Goal: Communication & Community: Answer question/provide support

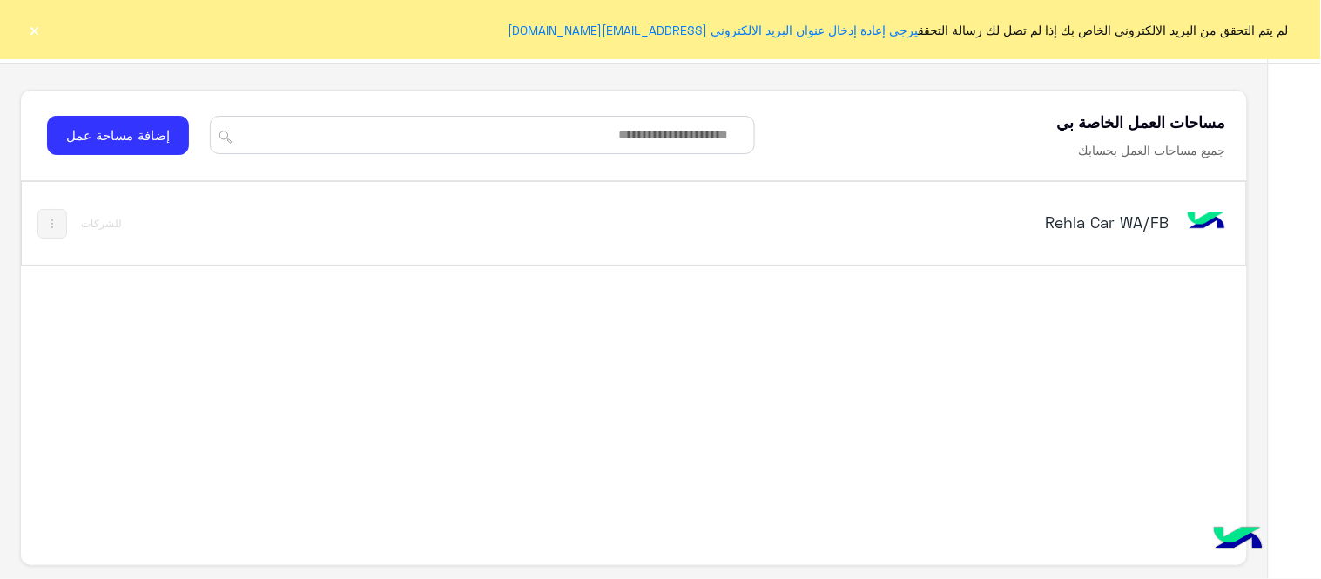
click at [1075, 206] on div "Rehla Car WA/FB" at bounding box center [872, 223] width 715 height 50
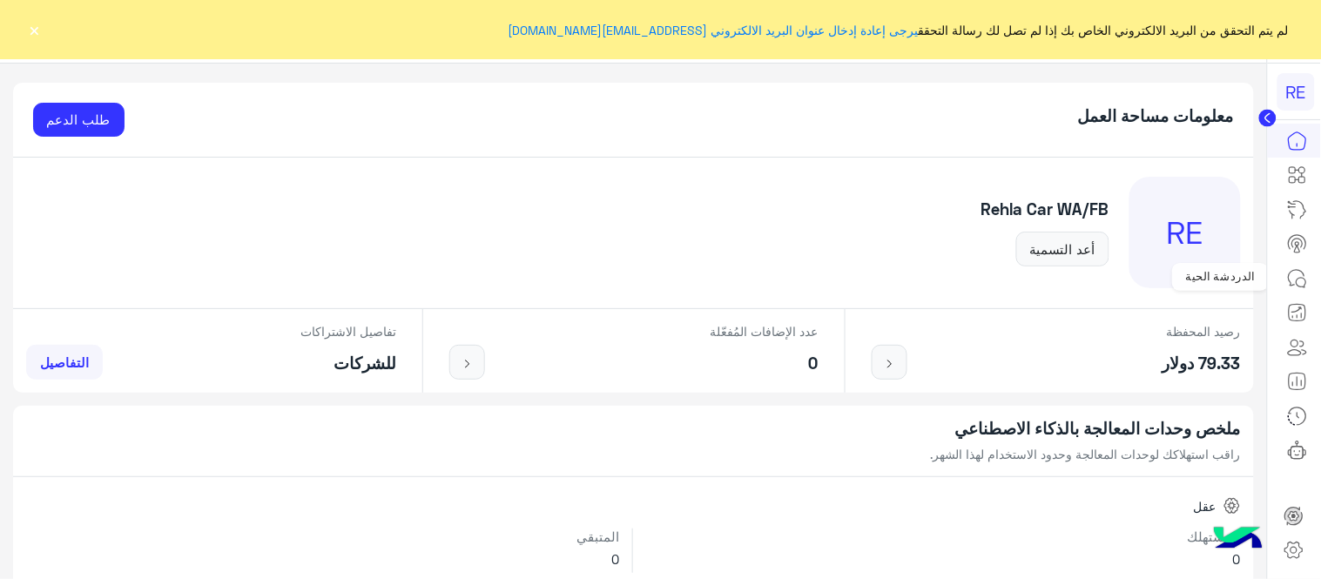
click at [1308, 280] on icon at bounding box center [1297, 278] width 21 height 21
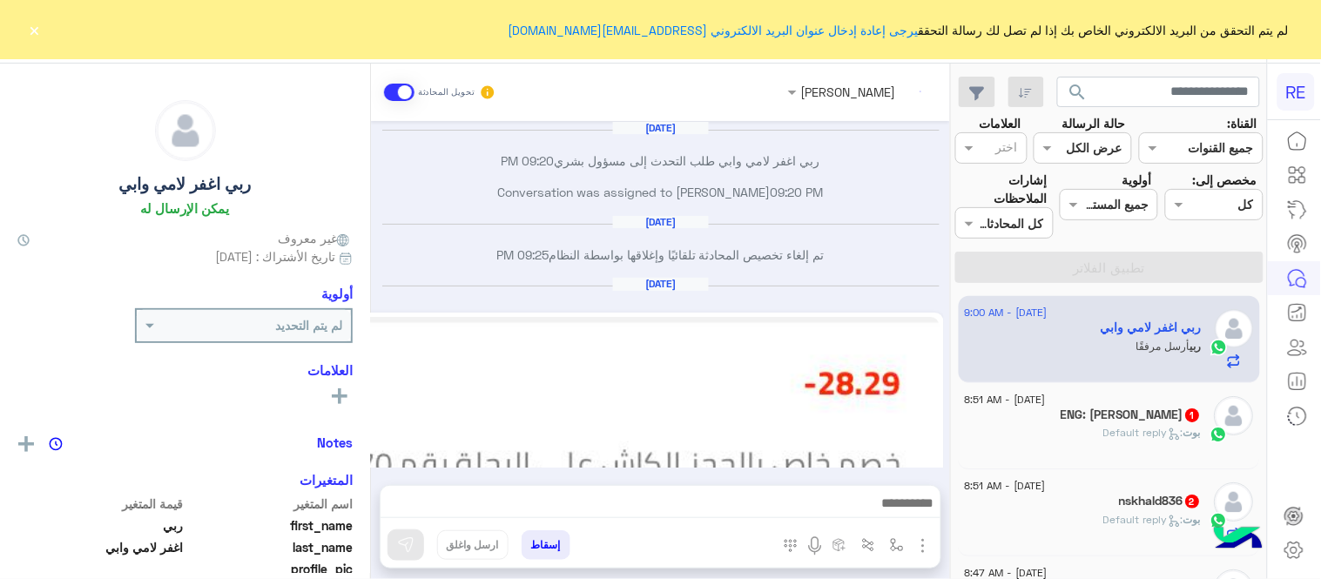
scroll to position [508, 0]
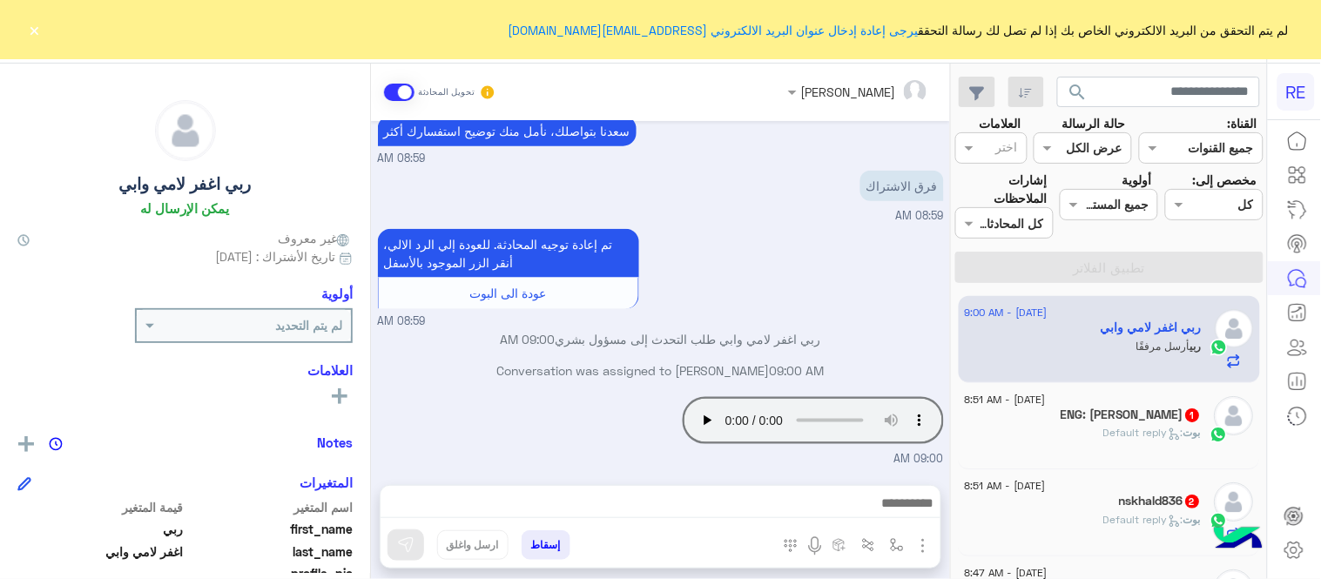
click at [1133, 431] on span ": Default reply" at bounding box center [1144, 432] width 80 height 13
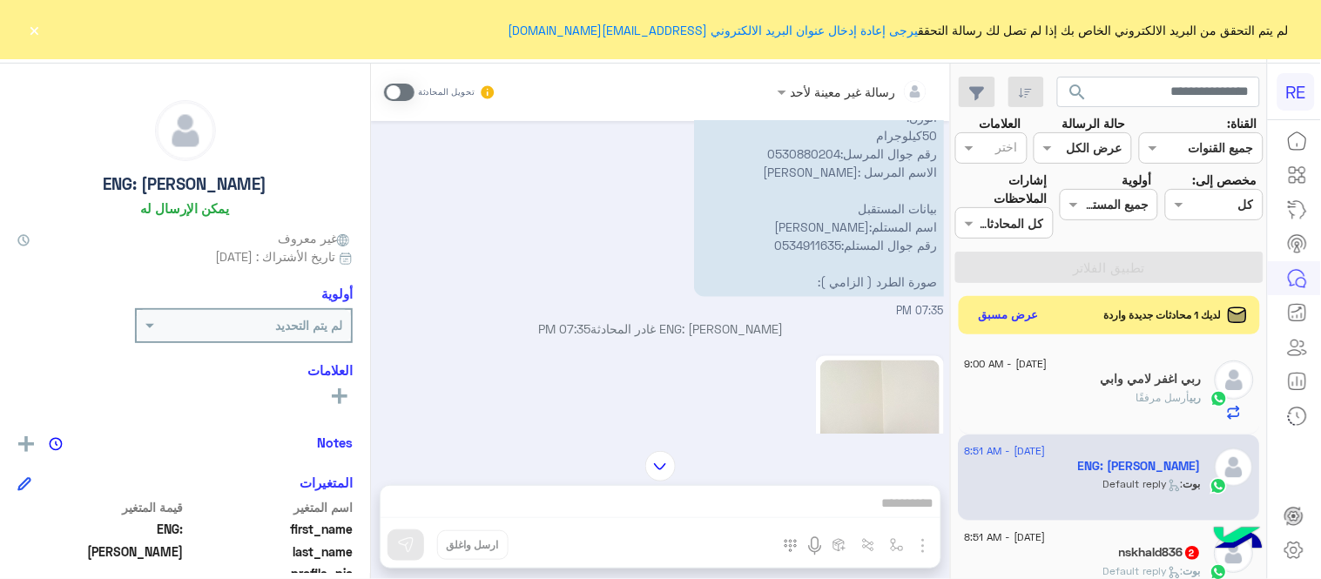
scroll to position [2407, 0]
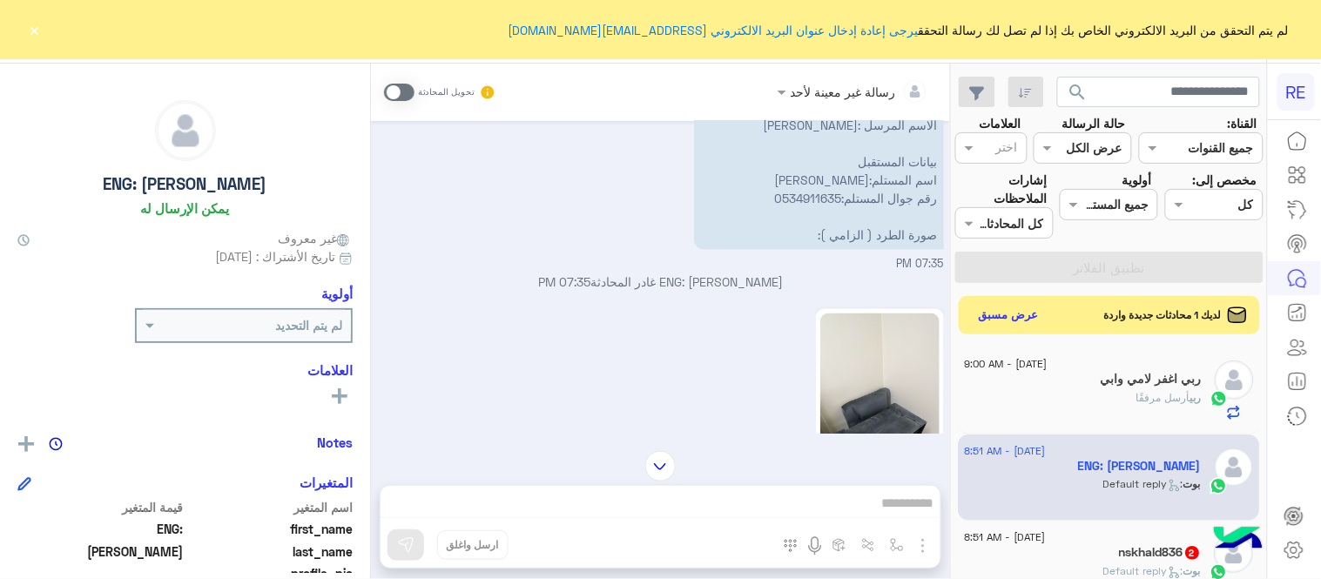
click at [377, 224] on div "Aug 14, 2025 اي خدمة اخرى ؟ الرجوع للقائمة الرئ لا 07:28 PM لا 07:28 PM شكرا لت…" at bounding box center [660, 277] width 579 height 313
drag, startPoint x: 376, startPoint y: 227, endPoint x: 374, endPoint y: 215, distance: 12.3
click at [374, 215] on div "Aug 14, 2025 اي خدمة اخرى ؟ الرجوع للقائمة الرئ لا 07:28 PM لا 07:28 PM شكرا لت…" at bounding box center [660, 277] width 579 height 313
click at [470, 259] on div "نأمل تزويدنا بمعلومات الطرد المراد إرساله: موقعك الحالي مع اللوكيشن :ينبع موقع …" at bounding box center [661, 88] width 566 height 369
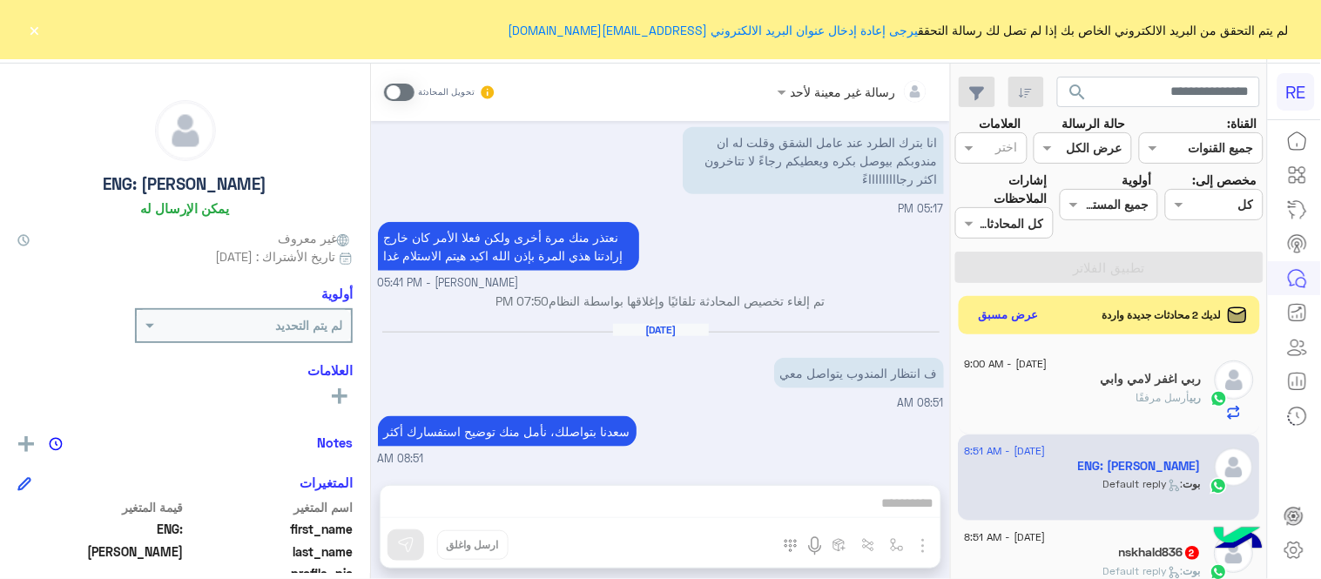
scroll to position [7212, 0]
click at [393, 91] on span at bounding box center [399, 92] width 30 height 17
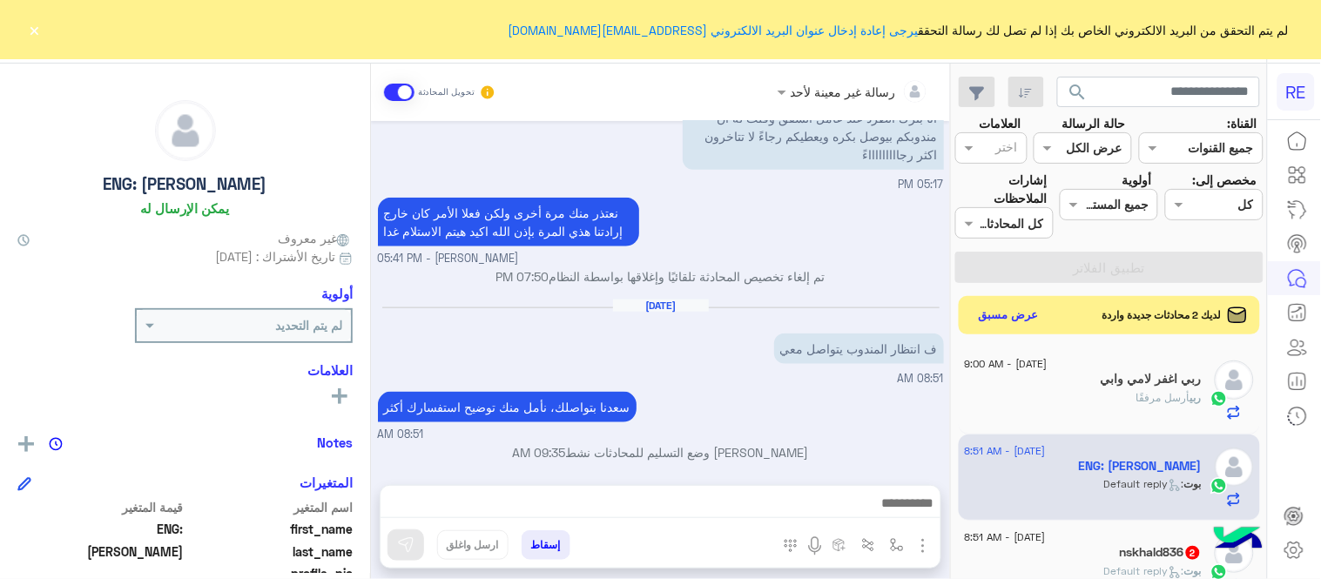
scroll to position [7244, 0]
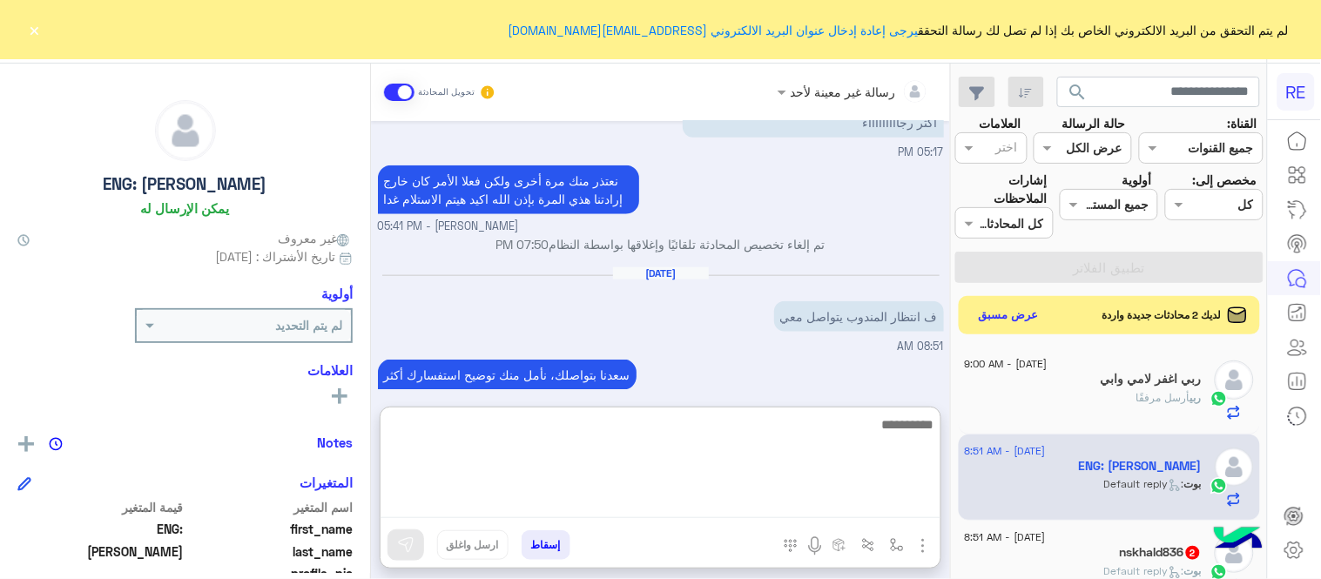
click at [664, 493] on textarea at bounding box center [660, 466] width 560 height 104
click at [906, 431] on textarea "**********" at bounding box center [660, 466] width 560 height 104
click at [723, 433] on textarea "**********" at bounding box center [660, 466] width 560 height 104
click at [930, 430] on textarea "**********" at bounding box center [660, 466] width 560 height 104
click at [934, 433] on textarea "**********" at bounding box center [660, 466] width 560 height 104
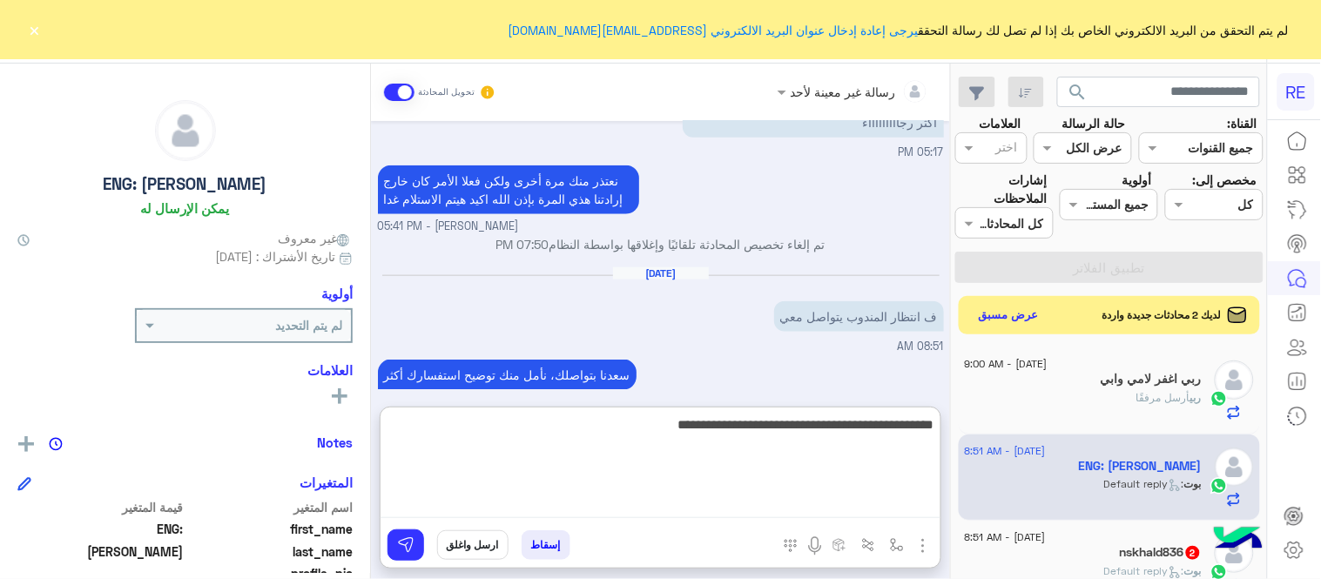
click at [885, 420] on textarea "**********" at bounding box center [660, 466] width 560 height 104
type textarea "**********"
click at [841, 427] on textarea "**********" at bounding box center [660, 466] width 560 height 104
click at [845, 429] on textarea "**********" at bounding box center [660, 466] width 560 height 104
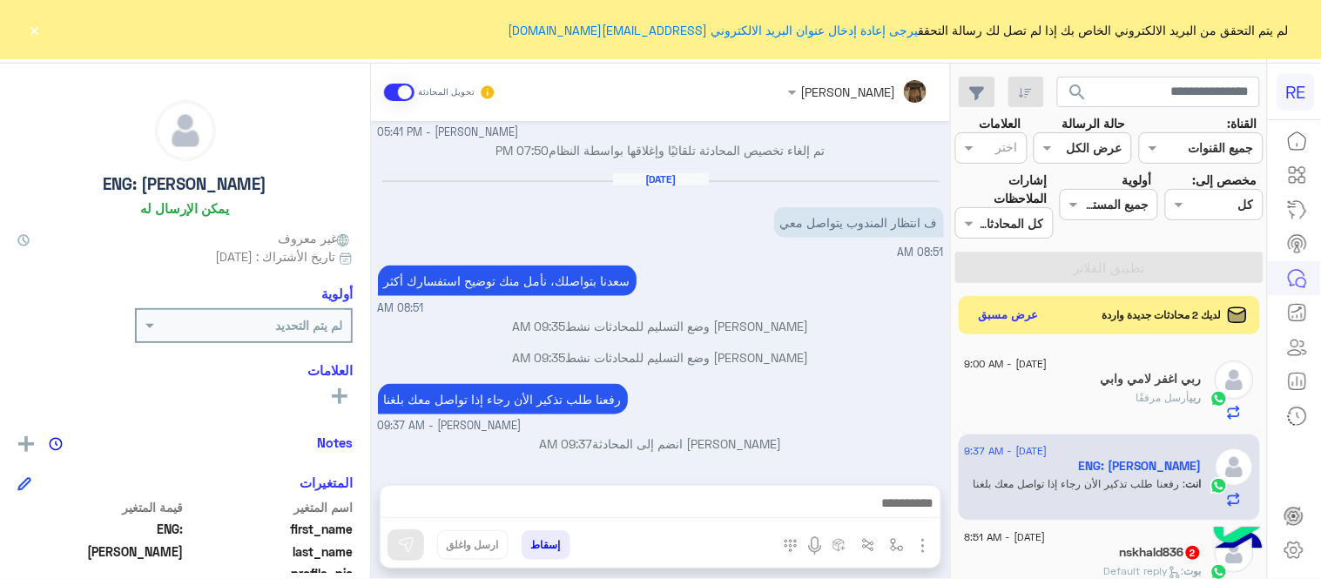
scroll to position [7362, 0]
click at [768, 308] on div "Aug 14, 2025 اي خدمة اخرى ؟ الرجوع للقائمة الرئ لا 07:28 PM لا 07:28 PM شكرا لت…" at bounding box center [660, 294] width 579 height 346
click at [988, 311] on button "عرض مسبق" at bounding box center [1008, 315] width 73 height 24
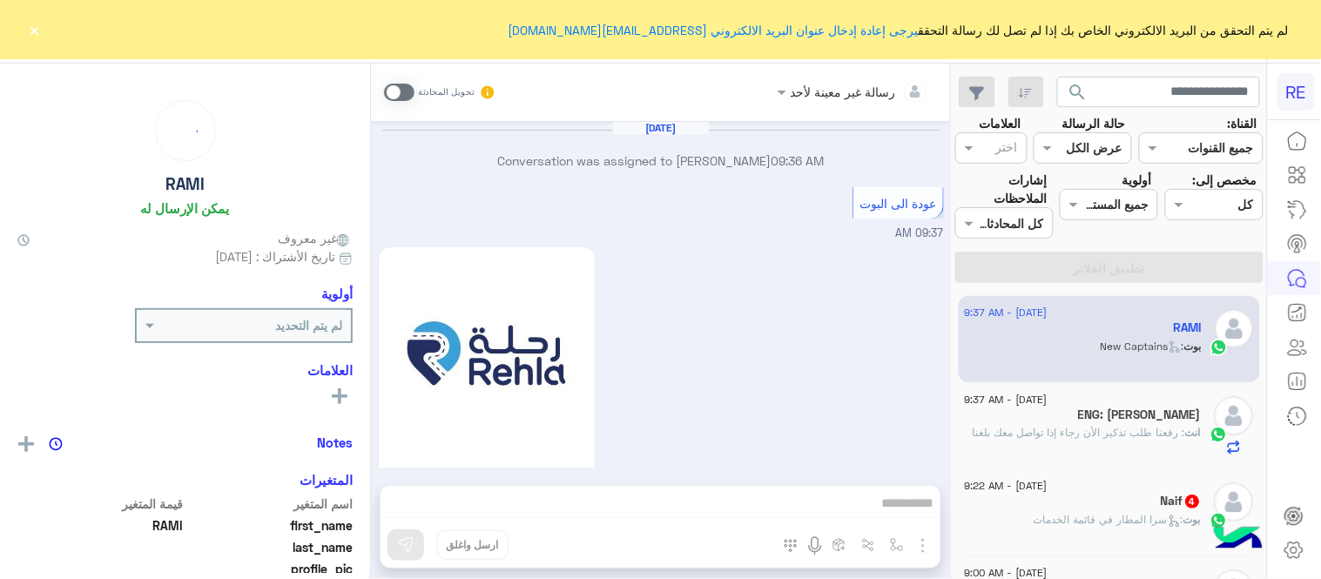
scroll to position [1463, 0]
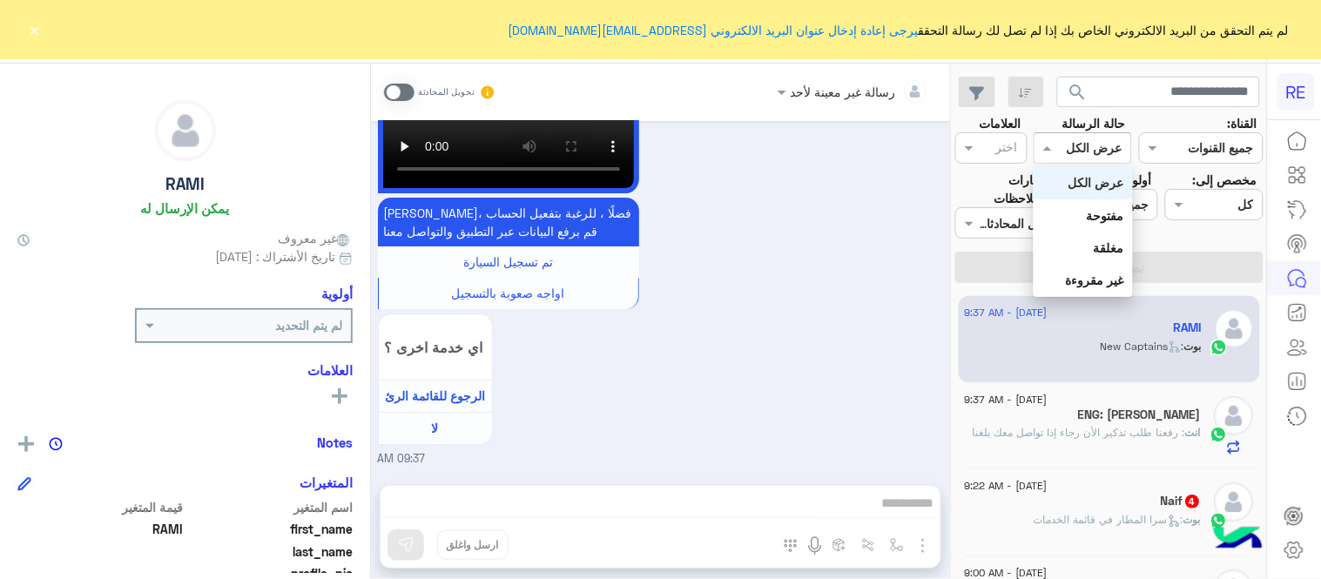
click at [1081, 149] on div at bounding box center [1082, 148] width 97 height 20
click at [1099, 279] on b "غير مقروءة" at bounding box center [1095, 279] width 58 height 15
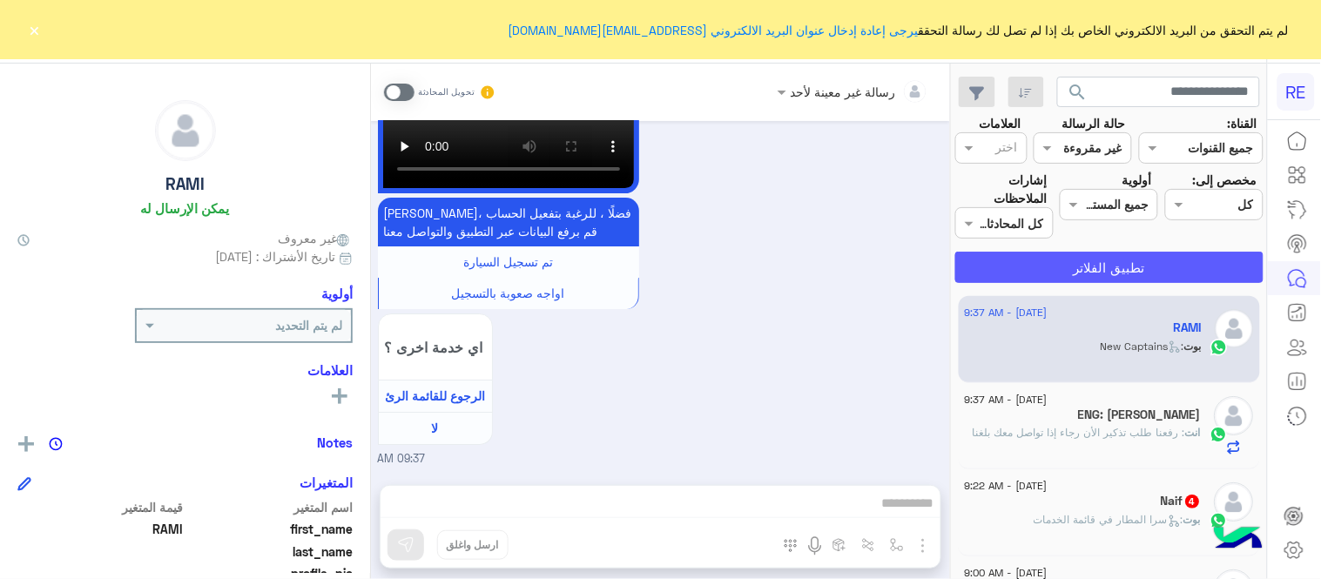
click at [1099, 279] on button "تطبيق الفلاتر" at bounding box center [1109, 267] width 308 height 31
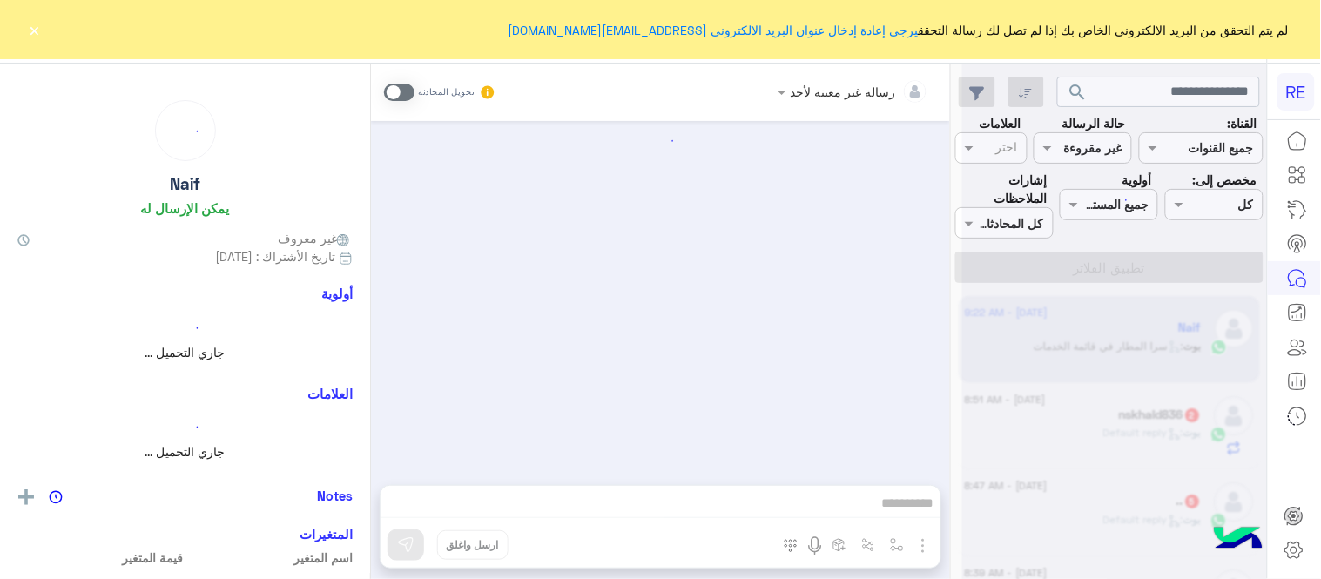
scroll to position [1288, 0]
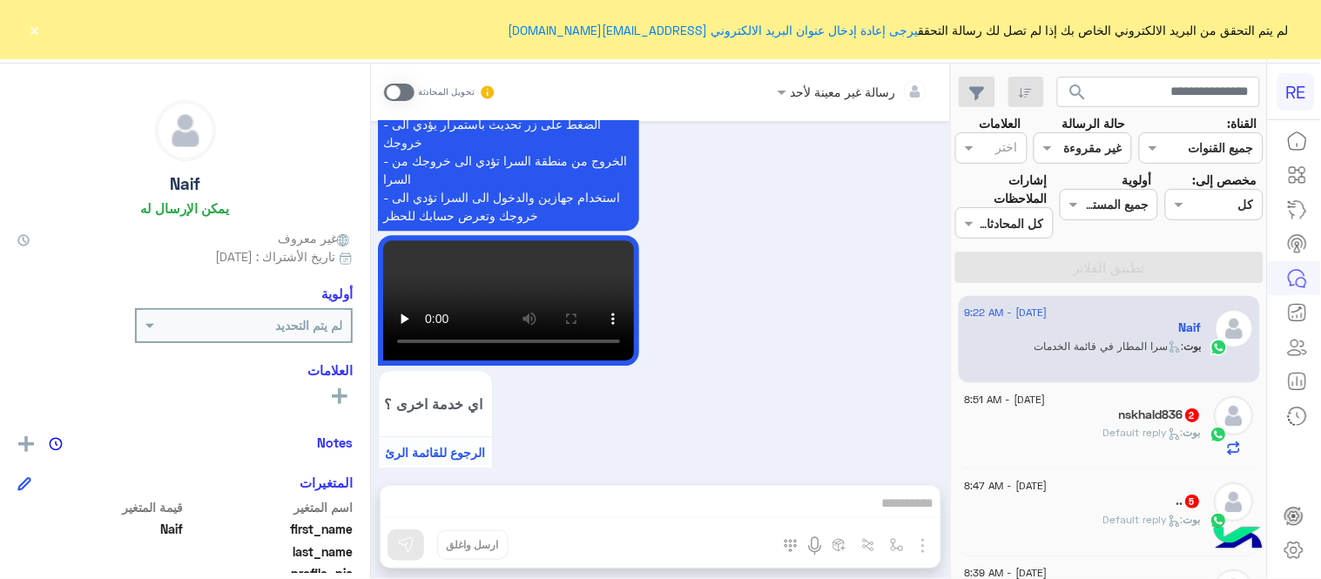
click at [399, 93] on span at bounding box center [399, 92] width 30 height 17
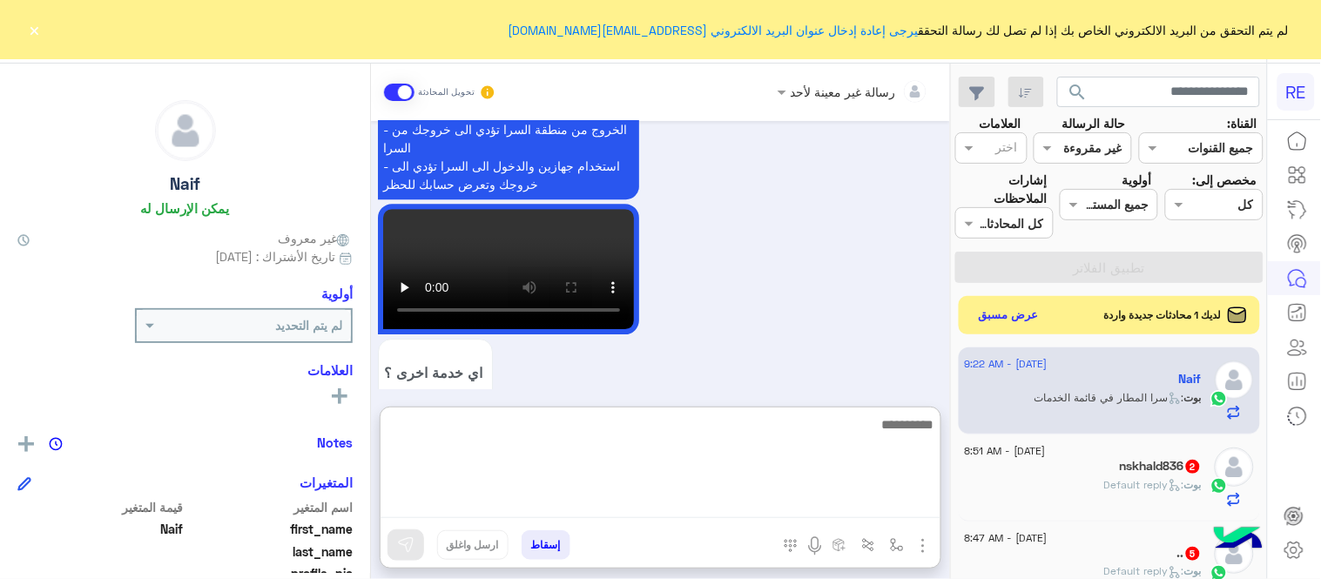
click at [710, 517] on textarea at bounding box center [660, 466] width 560 height 104
type textarea "**********"
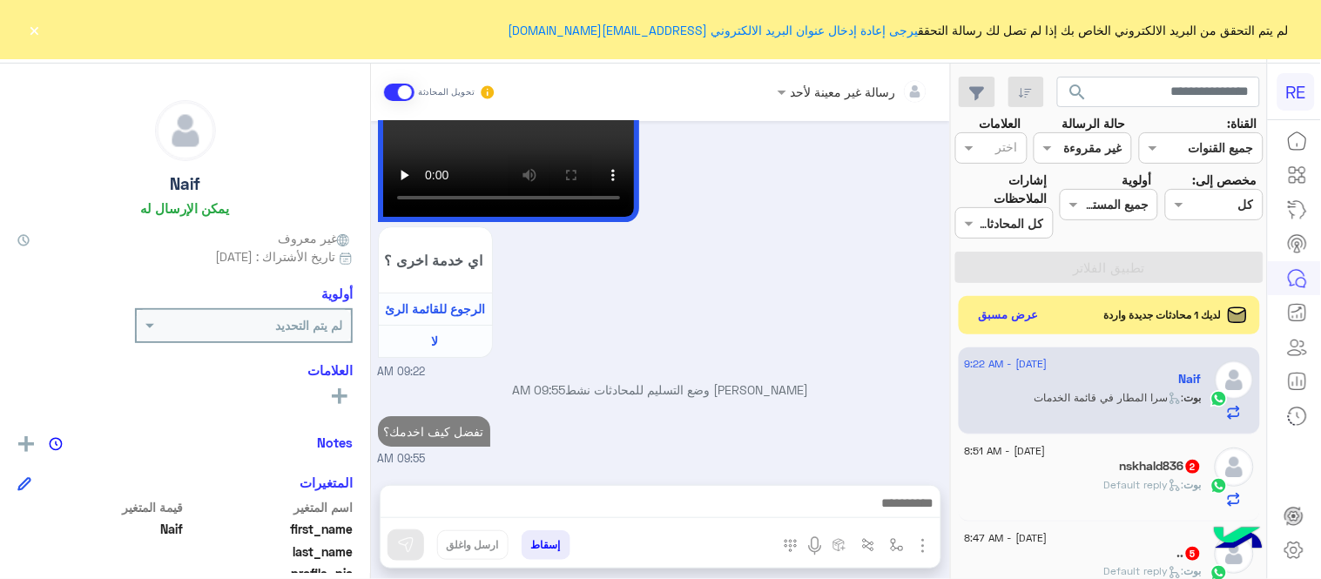
scroll to position [1376, 0]
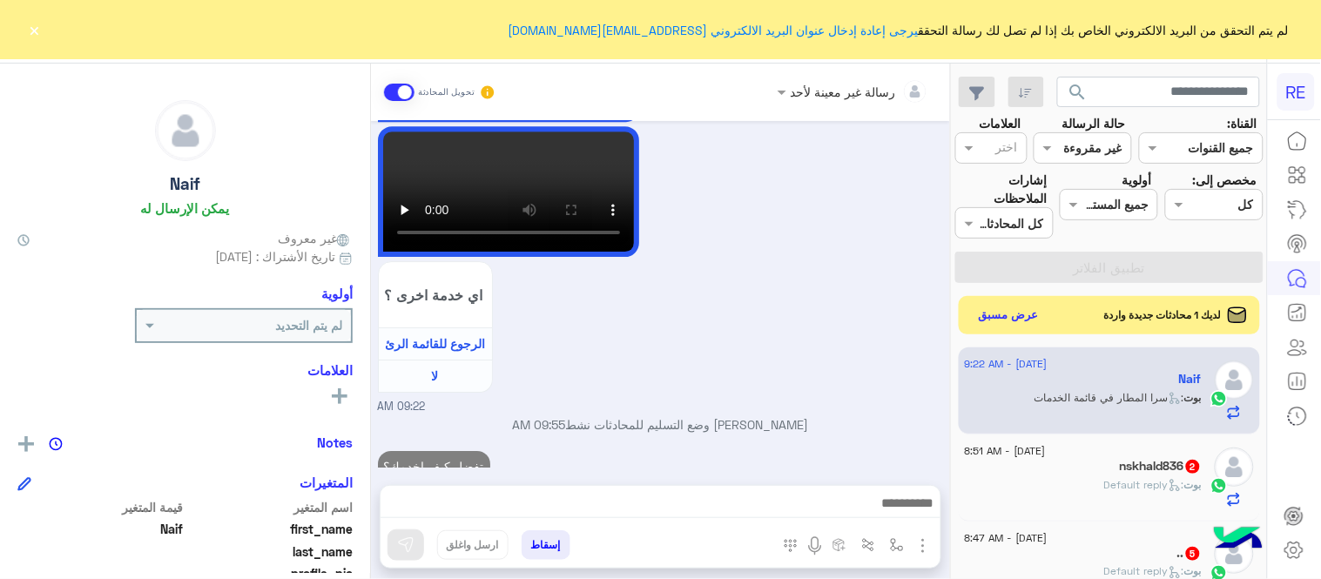
click at [778, 342] on div "Aug 17, 2025 الو 09:20 AM اهلًا بك في تطبيق رحلة 👋 Welcome to Rehla 👋 من فضلك أ…" at bounding box center [660, 294] width 579 height 346
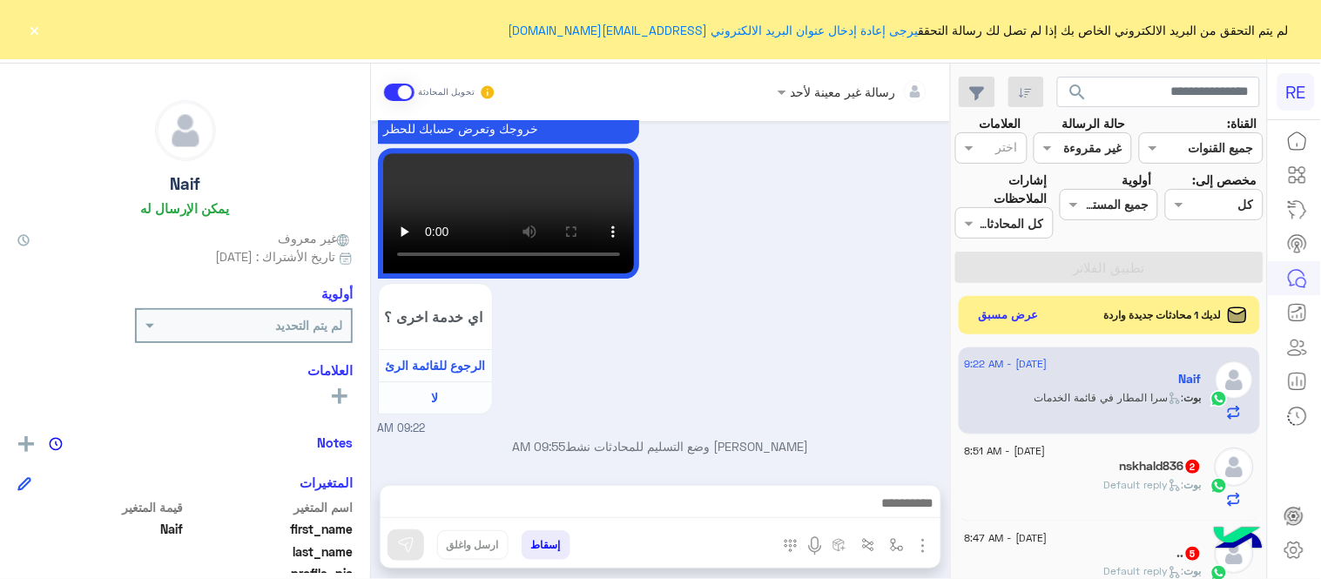
click at [1091, 472] on div "nskhald836 2" at bounding box center [1083, 468] width 237 height 18
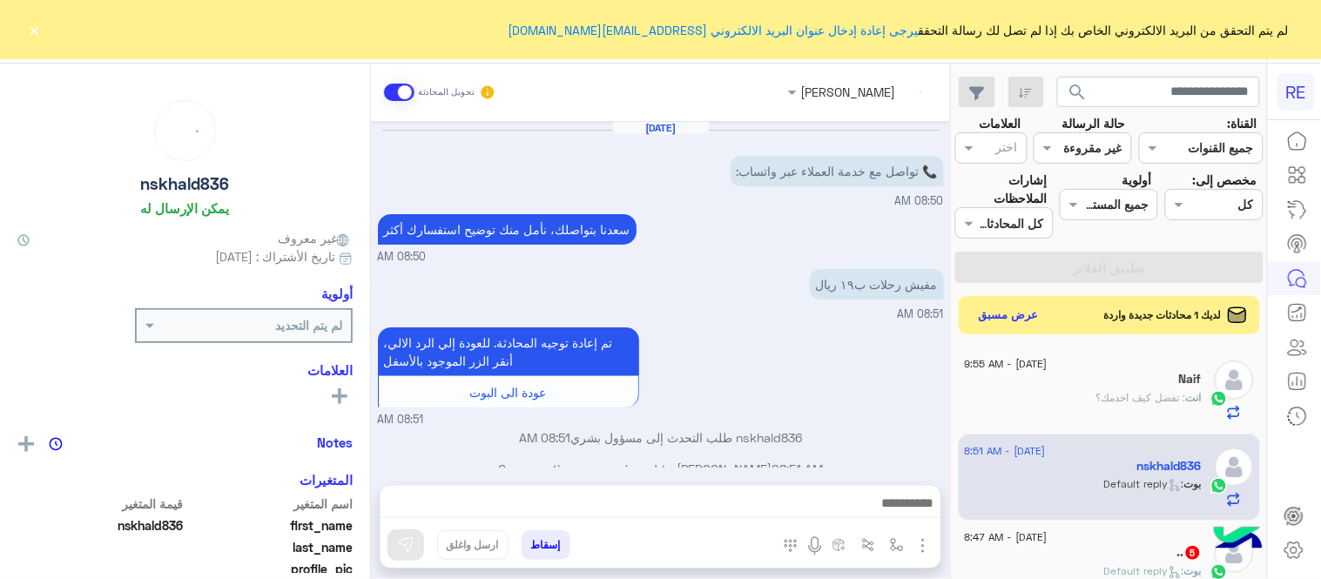
scroll to position [24, 0]
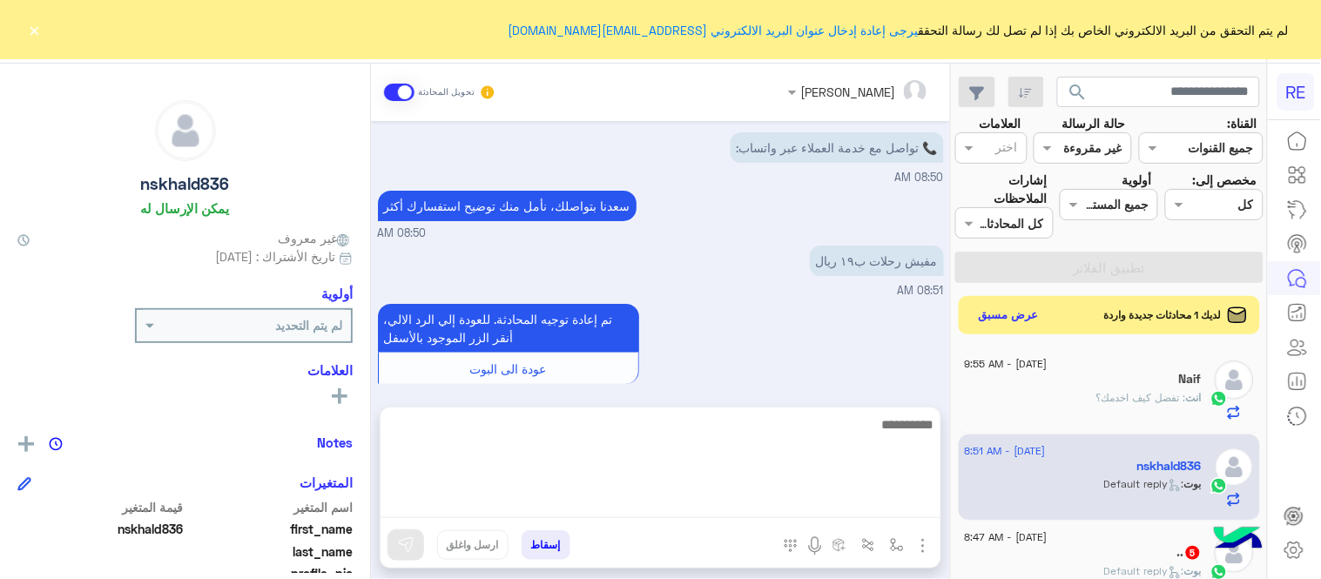
click at [615, 499] on textarea at bounding box center [660, 466] width 560 height 104
paste textarea "**********"
type textarea "**********"
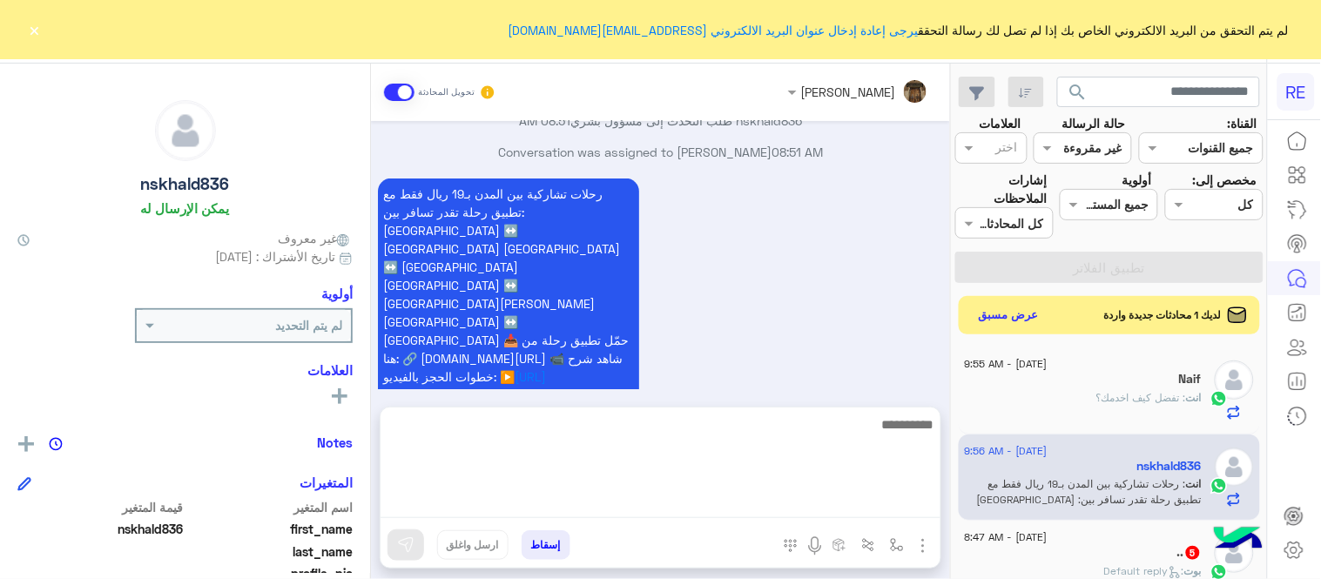
scroll to position [239, 0]
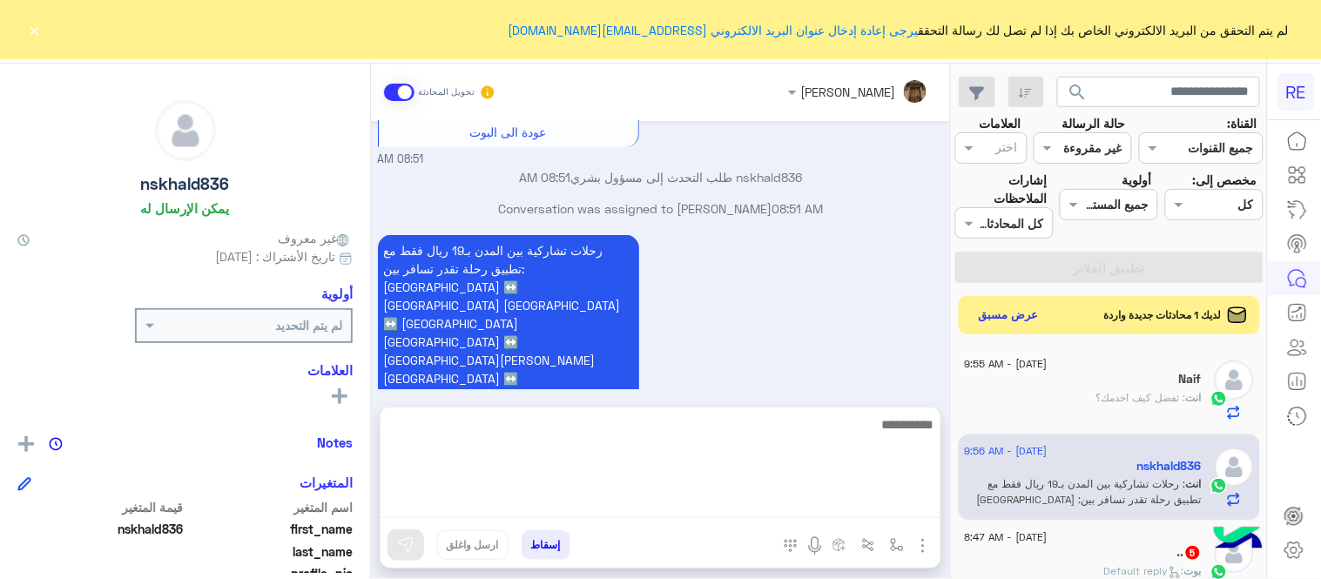
click at [875, 249] on div "رحلات تشاركية بين المدن بـ19 ريال فقط مع تطبيق رحلة تقدر تسافر بين: جدة ↔️ مكة …" at bounding box center [661, 359] width 566 height 257
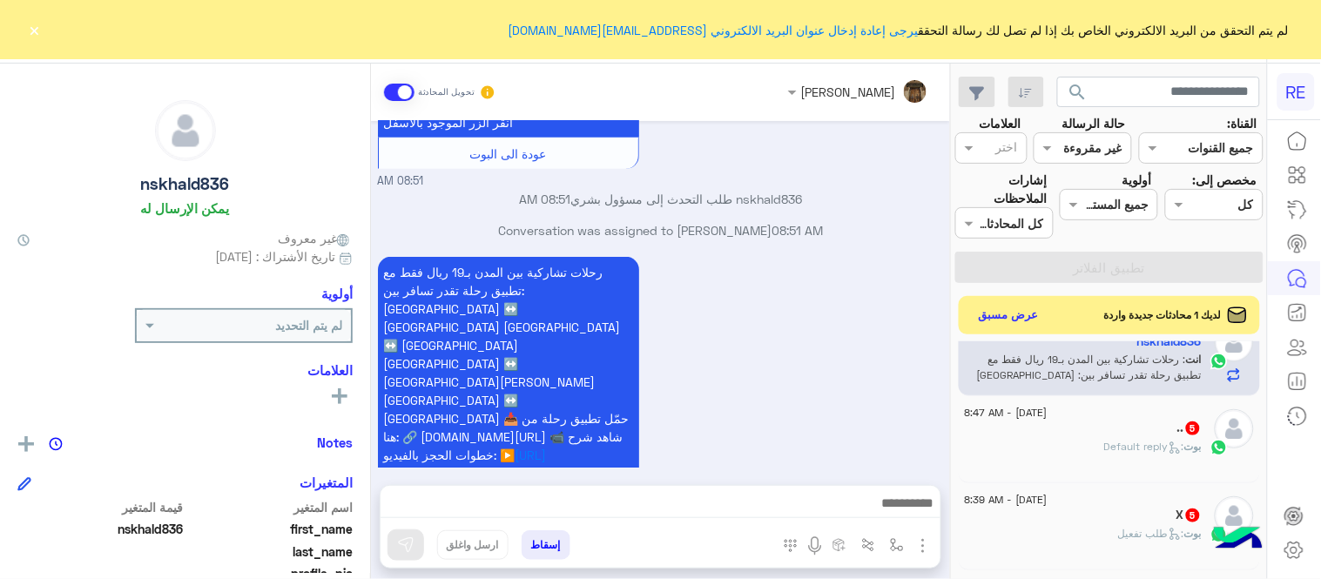
scroll to position [131, 0]
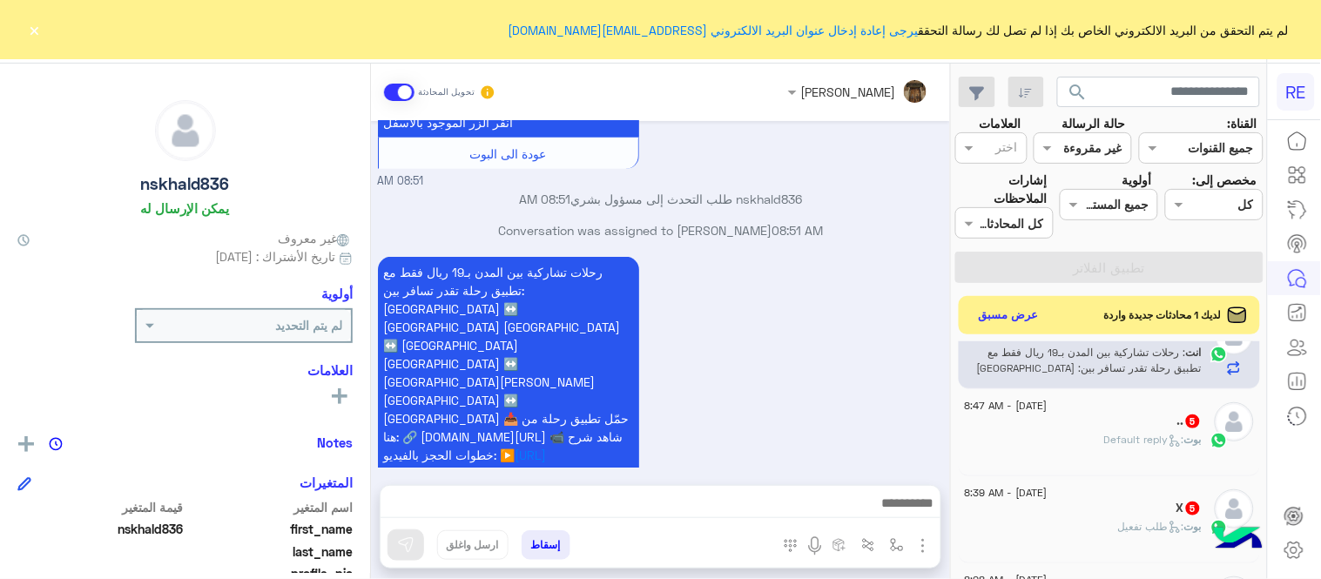
click at [1093, 446] on div "[PERSON_NAME] : Default reply" at bounding box center [1083, 447] width 237 height 30
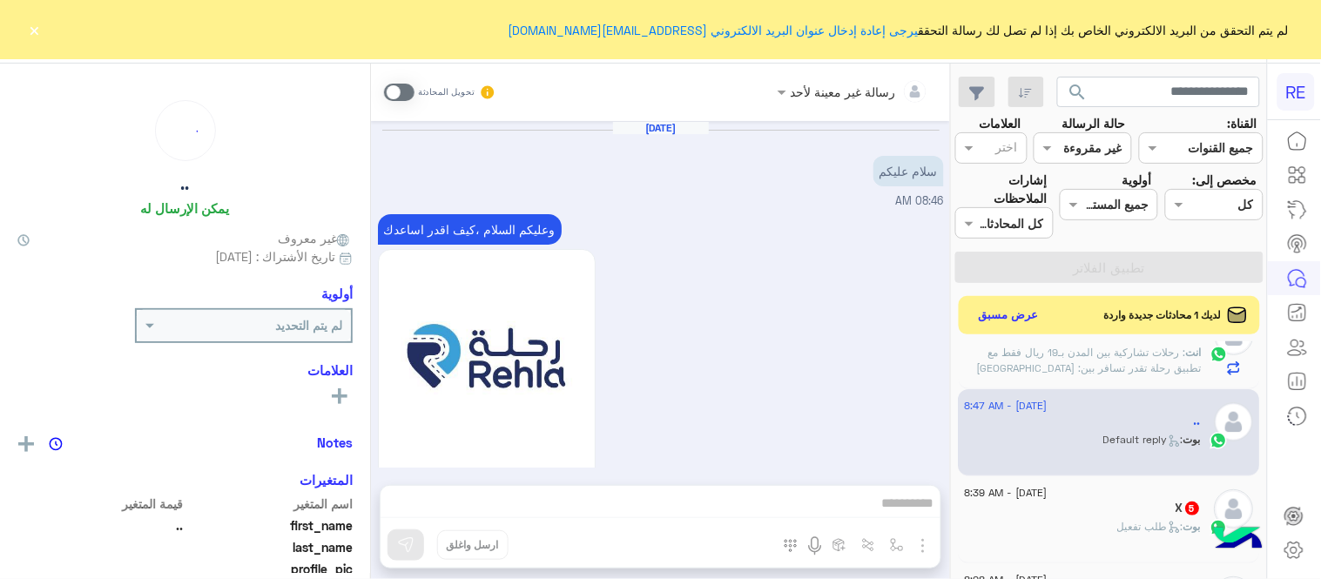
scroll to position [873, 0]
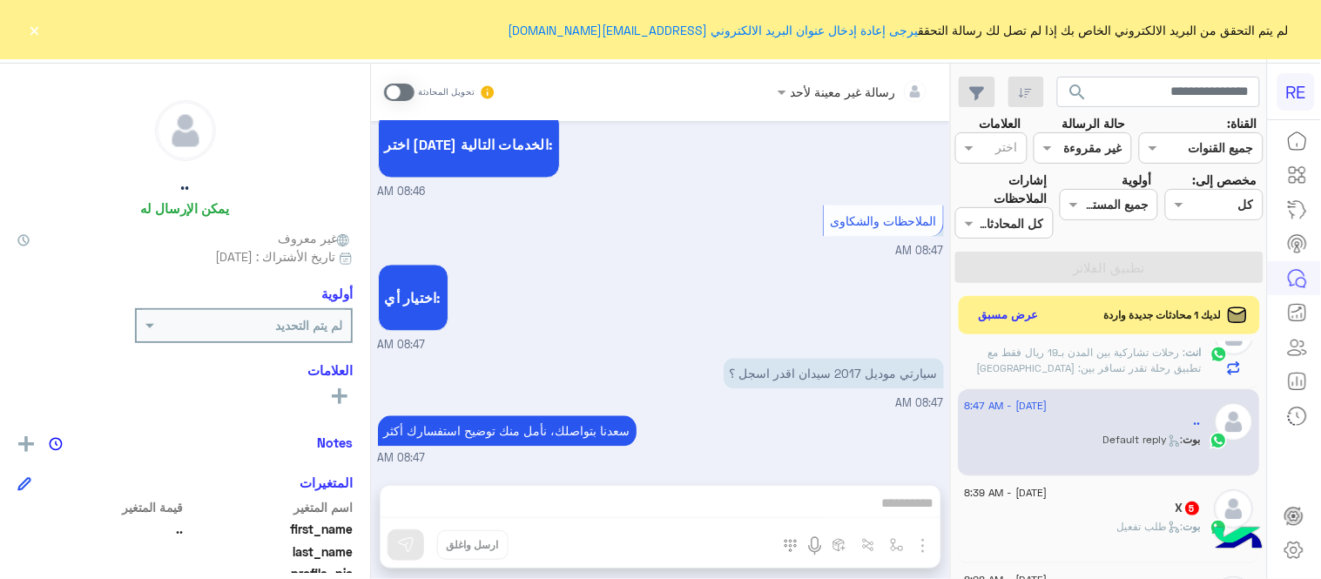
click at [389, 91] on span at bounding box center [399, 92] width 30 height 17
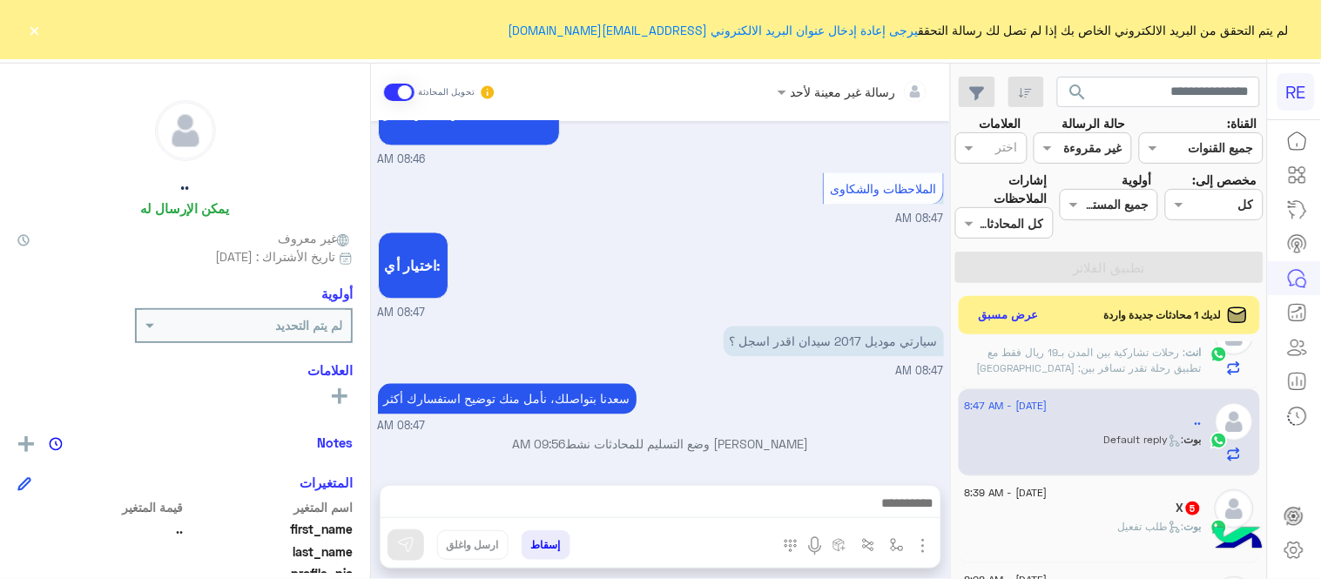
click at [732, 518] on div at bounding box center [660, 508] width 560 height 44
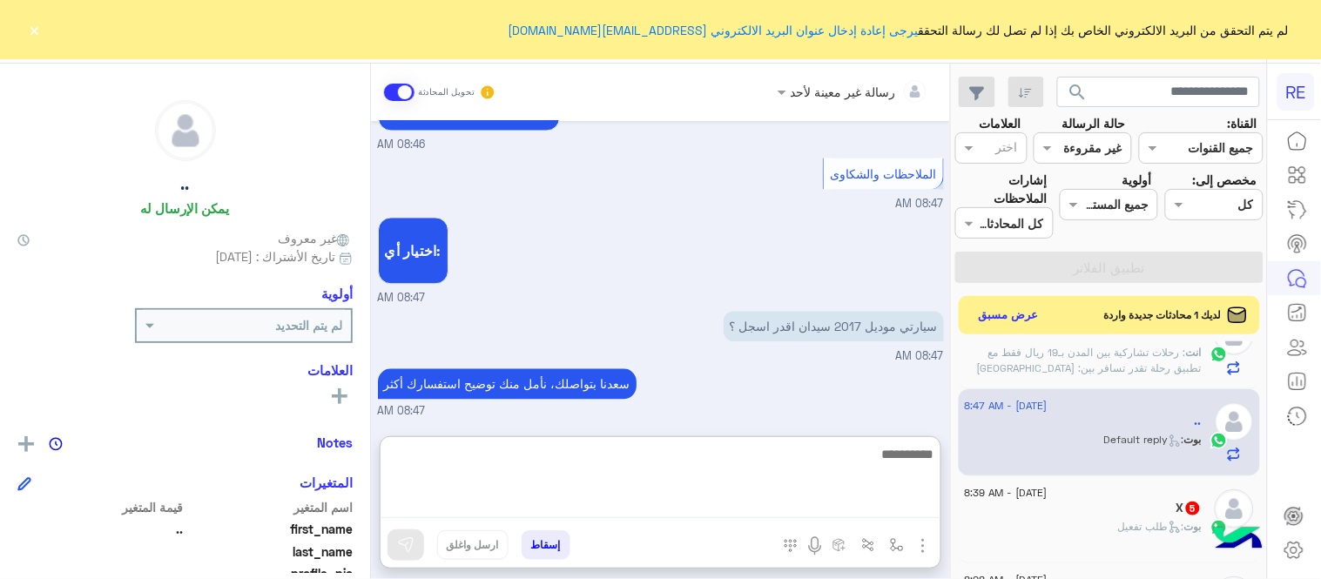
click at [723, 512] on textarea at bounding box center [660, 480] width 560 height 75
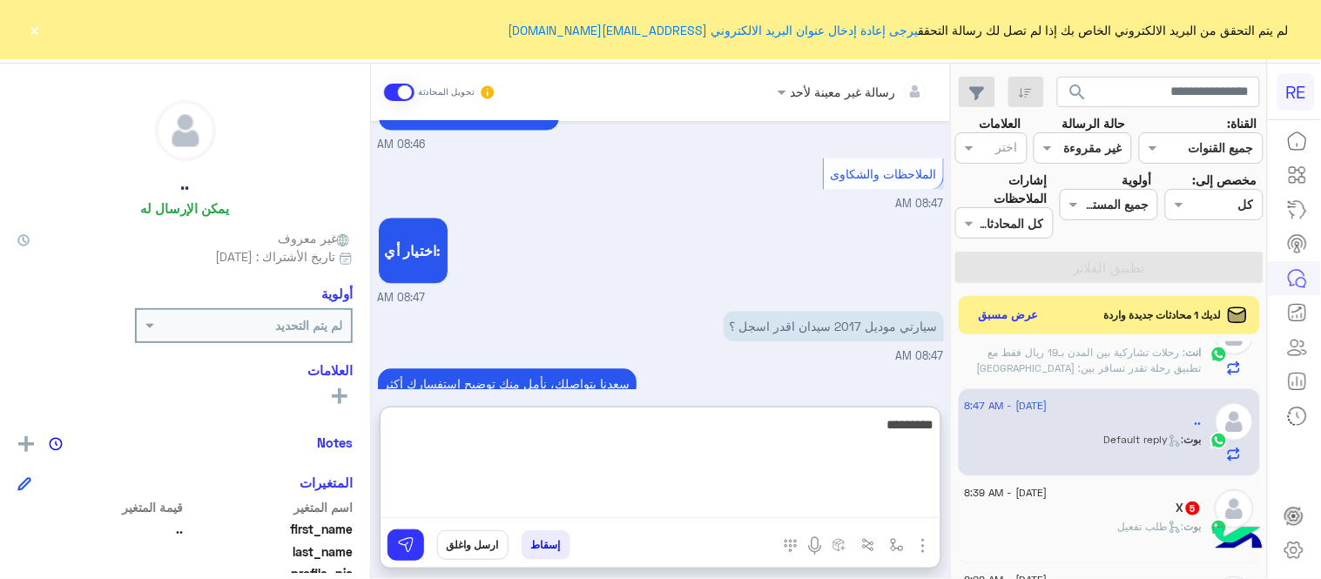
click at [934, 432] on textarea "********" at bounding box center [660, 466] width 560 height 104
click at [838, 438] on textarea "**********" at bounding box center [660, 466] width 560 height 104
type textarea "**********"
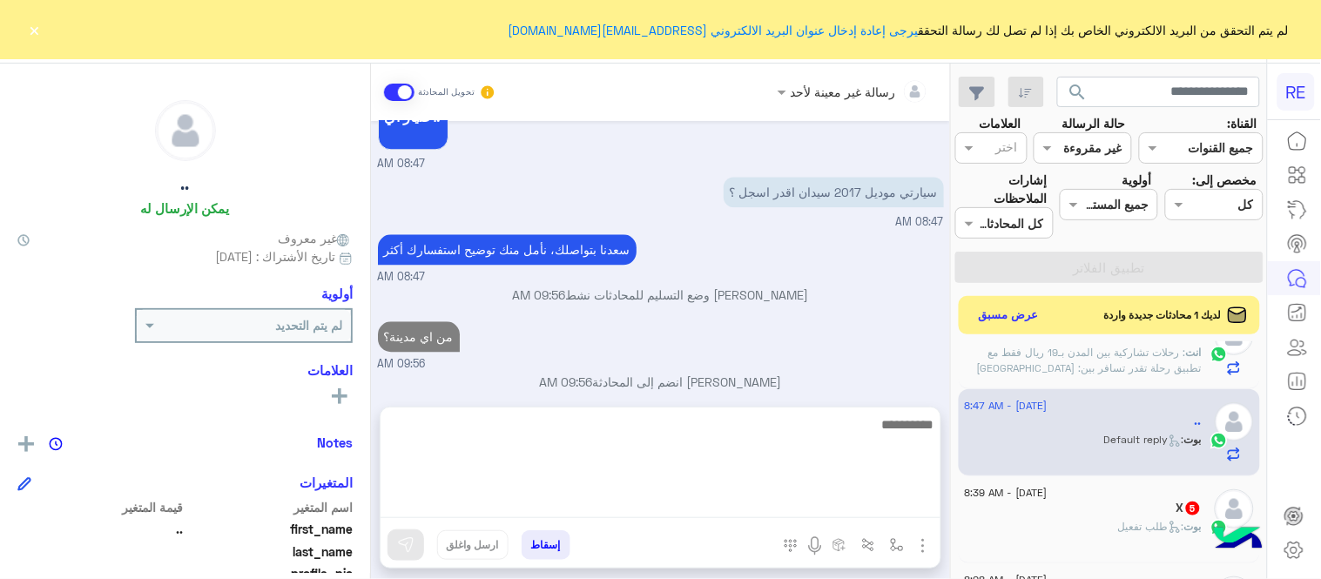
click at [869, 317] on div "عبير زكريا وضع التسليم للمحادثات نشط 09:56 AM" at bounding box center [661, 301] width 566 height 31
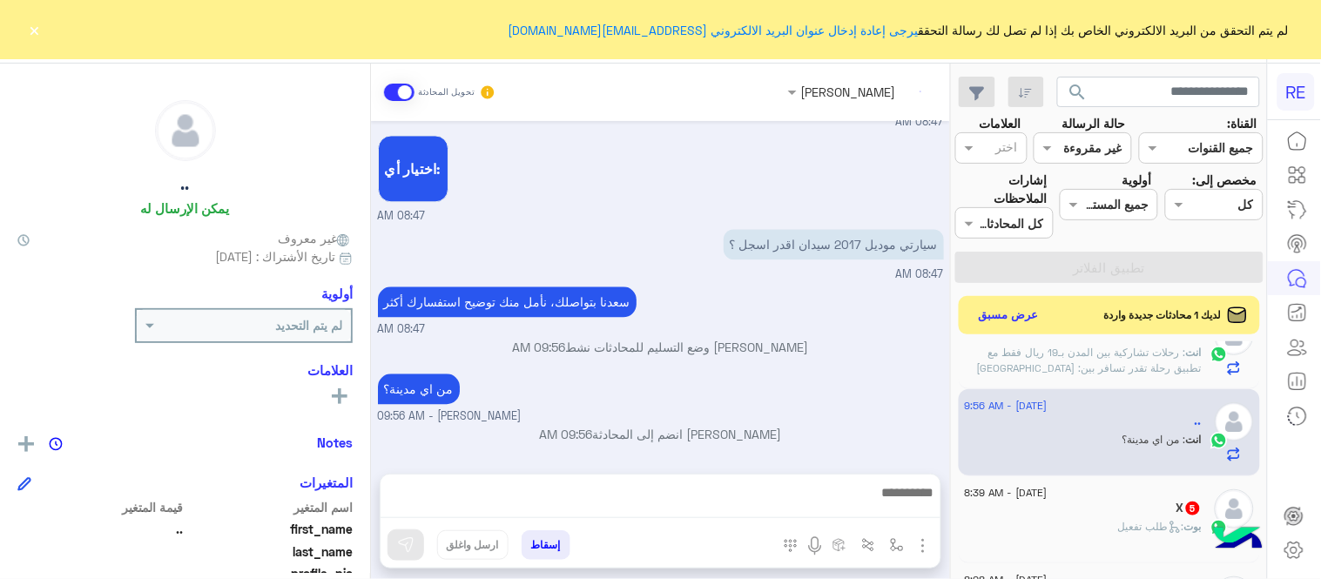
scroll to position [991, 0]
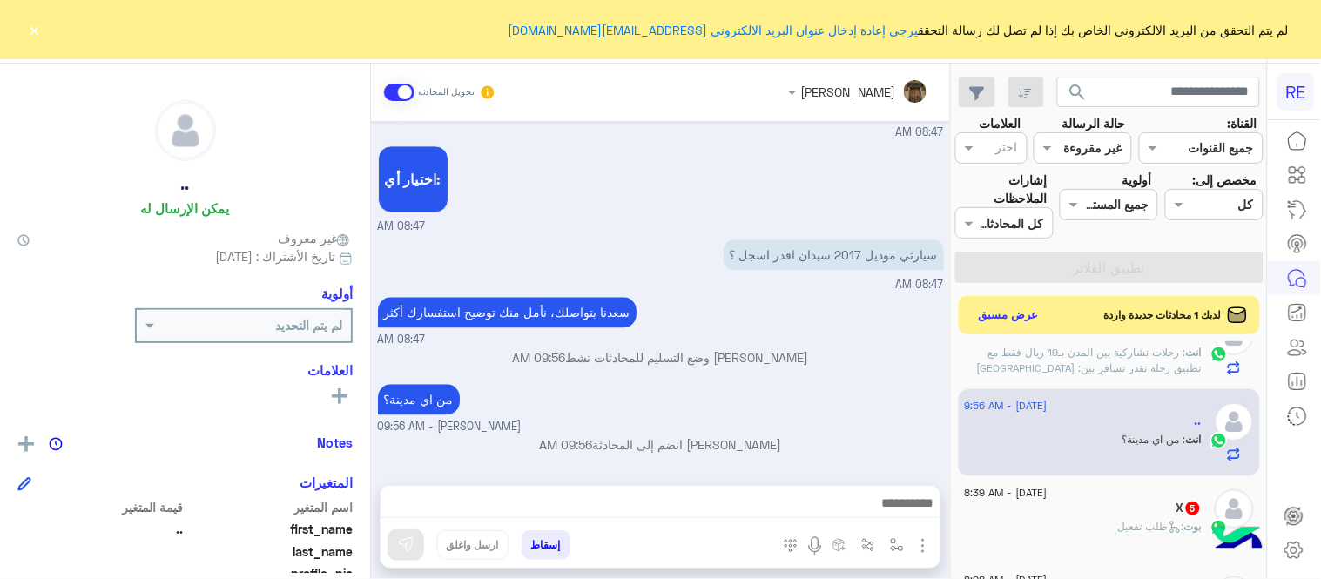
click at [1083, 524] on div "بوت : طلب تفعيل" at bounding box center [1083, 534] width 237 height 30
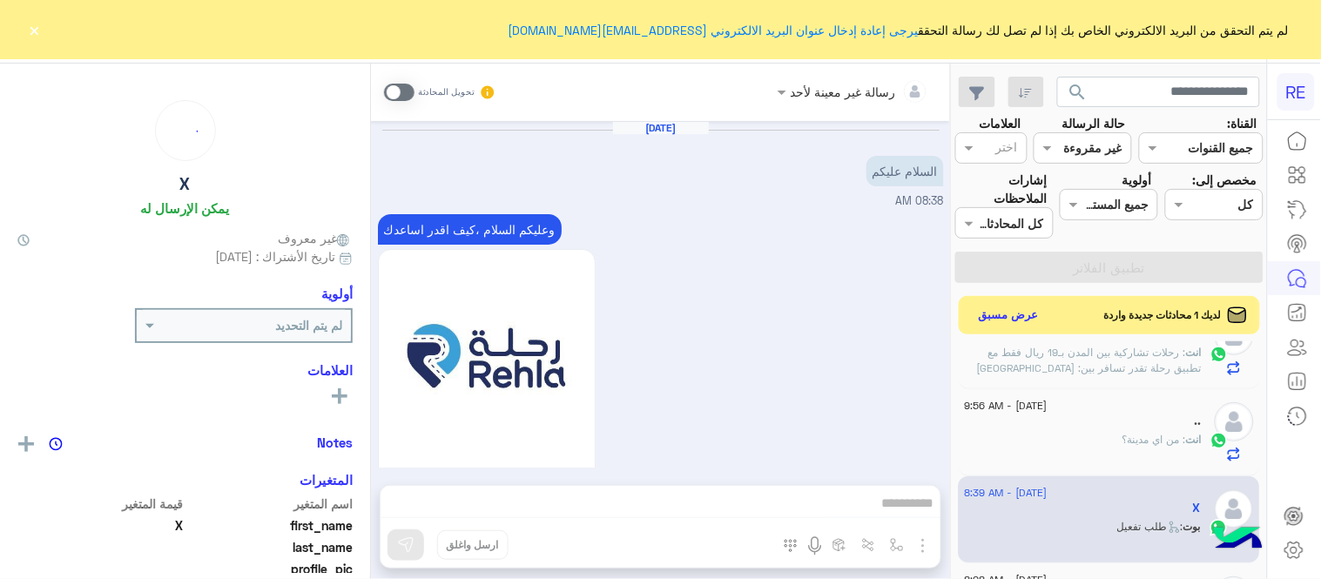
scroll to position [1619, 0]
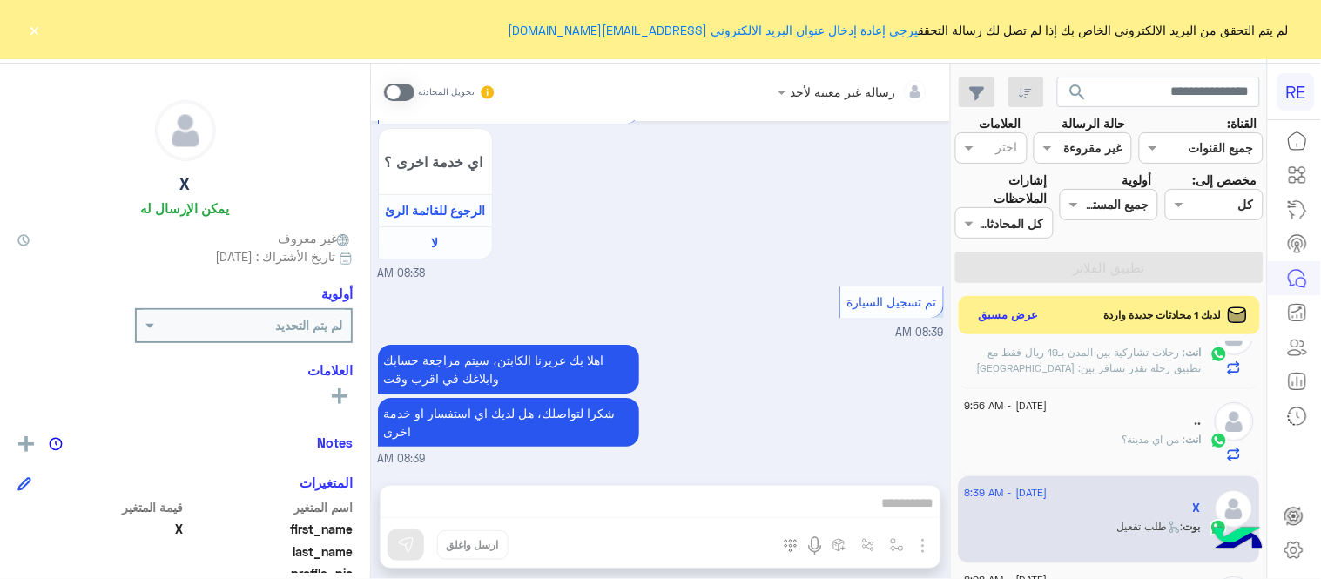
click at [403, 92] on span at bounding box center [399, 92] width 30 height 17
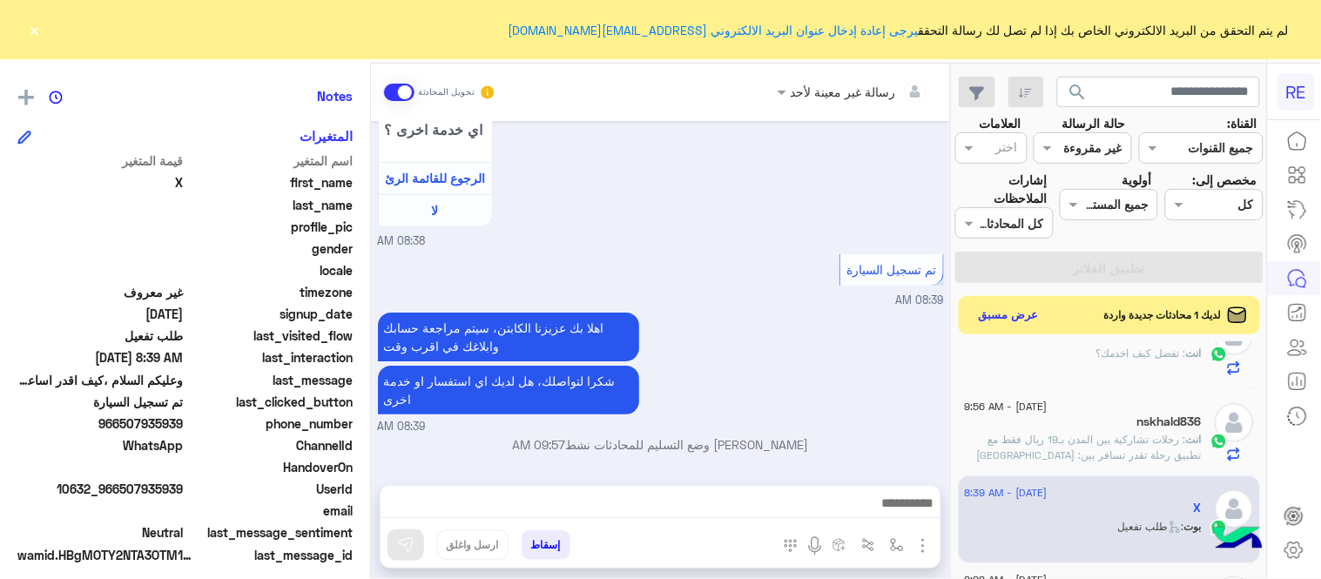
scroll to position [357, 0]
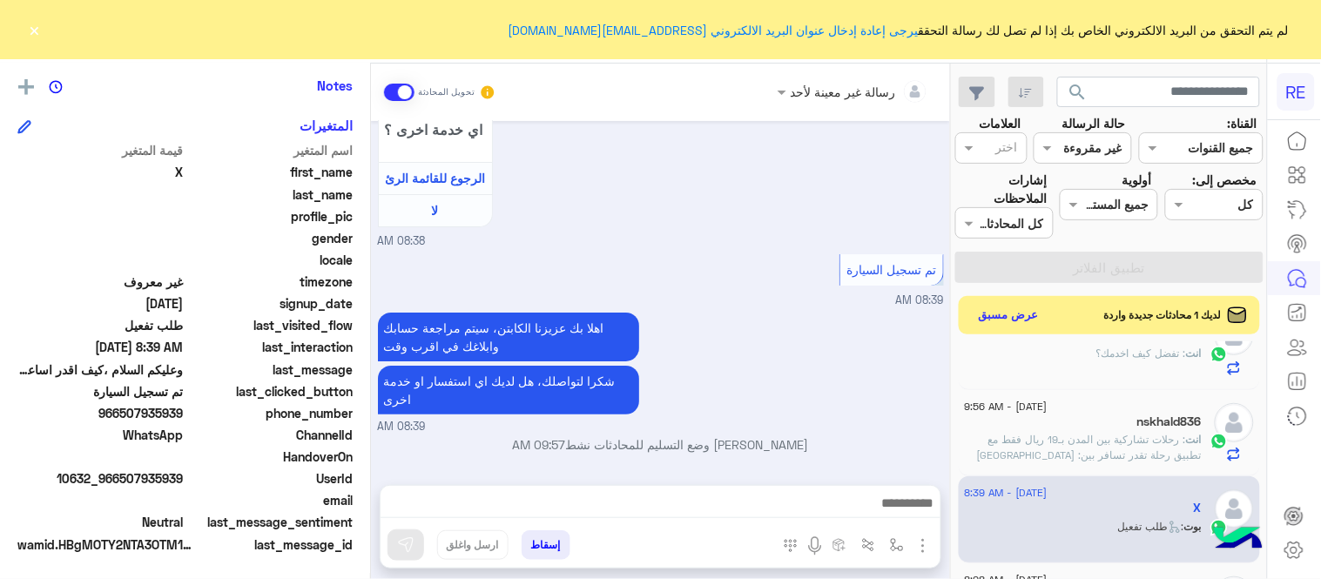
drag, startPoint x: 124, startPoint y: 412, endPoint x: 185, endPoint y: 412, distance: 61.8
click at [184, 412] on span "966507935939" at bounding box center [100, 413] width 166 height 18
copy span "507935939"
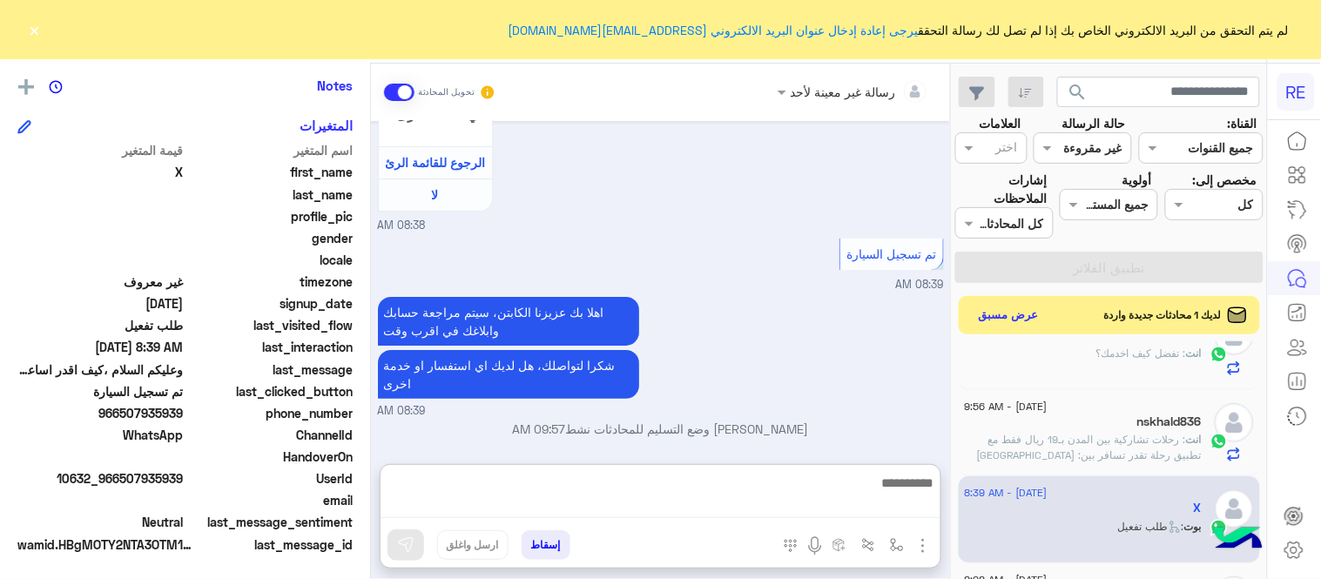
click at [647, 499] on textarea at bounding box center [660, 495] width 560 height 46
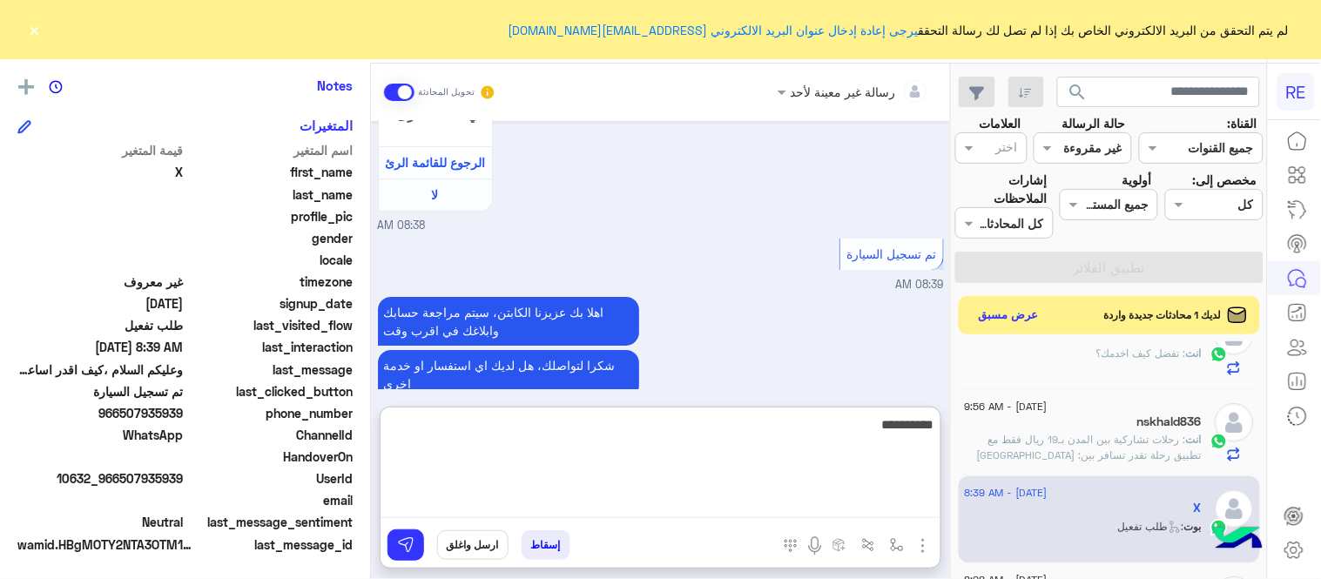
type textarea "**********"
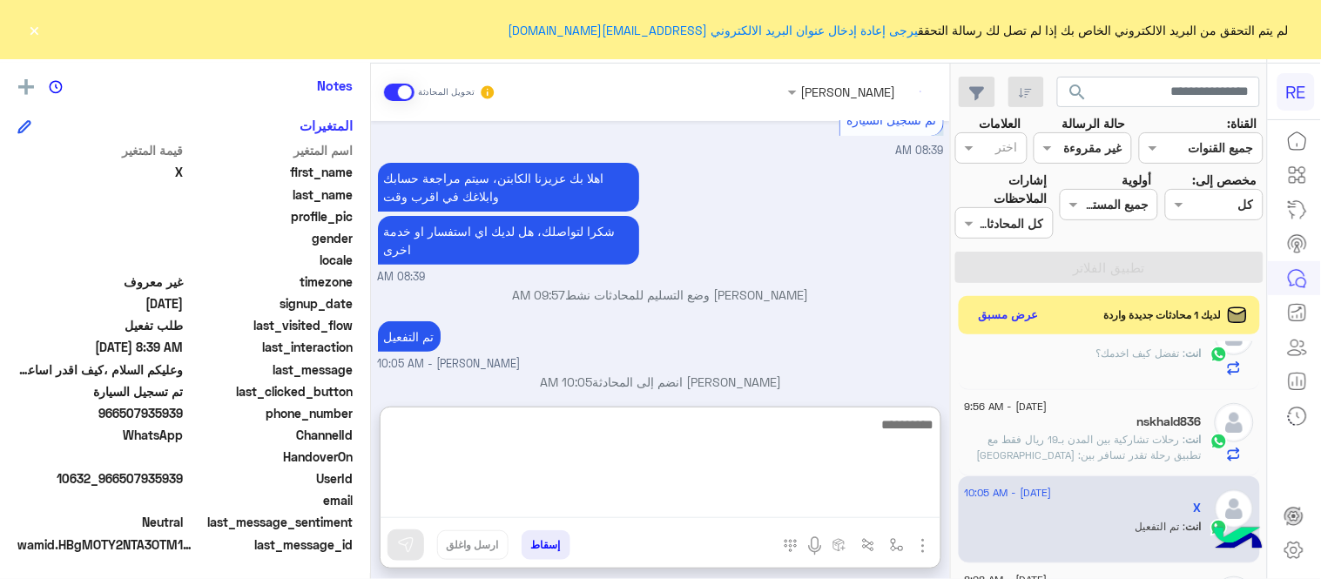
scroll to position [1816, 0]
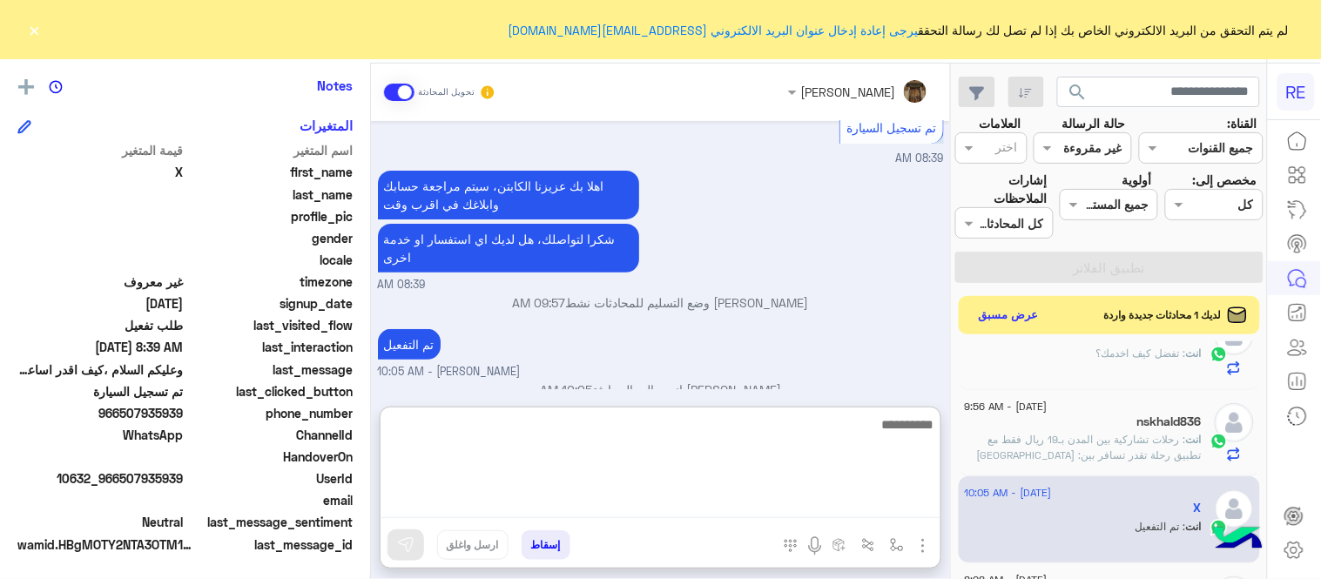
click at [680, 292] on div "Aug 17, 2025 السلام عليكم 08:38 AM وعليكم السلام ،كيف اقدر اساعدك اهلًا بك في ت…" at bounding box center [660, 255] width 579 height 268
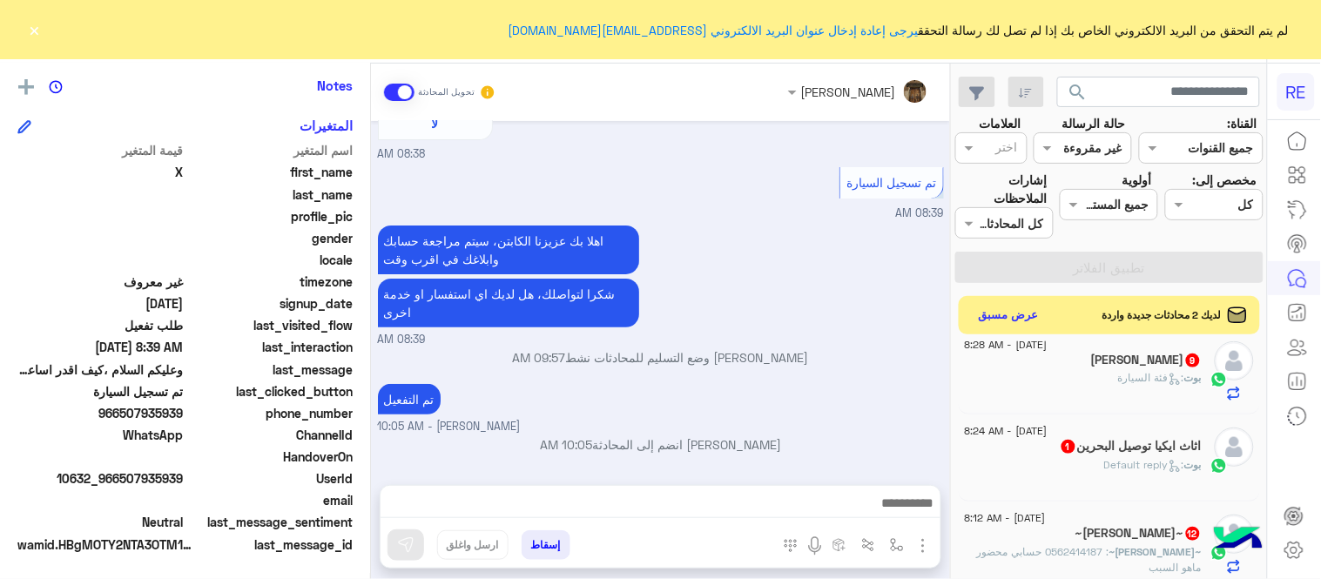
scroll to position [346, 0]
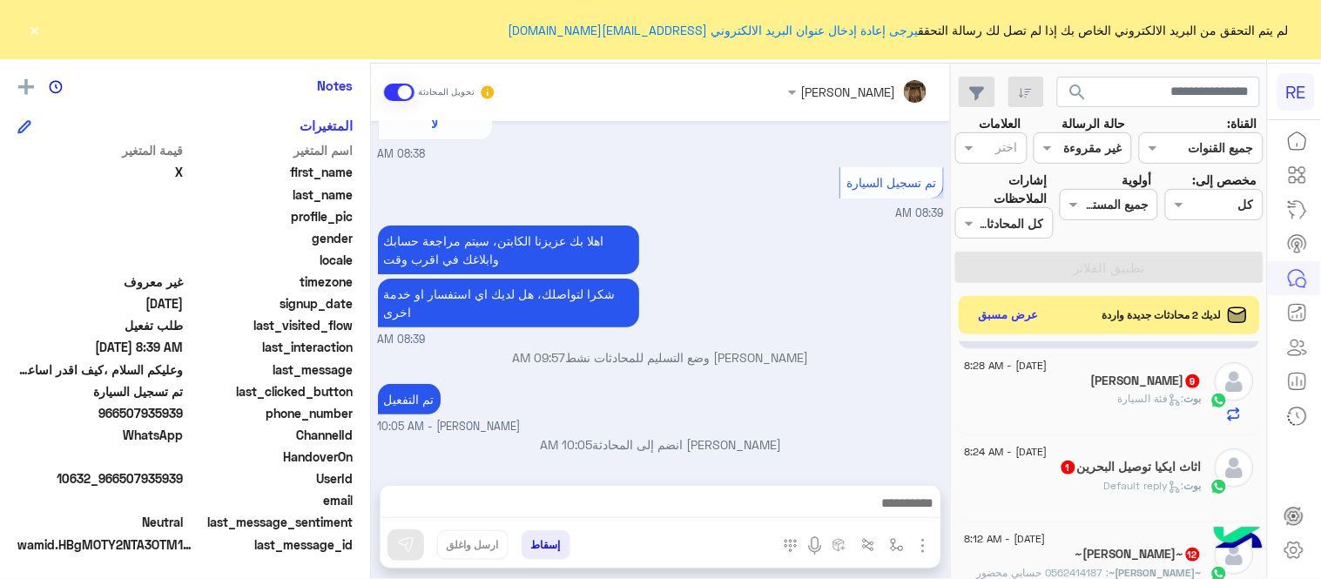
click at [1093, 387] on div "Salih Alblwi 9" at bounding box center [1083, 382] width 237 height 18
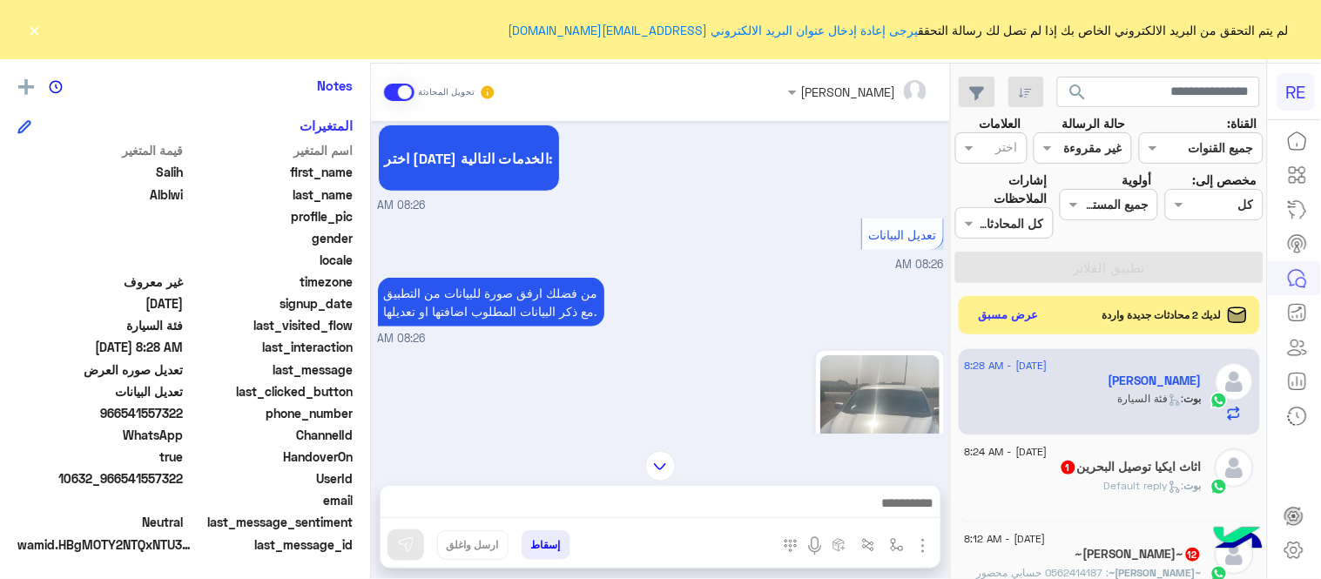
scroll to position [267, 0]
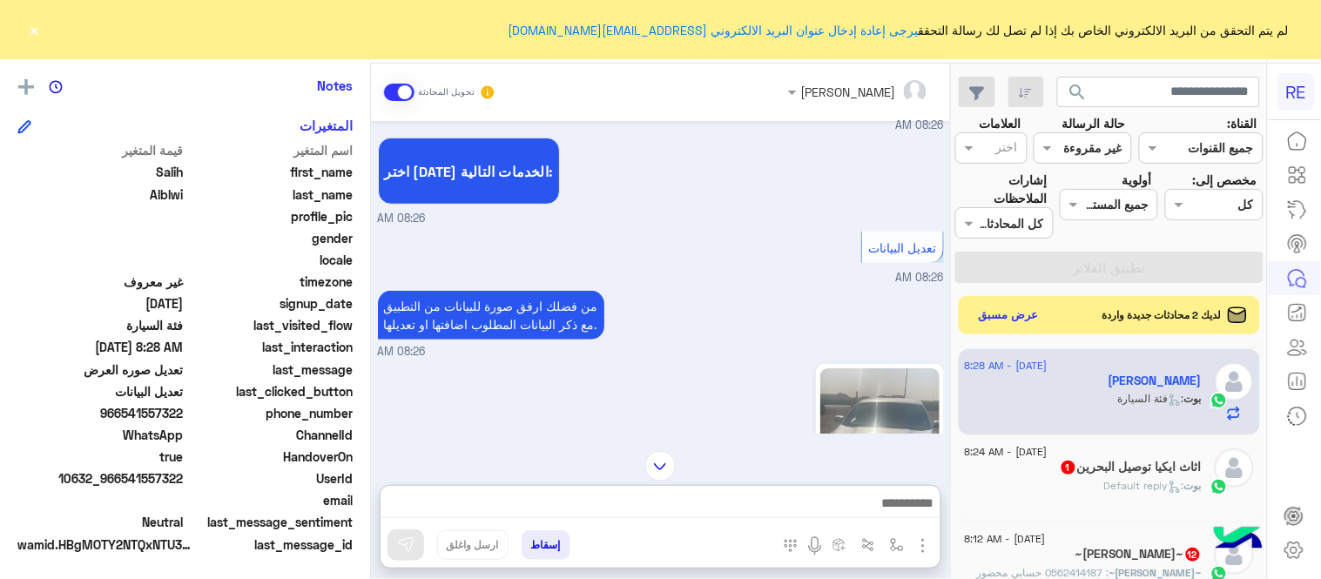
click at [707, 511] on textarea at bounding box center [660, 505] width 560 height 26
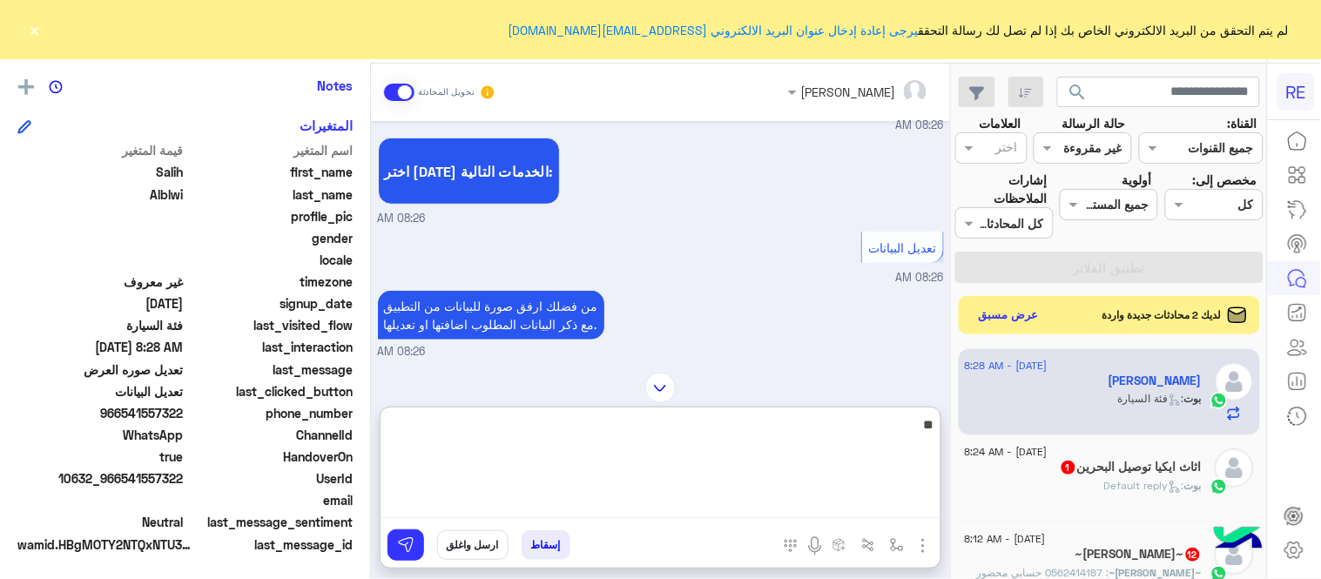
type textarea "*"
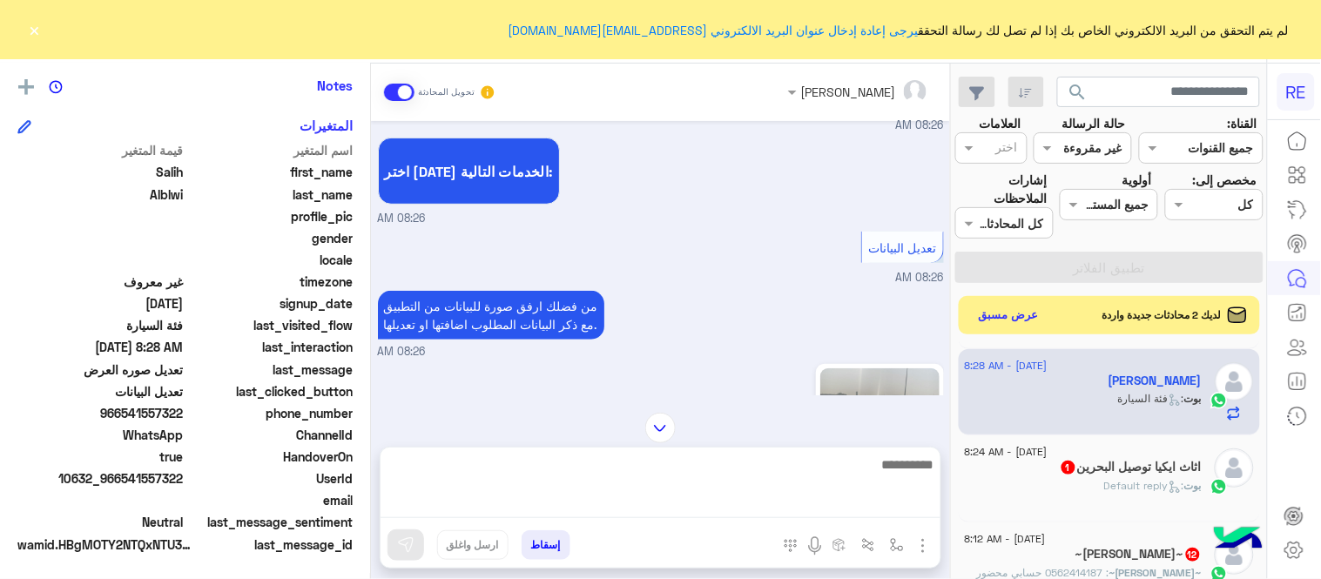
click at [769, 336] on div "من فضلك ارفق صورة للبيانات من التطبيق مع ذكر البيانات المطلوب اضافتها او تعديله…" at bounding box center [661, 323] width 566 height 74
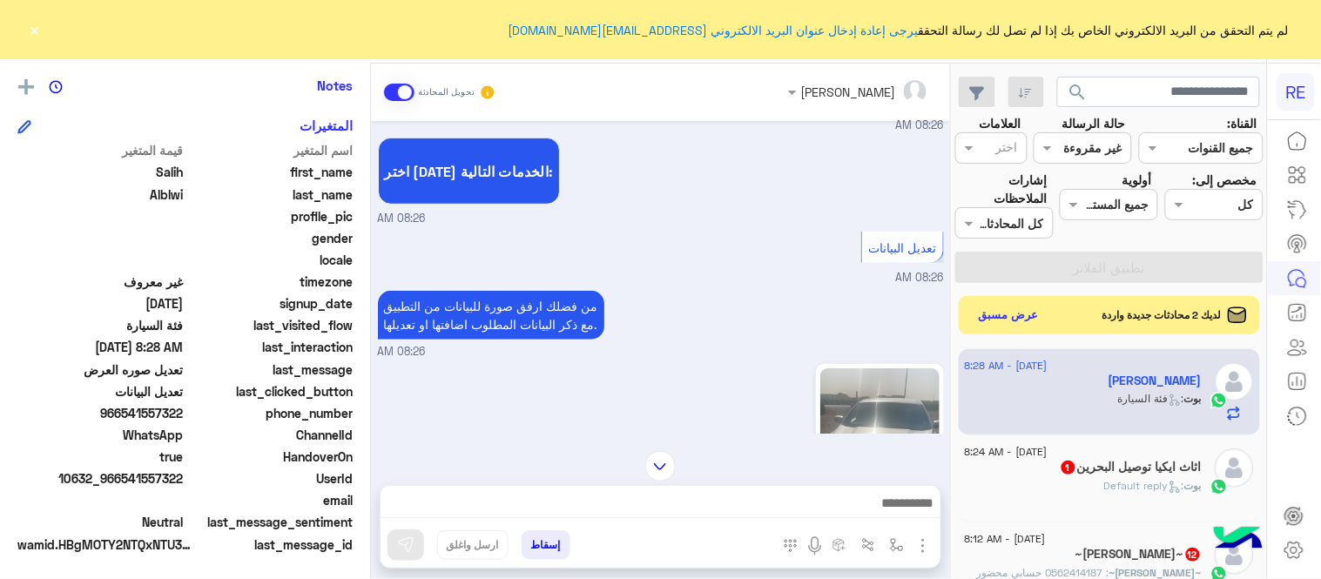
drag, startPoint x: 124, startPoint y: 414, endPoint x: 184, endPoint y: 412, distance: 60.1
click at [184, 412] on span "966541557322" at bounding box center [100, 413] width 166 height 18
copy span "541557322"
click at [750, 503] on textarea at bounding box center [660, 505] width 560 height 26
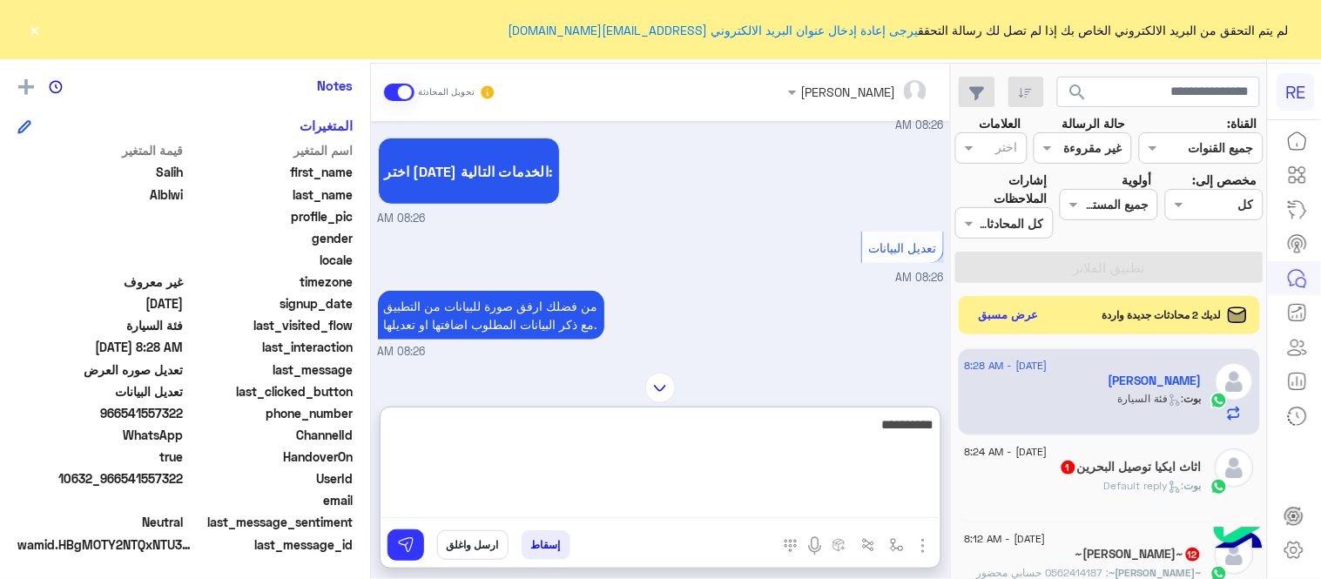
type textarea "**********"
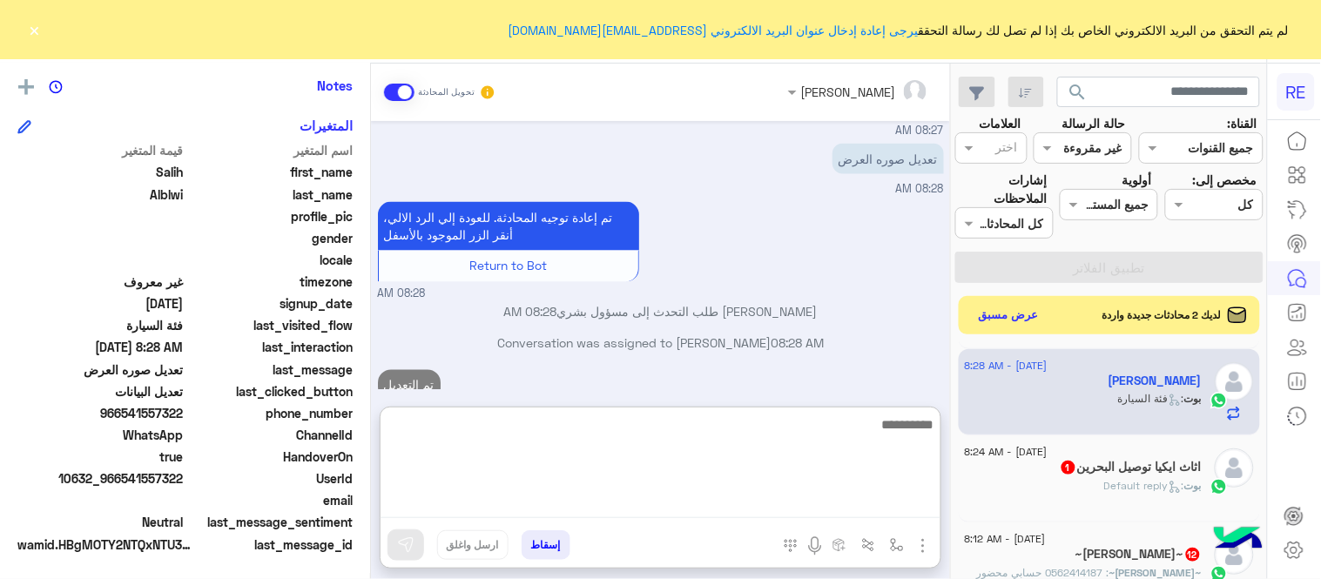
click at [821, 340] on div "Aug 17, 2025 هل أنت ؟ كابتن 👨🏻‍✈️ عميل 🧳 رحال (مرشد مرخص) 🏖️ 08:26 AM كابتن � 0…" at bounding box center [660, 255] width 579 height 268
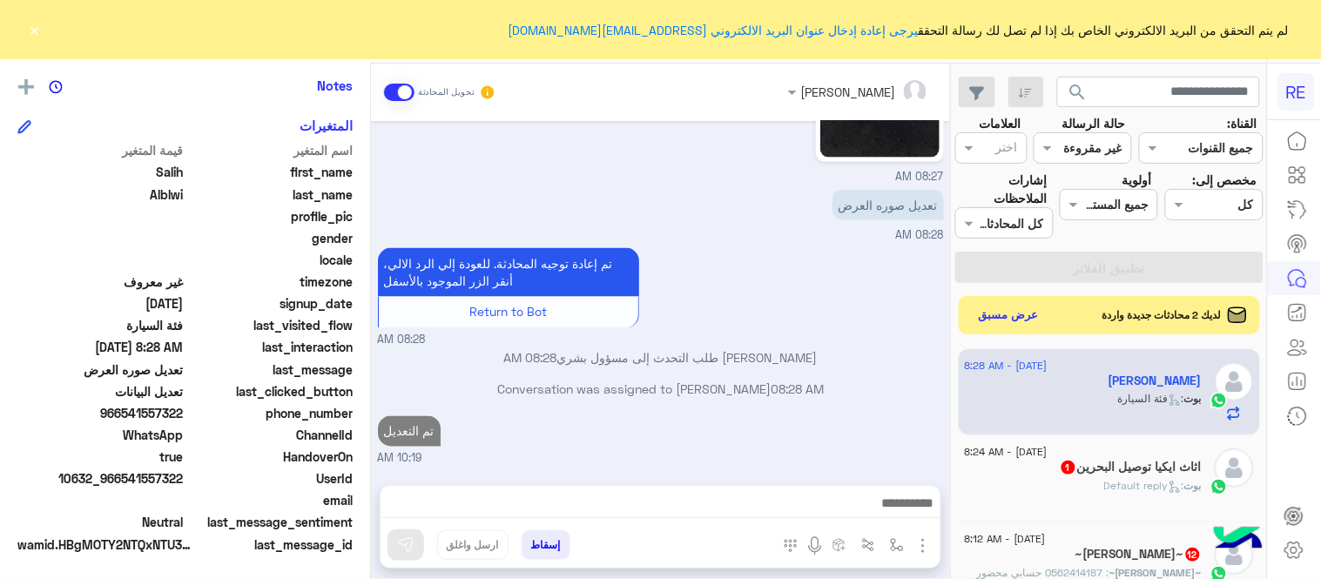
scroll to position [721, 0]
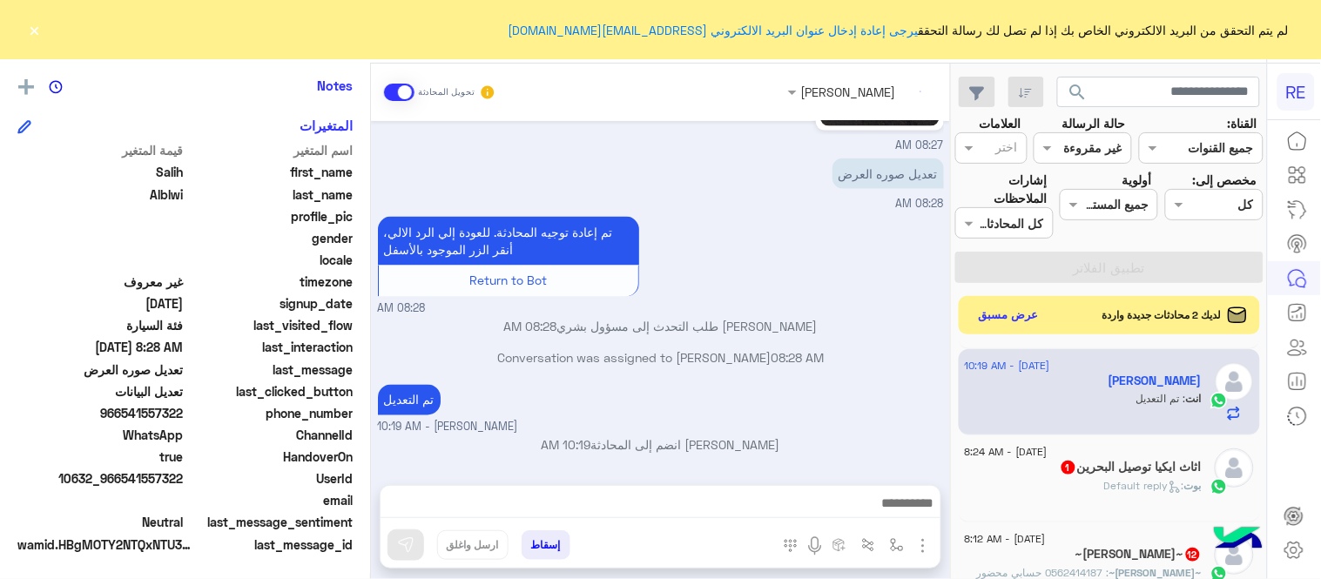
click at [1049, 482] on div "[PERSON_NAME] : Default reply" at bounding box center [1083, 493] width 237 height 30
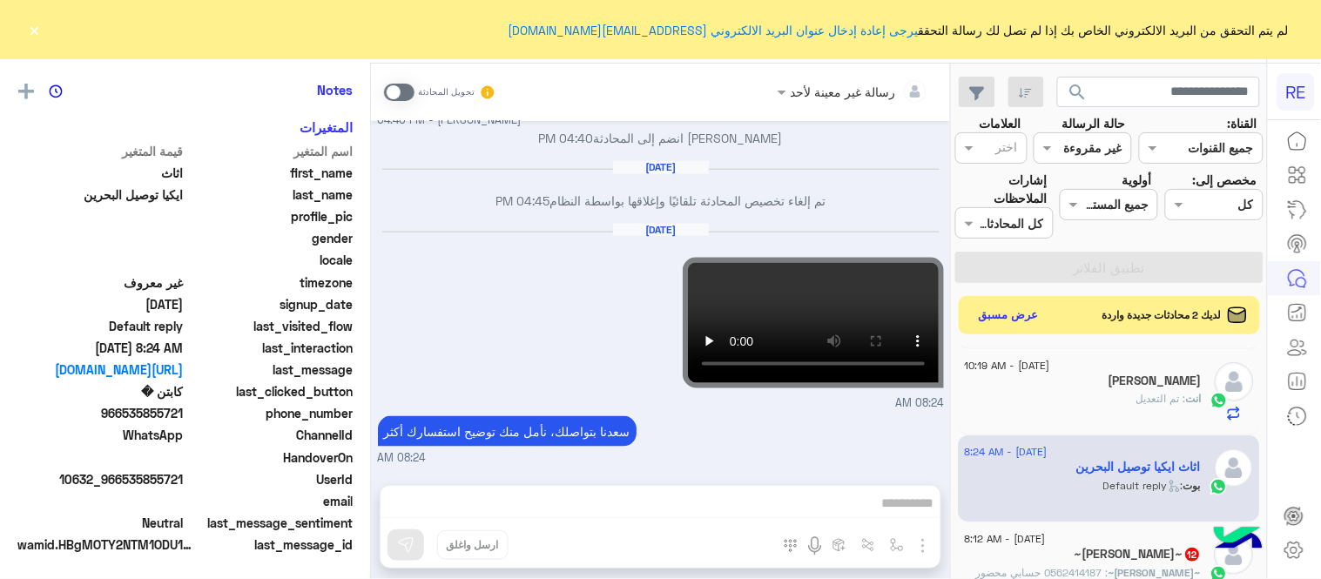
scroll to position [357, 0]
click at [536, 338] on div "Aug 17, 2025 08:24 AM" at bounding box center [661, 317] width 566 height 189
click at [1068, 573] on span ": 0562414187 حسابي محضور ماهو السبب" at bounding box center [1089, 580] width 225 height 29
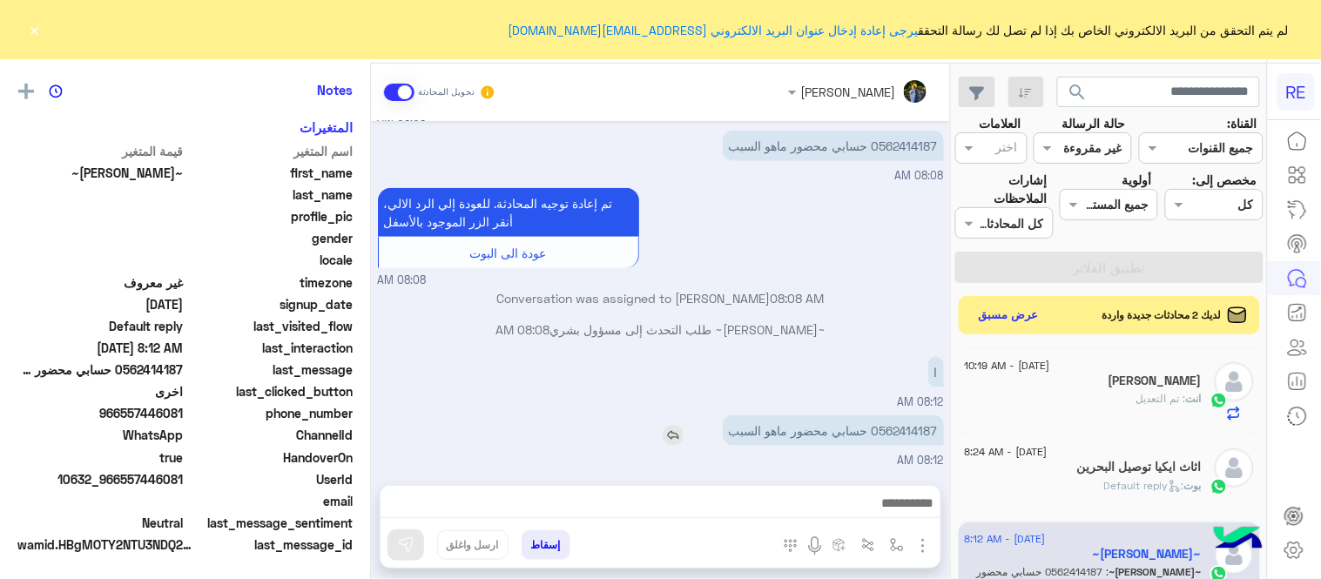
scroll to position [357, 0]
click at [906, 428] on p "0562414187 حسابي محضور ماهو السبب" at bounding box center [833, 430] width 221 height 30
copy p "0562414187"
click at [771, 509] on textarea at bounding box center [660, 505] width 560 height 26
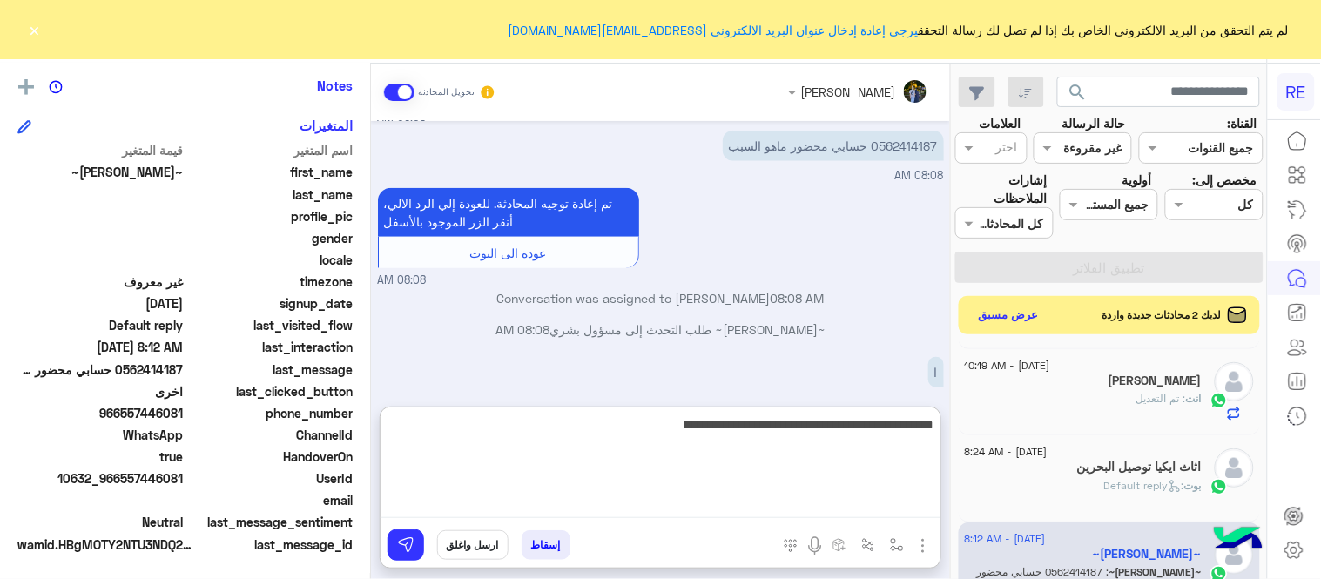
type textarea "**********"
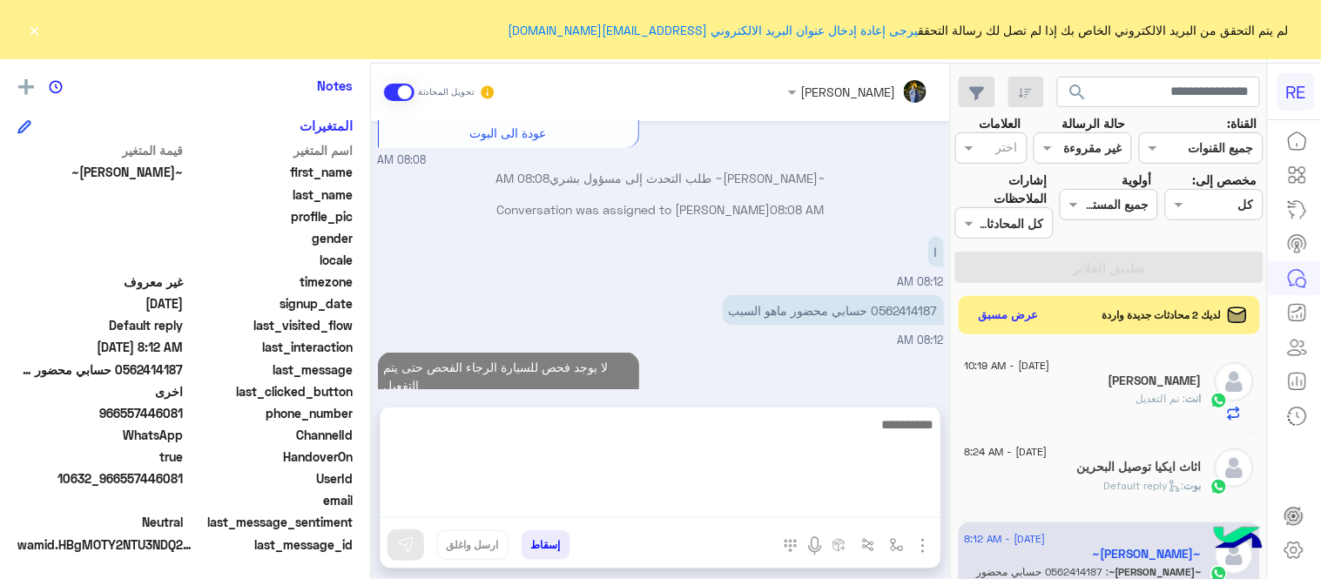
click at [846, 378] on div "لا يوجد فحص للسيارة الرجاء الفحص حتى يتم التفعيل 10:21 AM" at bounding box center [661, 385] width 566 height 74
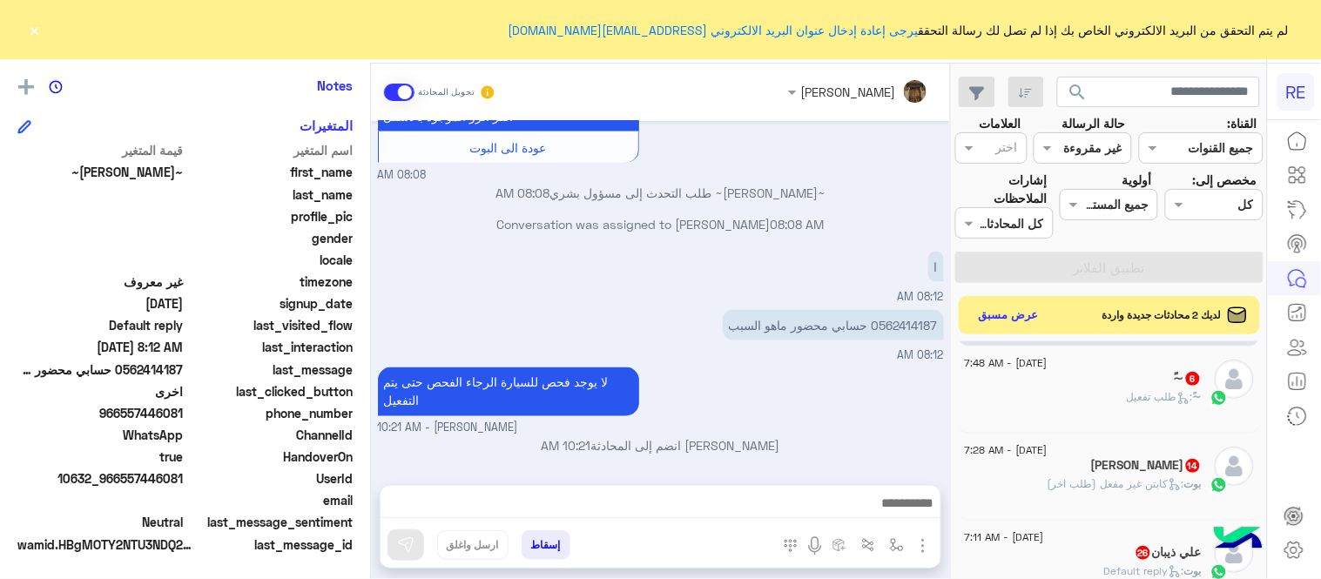
scroll to position [601, 0]
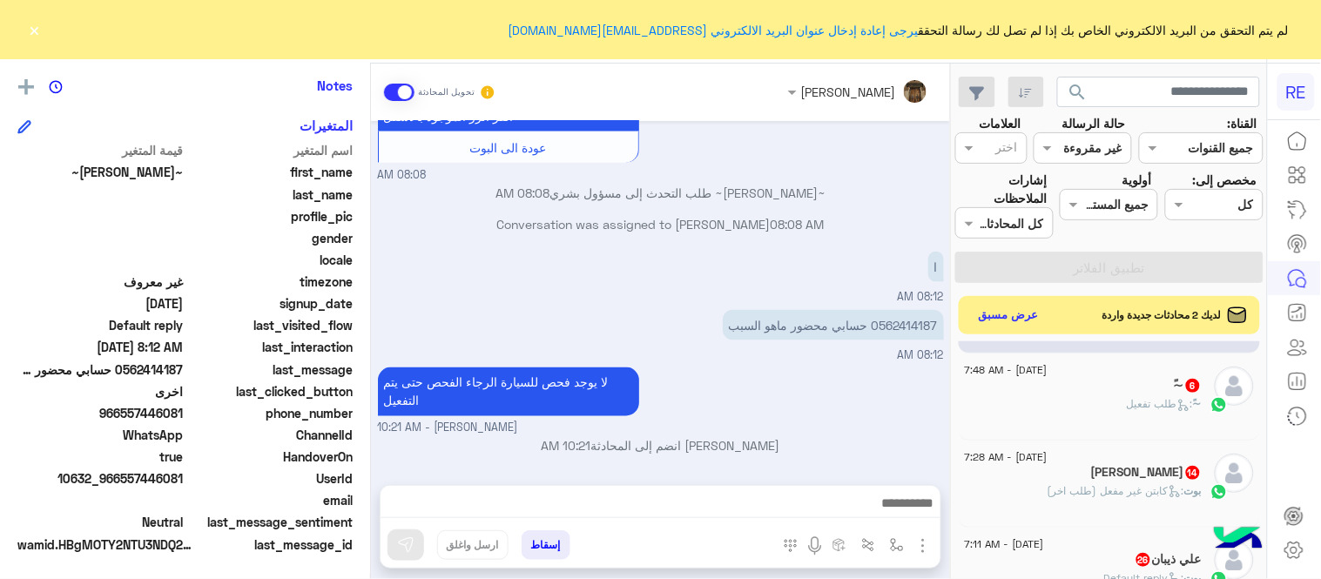
click at [1082, 399] on div "~ً : طلب تفعيل" at bounding box center [1083, 411] width 237 height 30
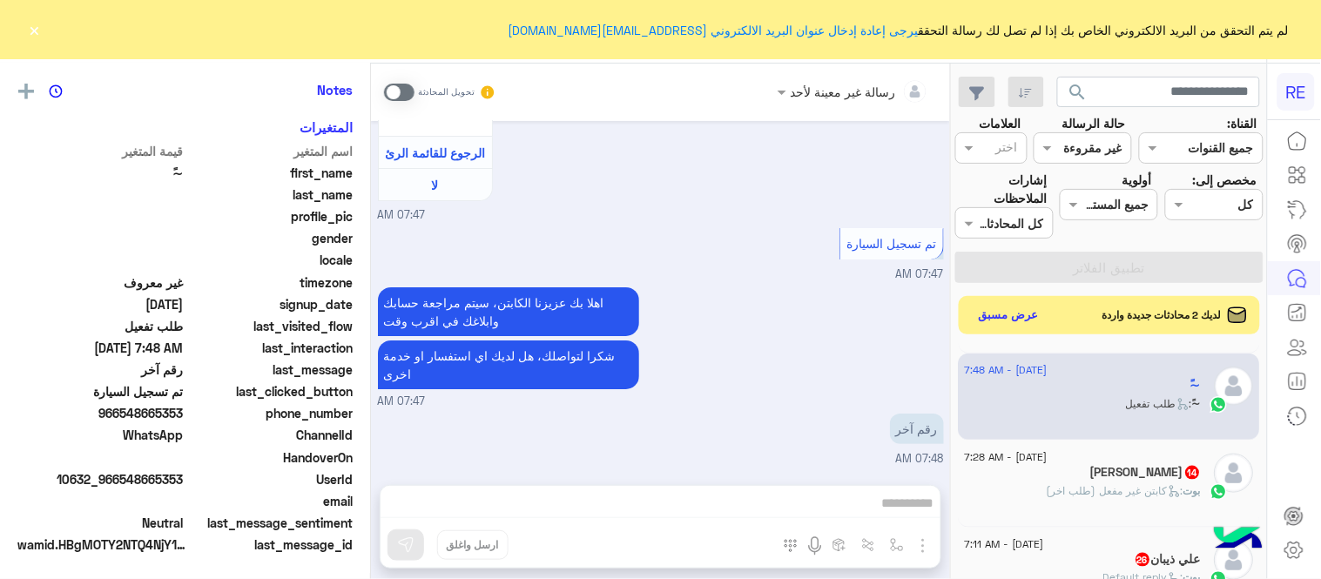
scroll to position [357, 0]
click at [398, 94] on span at bounding box center [399, 92] width 30 height 17
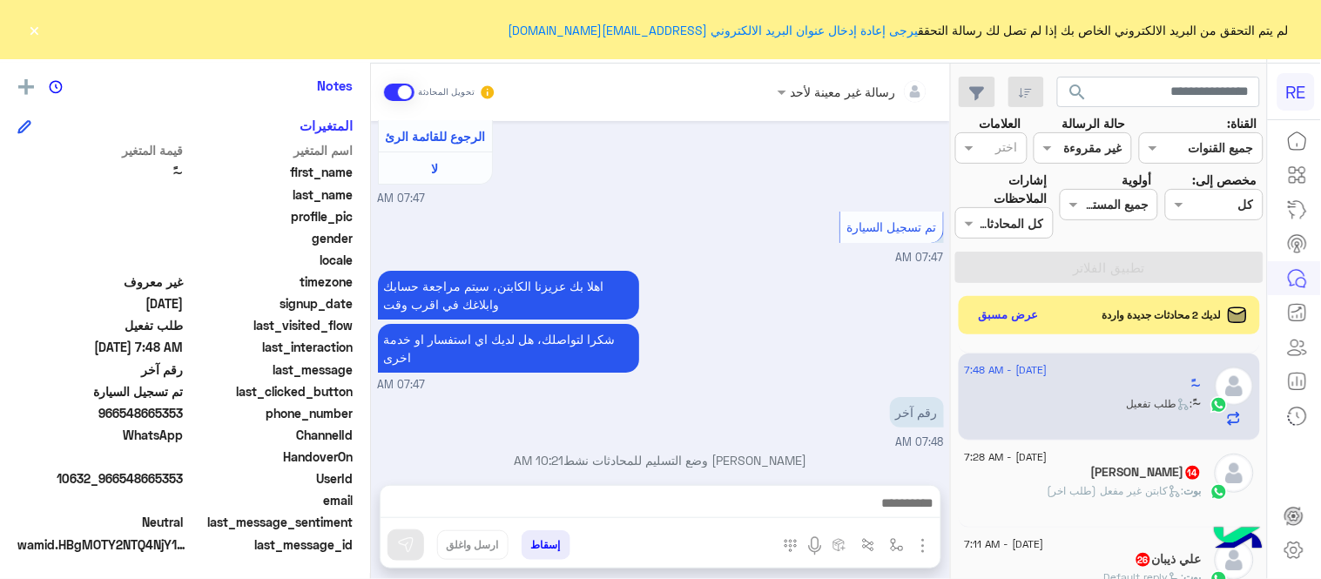
scroll to position [1651, 0]
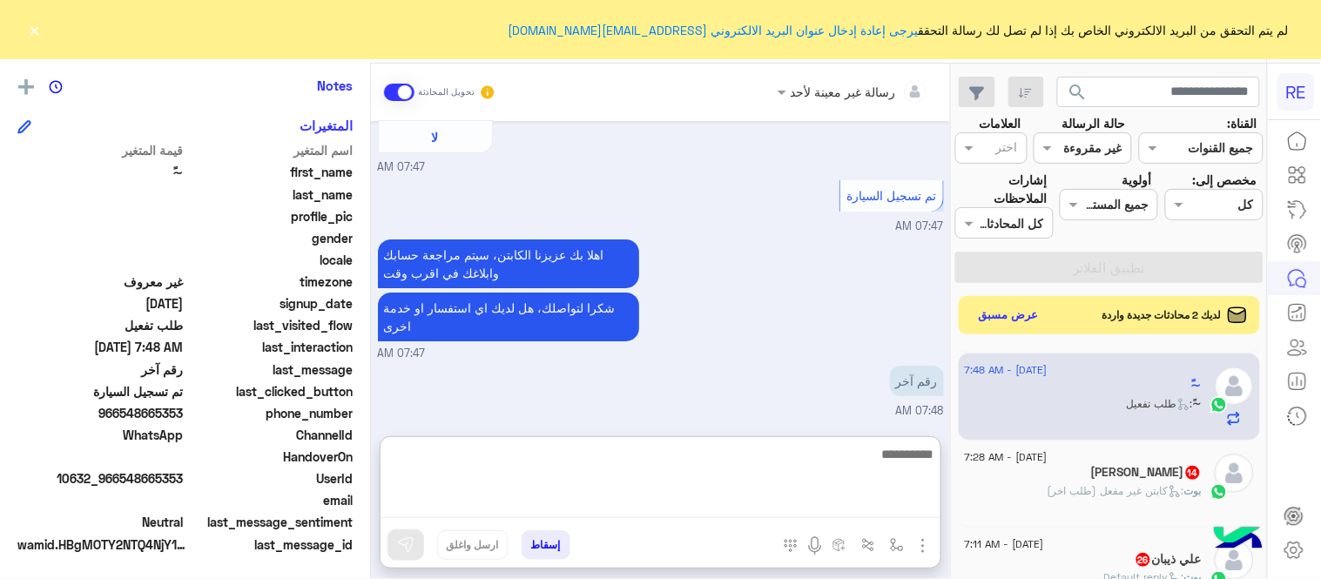
click at [611, 502] on textarea at bounding box center [660, 480] width 560 height 75
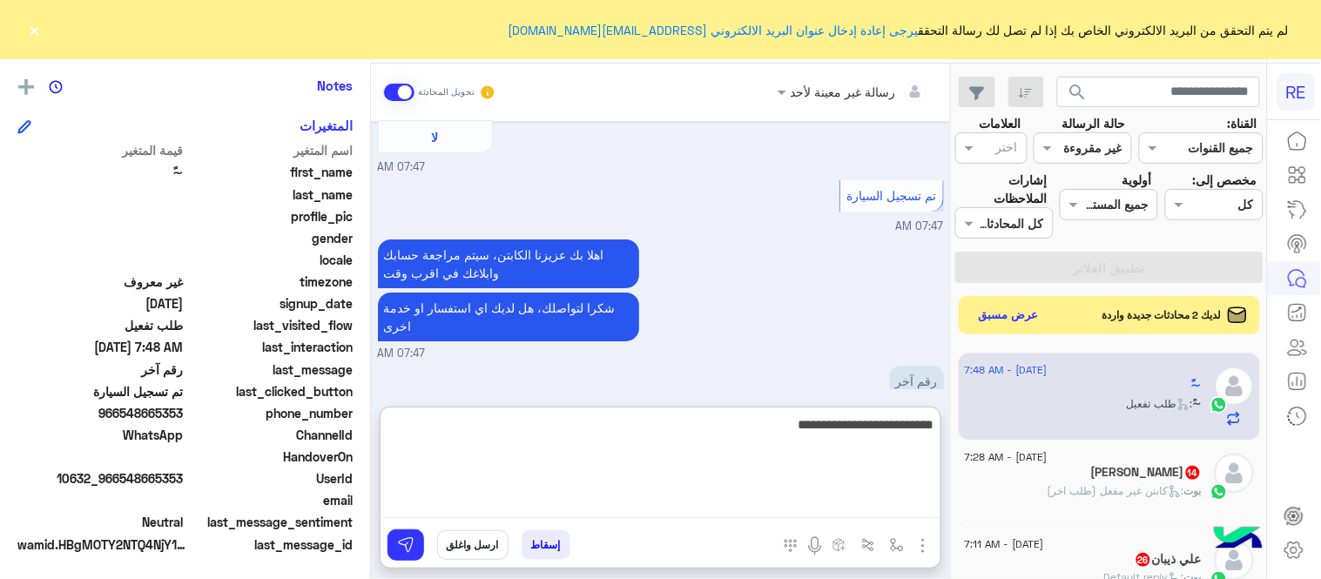
type textarea "**********"
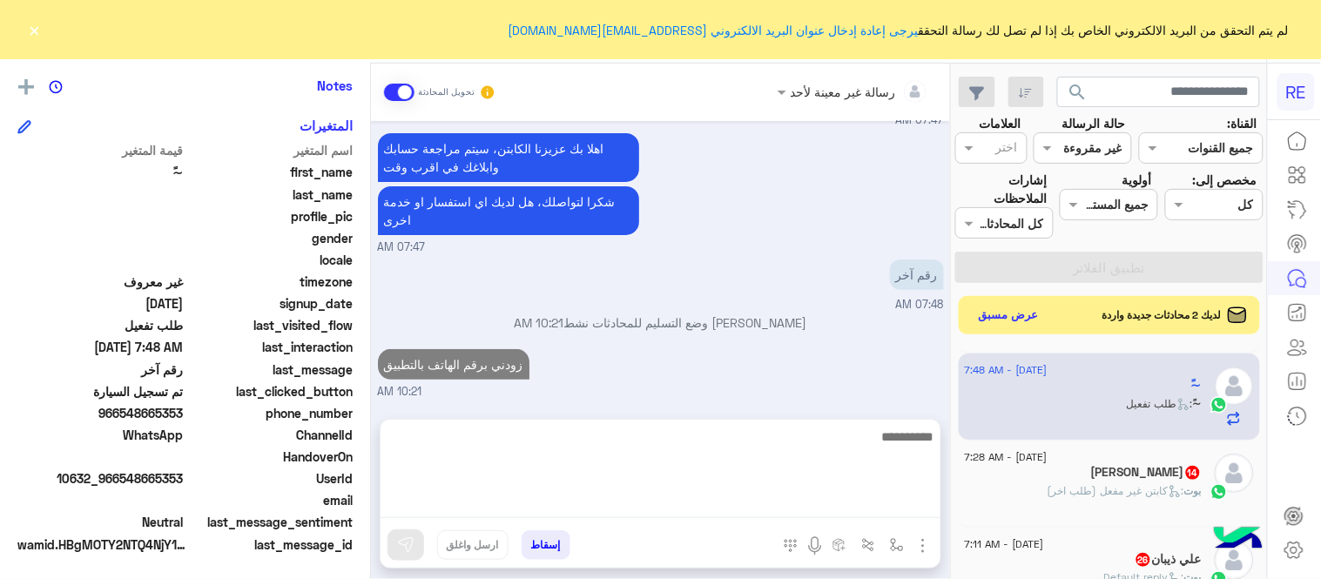
scroll to position [1752, 0]
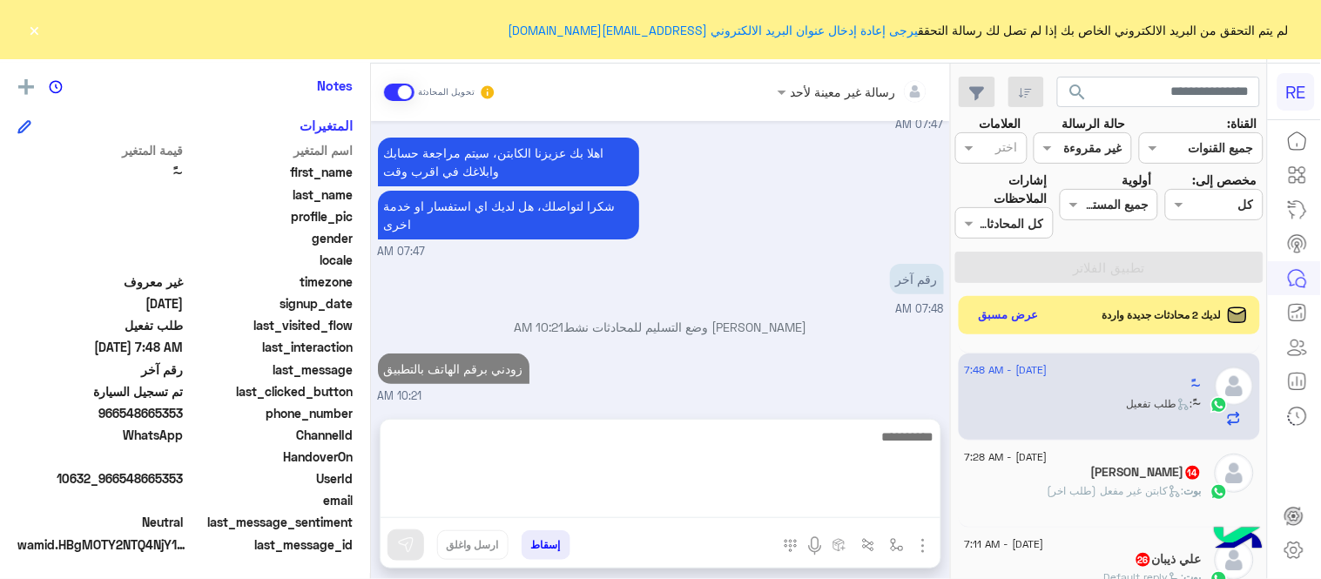
click at [1048, 467] on div "طلال الشمري 14" at bounding box center [1083, 474] width 237 height 18
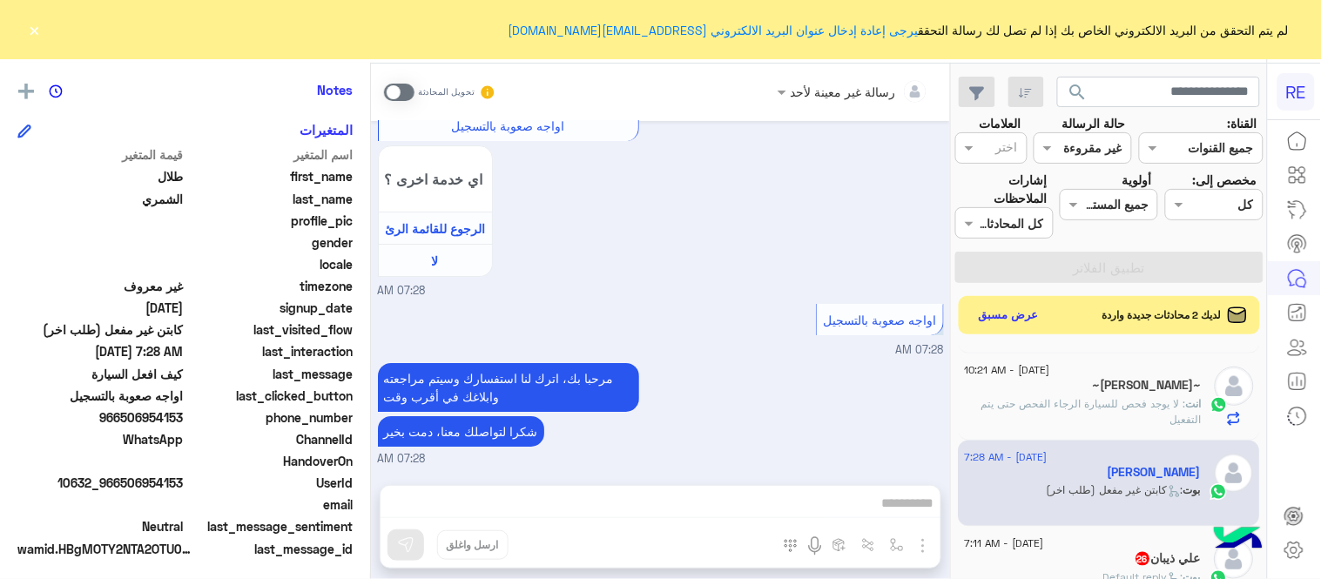
scroll to position [357, 0]
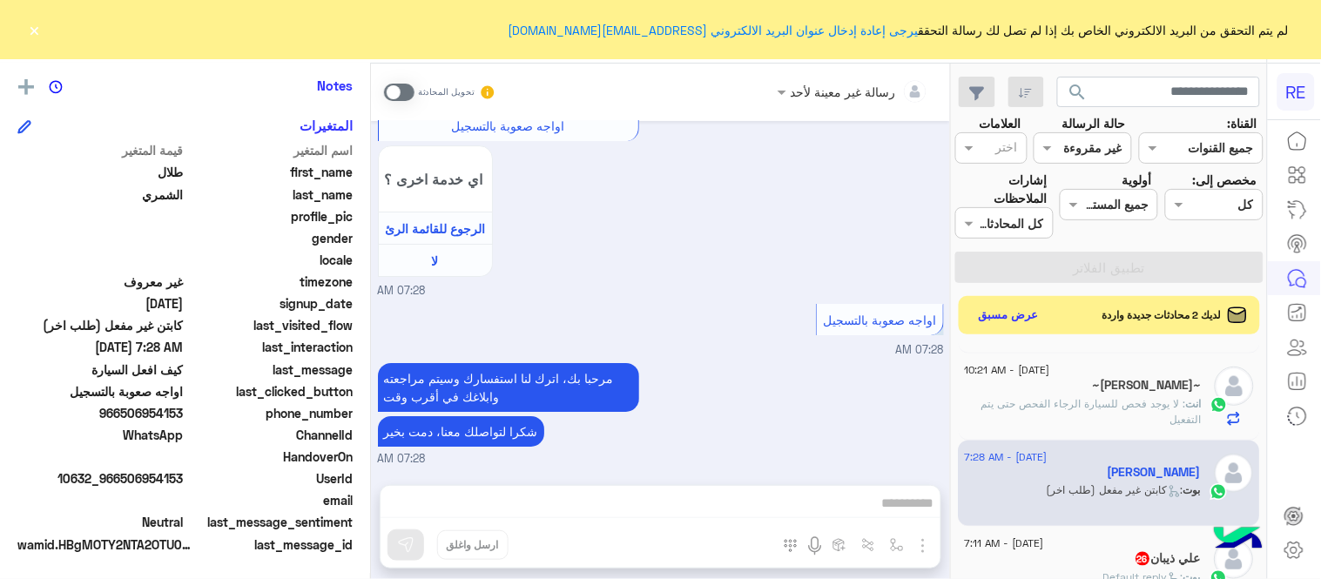
drag, startPoint x: 124, startPoint y: 410, endPoint x: 185, endPoint y: 421, distance: 62.0
click at [185, 421] on div "phone_number 966506954153" at bounding box center [184, 415] width 335 height 22
copy span "506954153"
click at [405, 92] on span at bounding box center [399, 92] width 30 height 17
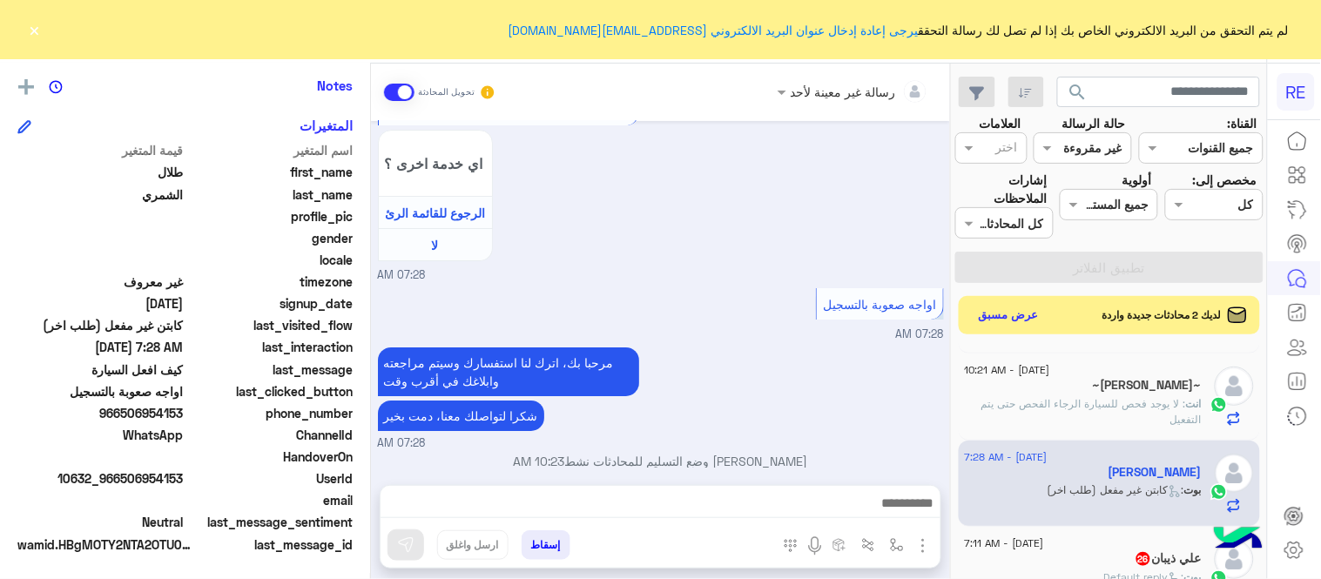
scroll to position [1571, 0]
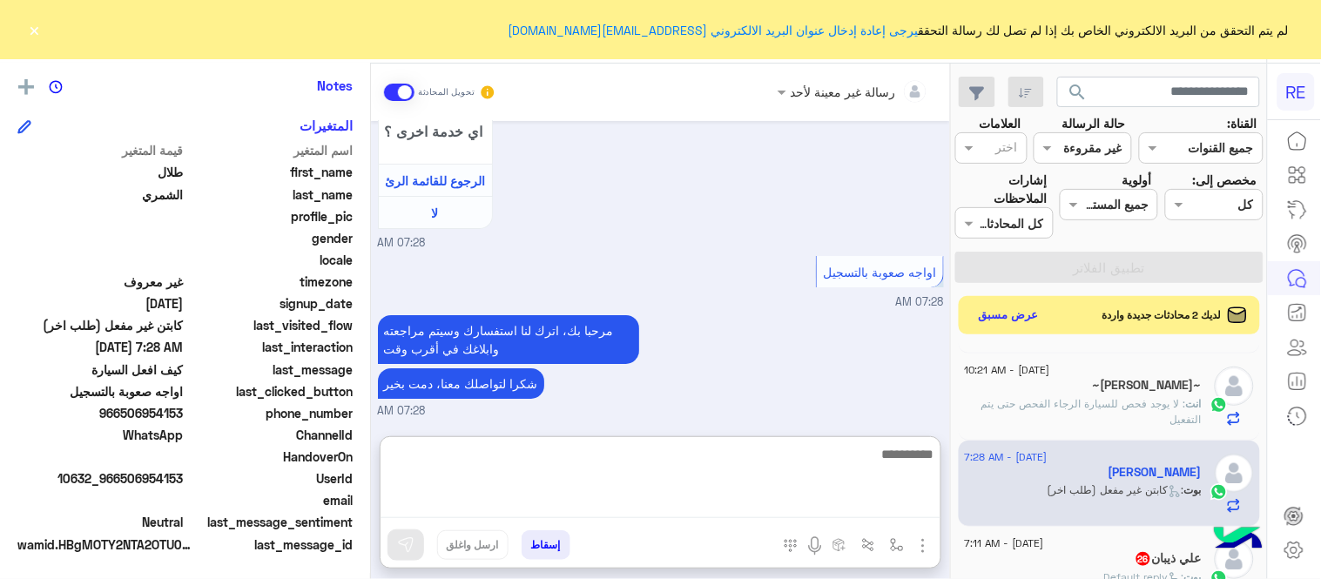
click at [817, 499] on textarea at bounding box center [660, 480] width 560 height 75
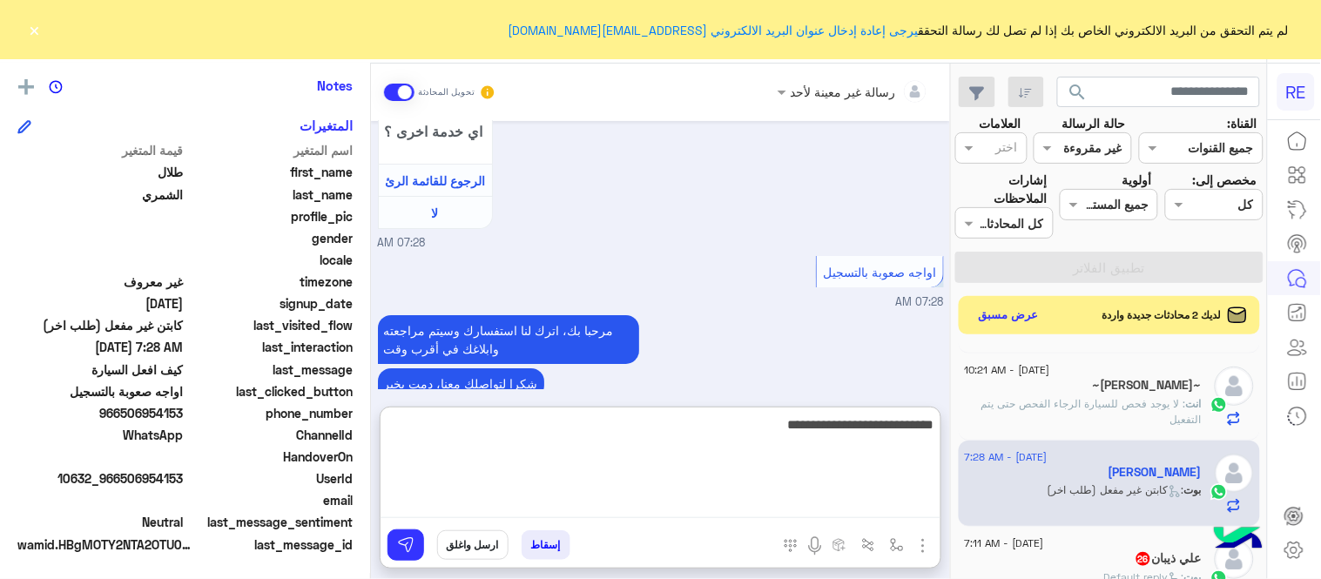
type textarea "**********"
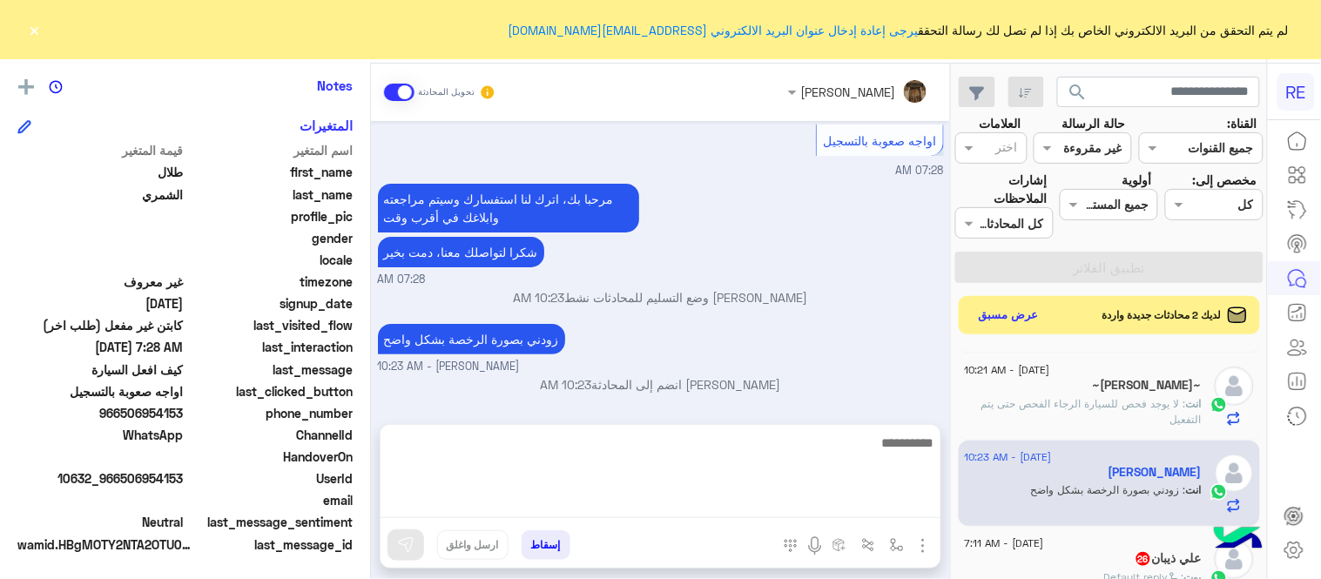
scroll to position [1658, 0]
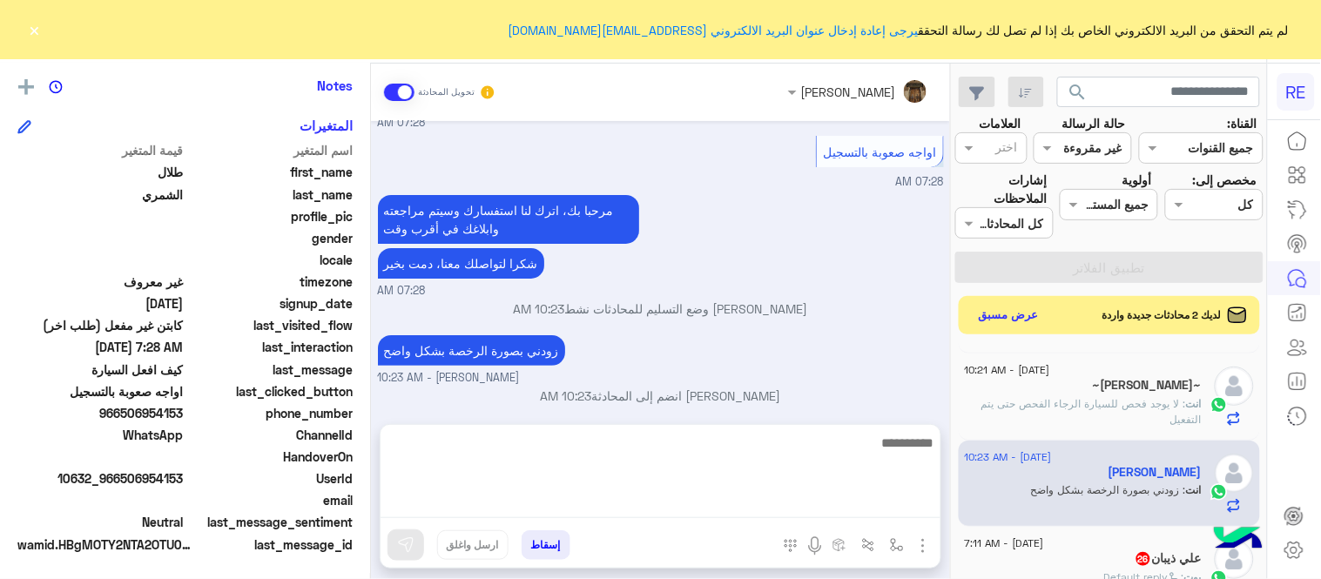
click at [827, 327] on div "Aug 17, 2025 اهلًا بك في تطبيق رحلة 👋 Welcome to Rehla 👋 من فضلك أختر لغة التوا…" at bounding box center [660, 264] width 579 height 286
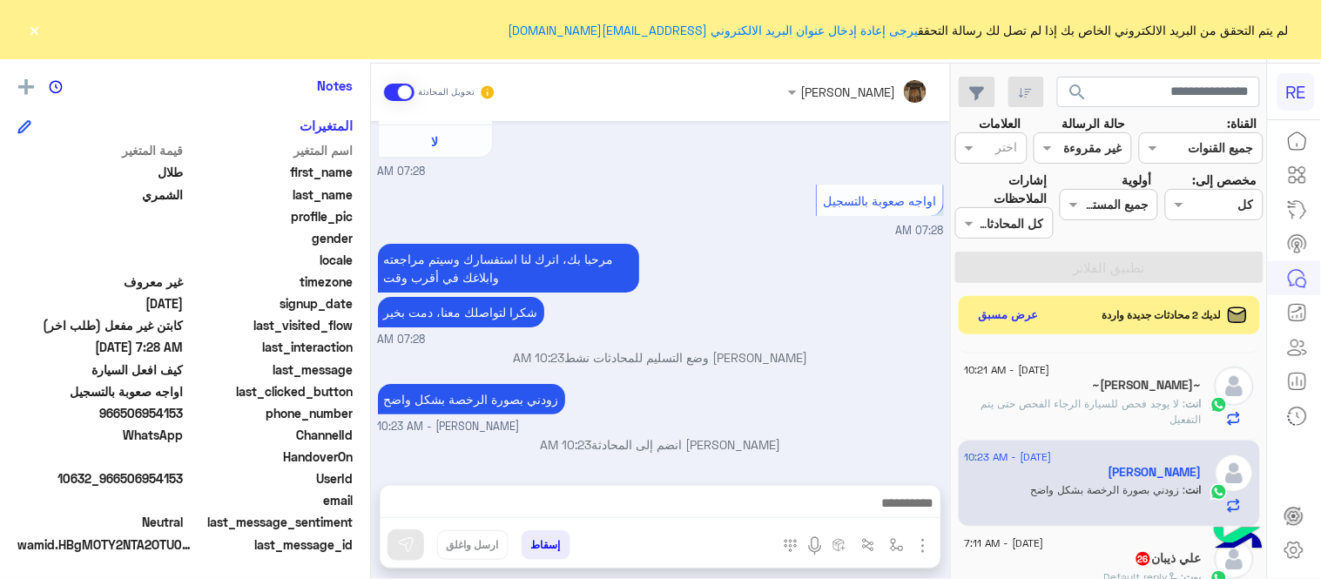
click at [36, 38] on button "×" at bounding box center [34, 29] width 17 height 17
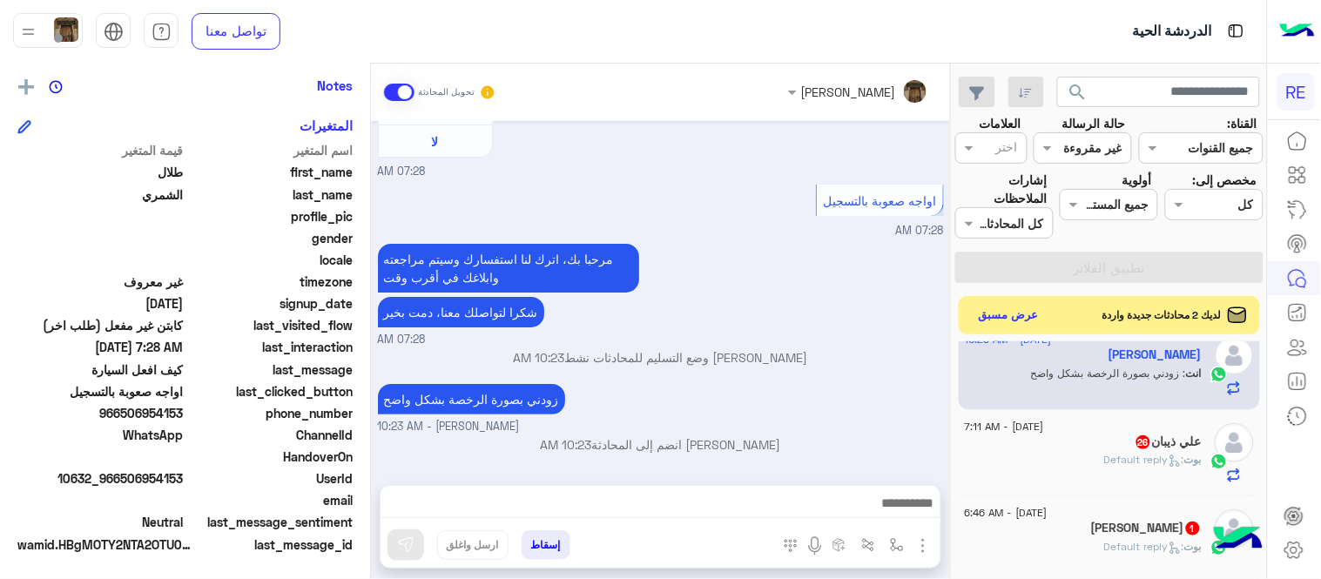
scroll to position [738, 0]
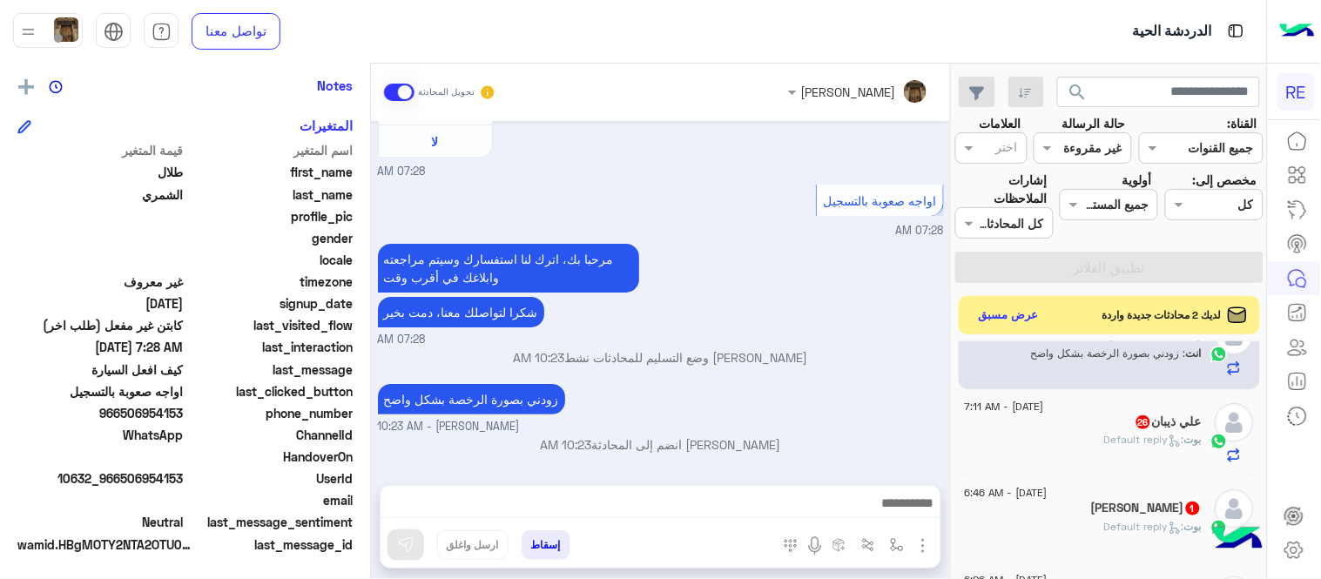
click at [1083, 435] on div "[PERSON_NAME] : Default reply" at bounding box center [1083, 447] width 237 height 30
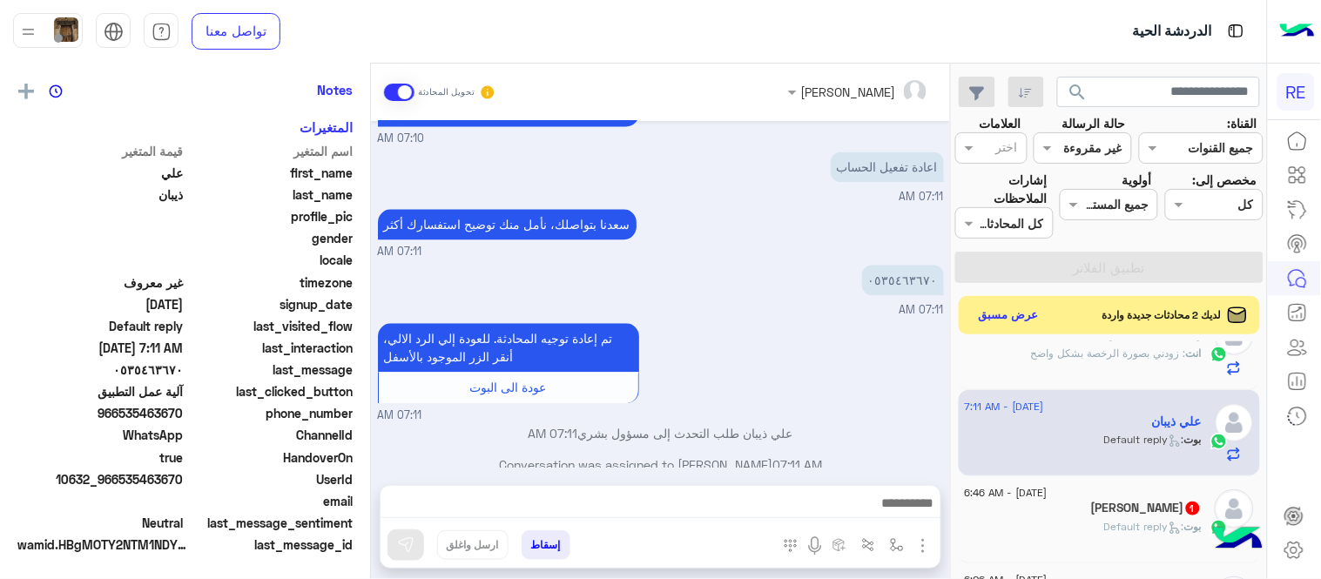
scroll to position [357, 0]
drag, startPoint x: 124, startPoint y: 416, endPoint x: 186, endPoint y: 416, distance: 61.8
click at [186, 416] on div "phone_number 966535463670" at bounding box center [184, 415] width 335 height 22
copy span "535463670"
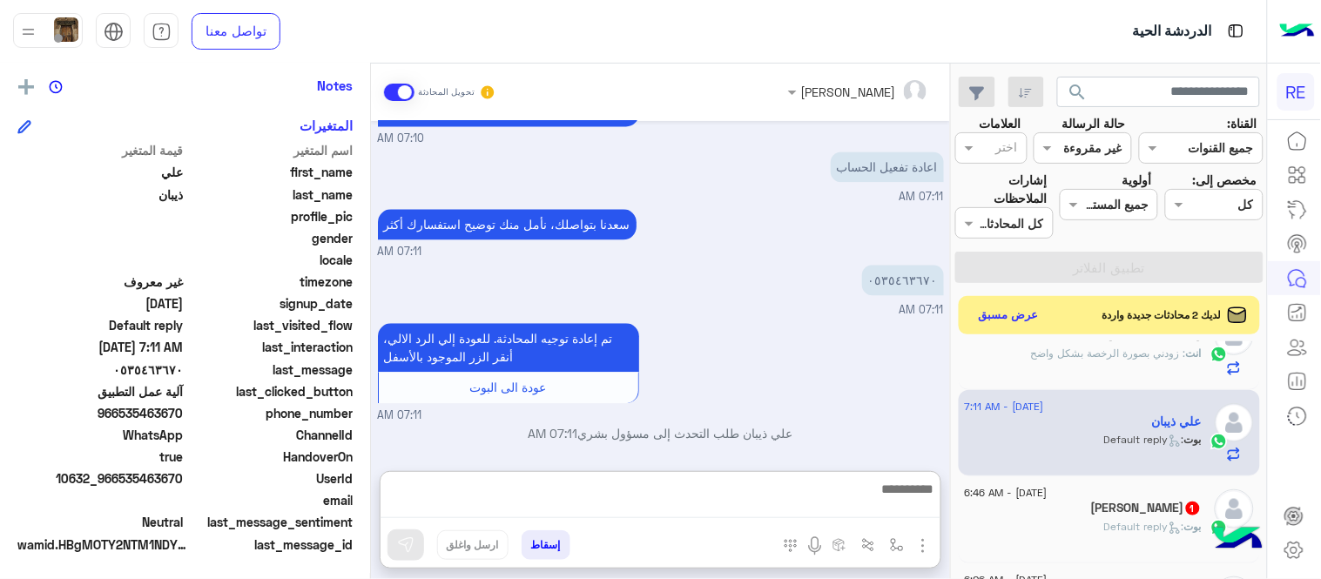
click at [701, 494] on textarea at bounding box center [660, 498] width 560 height 40
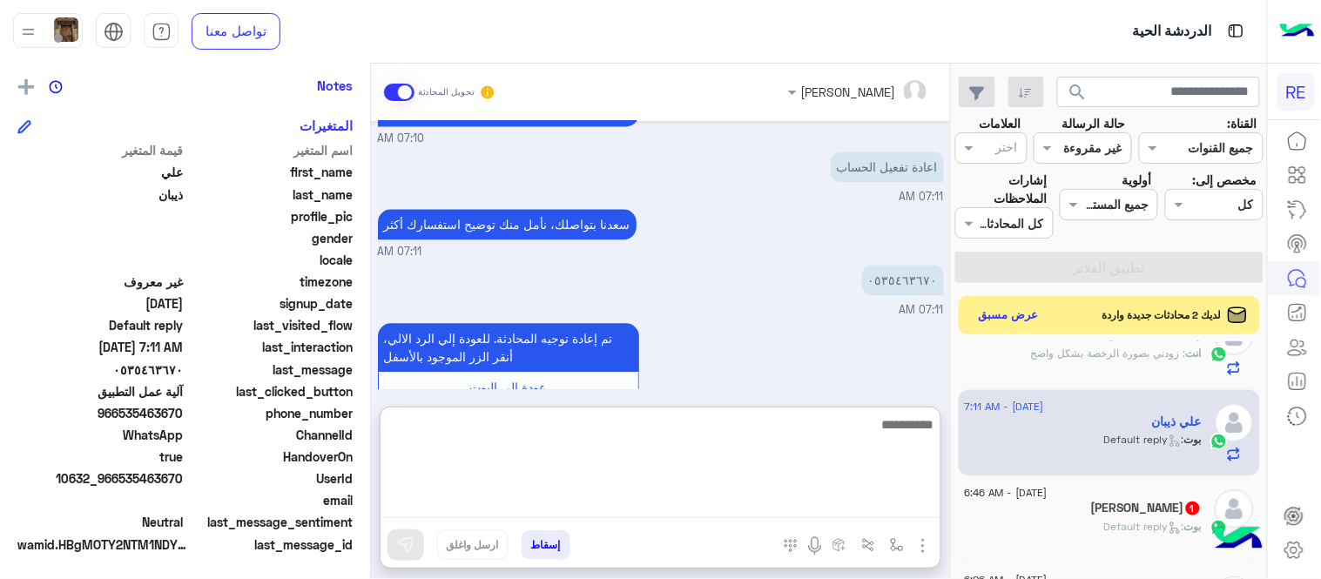
click at [810, 474] on textarea at bounding box center [660, 466] width 560 height 104
type textarea "*"
type textarea "**********"
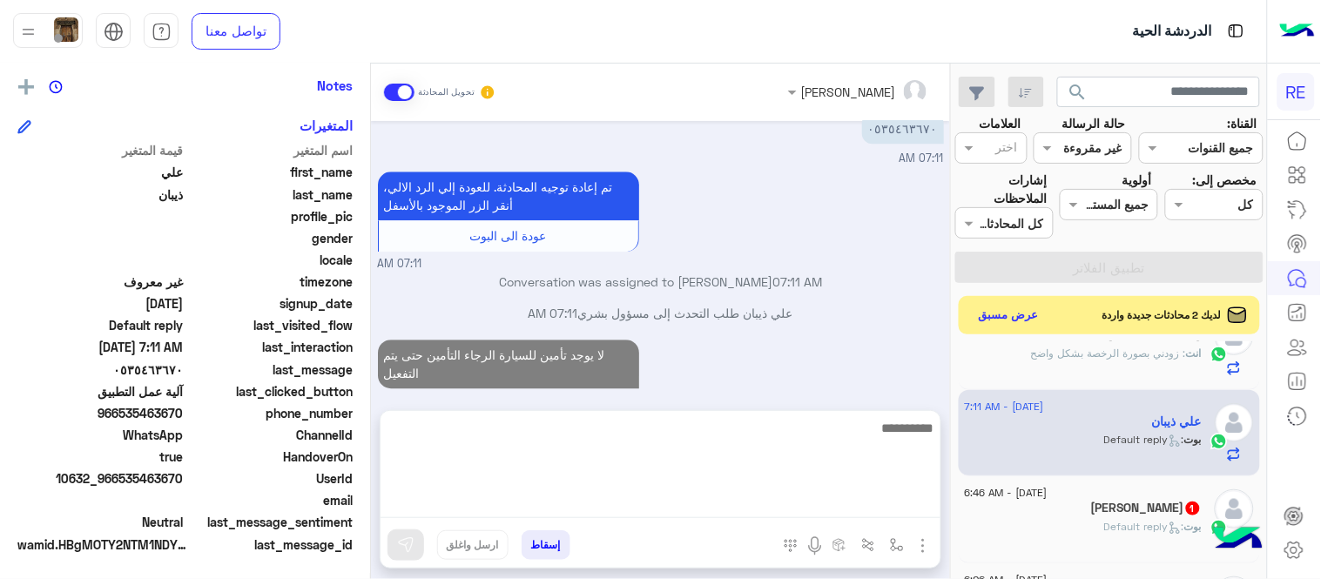
scroll to position [1093, 0]
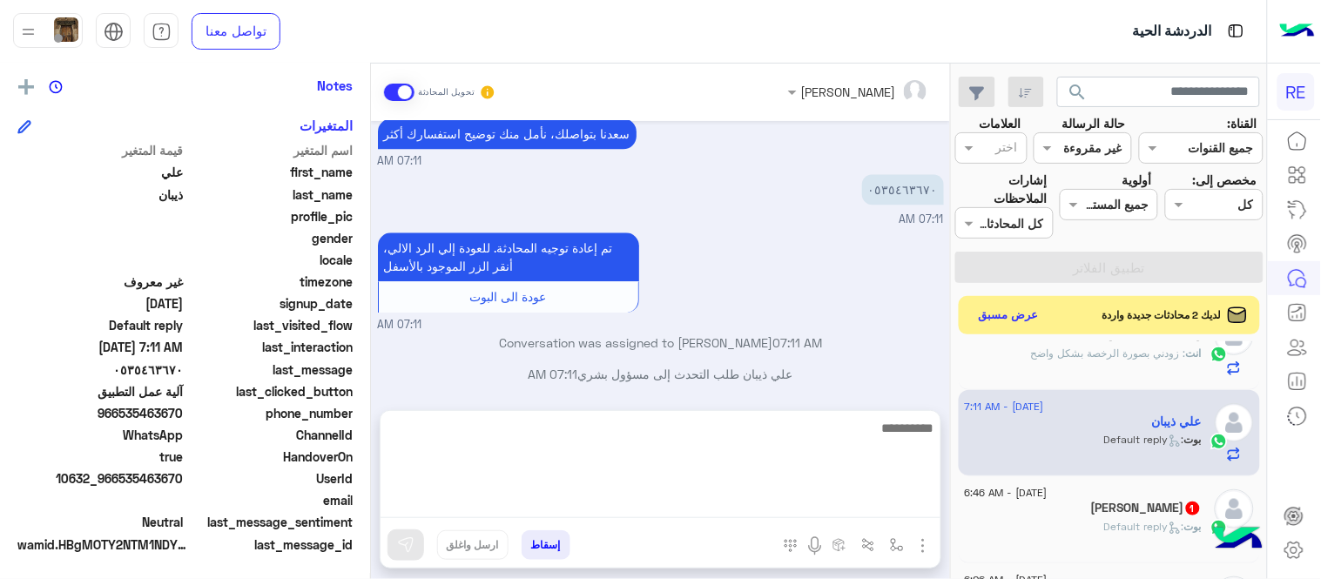
click at [935, 309] on div "Aug 17, 2025 لا 07:10 AM شكرا لتواصلك واختيارك رحلة 😊 اختر احد الخدمات التالية:…" at bounding box center [660, 257] width 579 height 272
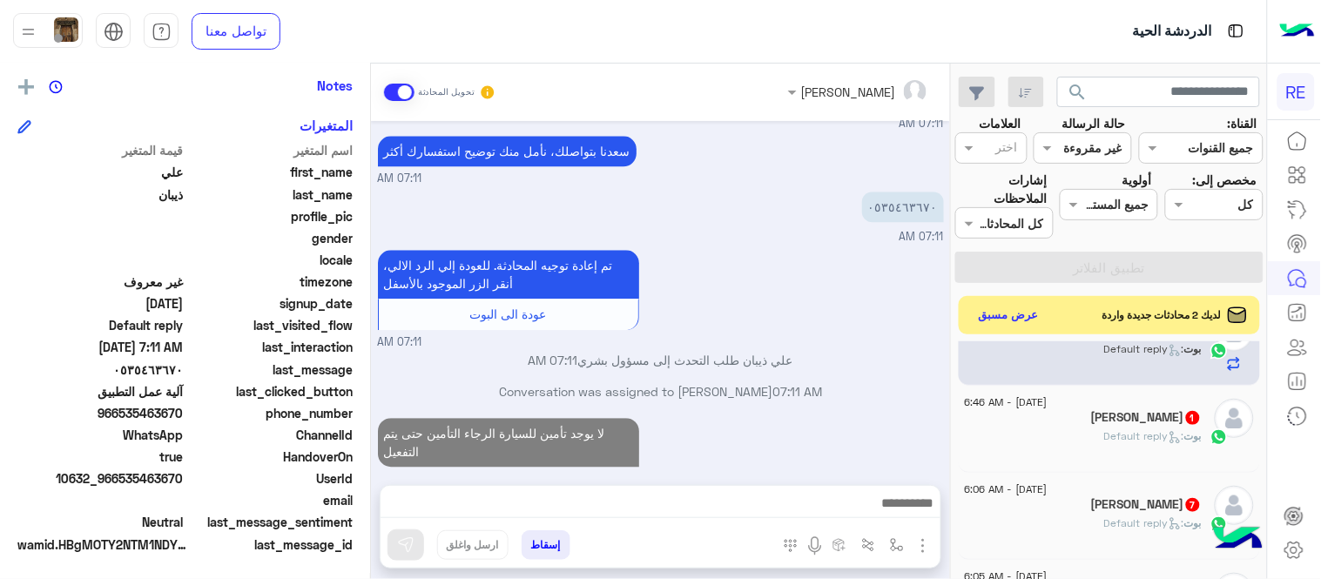
scroll to position [1125, 0]
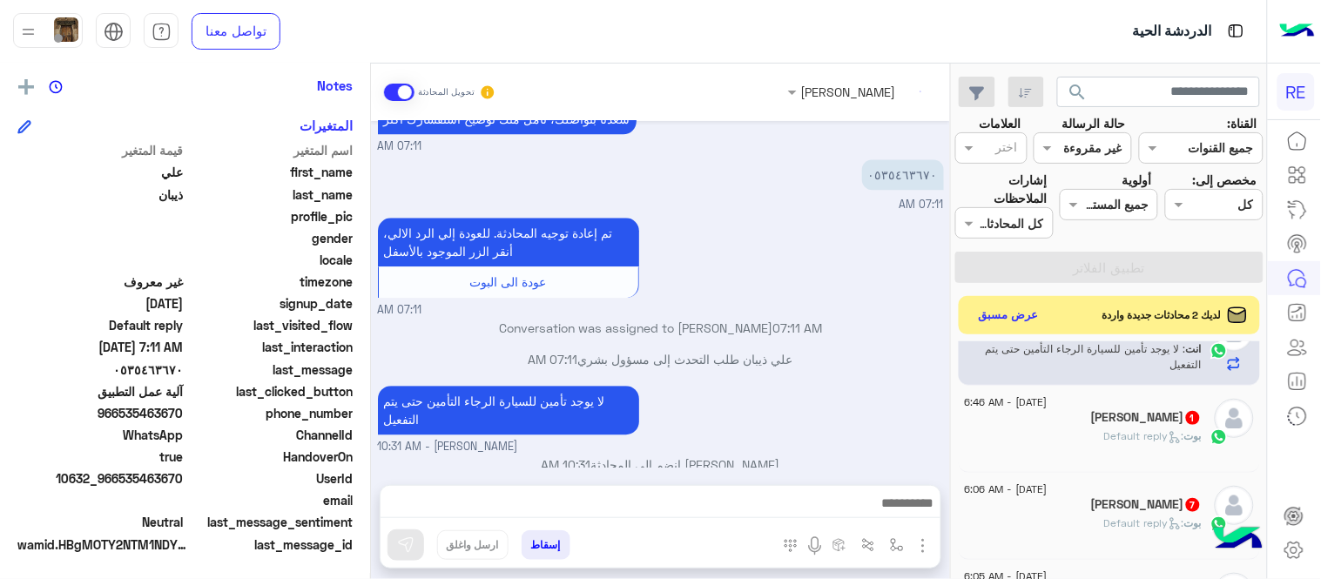
click at [1073, 464] on div "17 August - 6:46 AM ABDULHAI Mohammed 1 بوت : Default reply" at bounding box center [1110, 429] width 302 height 87
click at [1095, 430] on div "[PERSON_NAME] : Default reply" at bounding box center [1083, 443] width 237 height 30
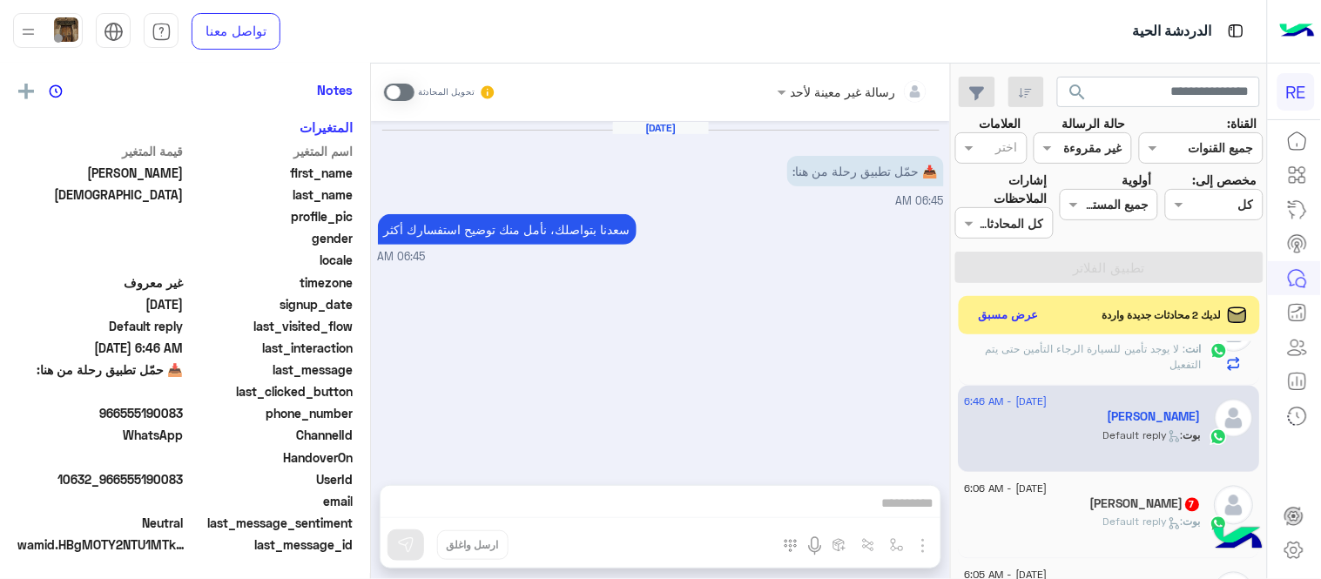
scroll to position [357, 0]
click at [390, 87] on span at bounding box center [399, 92] width 30 height 17
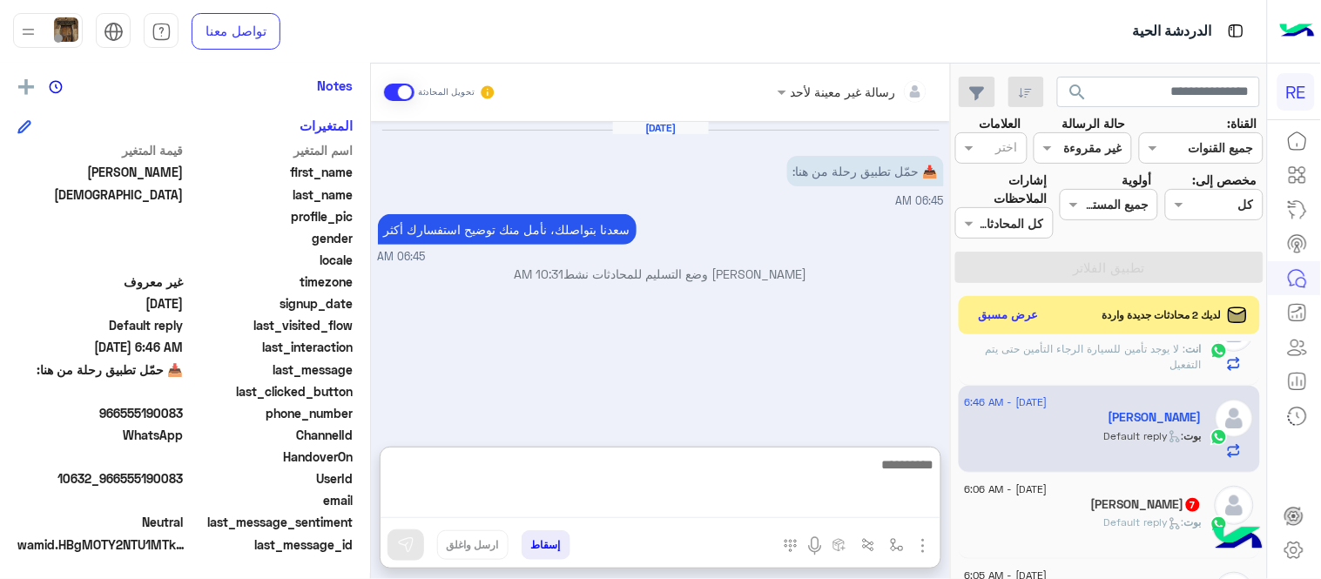
click at [672, 503] on textarea at bounding box center [660, 486] width 560 height 64
paste textarea "**********"
type textarea "**********"
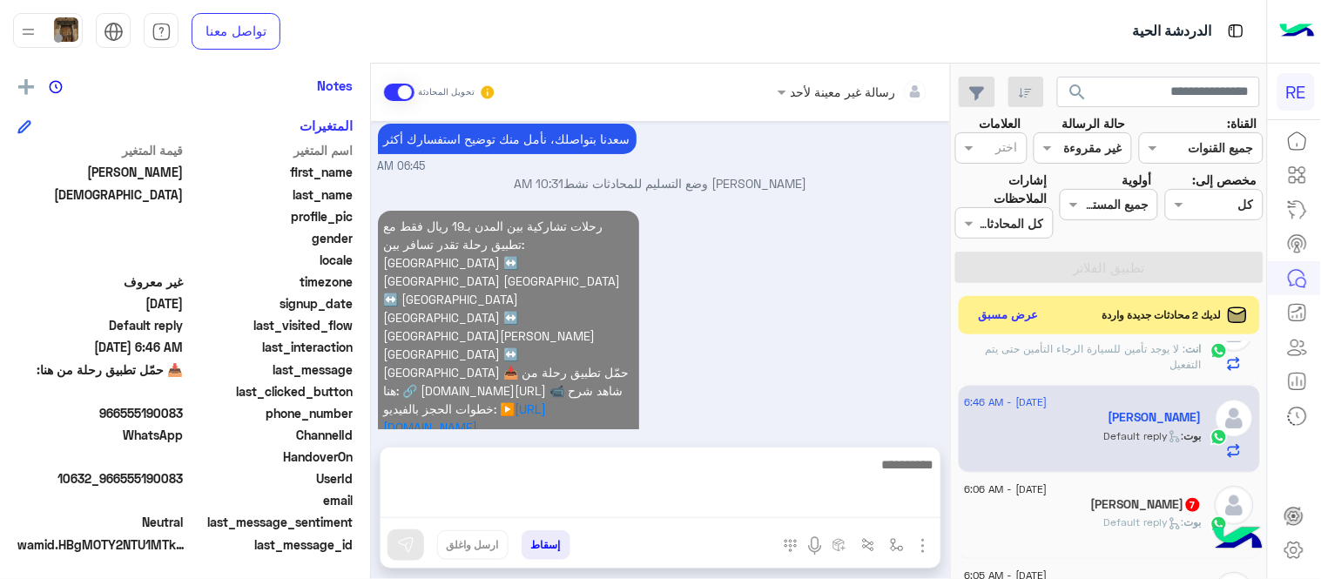
scroll to position [44, 0]
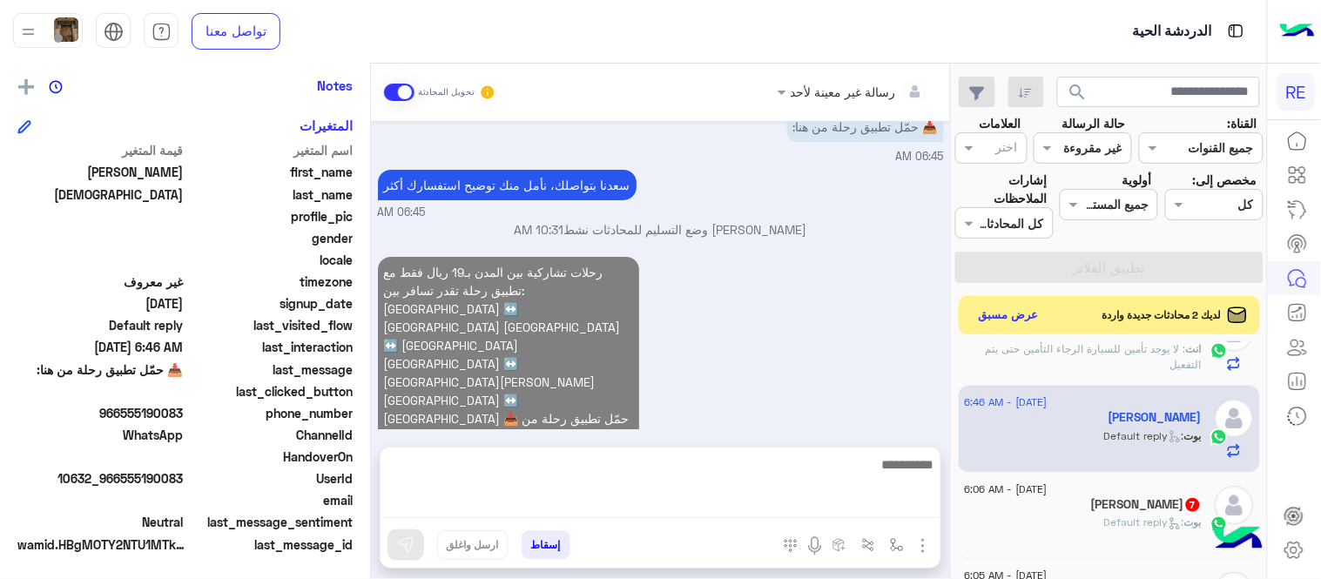
click at [798, 376] on div "رحلات تشاركية بين المدن بـ19 ريال فقط مع تطبيق رحلة تقدر تسافر بين: جدة ↔️ مكة …" at bounding box center [661, 380] width 566 height 257
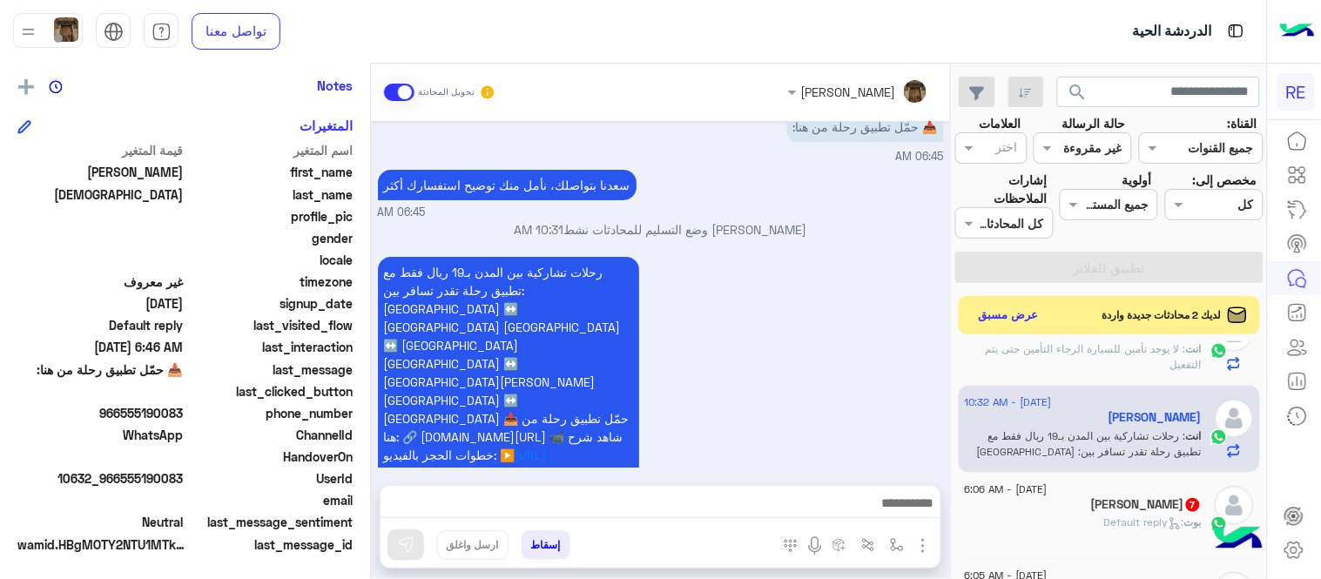
click at [1095, 526] on div "[PERSON_NAME] : Default reply" at bounding box center [1083, 530] width 237 height 30
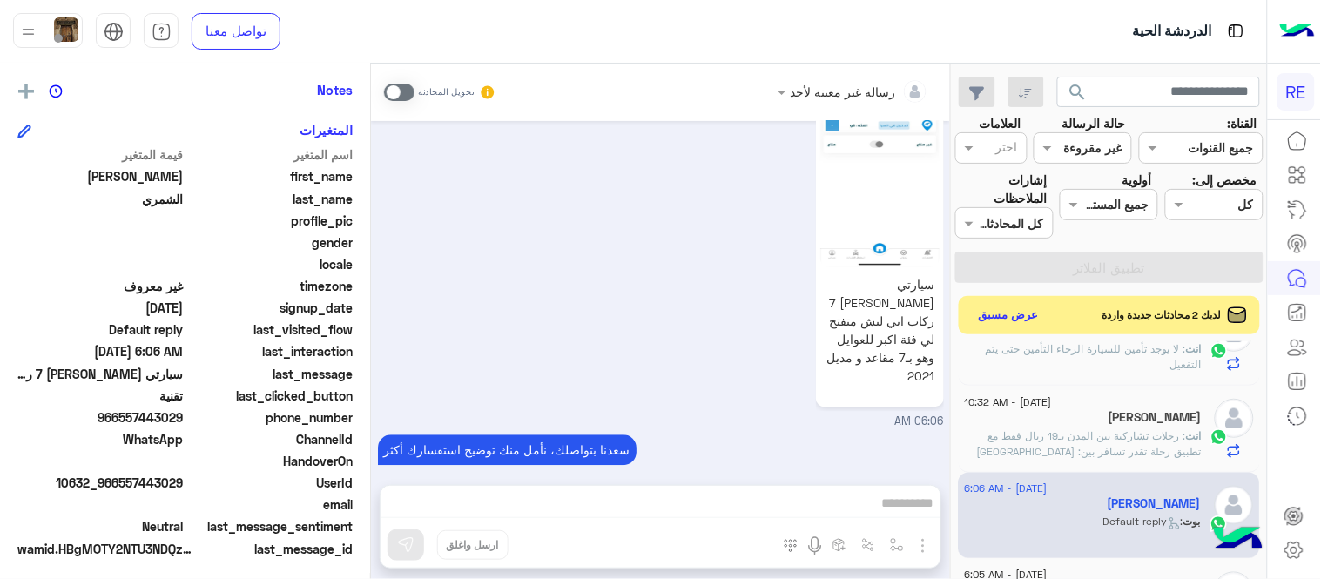
scroll to position [357, 0]
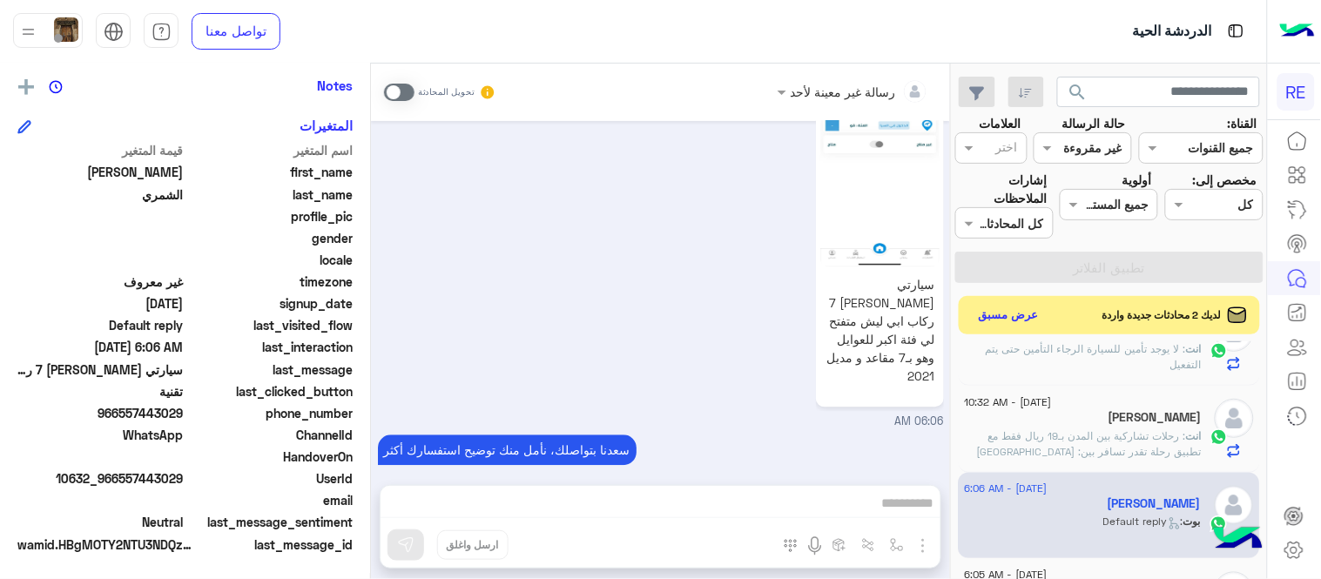
drag, startPoint x: 124, startPoint y: 415, endPoint x: 186, endPoint y: 420, distance: 62.8
click at [186, 420] on div "phone_number 966557443029" at bounding box center [184, 415] width 335 height 22
copy span "557443029"
click at [405, 85] on span at bounding box center [399, 92] width 30 height 17
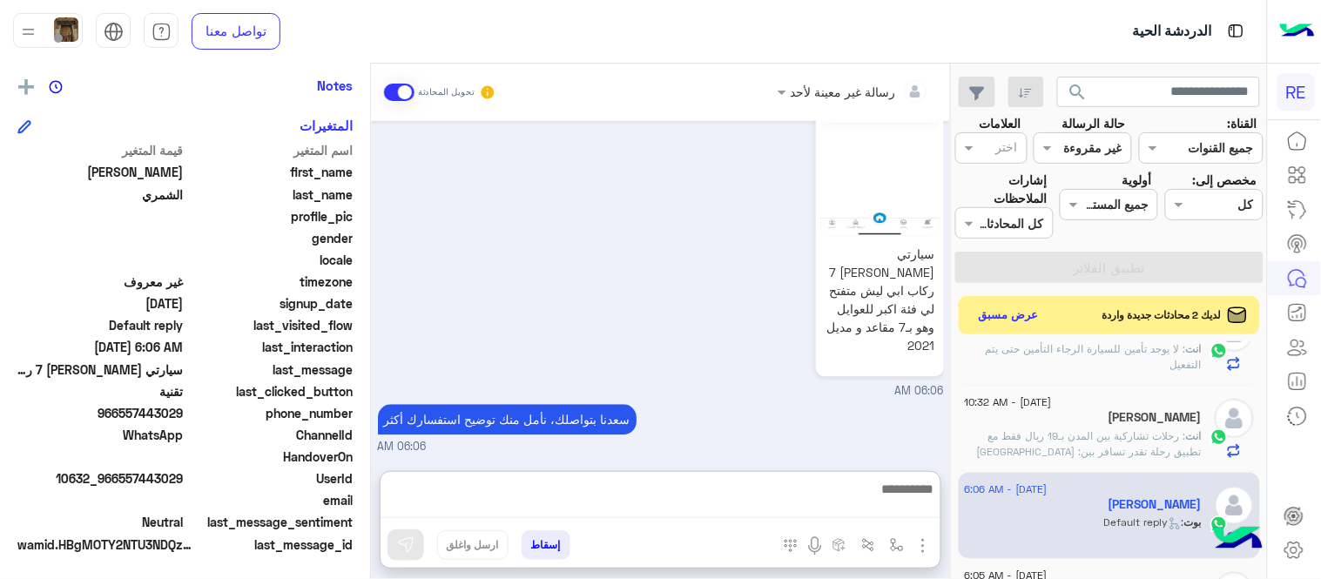
click at [750, 502] on textarea at bounding box center [660, 498] width 560 height 40
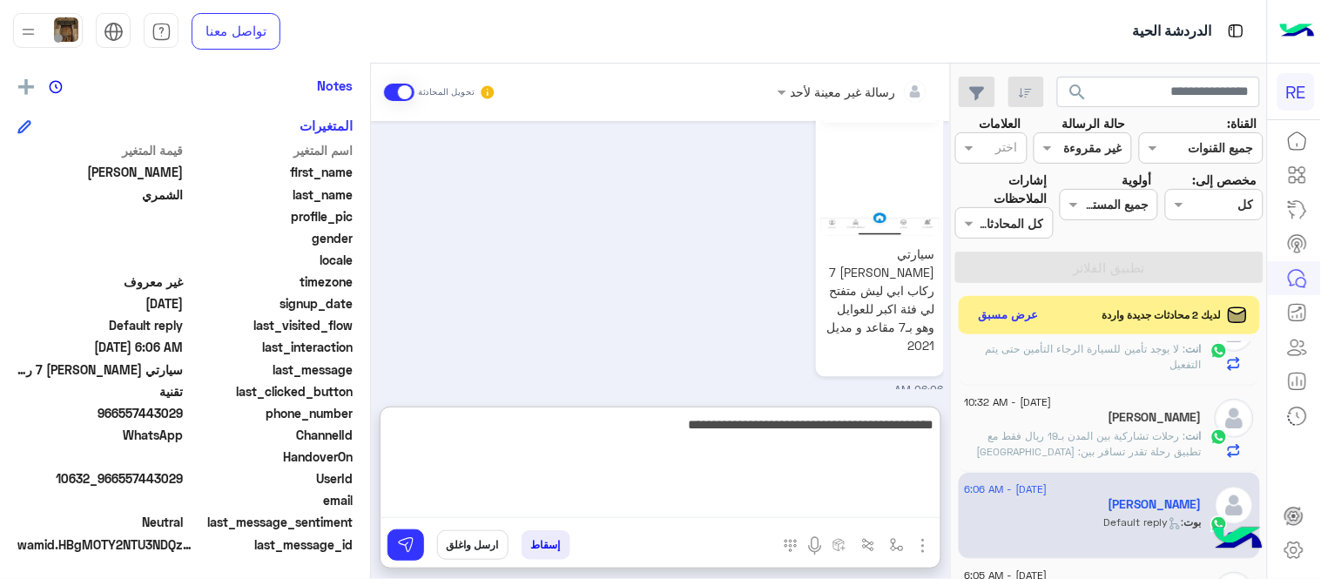
type textarea "**********"
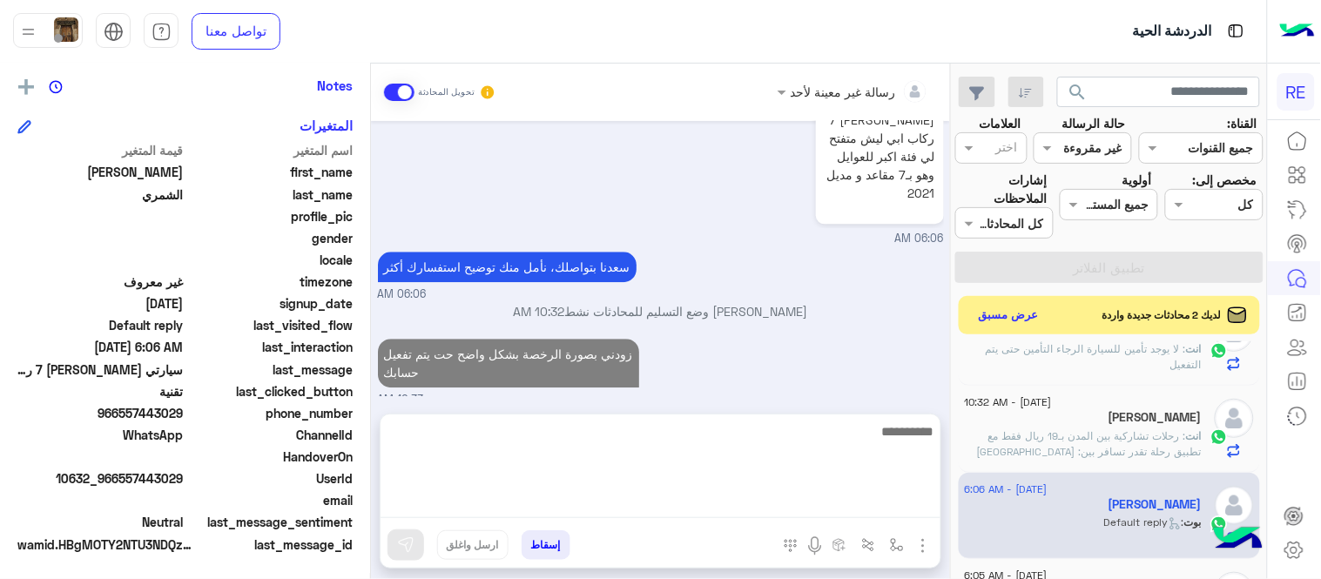
scroll to position [1058, 0]
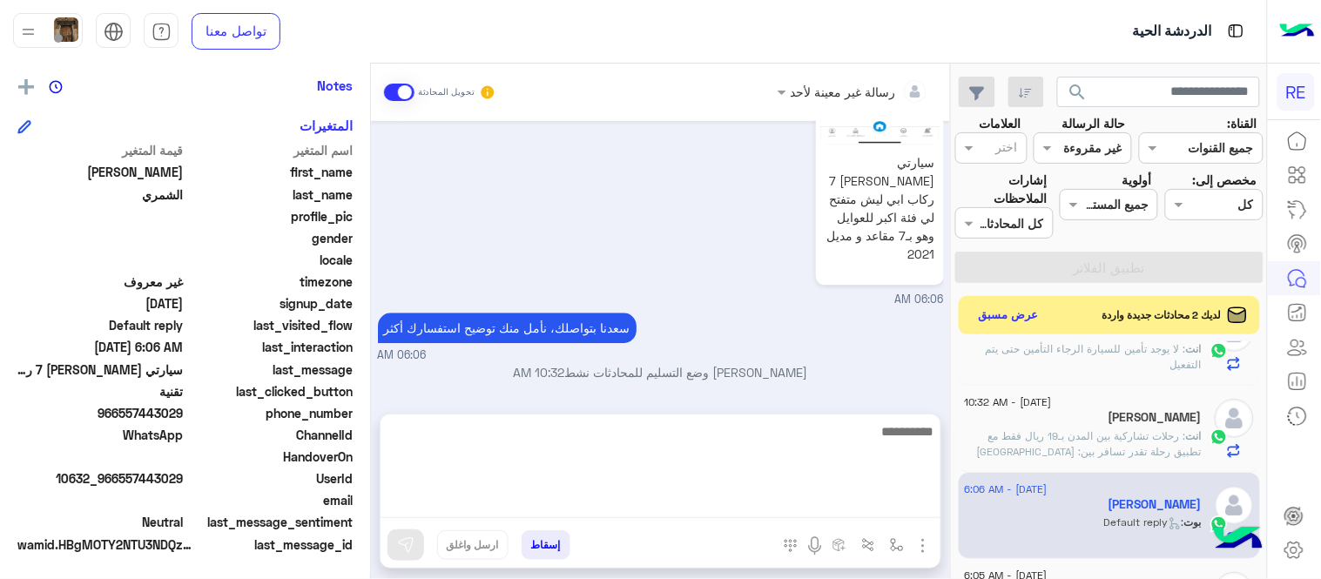
click at [904, 395] on div "رسالة غير معينة لأحد تحويل المحادثة Aug 17, 2025 كابتن � 06:04 AM اختر احد الخد…" at bounding box center [660, 325] width 579 height 522
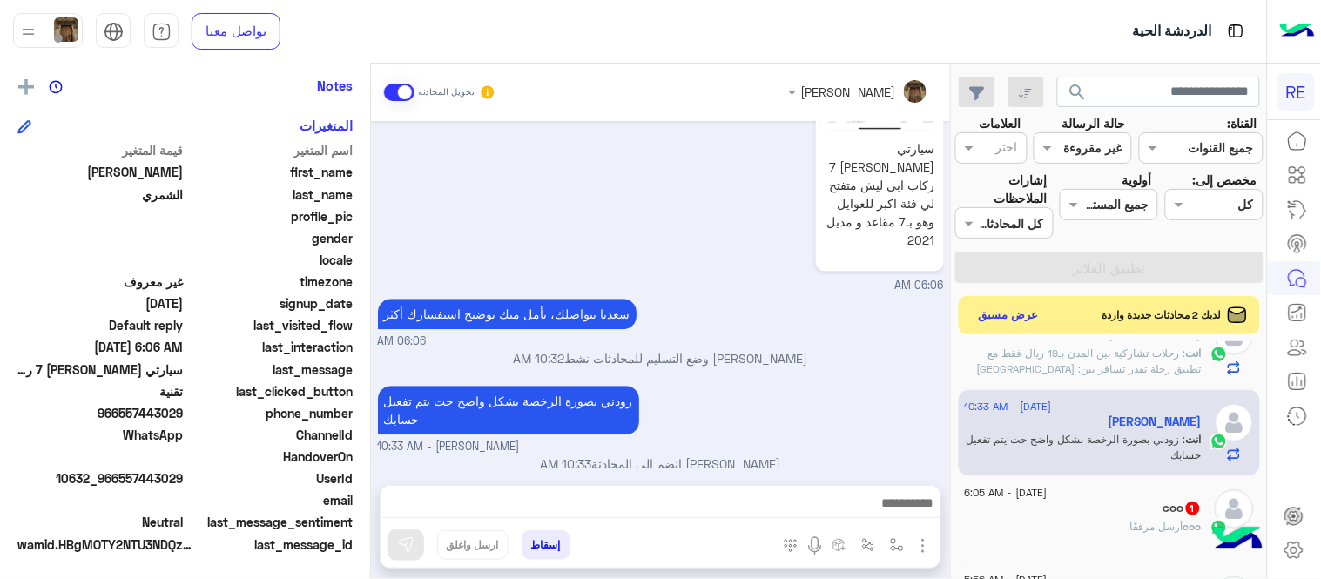
scroll to position [918, 0]
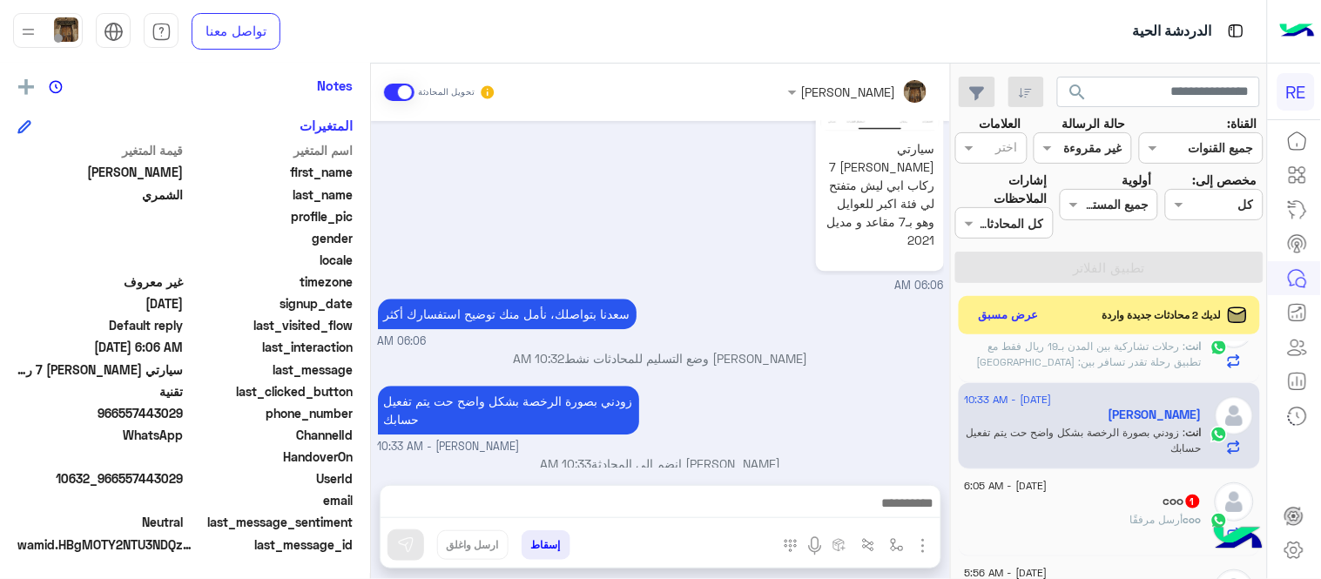
click at [1049, 511] on div "coo 1" at bounding box center [1083, 503] width 237 height 18
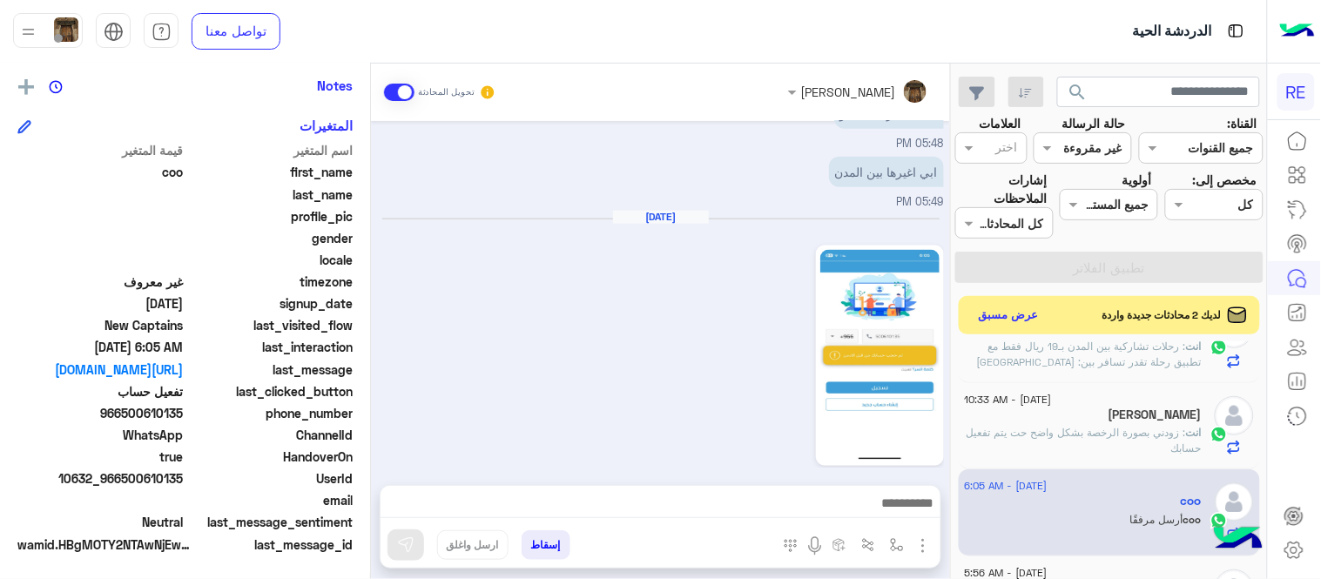
scroll to position [549, 0]
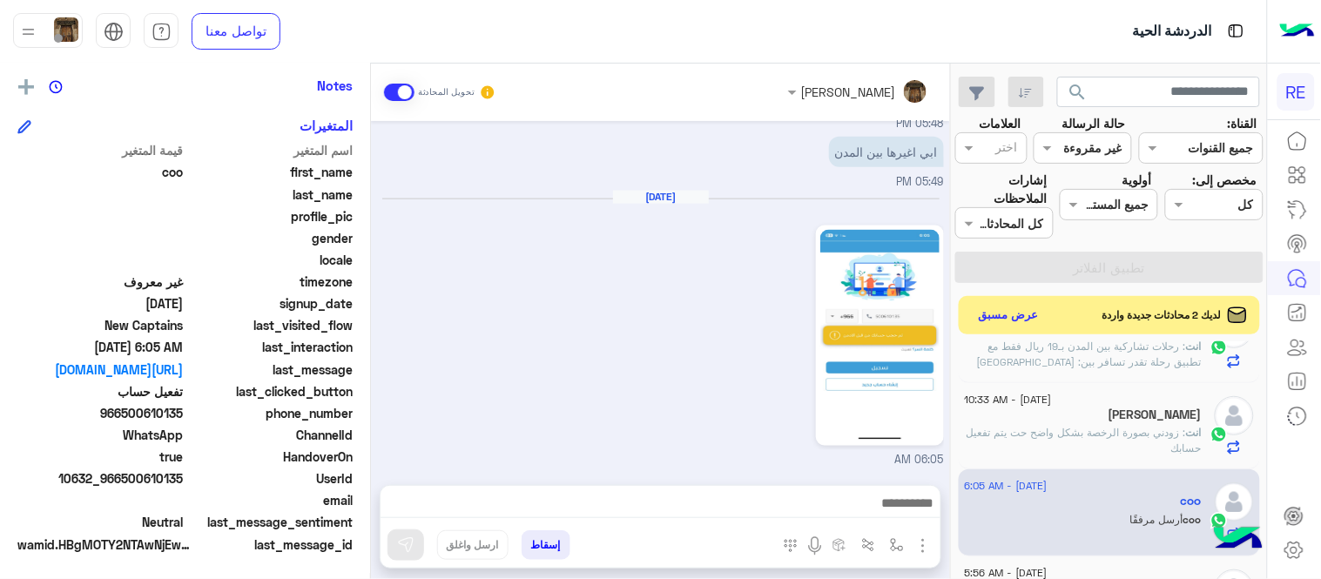
drag, startPoint x: 123, startPoint y: 415, endPoint x: 185, endPoint y: 415, distance: 62.7
click at [184, 415] on span "966500610135" at bounding box center [100, 413] width 166 height 18
copy span "500610135"
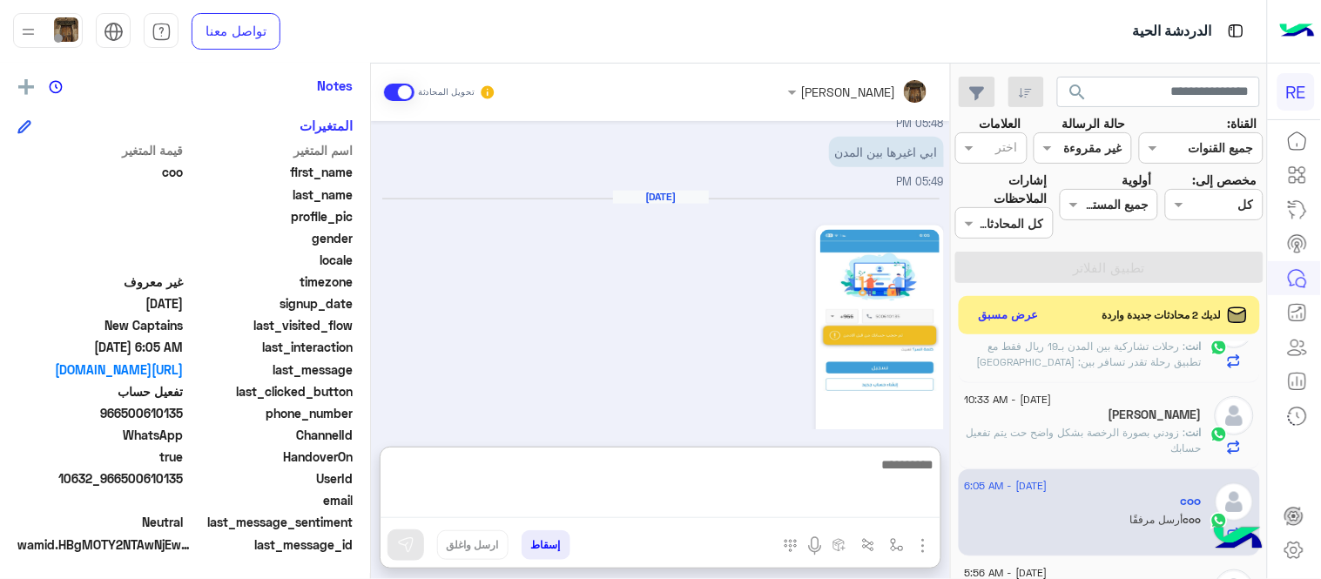
click at [767, 499] on textarea at bounding box center [660, 486] width 560 height 64
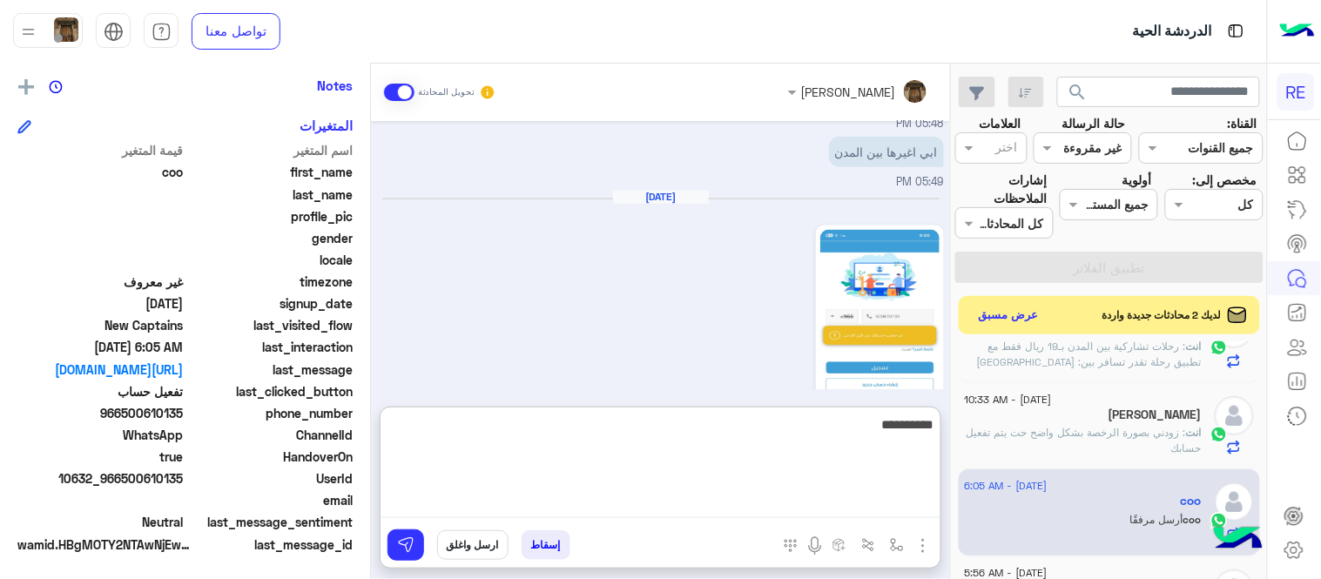
type textarea "**********"
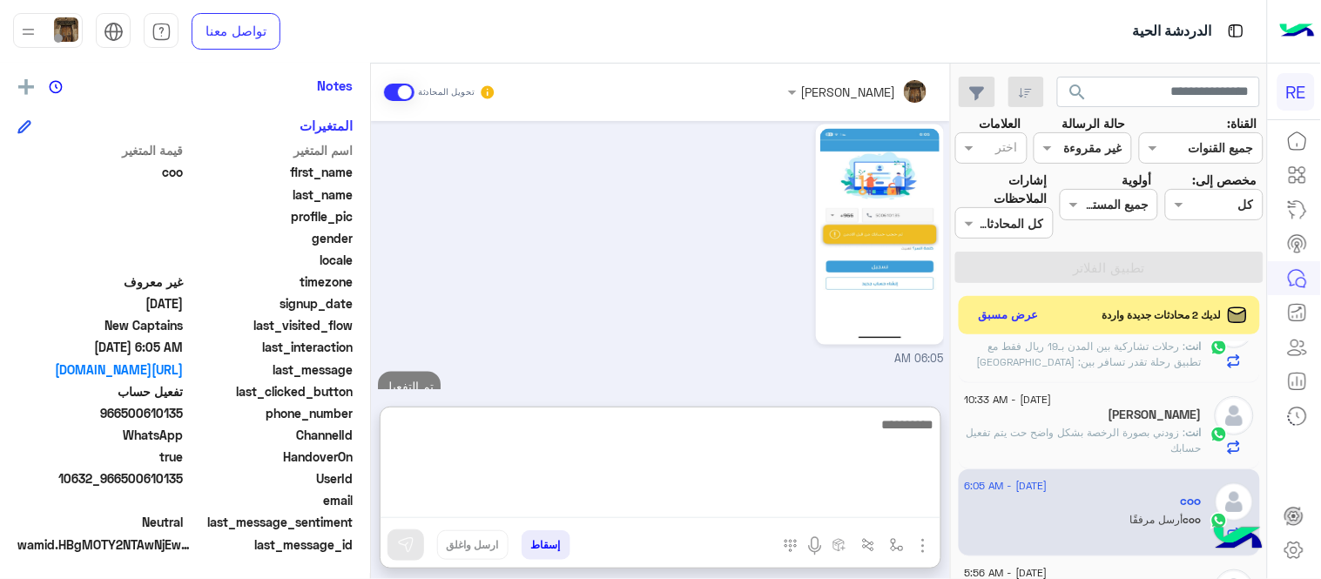
click at [671, 313] on div "Aug 17, 2025 06:05 AM" at bounding box center [661, 228] width 566 height 279
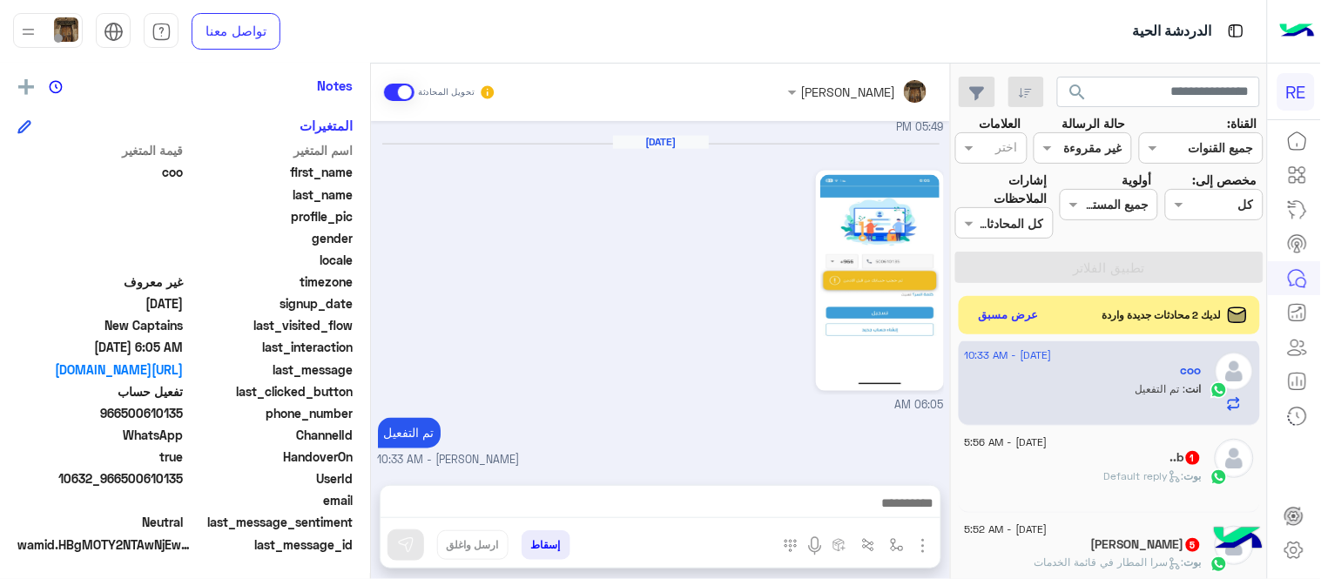
scroll to position [1077, 0]
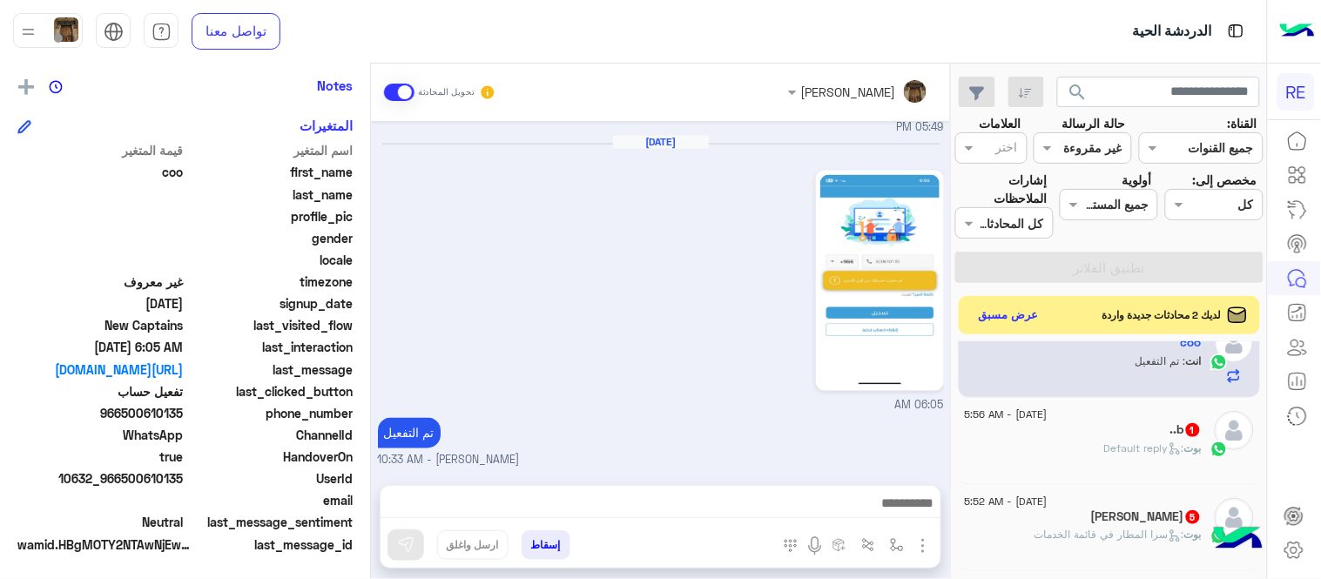
click at [1117, 450] on span ": Default reply" at bounding box center [1144, 447] width 80 height 13
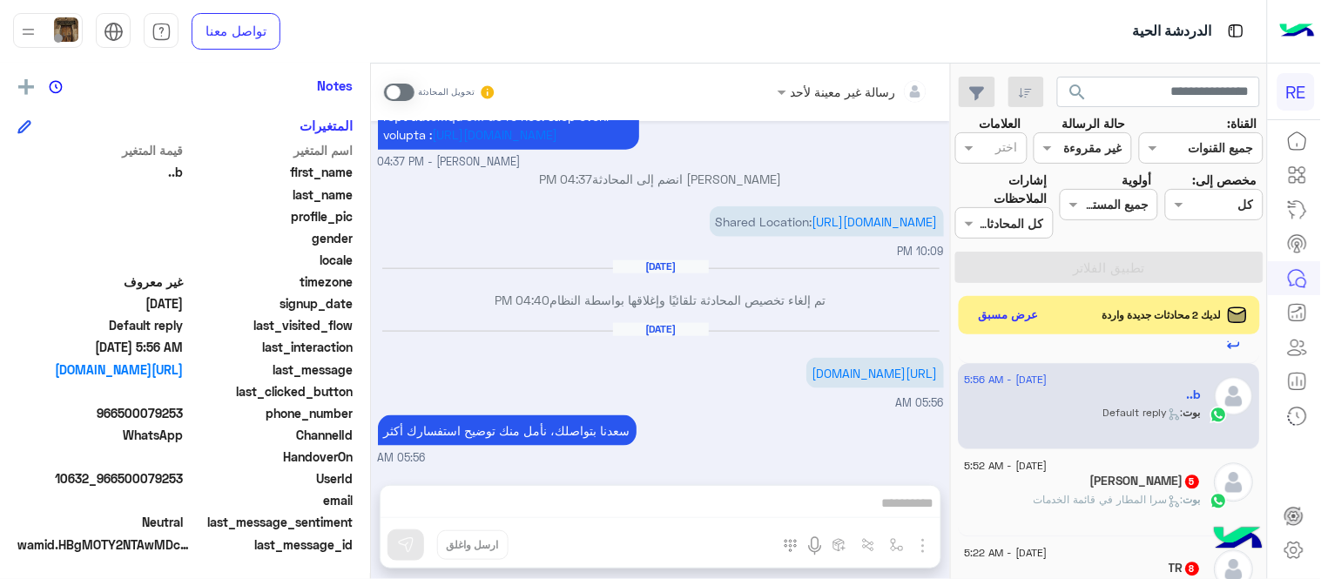
scroll to position [1167, 0]
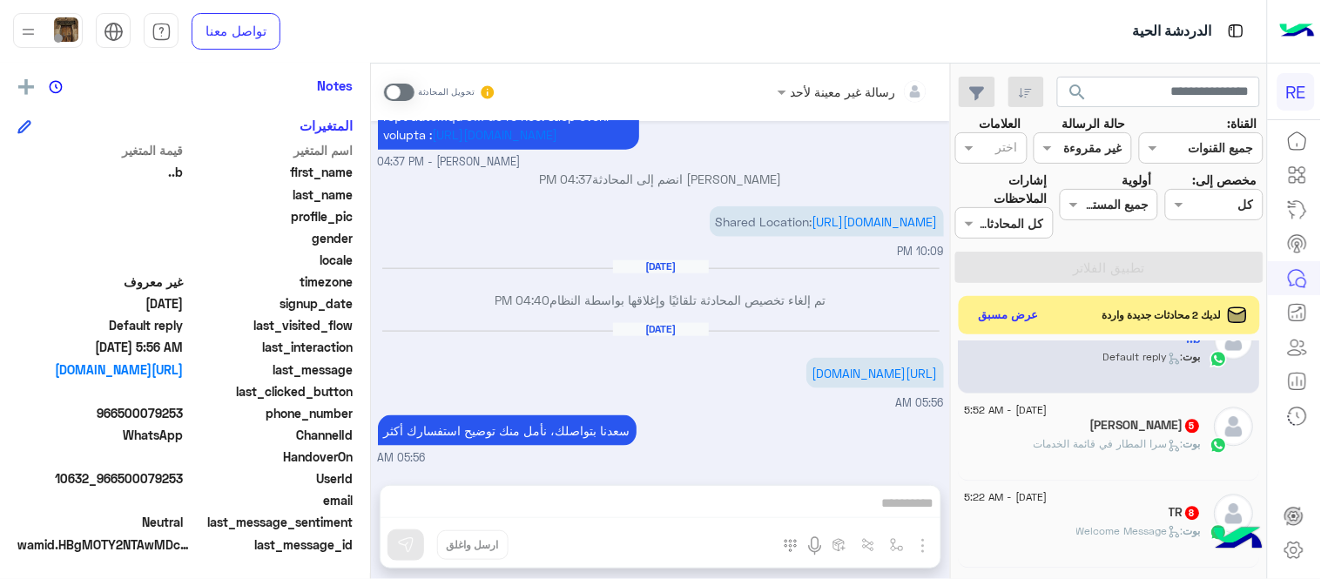
click at [1127, 419] on div "17 August - 5:52 AM" at bounding box center [1083, 412] width 237 height 11
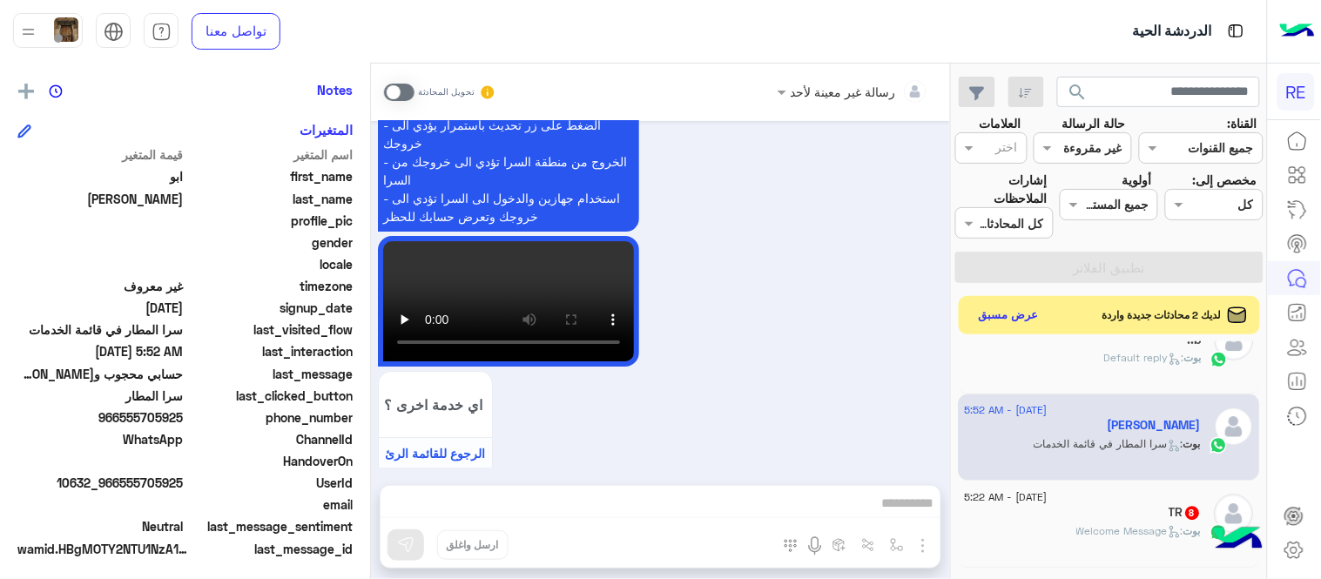
scroll to position [357, 0]
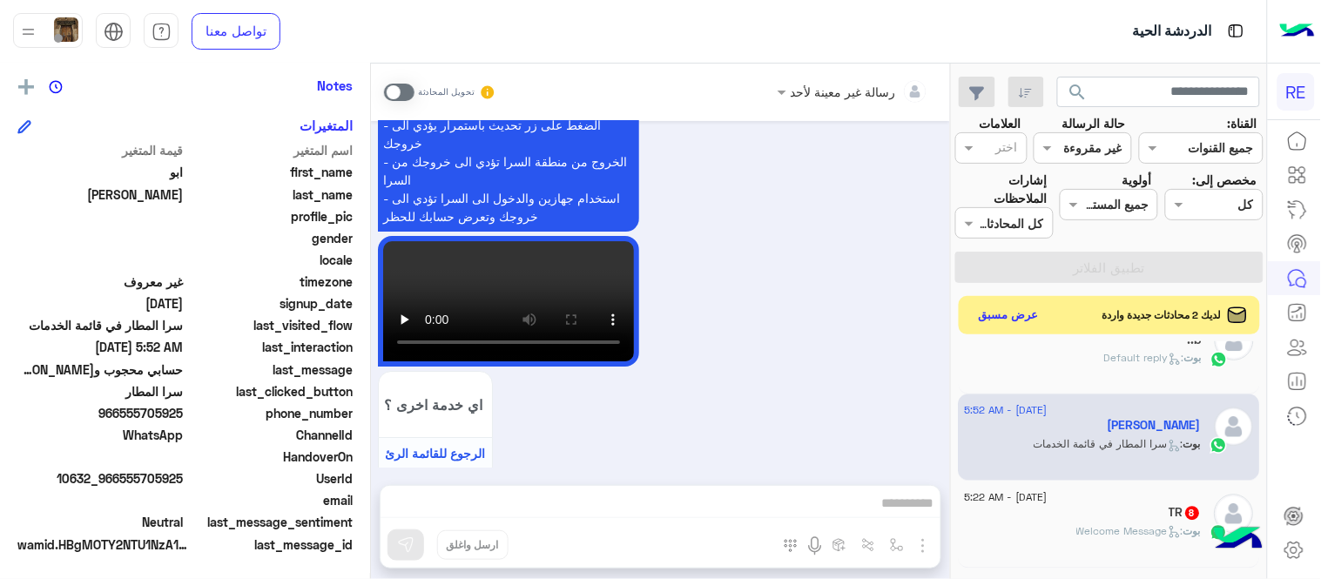
click at [395, 88] on span at bounding box center [399, 92] width 30 height 17
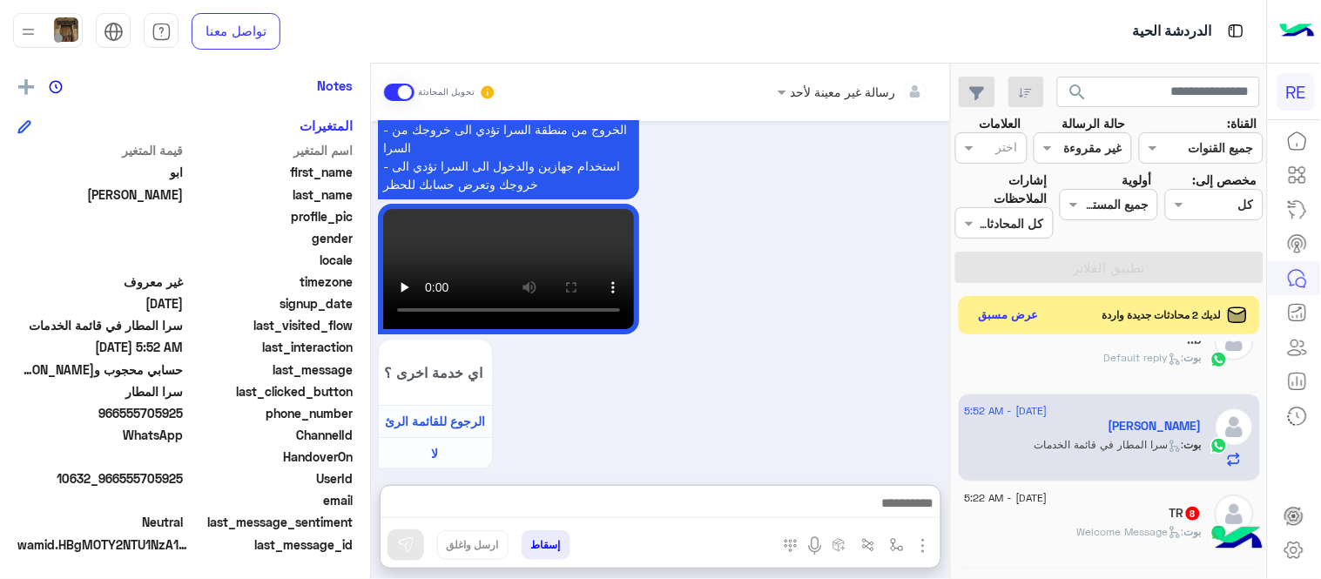
click at [763, 512] on textarea at bounding box center [660, 505] width 560 height 26
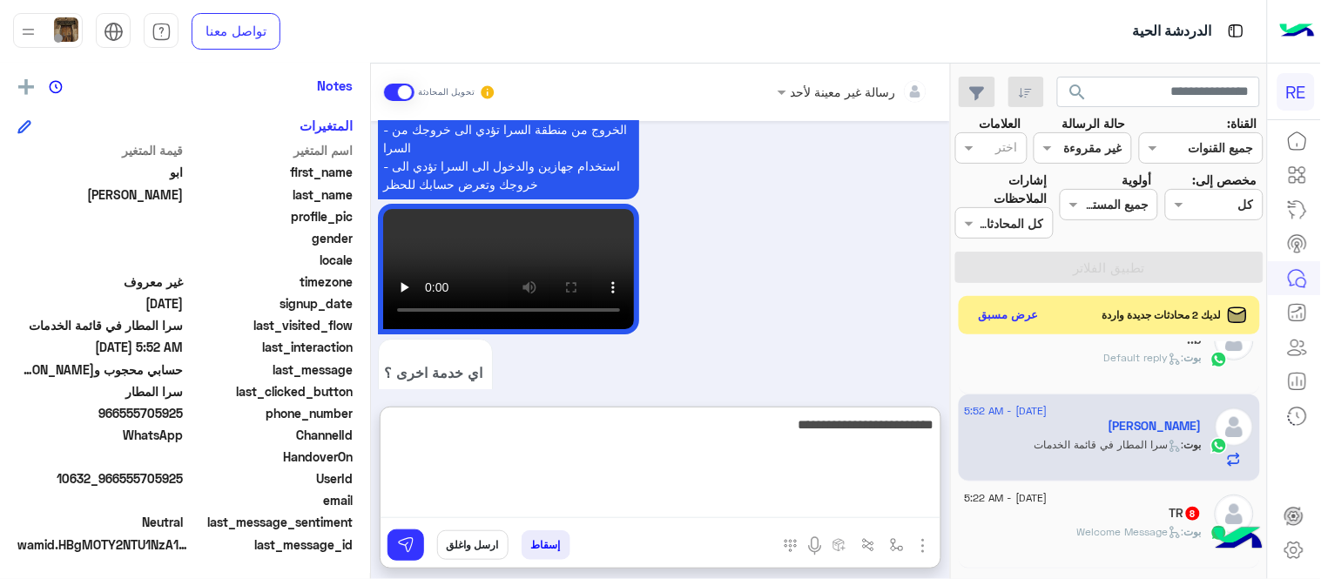
type textarea "**********"
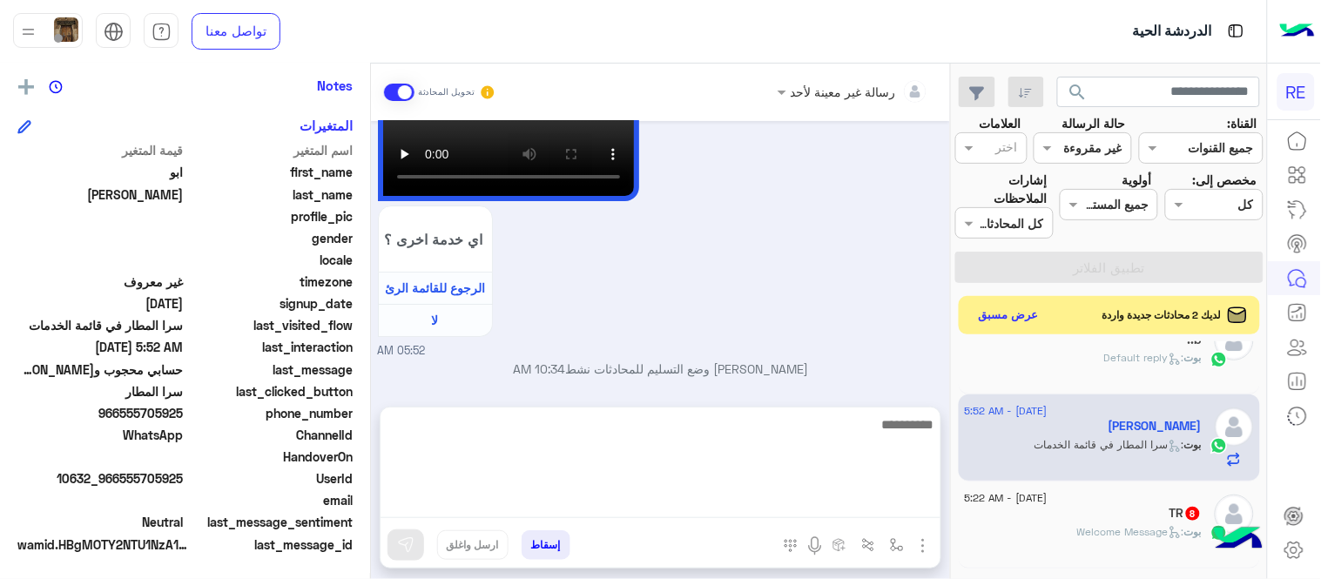
scroll to position [1559, 0]
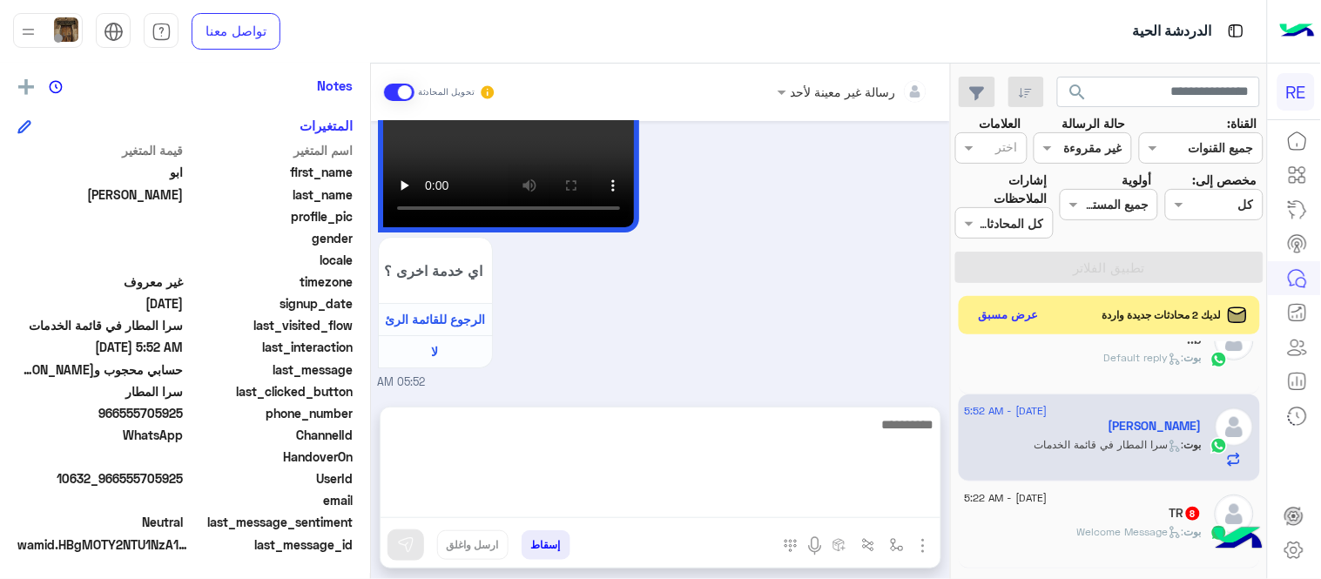
click at [1076, 501] on div "17 August - 5:22 AM" at bounding box center [1083, 499] width 237 height 11
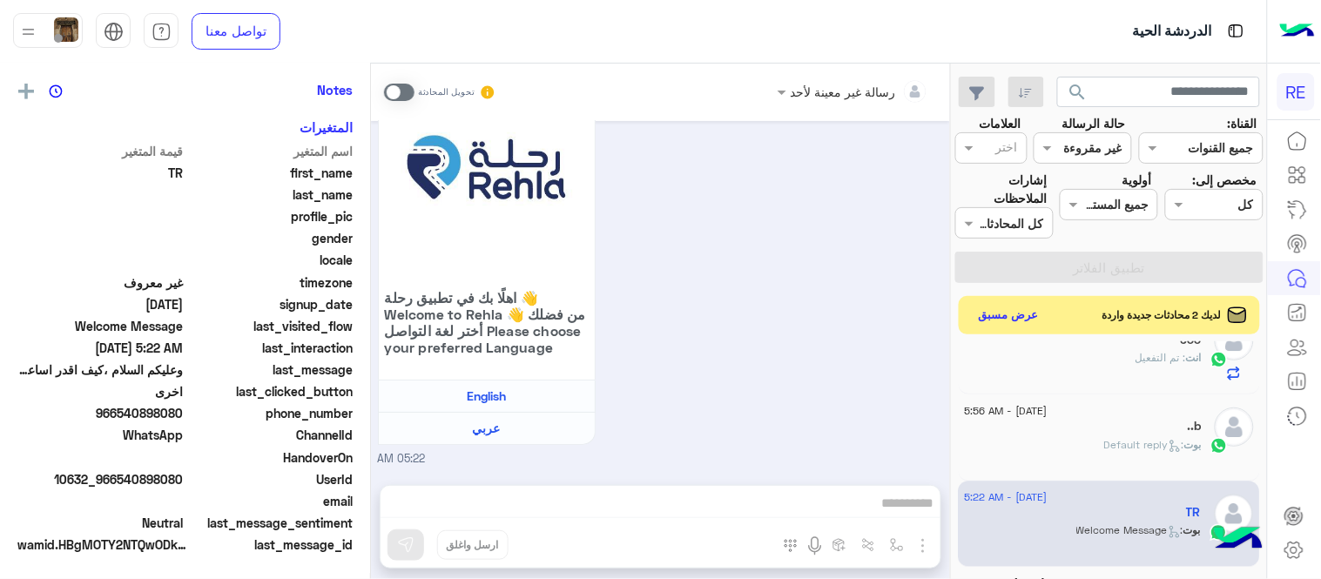
scroll to position [357, 0]
click at [407, 88] on span at bounding box center [399, 92] width 30 height 17
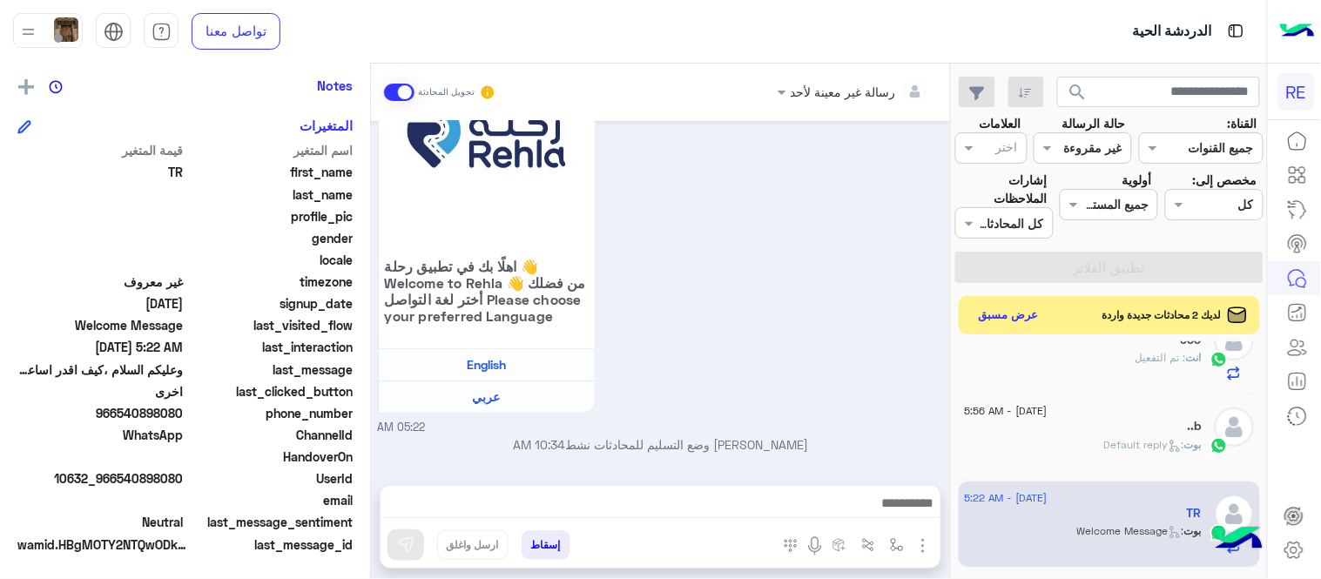
scroll to position [1619, 0]
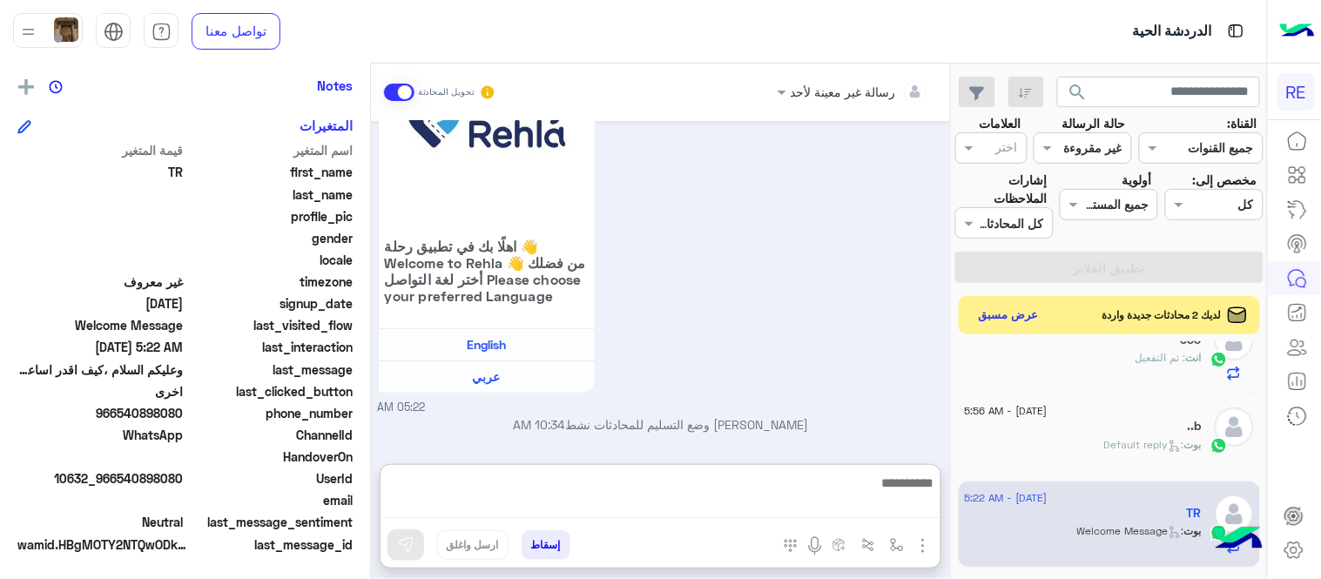
click at [636, 503] on textarea at bounding box center [660, 495] width 560 height 46
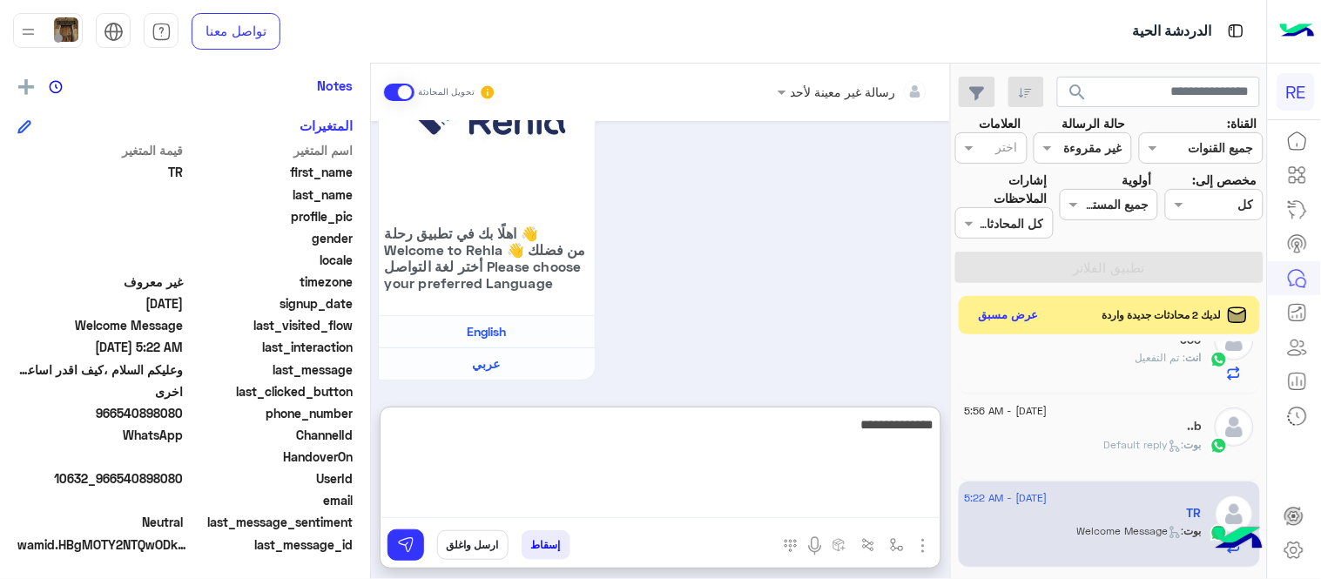
type textarea "**********"
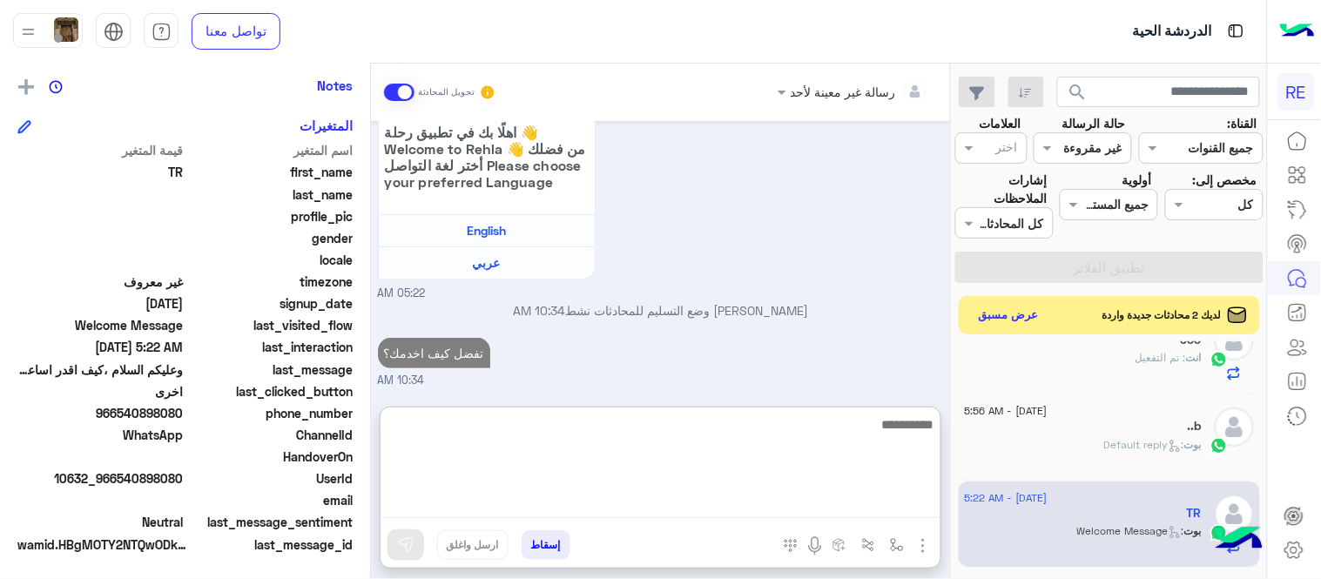
scroll to position [1785, 0]
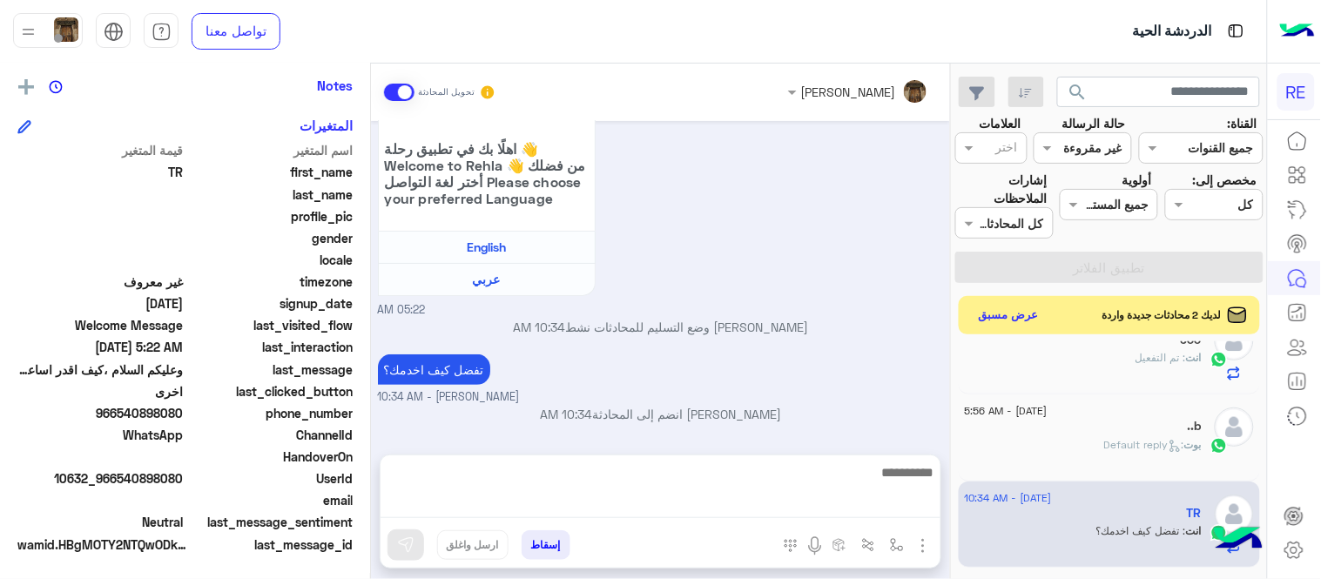
click at [863, 360] on div "Aug 17, 2025 الملاحظات والشكاوى 05:15 AM اختيار أي: 05:15 AM شكاوى 05:15 AM فضل…" at bounding box center [660, 279] width 579 height 316
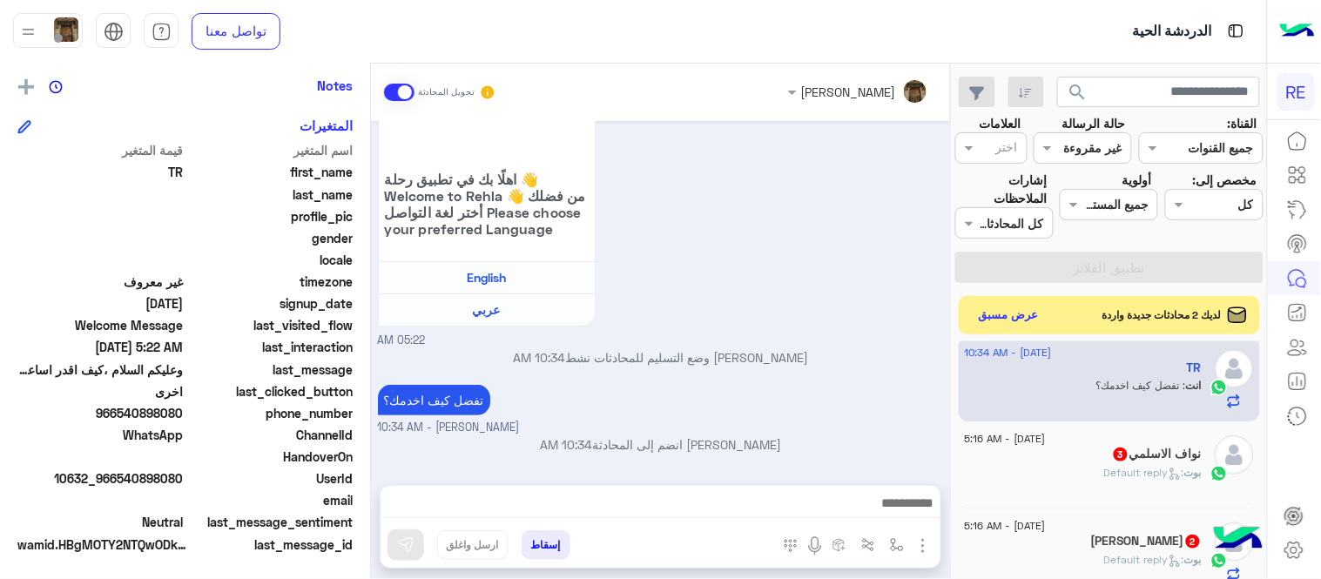
scroll to position [1318, 0]
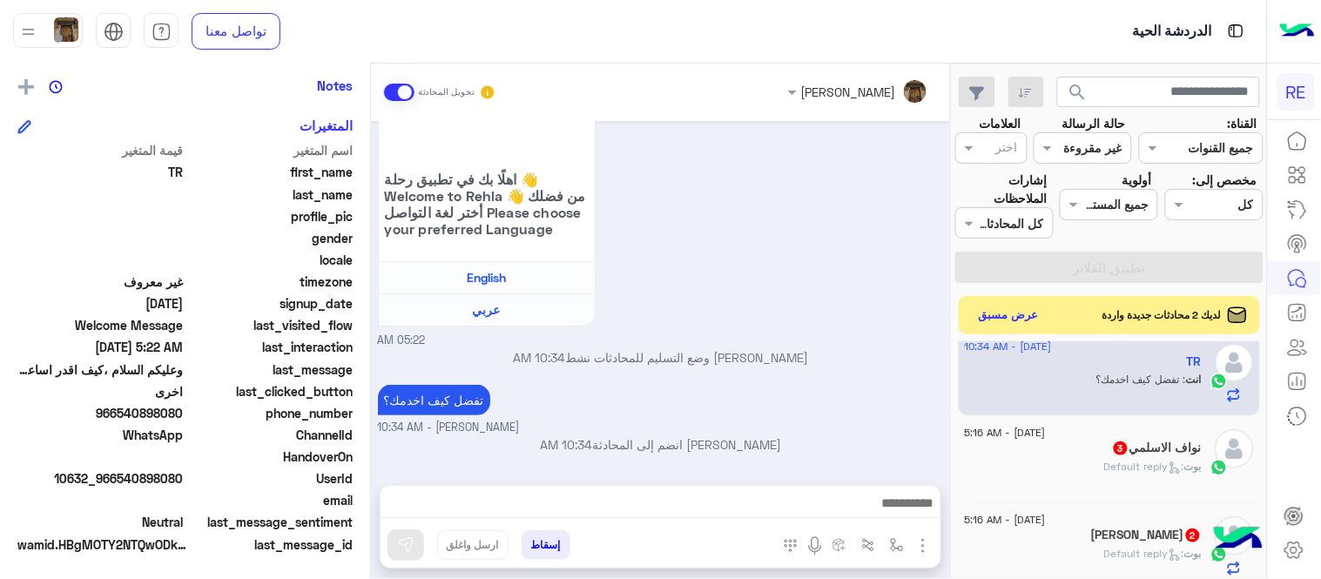
click at [1108, 474] on p "[PERSON_NAME] : Default reply" at bounding box center [1153, 467] width 98 height 16
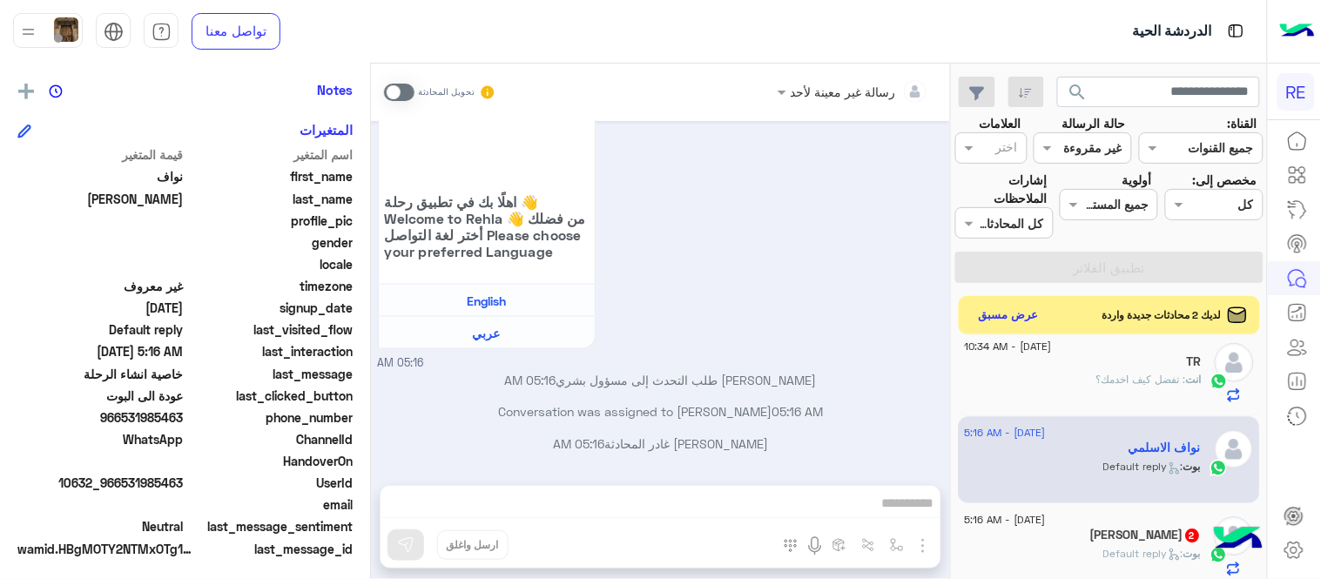
scroll to position [357, 0]
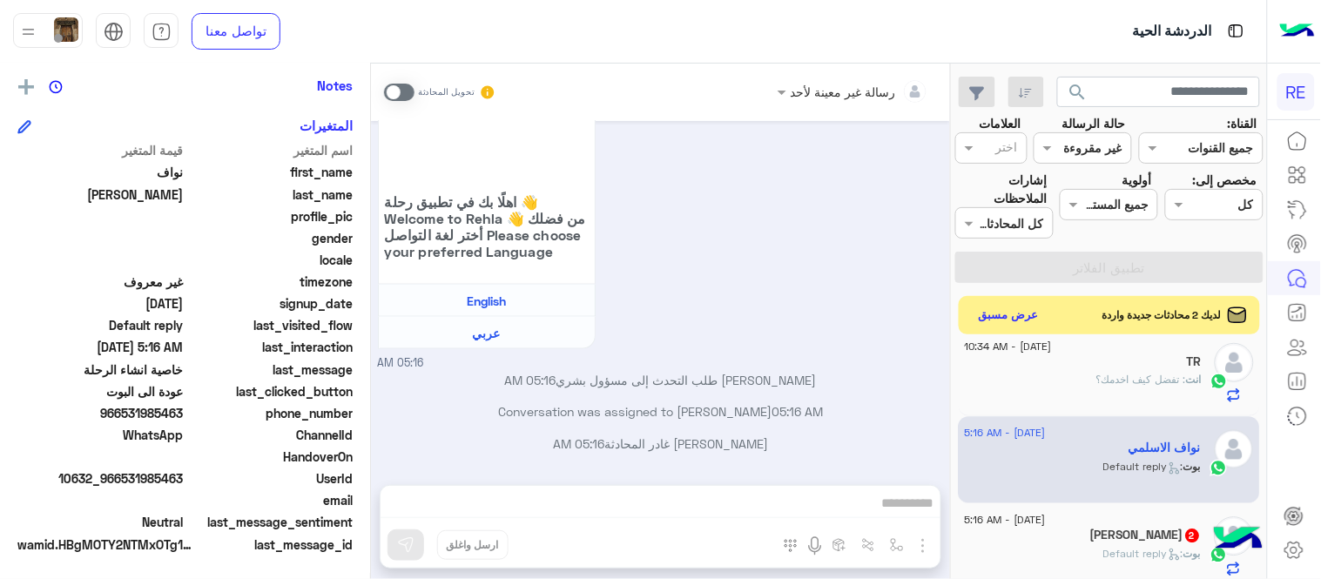
click at [392, 94] on span at bounding box center [399, 92] width 30 height 17
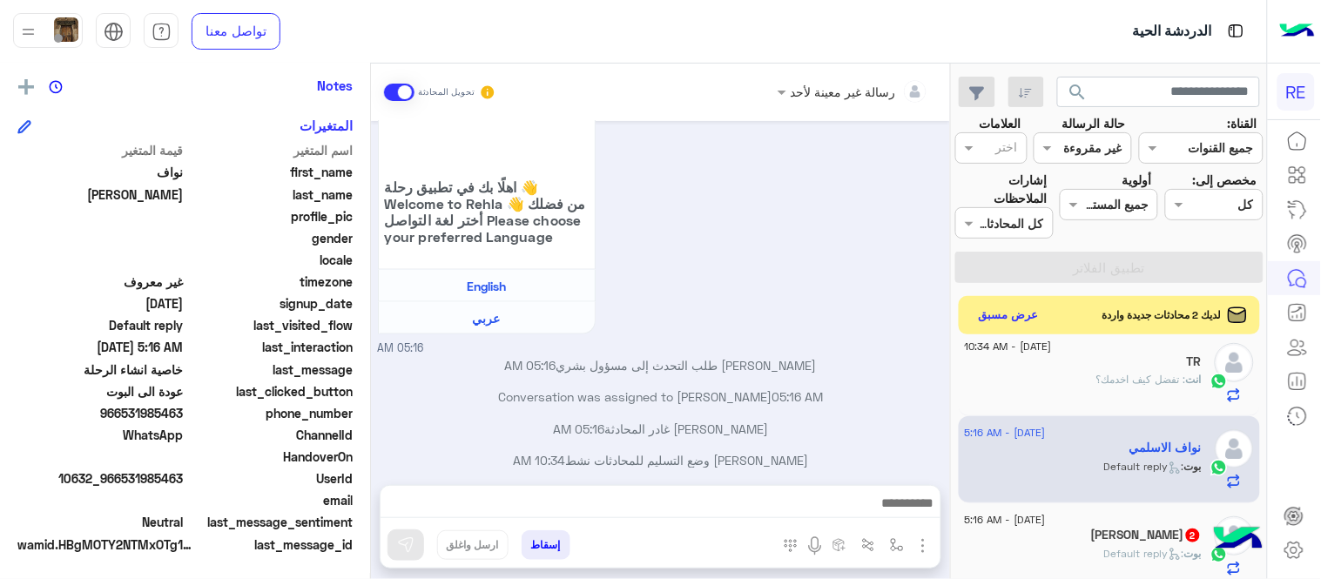
scroll to position [636, 0]
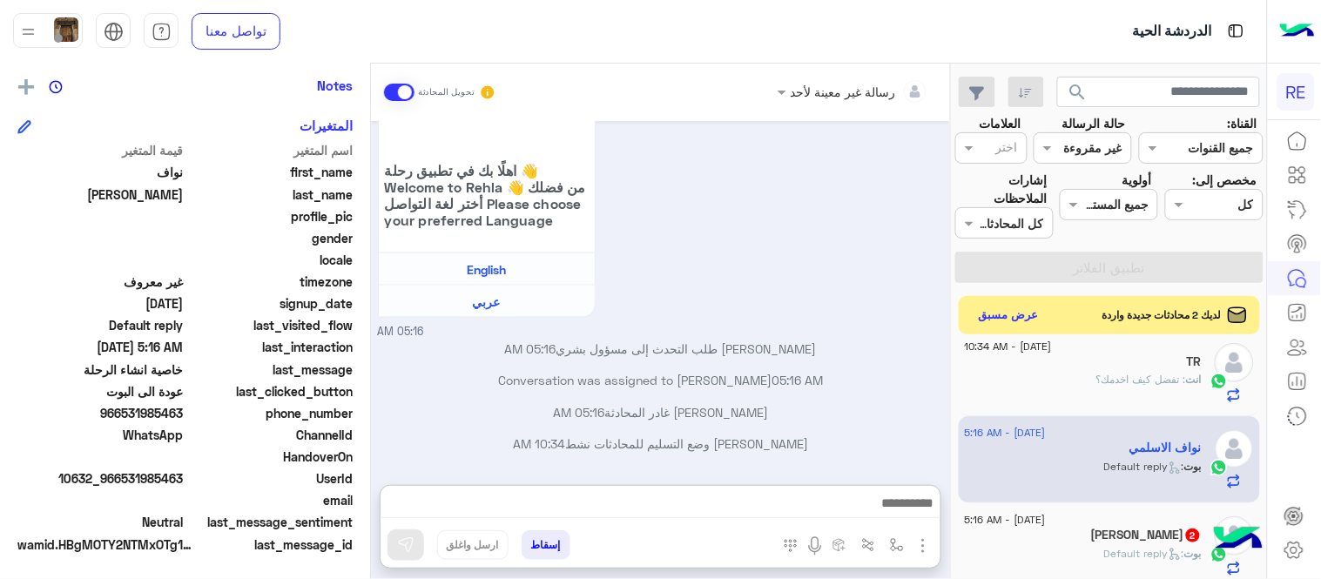
click at [689, 515] on textarea at bounding box center [660, 505] width 560 height 26
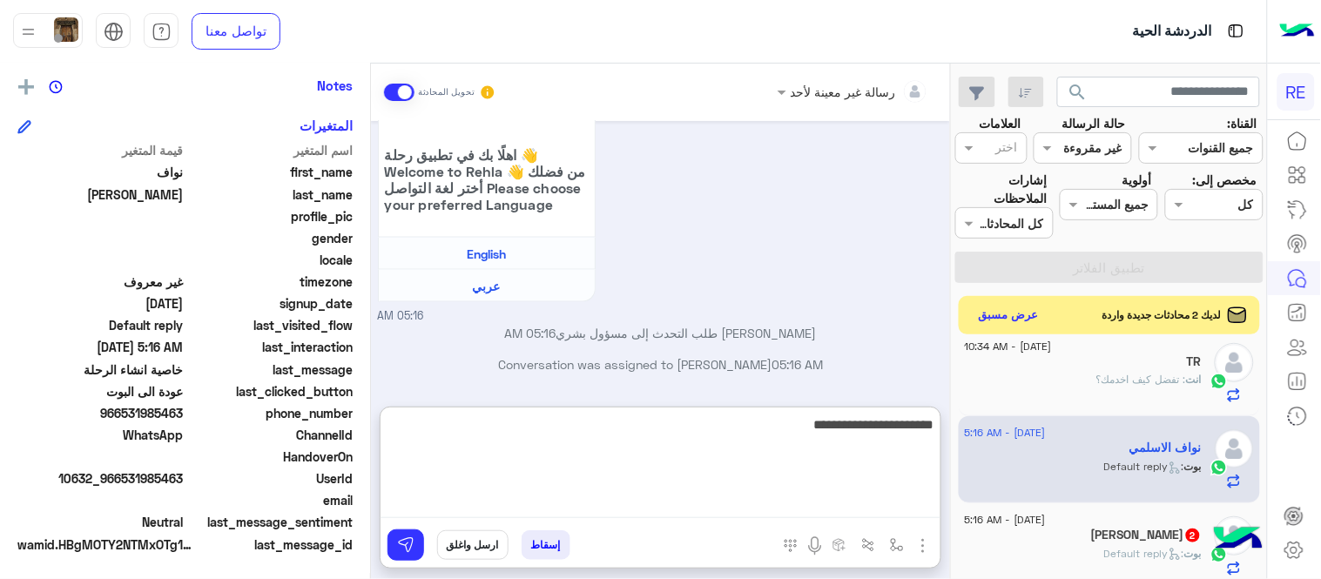
type textarea "**********"
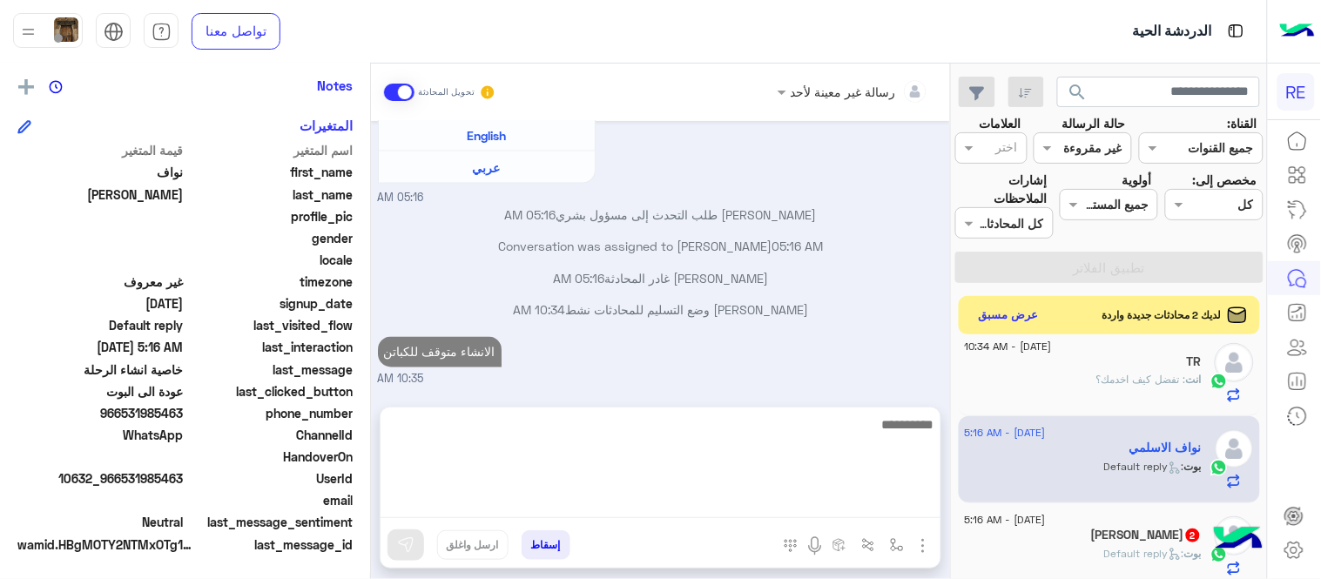
click at [916, 410] on div "رسالة غير معينة لأحد تحويل المحادثة Aug 16, 2025 تم إلغاء تخصيص المحادثة تلقائي…" at bounding box center [660, 325] width 579 height 522
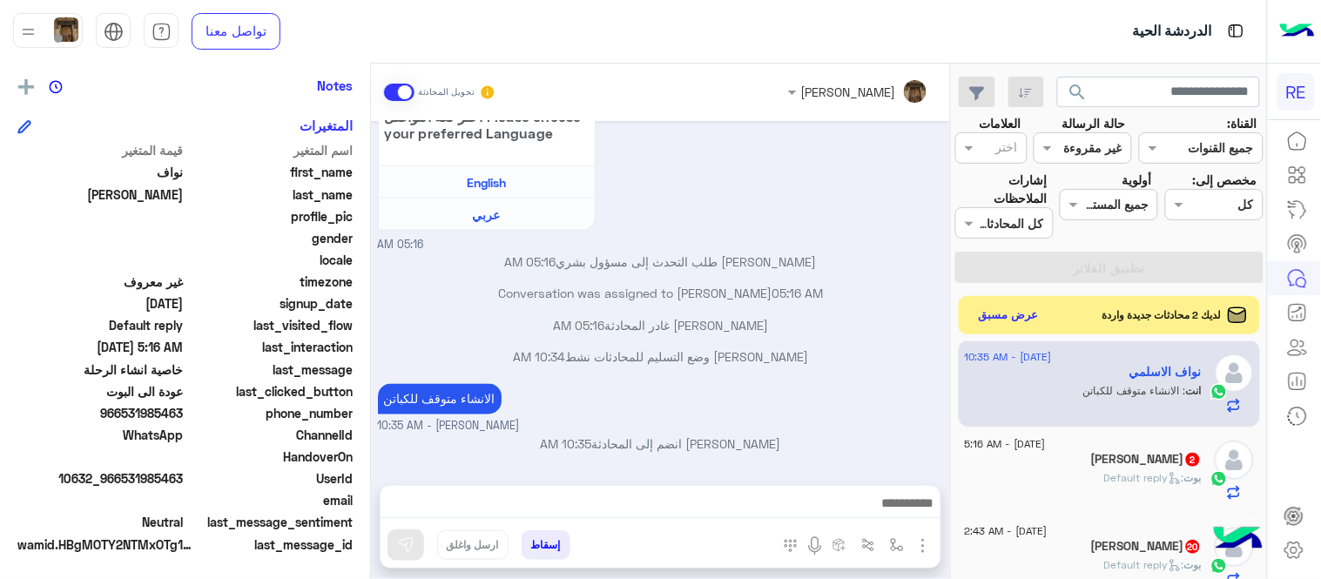
scroll to position [1400, 0]
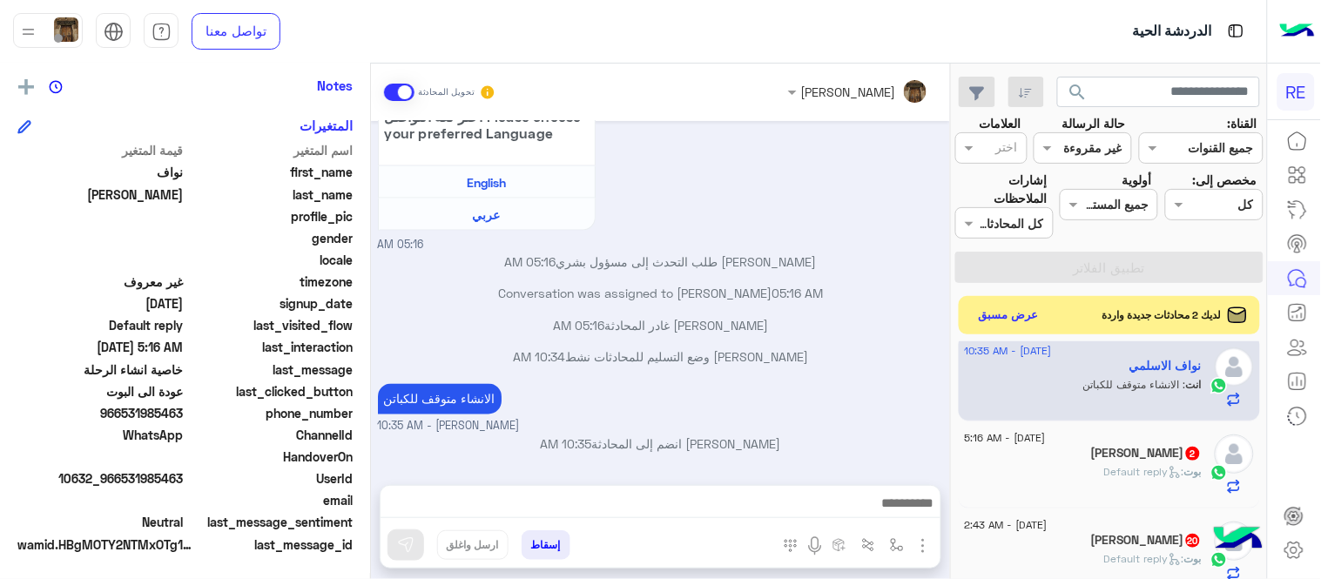
click at [1186, 456] on span "2" at bounding box center [1193, 454] width 14 height 14
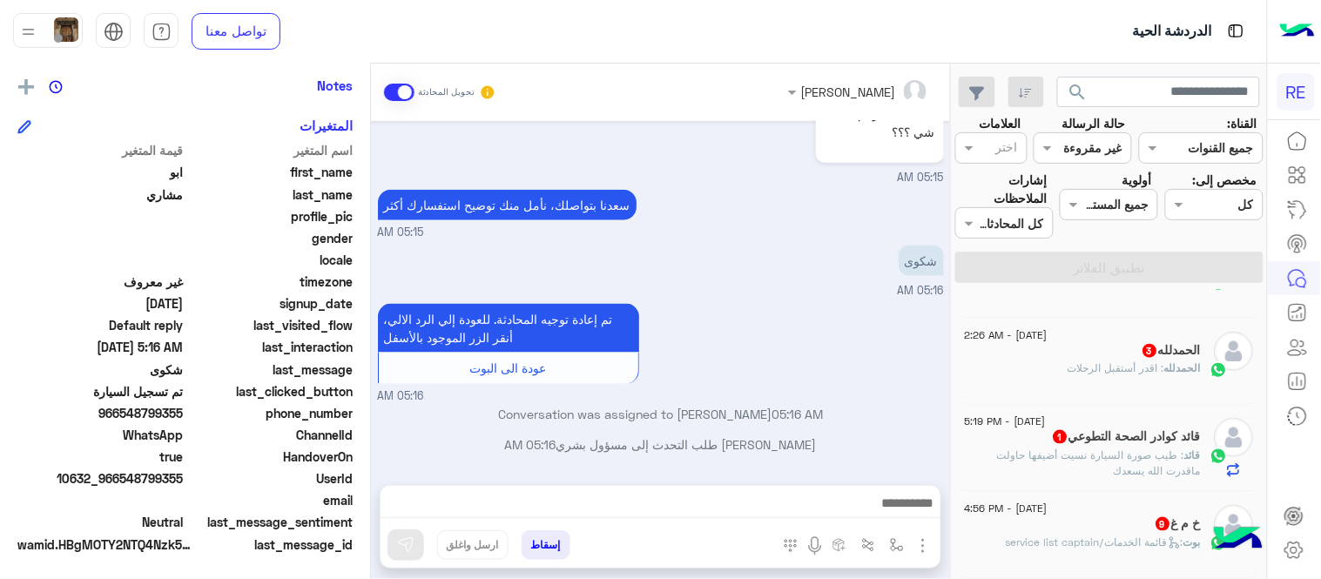
scroll to position [510, 0]
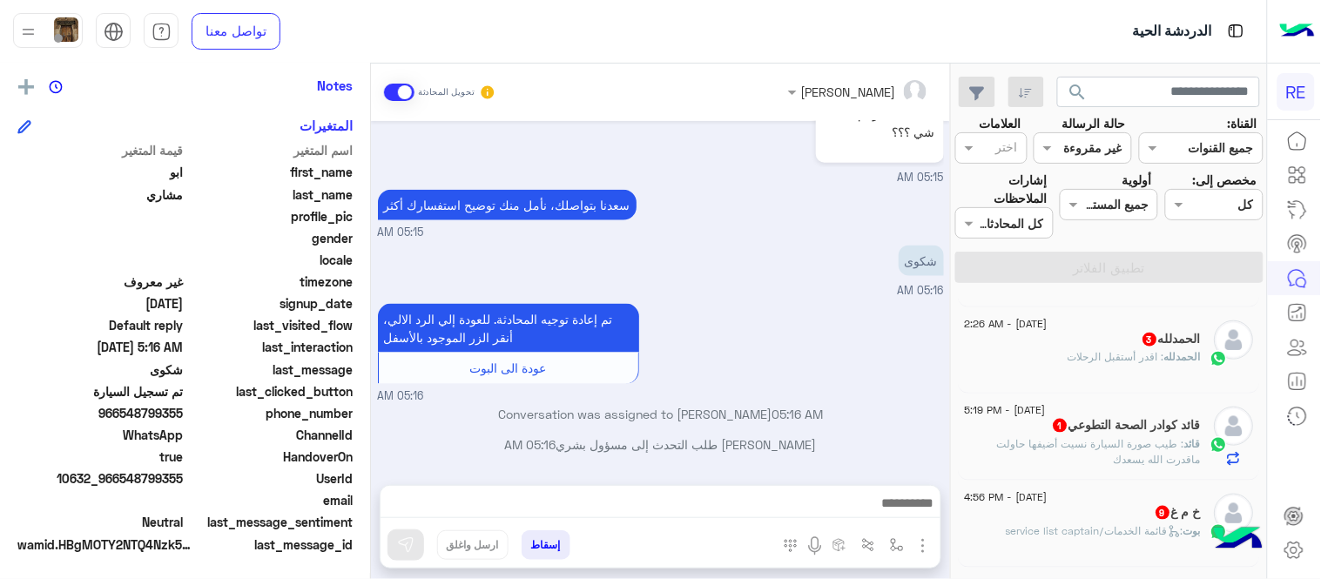
click at [1048, 437] on p "قائد : طيب صورة السيارة نسيت أضيفها حاولت ماقدرت الله يسعدك" at bounding box center [1083, 451] width 237 height 31
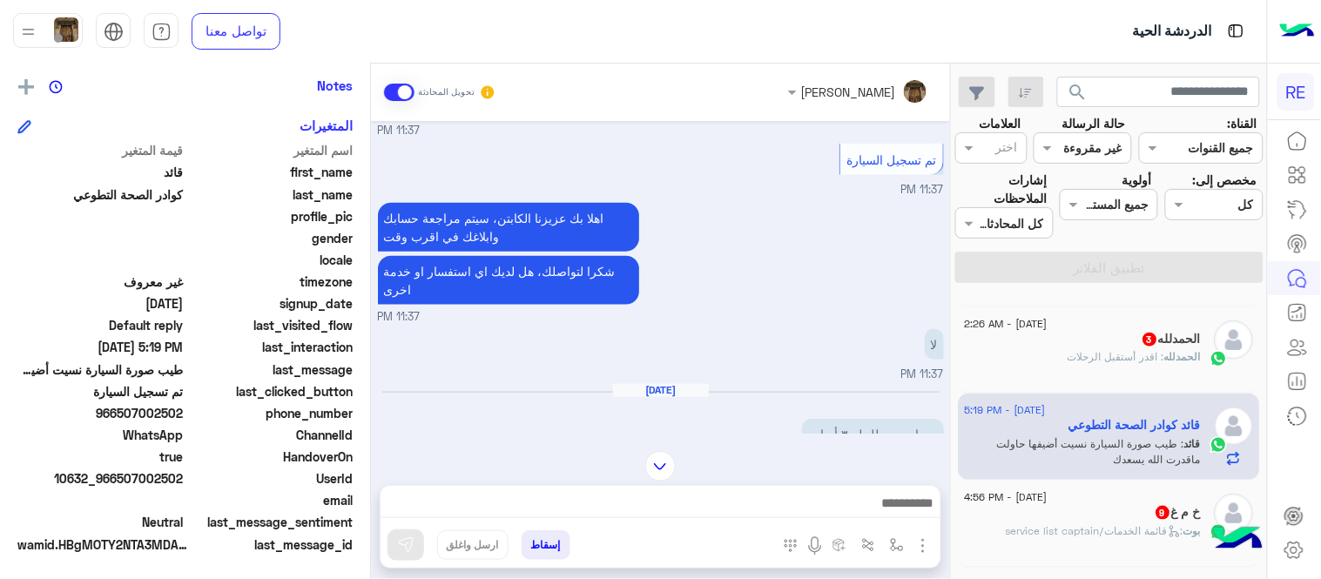
scroll to position [245, 0]
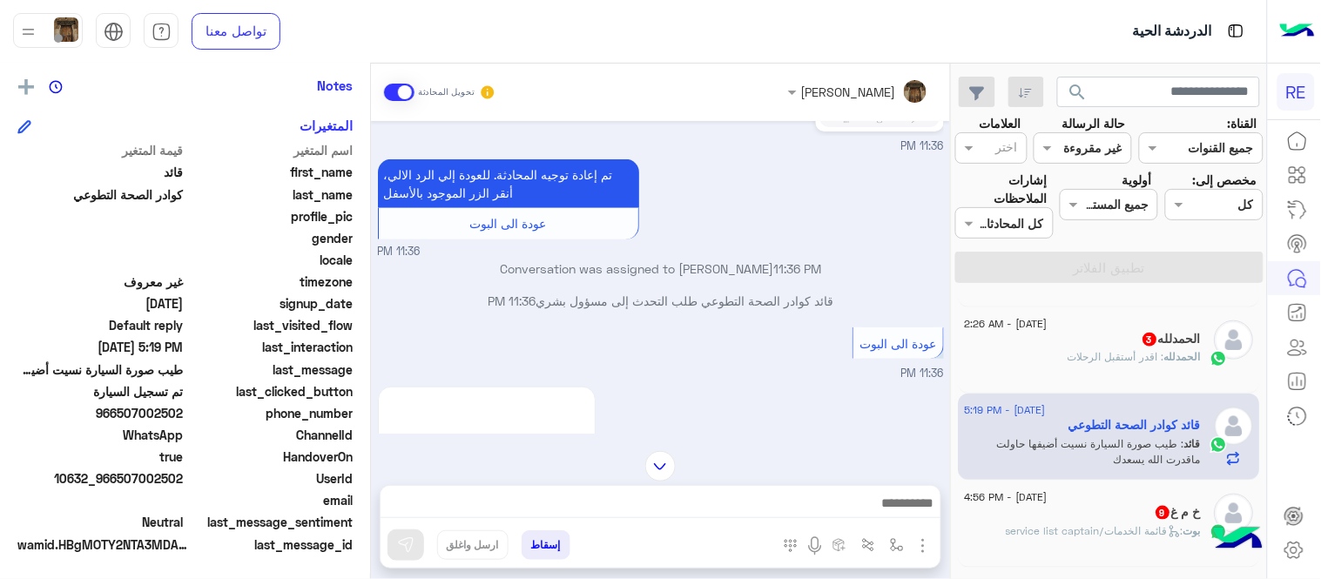
click at [663, 463] on img at bounding box center [660, 466] width 30 height 30
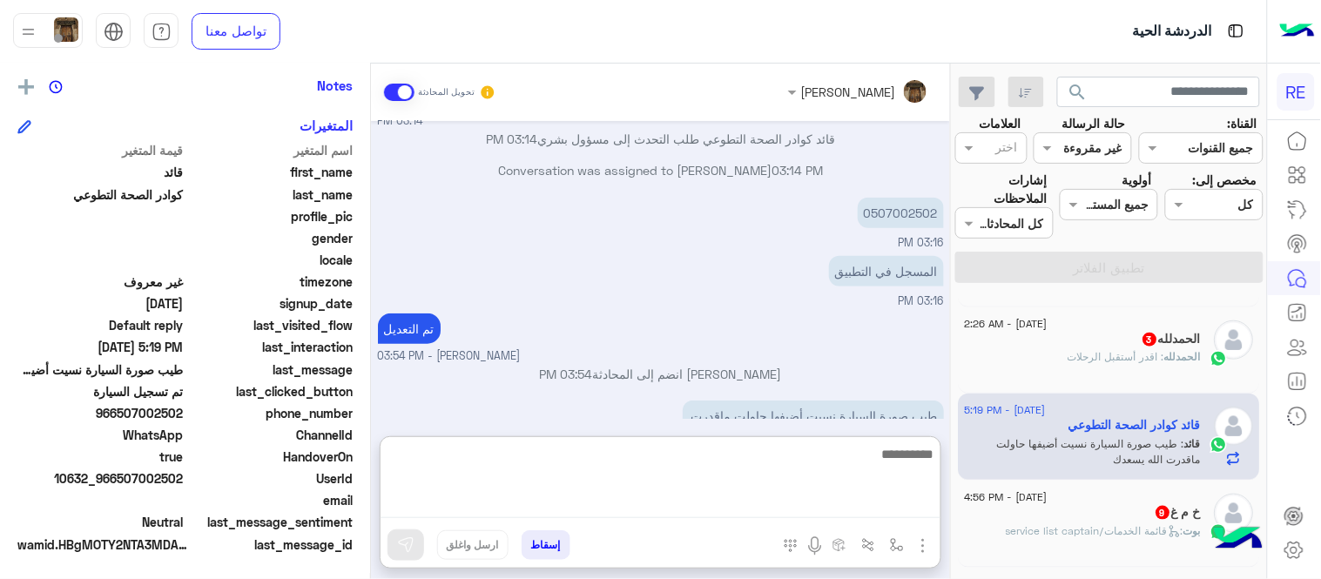
scroll to position [3706, 0]
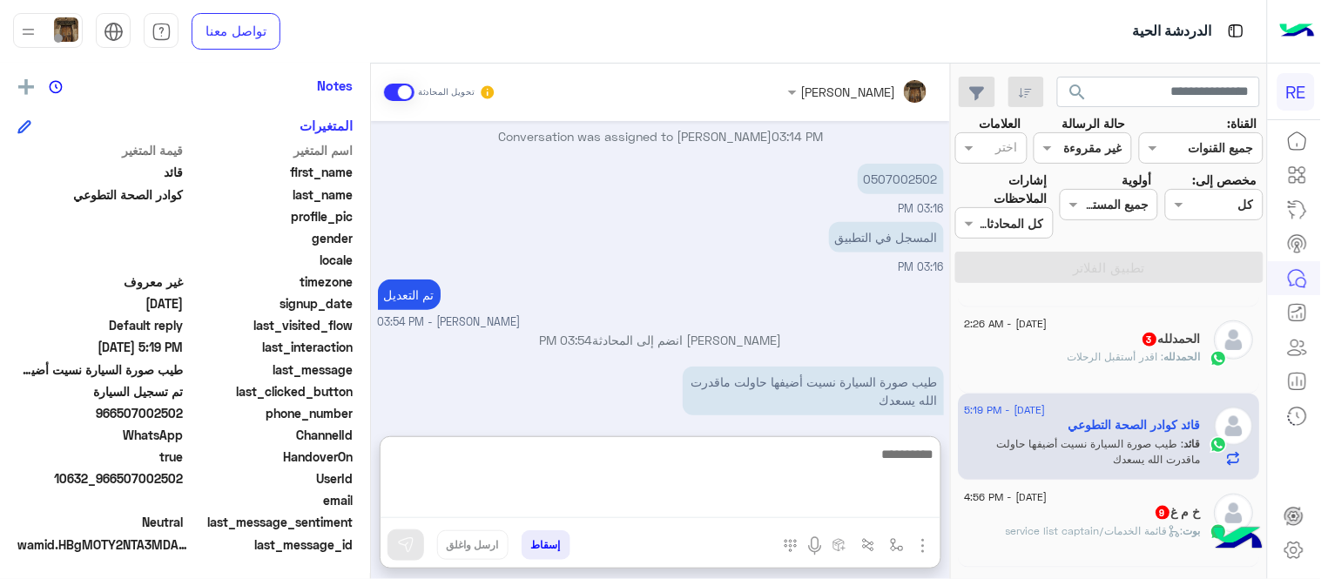
click at [798, 508] on textarea at bounding box center [660, 480] width 560 height 75
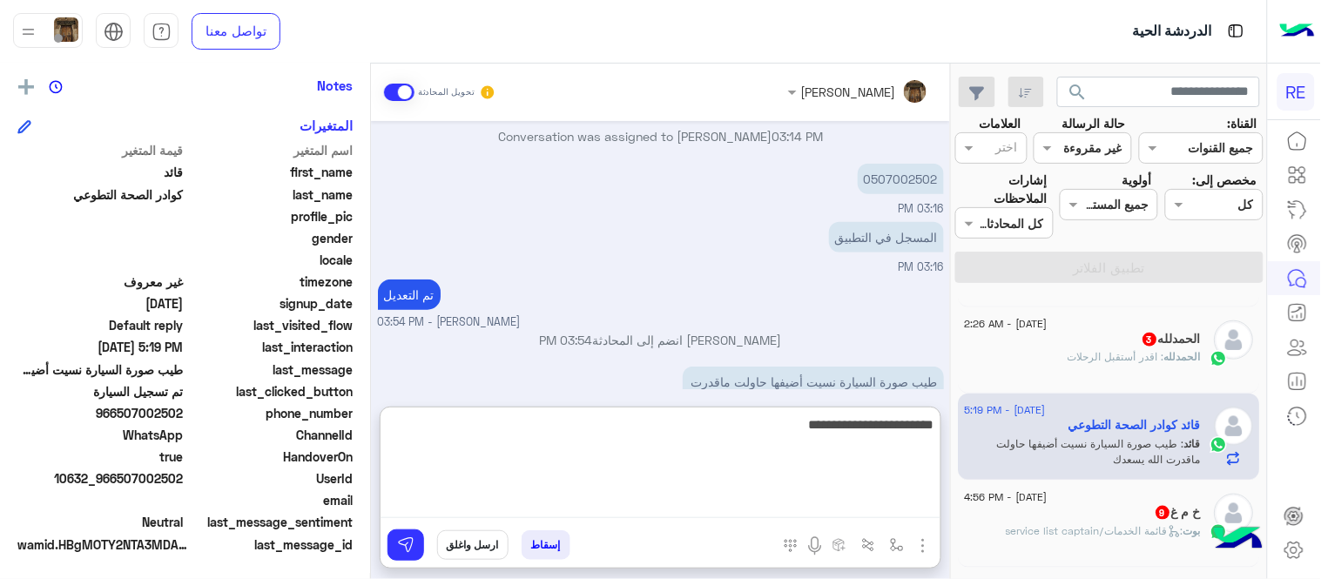
type textarea "**********"
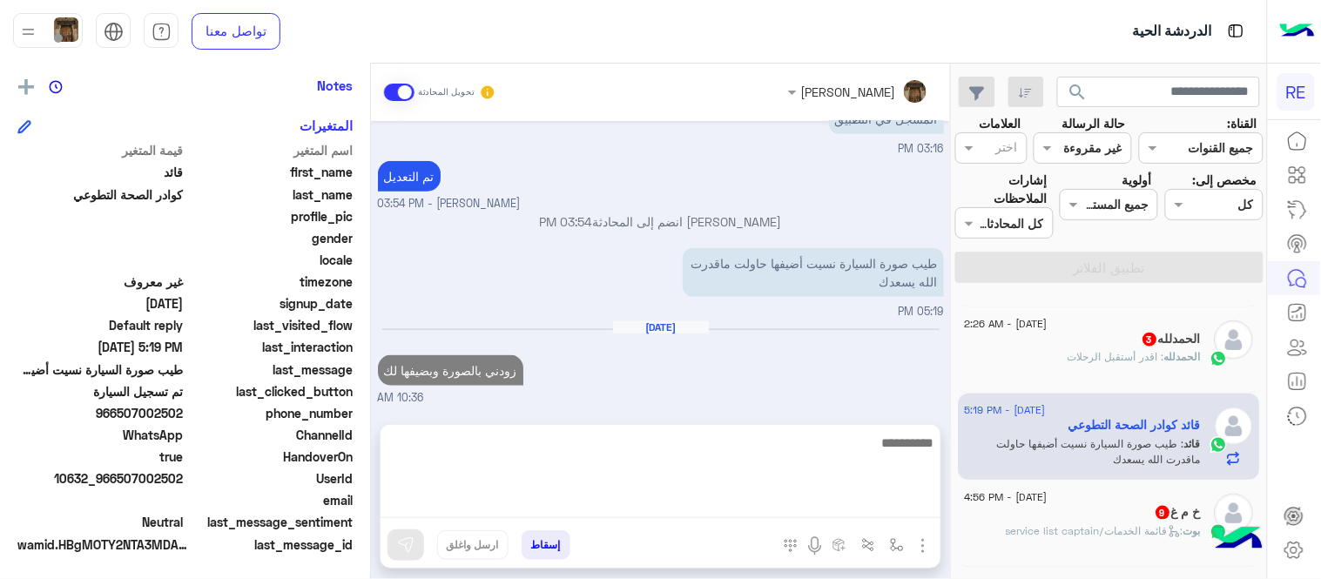
scroll to position [3758, 0]
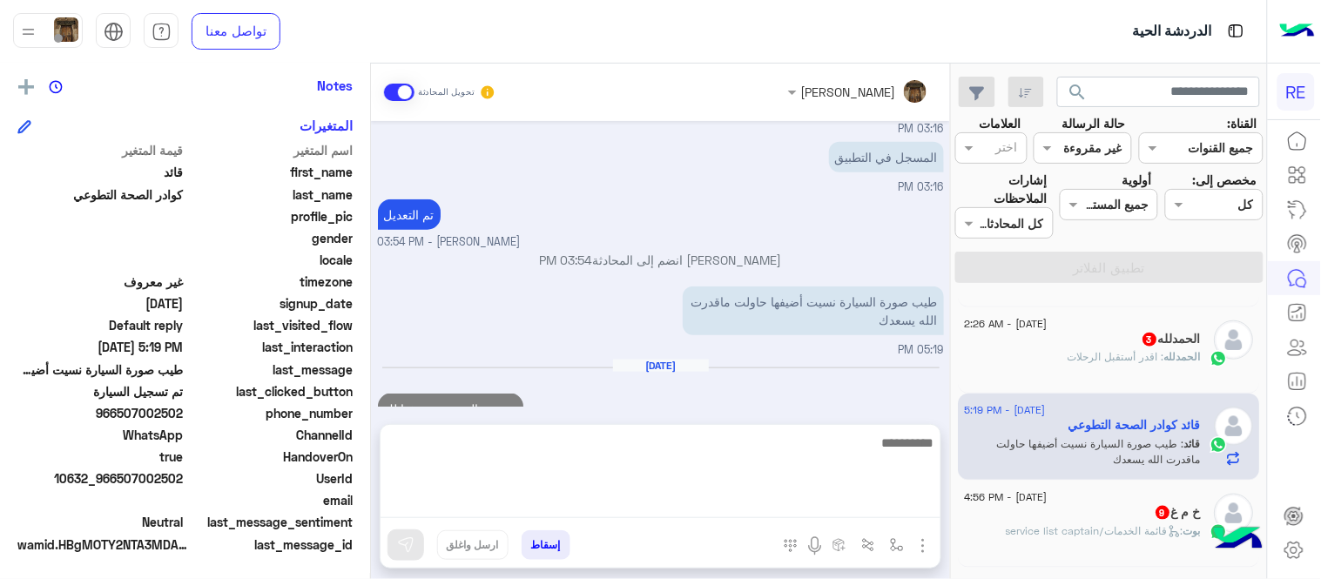
click at [859, 373] on div "Aug 17, 2025 زودني بالصورة وبضيفها لك 10:36 AM" at bounding box center [661, 402] width 566 height 86
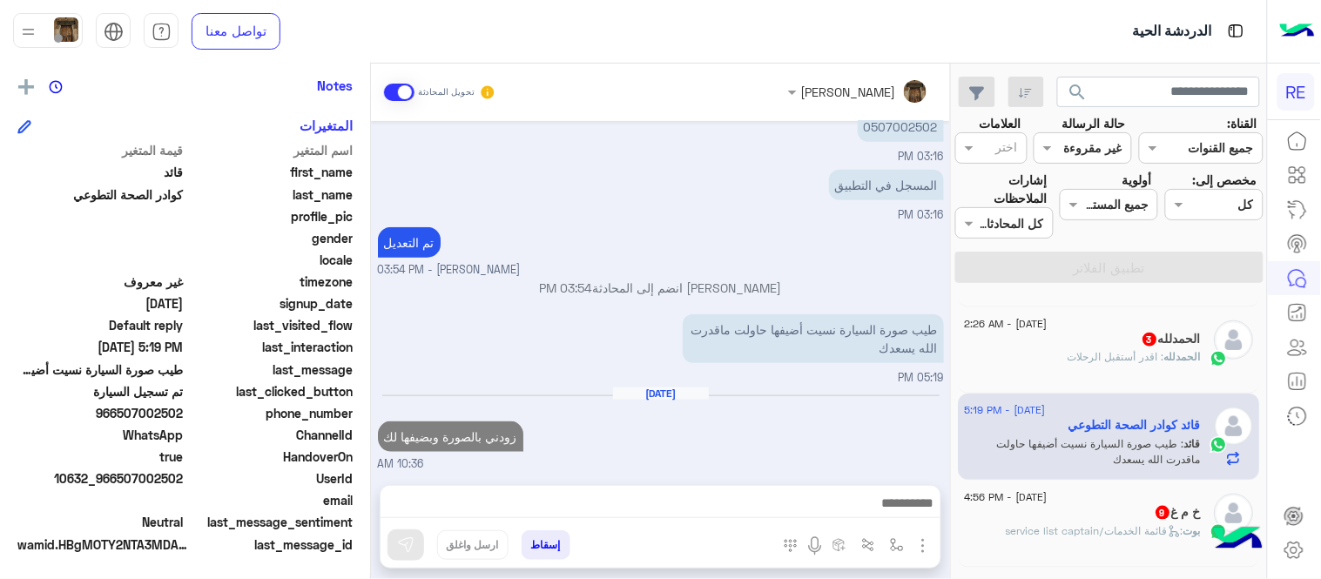
click at [1025, 346] on div "الحمدلله 3" at bounding box center [1083, 341] width 237 height 18
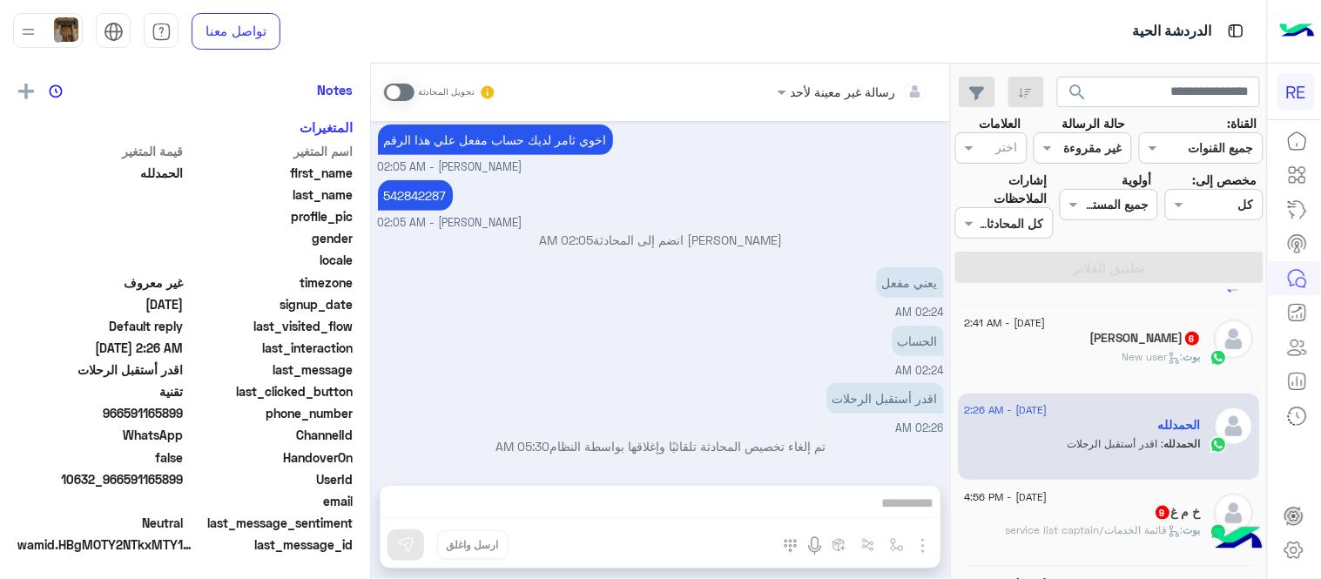
scroll to position [357, 0]
click at [407, 97] on span at bounding box center [399, 92] width 30 height 17
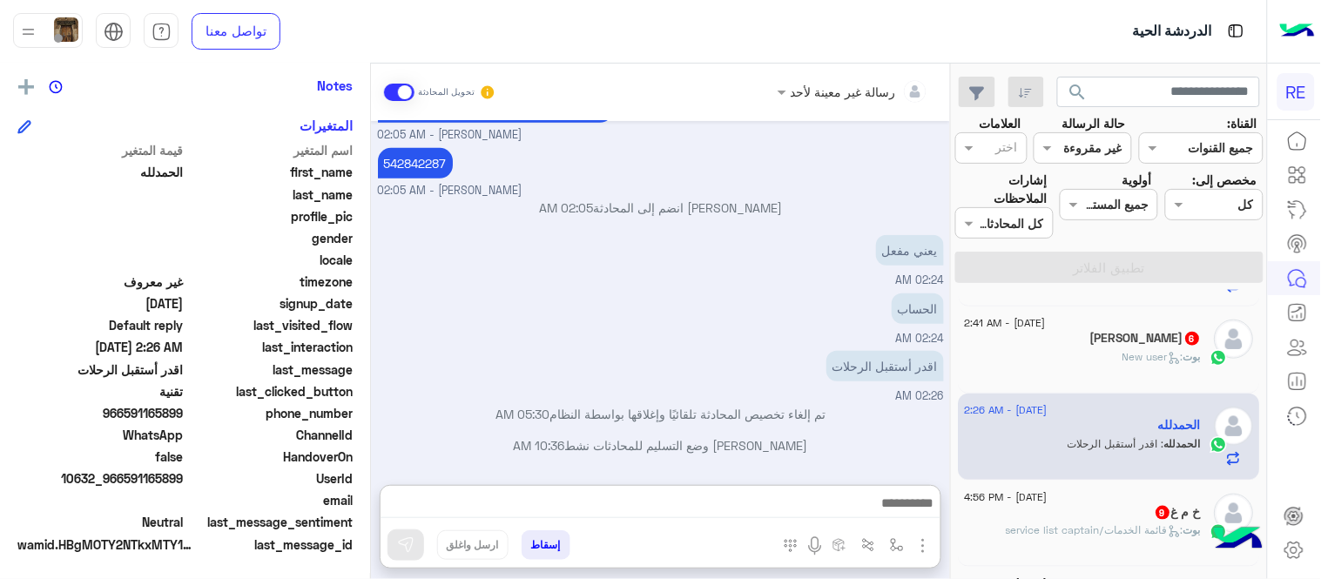
click at [577, 496] on textarea at bounding box center [660, 505] width 560 height 26
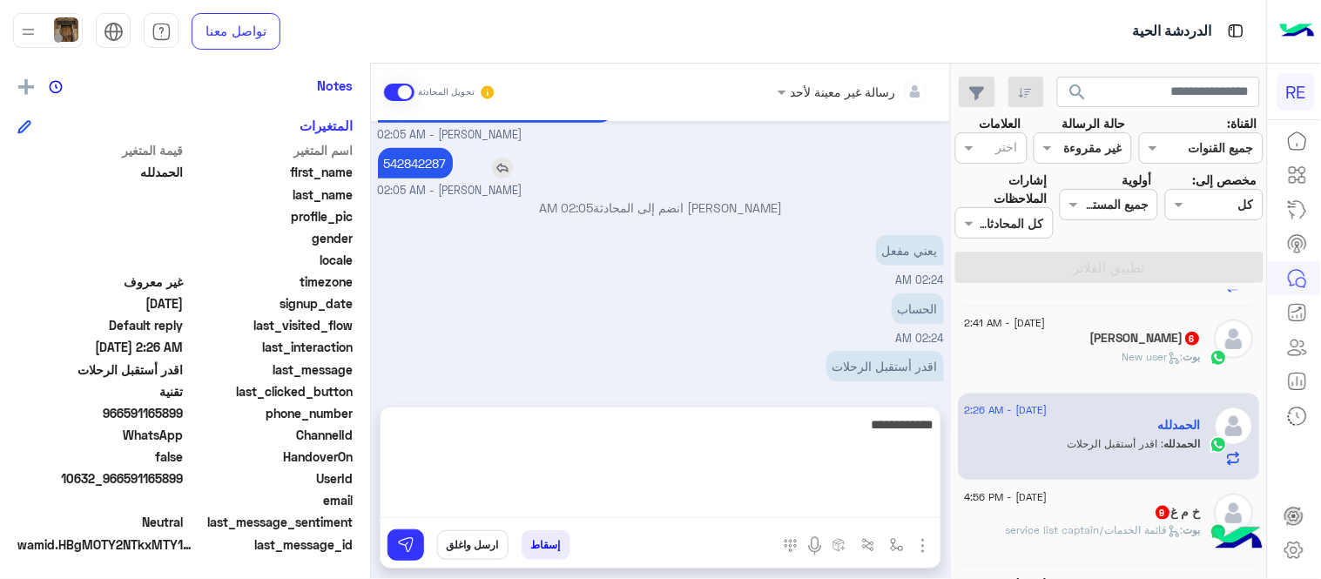
click at [432, 154] on p "542842287" at bounding box center [415, 163] width 75 height 30
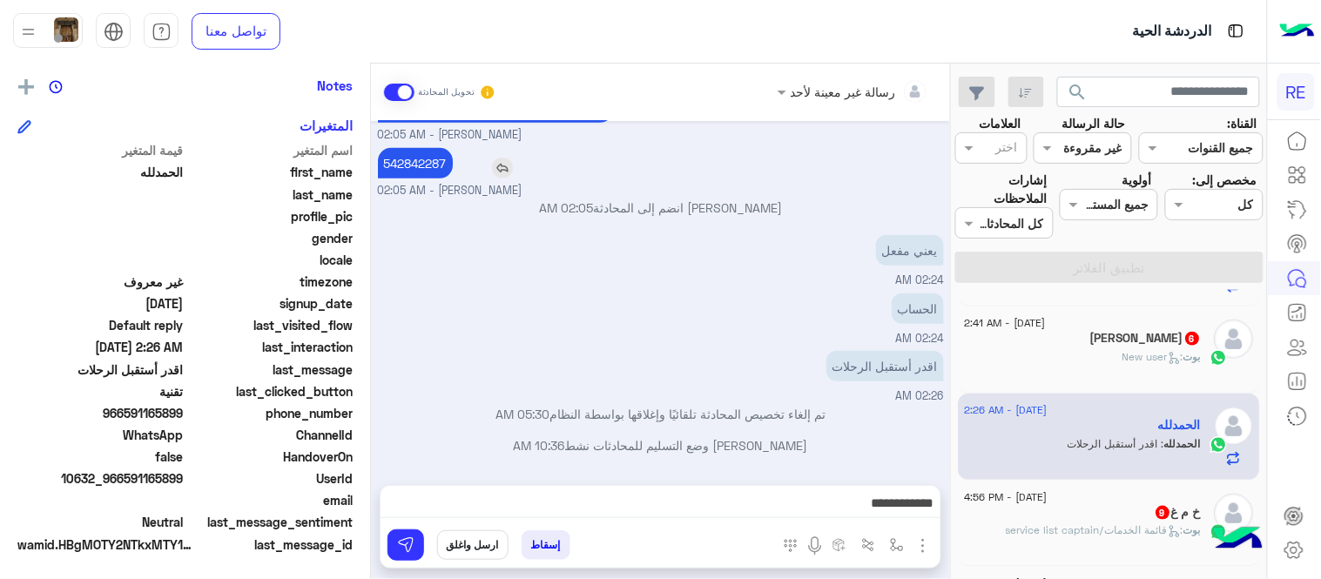
click at [432, 160] on p "542842287" at bounding box center [415, 163] width 75 height 30
copy app-msgs-text
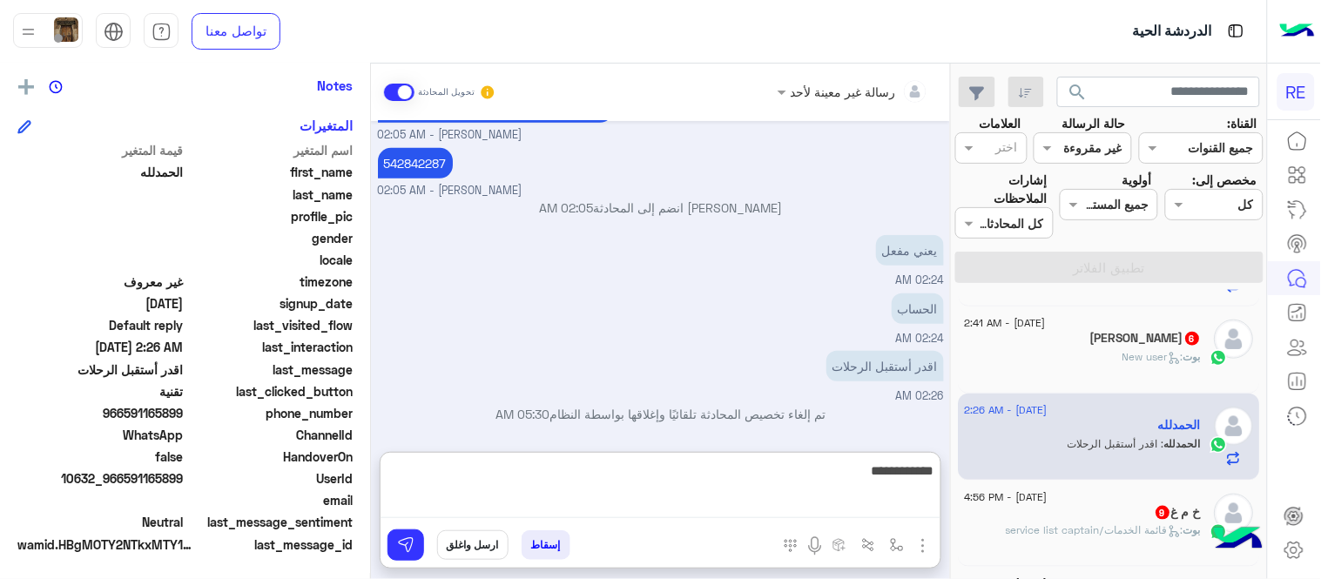
click at [561, 501] on textarea "**********" at bounding box center [660, 489] width 560 height 58
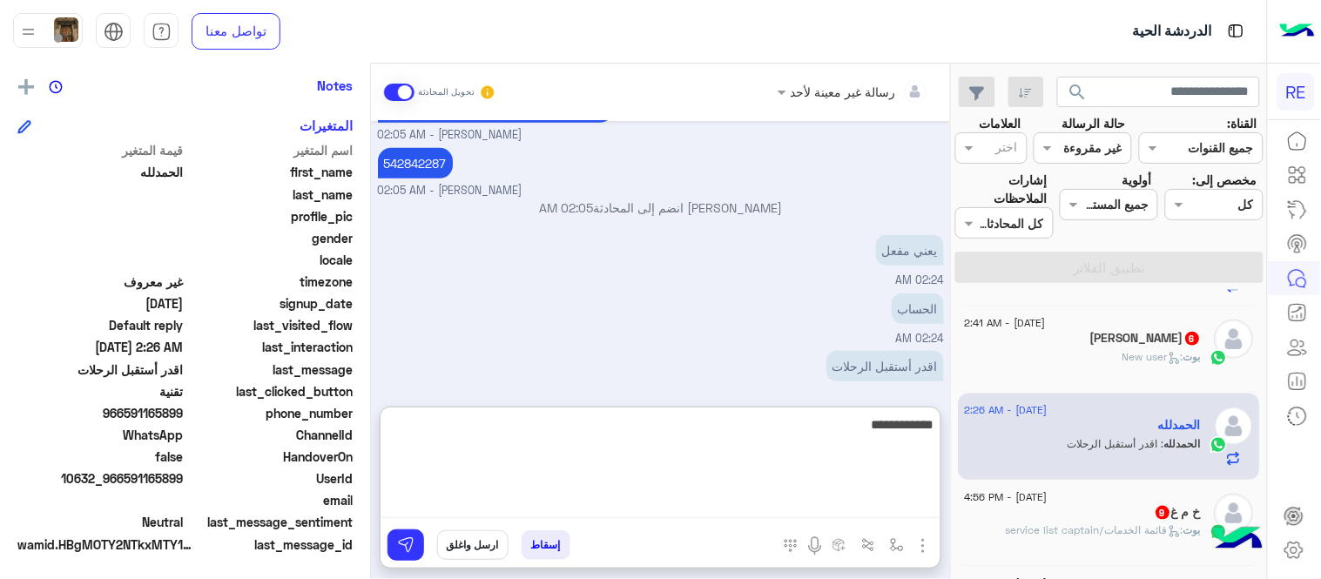
paste textarea "**********"
drag, startPoint x: 914, startPoint y: 427, endPoint x: 937, endPoint y: 431, distance: 22.9
click at [937, 431] on textarea "**********" at bounding box center [660, 466] width 560 height 104
type textarea "**********"
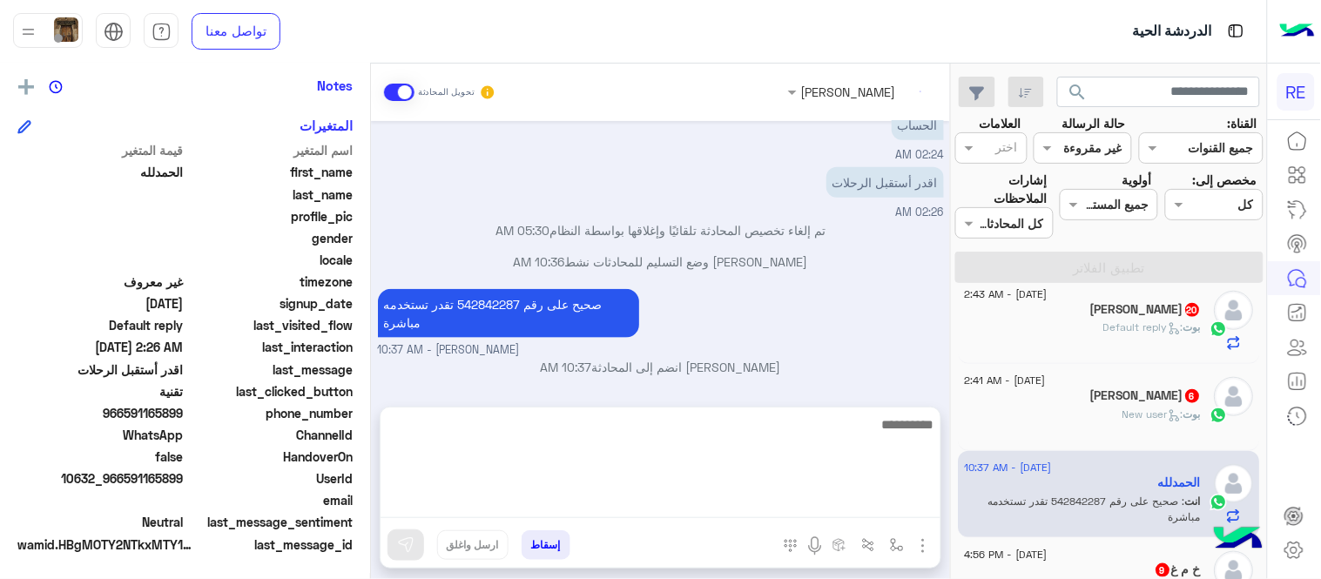
scroll to position [384, 0]
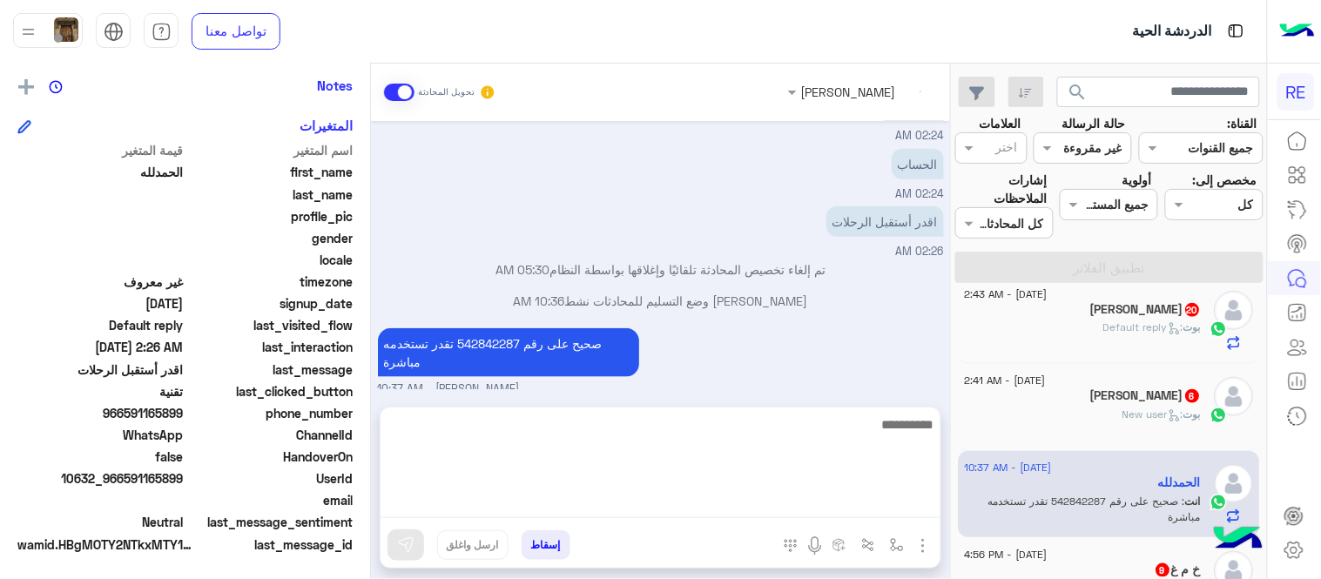
click at [1033, 407] on div "بوت : New user" at bounding box center [1083, 422] width 237 height 30
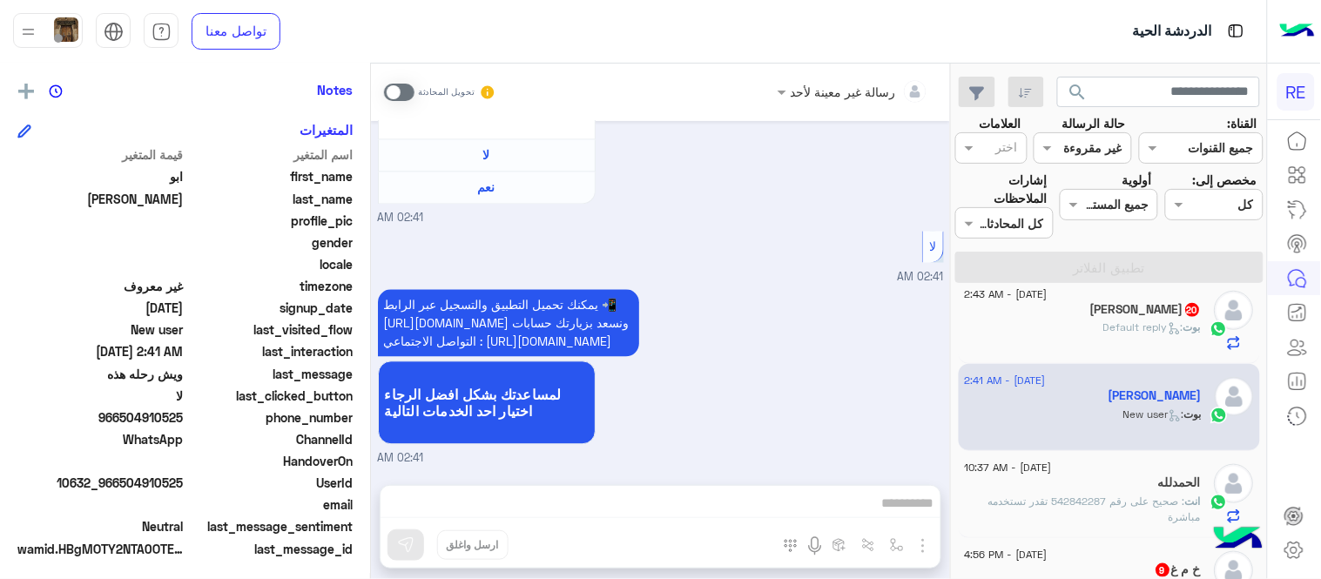
scroll to position [357, 0]
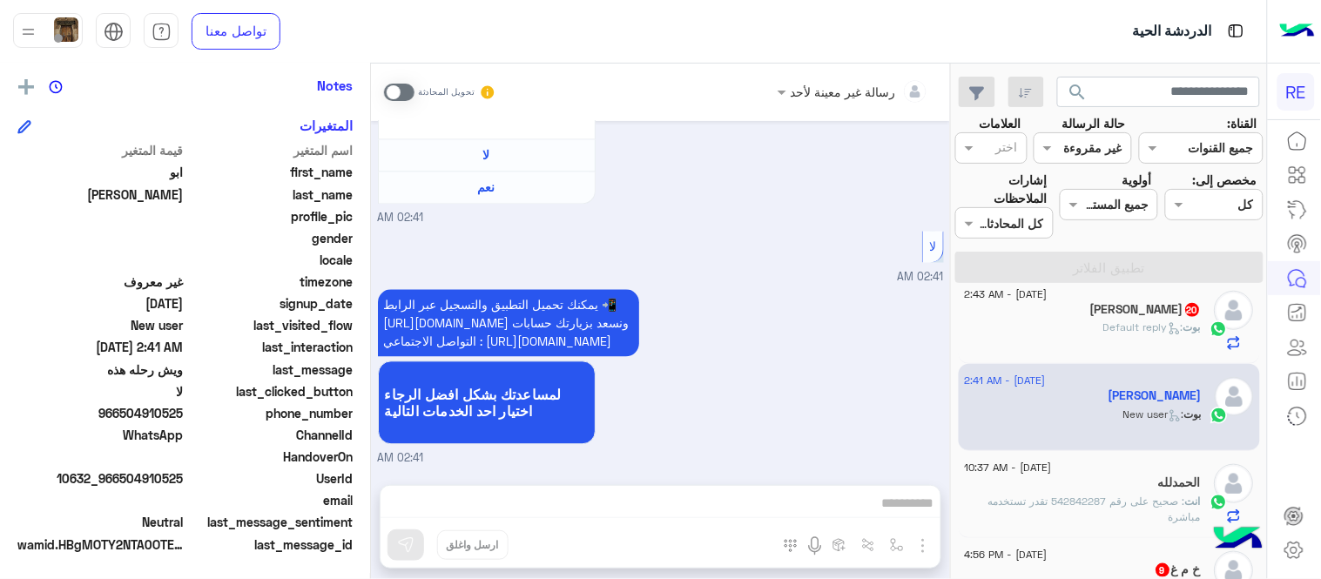
click at [407, 93] on span at bounding box center [399, 92] width 30 height 17
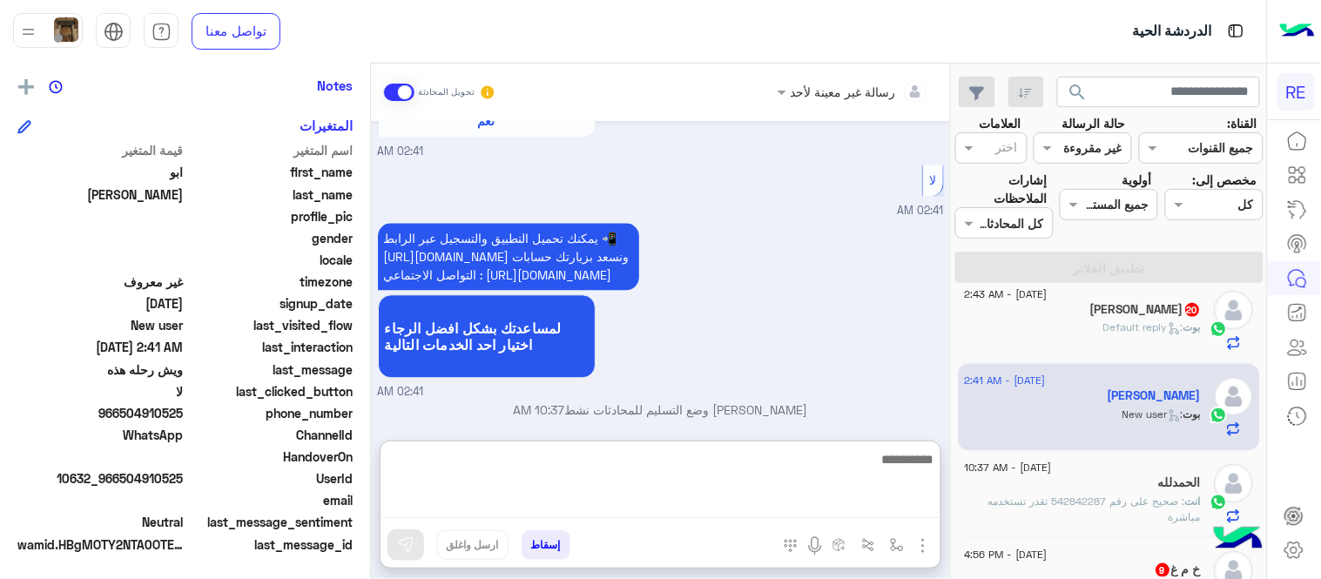
click at [592, 497] on textarea at bounding box center [660, 483] width 560 height 70
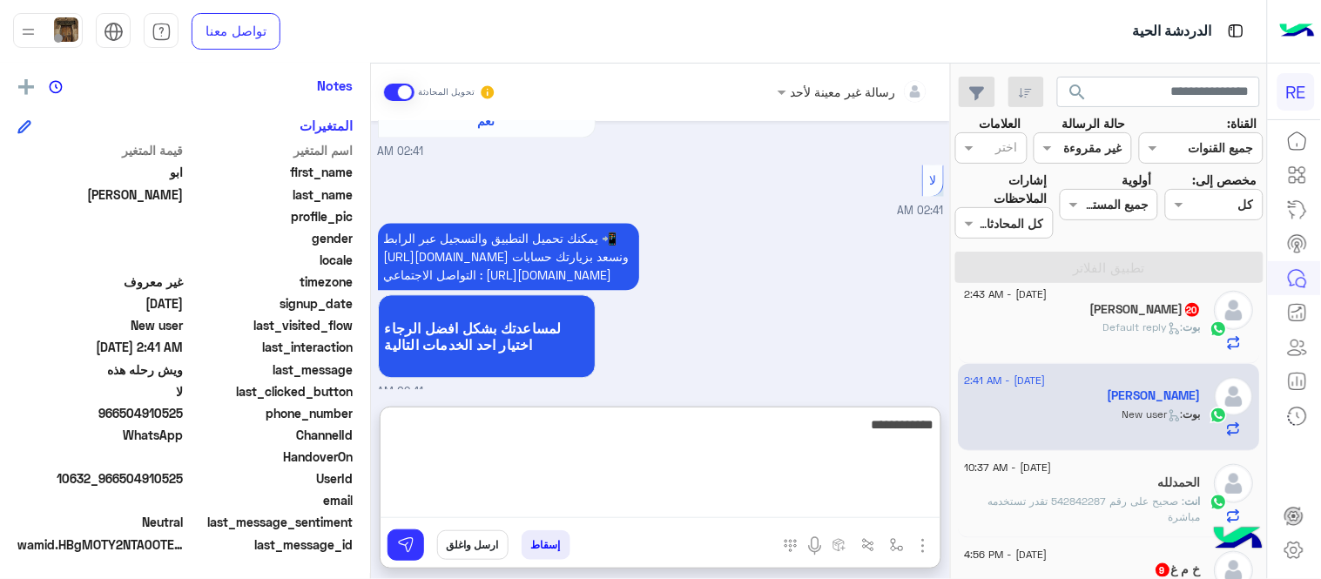
type textarea "**********"
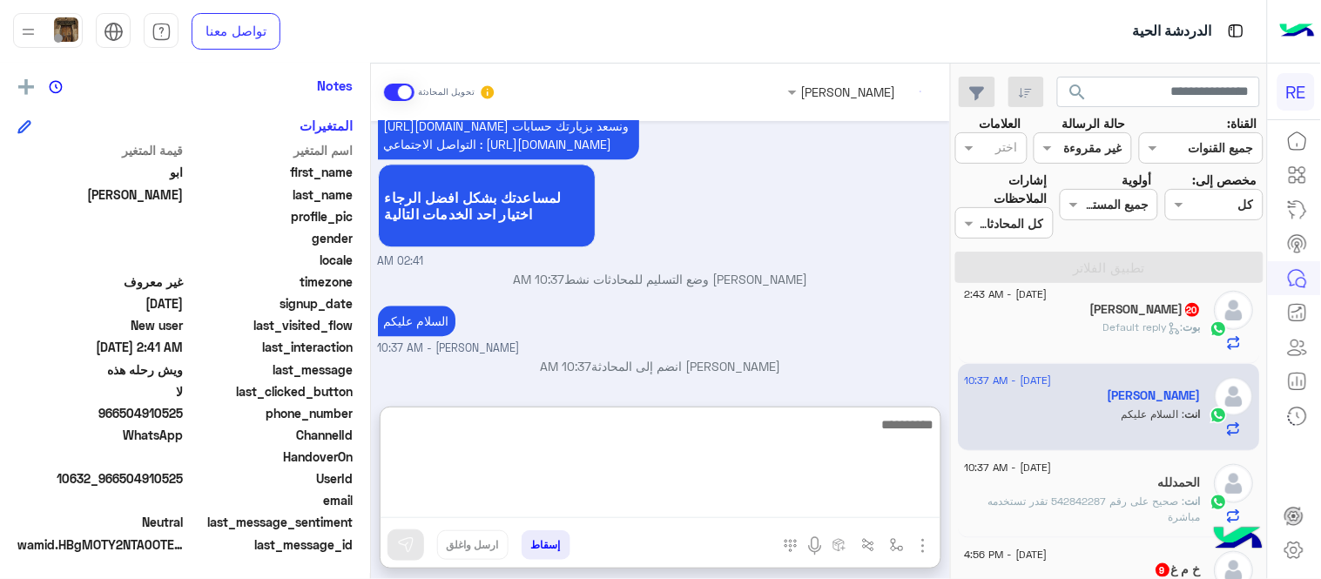
scroll to position [1147, 0]
click at [632, 447] on textarea at bounding box center [660, 466] width 560 height 104
type textarea "**********"
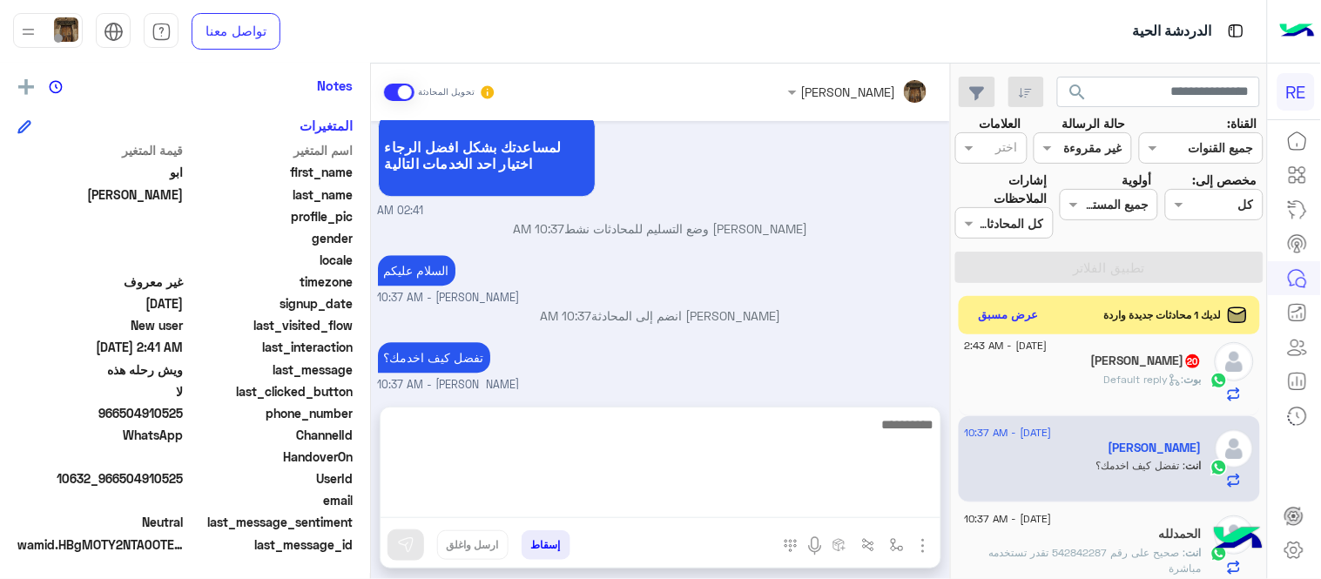
click at [708, 387] on div "تفضل كيف اخدمك؟ عبير زكريا - 10:37 AM" at bounding box center [661, 366] width 566 height 56
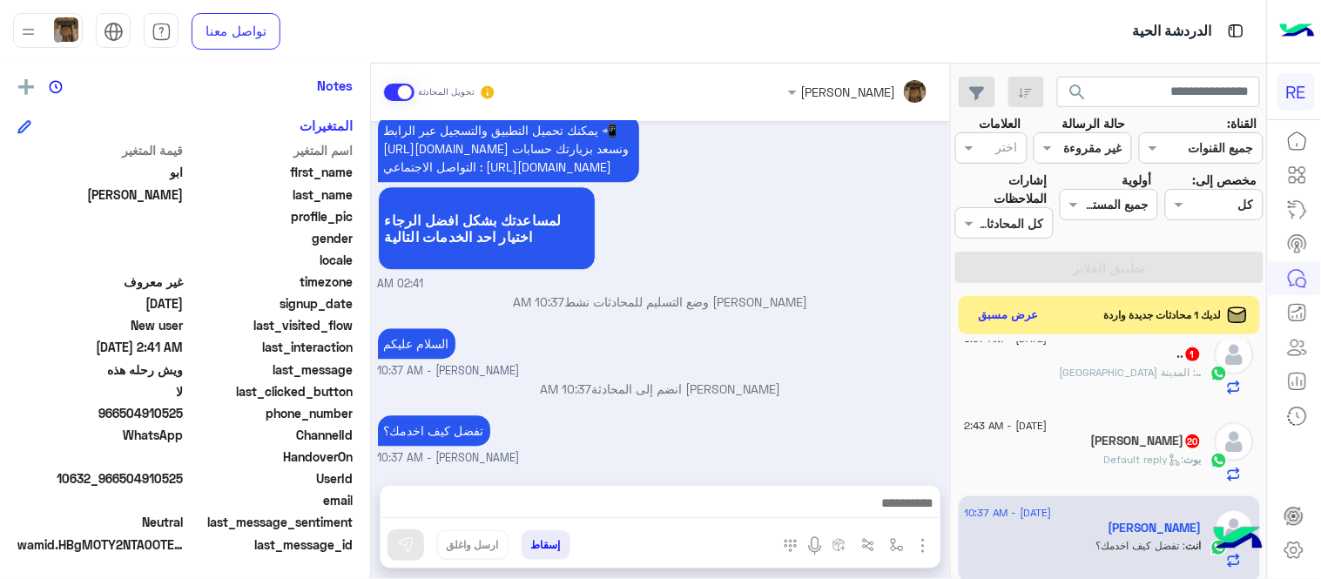
scroll to position [360, 0]
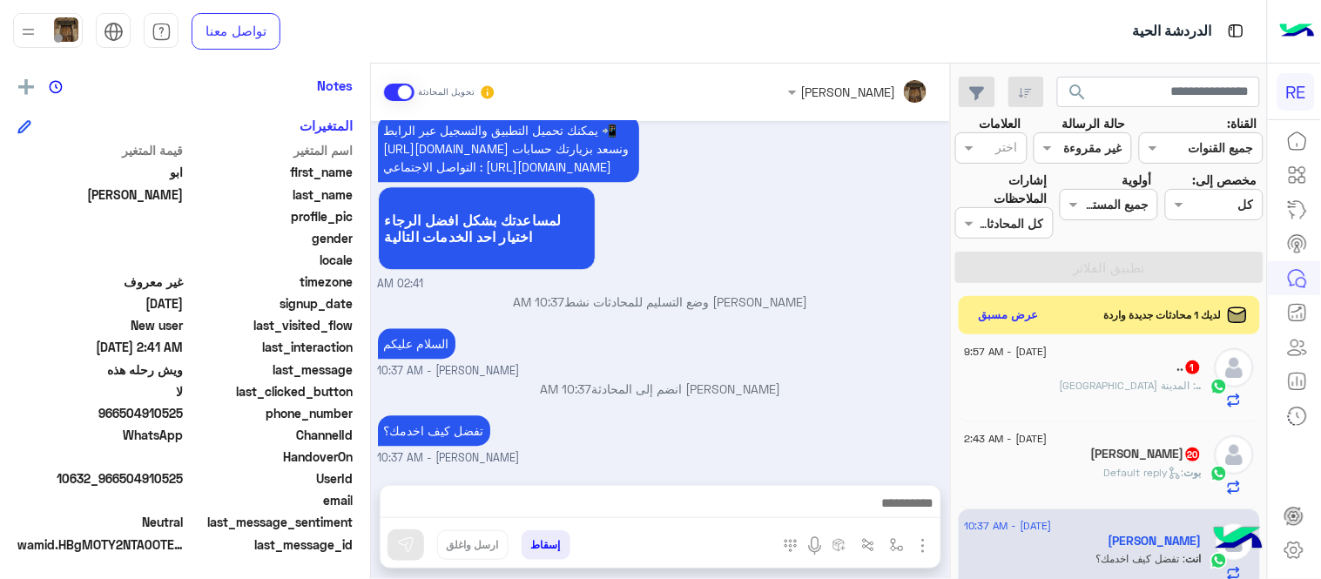
click at [1066, 458] on div "ابو فيصل 20" at bounding box center [1083, 456] width 237 height 18
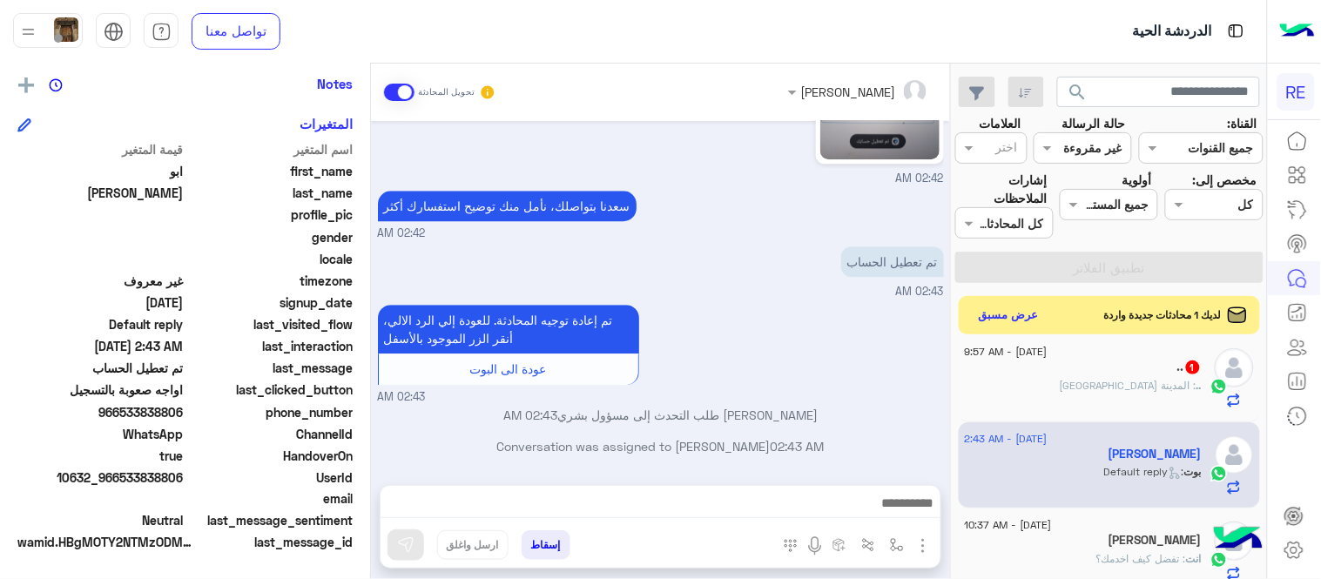
scroll to position [357, 0]
drag, startPoint x: 124, startPoint y: 415, endPoint x: 185, endPoint y: 414, distance: 60.9
click at [184, 414] on span "966533838806" at bounding box center [100, 413] width 166 height 18
copy span "533838806"
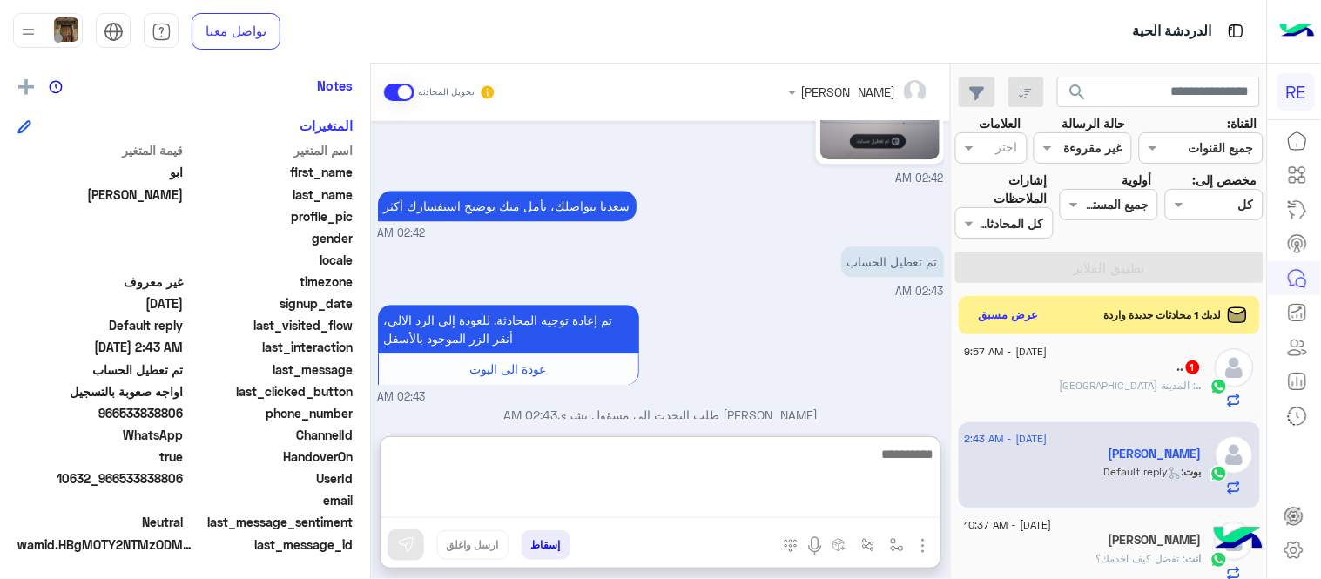
click at [636, 505] on textarea at bounding box center [660, 480] width 560 height 75
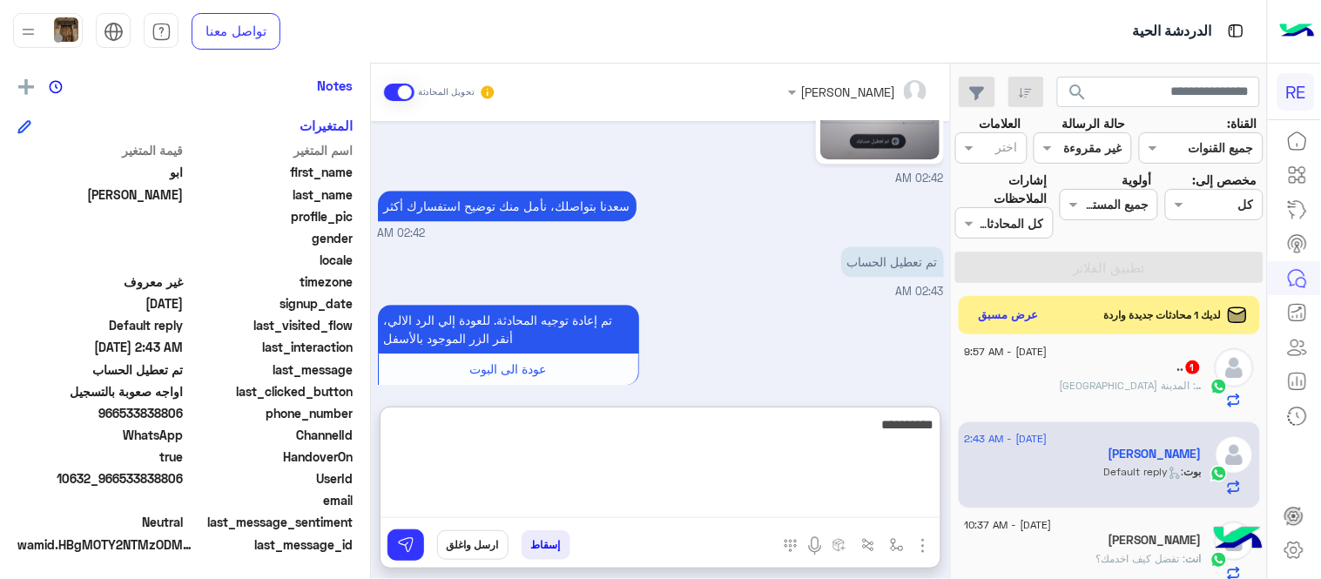
type textarea "**********"
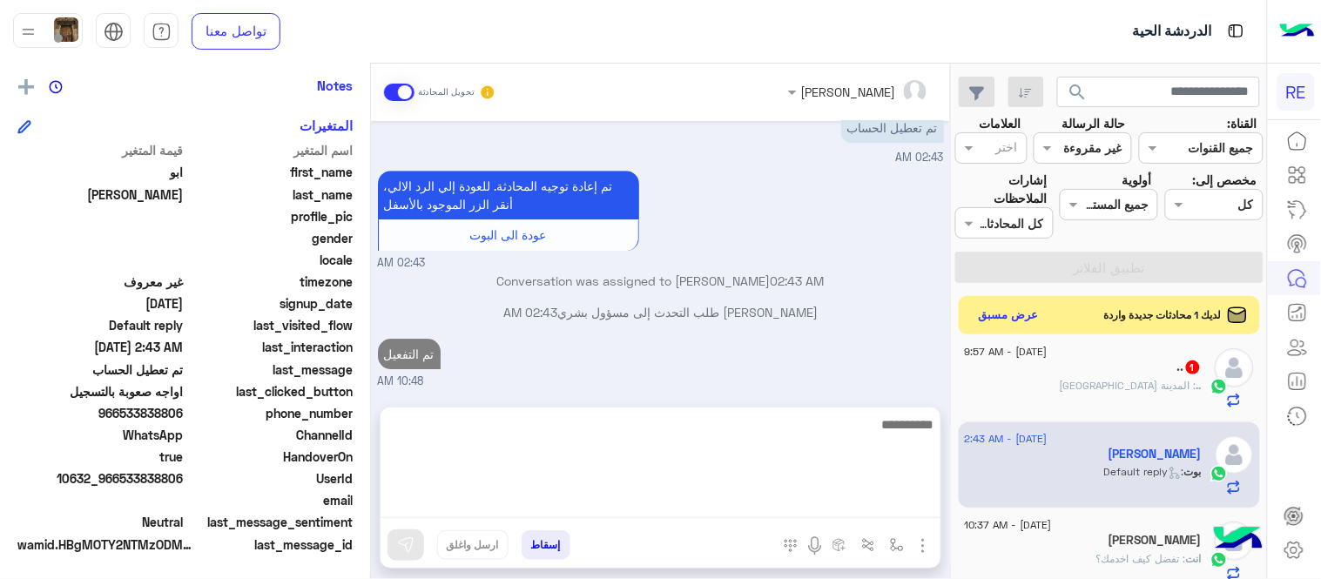
click at [777, 367] on div "Aug 17, 2025 تفعيل حساب 02:42 AM يمكنك الاطلاع على شروط الانضمام لرحلة ك (كابتن…" at bounding box center [660, 255] width 579 height 268
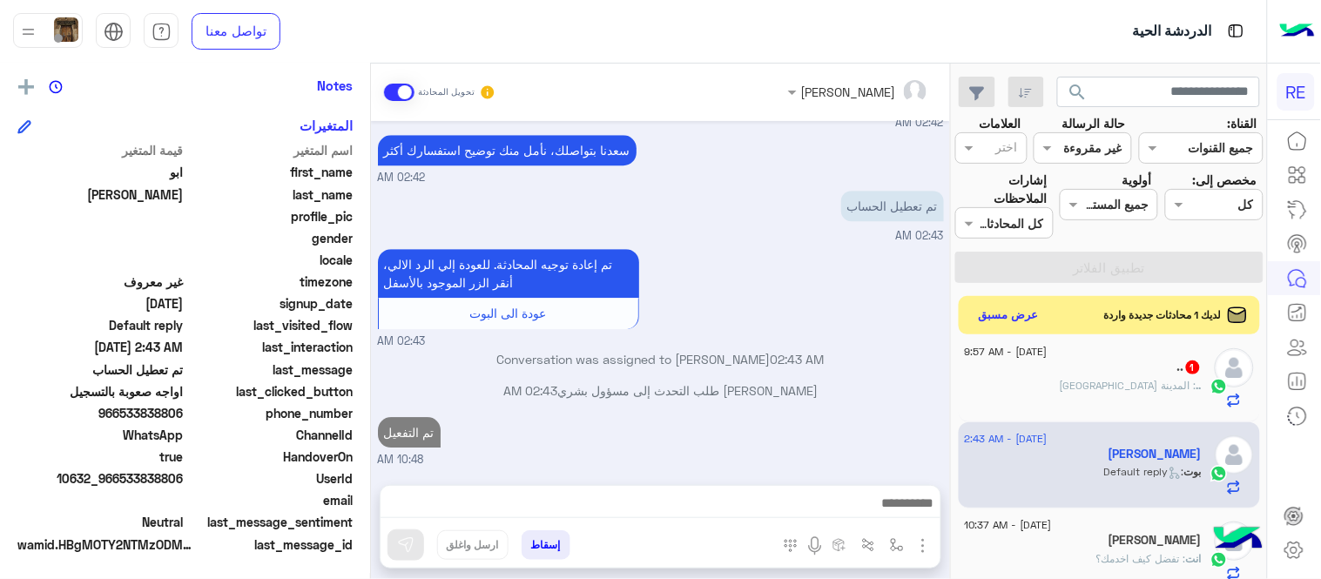
scroll to position [1294, 0]
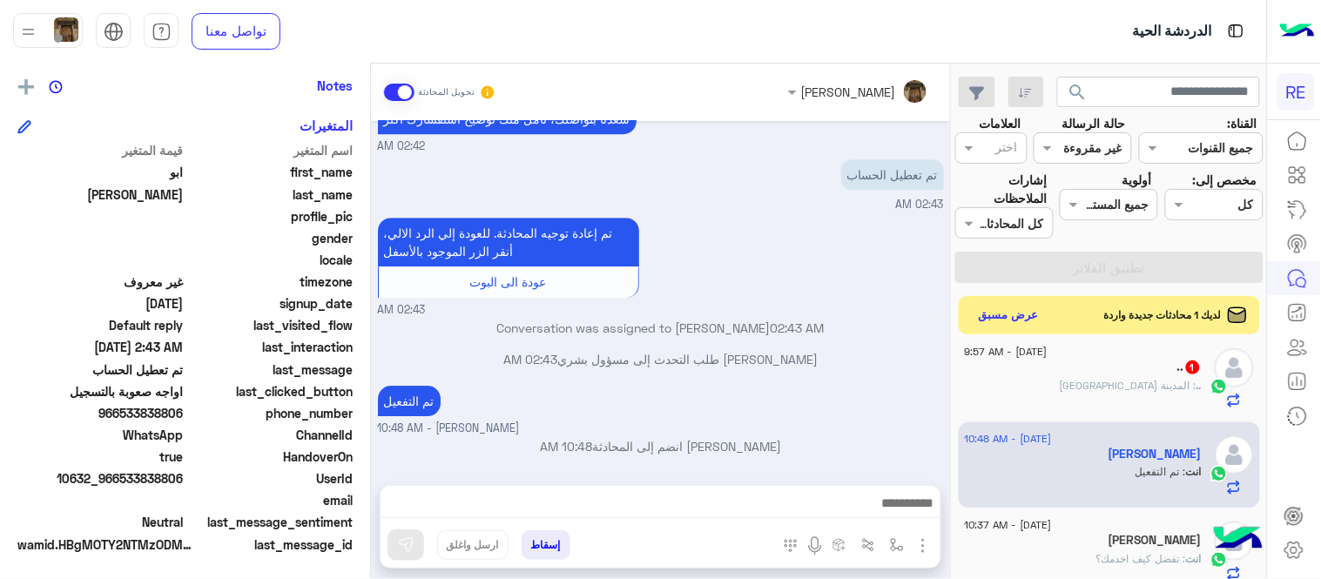
click at [865, 360] on p "ابو فيصل طلب التحدث إلى مسؤول بشري 02:43 AM" at bounding box center [661, 359] width 566 height 18
click at [885, 388] on div "تم التفعيل عبير زكريا - 10:48 AM" at bounding box center [661, 409] width 566 height 56
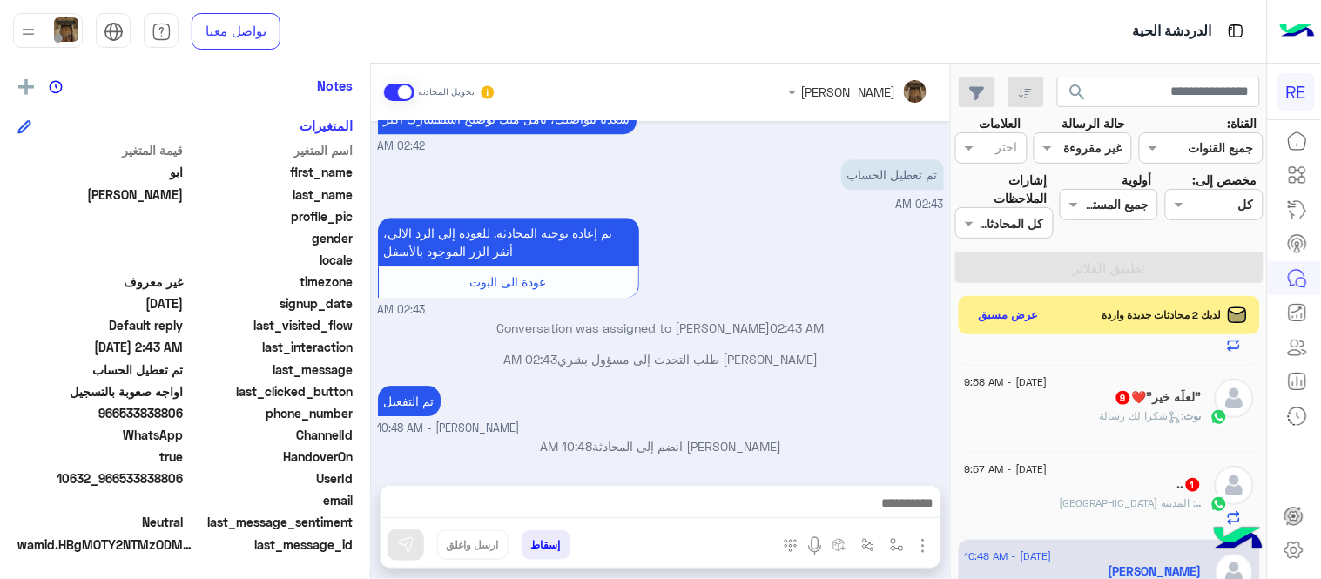
scroll to position [248, 0]
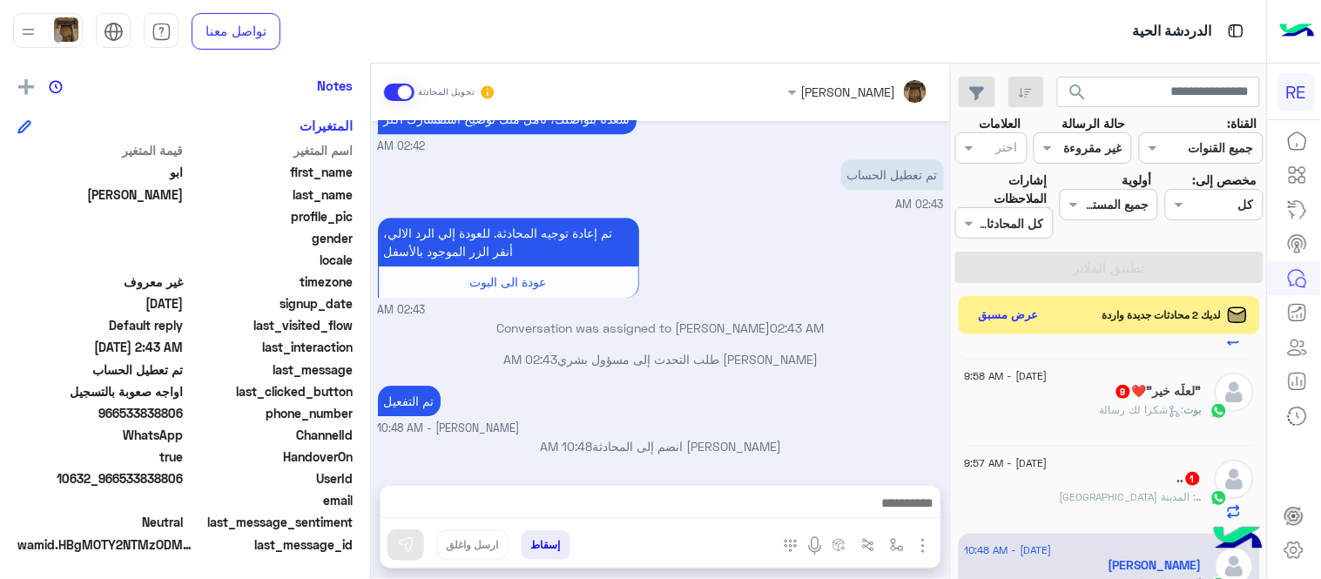
click at [1097, 472] on div ".. 1" at bounding box center [1083, 480] width 237 height 18
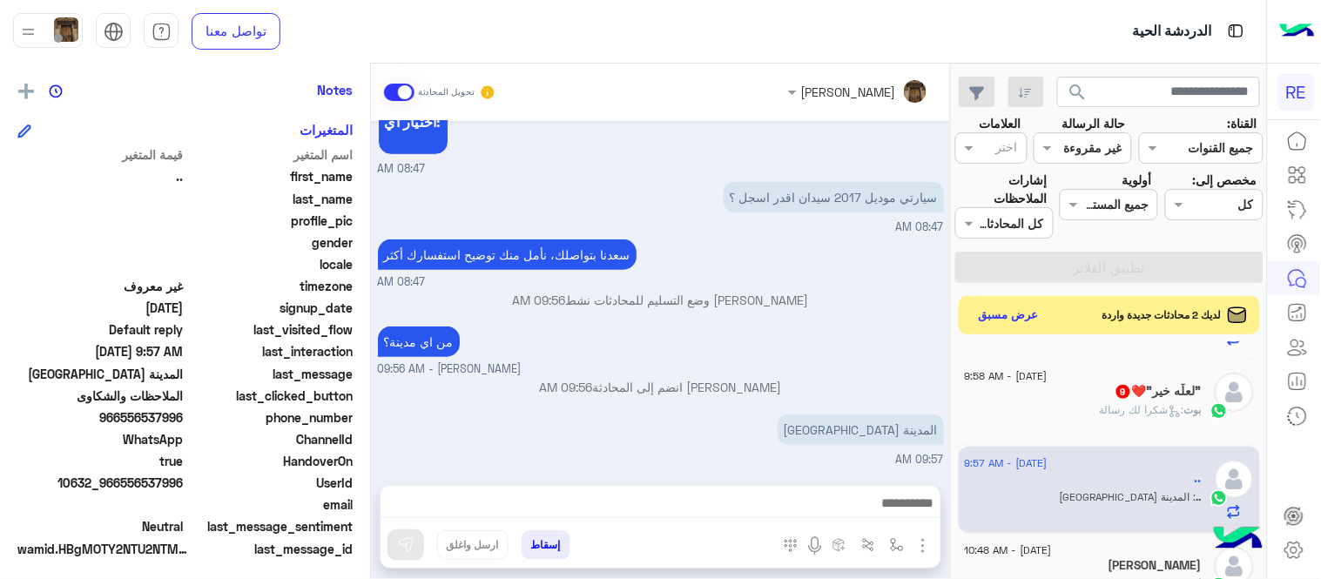
scroll to position [357, 0]
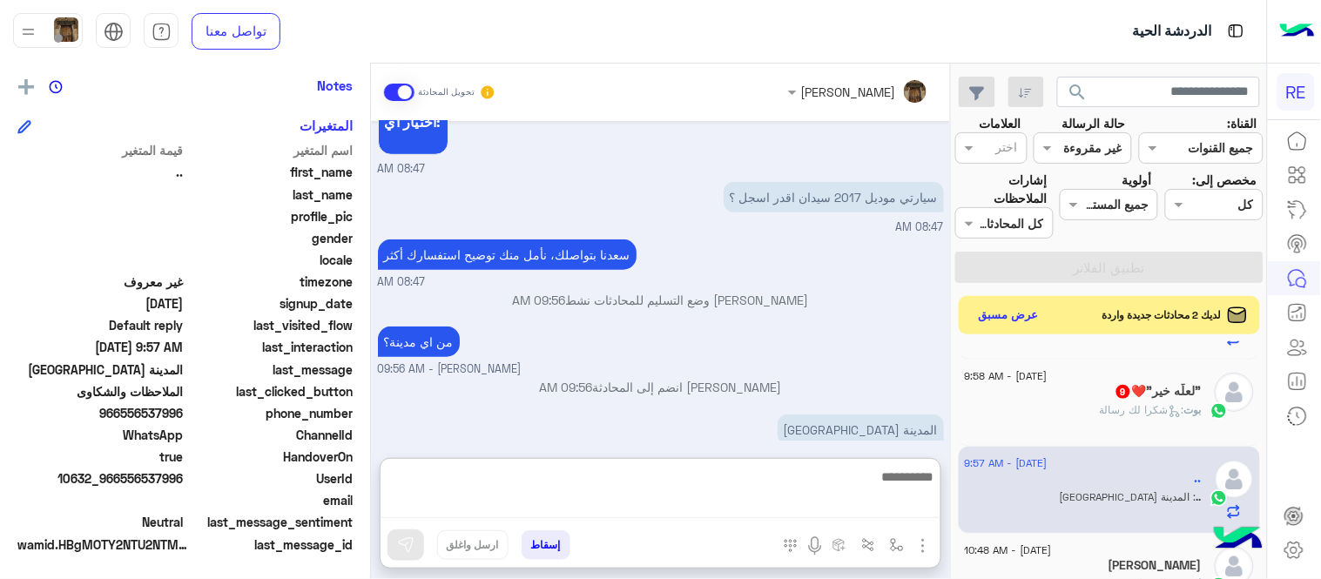
click at [770, 506] on textarea at bounding box center [660, 492] width 560 height 53
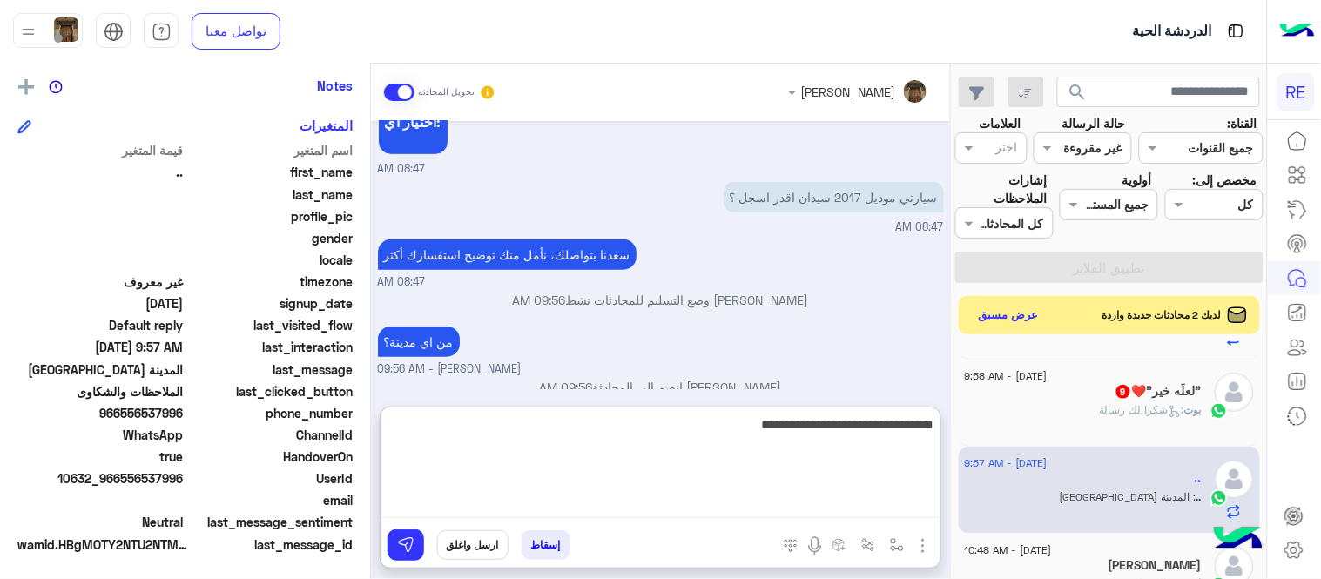
type textarea "**********"
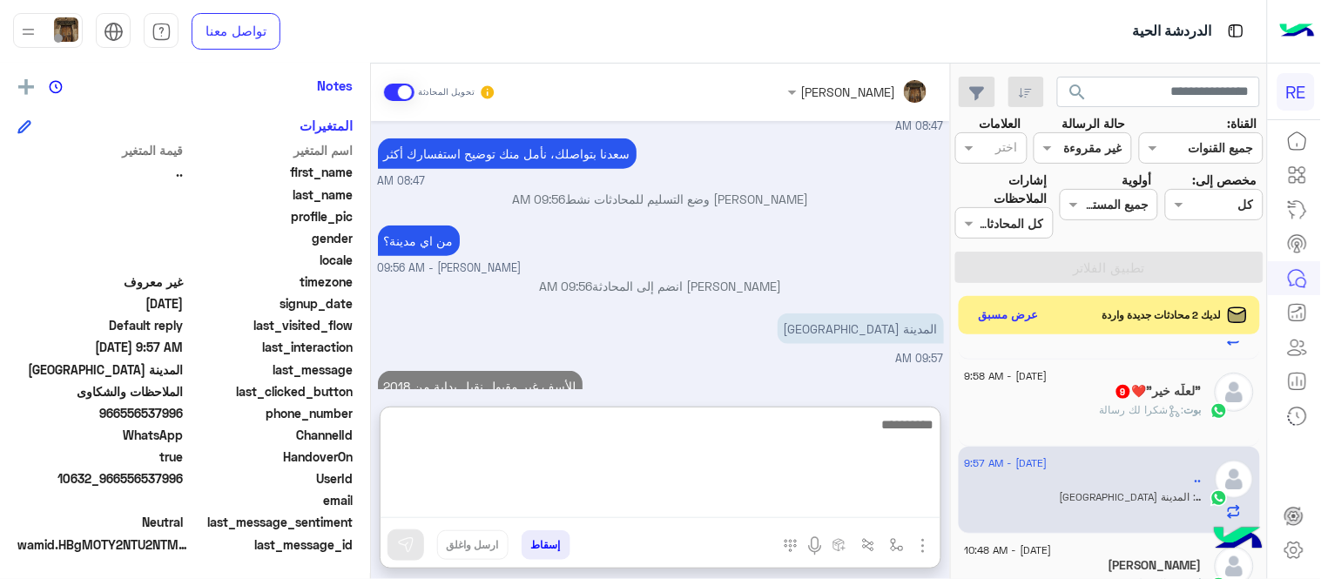
click at [790, 335] on div "Aug 17, 2025 كابتن � 08:46 AM اختر احد الخدمات التالية: 08:46 AM الملاحظات والش…" at bounding box center [660, 255] width 579 height 268
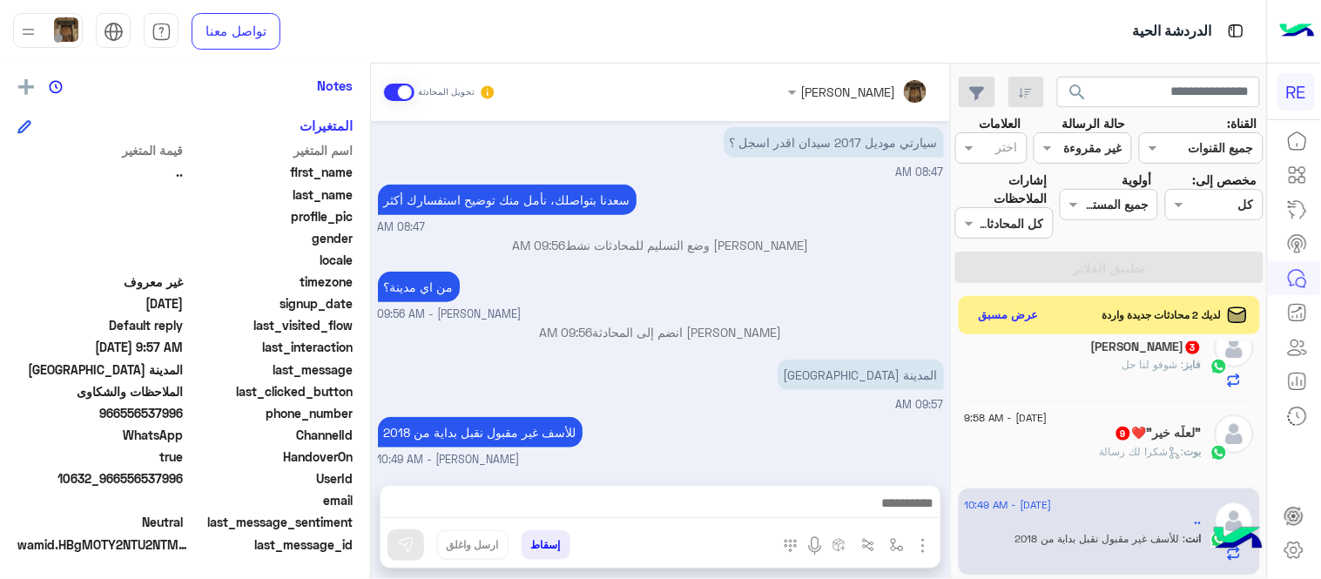
scroll to position [235, 0]
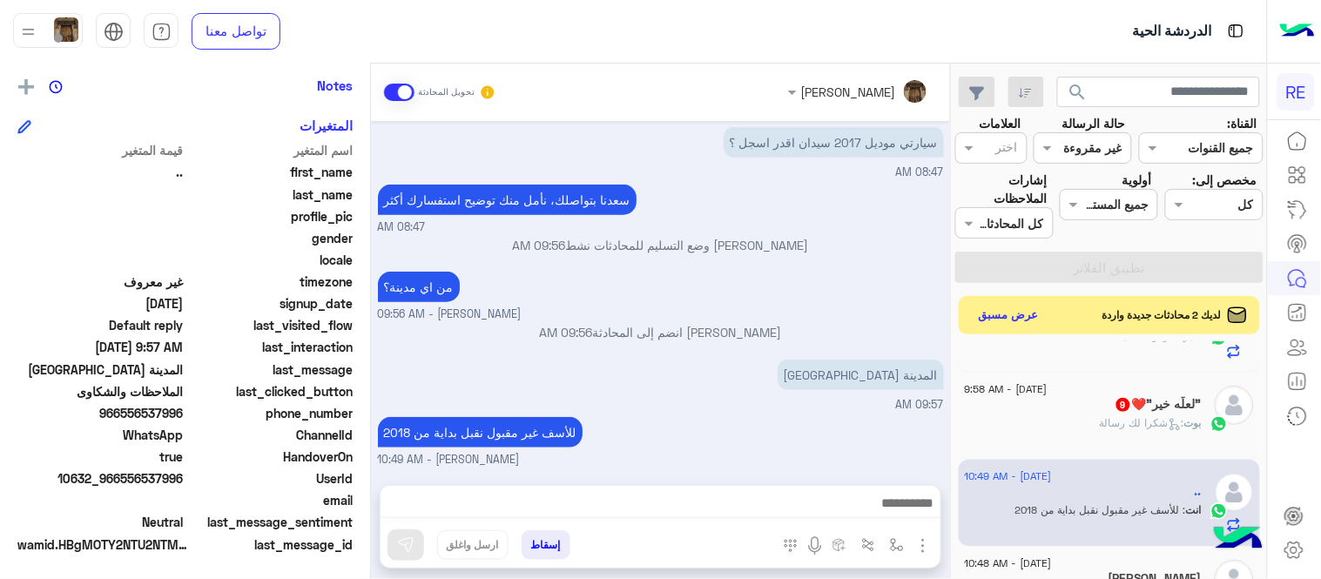
click at [1066, 420] on div "بوت : شكرا لك رسالة" at bounding box center [1083, 430] width 237 height 30
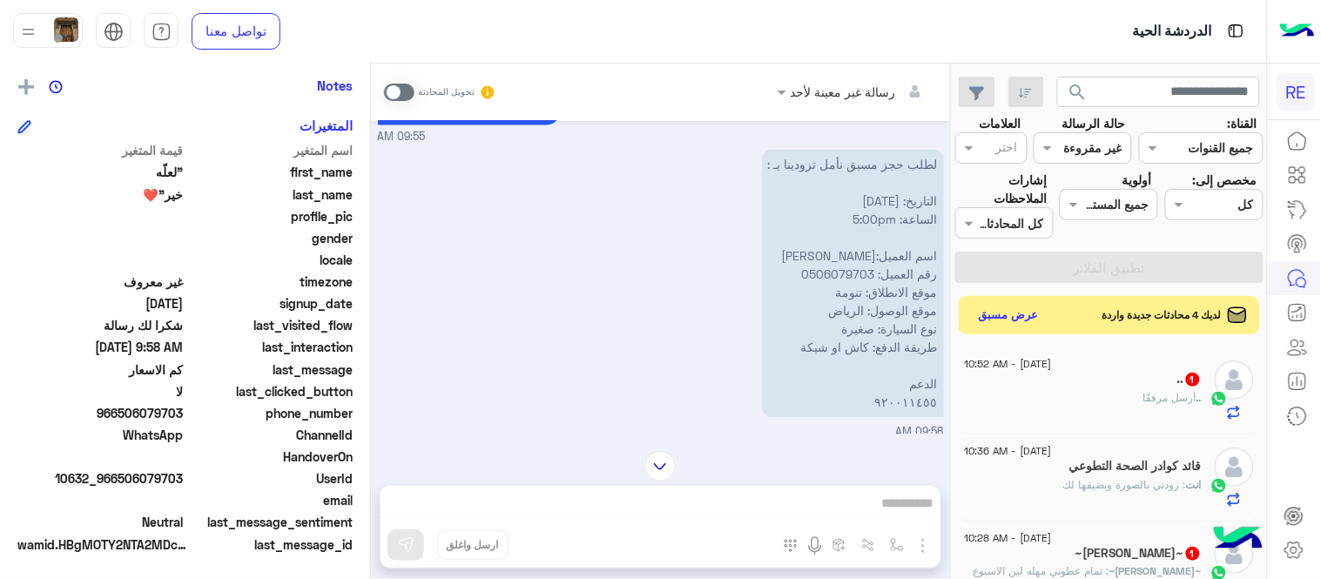
click at [858, 494] on div "رسالة غير معينة لأحد تحويل المحادثة Aug 17, 2025 هل لديك حساب مسجل على التطبيق …" at bounding box center [660, 325] width 579 height 522
click at [388, 89] on span at bounding box center [399, 92] width 30 height 17
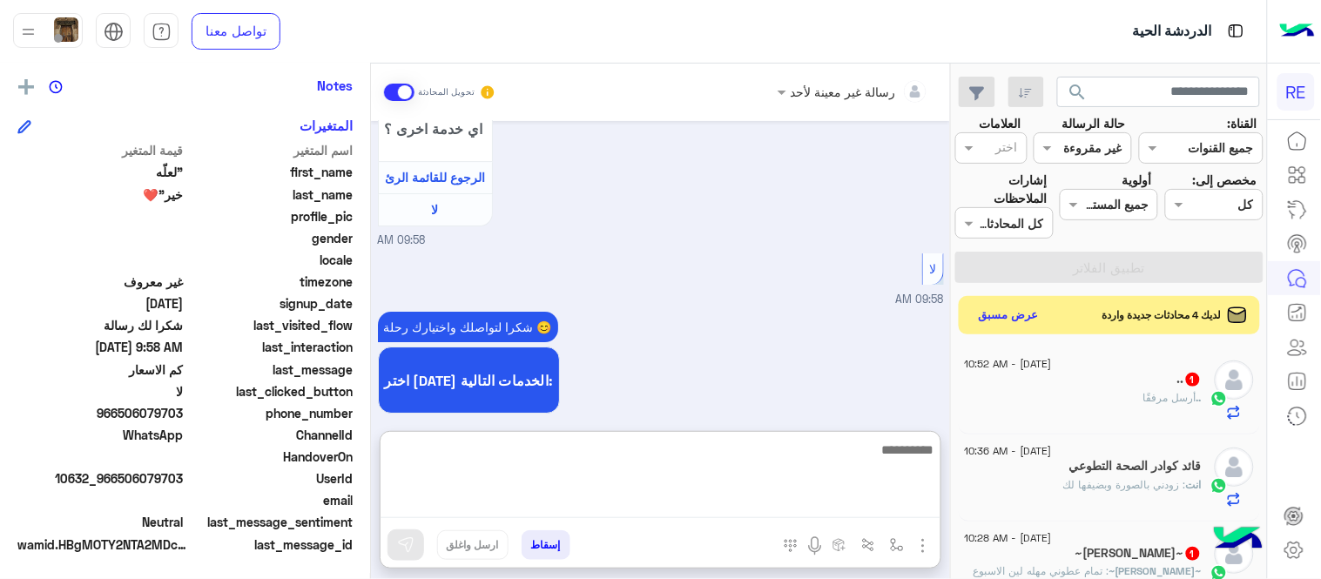
click at [605, 503] on textarea at bounding box center [660, 479] width 560 height 80
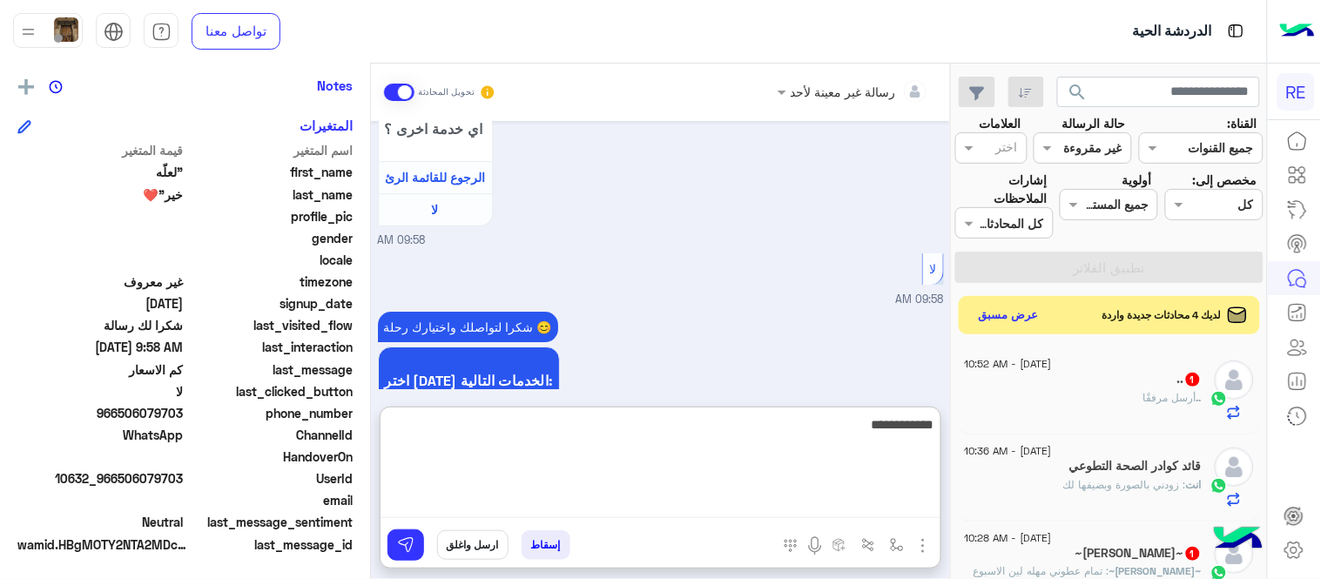
type textarea "**********"
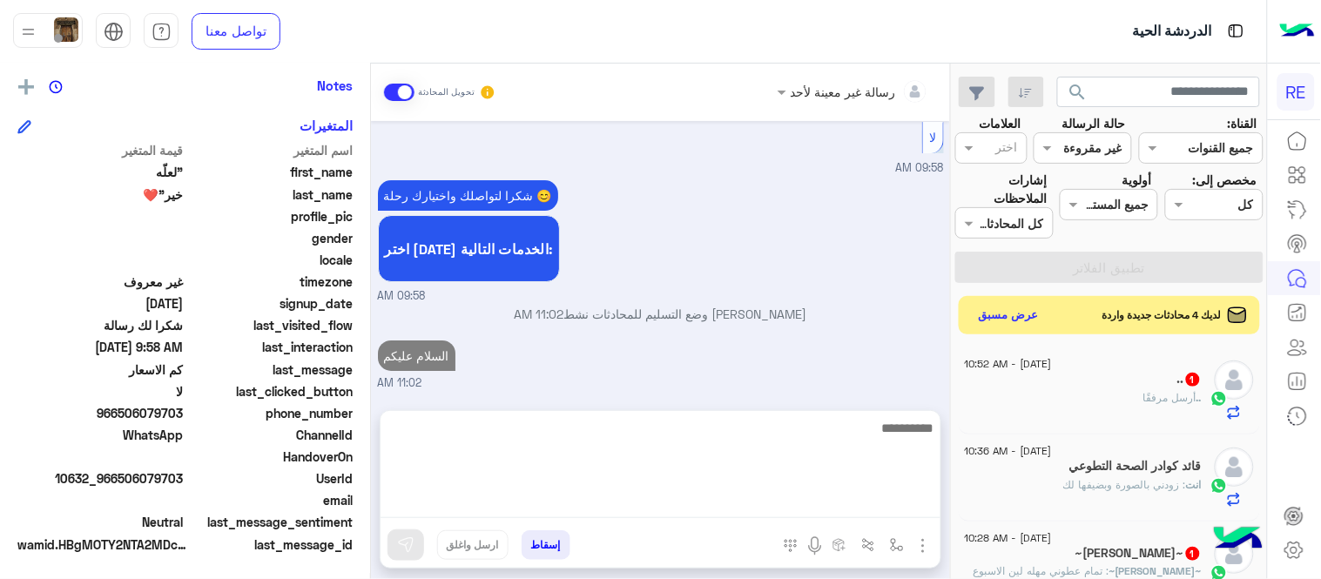
scroll to position [1491, 0]
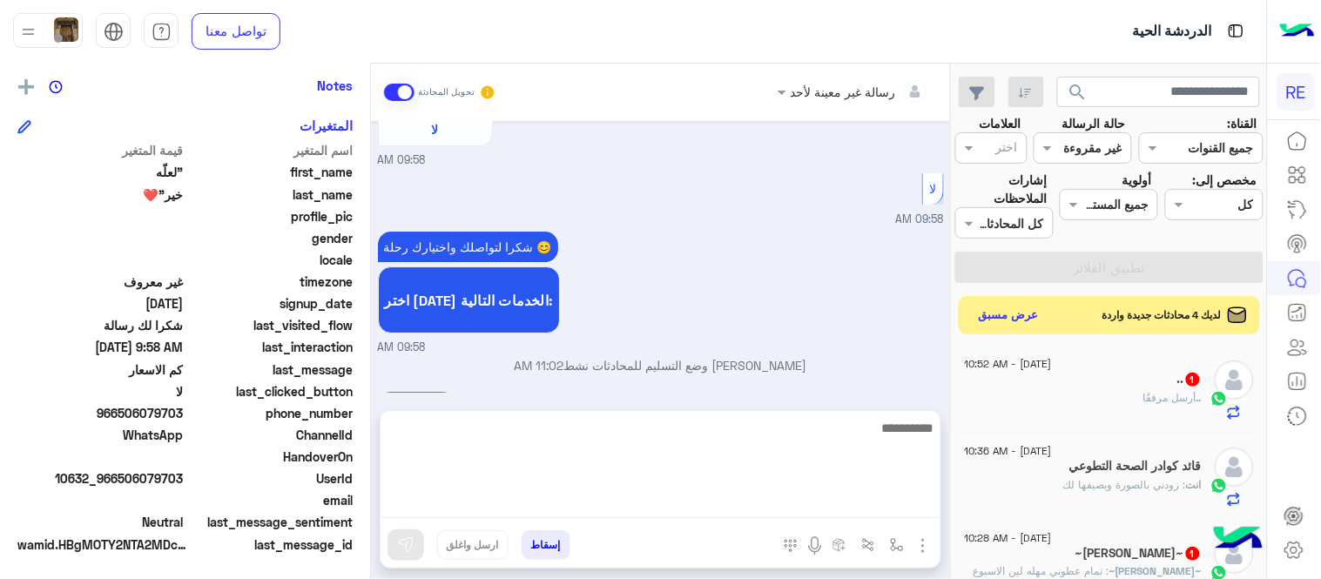
click at [559, 324] on div "Aug 17, 2025 هل لديك حساب مسجل على التطبيق لا نعم 09:55 AM نعم 09:55 AM لمساعدت…" at bounding box center [660, 257] width 579 height 272
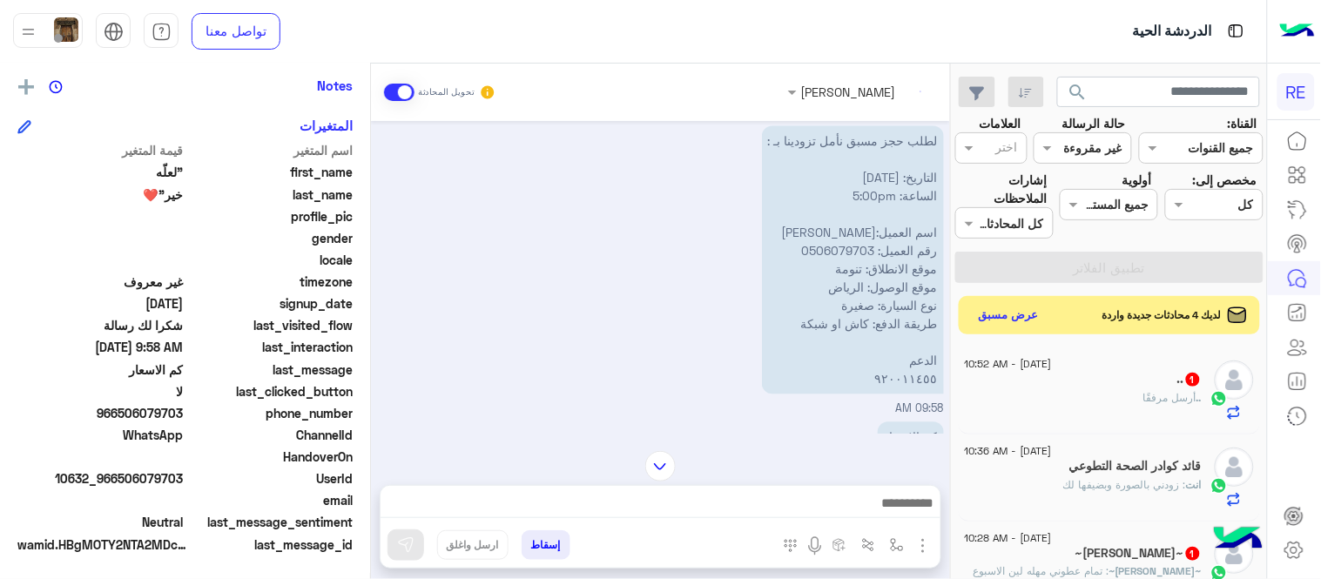
scroll to position [1022, 0]
click at [714, 372] on img at bounding box center [712, 377] width 21 height 21
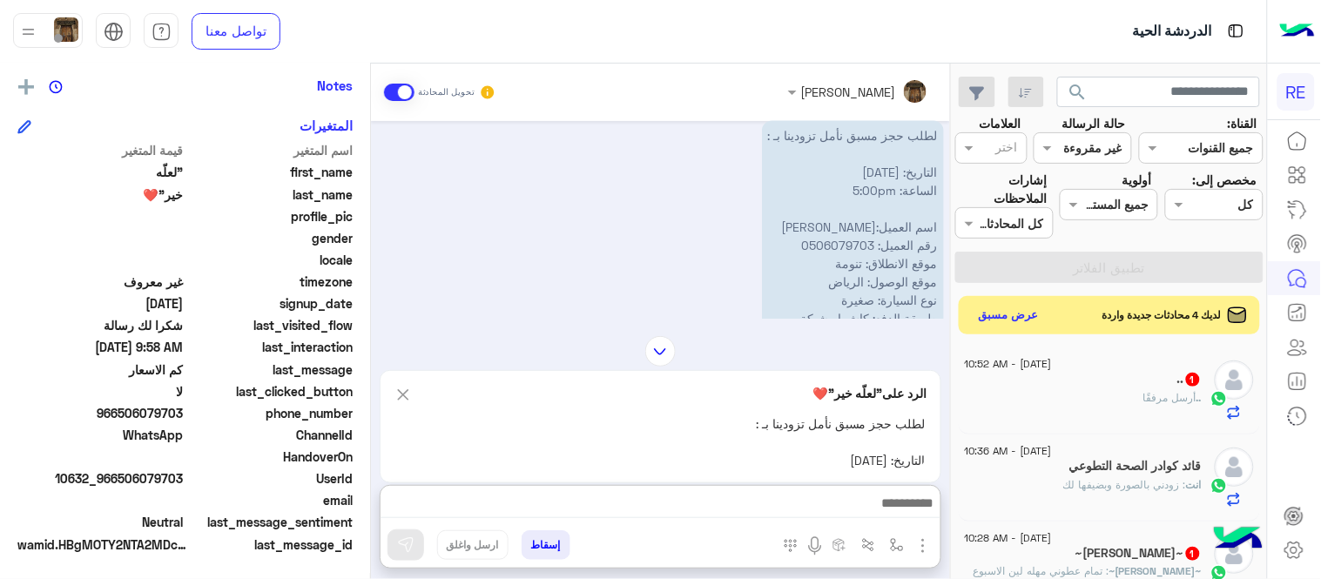
click at [598, 511] on textarea at bounding box center [660, 505] width 560 height 26
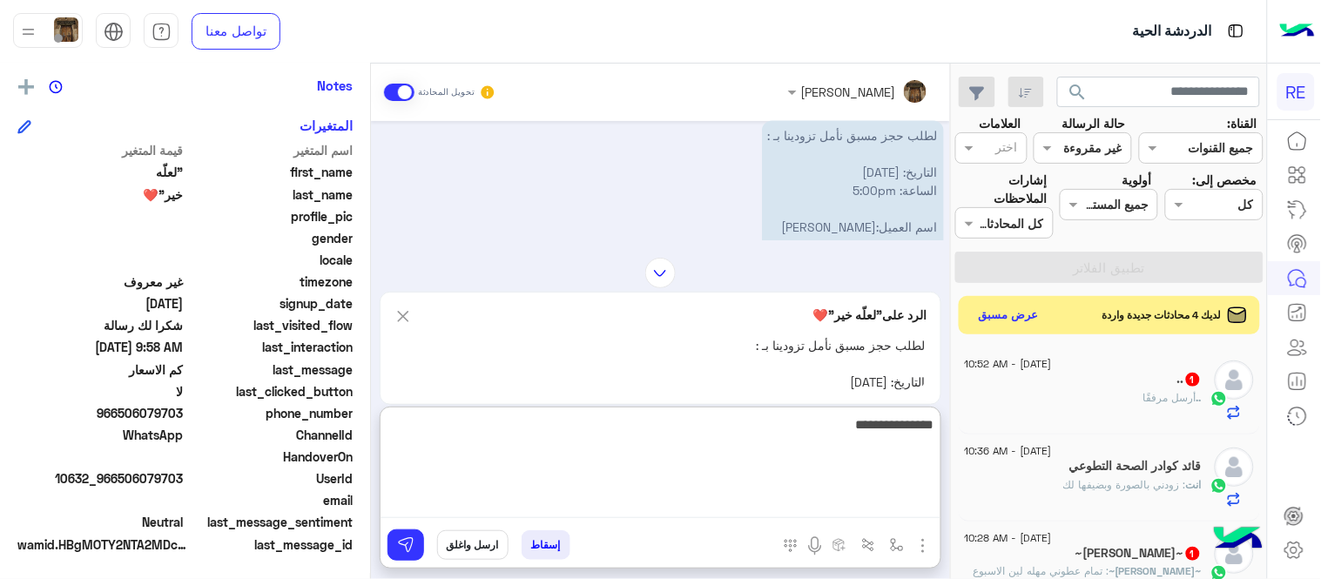
type textarea "**********"
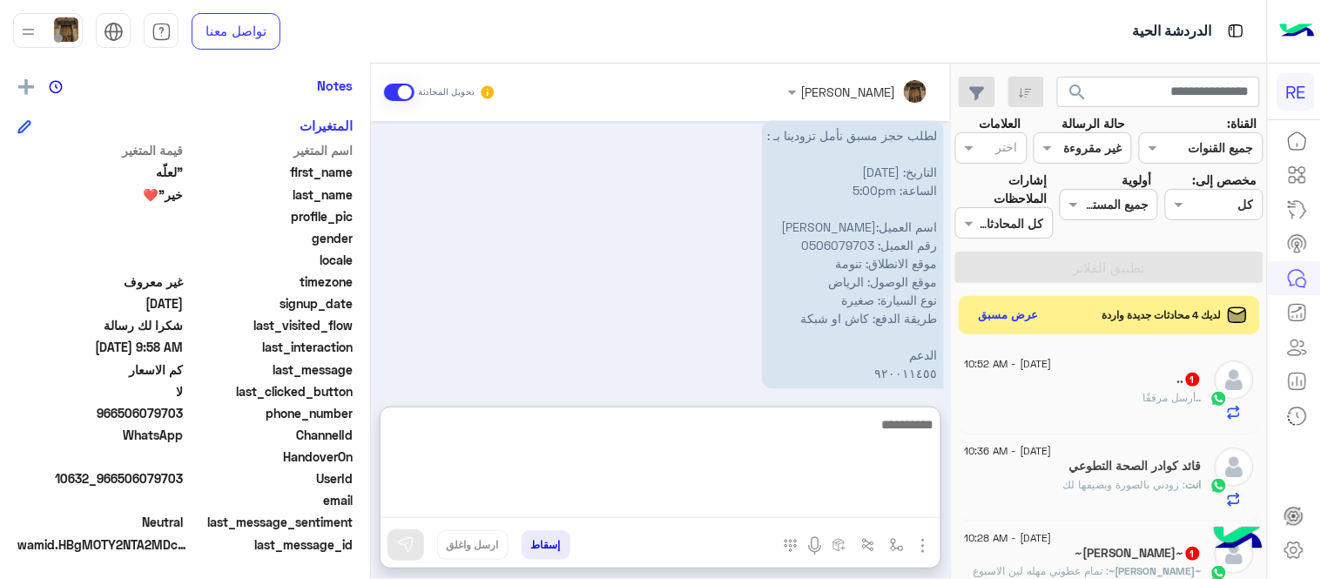
scroll to position [1722, 0]
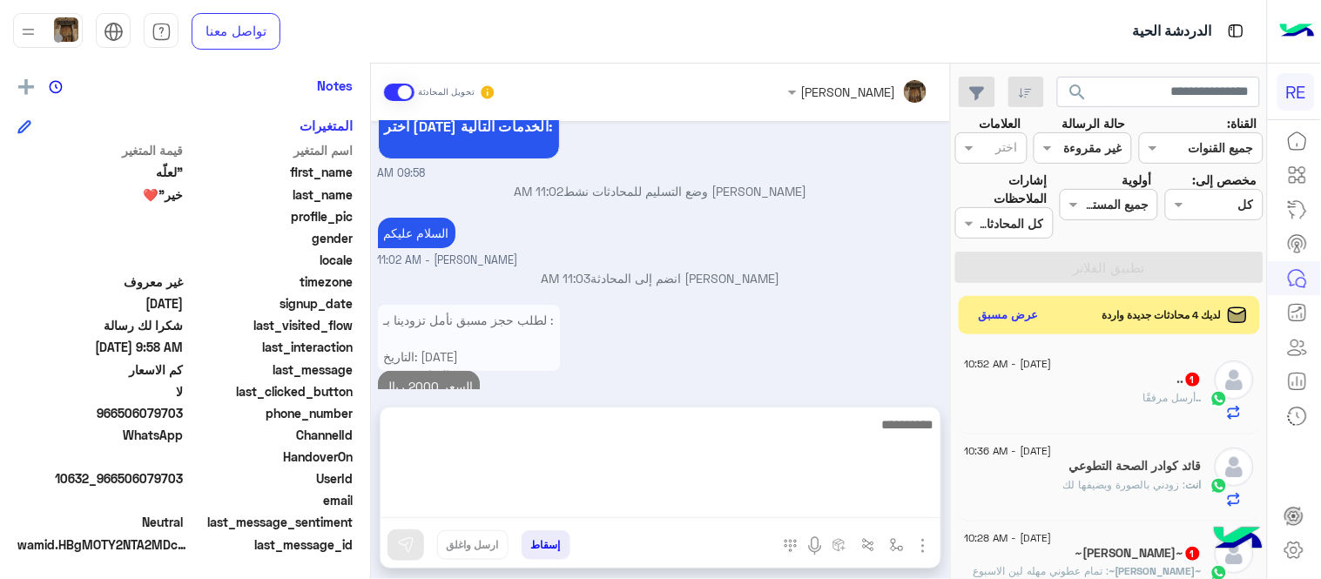
click at [697, 331] on div "لطلب حجز مسبق نأمل تزودينا بـ : التاريخ: 2025/08/17 الساعة: 5:00pm اسم العميل:م…" at bounding box center [661, 360] width 566 height 121
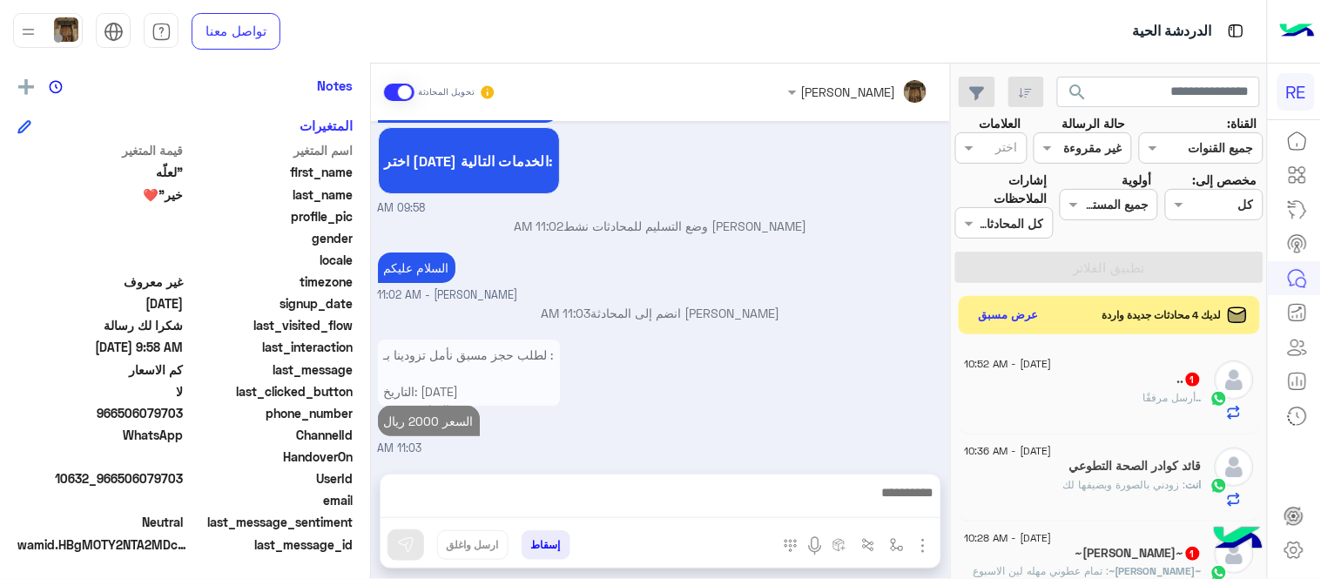
scroll to position [1644, 0]
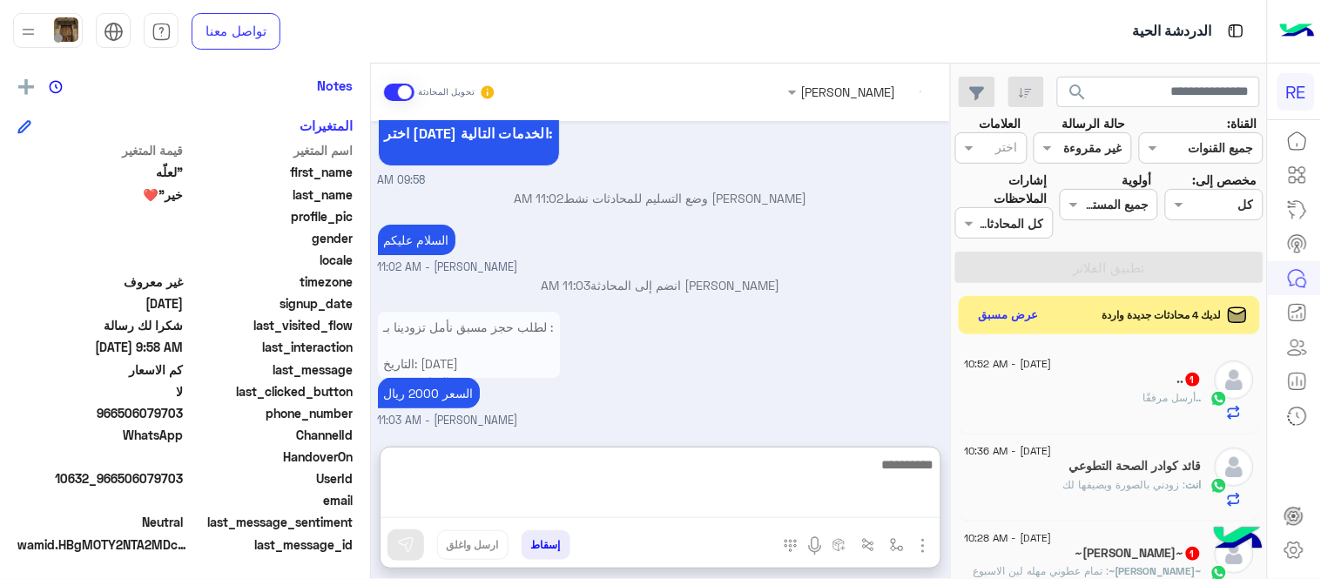
click at [797, 501] on textarea at bounding box center [660, 486] width 560 height 64
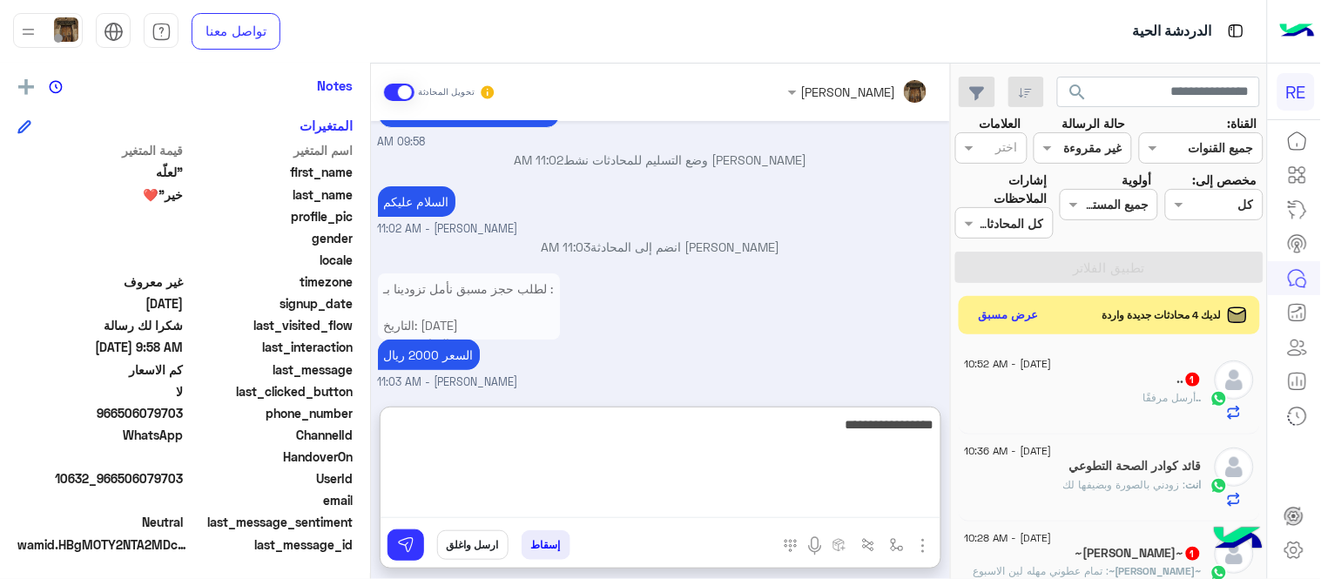
type textarea "**********"
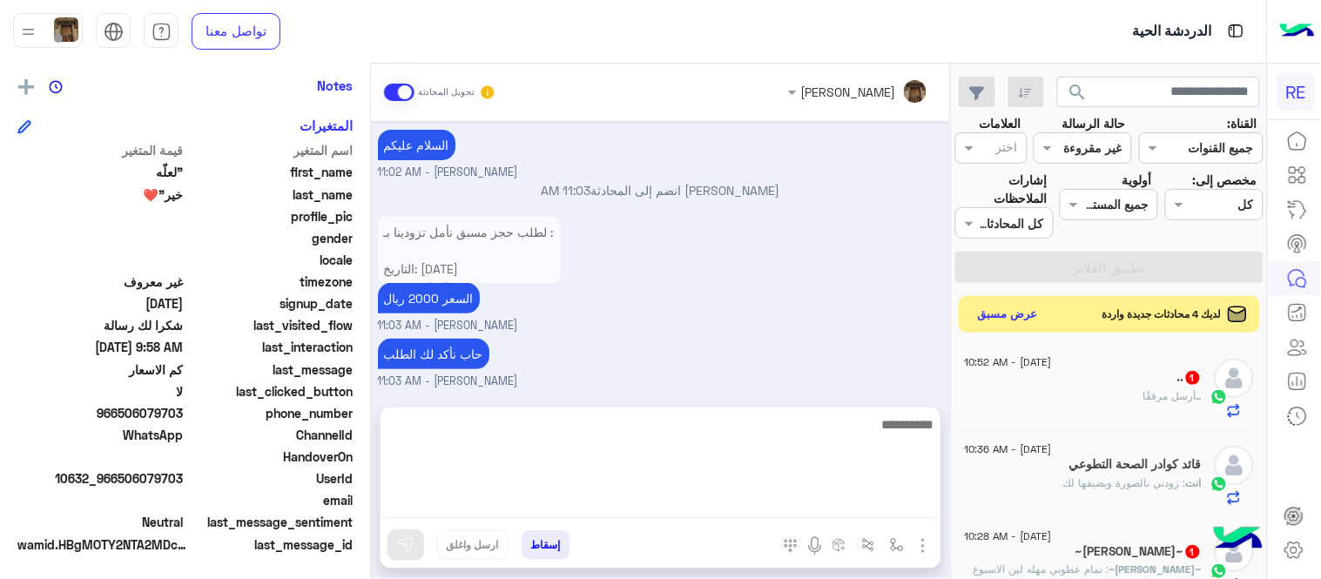
scroll to position [1700, 0]
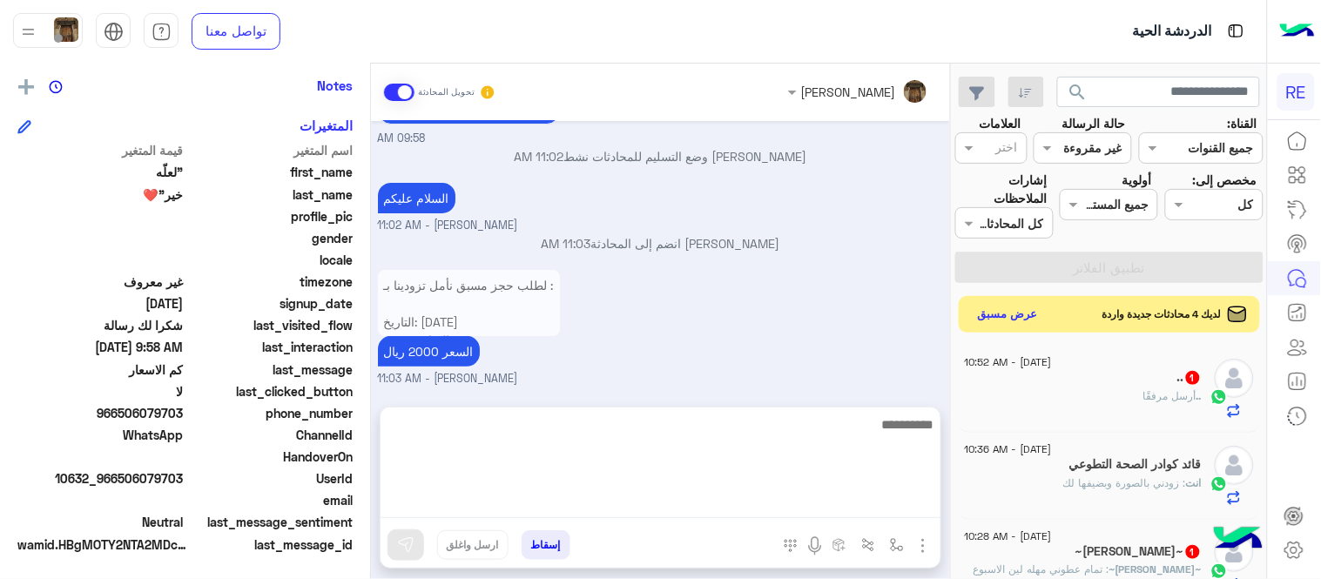
click at [1007, 324] on button "عرض مسبق" at bounding box center [1008, 315] width 73 height 24
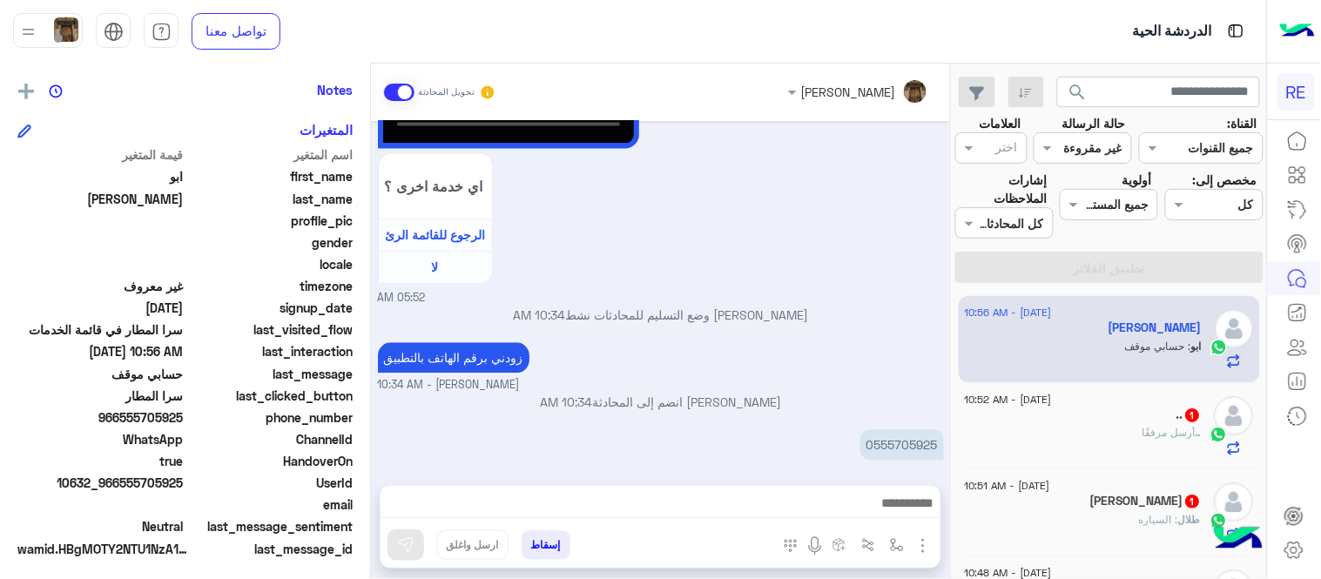
scroll to position [357, 0]
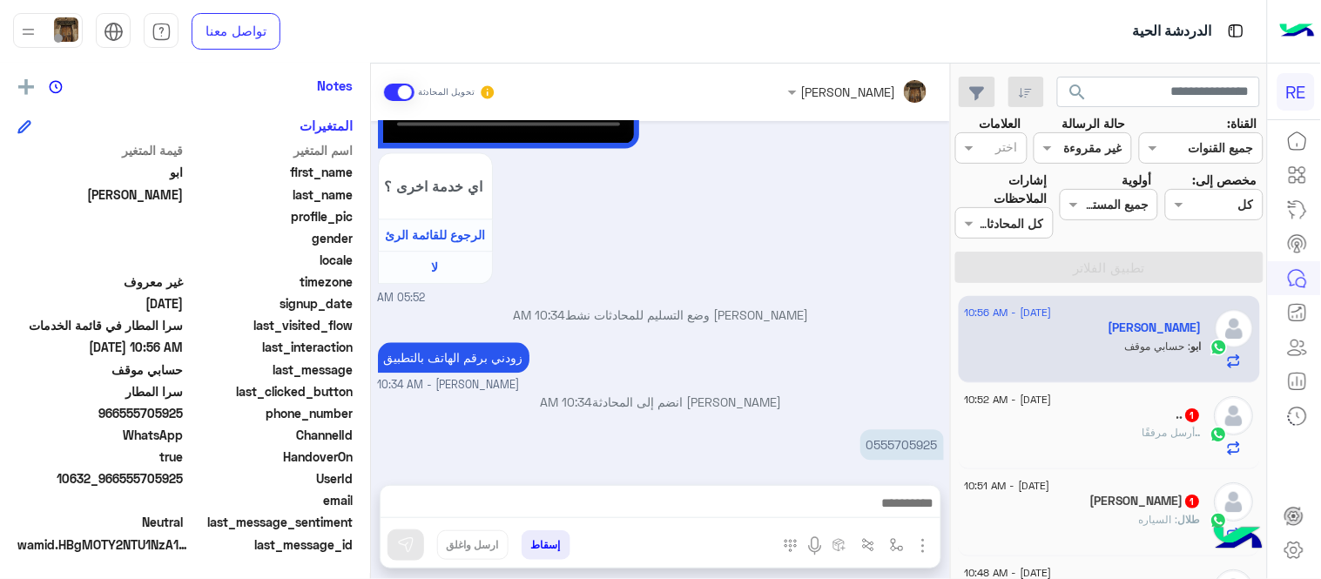
drag, startPoint x: 1007, startPoint y: 324, endPoint x: 986, endPoint y: -64, distance: 388.8
click at [986, 0] on html "RE الدردشة الحية تواصل معنا مركز المساعدة عربي English search القناة: القناه جم…" at bounding box center [660, 289] width 1321 height 579
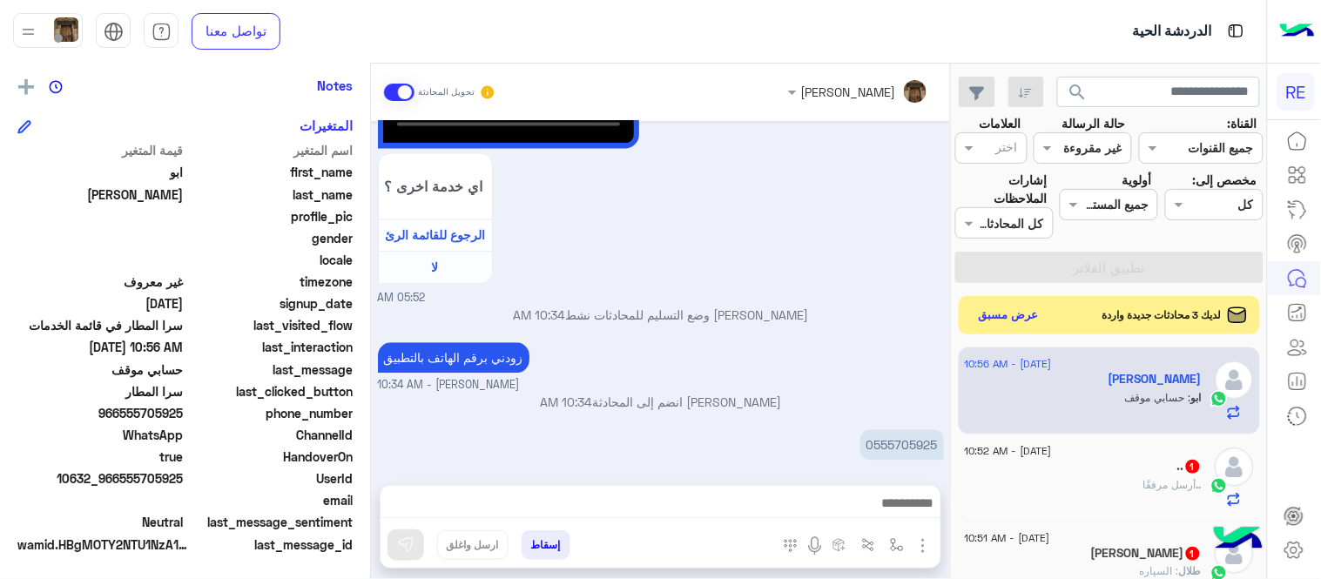
click at [690, 338] on div "زودني برقم الهاتف بالتطبيق عبير زكريا - 10:34 AM" at bounding box center [661, 366] width 566 height 56
click at [925, 429] on p "0555705925" at bounding box center [902, 444] width 84 height 30
click at [899, 546] on img "button" at bounding box center [897, 545] width 14 height 14
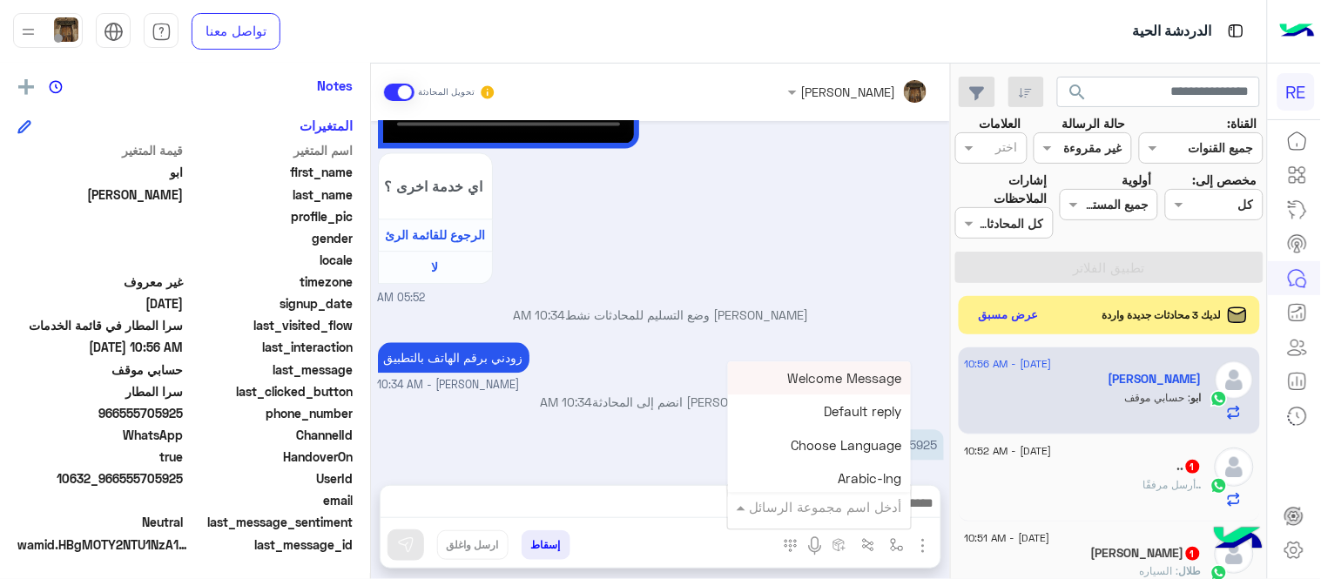
click at [833, 520] on div "أدخل اسم مجموعة الرسائل" at bounding box center [819, 506] width 183 height 31
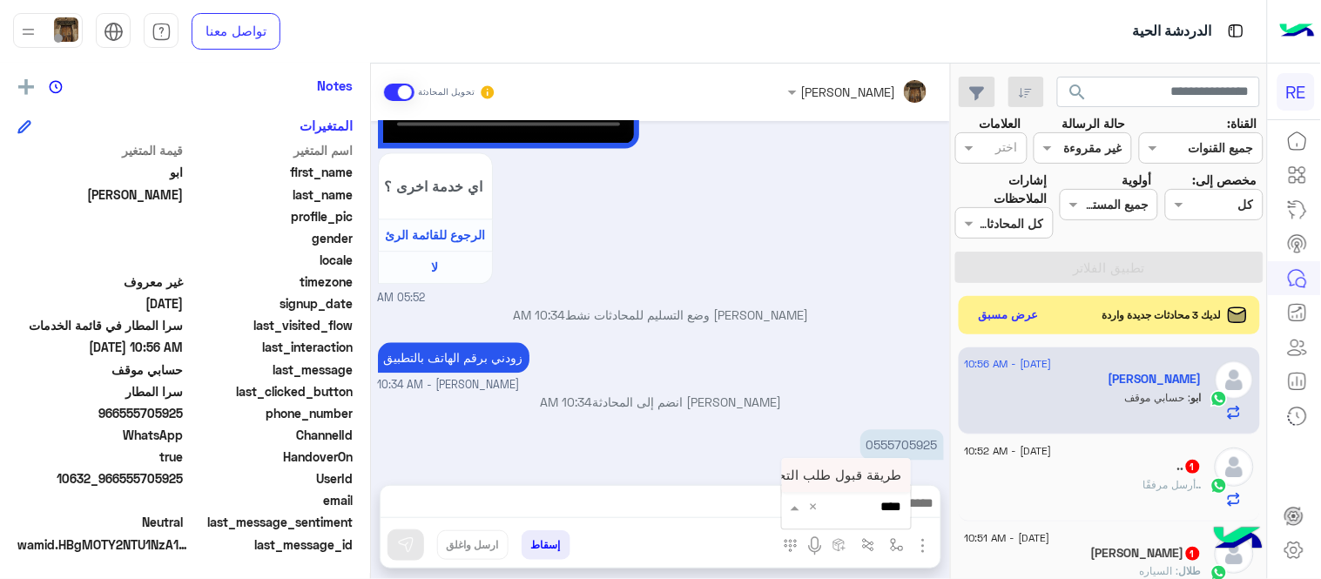
type input "****"
type textarea "**********"
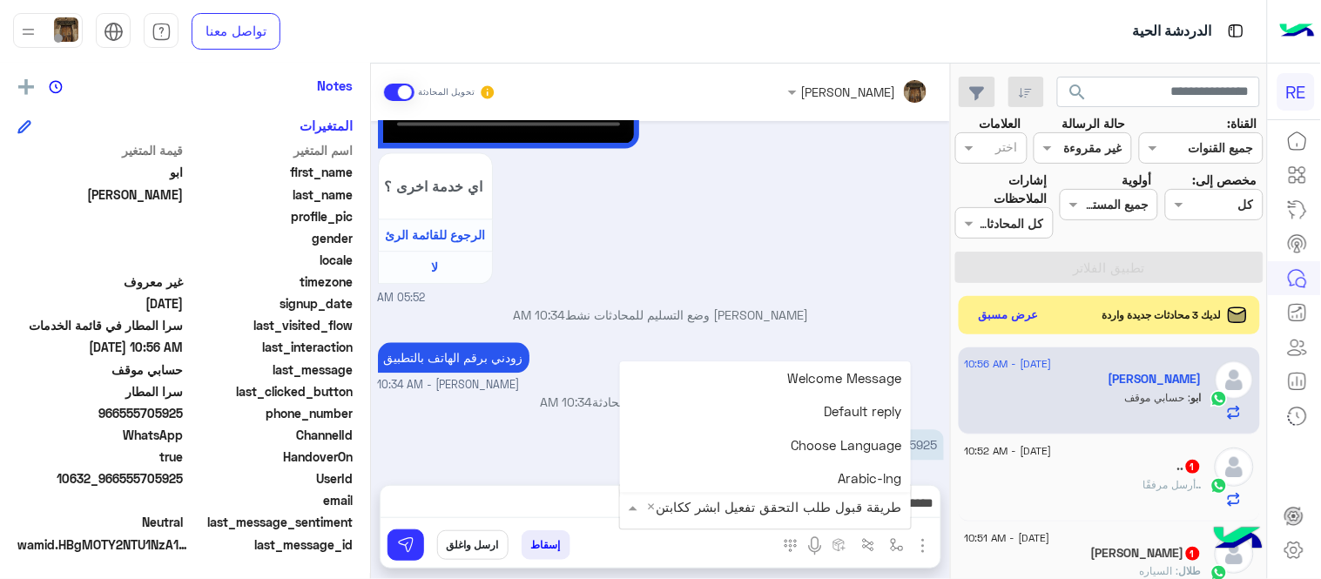
click at [798, 511] on input "text" at bounding box center [794, 507] width 215 height 20
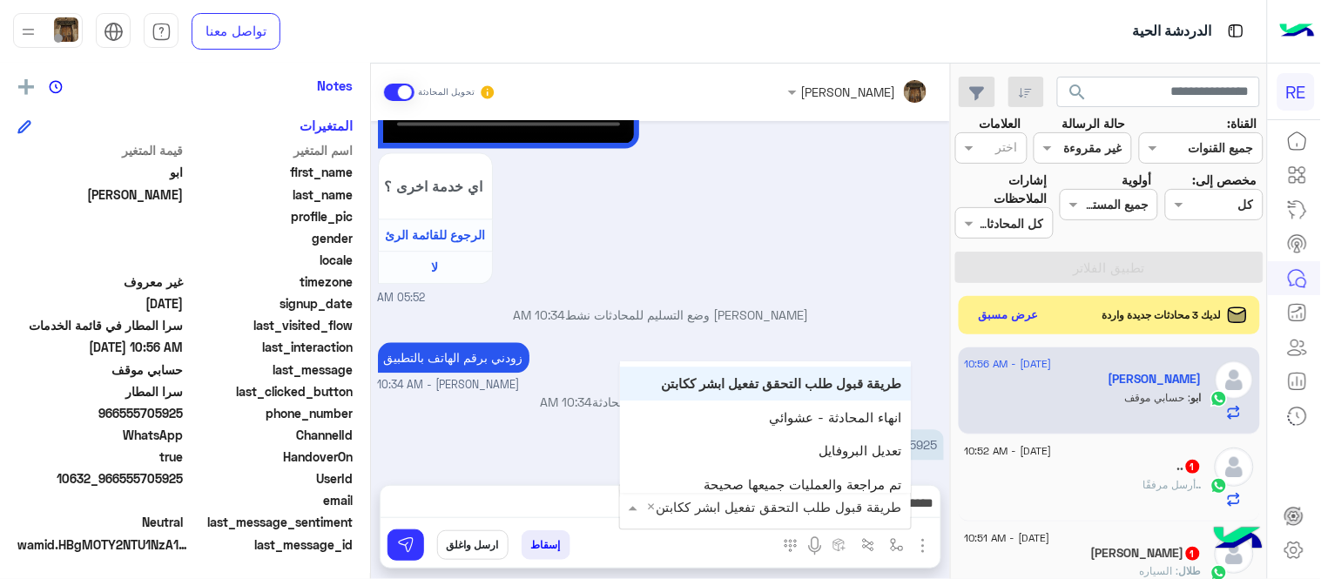
click at [708, 376] on span "طريقة قبول طلب التحقق تفعيل ابشر ككابتن" at bounding box center [782, 384] width 240 height 16
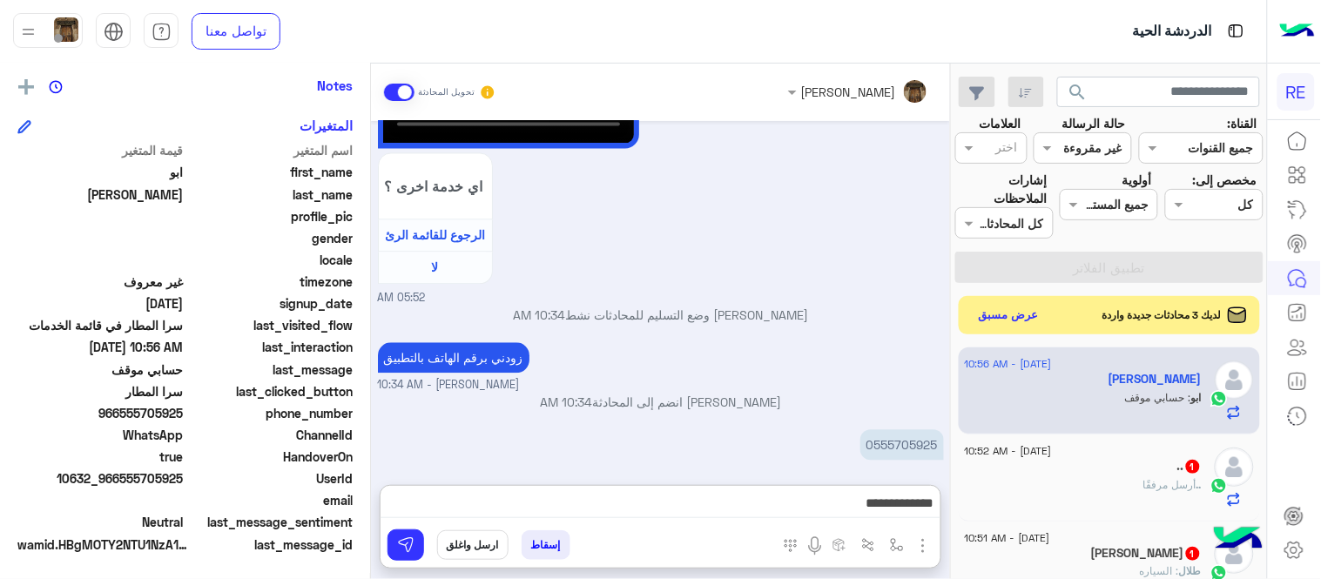
click at [629, 510] on textarea "**********" at bounding box center [660, 505] width 560 height 26
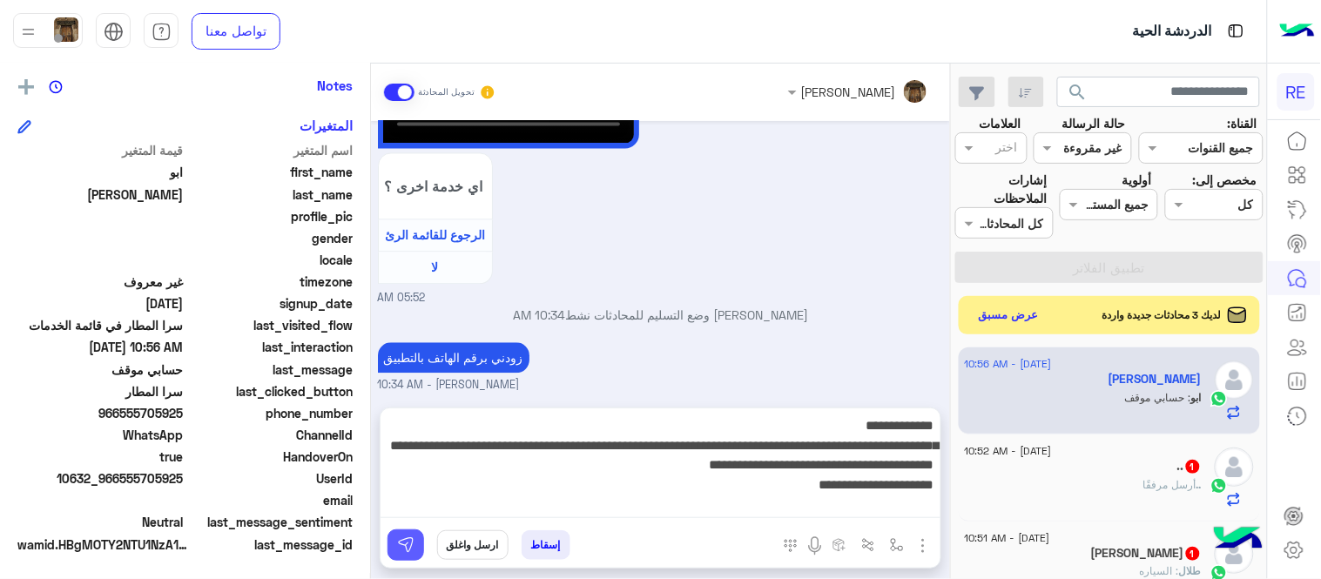
click at [395, 541] on button at bounding box center [405, 544] width 37 height 31
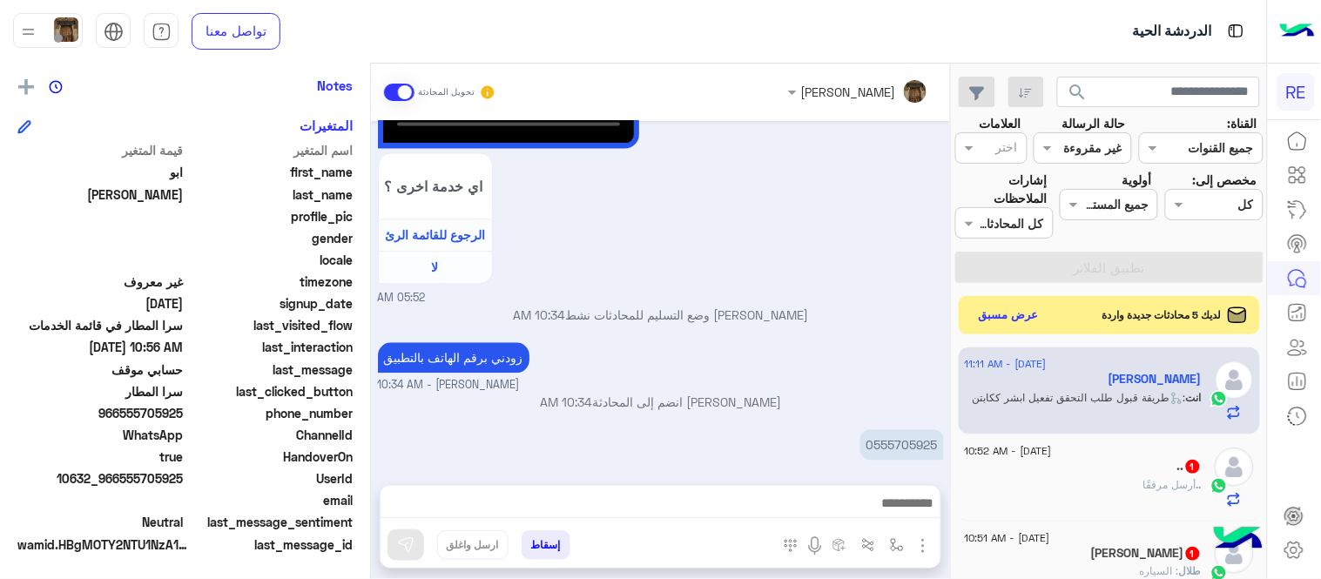
scroll to position [1107, 0]
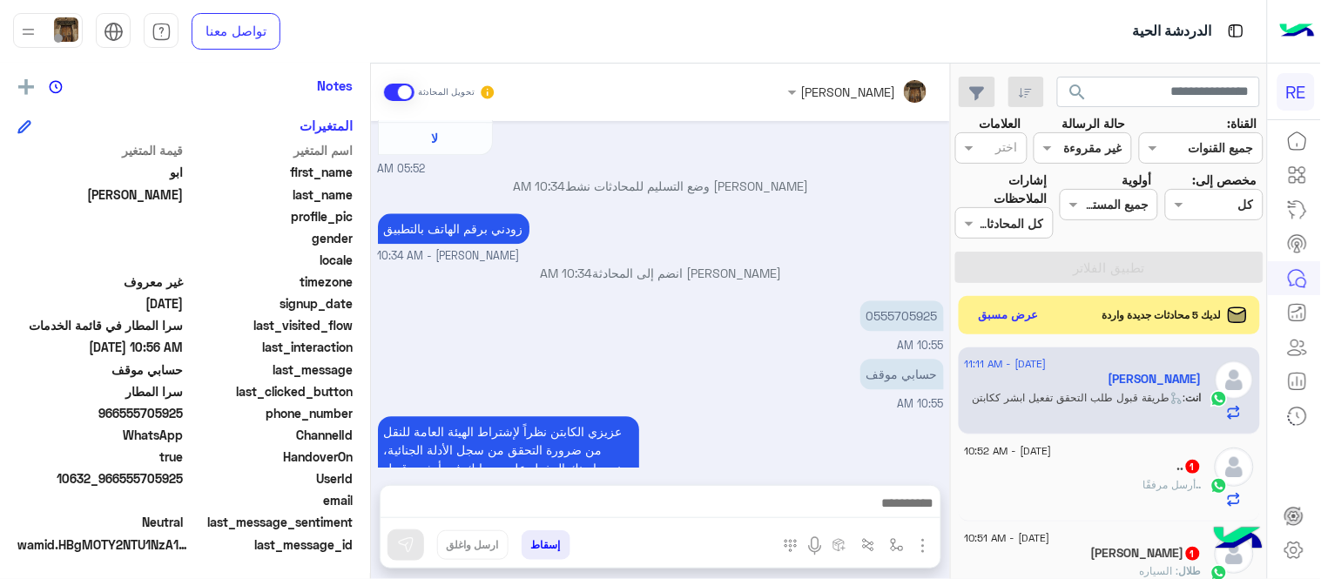
click at [874, 412] on div "عزيزي الكابتن نظراً لإشتراط الهيئة العامة للنقل من ضرورة التحقق من سجل الأدلة ا…" at bounding box center [661, 476] width 566 height 129
click at [1014, 319] on button "عرض مسبق" at bounding box center [1008, 315] width 73 height 24
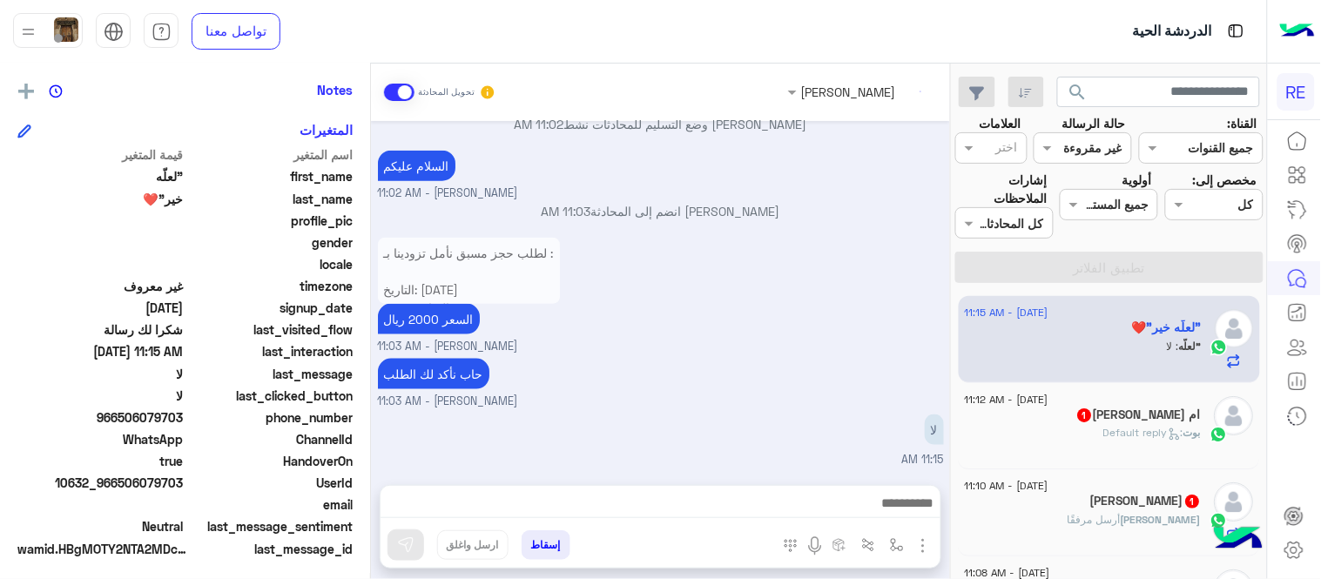
scroll to position [357, 0]
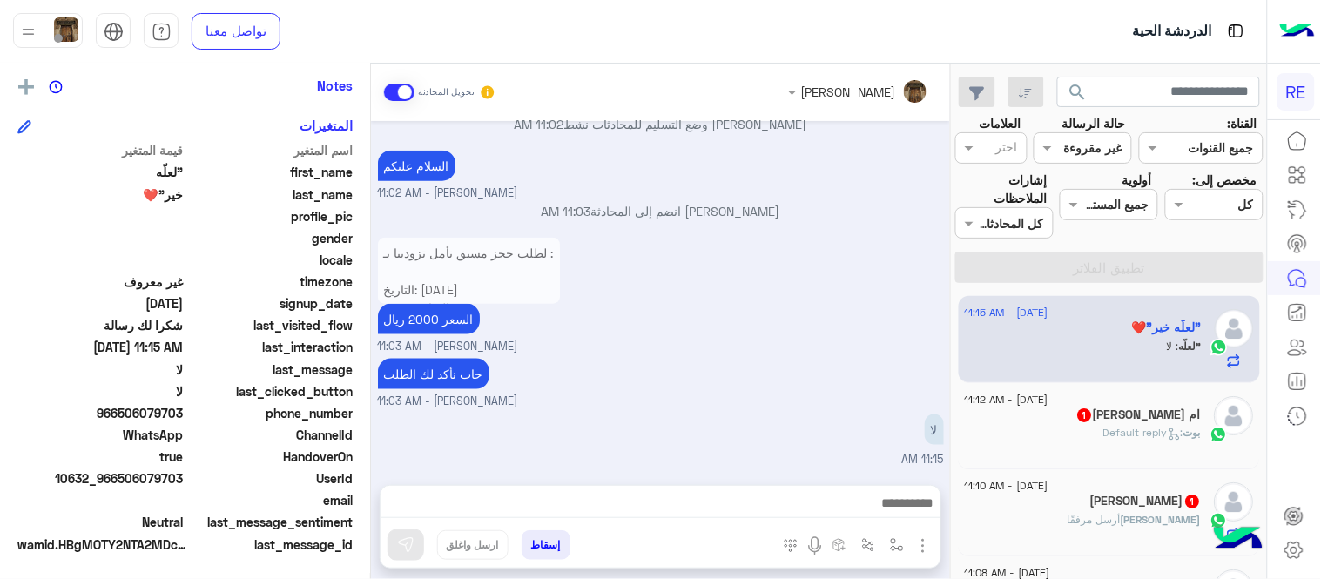
click at [1120, 434] on span ": Default reply" at bounding box center [1144, 432] width 80 height 13
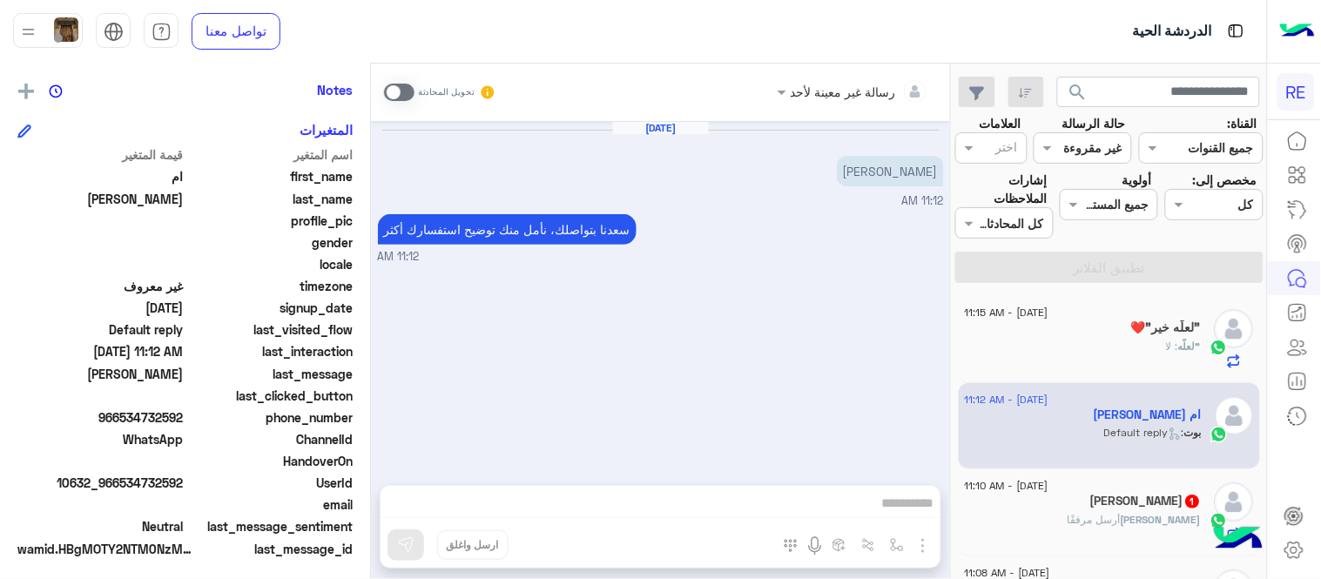
scroll to position [357, 0]
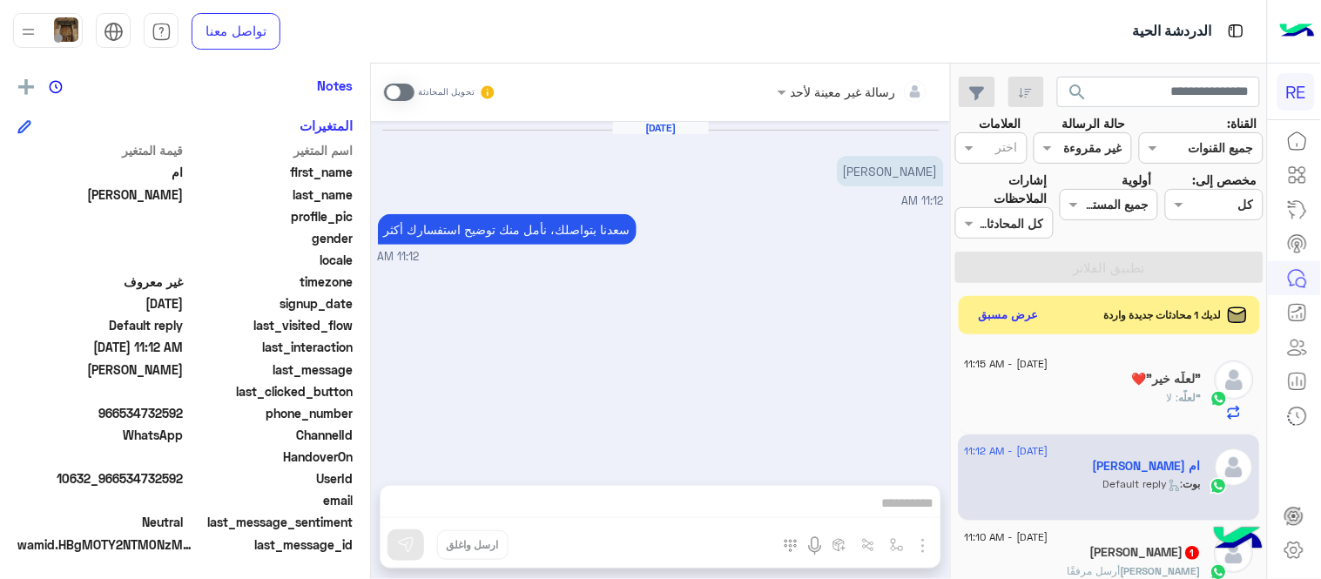
click at [392, 84] on span at bounding box center [399, 92] width 30 height 17
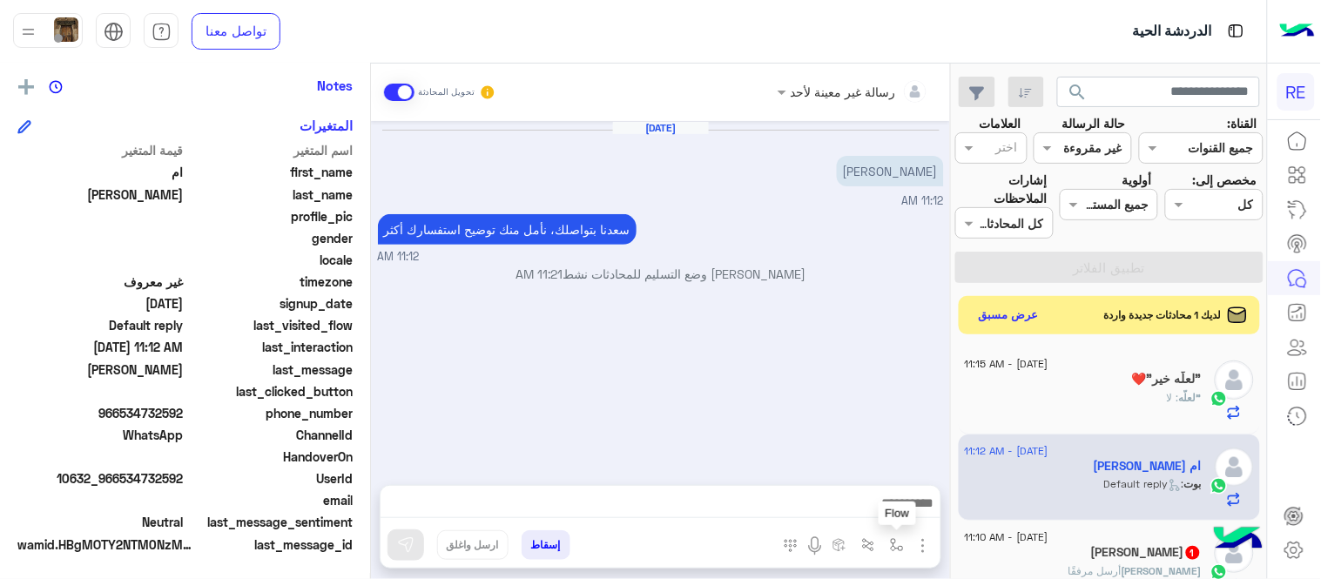
click at [900, 544] on img "button" at bounding box center [897, 545] width 14 height 14
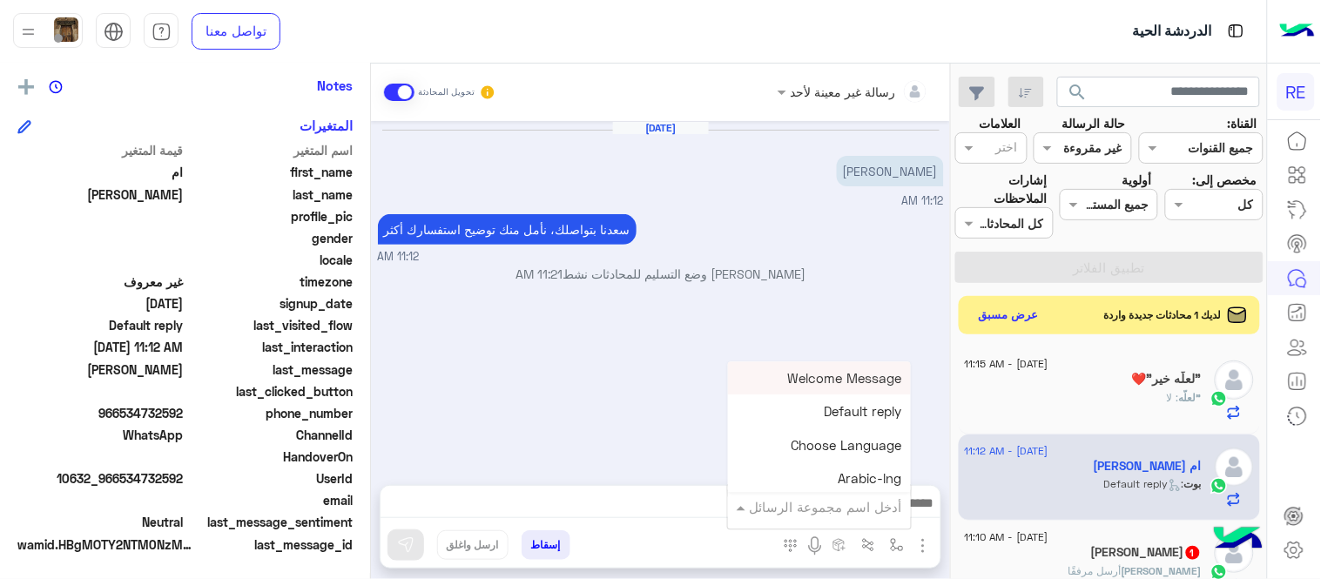
click at [803, 515] on input "text" at bounding box center [843, 507] width 118 height 20
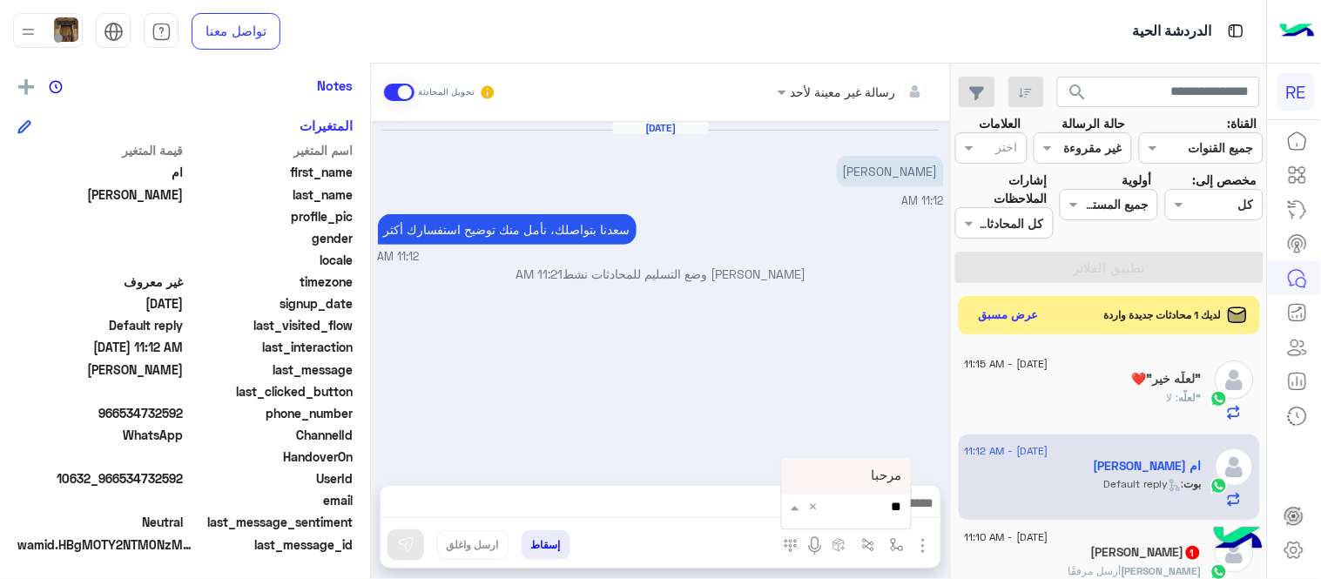
type input "*"
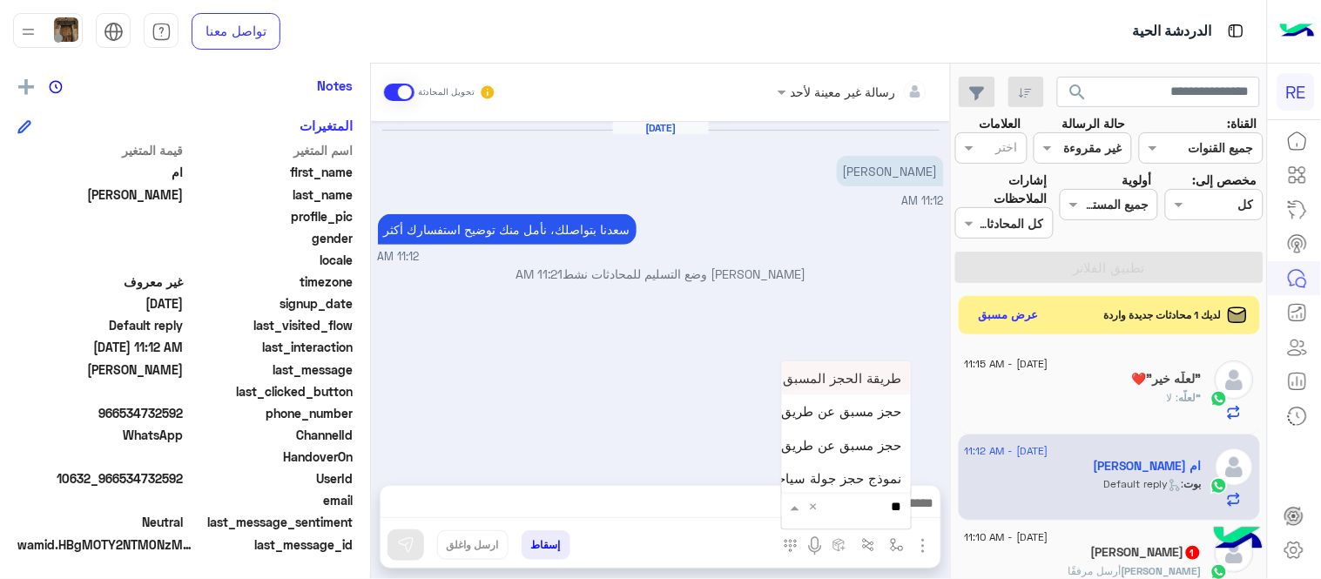
type input "***"
click at [876, 435] on div "حجز مسبق عن طريق التطبيق" at bounding box center [846, 444] width 129 height 33
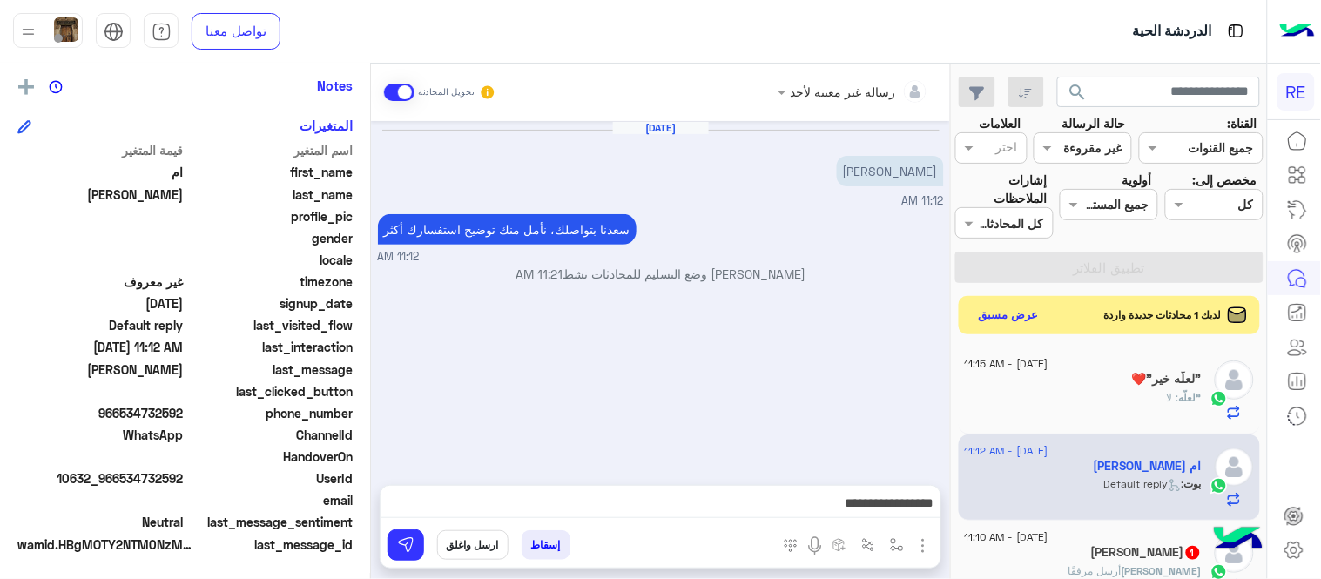
click at [820, 498] on textarea "**********" at bounding box center [660, 505] width 560 height 26
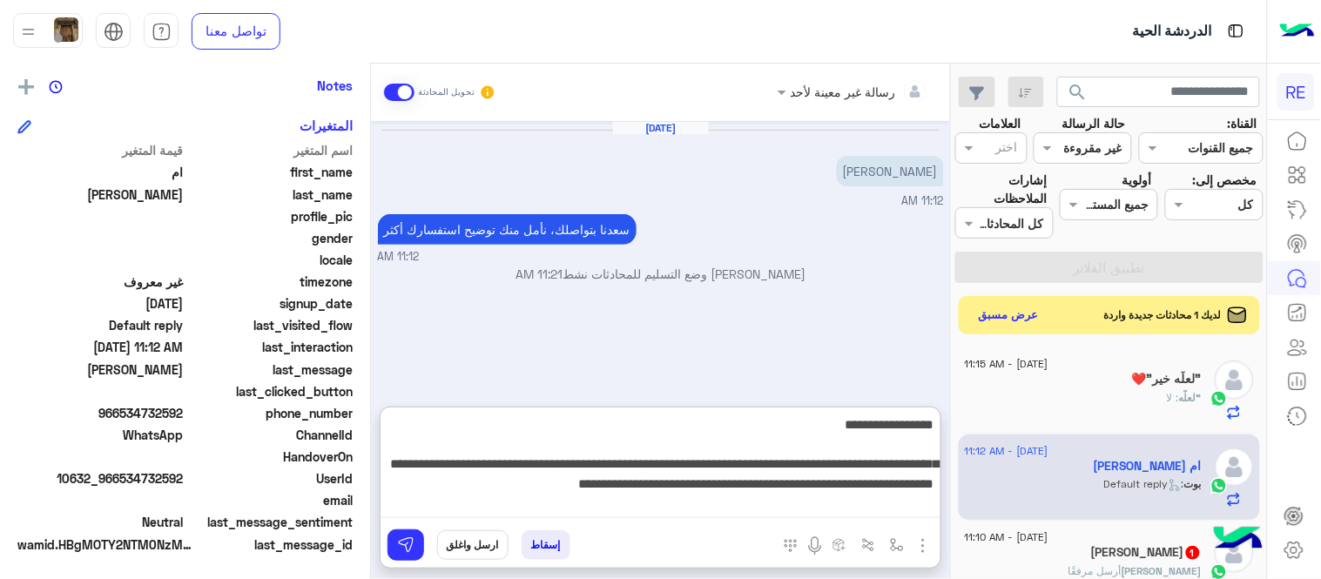
click at [468, 485] on textarea "**********" at bounding box center [660, 466] width 560 height 104
type textarea "**********"
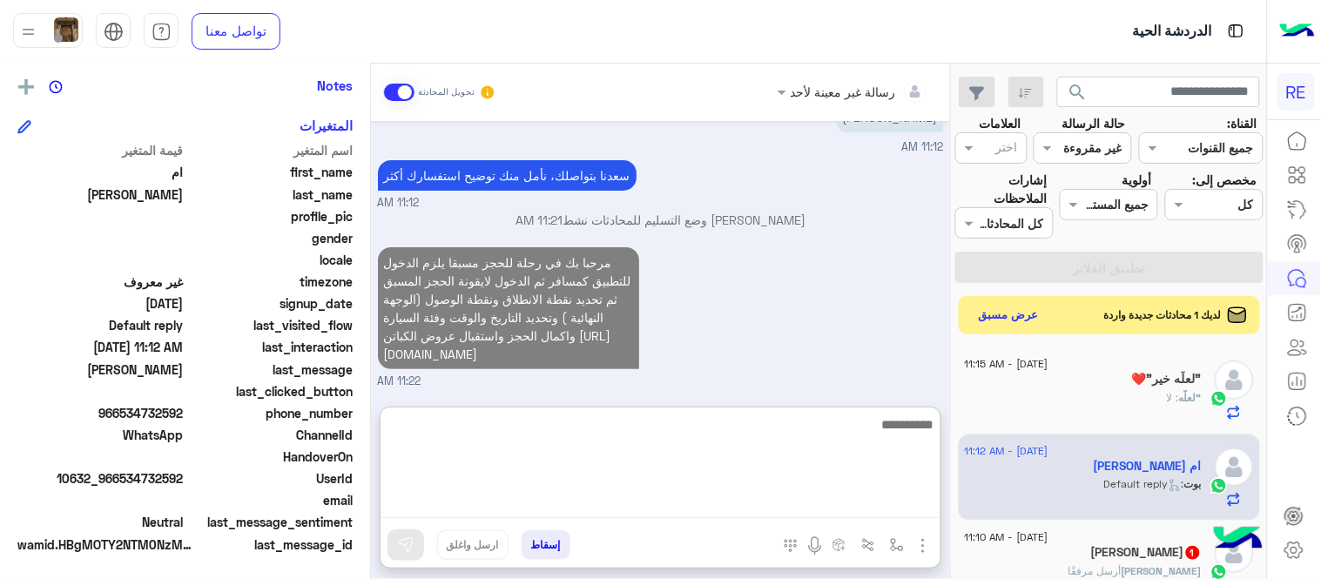
scroll to position [22, 0]
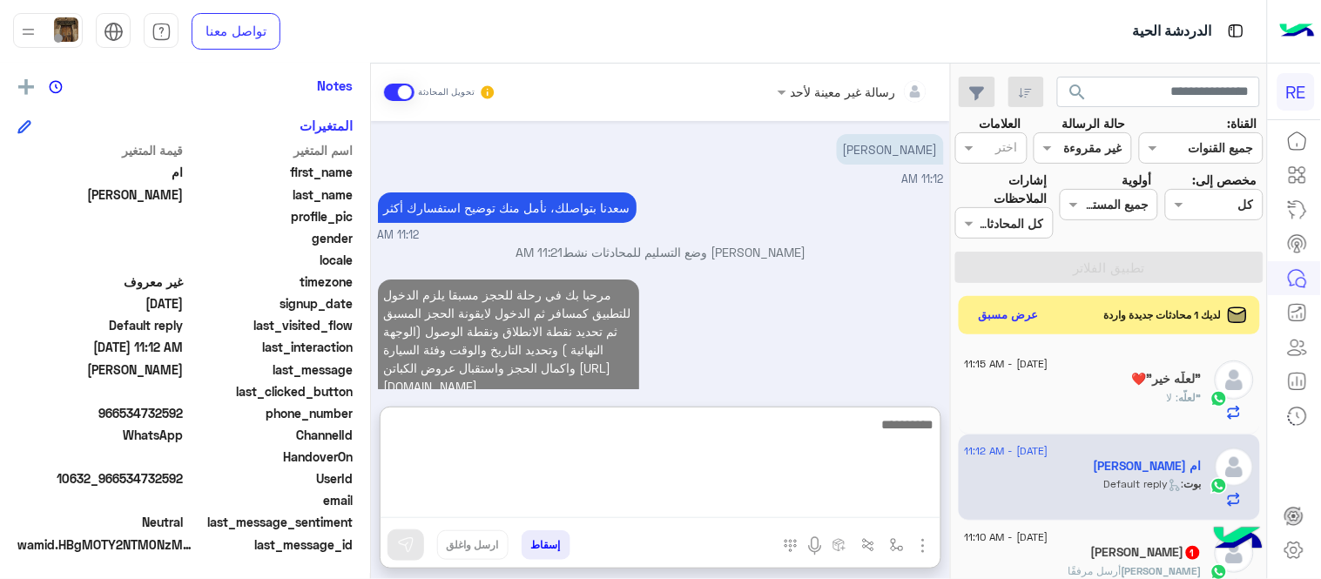
click at [816, 300] on div "Aug 17, 2025 الرياض جده 11:12 AM سعدنا بتواصلك، نأمل منك توضيح استفسارك أكثر 11…" at bounding box center [660, 255] width 579 height 268
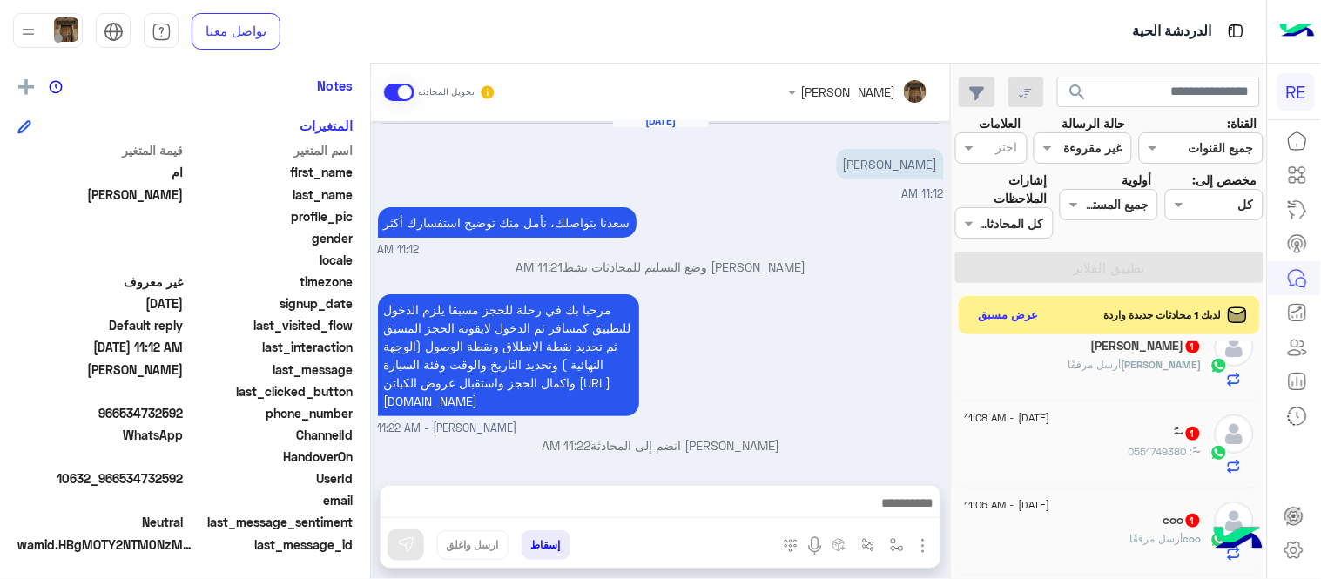
scroll to position [200, 0]
click at [1059, 370] on div "يوسف أرسل مرفقًا" at bounding box center [1083, 378] width 237 height 30
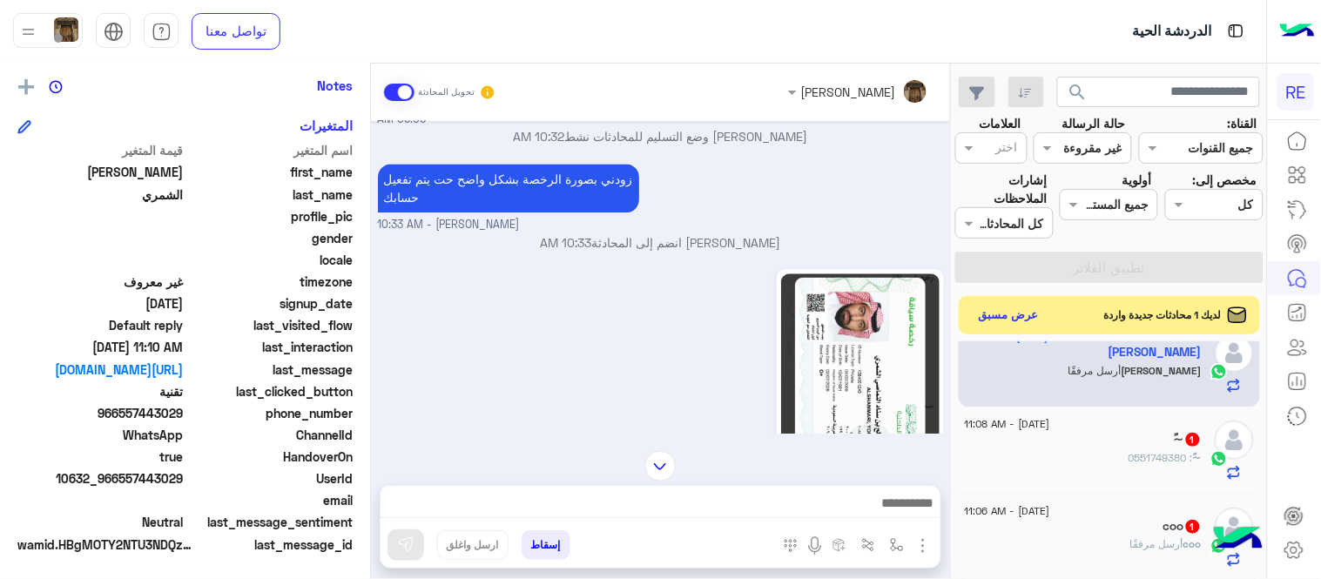
scroll to position [1032, 0]
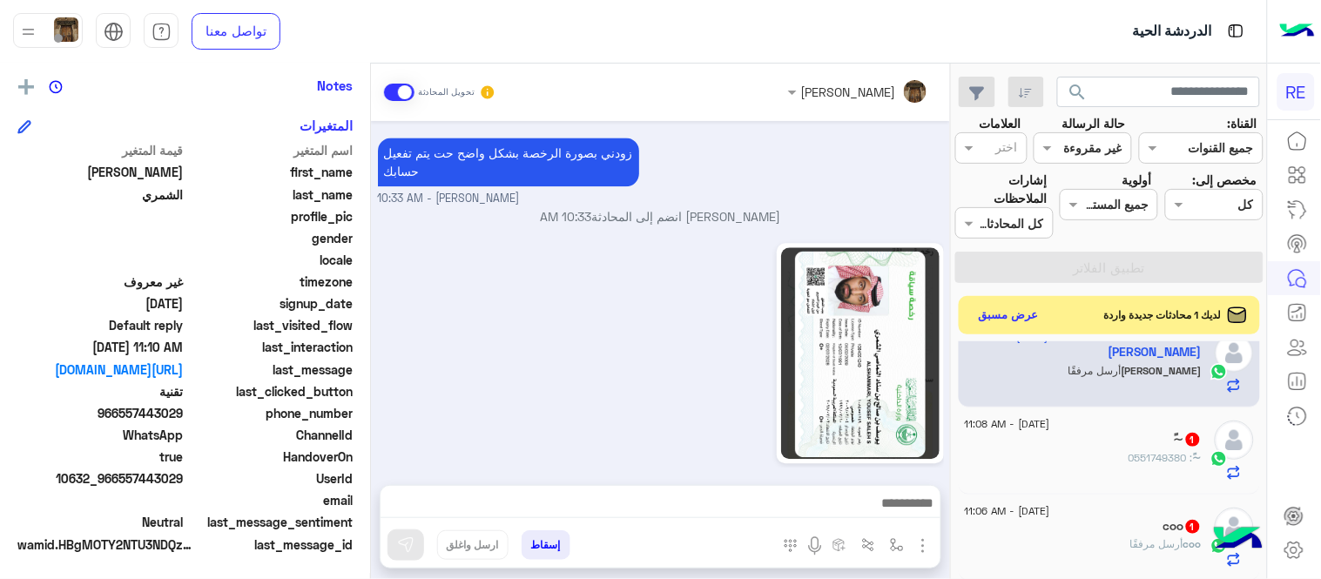
drag, startPoint x: 123, startPoint y: 409, endPoint x: 186, endPoint y: 416, distance: 63.9
click at [186, 416] on div "phone_number 966557443029" at bounding box center [184, 415] width 335 height 22
click at [911, 317] on img at bounding box center [860, 353] width 158 height 212
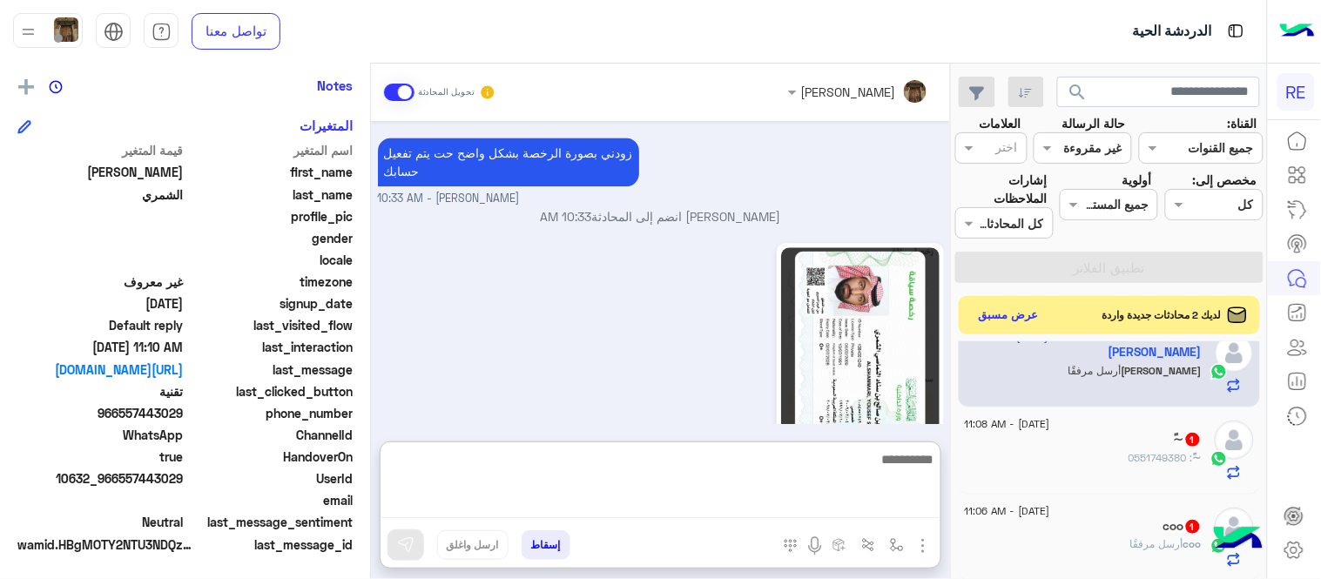
click at [797, 500] on textarea at bounding box center [660, 483] width 560 height 70
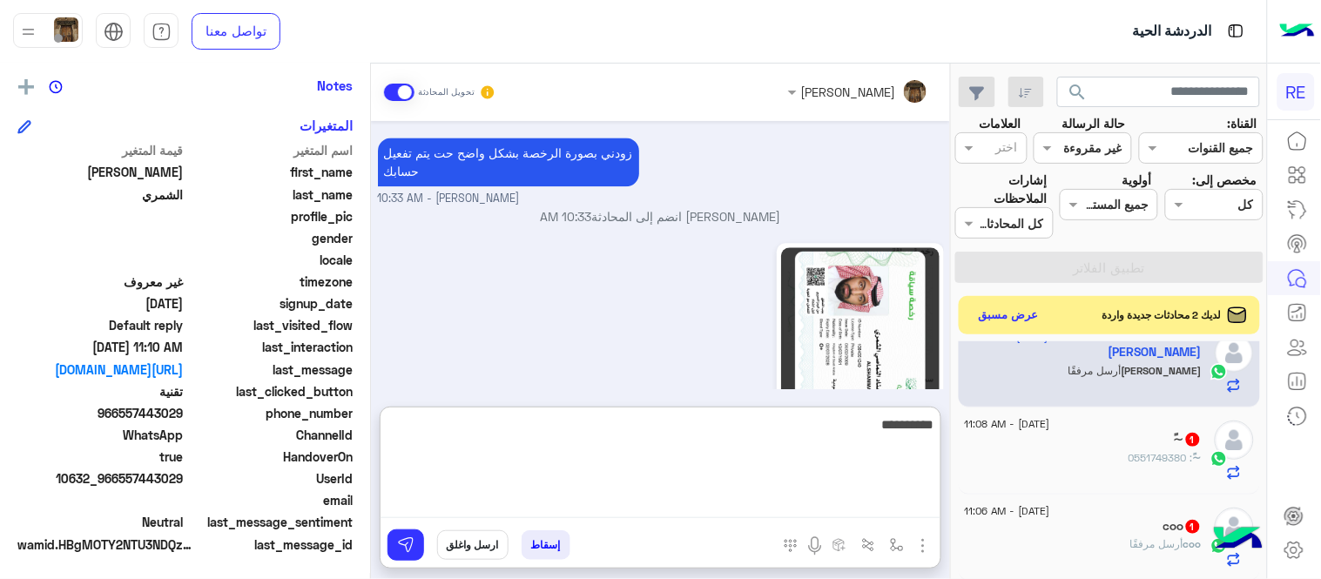
type textarea "**********"
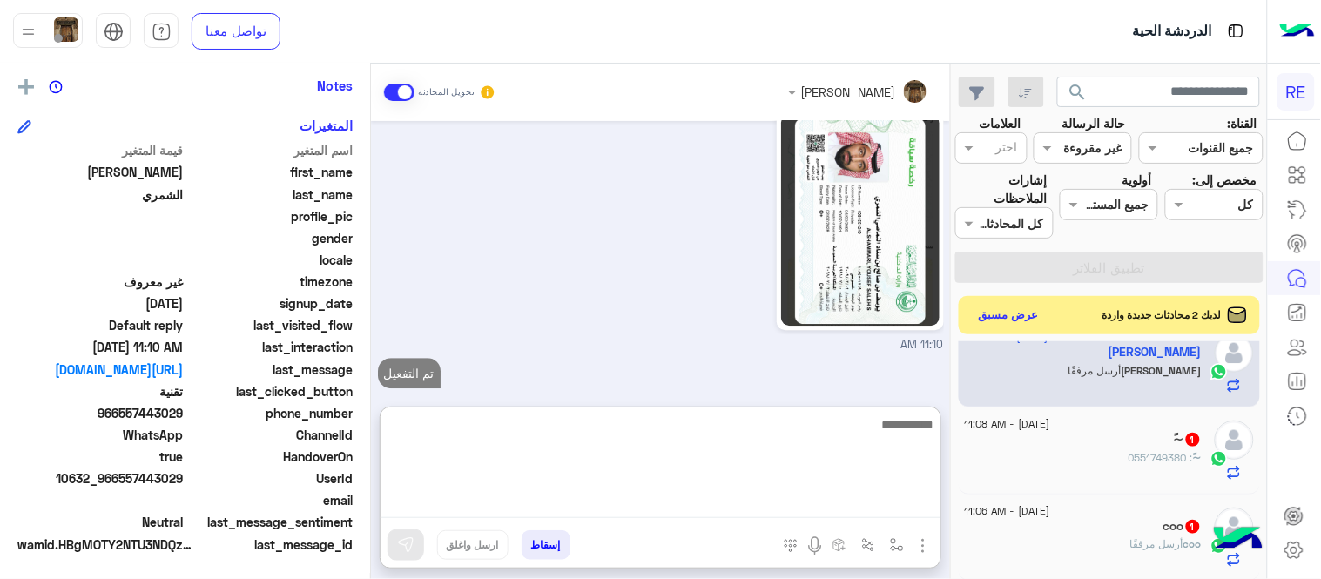
scroll to position [1117, 0]
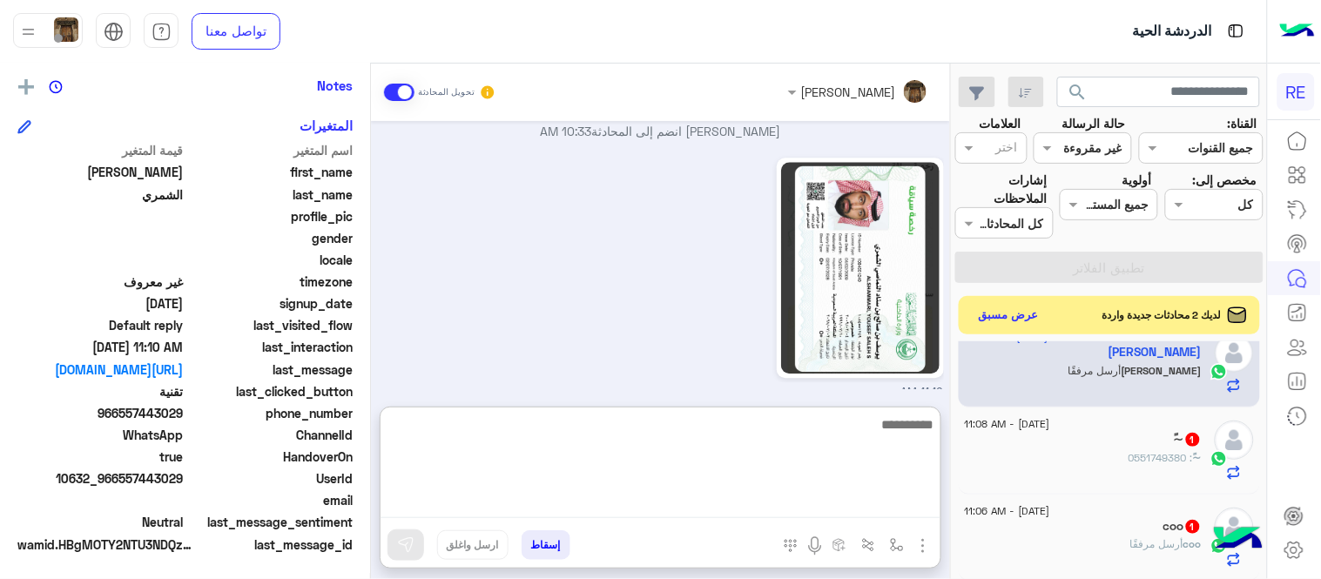
click at [1112, 456] on div "~ً : 0551749380" at bounding box center [1083, 465] width 237 height 30
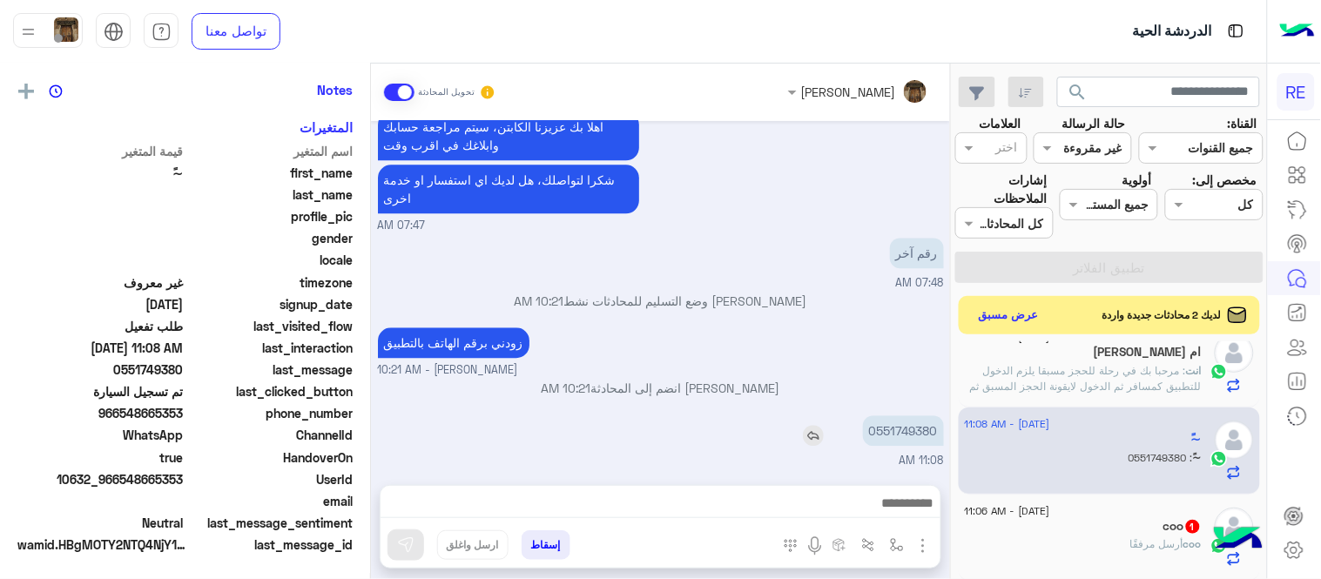
scroll to position [357, 0]
click at [905, 421] on p "0551749380" at bounding box center [903, 430] width 81 height 30
click at [796, 490] on div at bounding box center [660, 508] width 560 height 44
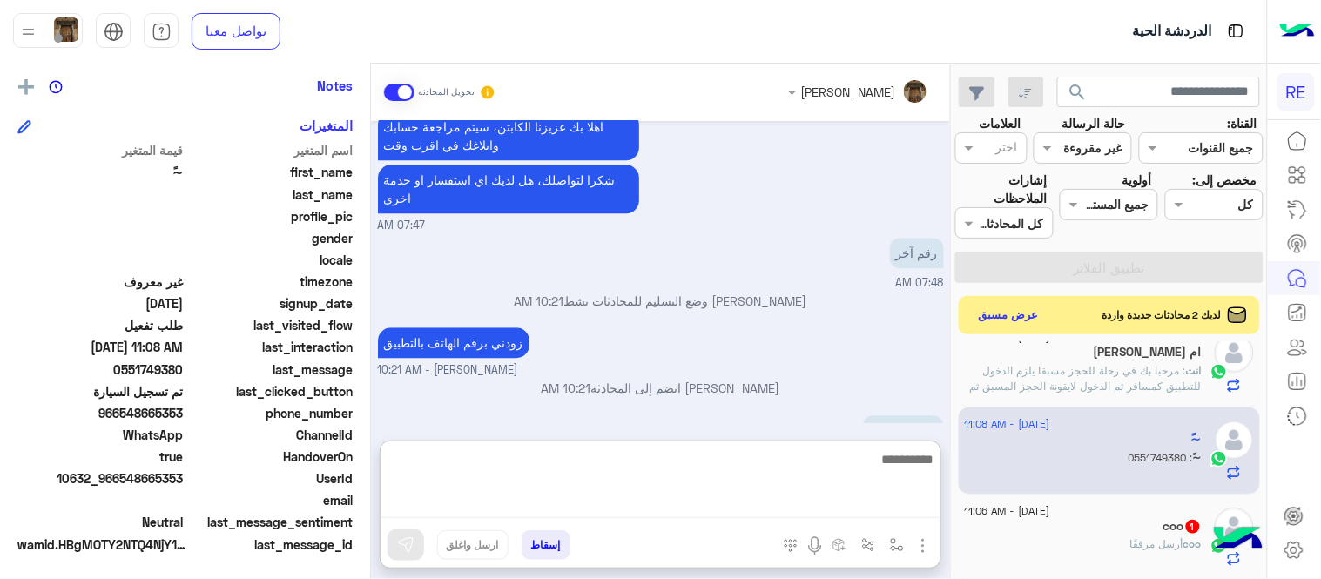
click at [756, 510] on textarea at bounding box center [660, 483] width 560 height 70
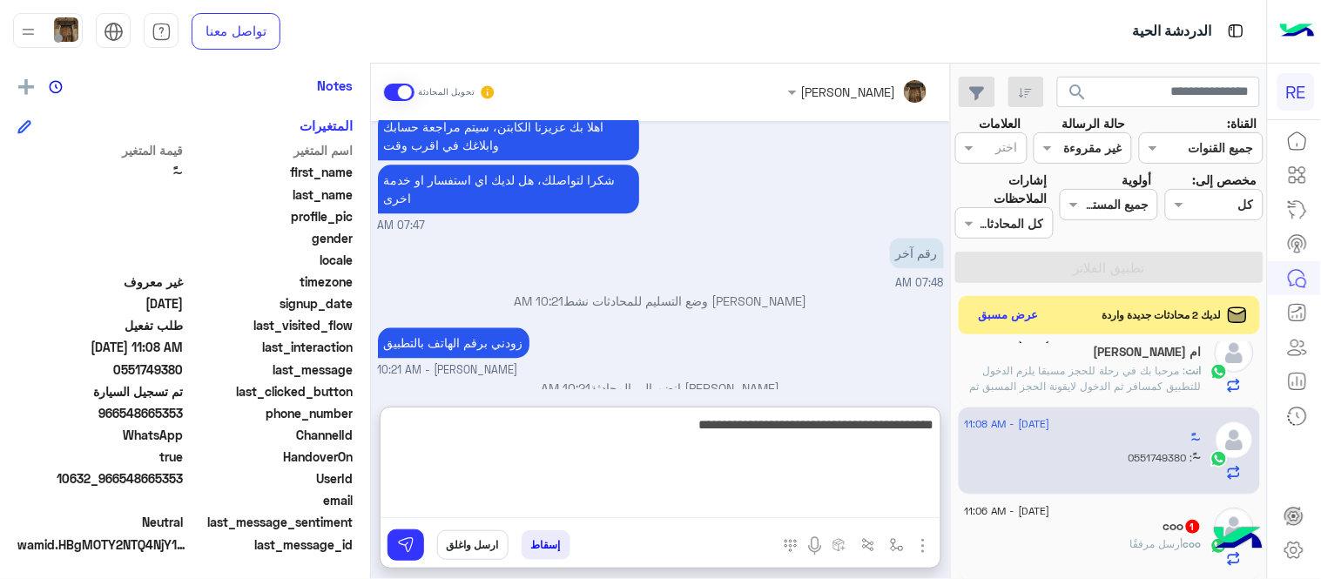
type textarea "**********"
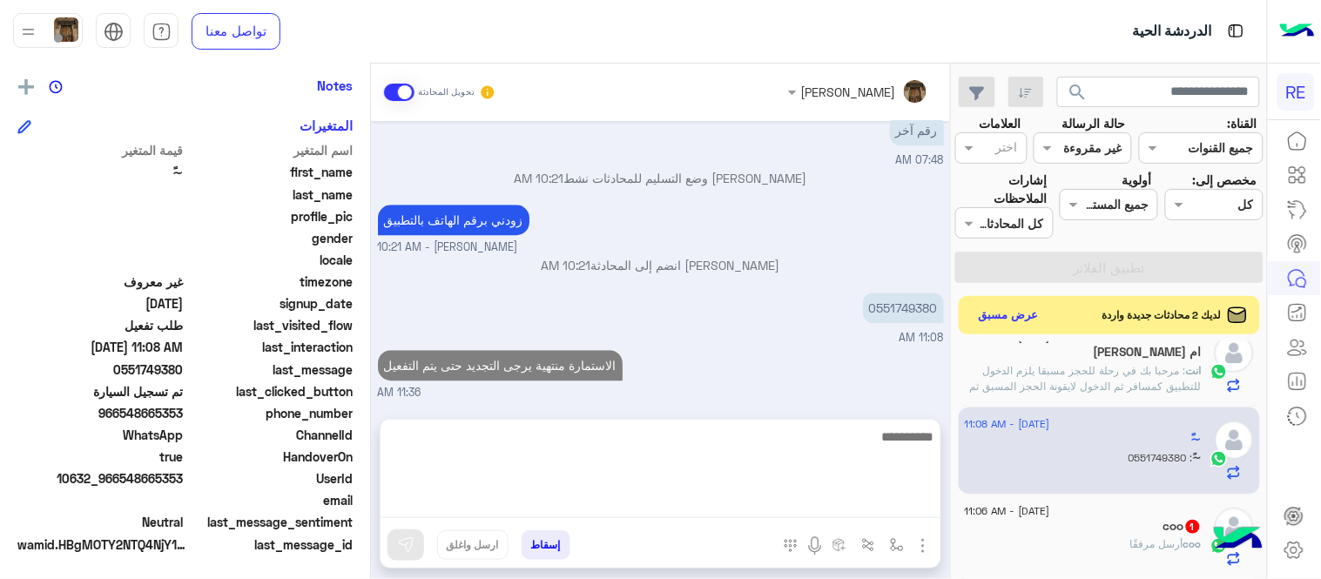
scroll to position [1080, 0]
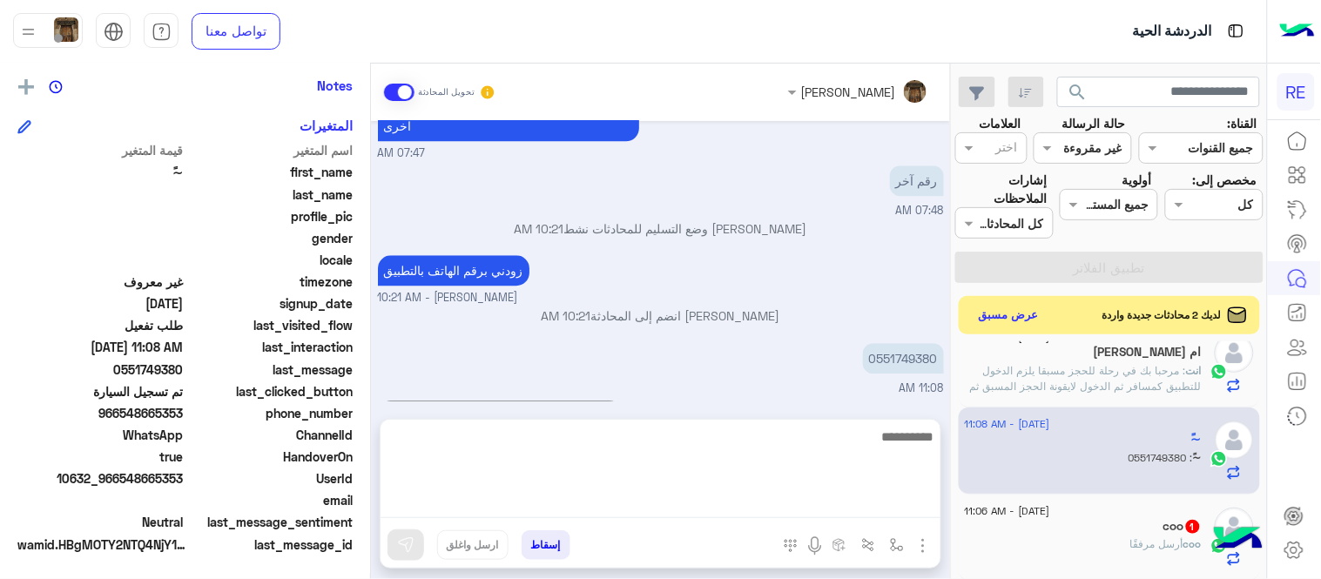
click at [793, 369] on div "Aug 17, 2025 اختر احد الخدمات التالية: 07:47 AM تفعيل حساب 07:47 AM يمكنك الاطل…" at bounding box center [660, 261] width 579 height 280
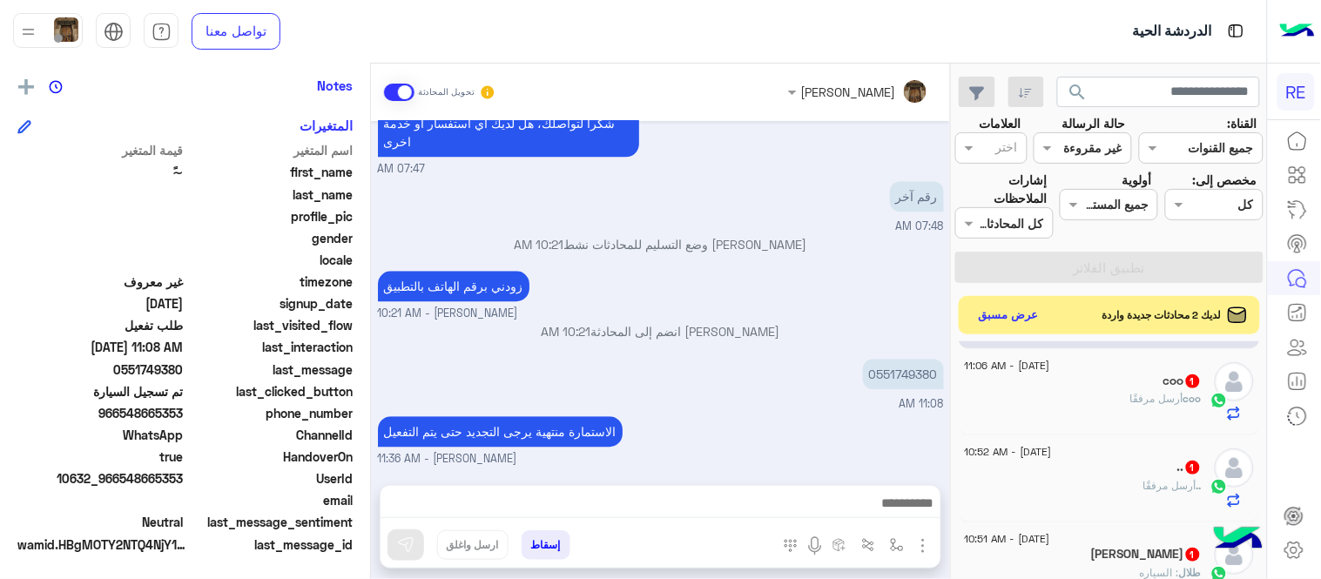
scroll to position [303, 0]
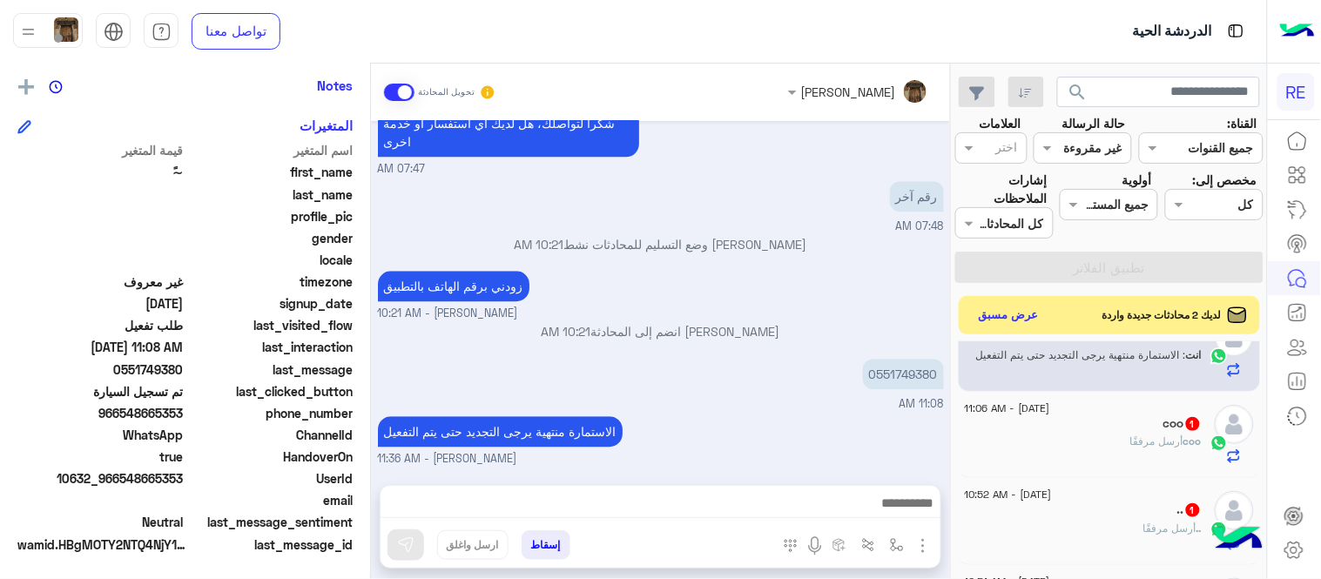
click at [1082, 444] on div "coo أرسل مرفقًا" at bounding box center [1083, 449] width 237 height 30
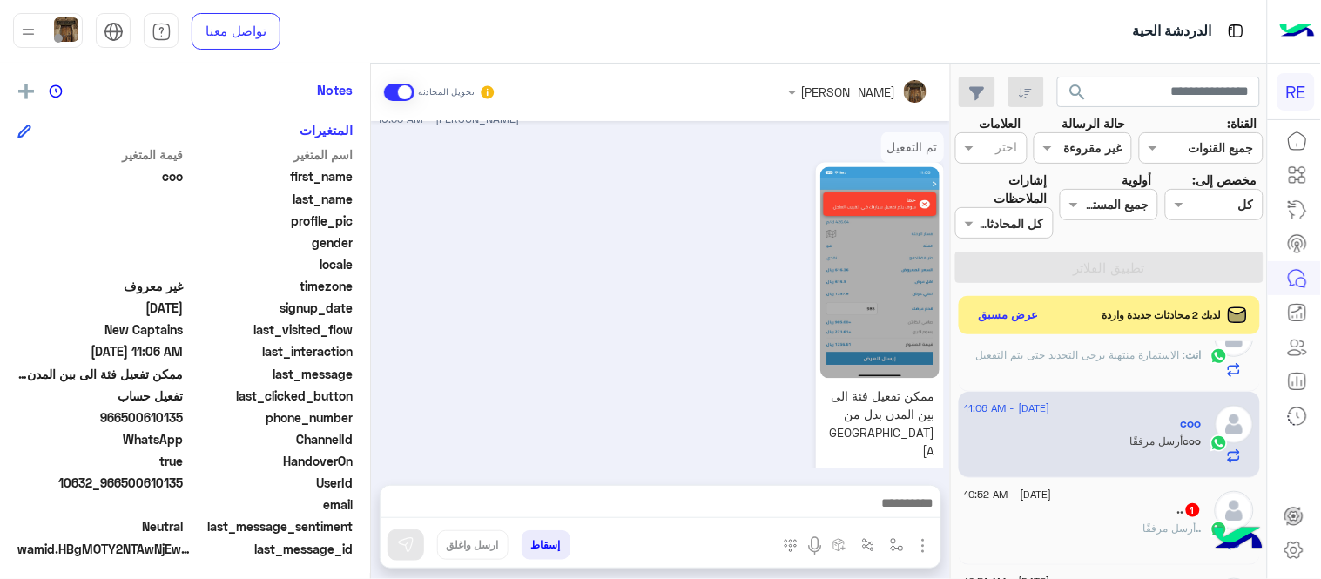
scroll to position [357, 0]
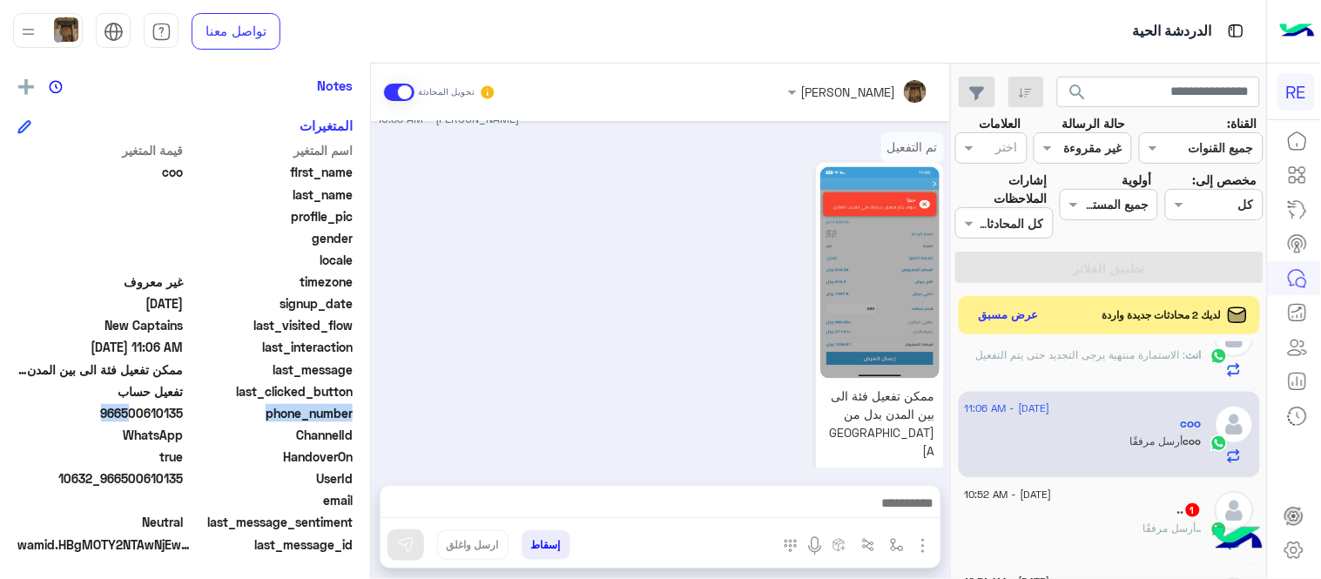
drag, startPoint x: 126, startPoint y: 414, endPoint x: 187, endPoint y: 420, distance: 61.3
click at [187, 420] on div "phone_number 966500610135" at bounding box center [184, 415] width 335 height 22
drag, startPoint x: 124, startPoint y: 411, endPoint x: 185, endPoint y: 418, distance: 61.3
click at [184, 418] on span "966500610135" at bounding box center [100, 413] width 166 height 18
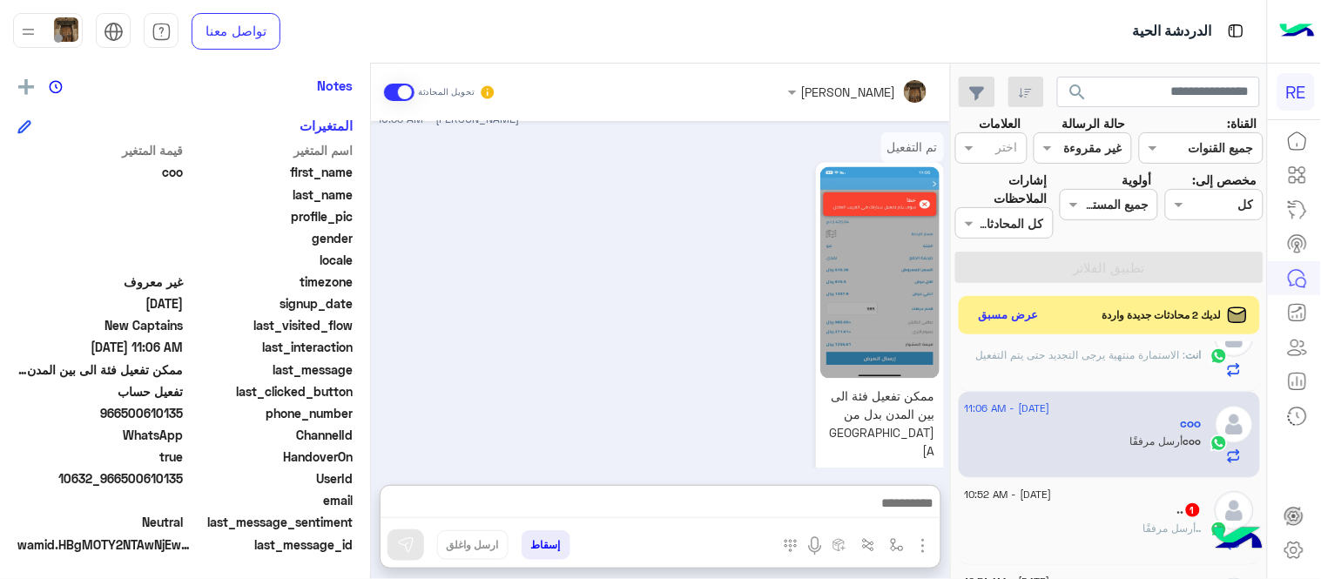
click at [823, 501] on textarea at bounding box center [660, 505] width 560 height 26
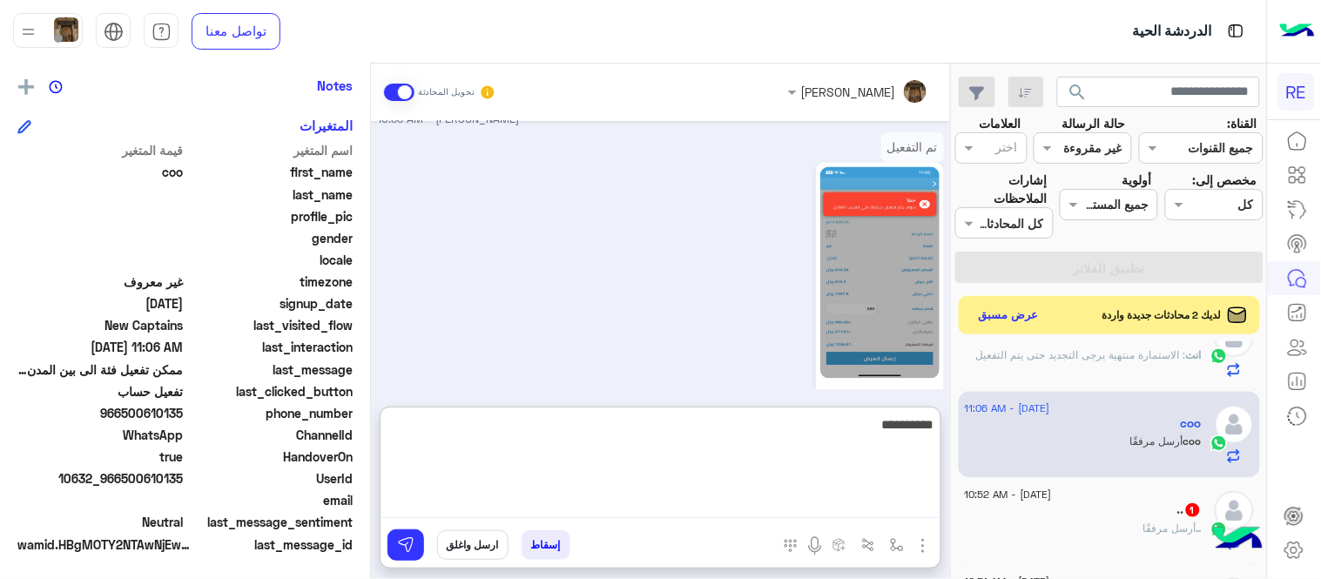
type textarea "**********"
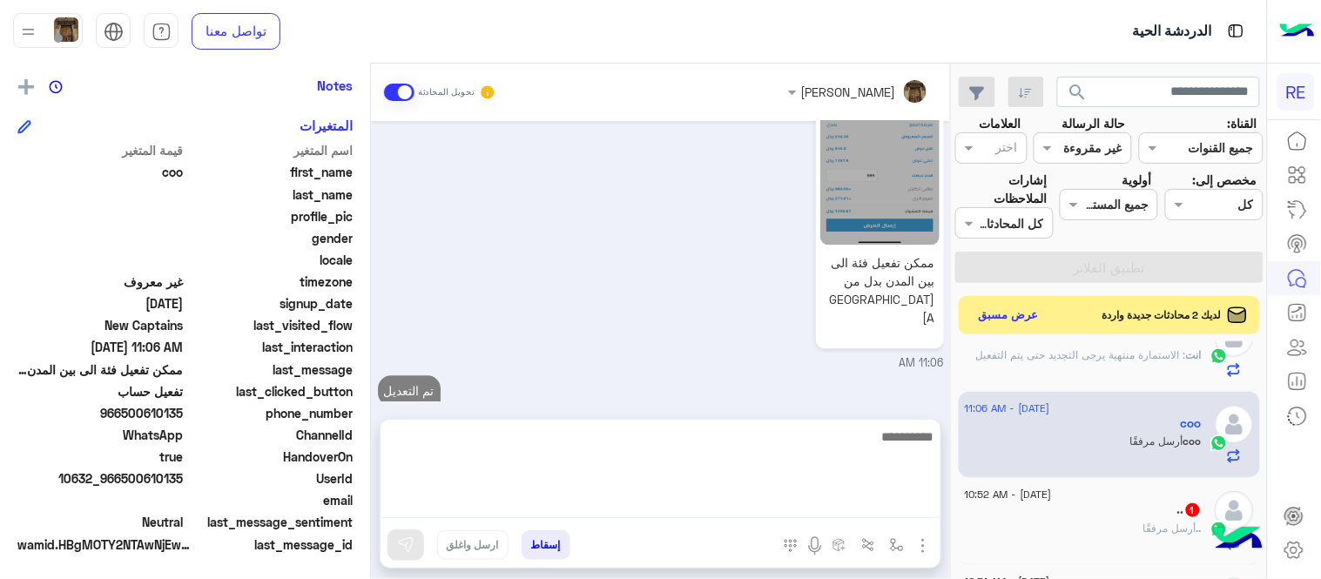
scroll to position [932, 0]
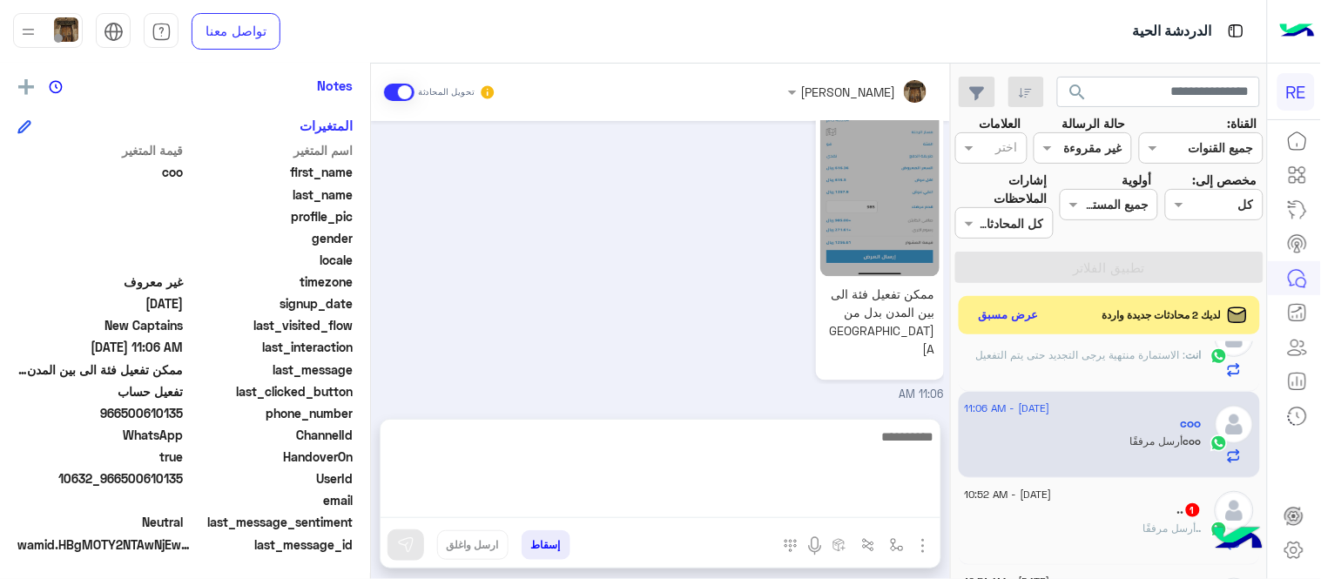
click at [1098, 523] on div ".. أرسل مرفقًا" at bounding box center [1083, 536] width 237 height 30
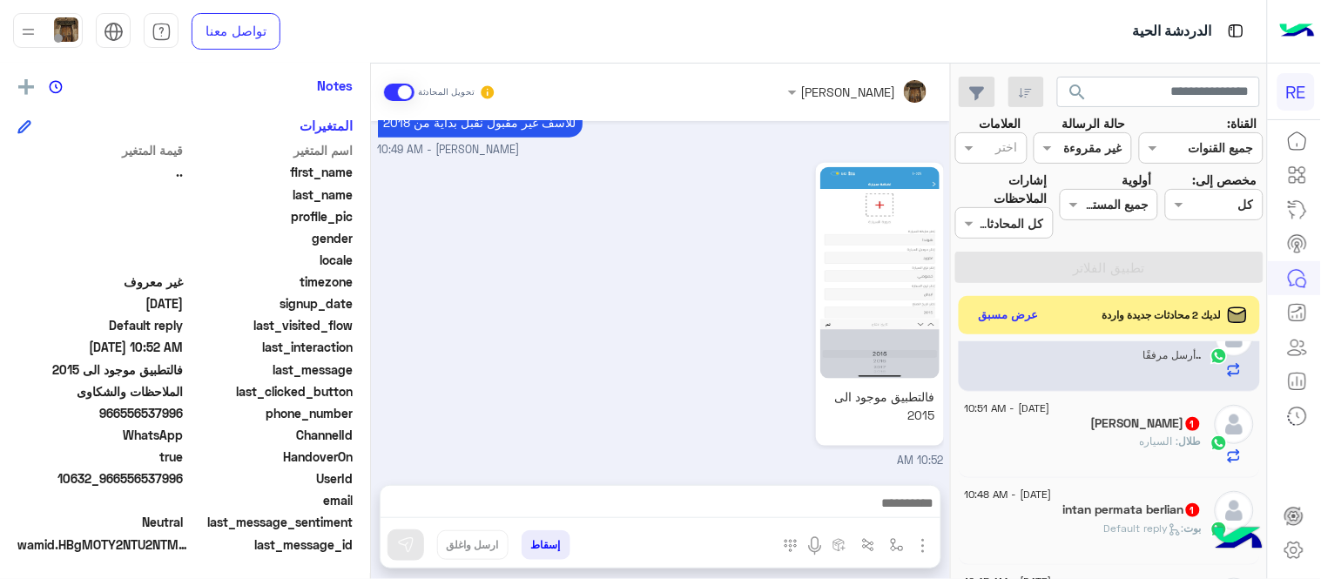
scroll to position [484, 0]
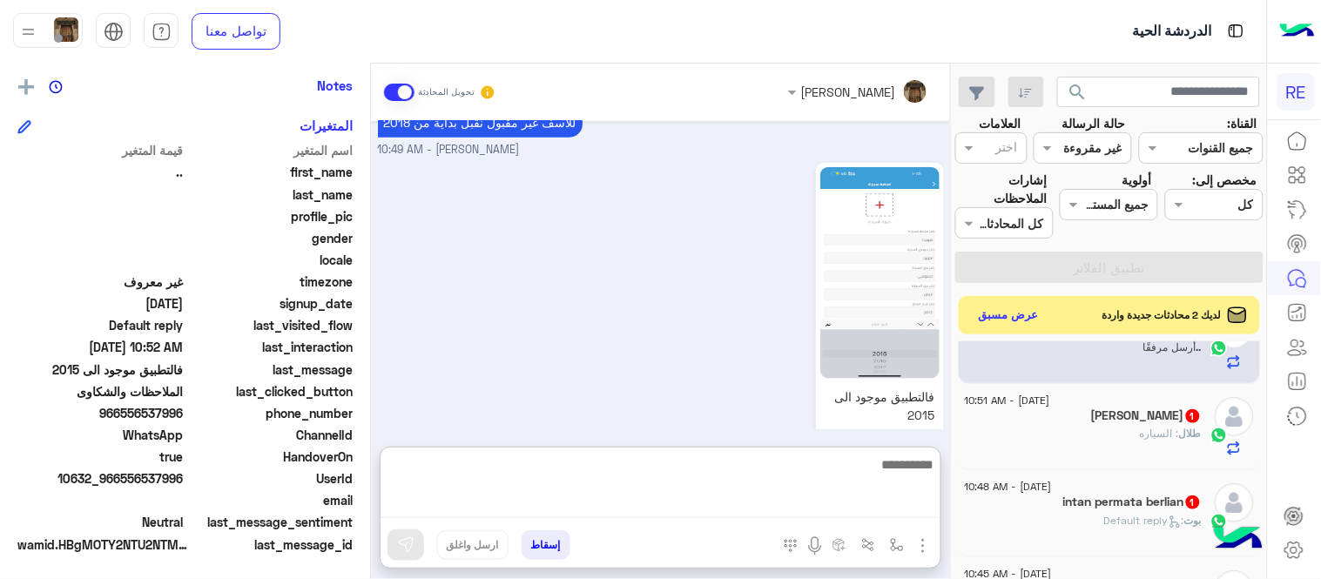
click at [814, 506] on textarea at bounding box center [660, 486] width 560 height 64
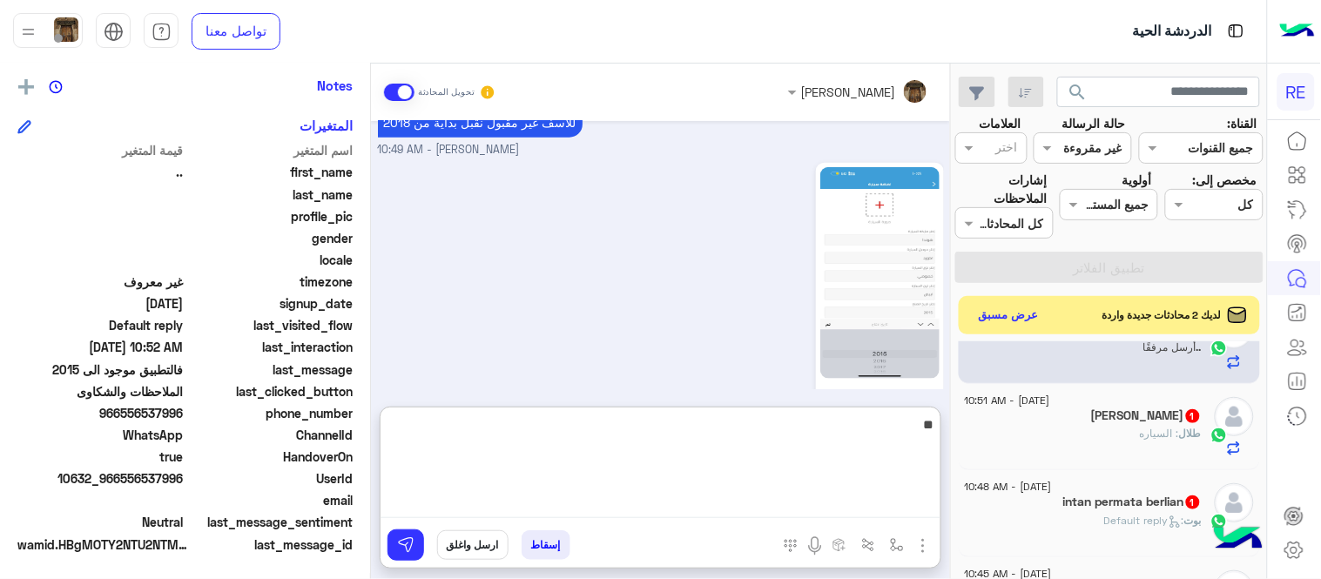
type textarea "*"
type textarea "**********"
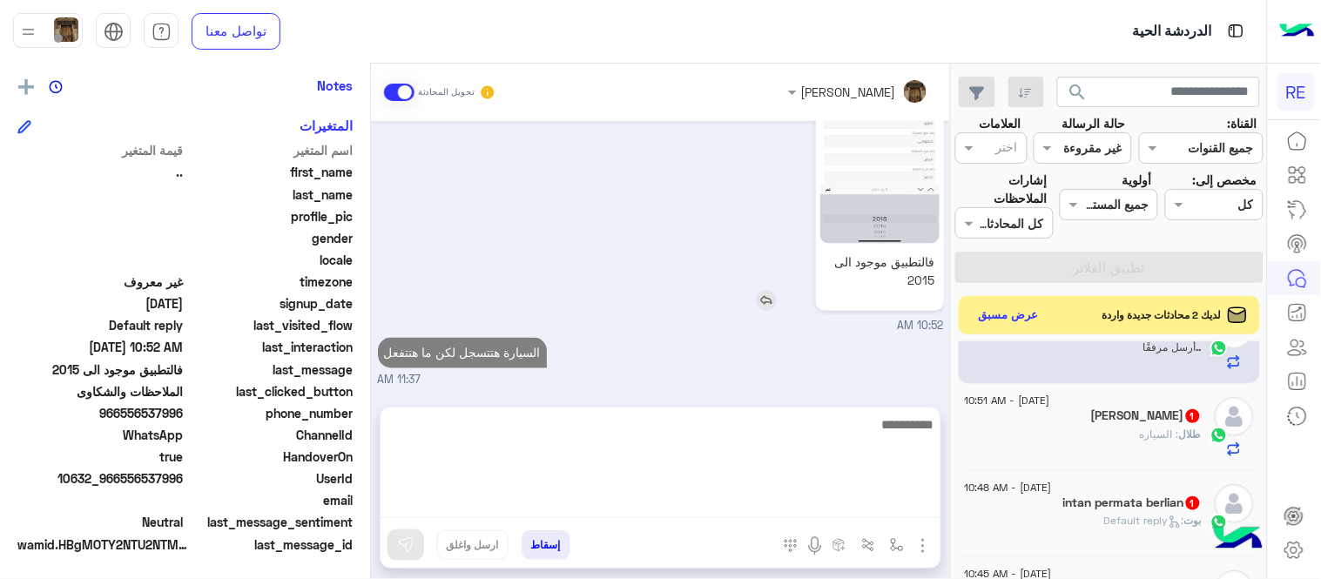
scroll to position [548, 0]
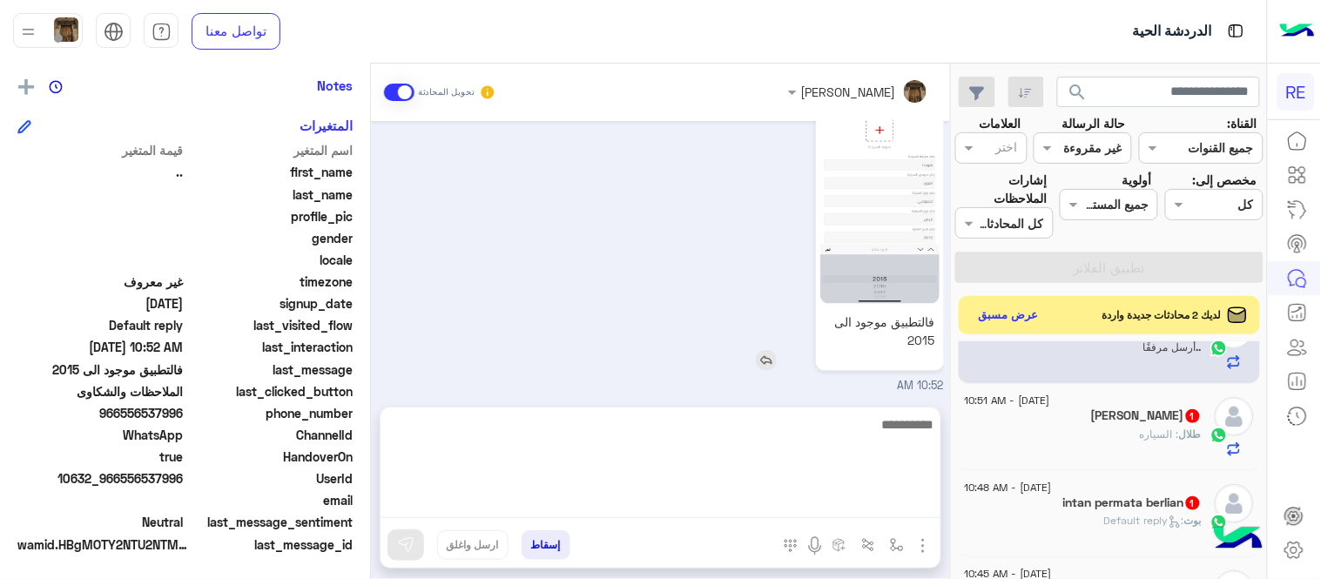
click at [841, 335] on div "Aug 17, 2025 الملاحظات والشكاوى 08:47 AM اختيار أي: 08:47 AM سيارتي موديل 2017 …" at bounding box center [660, 255] width 579 height 268
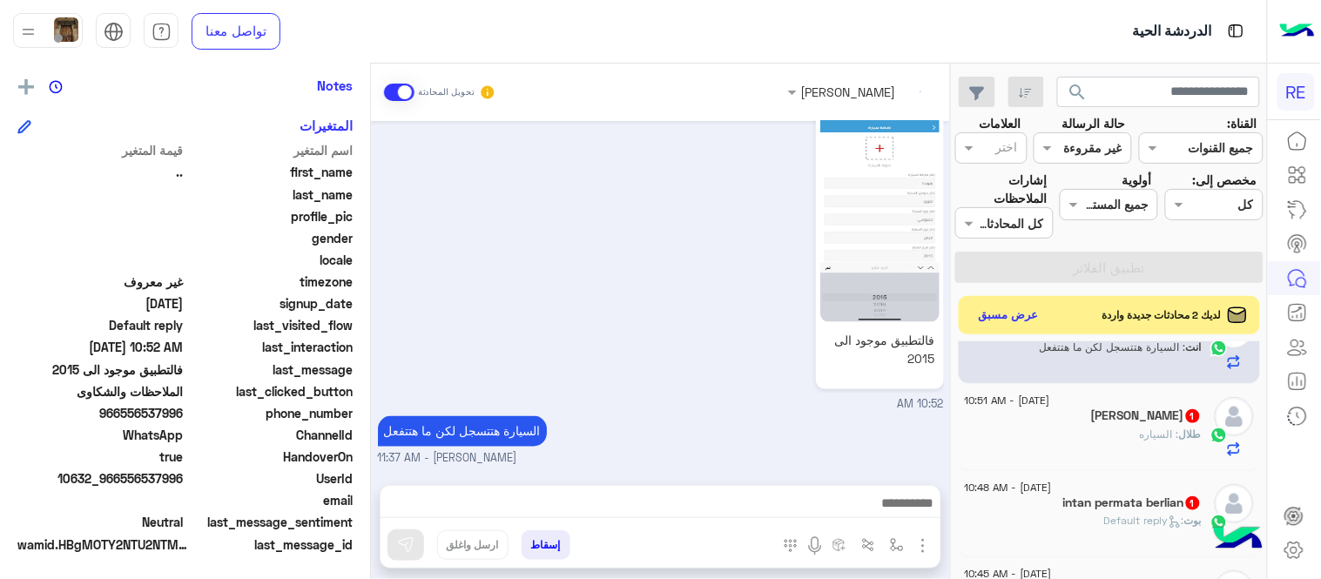
click at [1069, 440] on div "طلال : السياره" at bounding box center [1083, 442] width 237 height 30
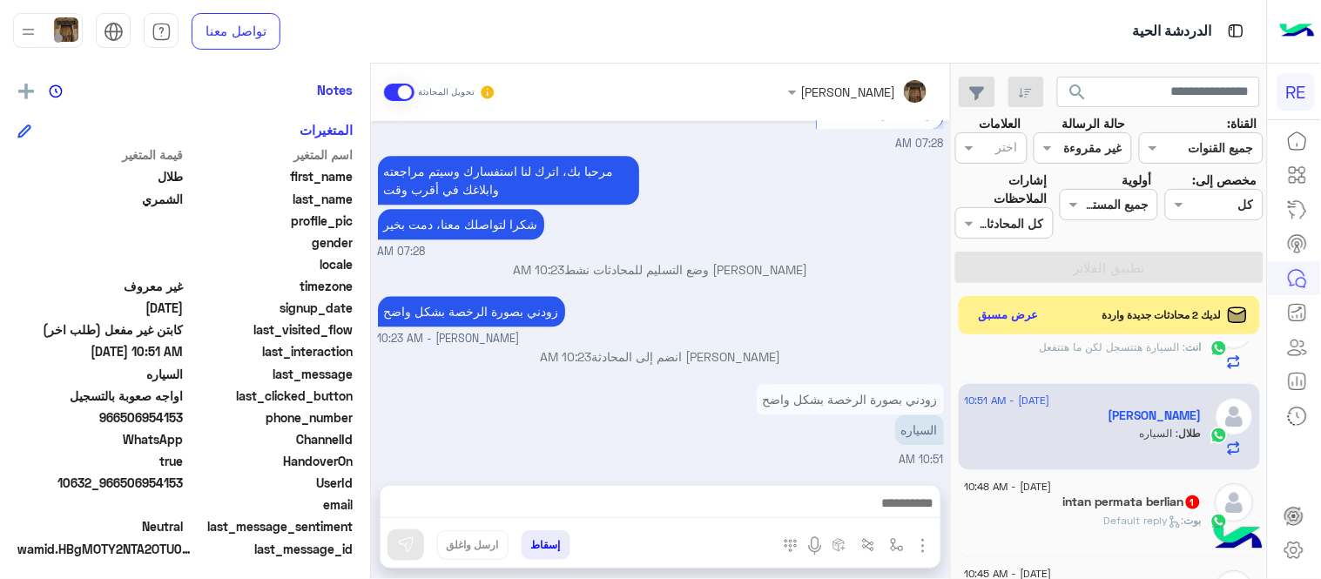
scroll to position [357, 0]
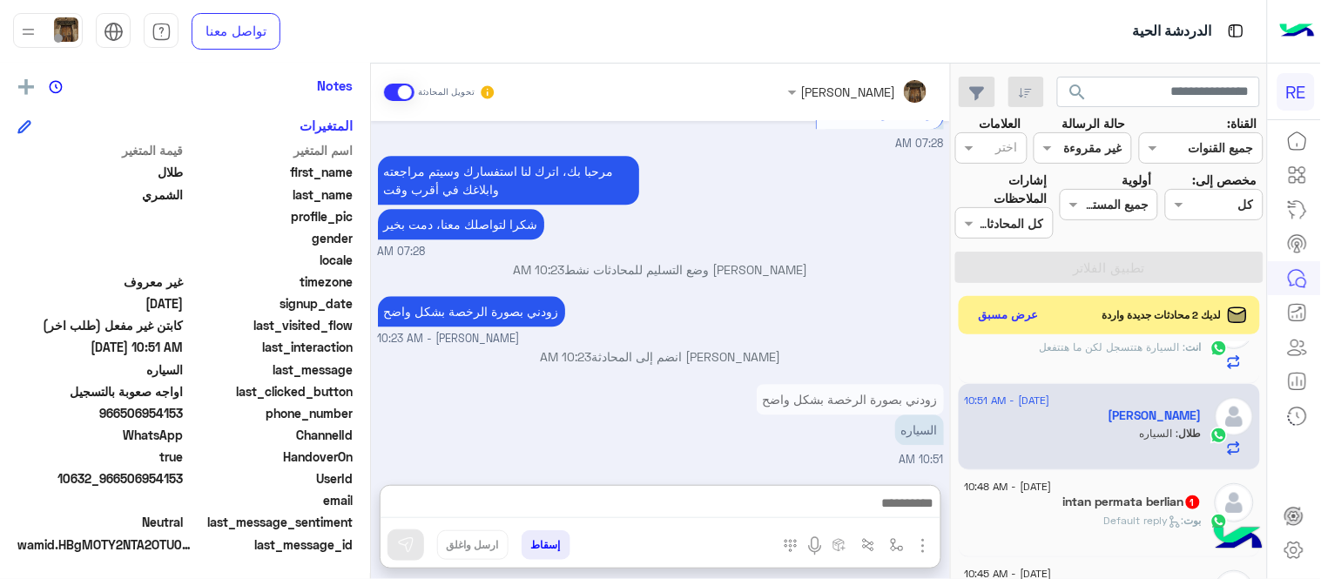
click at [792, 496] on textarea at bounding box center [660, 505] width 560 height 26
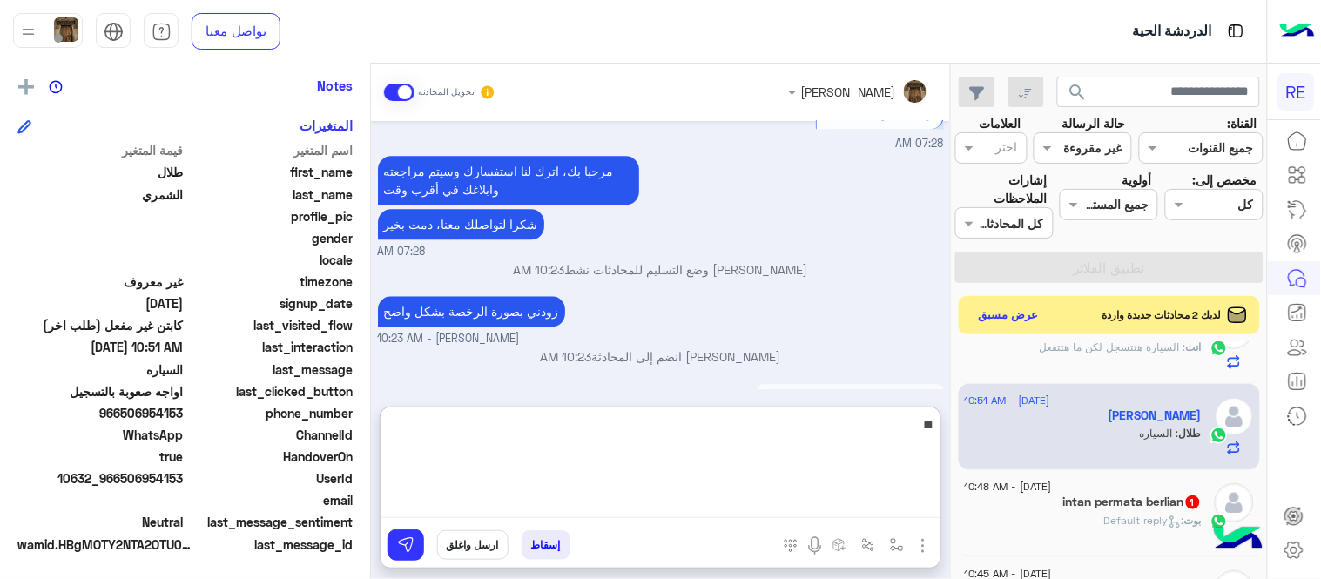
type textarea "*"
type textarea "**********"
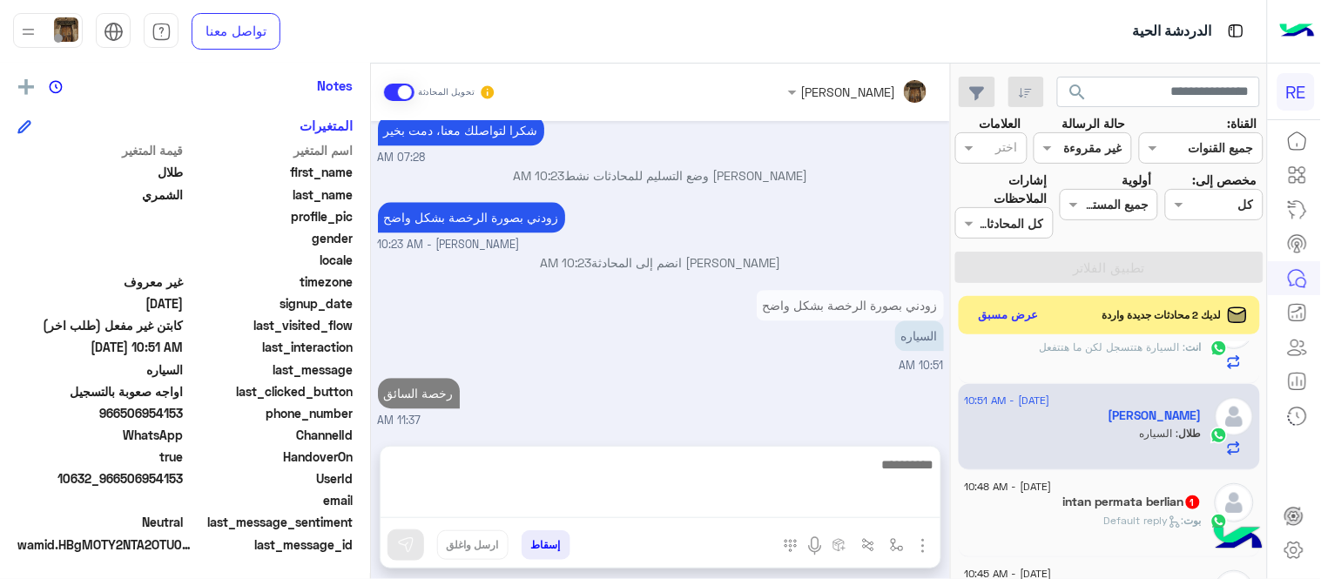
click at [855, 344] on div "Aug 17, 2025 كابتن � 07:28 AM اختر احد الخدمات التالية: 07:28 AM تفعيل حساب 07:…" at bounding box center [660, 275] width 579 height 308
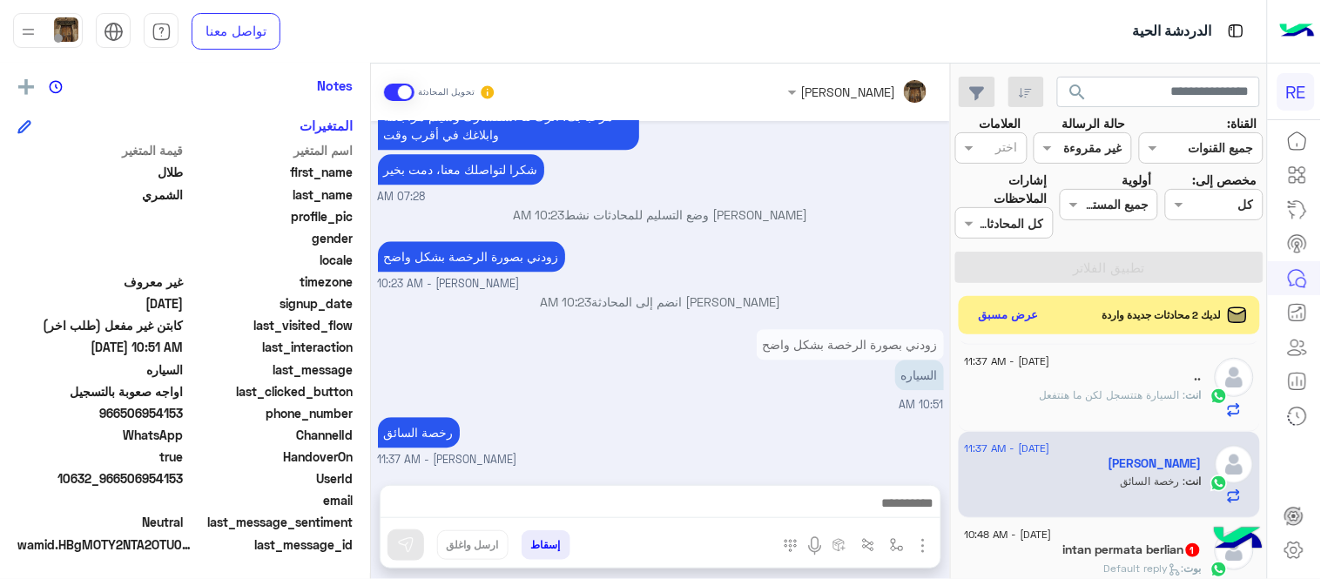
scroll to position [553, 0]
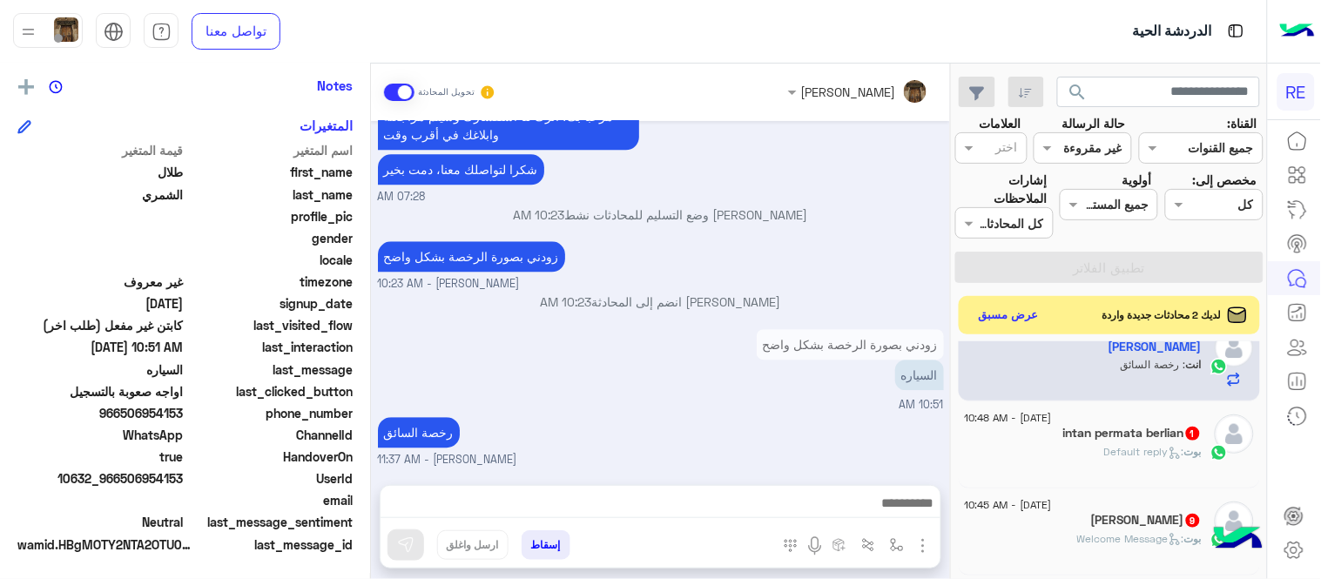
click at [1114, 473] on div "[PERSON_NAME] : Default reply" at bounding box center [1083, 459] width 237 height 30
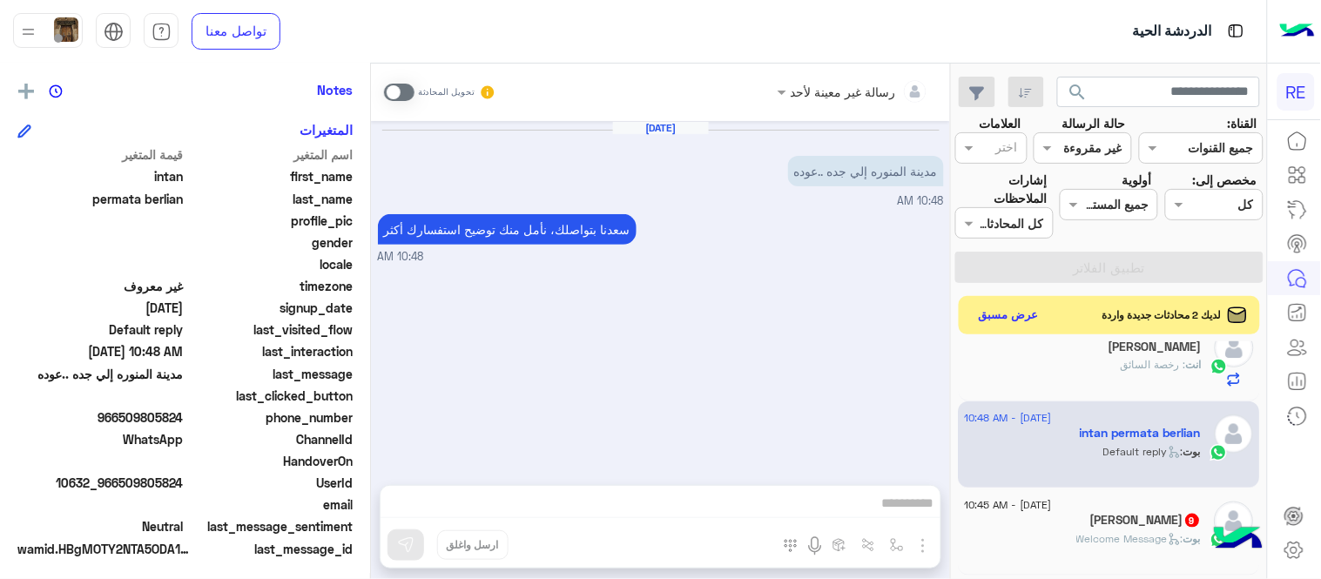
scroll to position [357, 0]
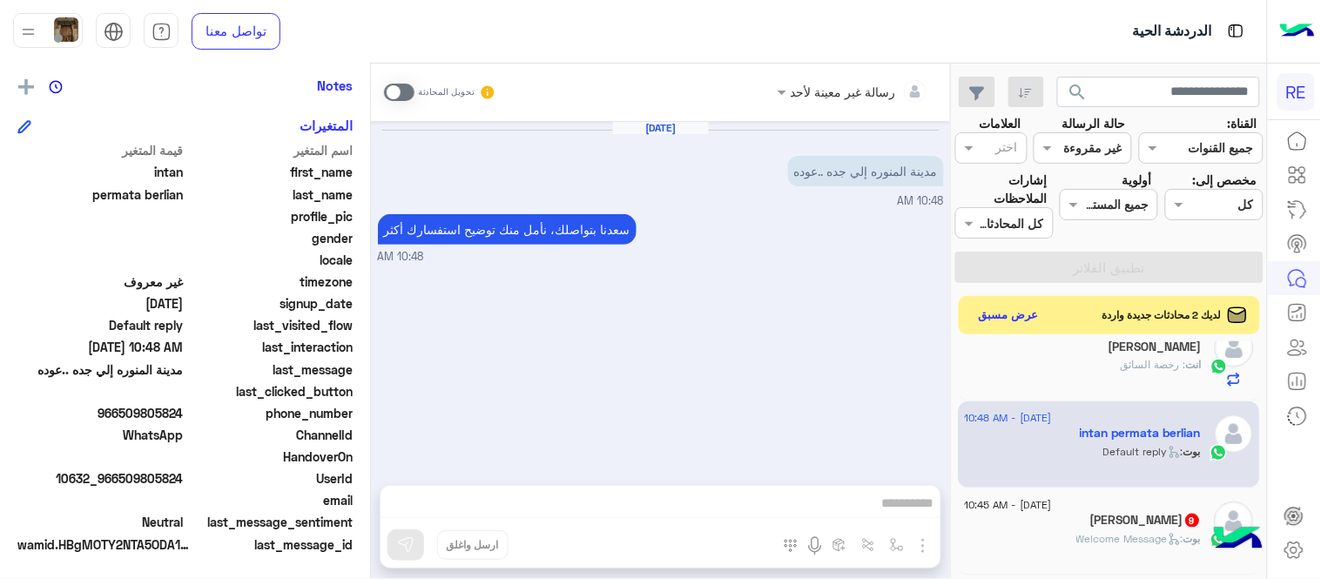
click at [389, 91] on span at bounding box center [399, 92] width 30 height 17
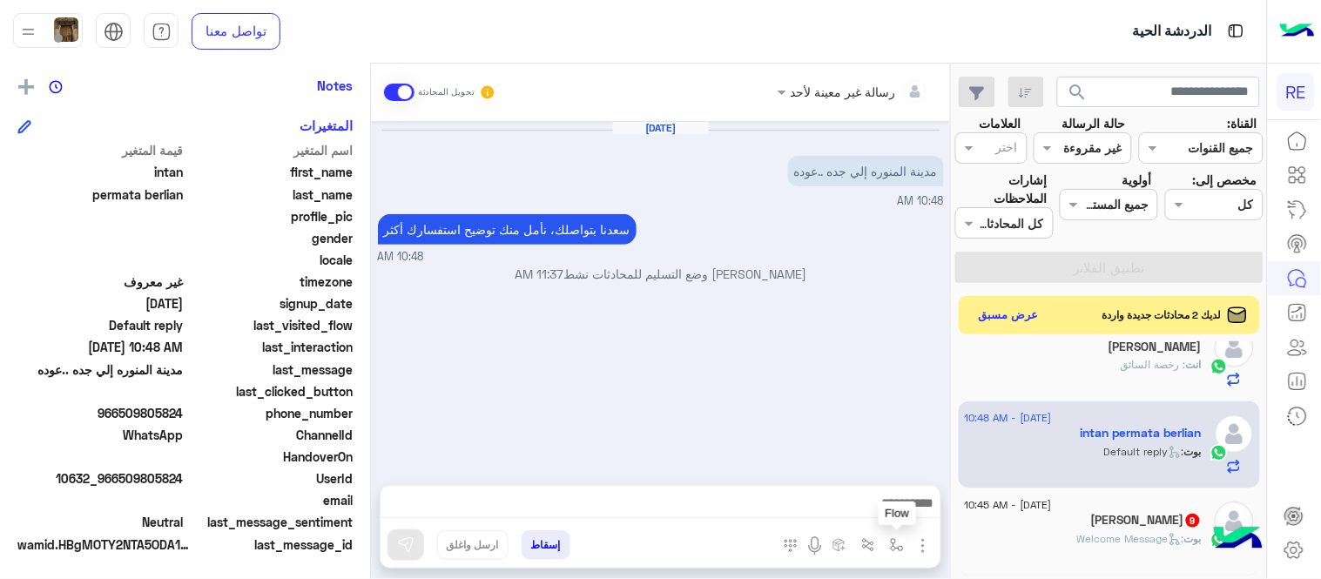
click at [901, 538] on img "button" at bounding box center [897, 545] width 14 height 14
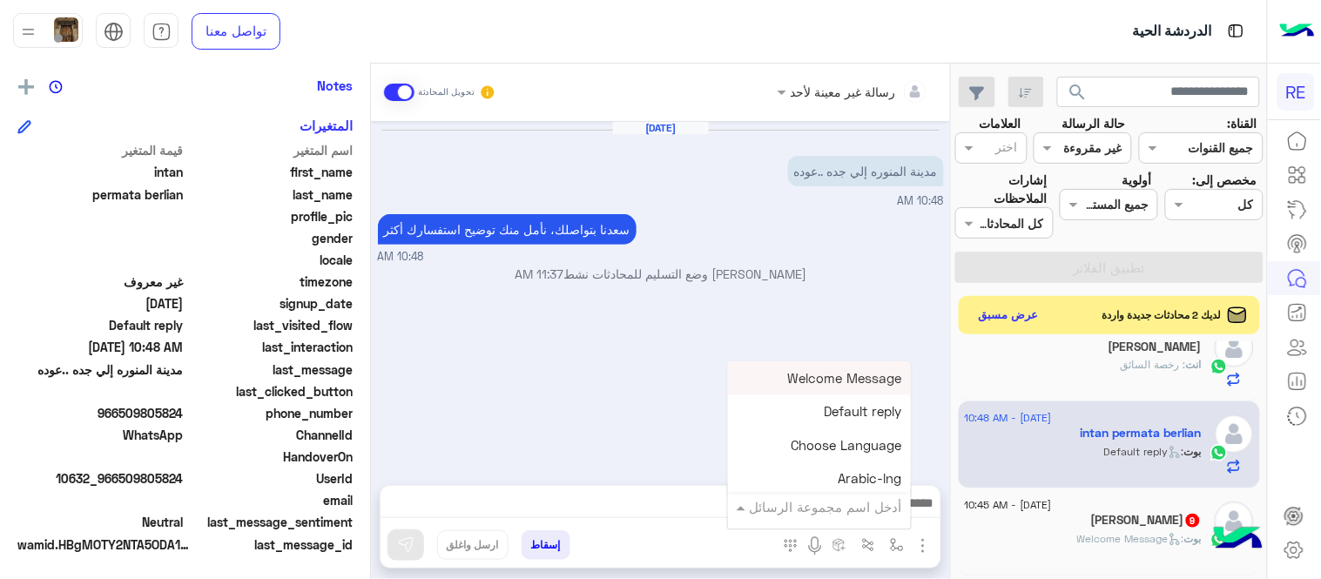
click at [855, 505] on input "text" at bounding box center [843, 507] width 118 height 20
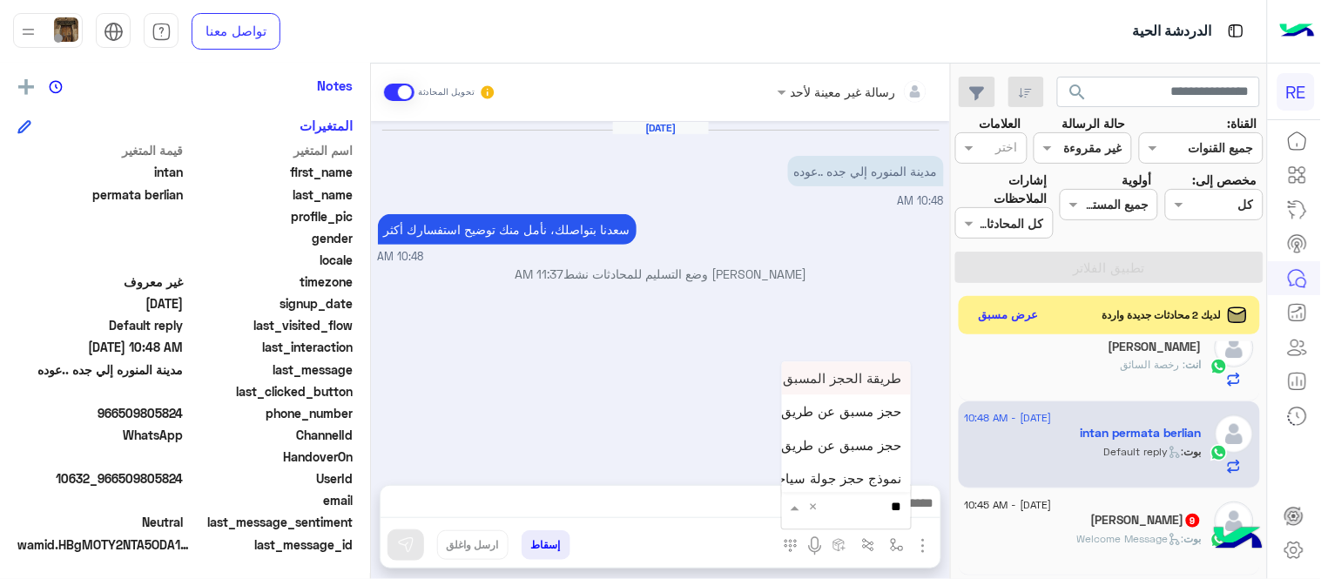
type input "***"
click at [806, 442] on span "حجز مسبق عن طريق التطبيق" at bounding box center [818, 445] width 167 height 16
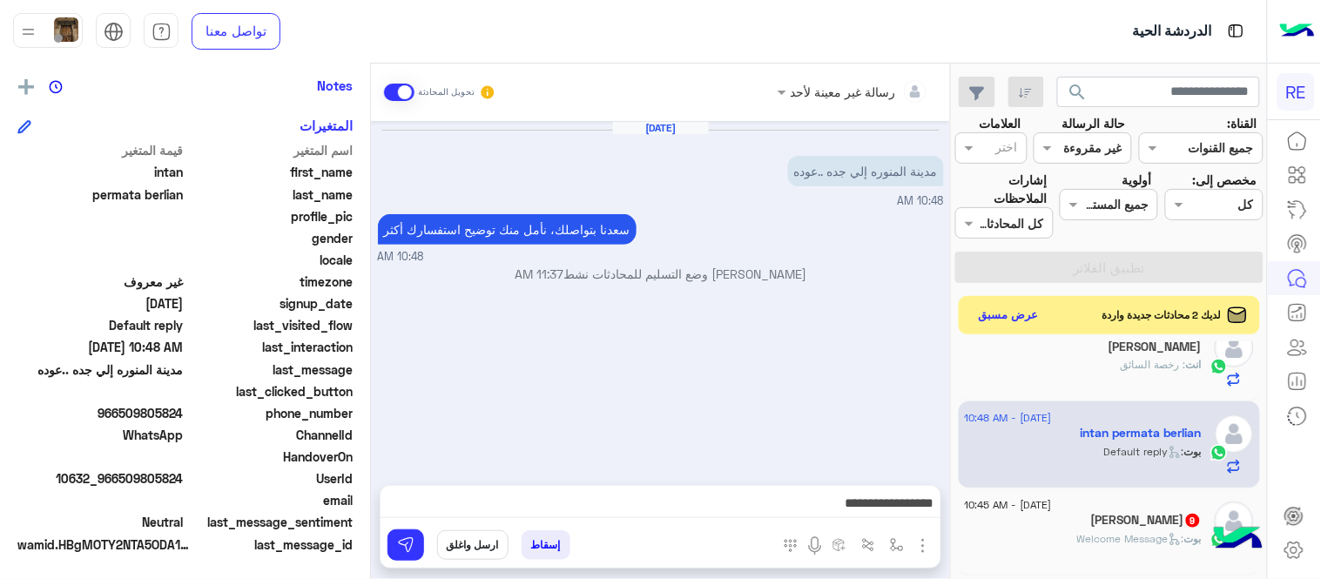
click at [474, 520] on div "**********" at bounding box center [660, 508] width 560 height 44
click at [459, 510] on textarea "**********" at bounding box center [660, 505] width 560 height 26
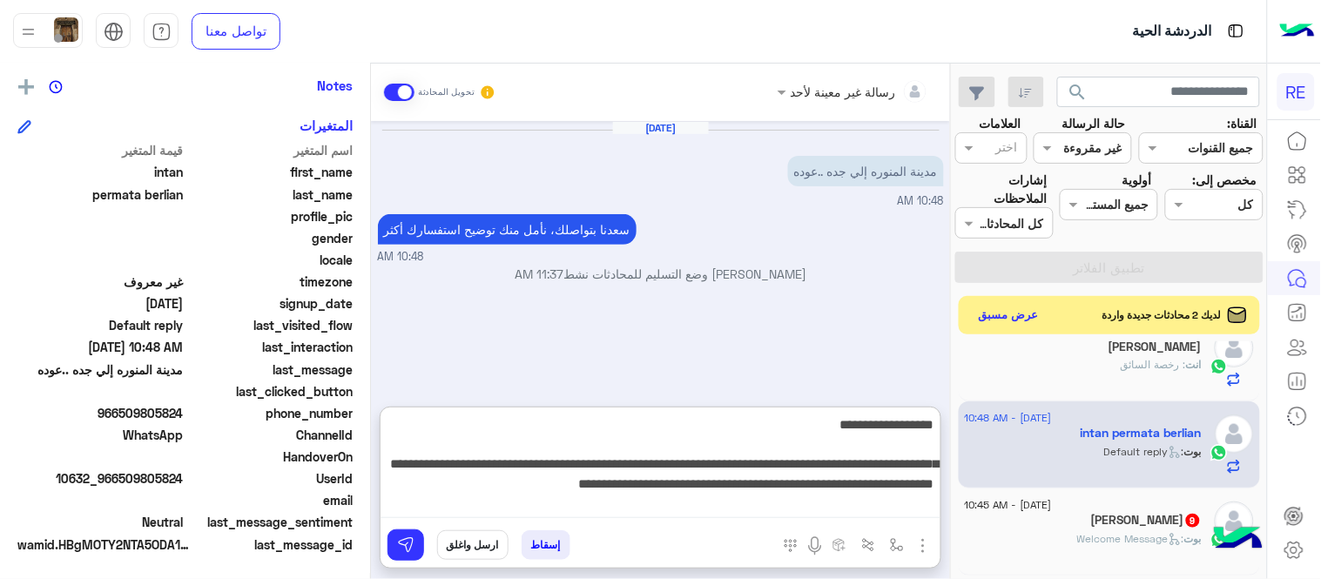
click at [470, 485] on textarea "**********" at bounding box center [660, 466] width 560 height 104
type textarea "**********"
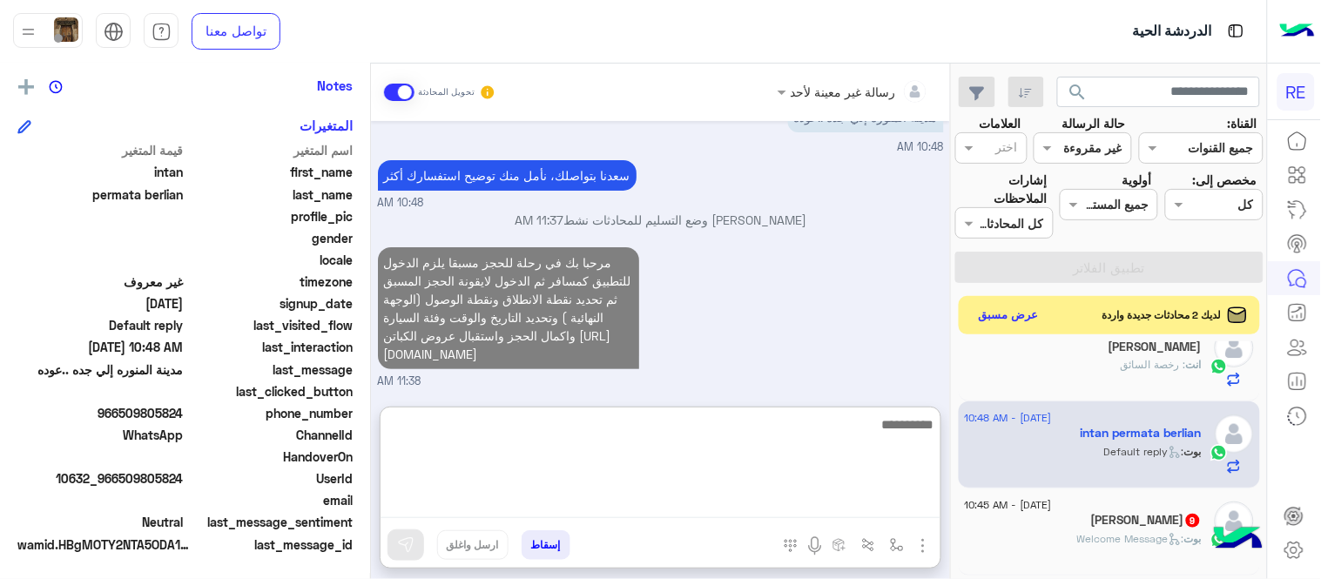
scroll to position [14, 0]
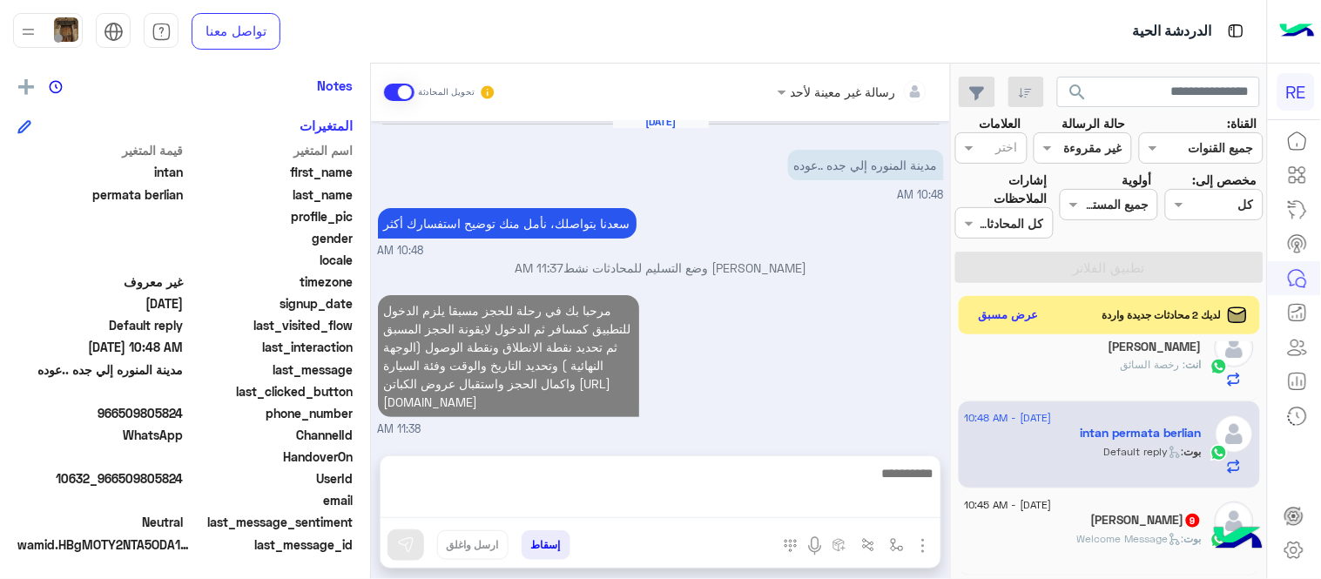
click at [784, 360] on div "مرحبا بك في رحلة للحجز مسبقا يلزم الدخول للتطبيق كمسافر ثم الدخول لايقونة الحجز…" at bounding box center [661, 364] width 566 height 147
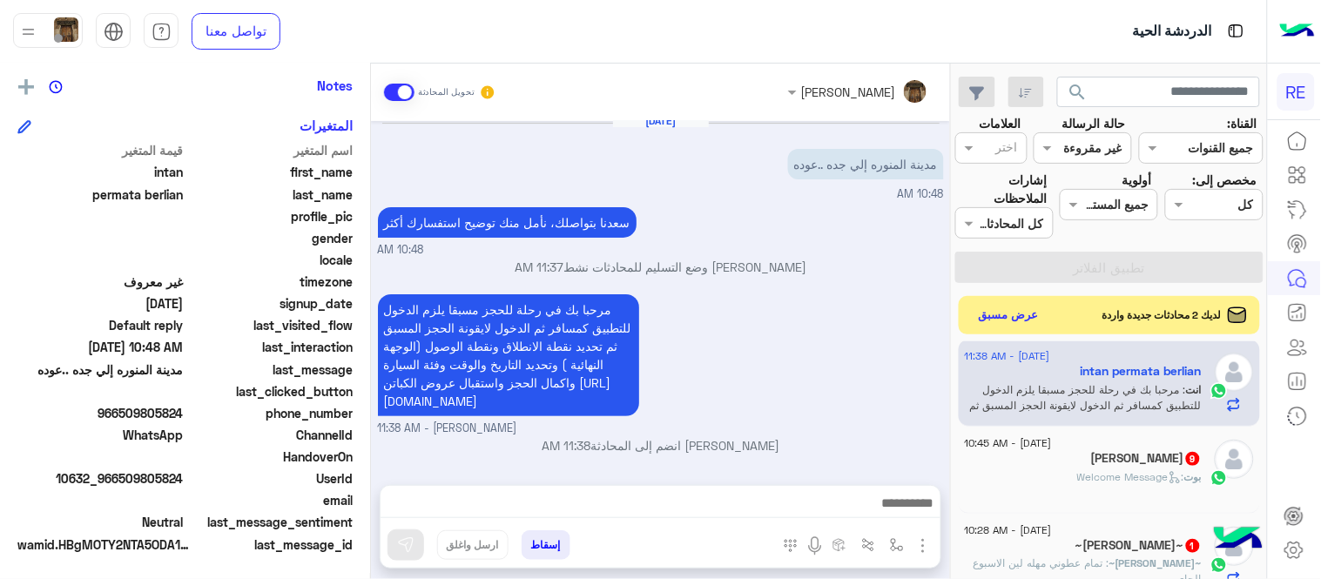
scroll to position [649, 0]
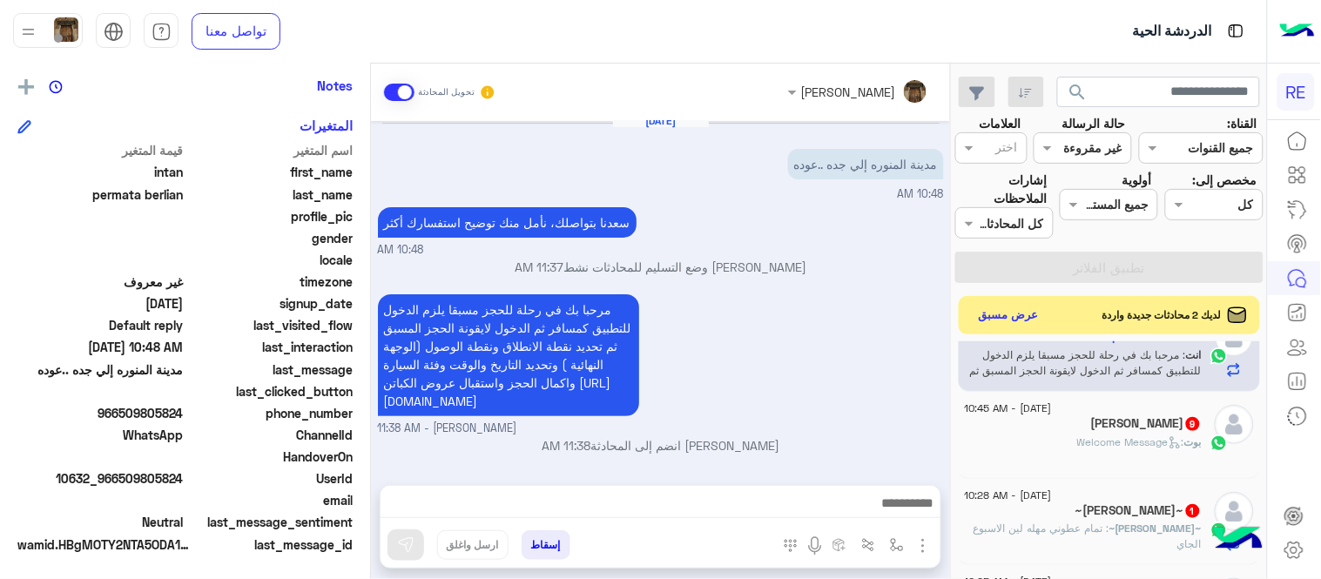
click at [1077, 437] on span ": Welcome Message" at bounding box center [1130, 441] width 107 height 13
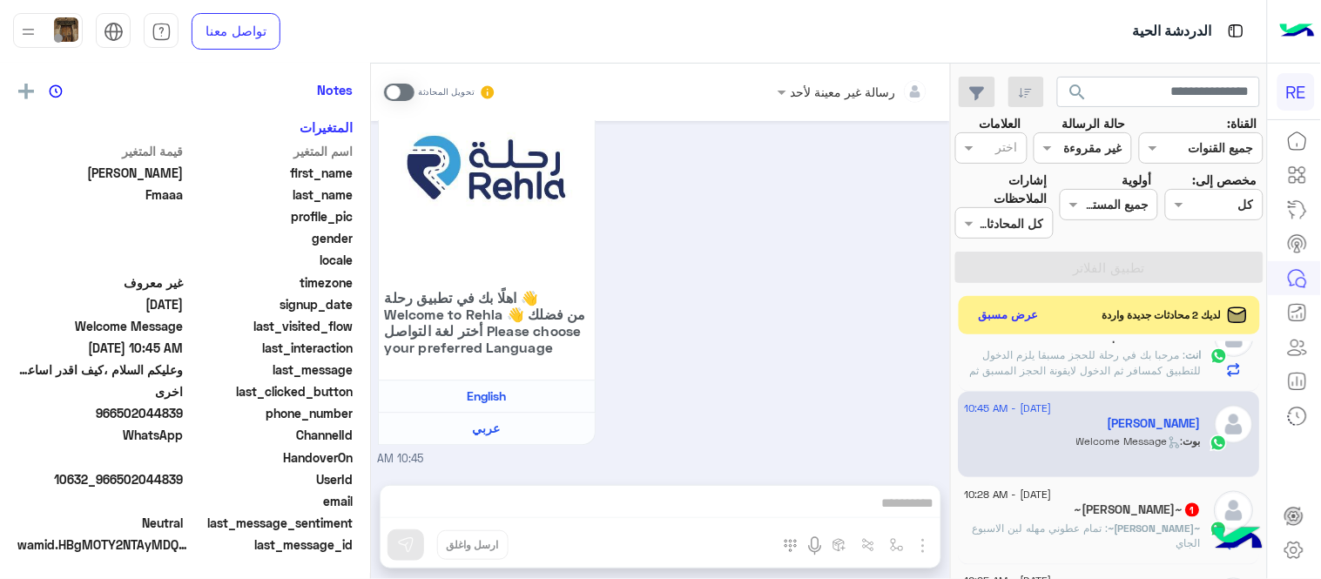
scroll to position [357, 0]
click at [402, 93] on span at bounding box center [399, 92] width 30 height 17
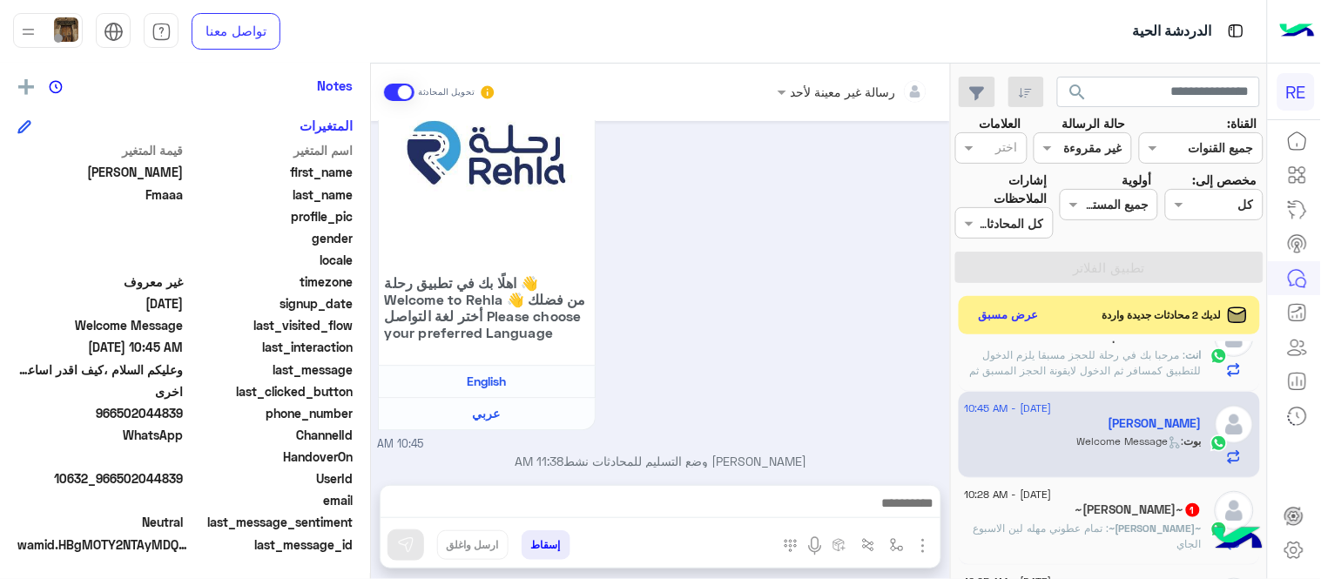
scroll to position [1049, 0]
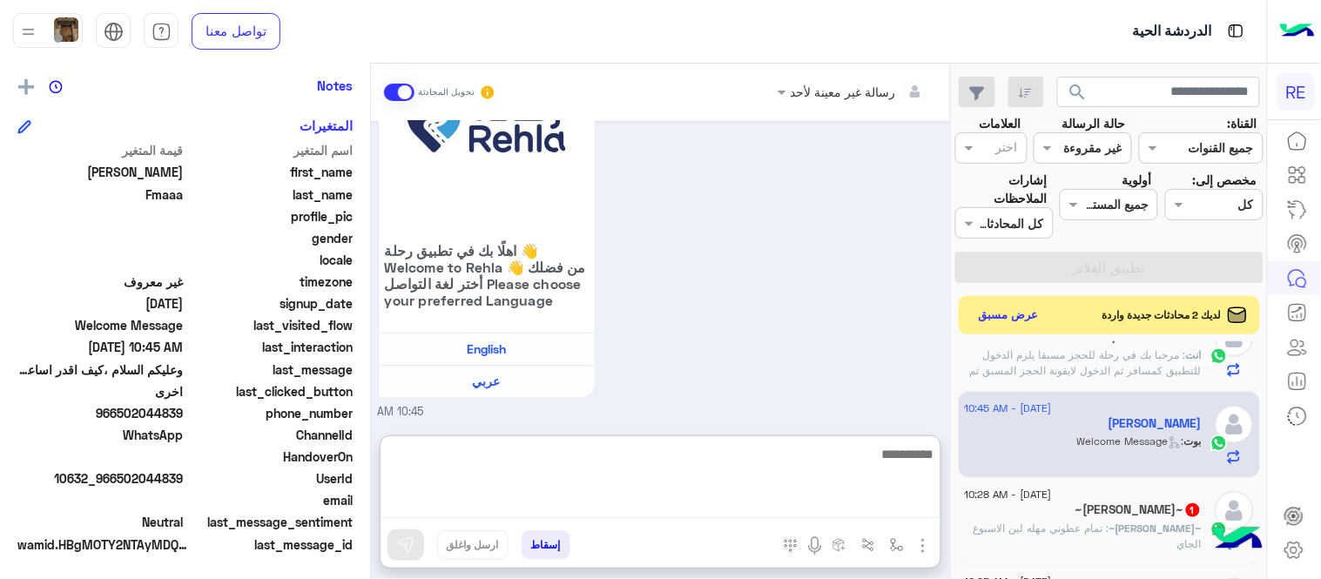
click at [658, 497] on textarea at bounding box center [660, 480] width 560 height 75
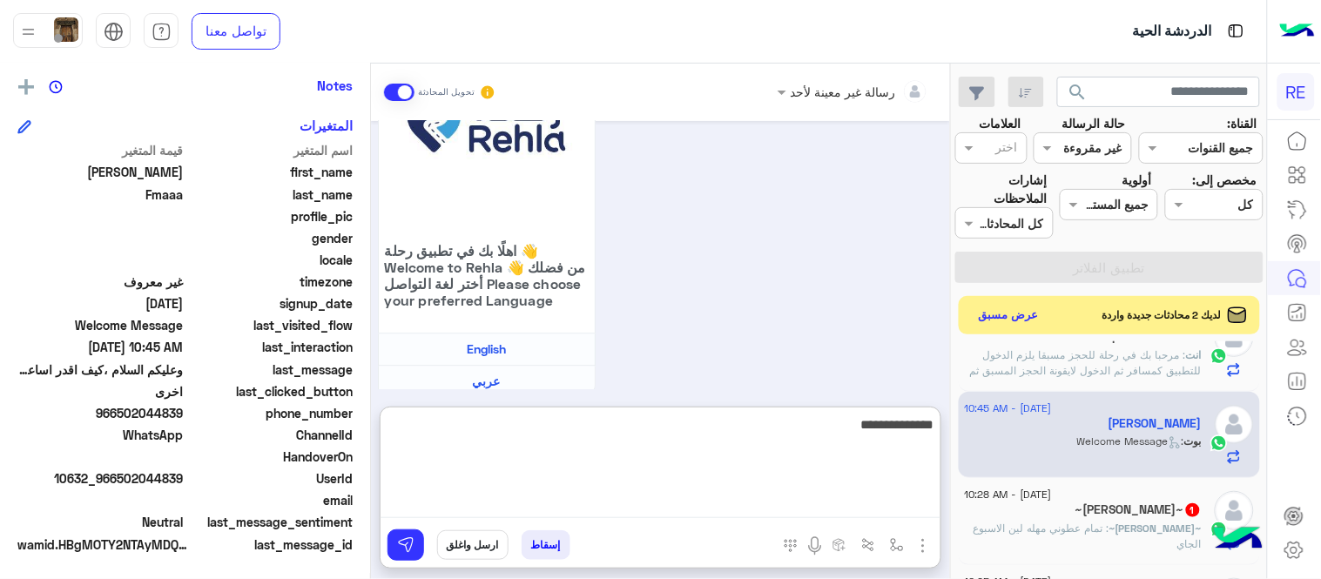
type textarea "**********"
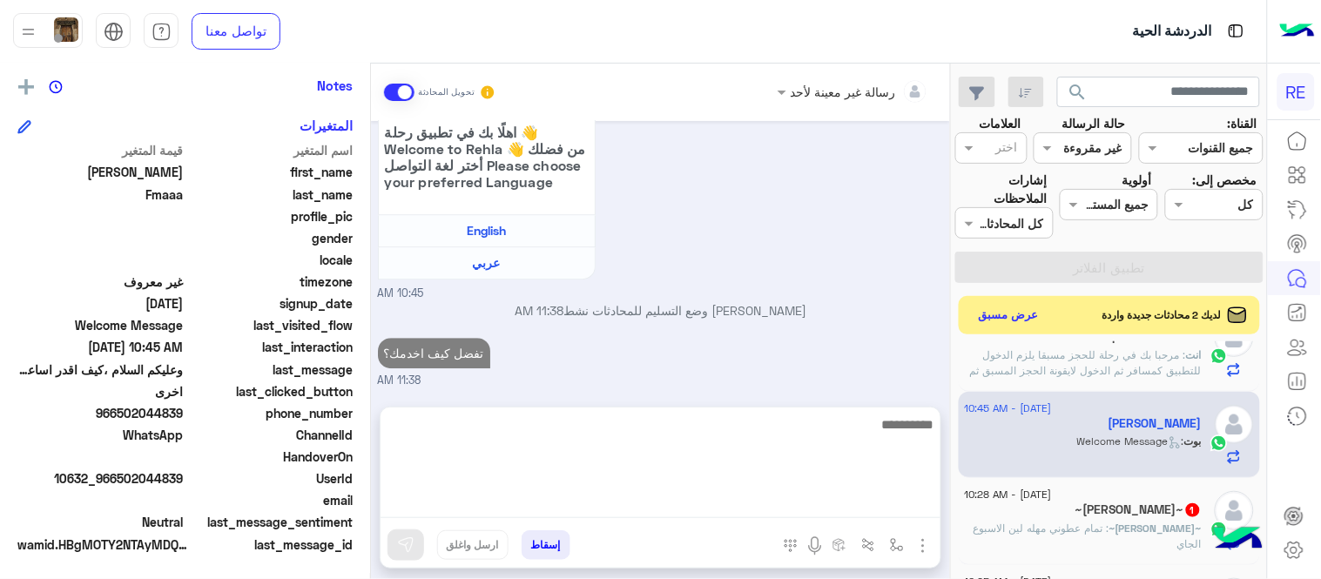
click at [839, 380] on div "تفضل كيف اخدمك؟ 11:38 AM" at bounding box center [661, 361] width 566 height 56
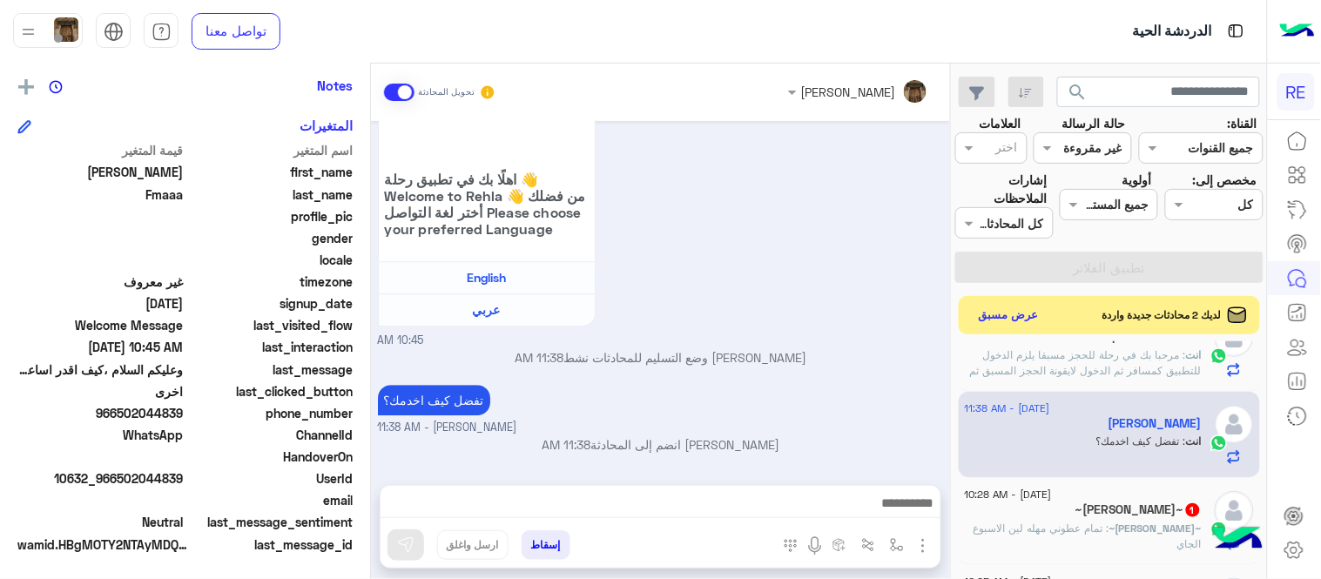
scroll to position [745, 0]
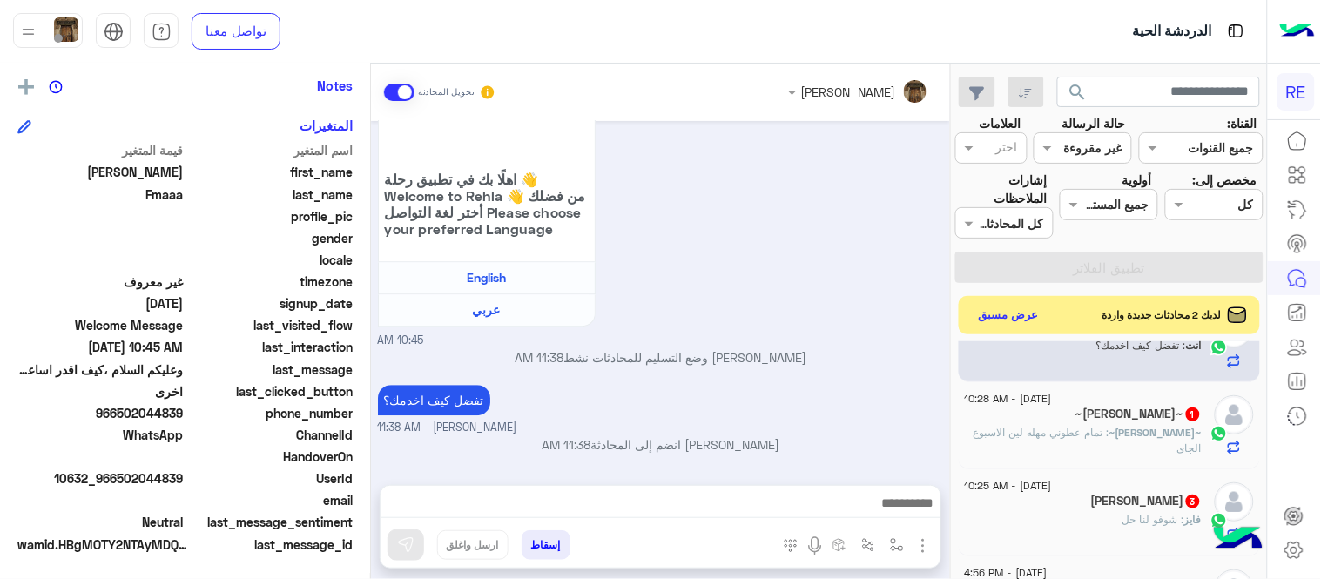
click at [1049, 433] on span ": تمام عطوني مهله لين الاسبوع الجاي" at bounding box center [1087, 440] width 228 height 29
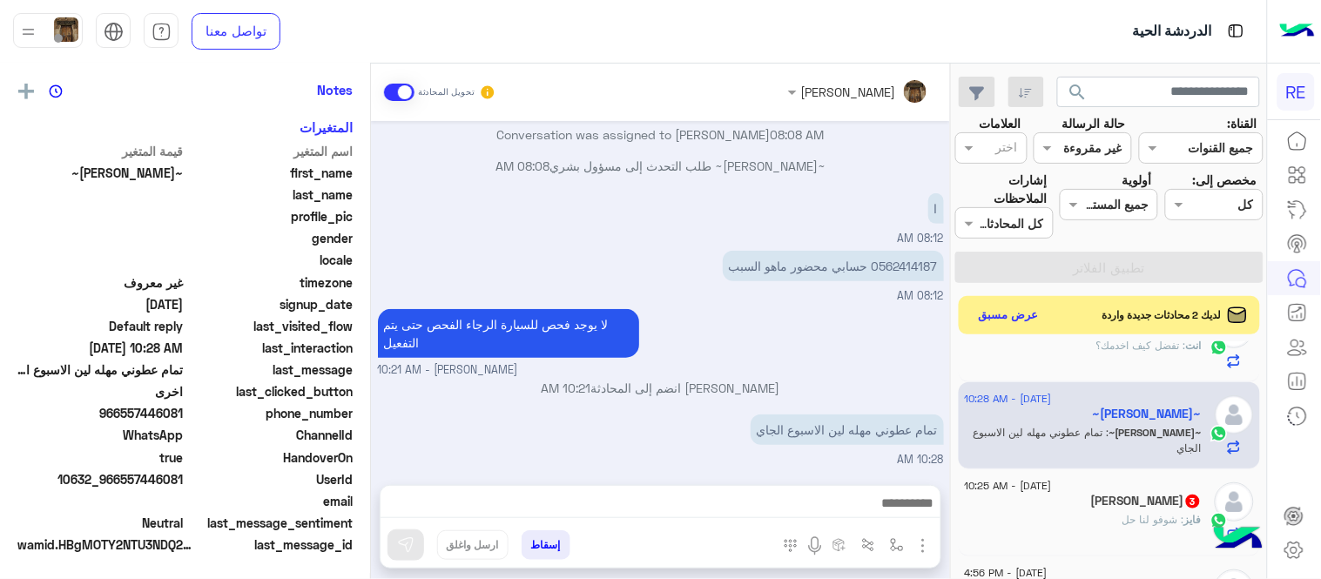
scroll to position [357, 0]
click at [697, 506] on textarea at bounding box center [660, 505] width 560 height 26
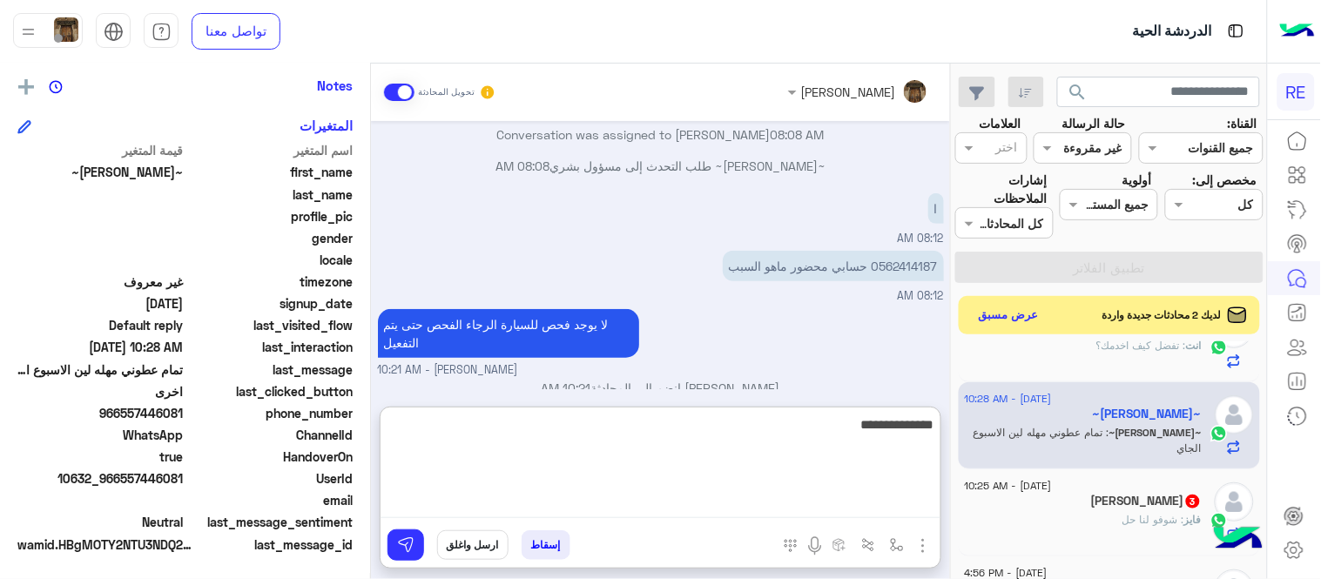
type textarea "**********"
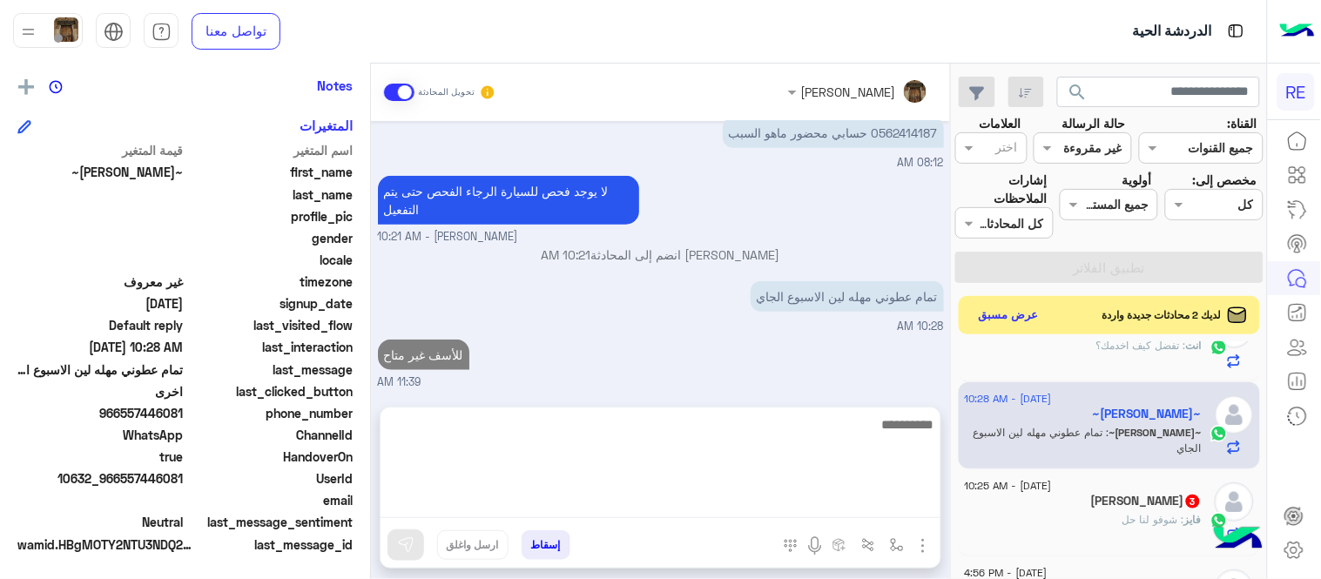
scroll to position [346, 0]
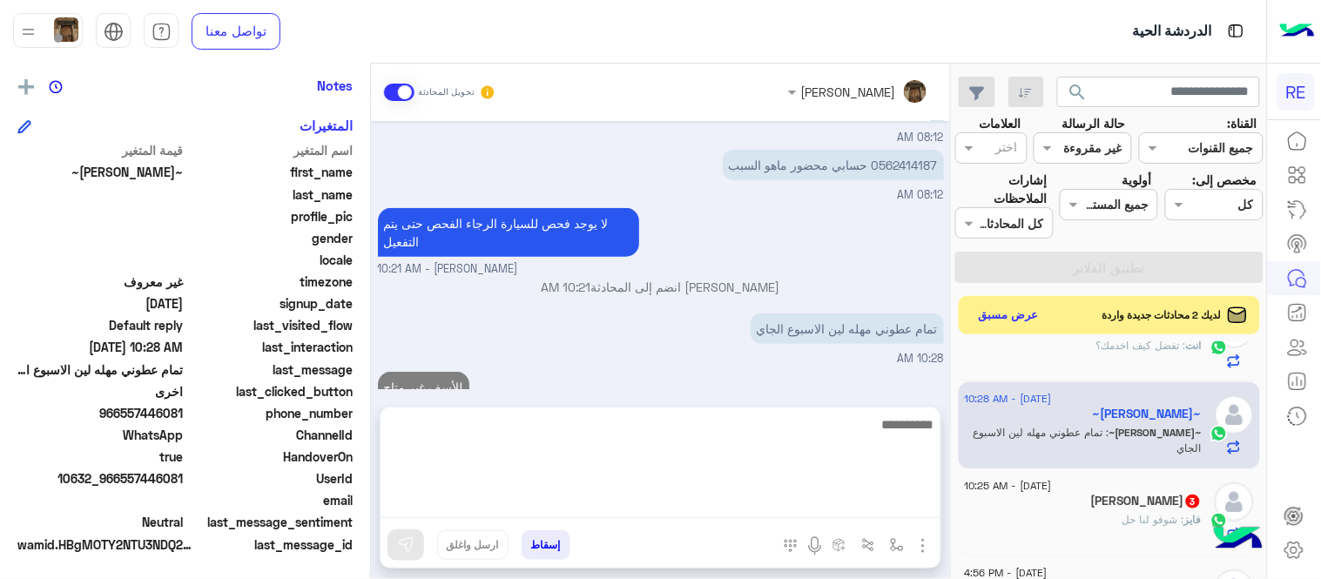
click at [1091, 515] on div "فايز : شوفو لنا حل" at bounding box center [1083, 527] width 237 height 30
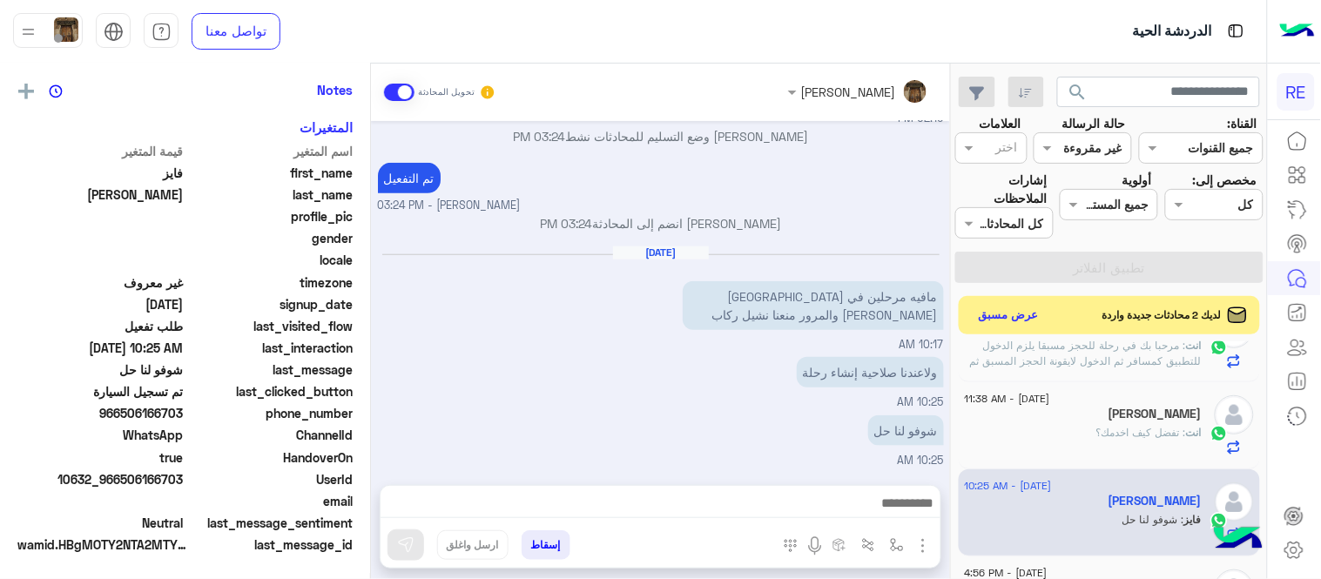
scroll to position [357, 0]
drag, startPoint x: 126, startPoint y: 412, endPoint x: 186, endPoint y: 415, distance: 60.2
click at [186, 415] on div "phone_number 966506166703" at bounding box center [184, 415] width 335 height 22
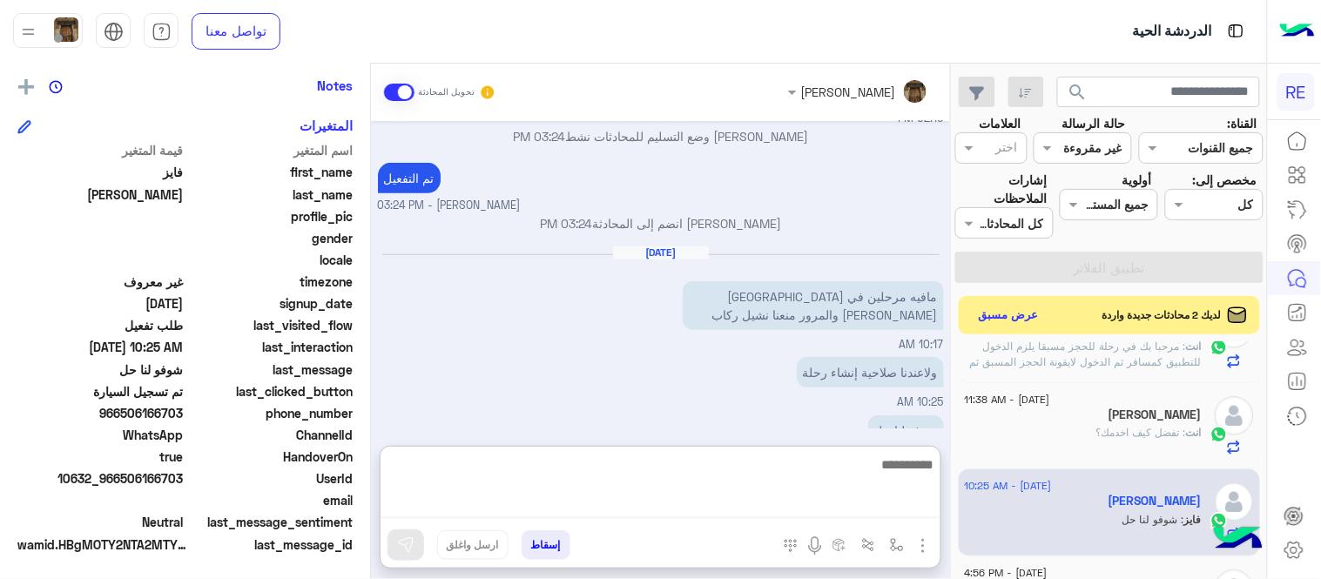
click at [737, 517] on textarea at bounding box center [660, 486] width 560 height 64
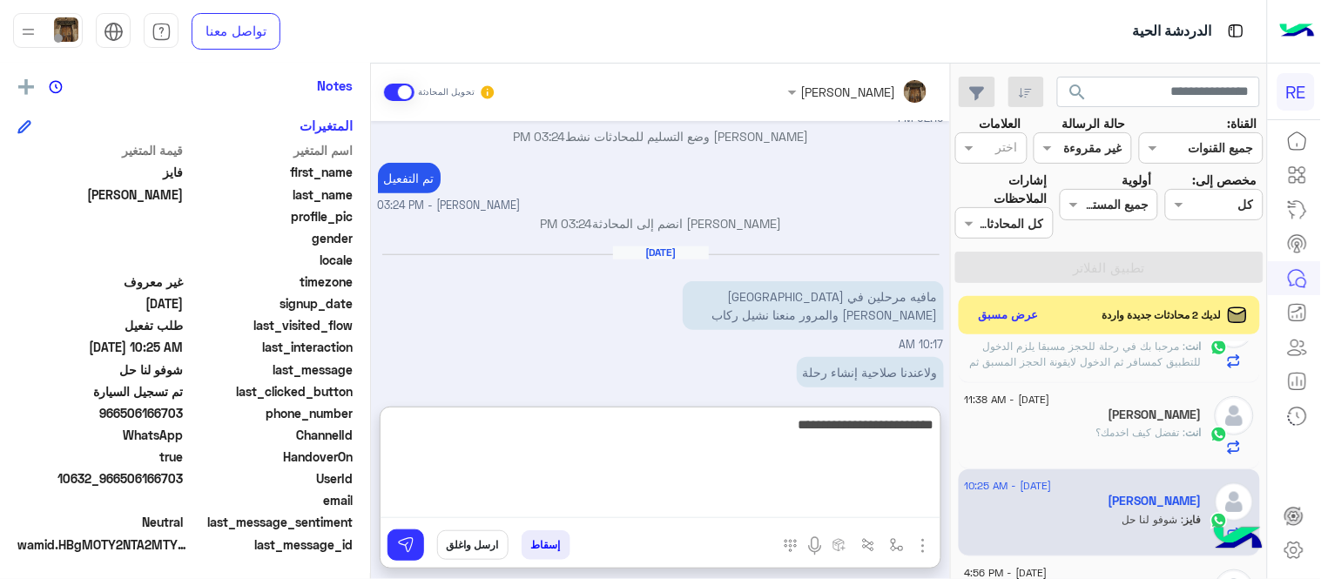
type textarea "**********"
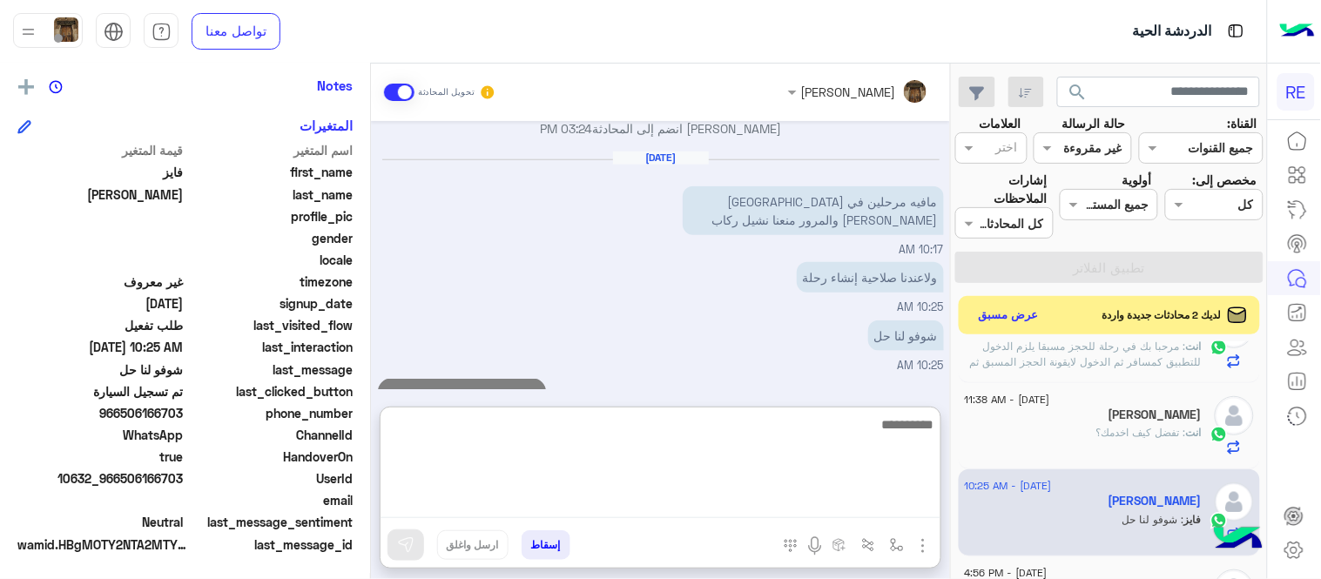
click at [818, 346] on div "Aug 16, 2025 سعدنا بتواصلك، نأمل منك توضيح استفسارك أكثر 01:28 PM تم تسجيل السي…" at bounding box center [660, 255] width 579 height 268
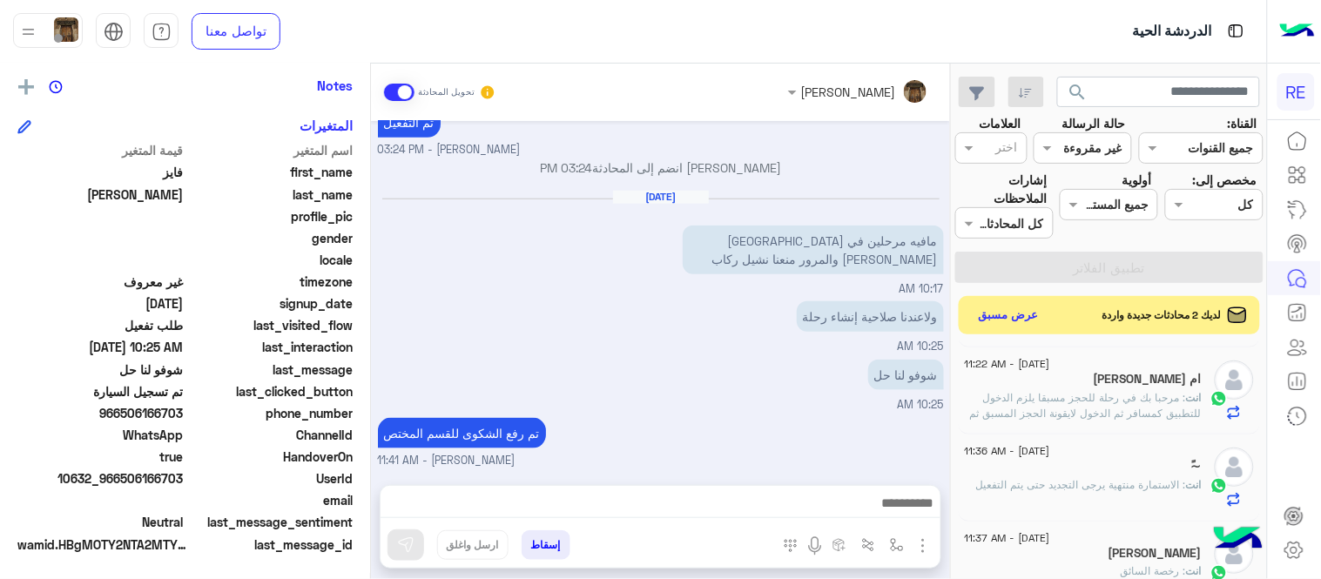
scroll to position [0, 0]
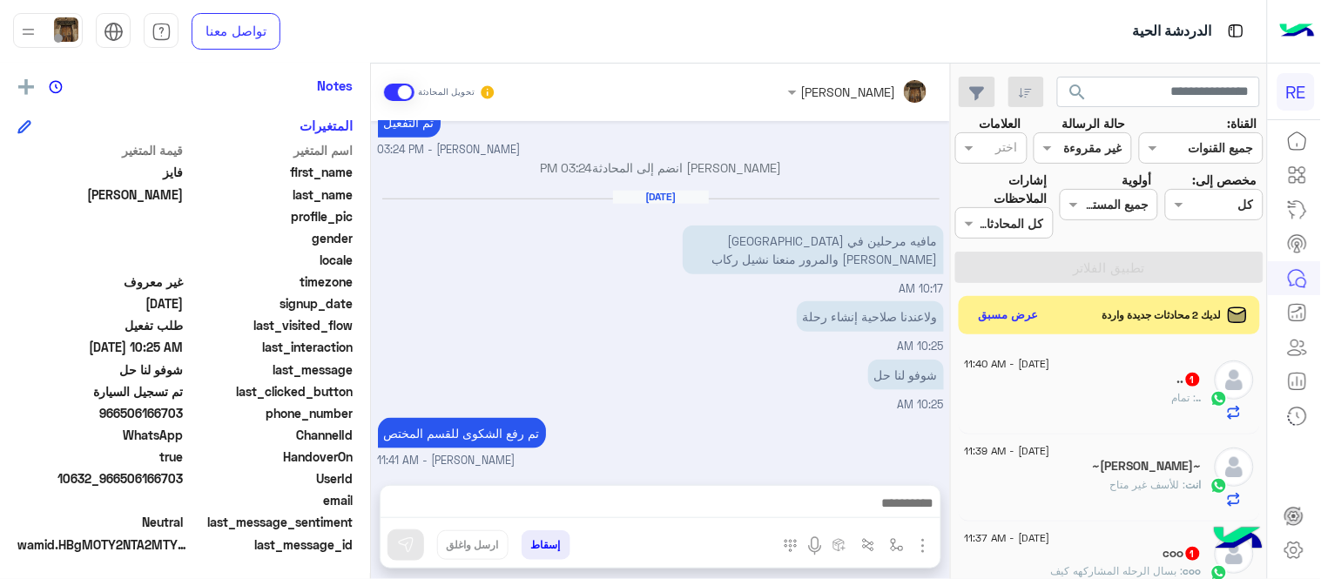
click at [1091, 358] on div "17 August - 11:40 AM .. 1 .. : تمام" at bounding box center [1110, 390] width 302 height 87
click at [1029, 368] on span "[DATE] - 11:40 AM" at bounding box center [1007, 364] width 85 height 16
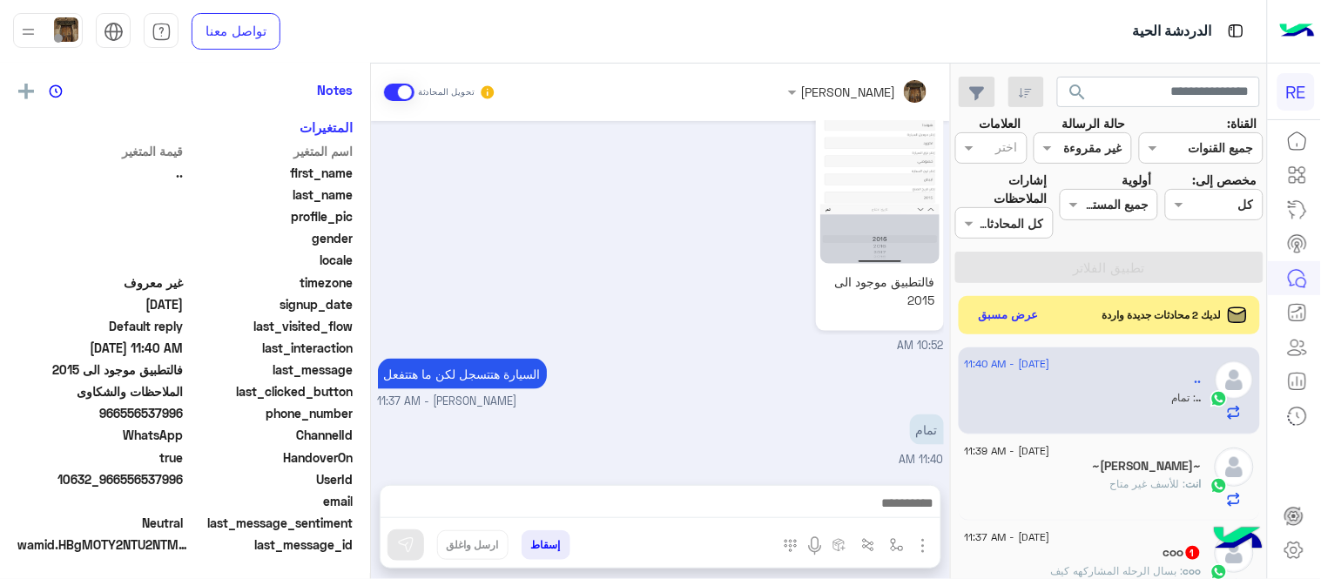
scroll to position [357, 0]
click at [1023, 320] on button "عرض مسبق" at bounding box center [1008, 315] width 73 height 24
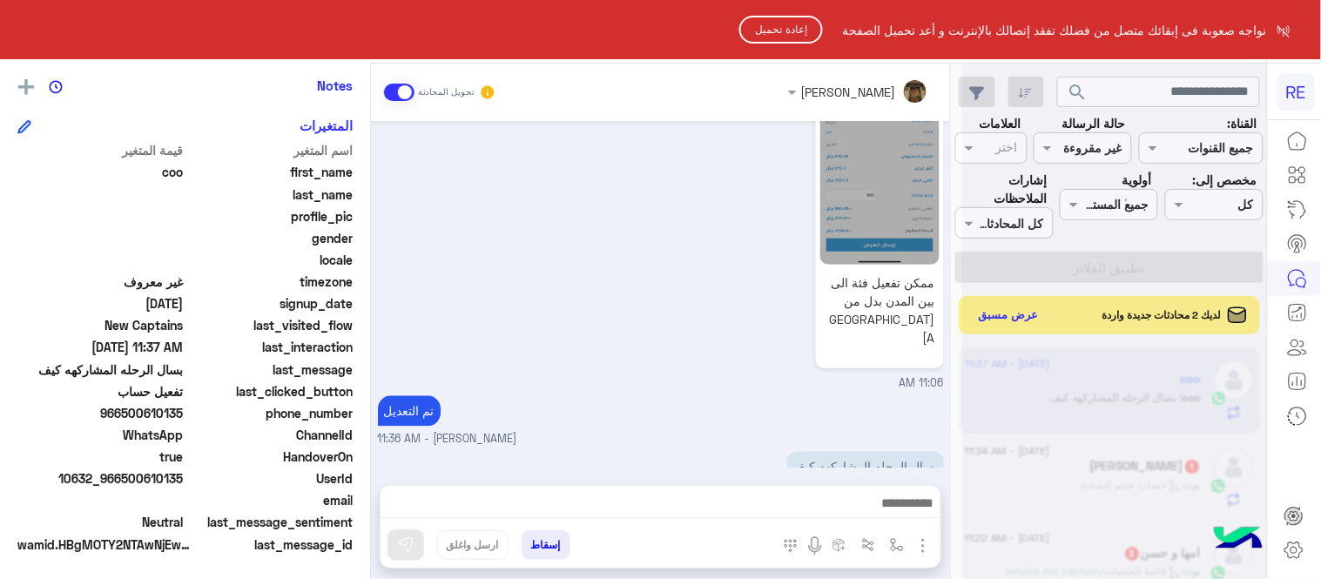
scroll to position [1226, 0]
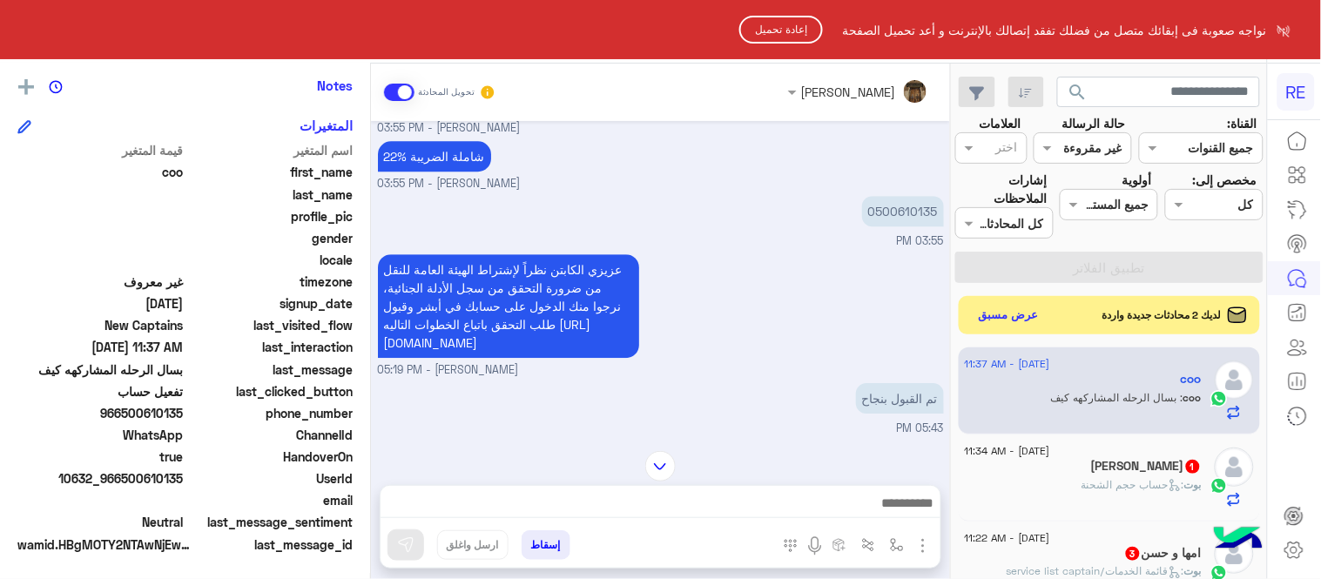
click at [904, 205] on html "RE نواجه صعوبة فى إبقائك متصل من فضلك تفقد إتصالك بالإنترنت و أعد تحميل الصفحة …" at bounding box center [660, 289] width 1321 height 579
click at [772, 32] on button "إعادة تحميل" at bounding box center [781, 30] width 84 height 28
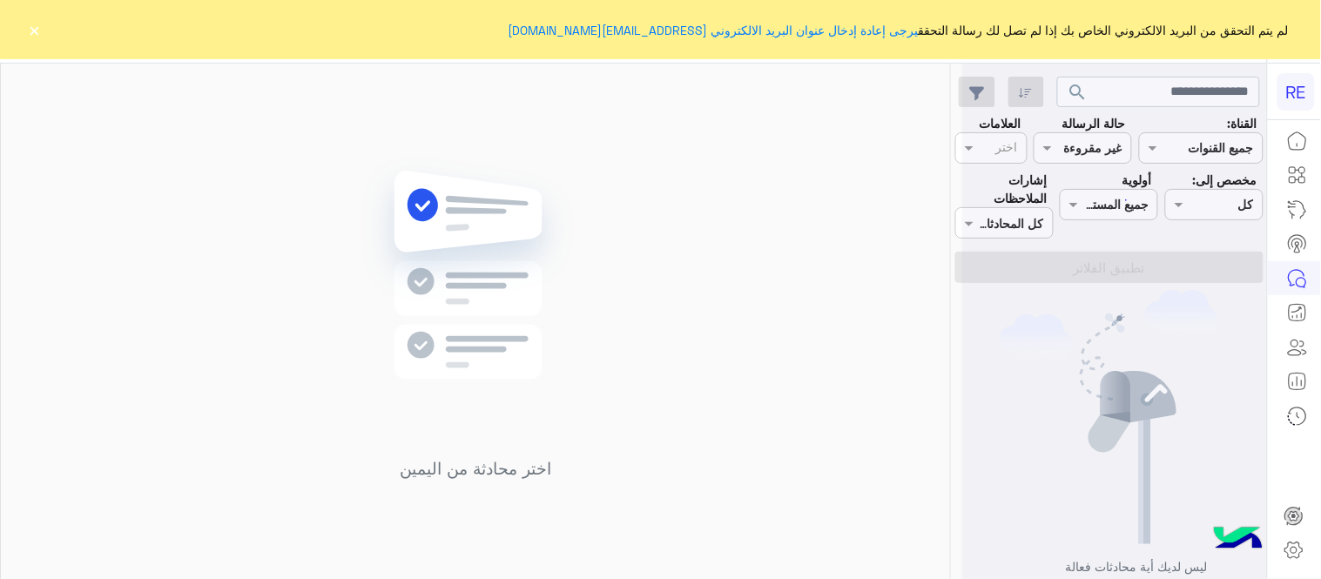
click at [39, 31] on button "×" at bounding box center [34, 29] width 17 height 17
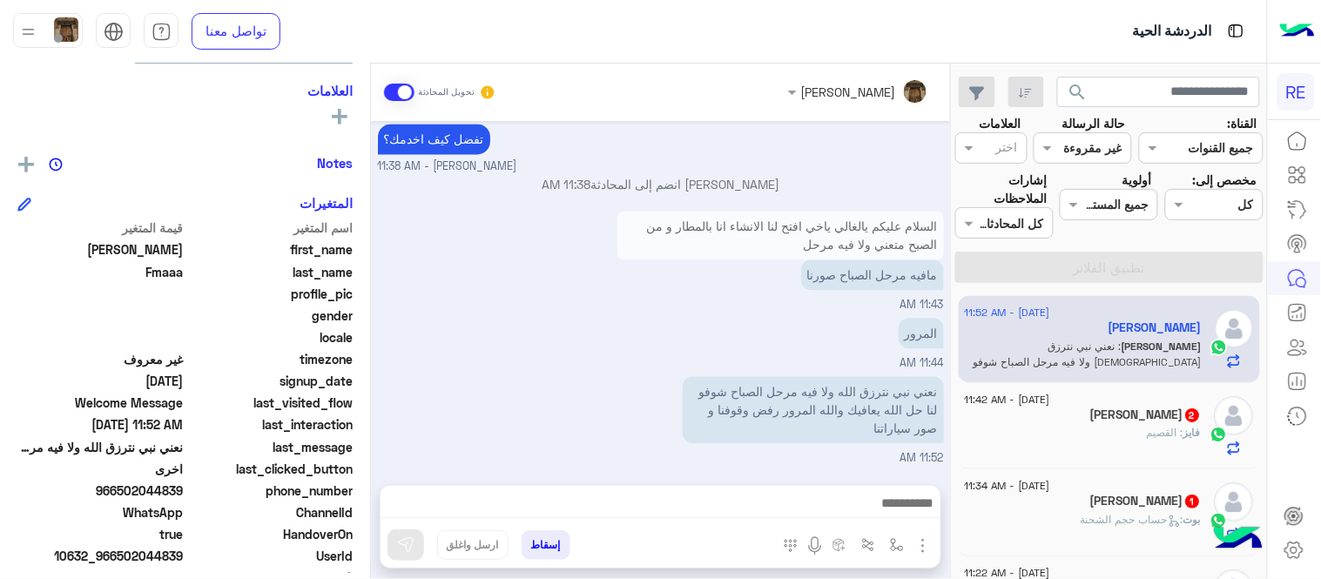
scroll to position [293, 0]
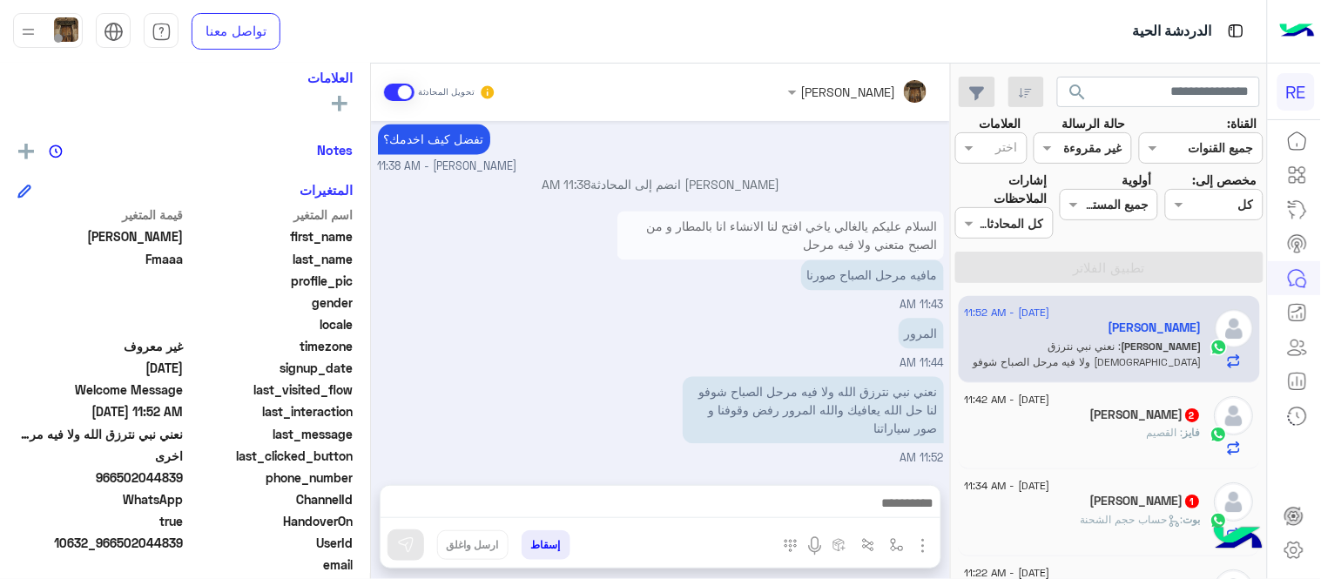
drag, startPoint x: 122, startPoint y: 474, endPoint x: 185, endPoint y: 481, distance: 63.0
click at [184, 481] on span "966502044839" at bounding box center [100, 477] width 166 height 18
copy span "502044839"
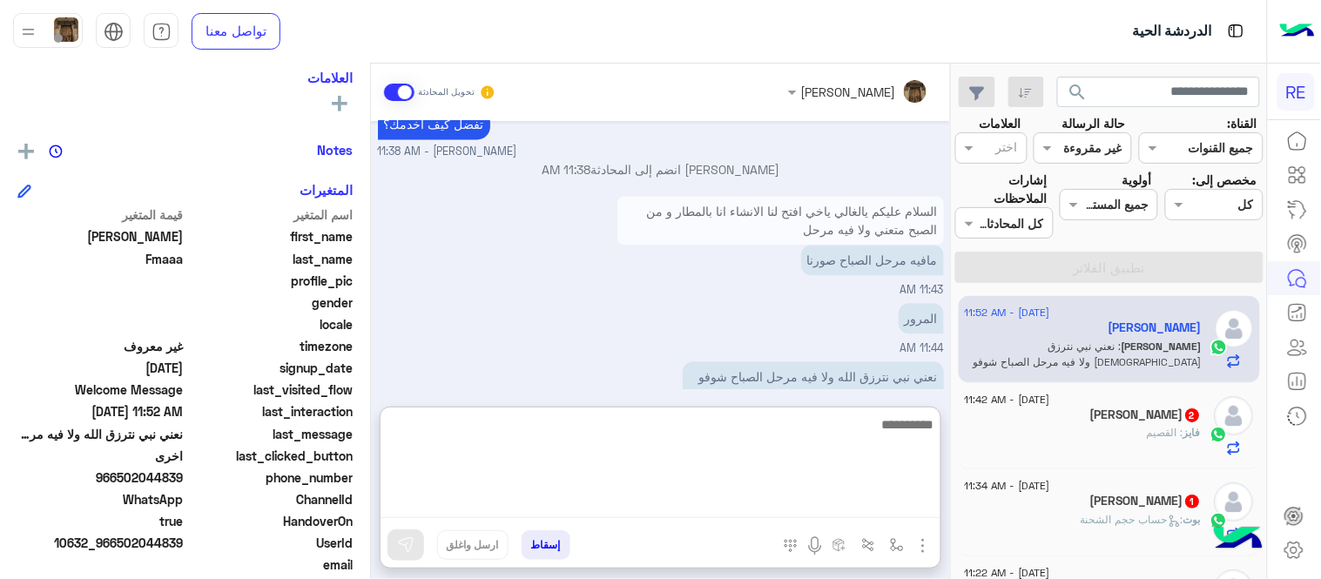
click at [761, 497] on textarea at bounding box center [660, 466] width 560 height 104
type textarea "**********"
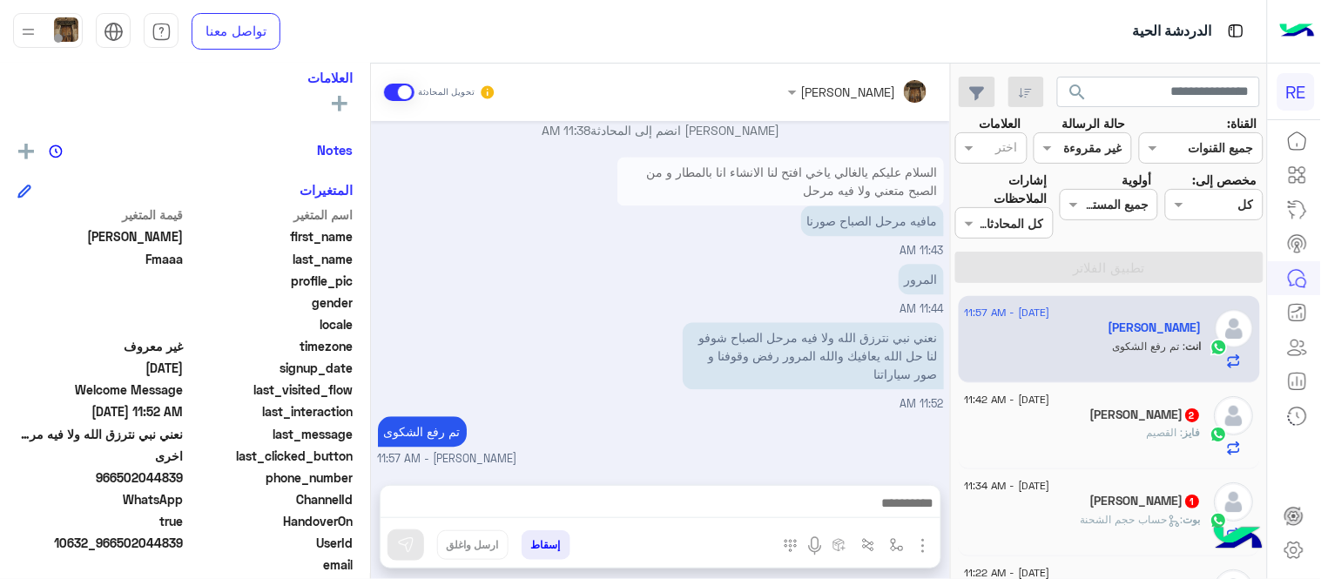
scroll to position [1039, 0]
click at [1184, 421] on span "2" at bounding box center [1192, 414] width 17 height 15
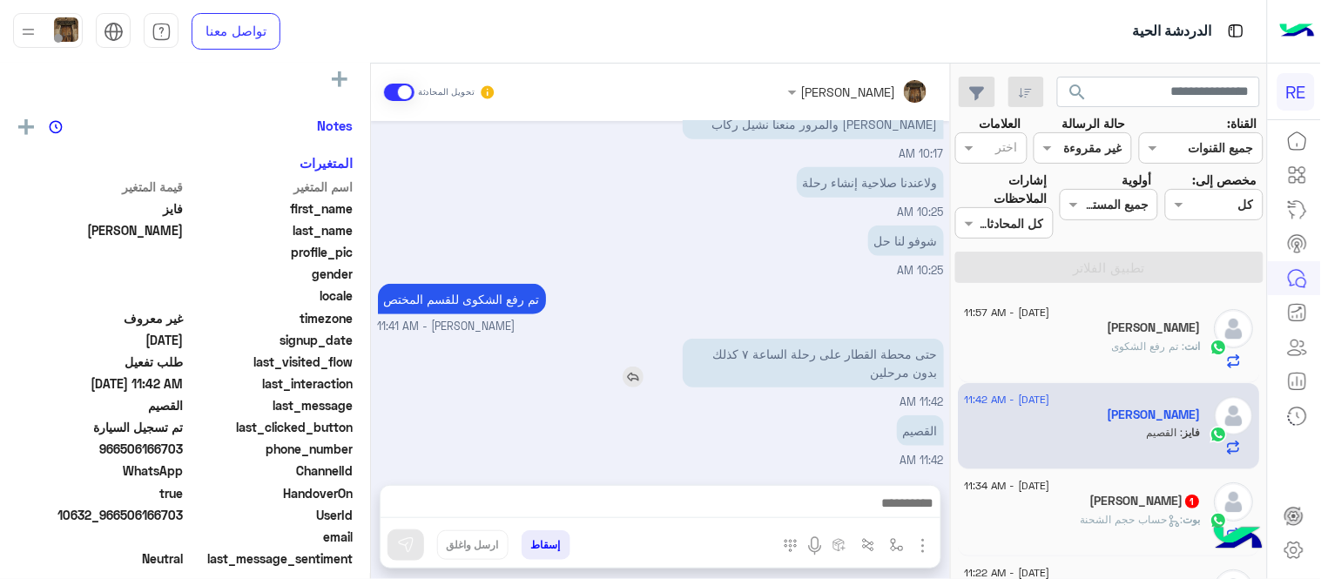
scroll to position [293, 0]
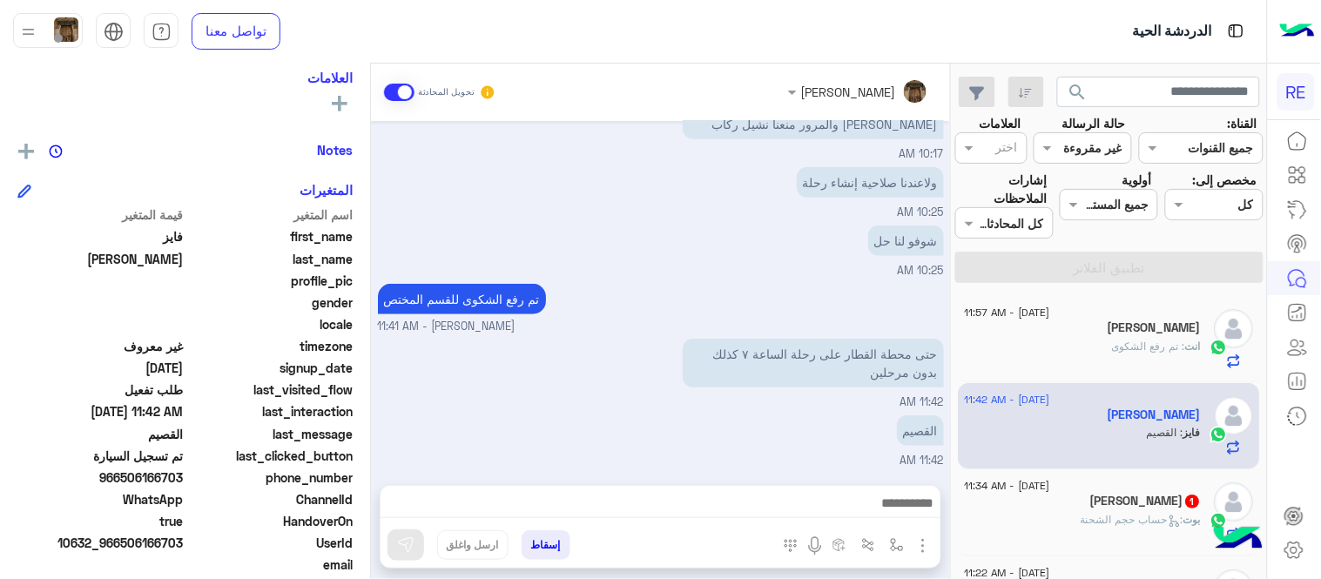
click at [1101, 535] on div "بوت : حساب حجم الشحنة" at bounding box center [1083, 527] width 237 height 30
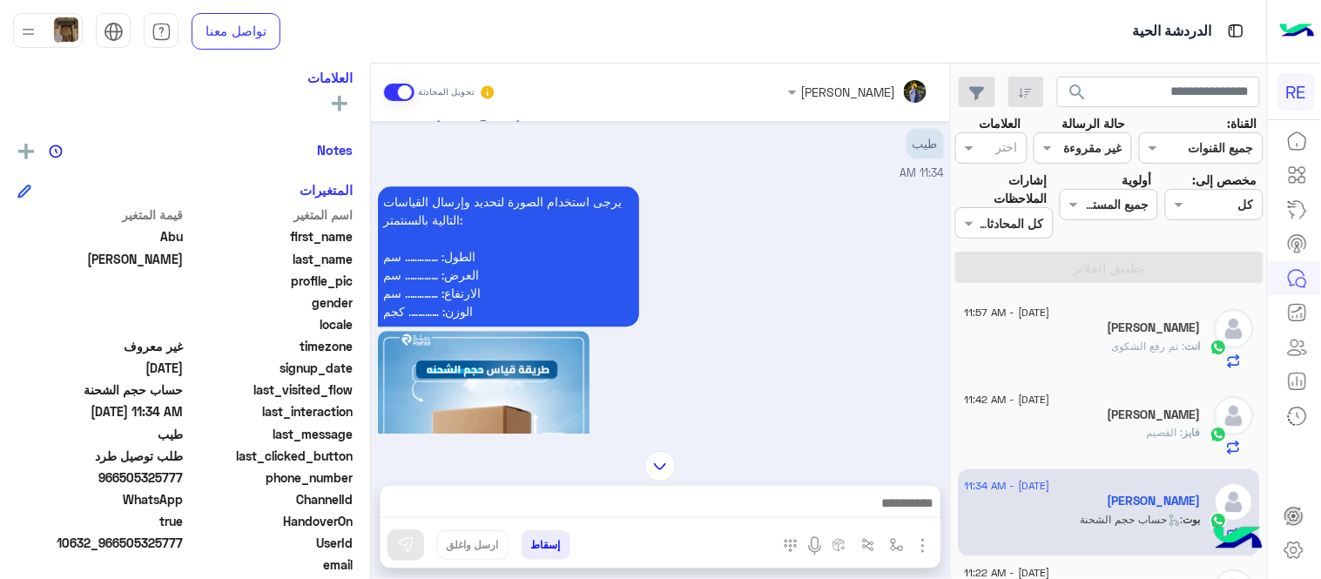
scroll to position [2945, 0]
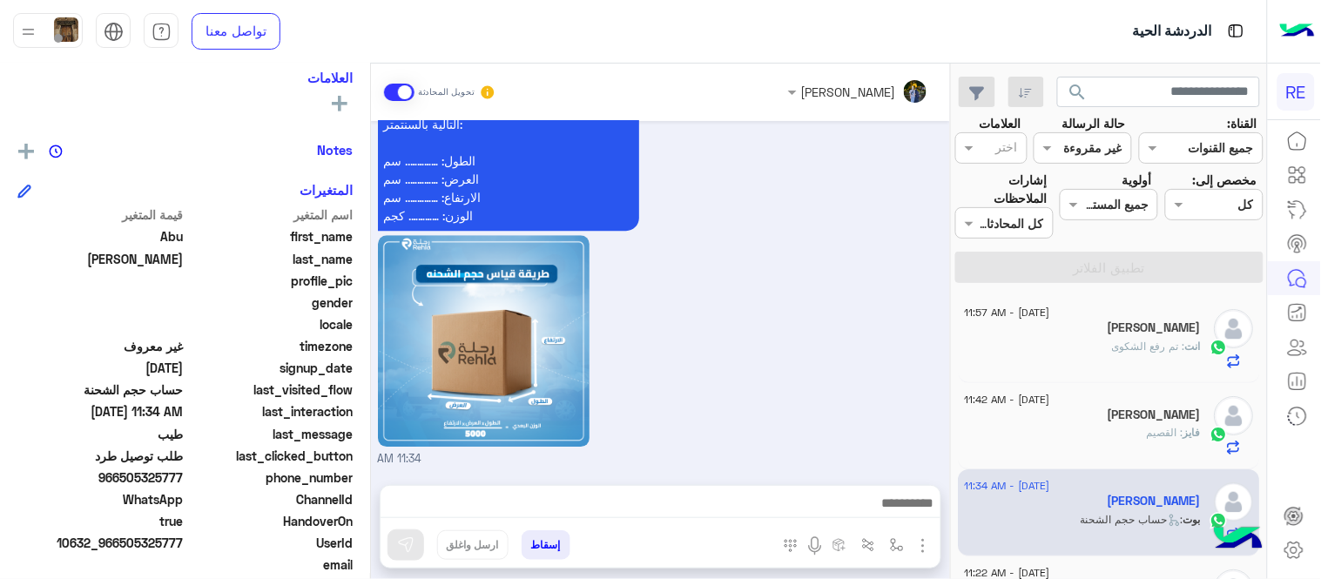
click at [117, 476] on span "966505325777" at bounding box center [100, 477] width 166 height 18
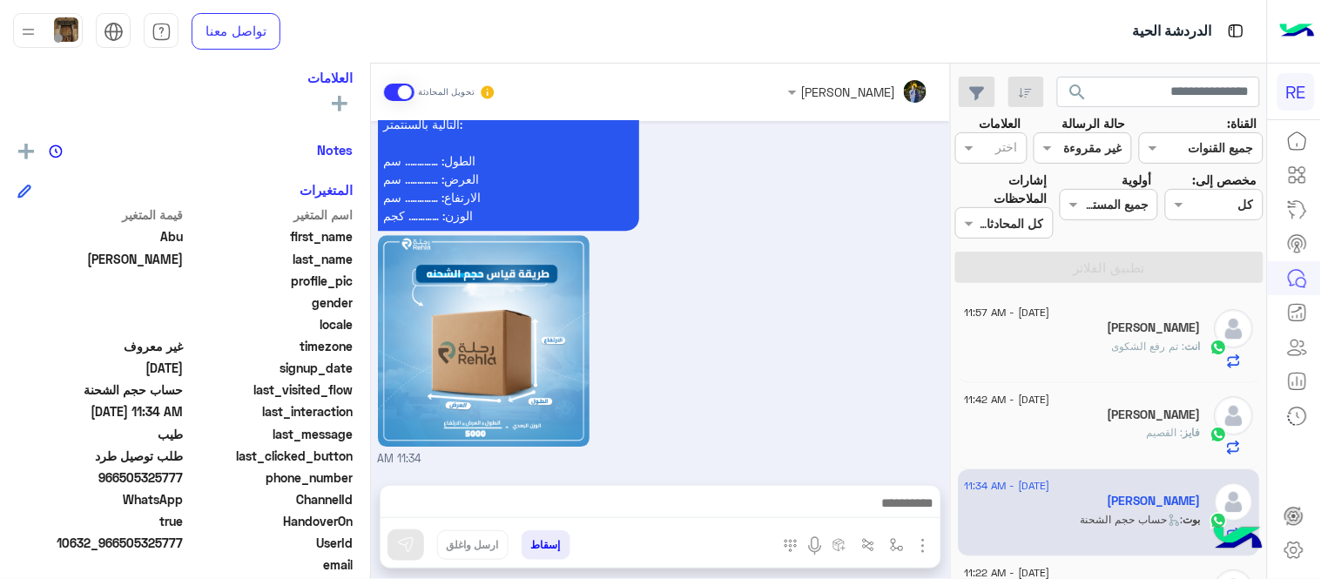
copy span "966505325777"
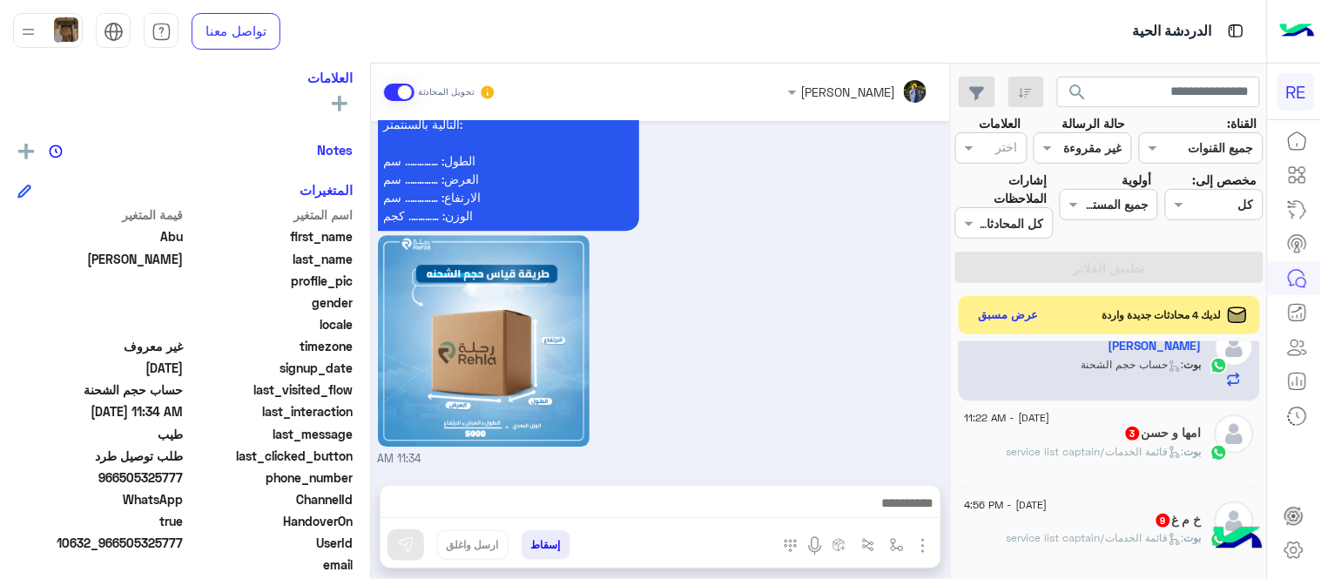
scroll to position [221, 0]
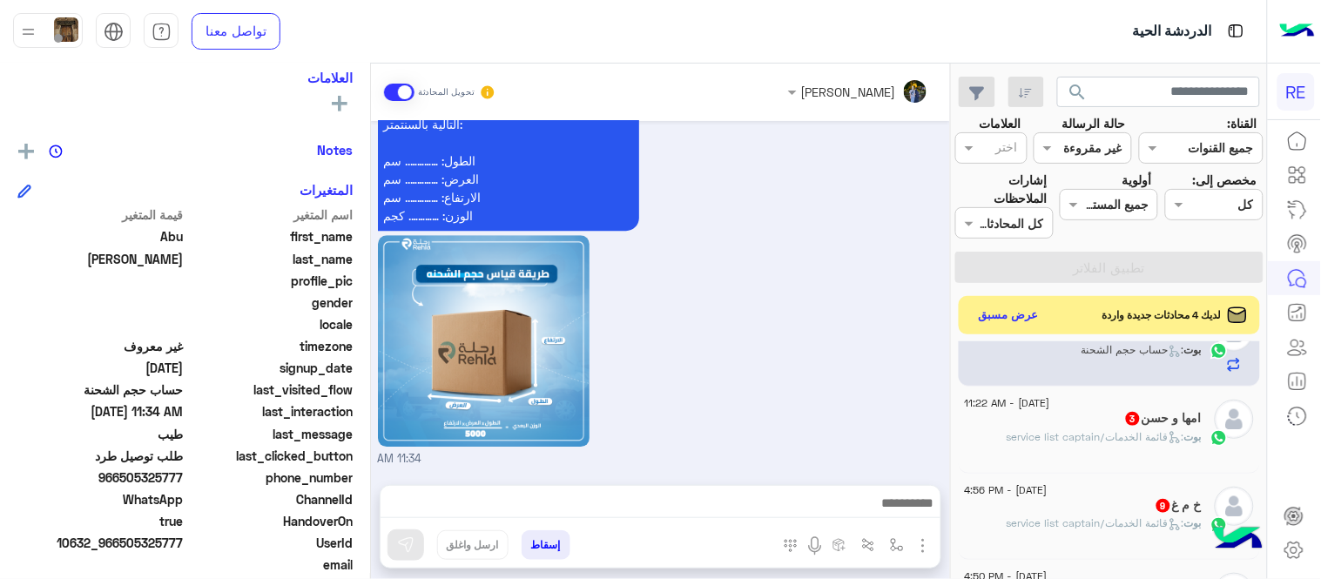
click at [1092, 427] on div "امها و حسن 3" at bounding box center [1083, 420] width 237 height 18
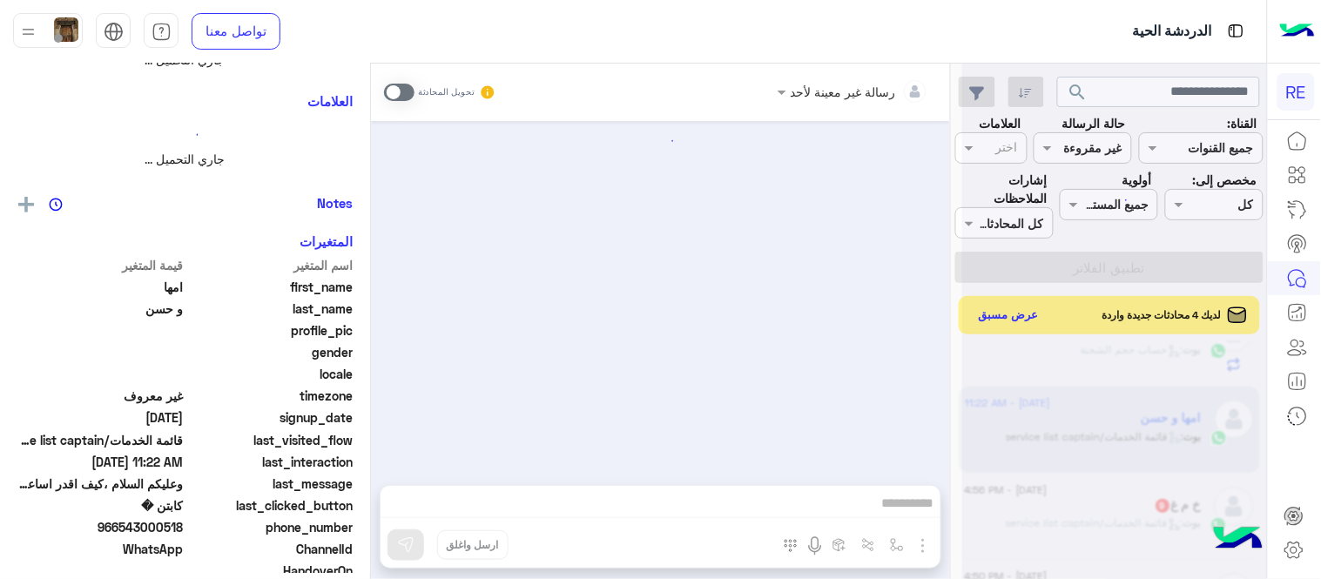
scroll to position [317, 0]
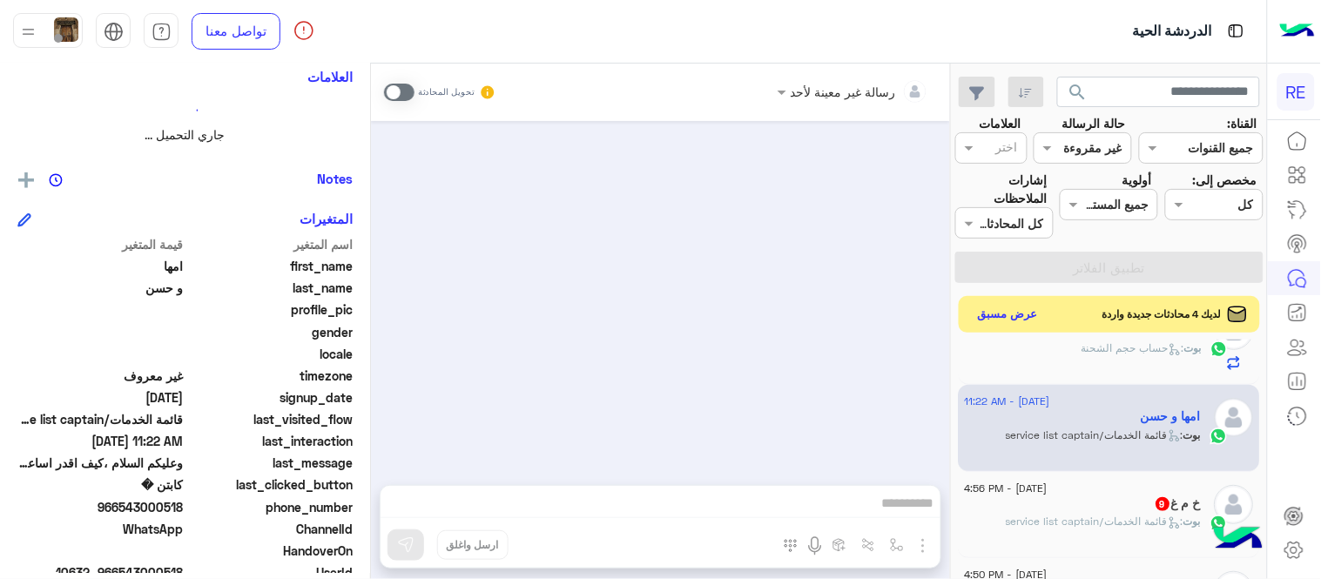
click at [1023, 316] on button "عرض مسبق" at bounding box center [1008, 315] width 73 height 24
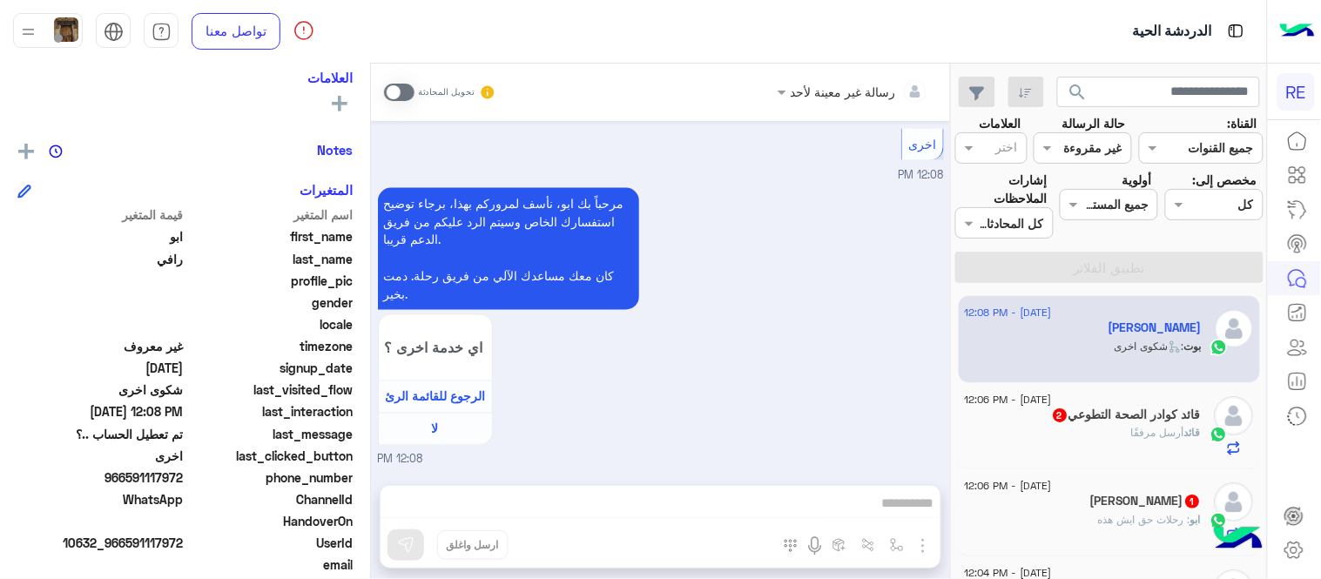
click at [401, 88] on span at bounding box center [399, 92] width 30 height 17
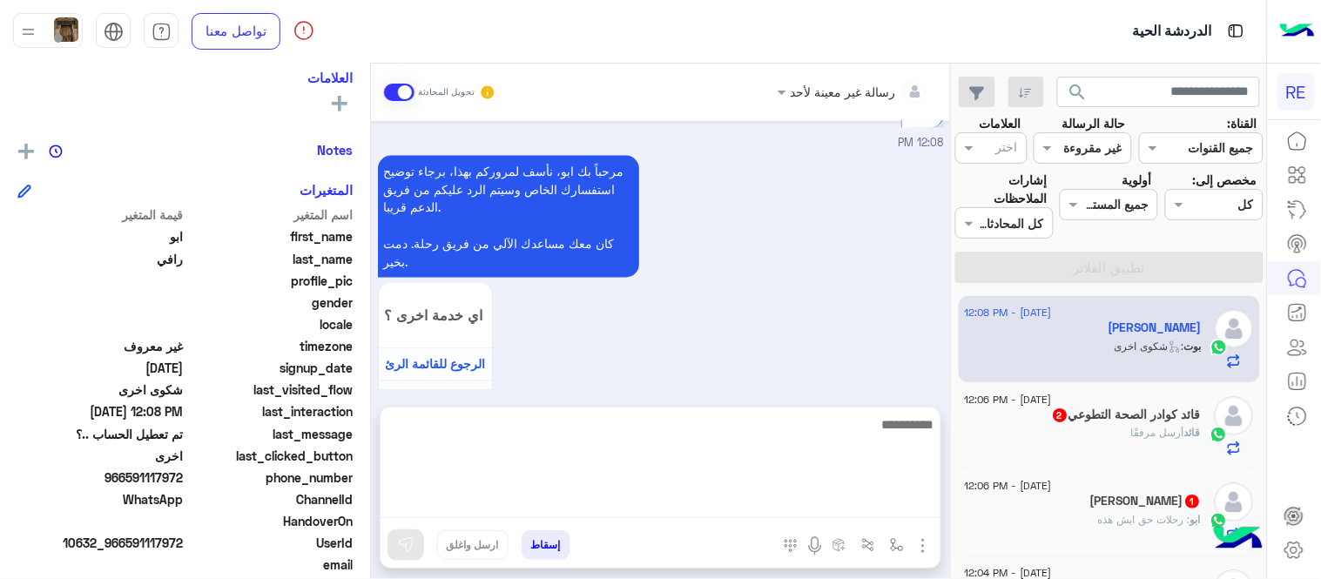
click at [705, 511] on textarea at bounding box center [660, 466] width 560 height 104
type textarea "**********"
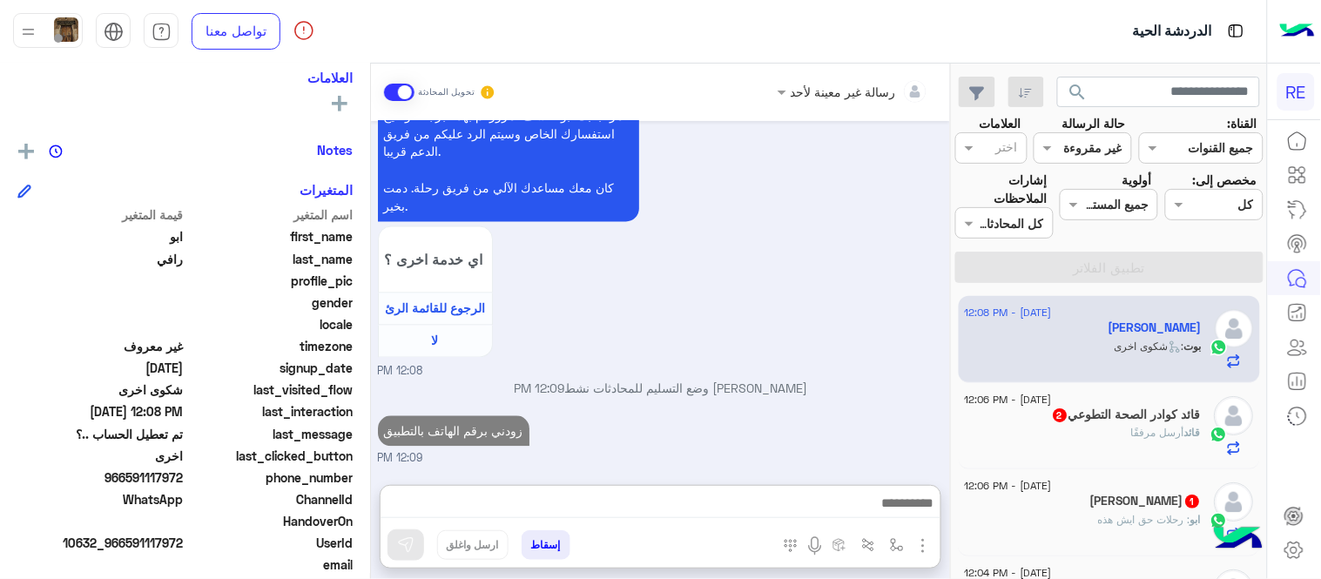
scroll to position [862, 0]
click at [1083, 442] on div "قائد أرسل مرفقًا" at bounding box center [1083, 440] width 237 height 30
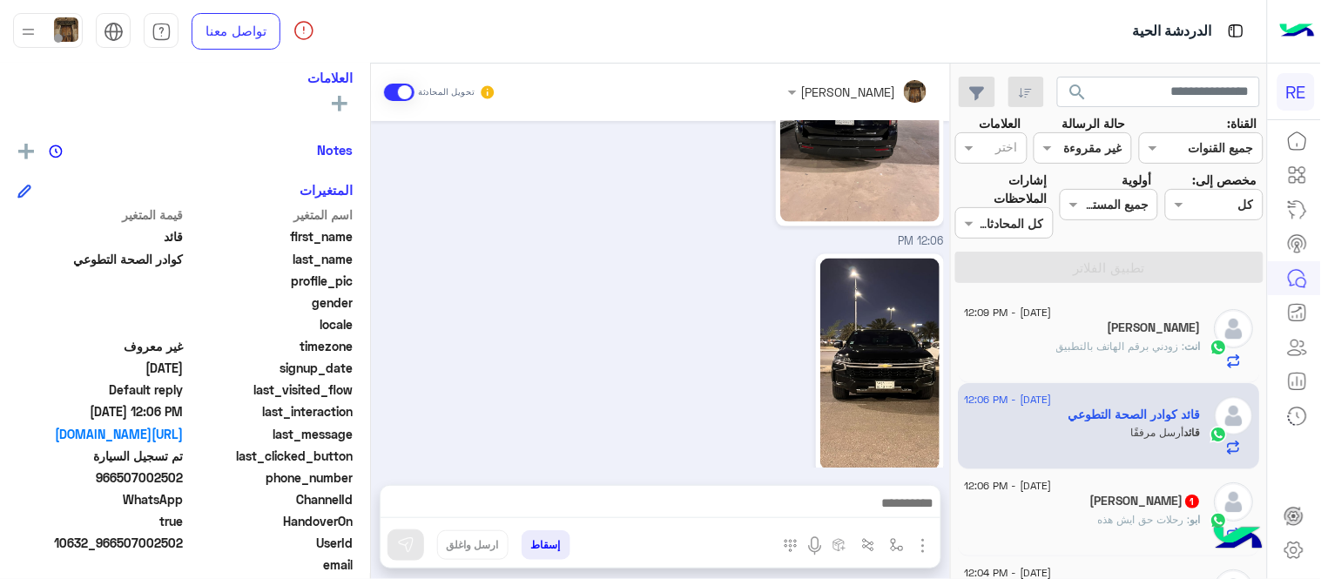
scroll to position [581, 0]
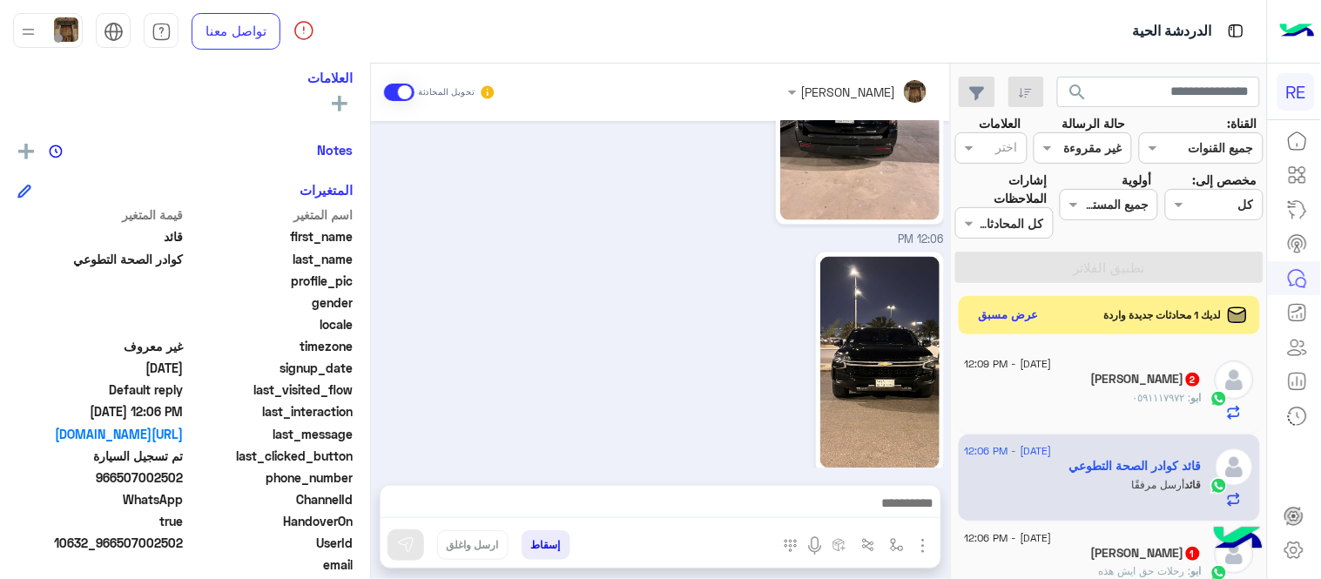
drag, startPoint x: 122, startPoint y: 474, endPoint x: 185, endPoint y: 474, distance: 62.7
click at [184, 474] on span "966507002502" at bounding box center [100, 477] width 166 height 18
copy span "507002502"
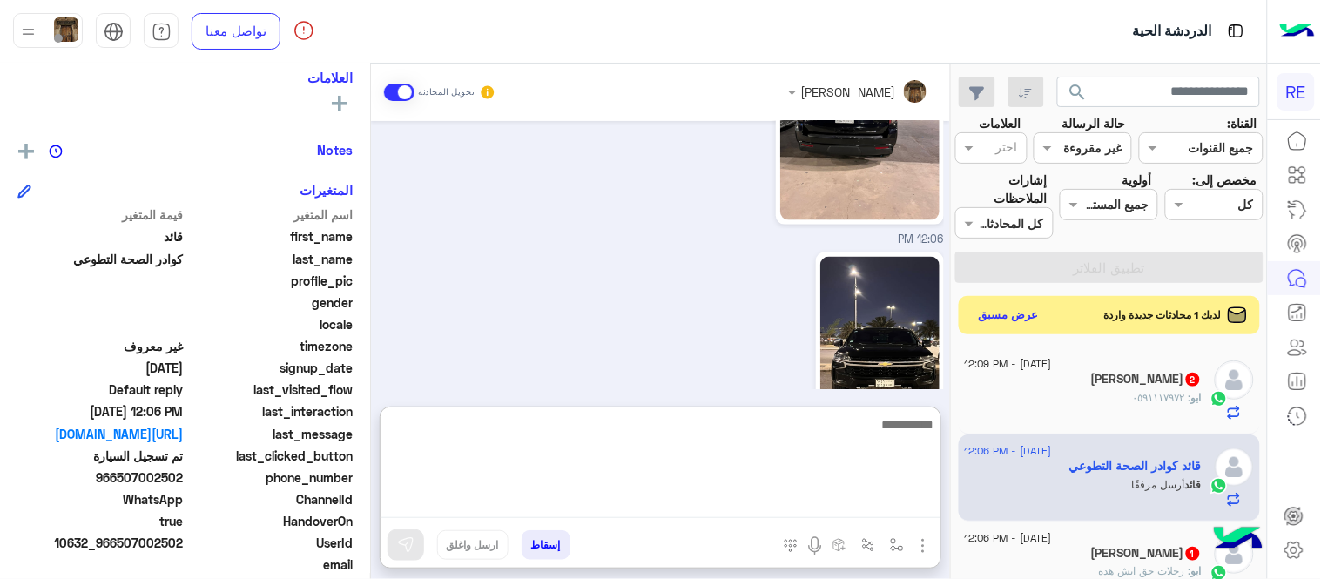
click at [778, 503] on textarea at bounding box center [660, 466] width 560 height 104
type textarea "**********"
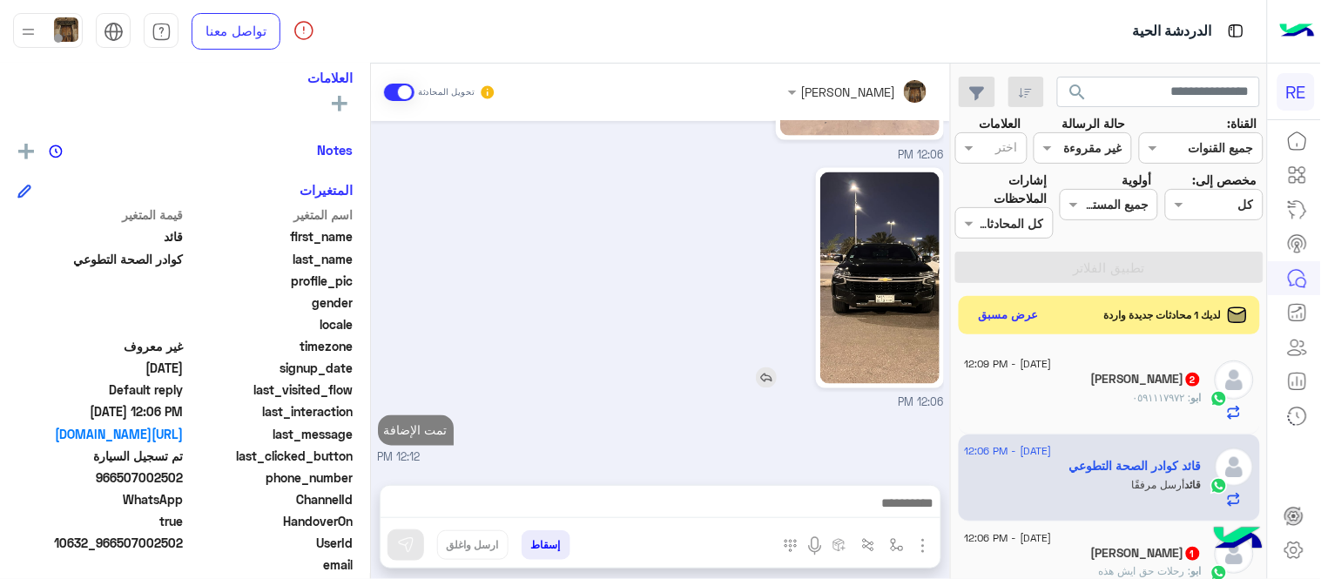
click at [864, 378] on div "[DATE] Conversation was assigned to [PERSON_NAME] 03:14 PM قائد كوادر الصحة الت…" at bounding box center [660, 294] width 579 height 346
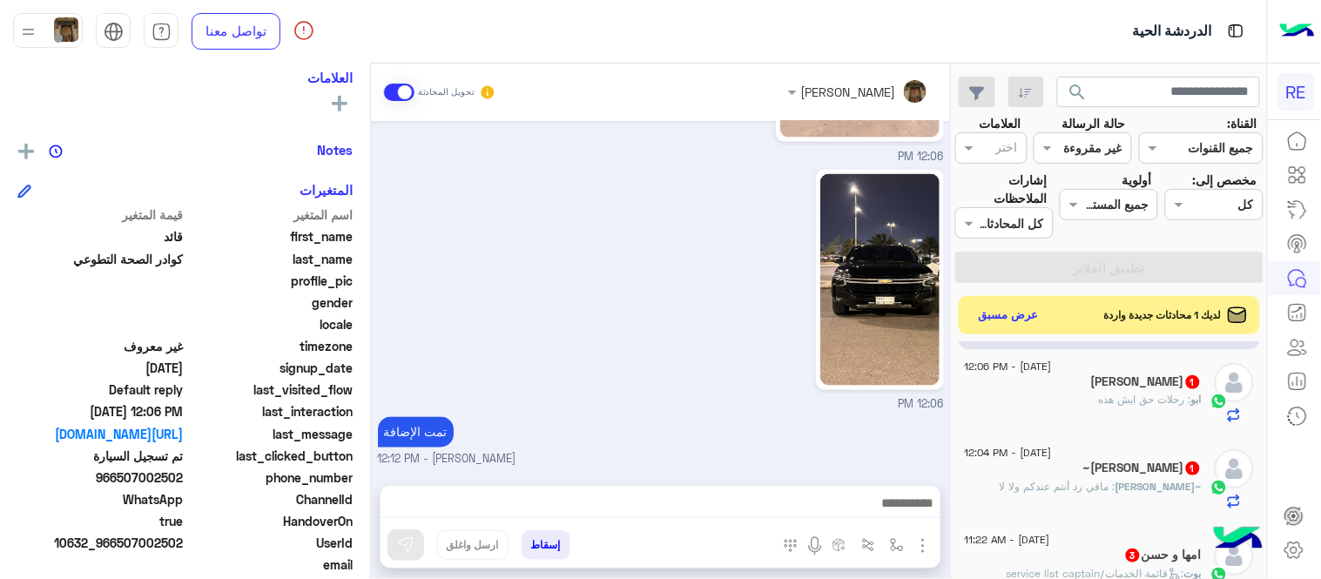
scroll to position [0, 0]
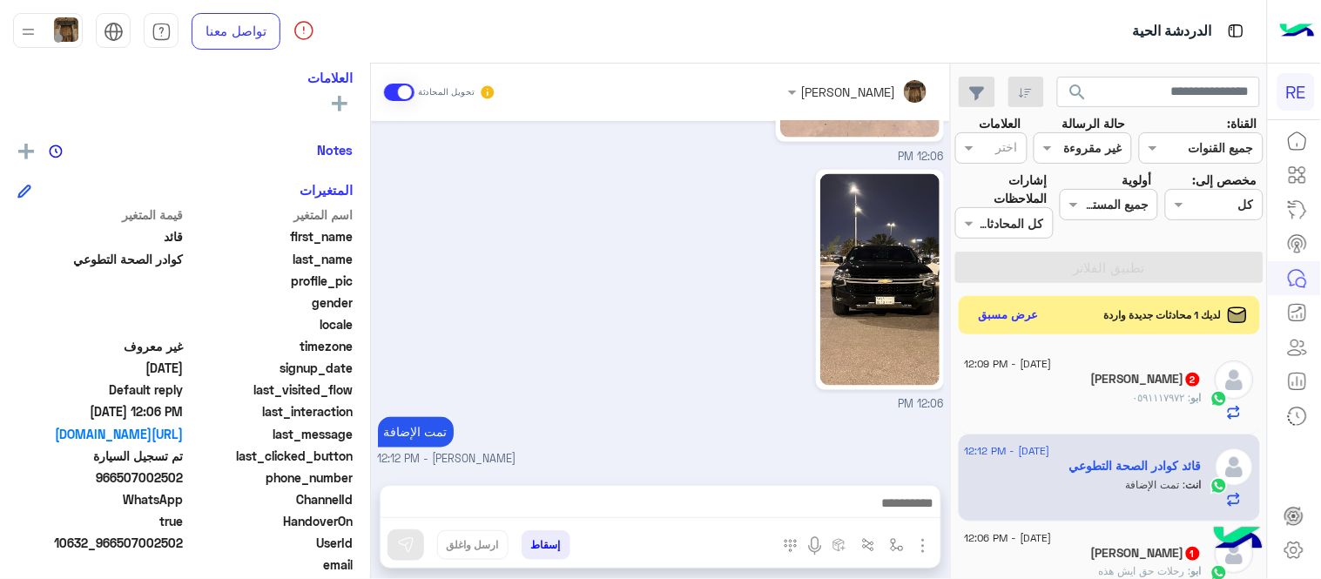
click at [1083, 387] on div "[PERSON_NAME] 2" at bounding box center [1083, 381] width 237 height 18
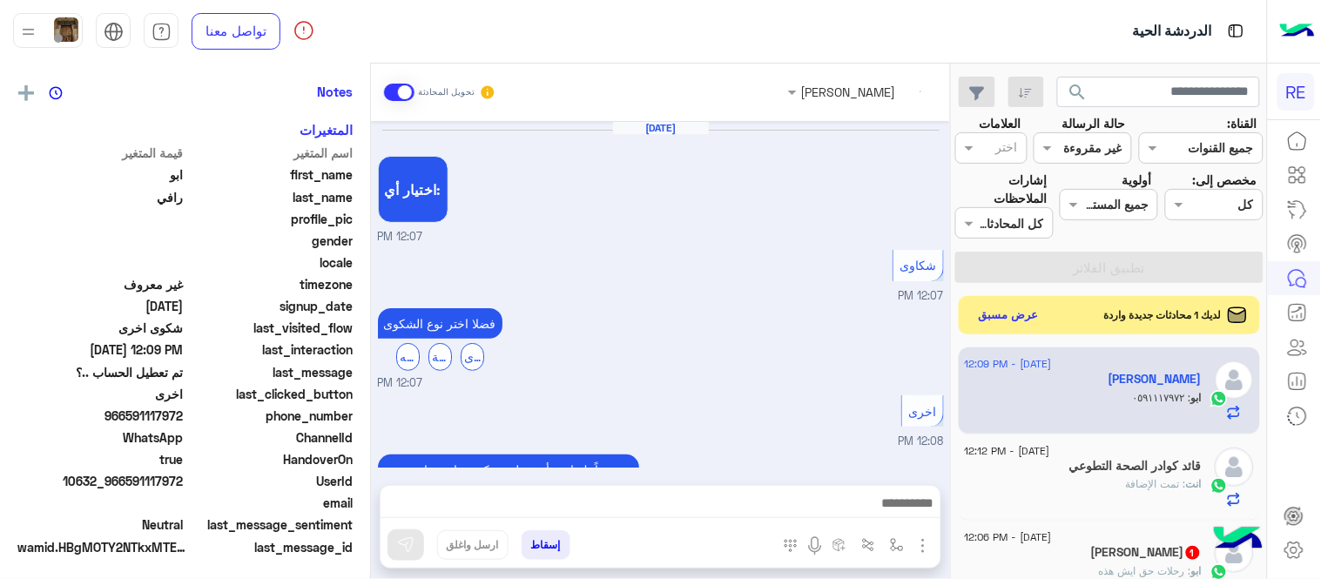
scroll to position [557, 0]
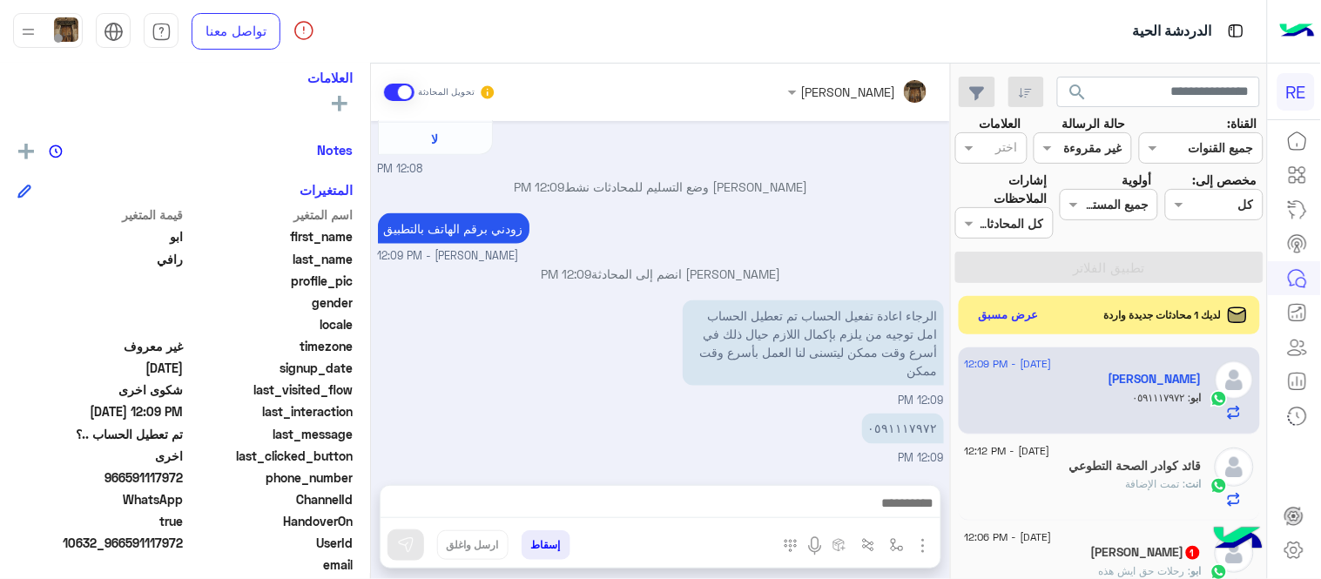
drag, startPoint x: 128, startPoint y: 477, endPoint x: 186, endPoint y: 484, distance: 58.7
click at [186, 484] on div "phone_number [PHONE_NUMBER]" at bounding box center [184, 479] width 335 height 22
copy span "591117972"
click at [895, 540] on img "button" at bounding box center [897, 545] width 14 height 14
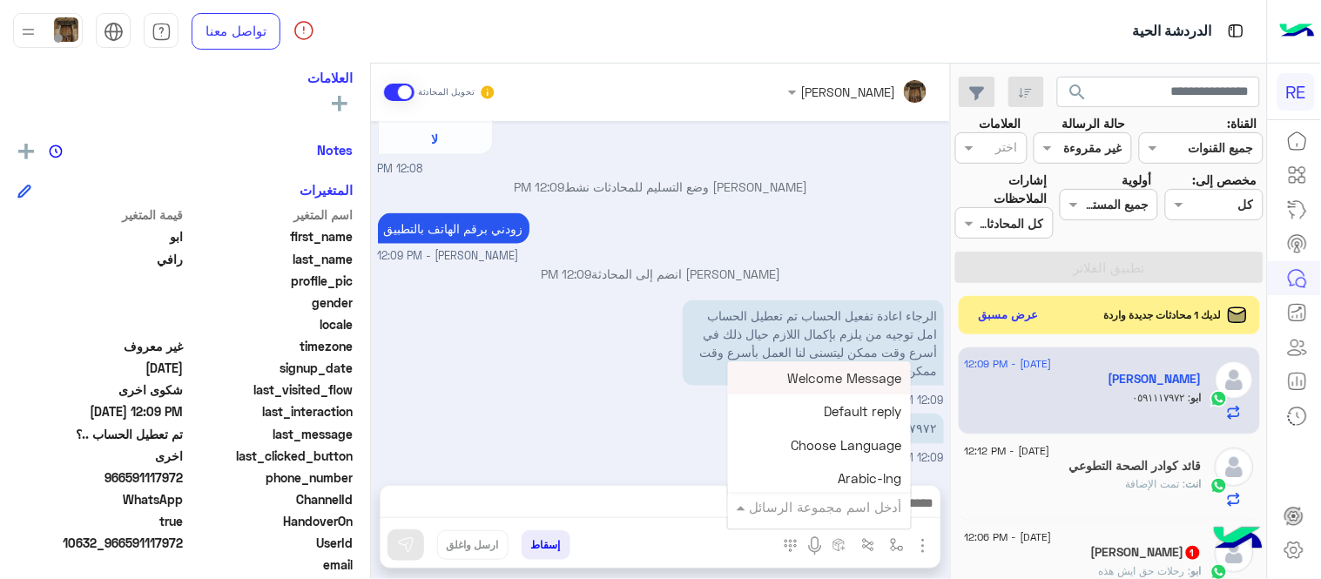
click at [834, 510] on input "text" at bounding box center [843, 507] width 118 height 20
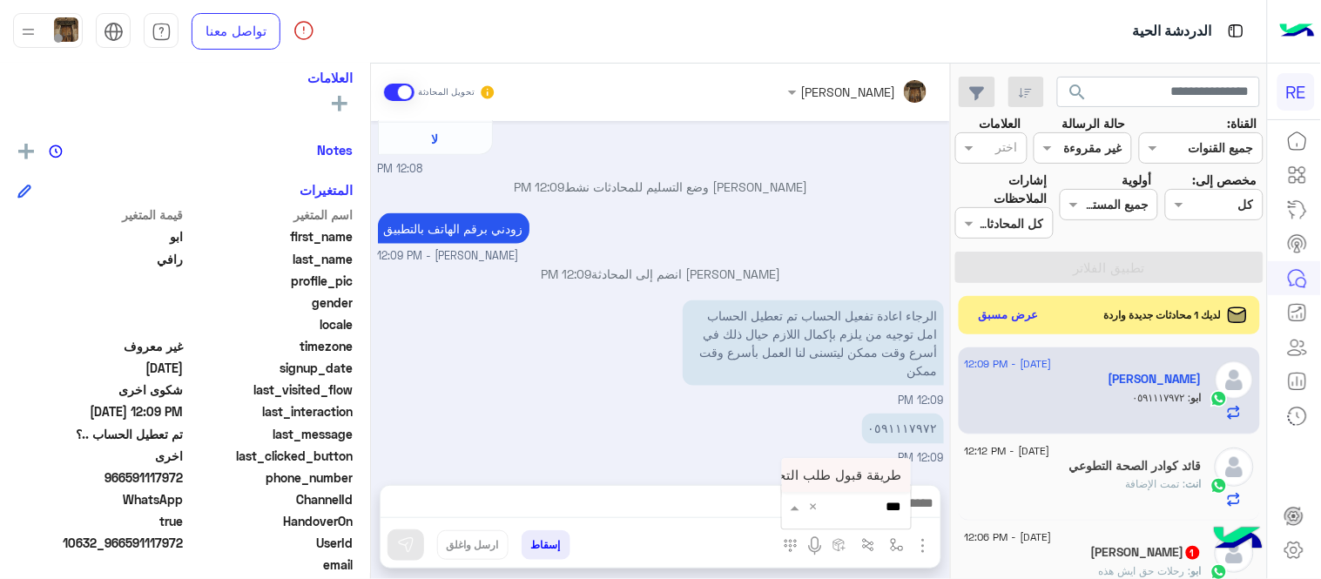
type input "****"
click at [808, 479] on span "طريقة قبول طلب التحقق تفعيل ابشر ككابتن" at bounding box center [779, 475] width 246 height 16
type textarea "**********"
click at [420, 537] on button at bounding box center [405, 544] width 37 height 31
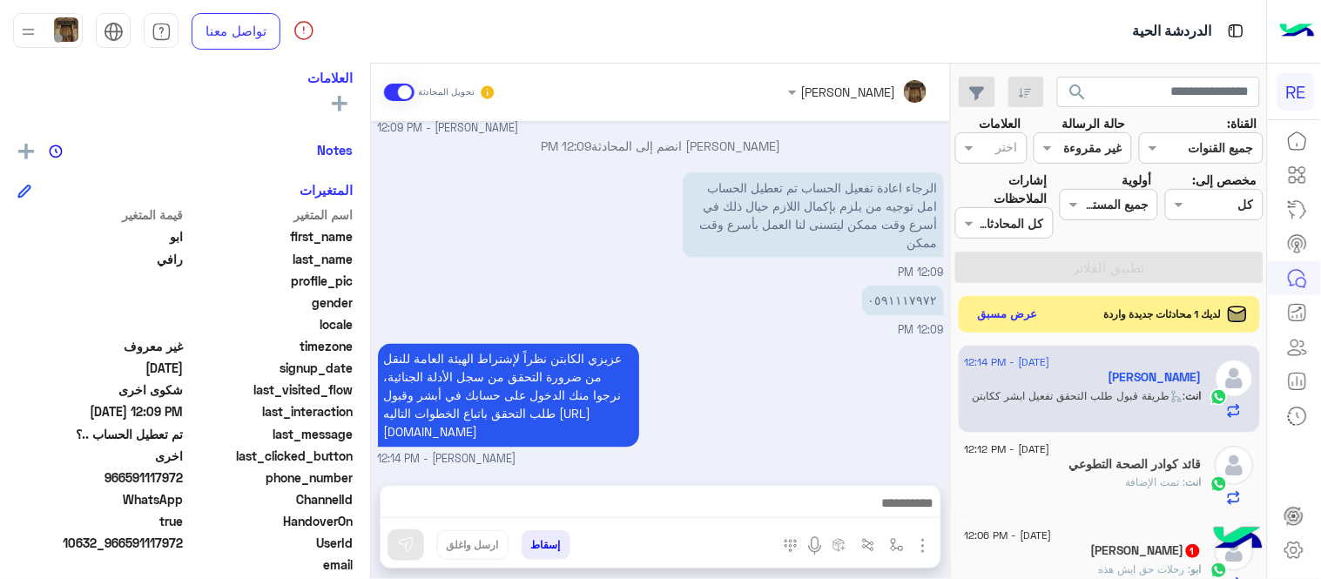
click at [998, 322] on button "عرض مسبق" at bounding box center [1008, 315] width 73 height 24
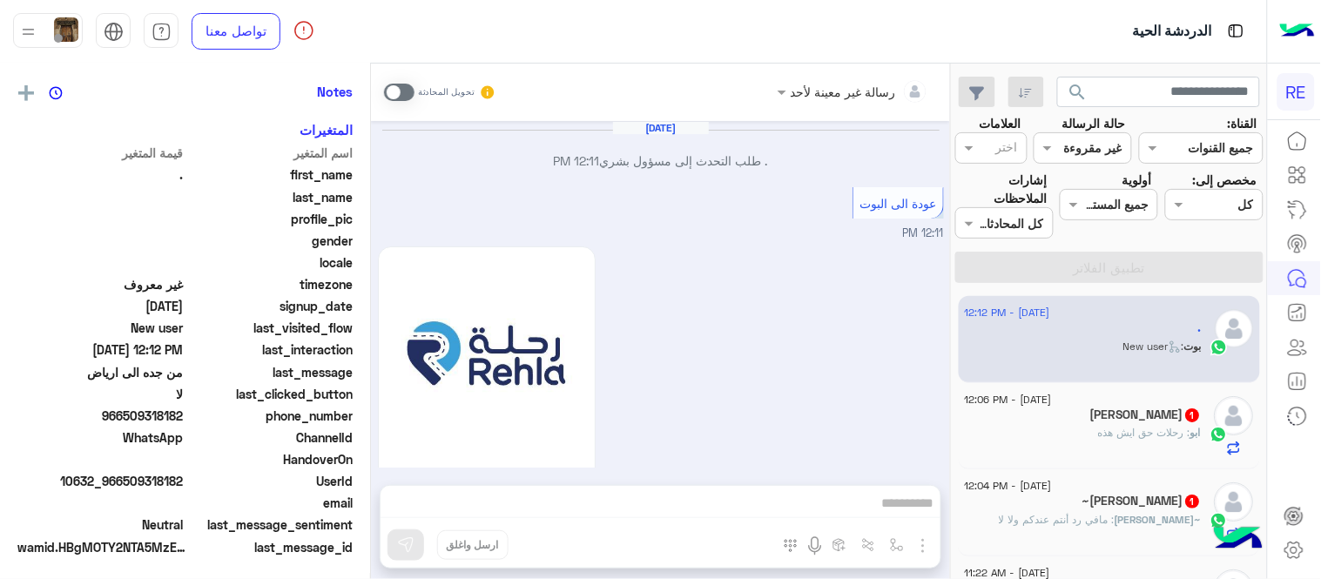
scroll to position [293, 0]
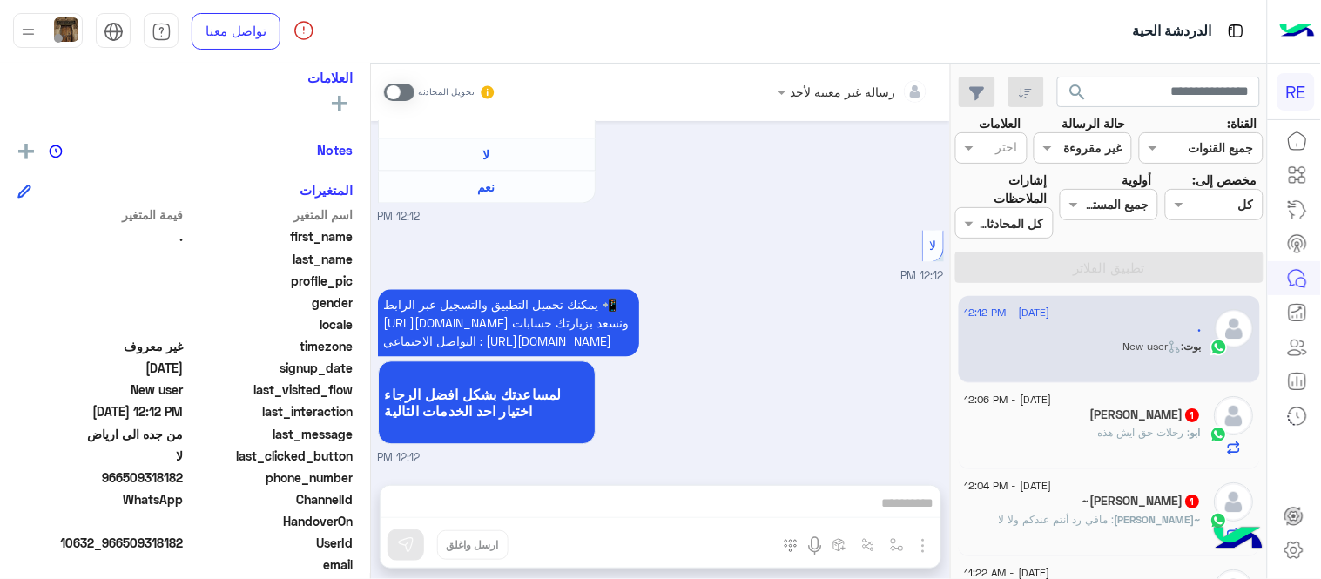
click at [399, 89] on span at bounding box center [399, 92] width 30 height 17
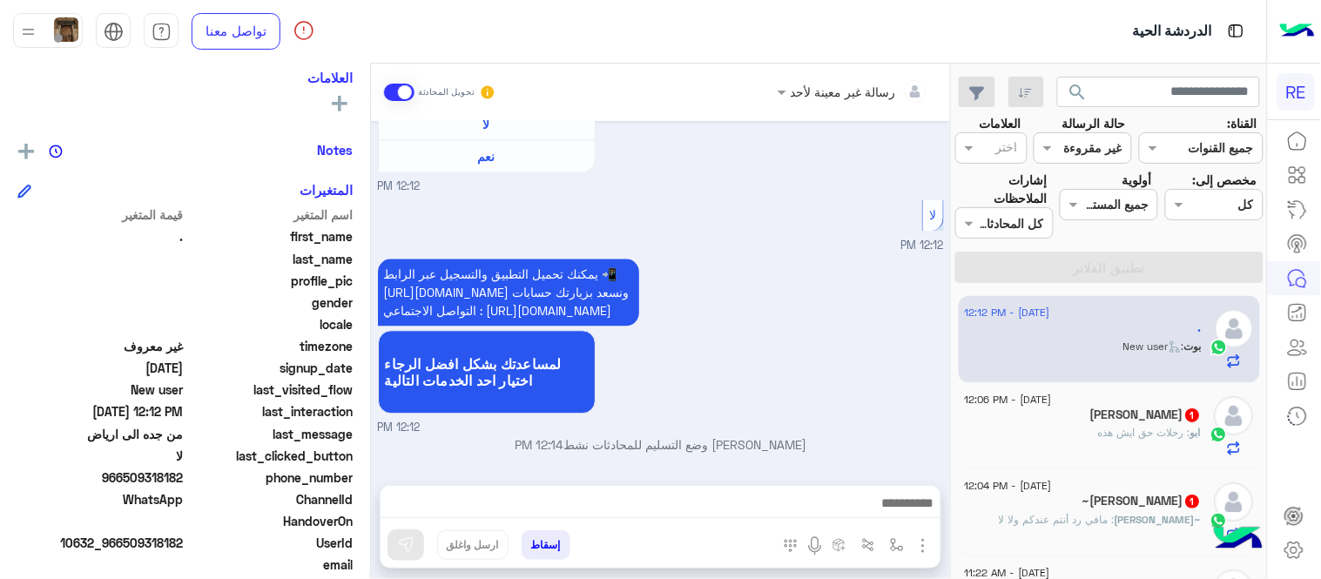
scroll to position [1007, 0]
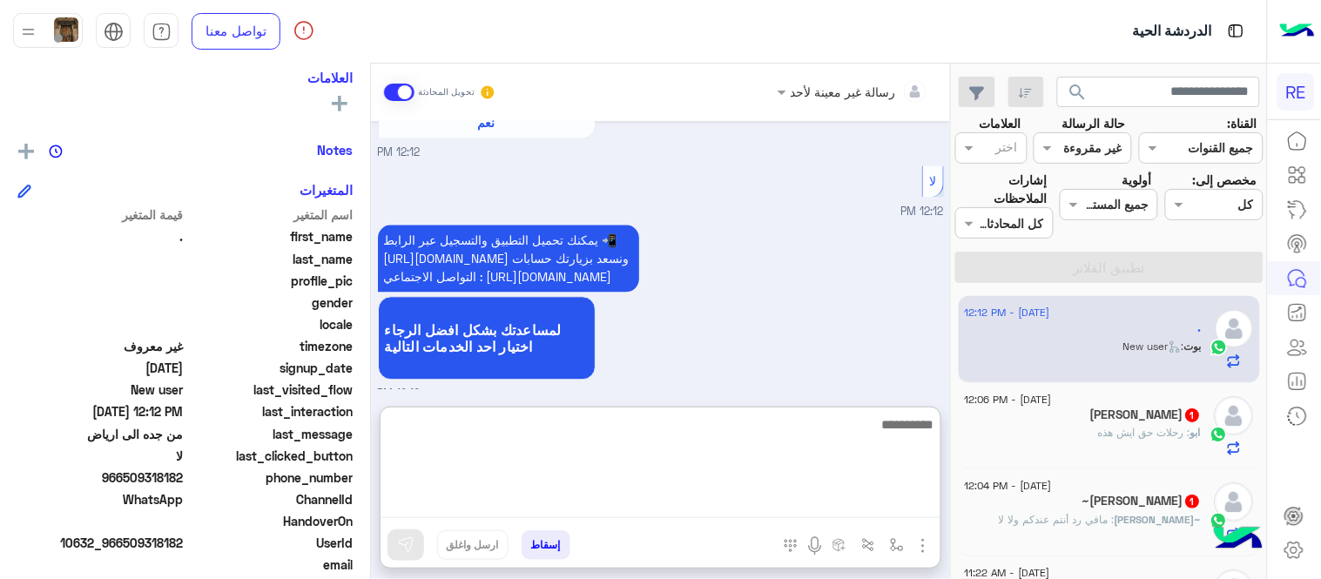
click at [781, 494] on textarea at bounding box center [660, 466] width 560 height 104
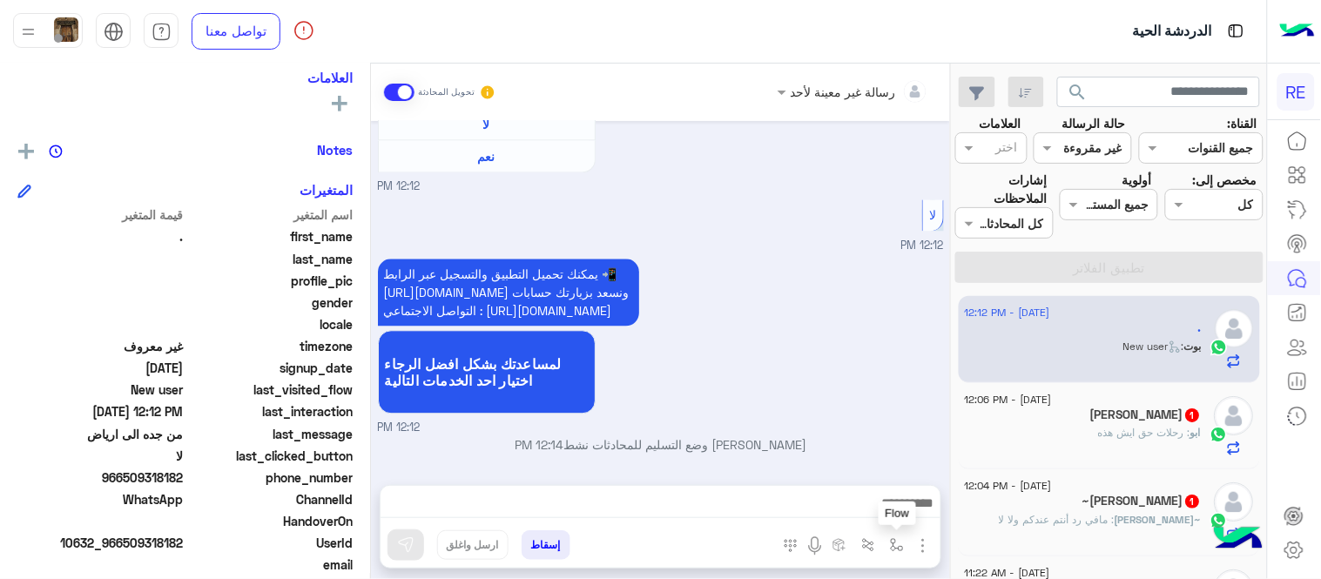
click at [885, 537] on button "button" at bounding box center [897, 544] width 29 height 29
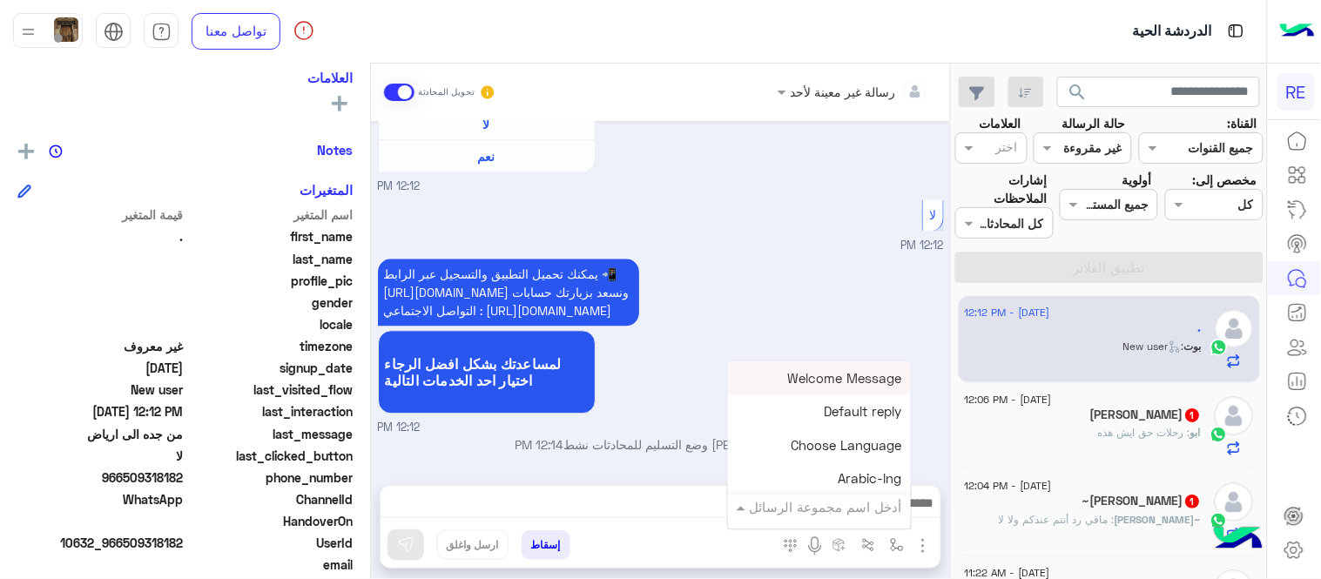
click at [851, 521] on div "أدخل اسم مجموعة الرسائل" at bounding box center [819, 506] width 183 height 31
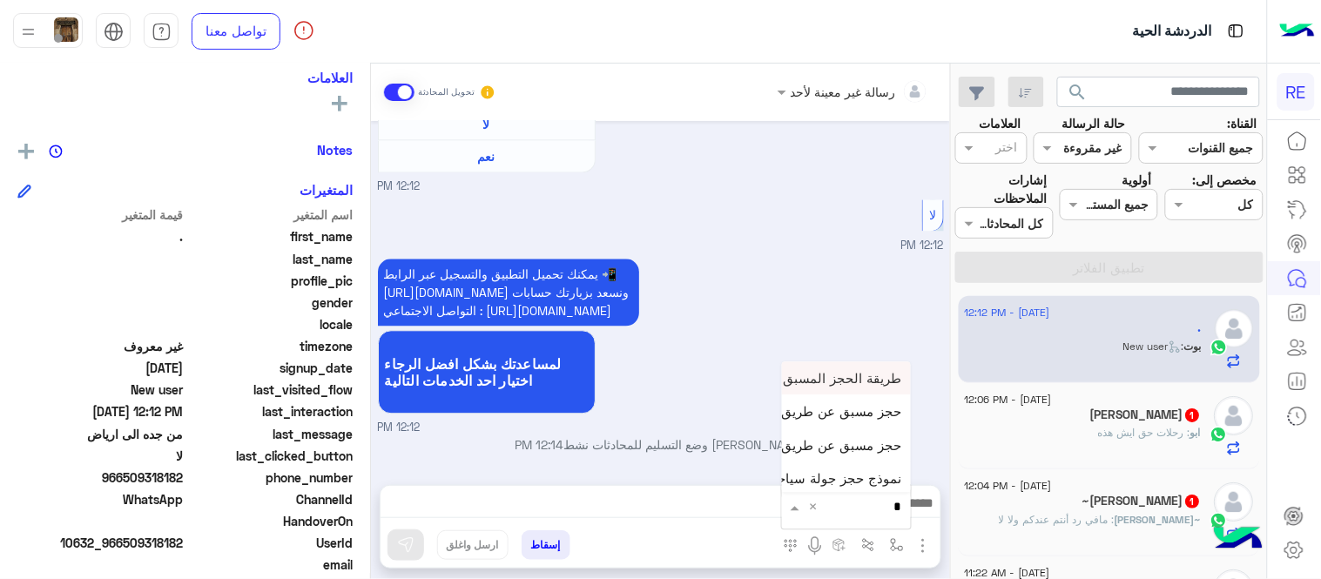
type input "**"
click at [812, 448] on span "حجز مسبق عن طريق التطبيق" at bounding box center [818, 445] width 167 height 16
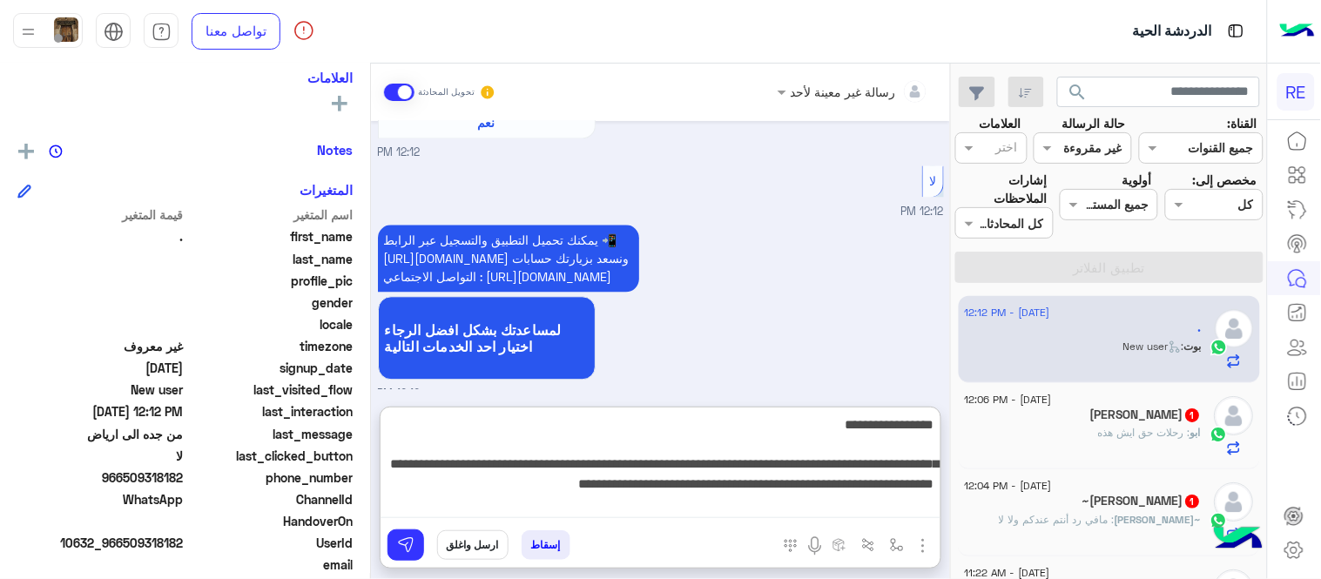
click at [532, 496] on textarea "**********" at bounding box center [660, 466] width 560 height 104
click at [461, 488] on textarea "**********" at bounding box center [660, 466] width 560 height 104
type textarea "**********"
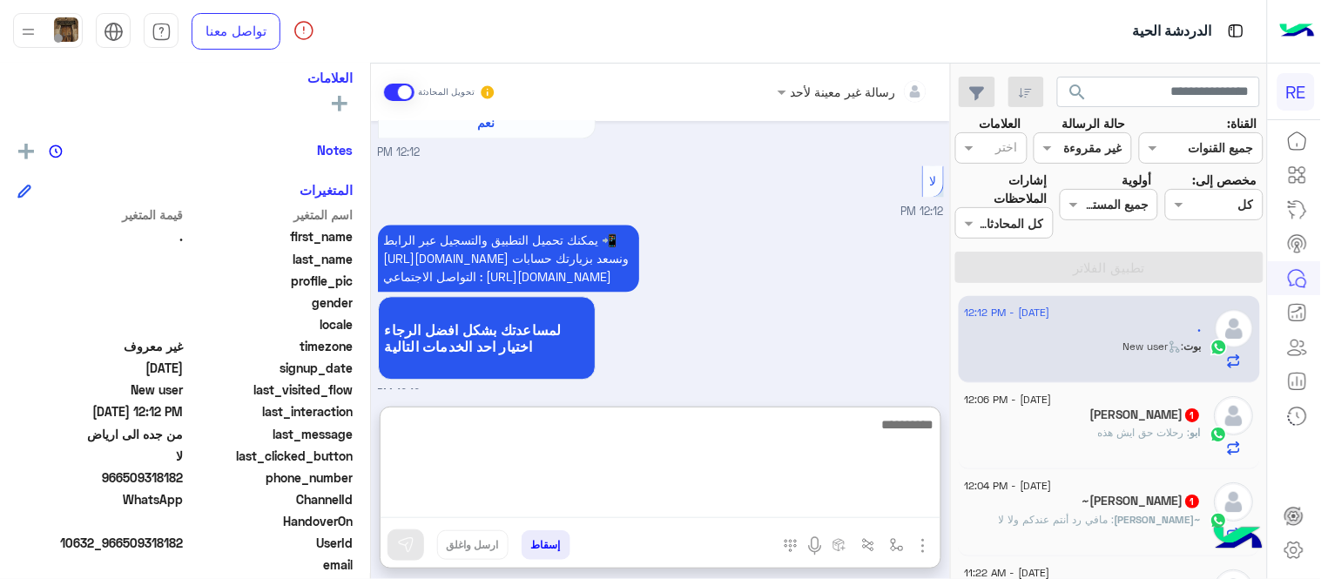
scroll to position [1233, 0]
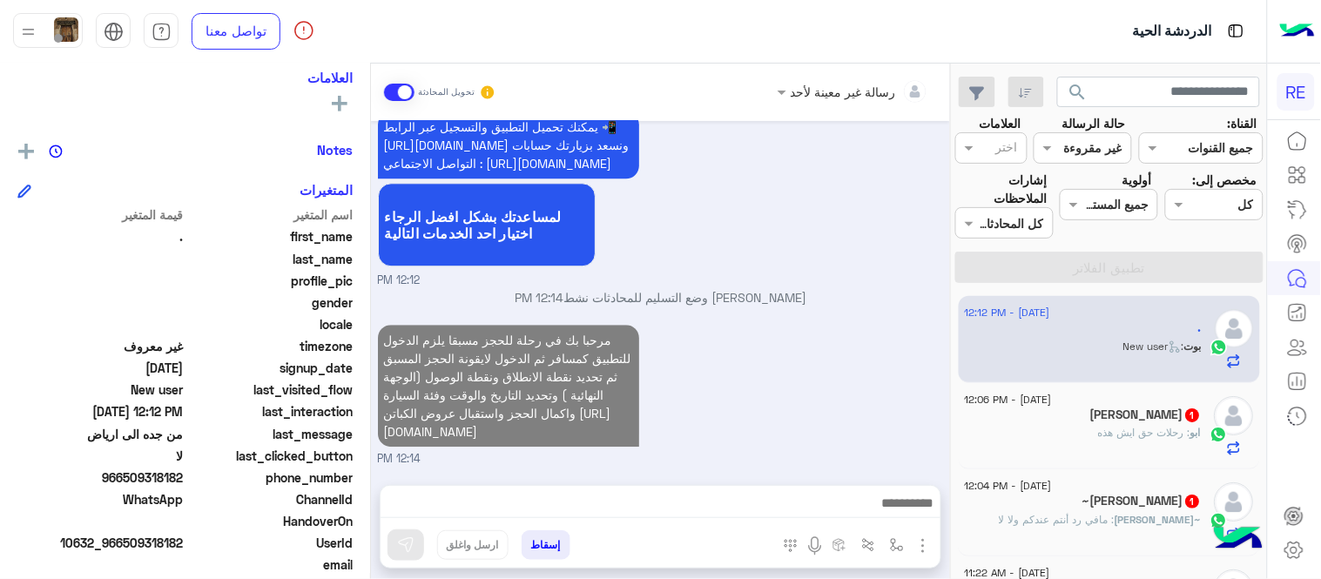
click at [821, 327] on div "مرحبا بك في رحلة للحجز مسبقا يلزم الدخول للتطبيق كمسافر ثم الدخول لايقونة الحجز…" at bounding box center [661, 393] width 566 height 147
click at [1028, 405] on span "[DATE] - 12:06 PM" at bounding box center [1008, 400] width 87 height 16
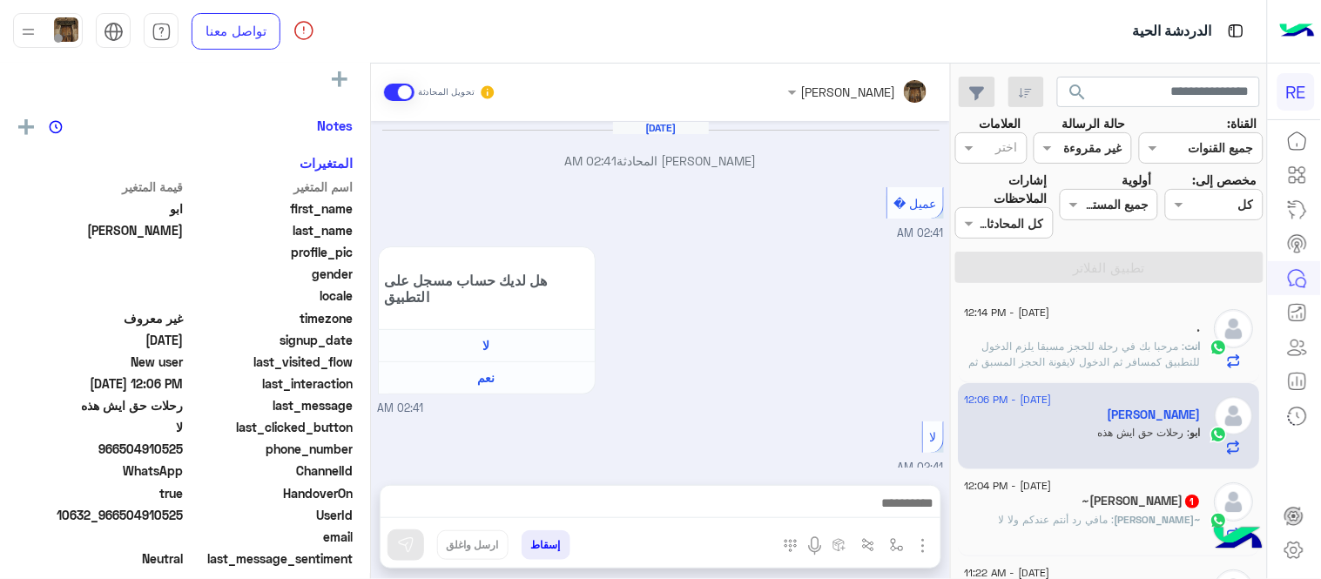
scroll to position [293, 0]
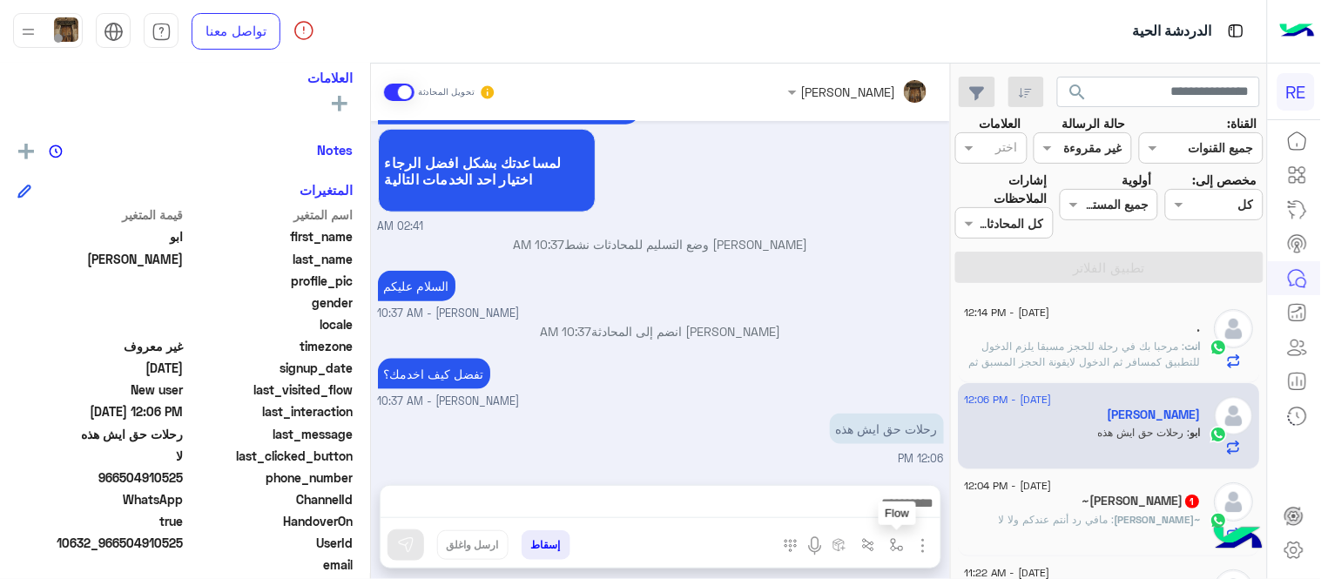
click at [898, 541] on img "button" at bounding box center [897, 545] width 14 height 14
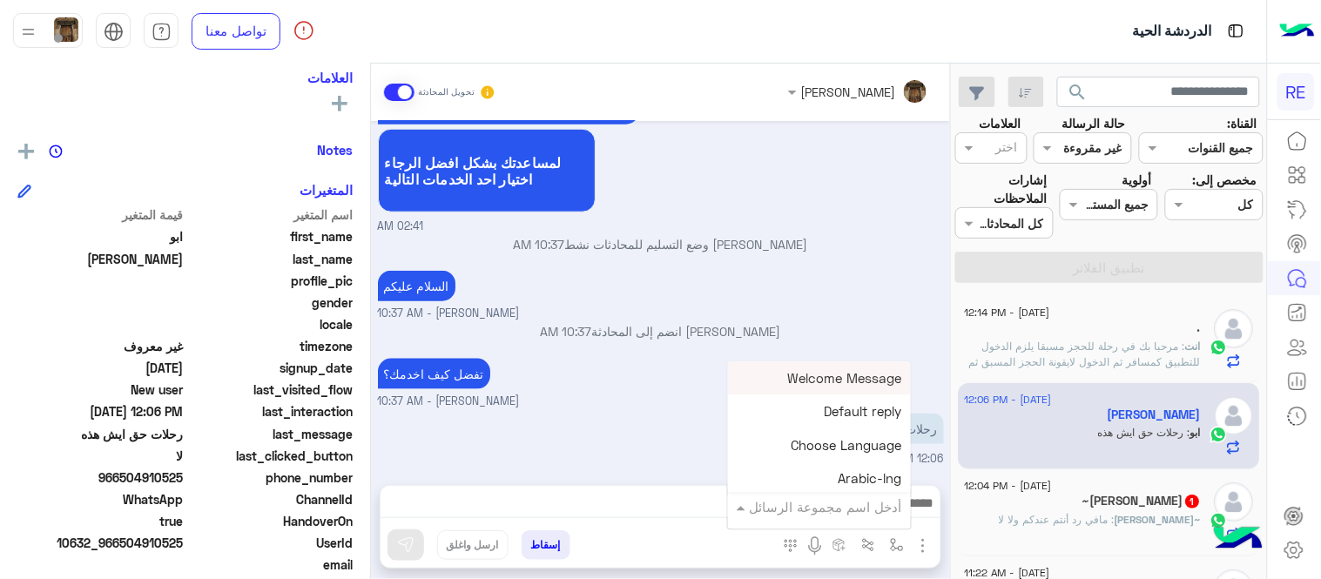
click at [832, 503] on input "text" at bounding box center [843, 507] width 118 height 20
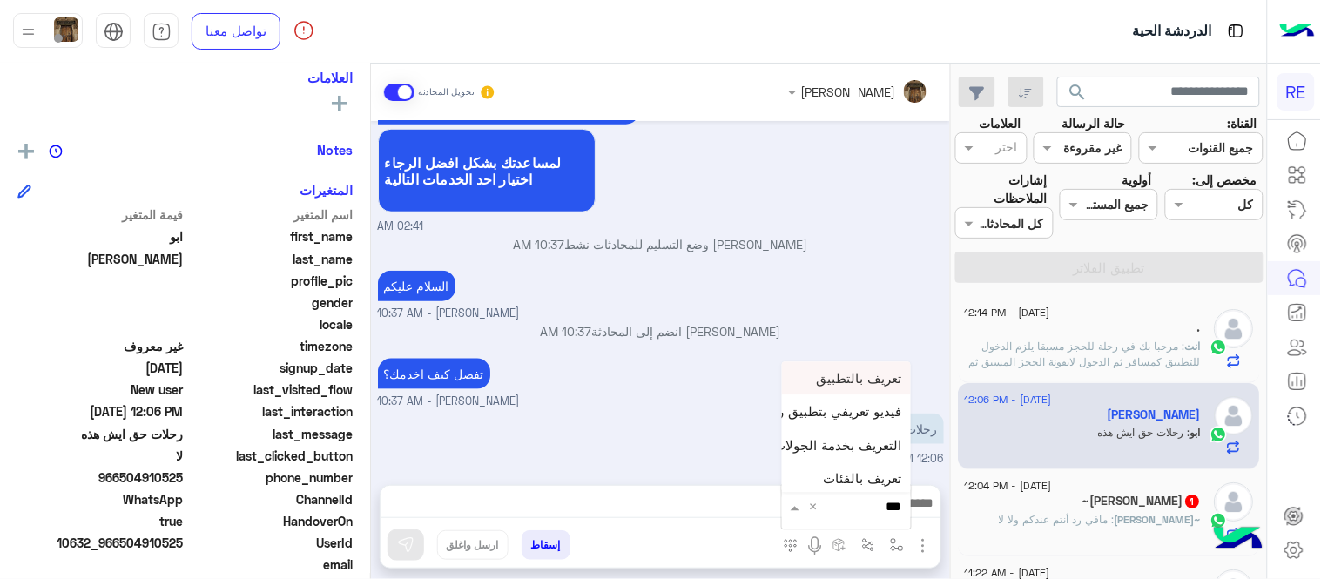
type input "****"
click at [846, 389] on div "تعريف بالتطبيق" at bounding box center [846, 378] width 129 height 34
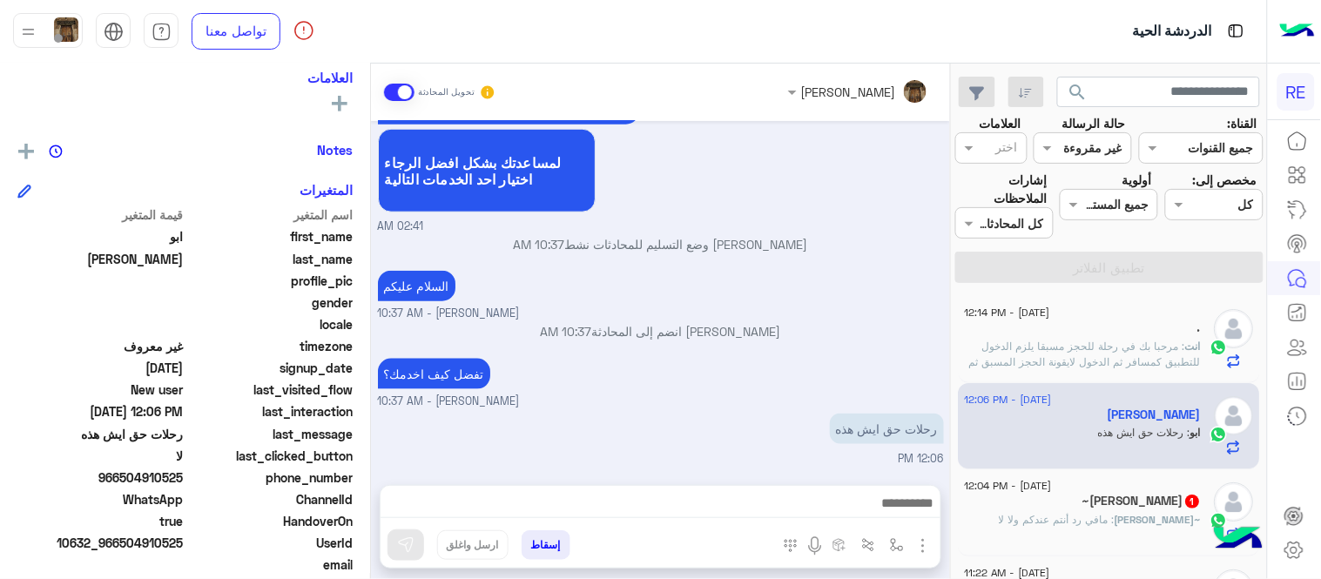
type textarea "**********"
click at [411, 546] on img at bounding box center [405, 544] width 17 height 17
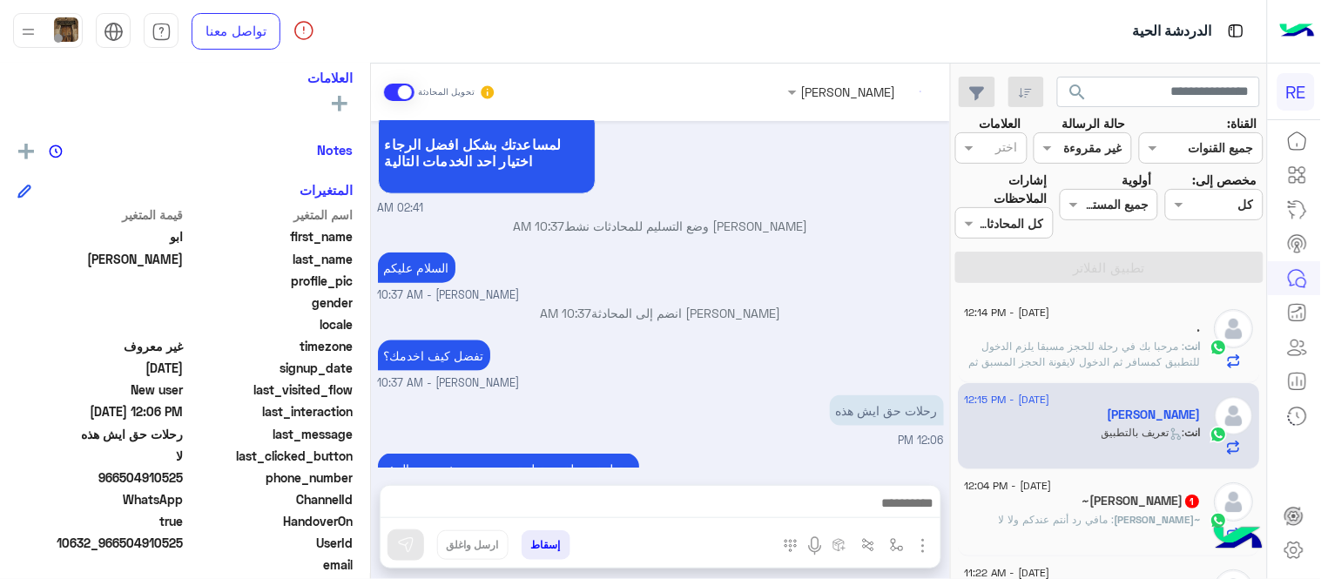
scroll to position [679, 0]
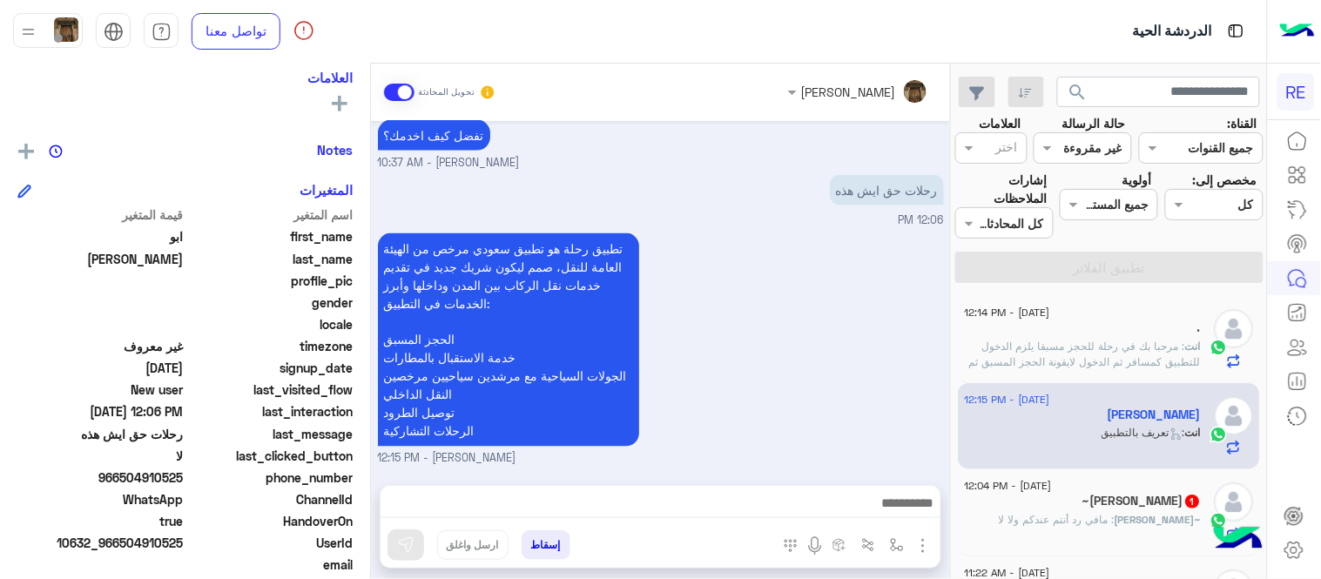
click at [1107, 527] on p "~[PERSON_NAME] : مافي رد أنتم عندكم ولا لا" at bounding box center [1100, 520] width 202 height 16
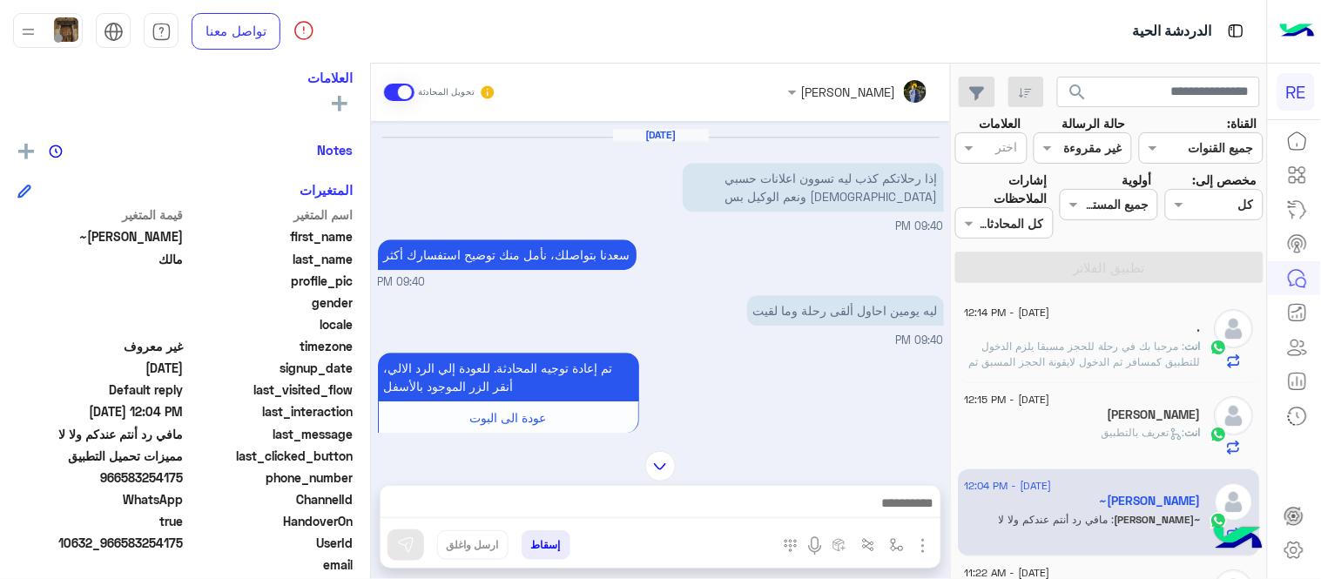
scroll to position [1515, 0]
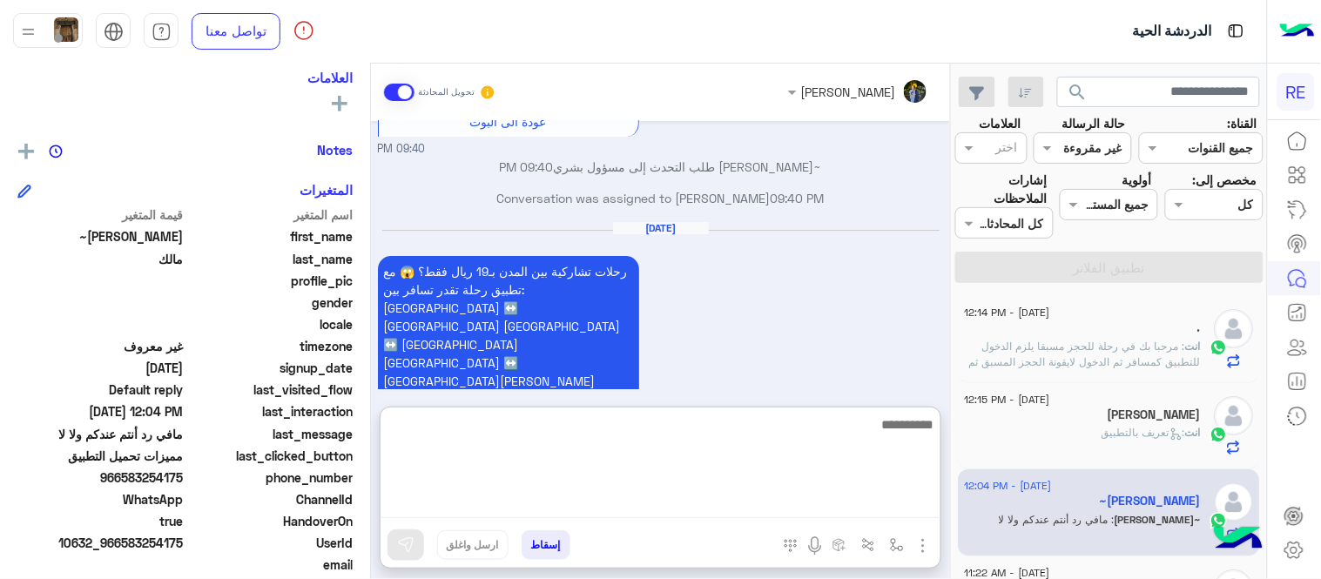
click at [664, 512] on textarea at bounding box center [660, 466] width 560 height 104
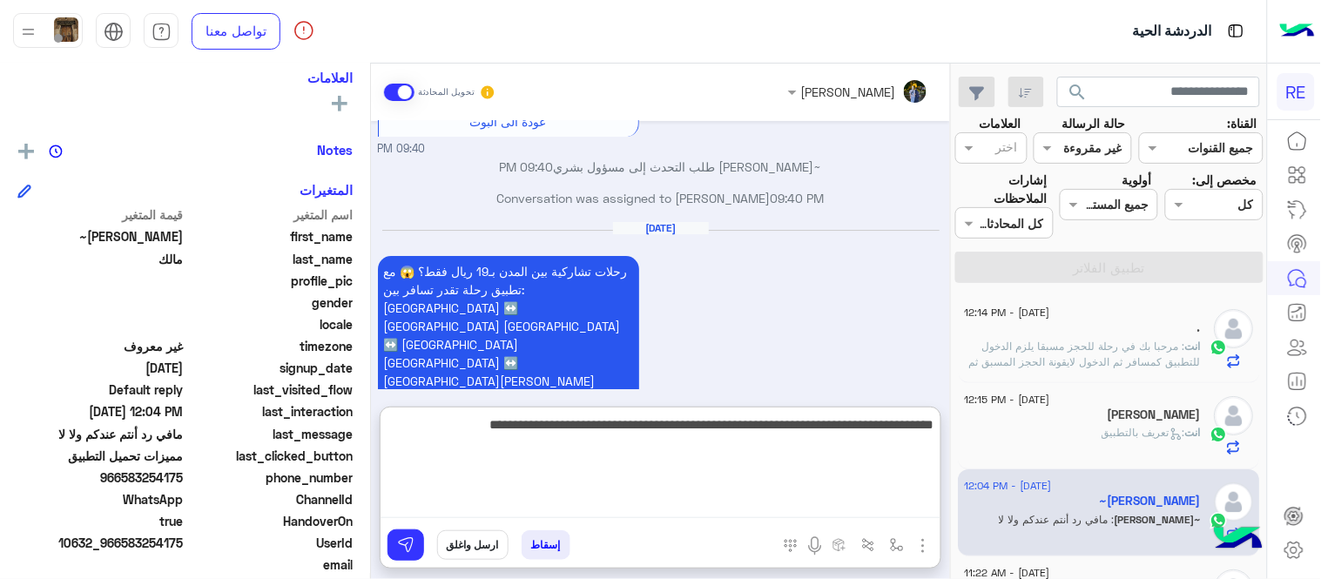
type textarea "**********"
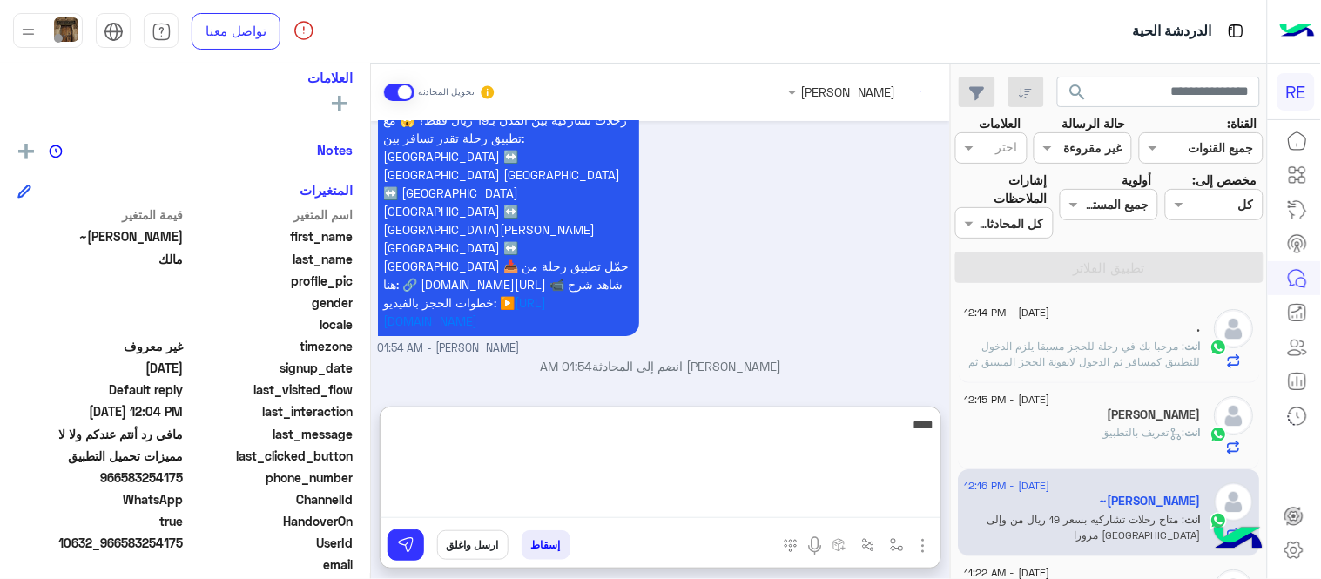
scroll to position [1698, 0]
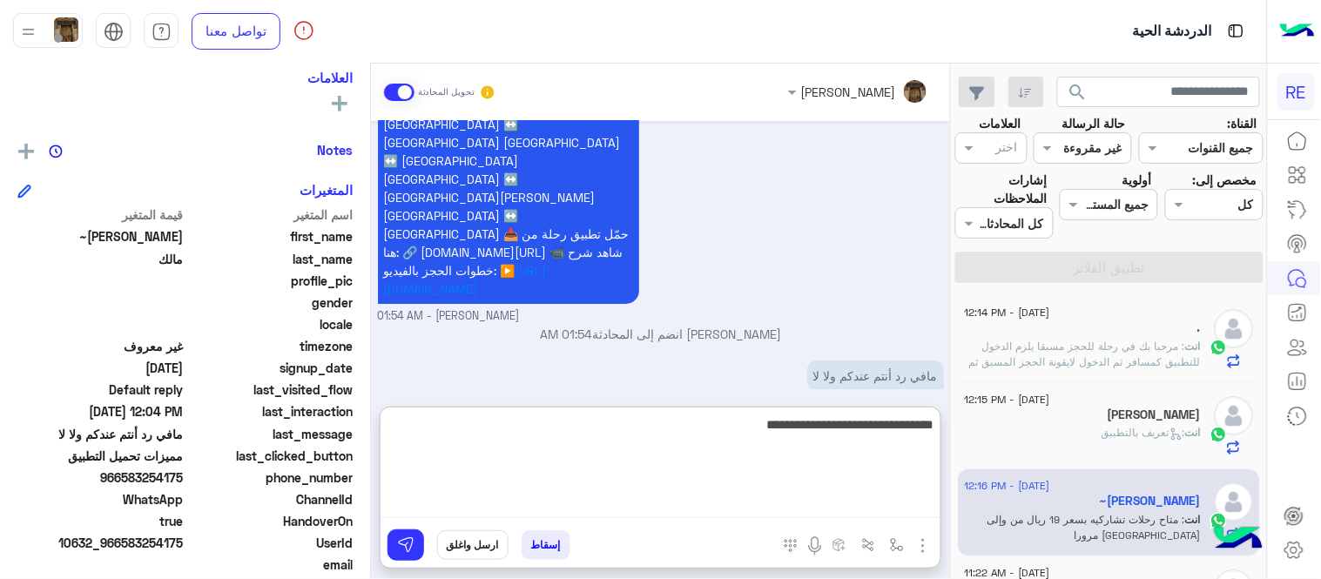
type textarea "**********"
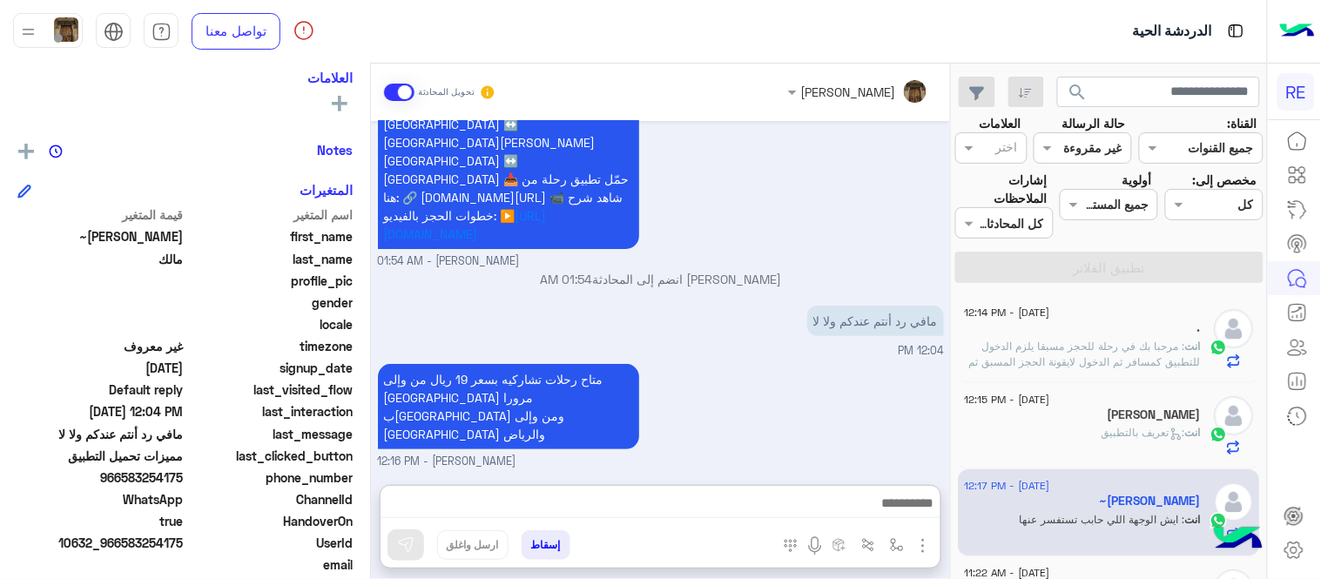
click at [770, 306] on div "[DATE] السلام عليكم 11:12 PM وعليكم السلام ،كيف اقدر اساعدك اهلًا بك في تطبيق ر…" at bounding box center [660, 294] width 579 height 346
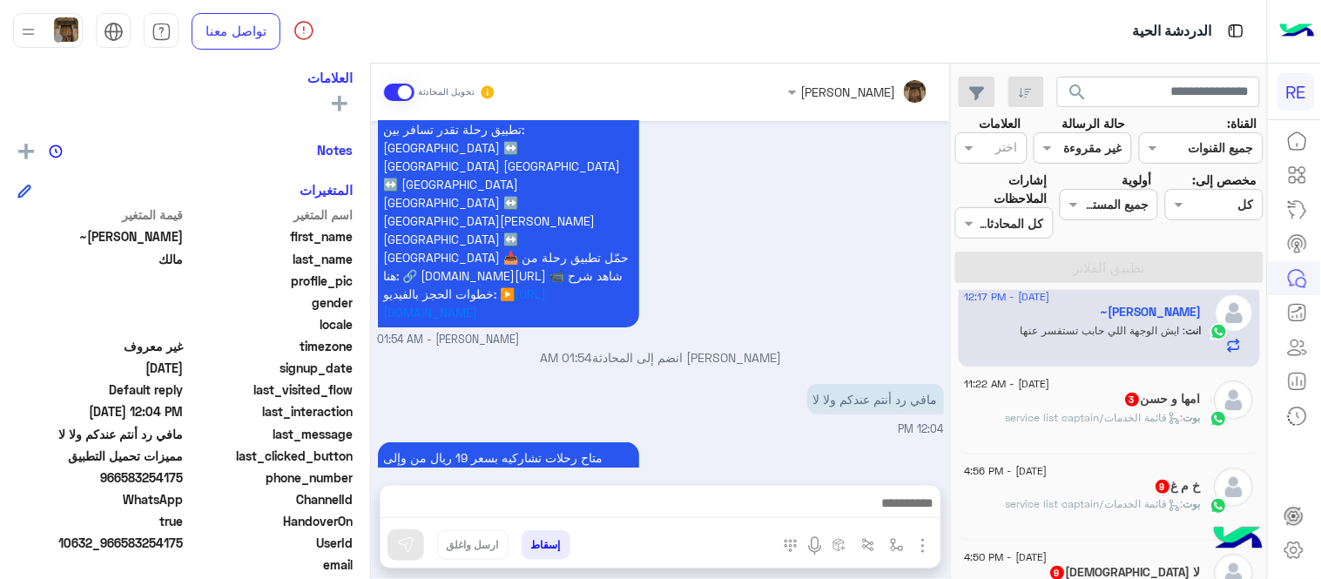
scroll to position [183, 0]
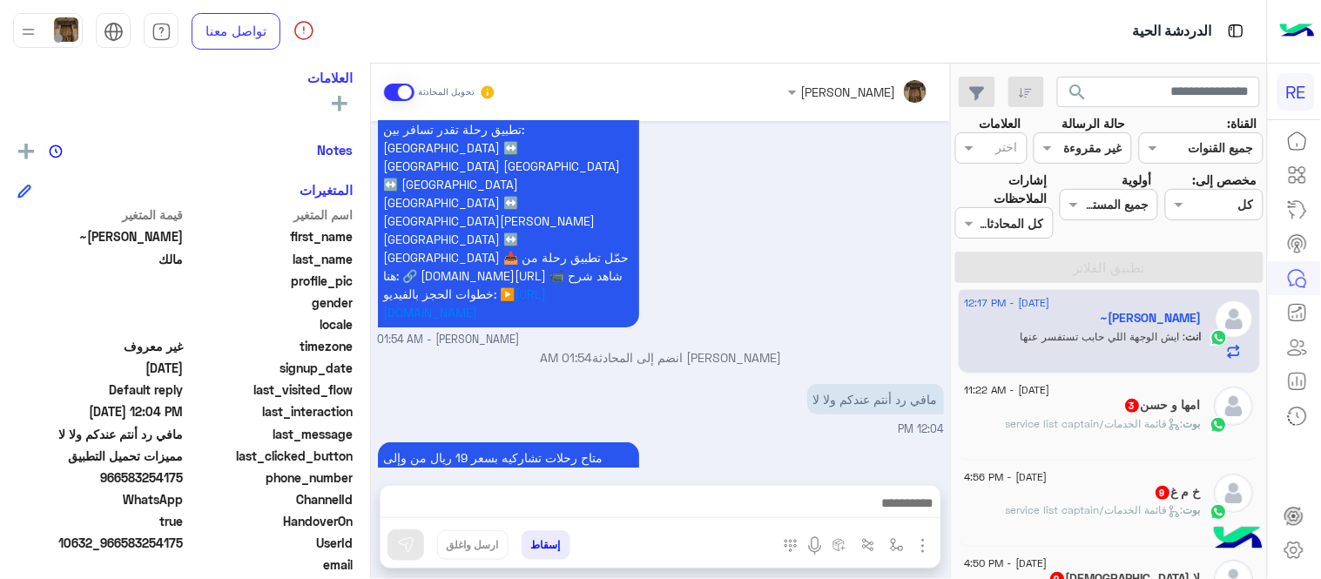
click at [1124, 413] on h5 "امها و حسن 3" at bounding box center [1162, 405] width 77 height 15
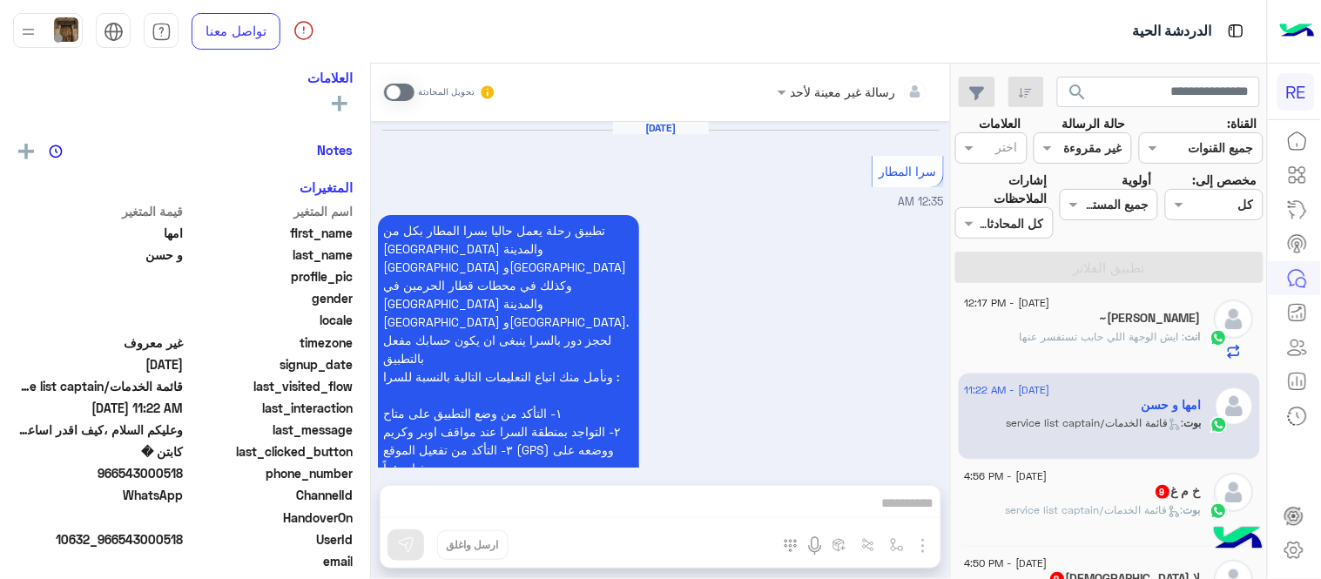
scroll to position [1507, 0]
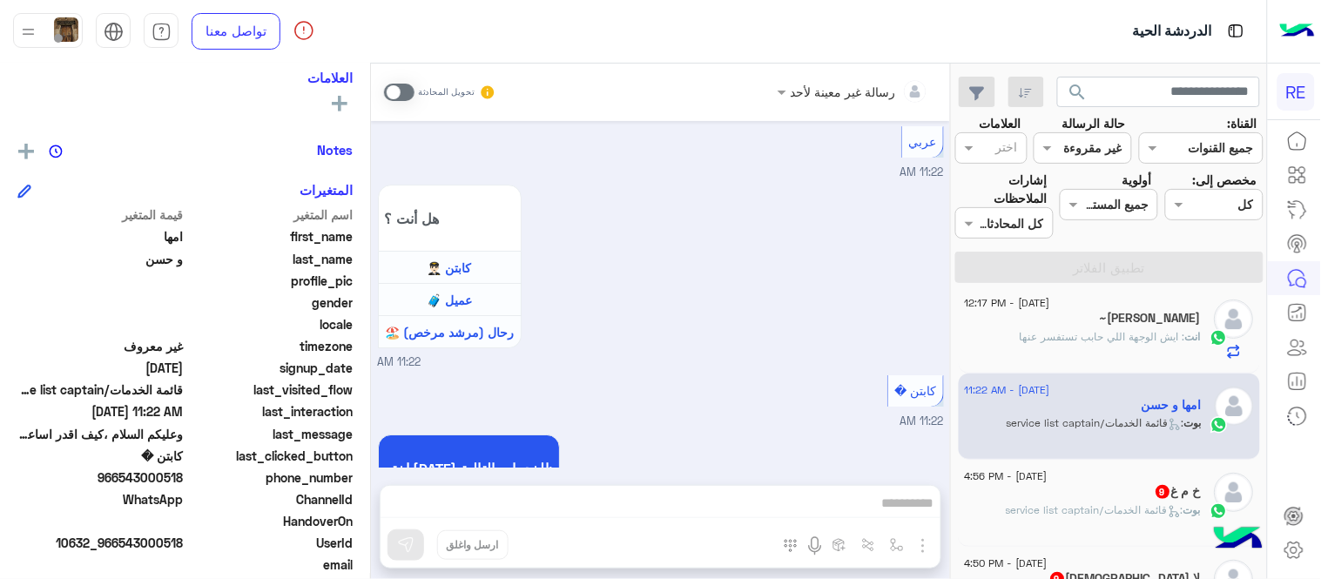
click at [394, 90] on span at bounding box center [399, 92] width 30 height 17
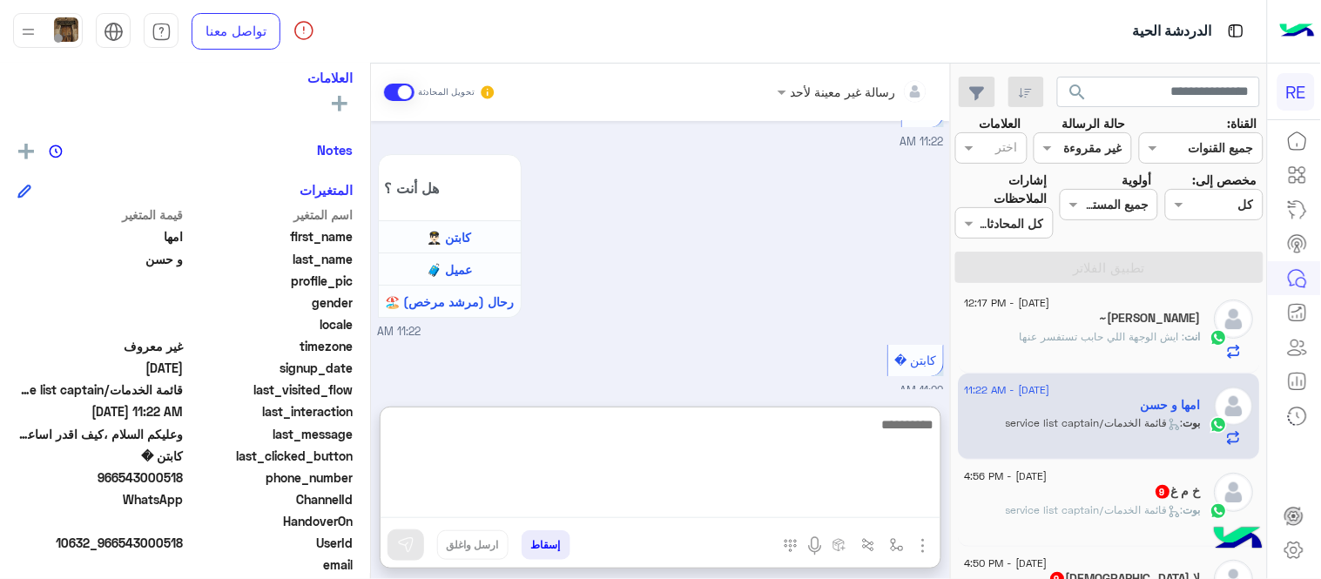
click at [668, 507] on textarea at bounding box center [660, 466] width 560 height 104
type textarea "**********"
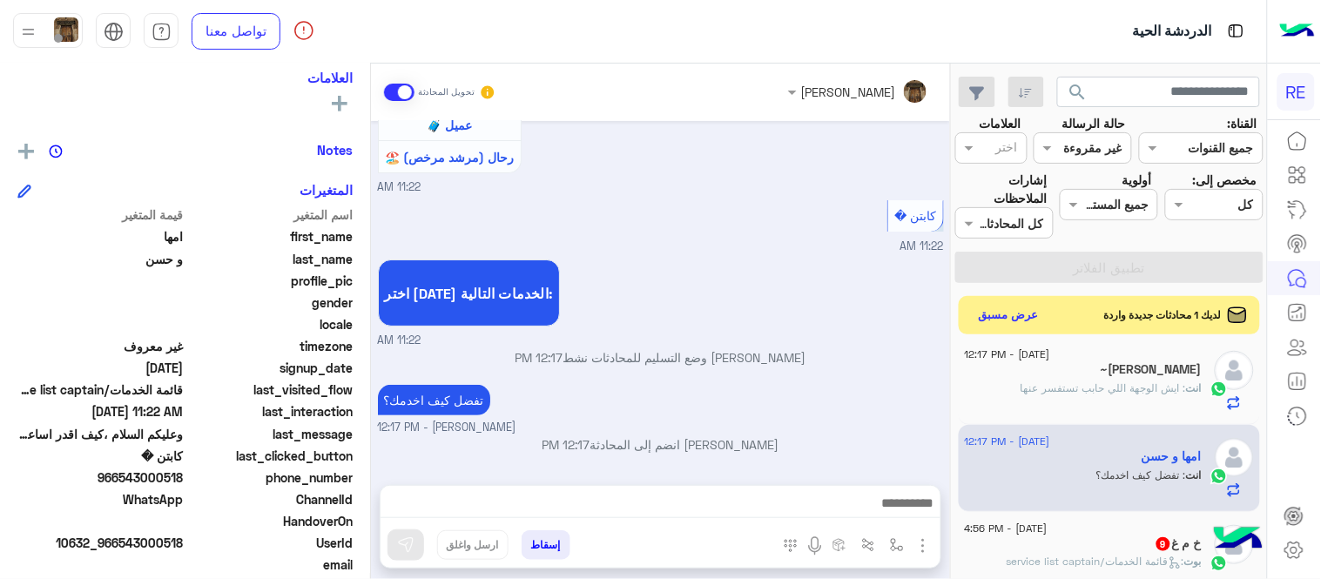
scroll to position [1624, 0]
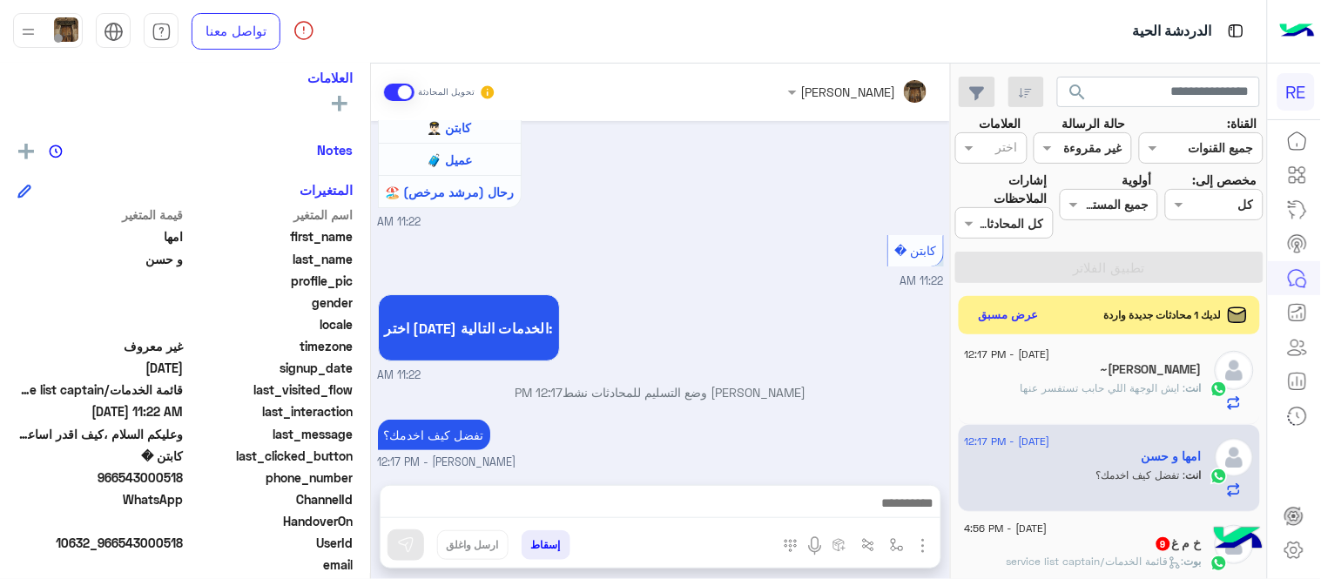
click at [782, 320] on div "[DATE] سرا المطار 12:35 AM تطبيق رحلة يعمل حاليا بسرا المطار بكل من [GEOGRAPHIC…" at bounding box center [660, 294] width 579 height 346
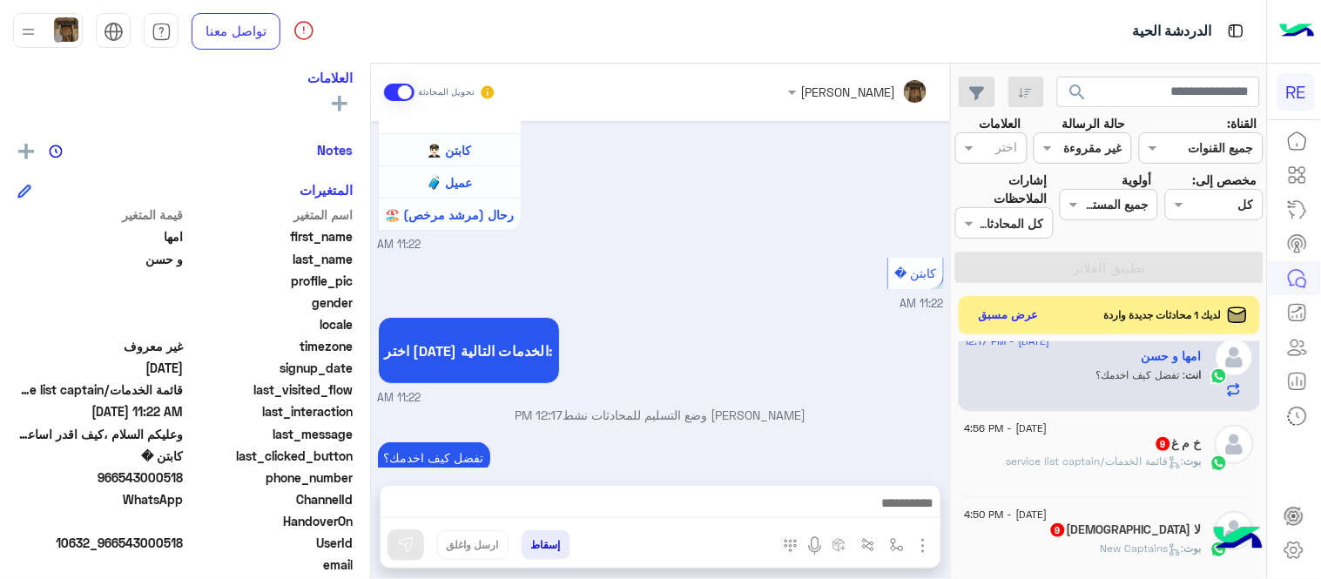
scroll to position [297, 0]
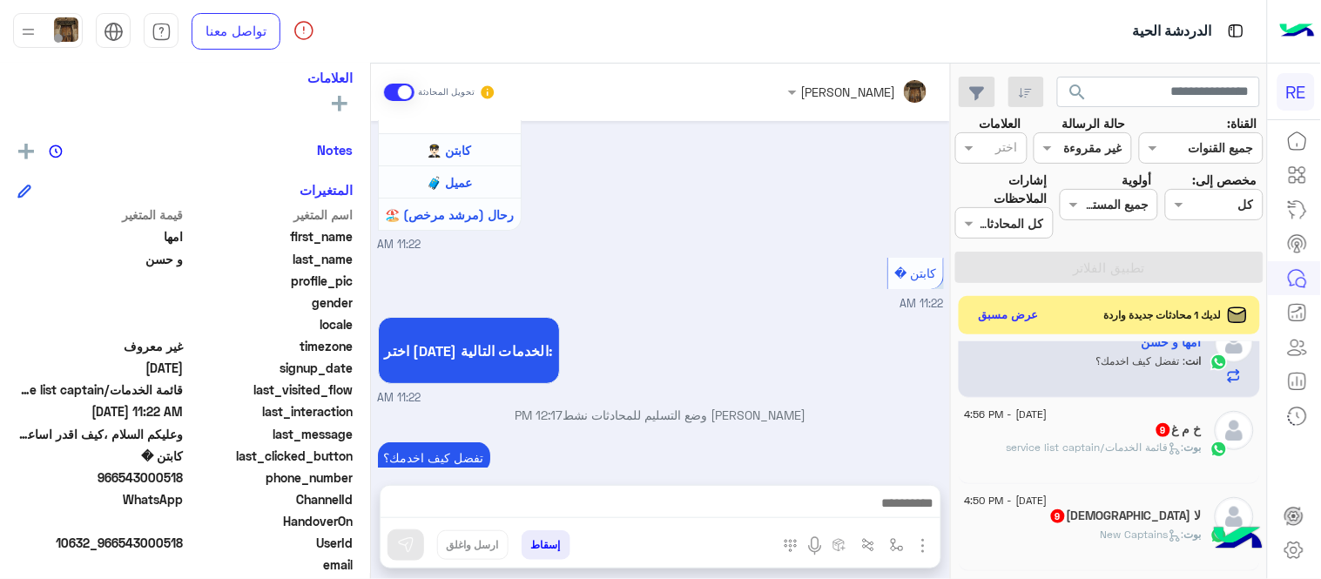
click at [1085, 434] on div "خ م غ 9" at bounding box center [1083, 431] width 237 height 18
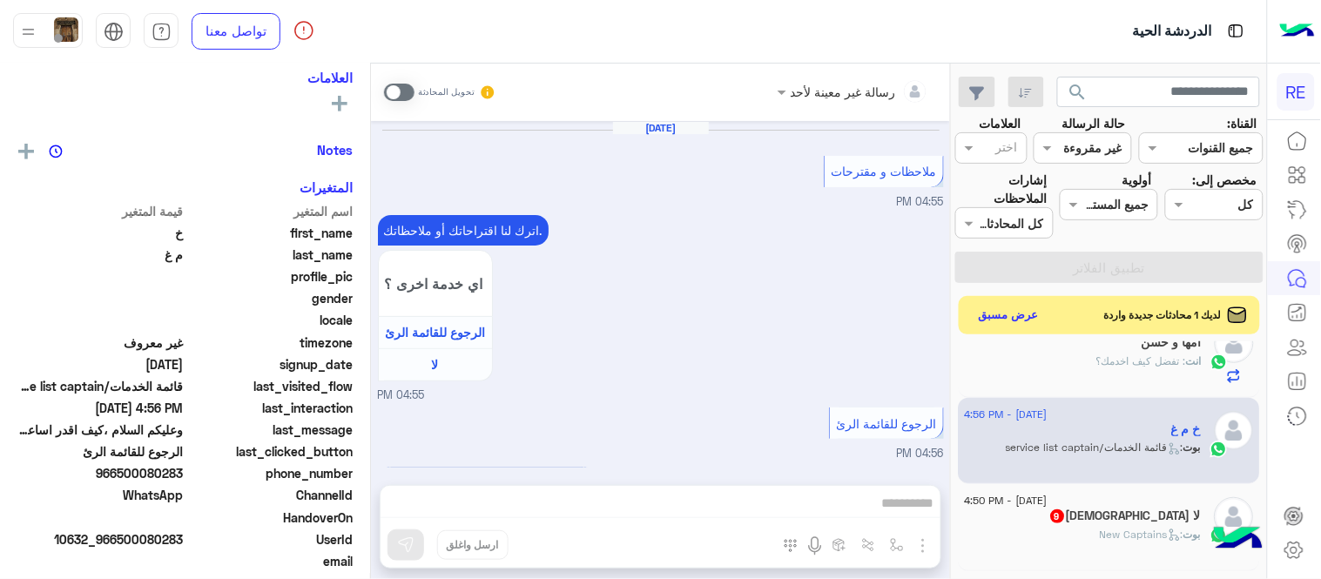
scroll to position [663, 0]
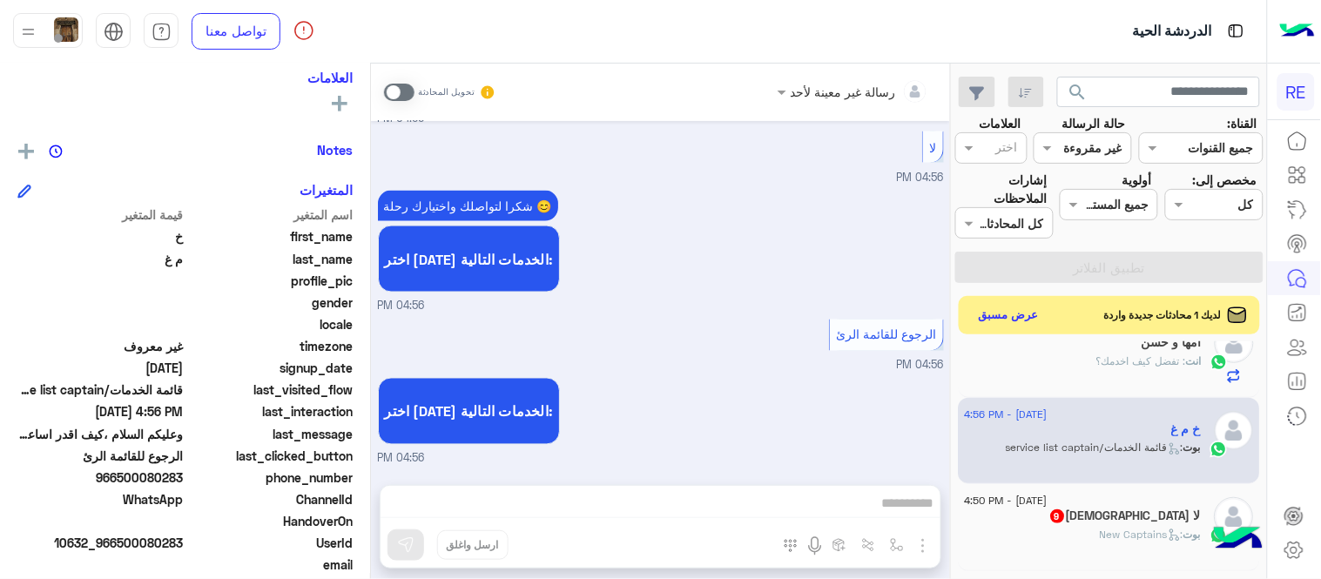
click at [404, 98] on span at bounding box center [399, 92] width 30 height 17
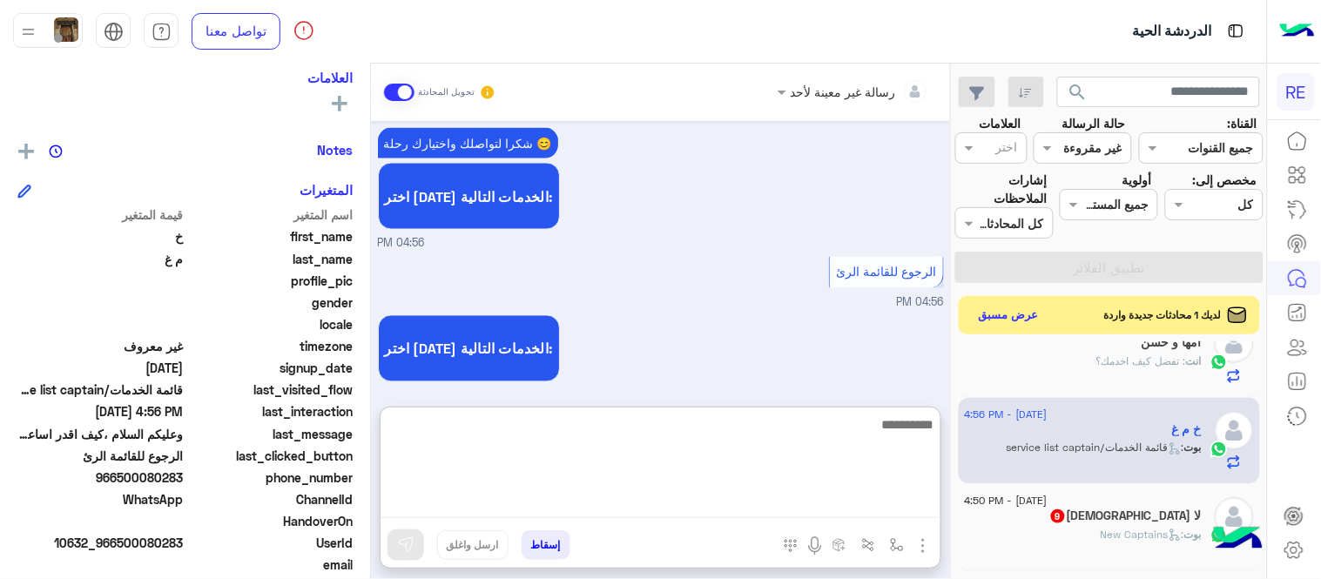
click at [675, 494] on textarea at bounding box center [660, 466] width 560 height 104
type textarea "*"
type textarea "**********"
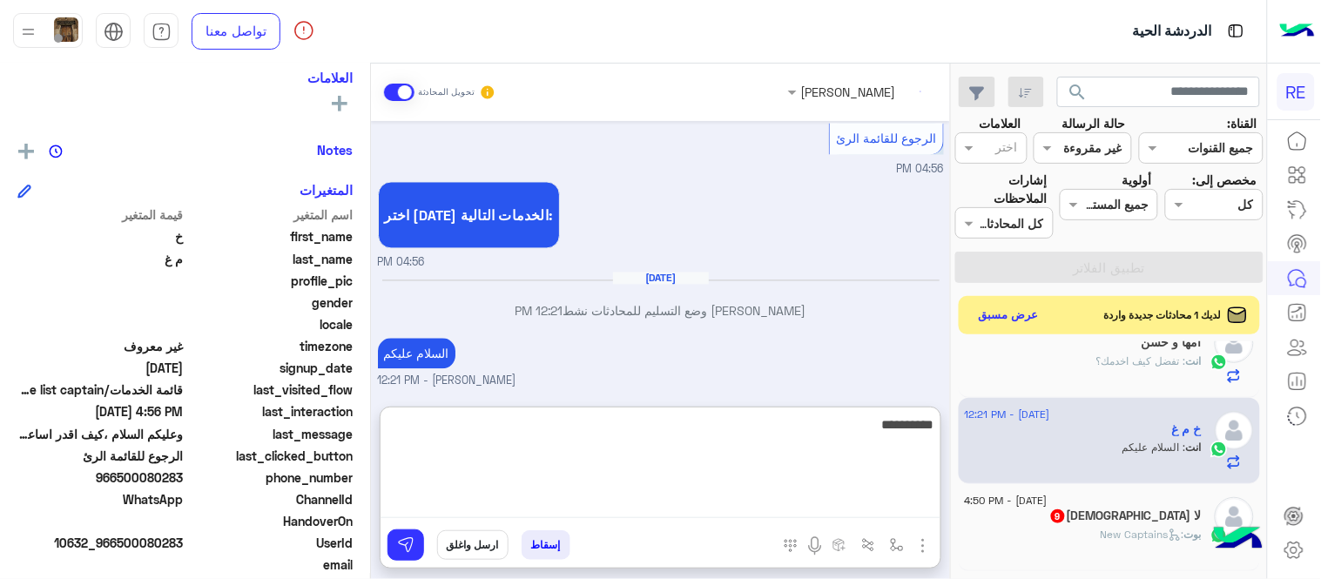
scroll to position [891, 0]
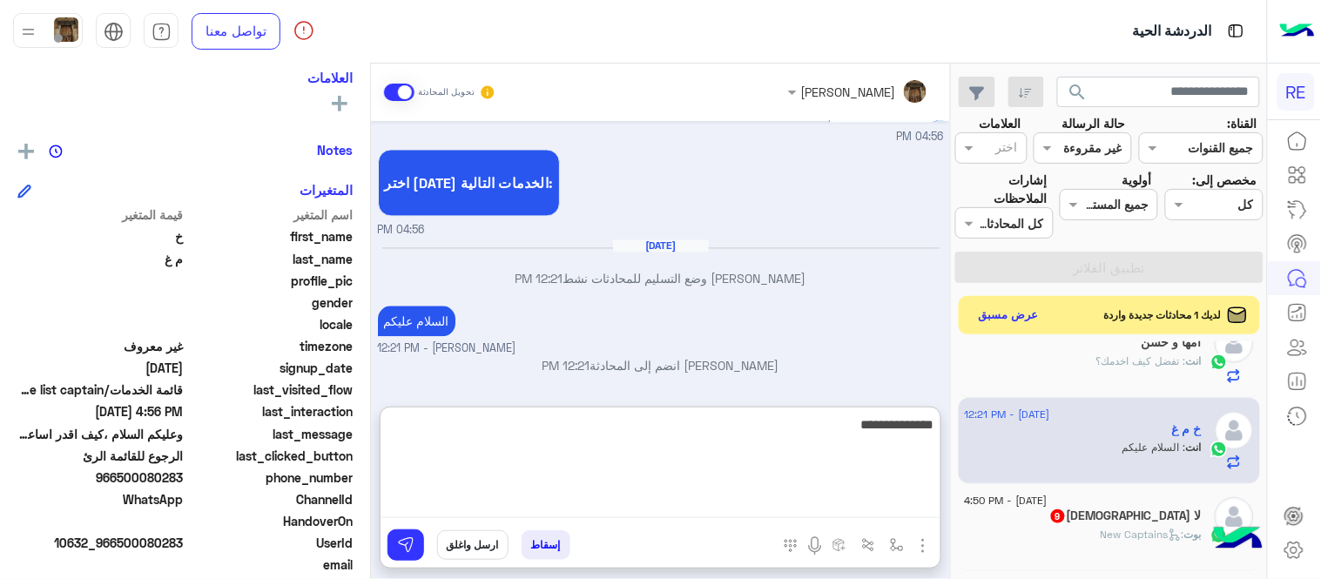
type textarea "**********"
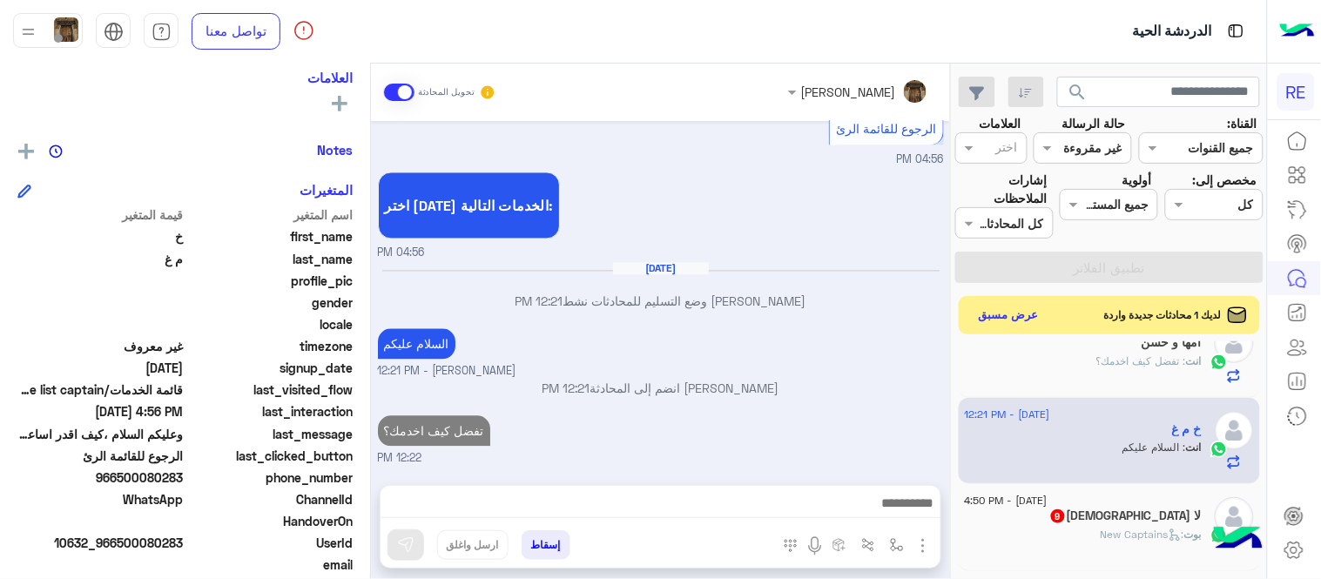
scroll to position [906, 0]
click at [1108, 511] on div "لا [DEMOGRAPHIC_DATA] 9" at bounding box center [1083, 517] width 237 height 18
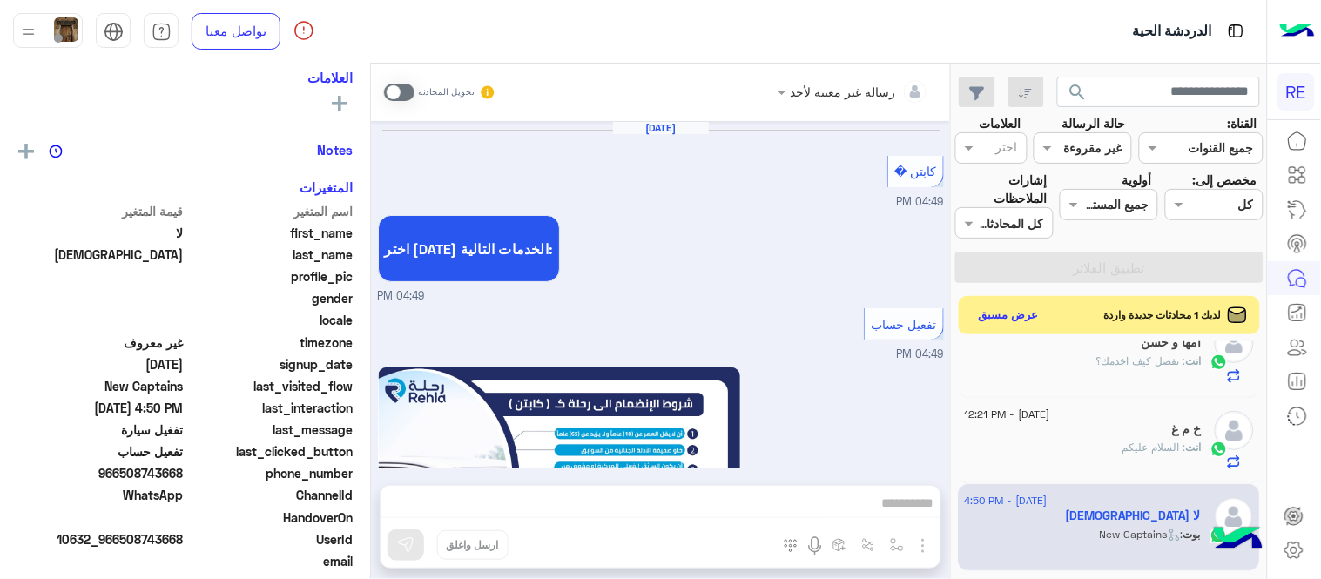
scroll to position [1863, 0]
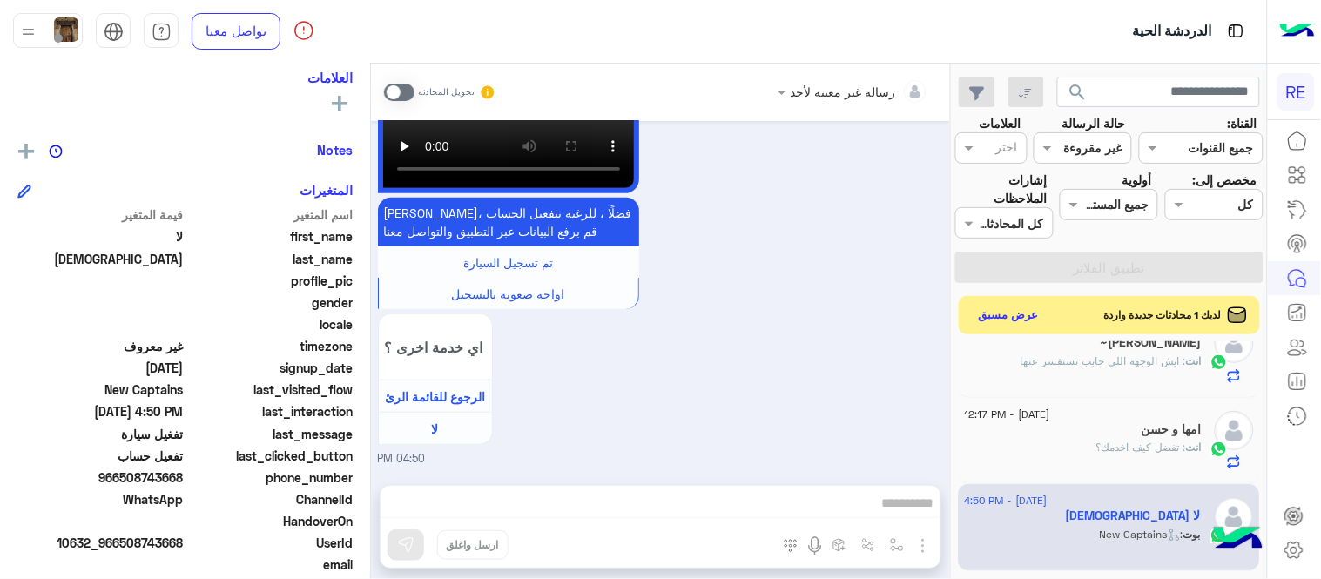
drag, startPoint x: 124, startPoint y: 473, endPoint x: 185, endPoint y: 475, distance: 61.9
click at [184, 475] on span "966508743668" at bounding box center [100, 477] width 166 height 18
copy span "508743668"
click at [396, 97] on span at bounding box center [399, 92] width 30 height 17
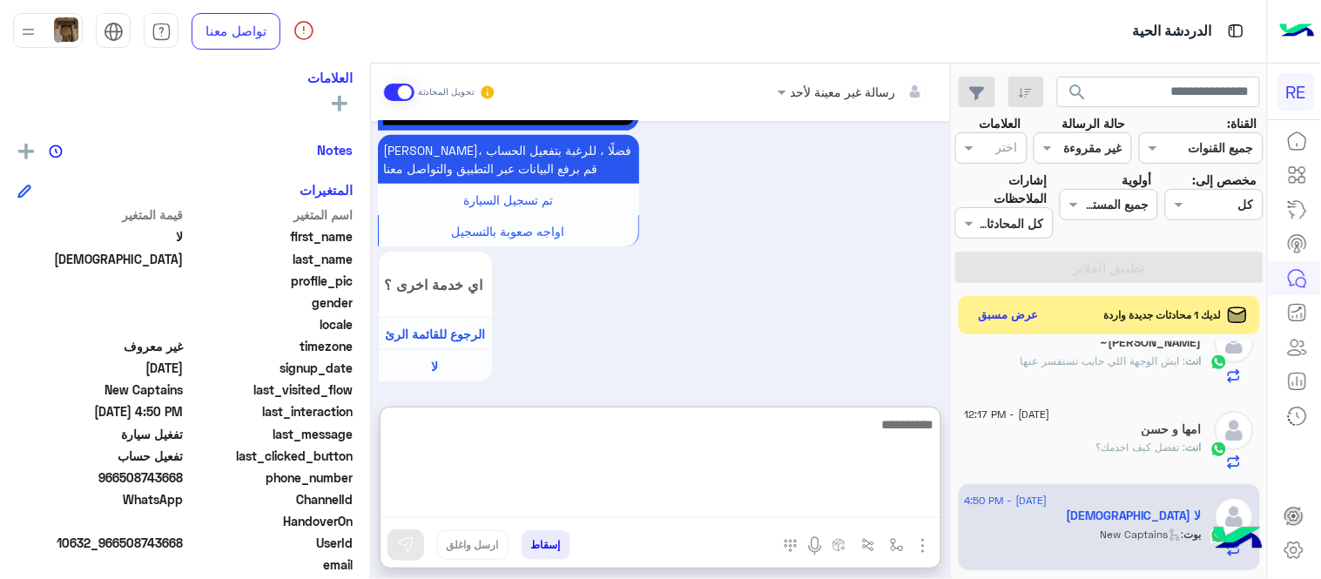
click at [726, 515] on textarea at bounding box center [660, 466] width 560 height 104
type textarea "**********"
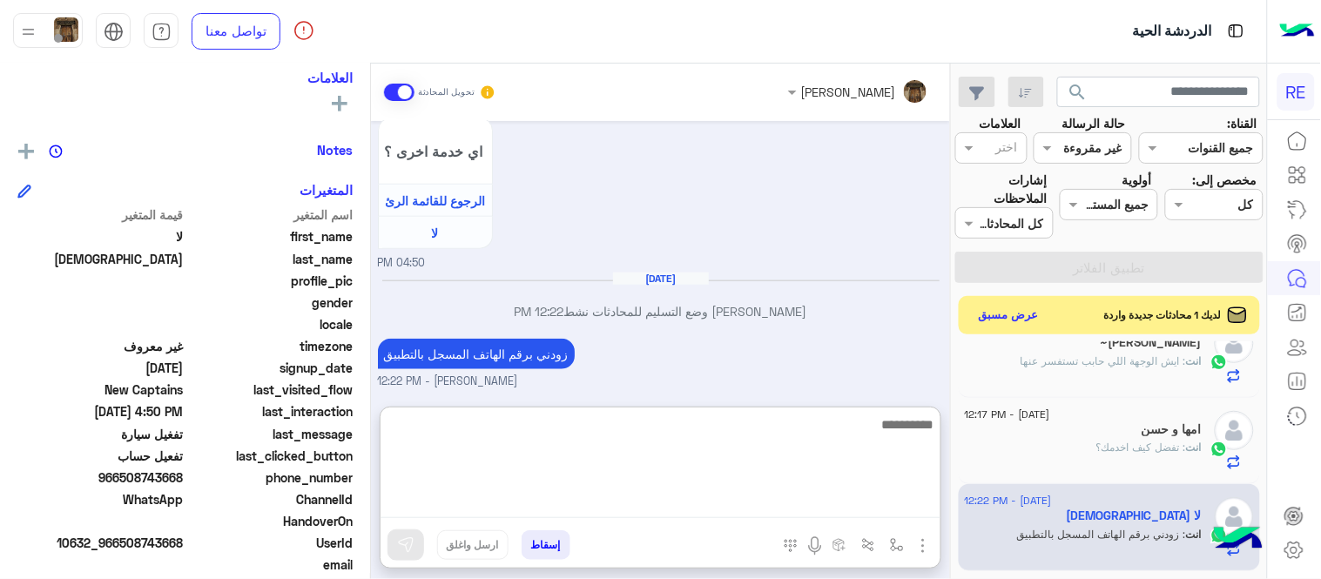
scroll to position [2059, 0]
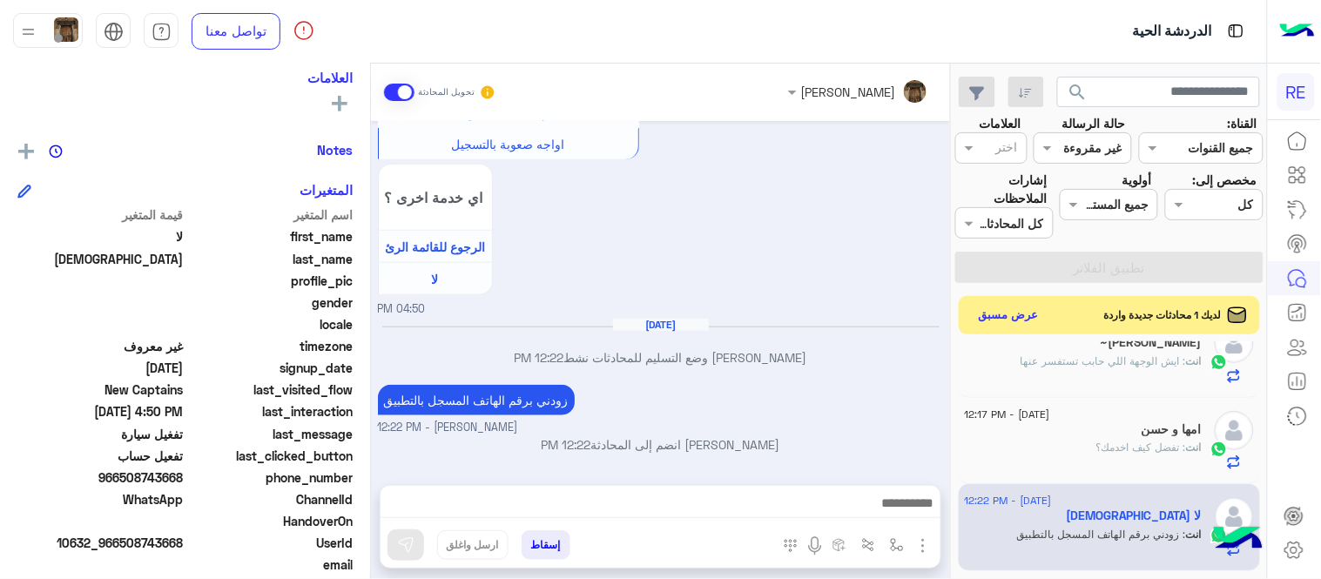
click at [819, 348] on p "[PERSON_NAME] وضع التسليم للمحادثات نشط 12:22 PM" at bounding box center [661, 357] width 566 height 18
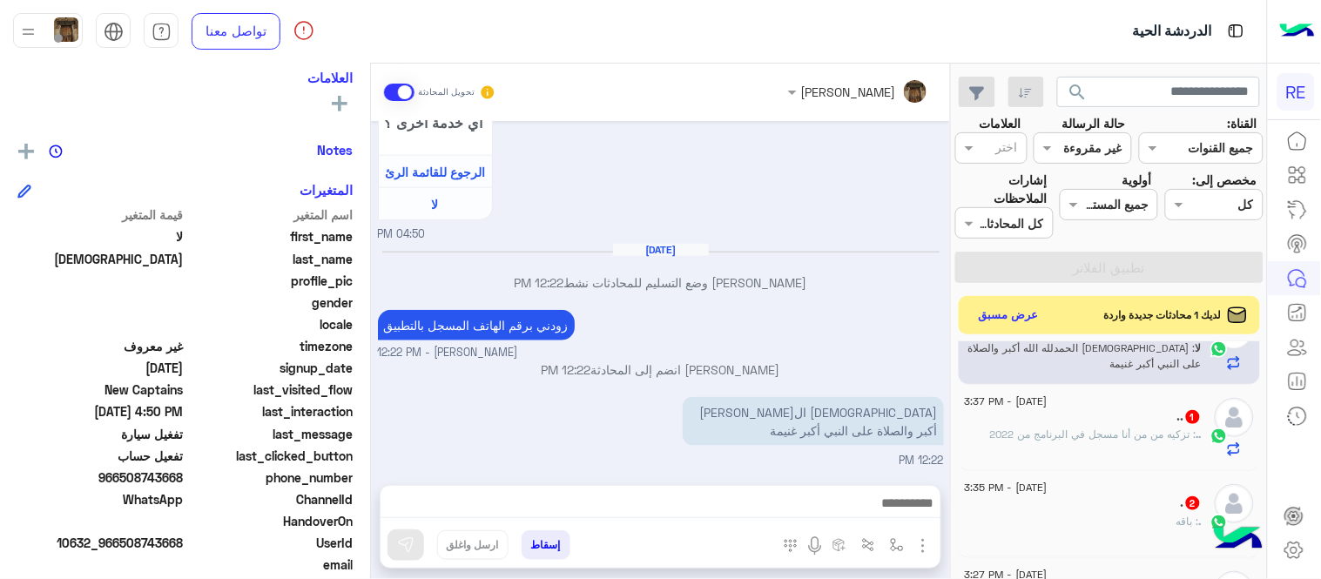
scroll to position [463, 0]
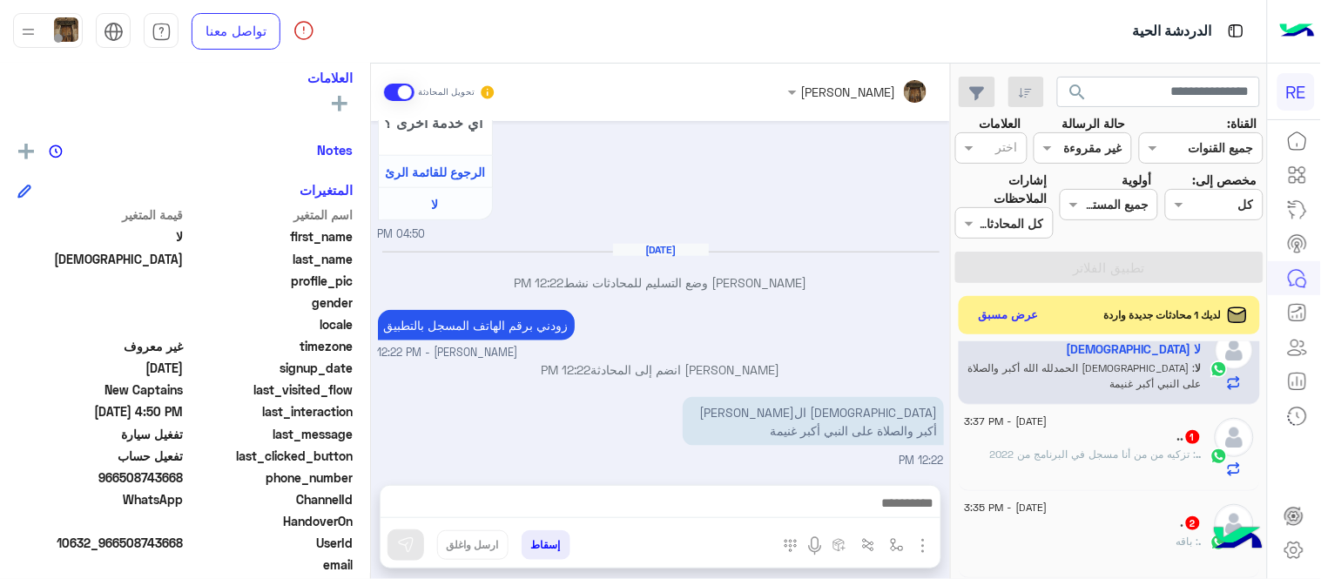
click at [1108, 435] on div ".. 1" at bounding box center [1083, 438] width 237 height 18
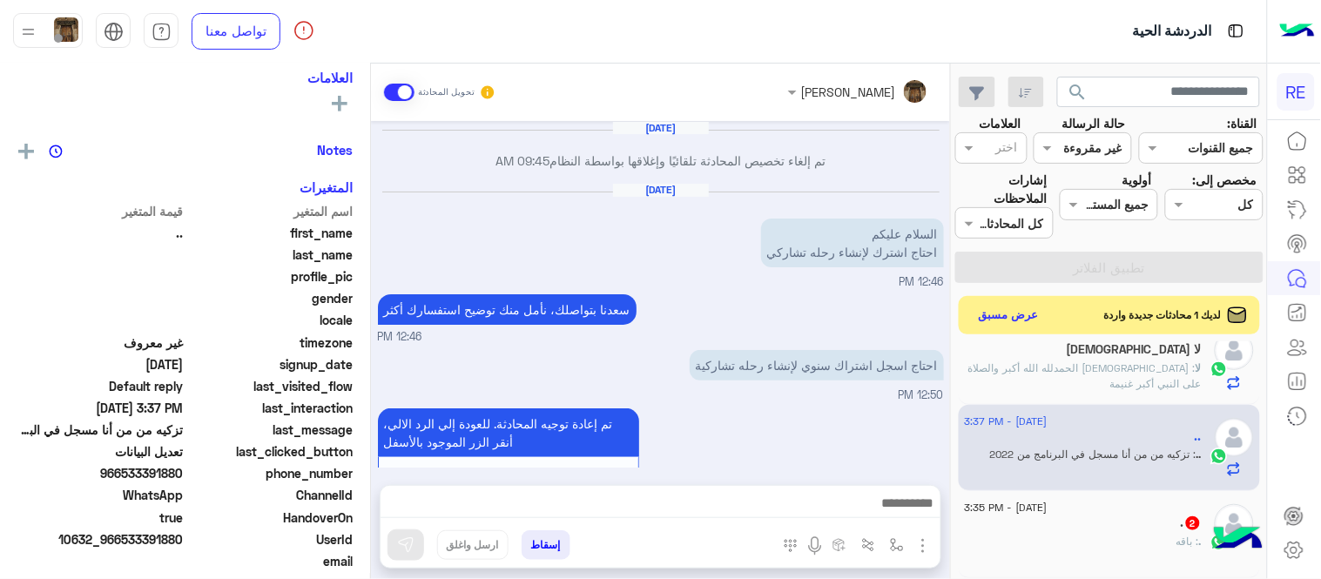
scroll to position [267, 0]
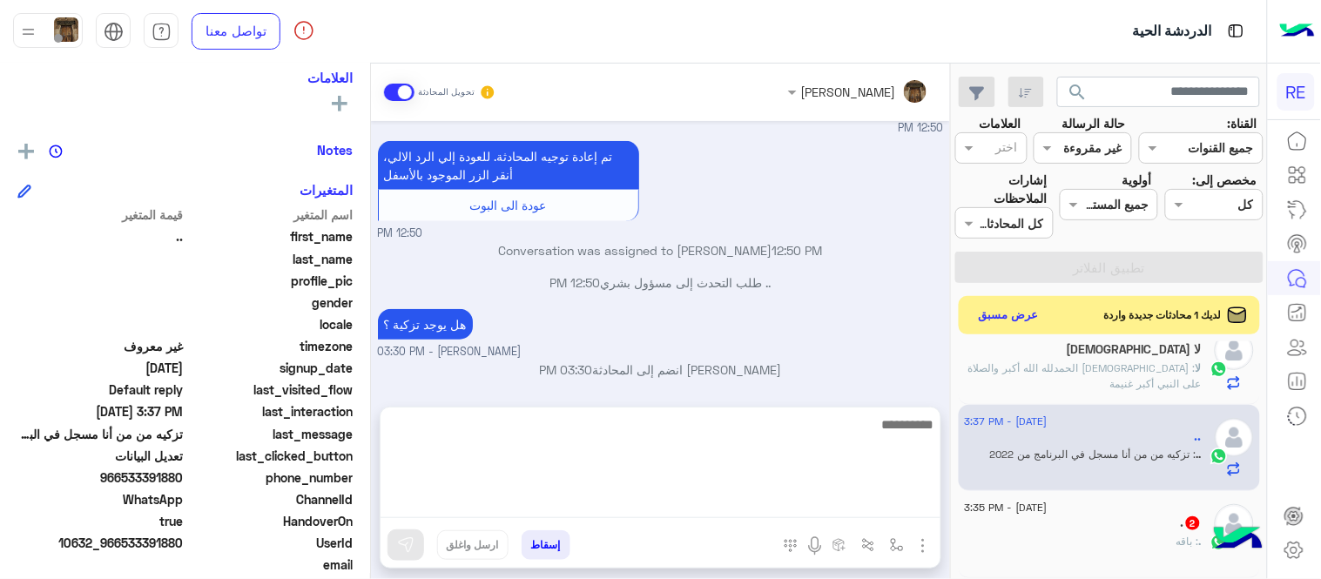
click at [716, 501] on textarea at bounding box center [660, 466] width 560 height 104
type textarea "**********"
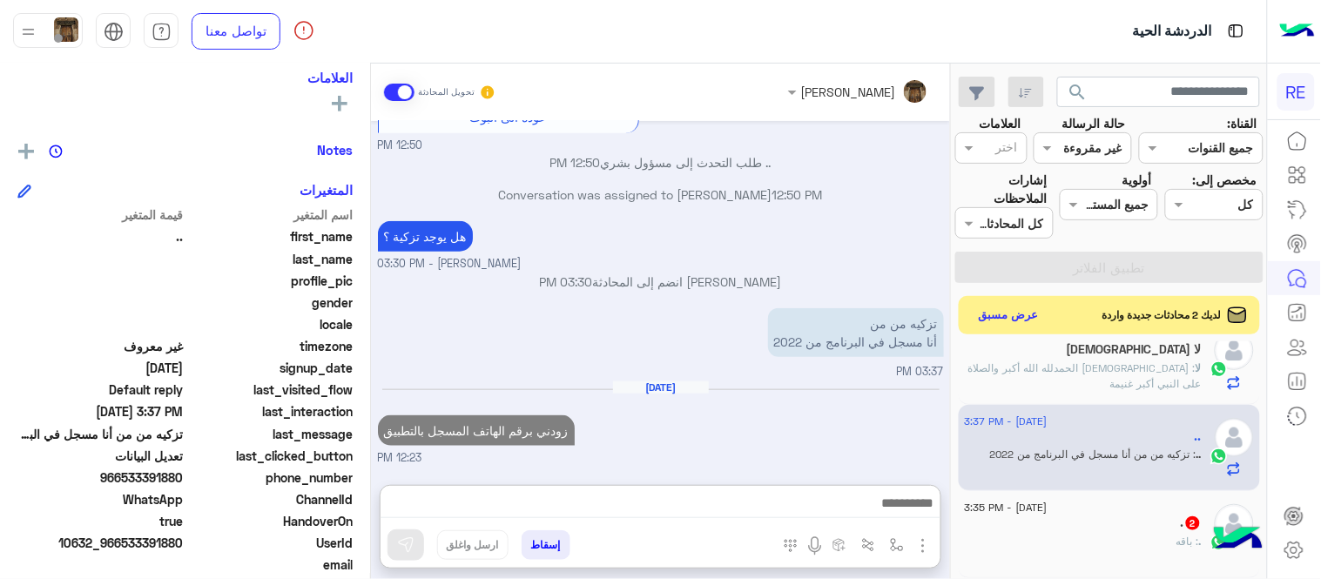
scroll to position [393, 0]
click at [1093, 546] on div ". : باقه" at bounding box center [1083, 549] width 237 height 30
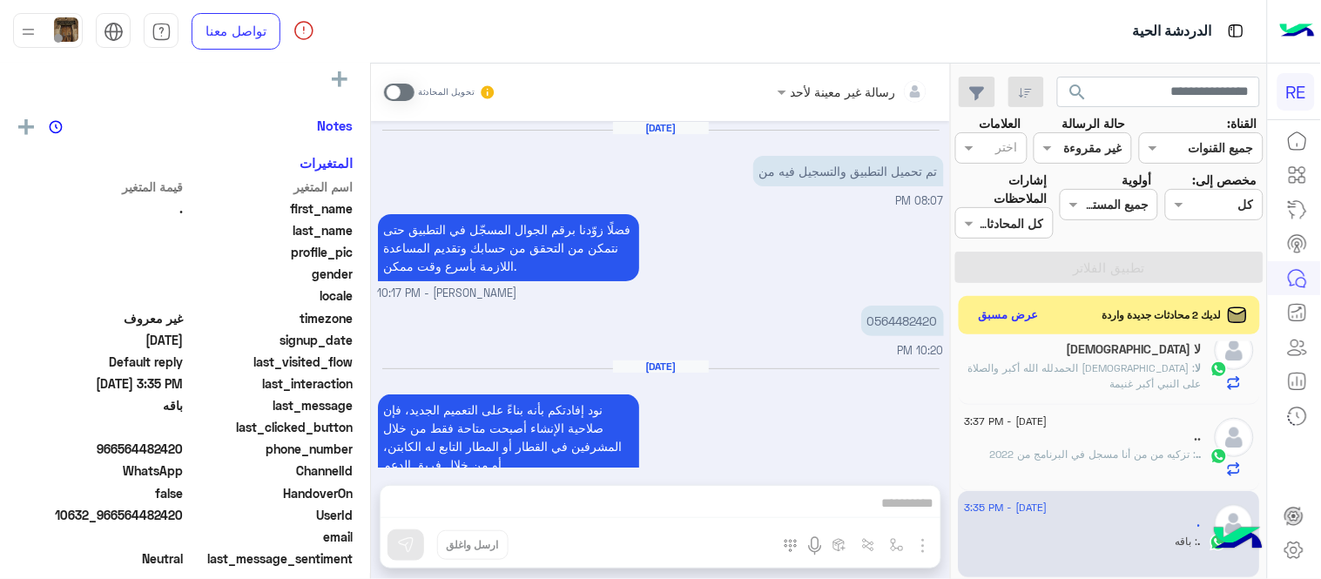
scroll to position [293, 0]
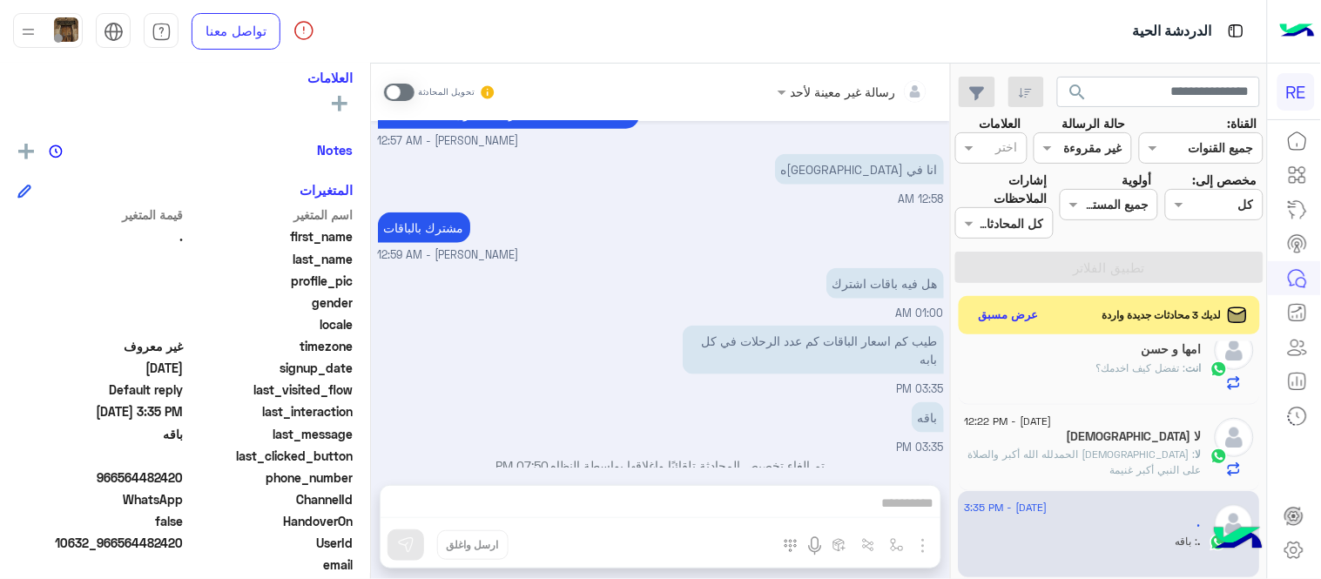
click at [400, 96] on span at bounding box center [399, 92] width 30 height 17
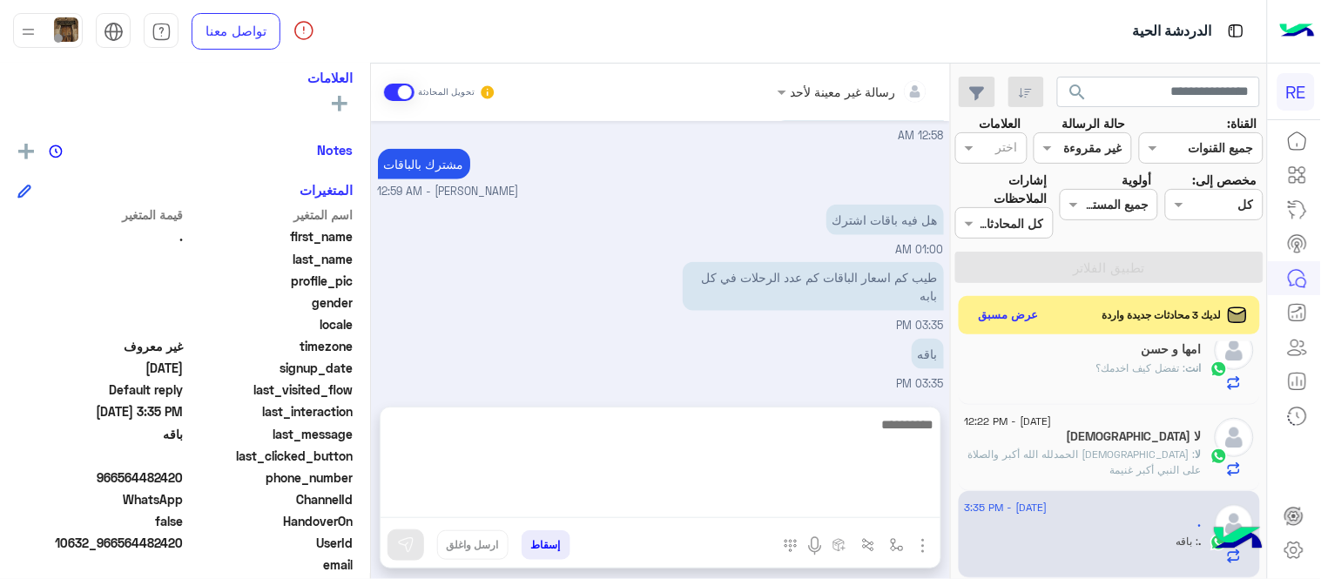
click at [667, 503] on textarea at bounding box center [660, 466] width 560 height 104
type textarea "**********"
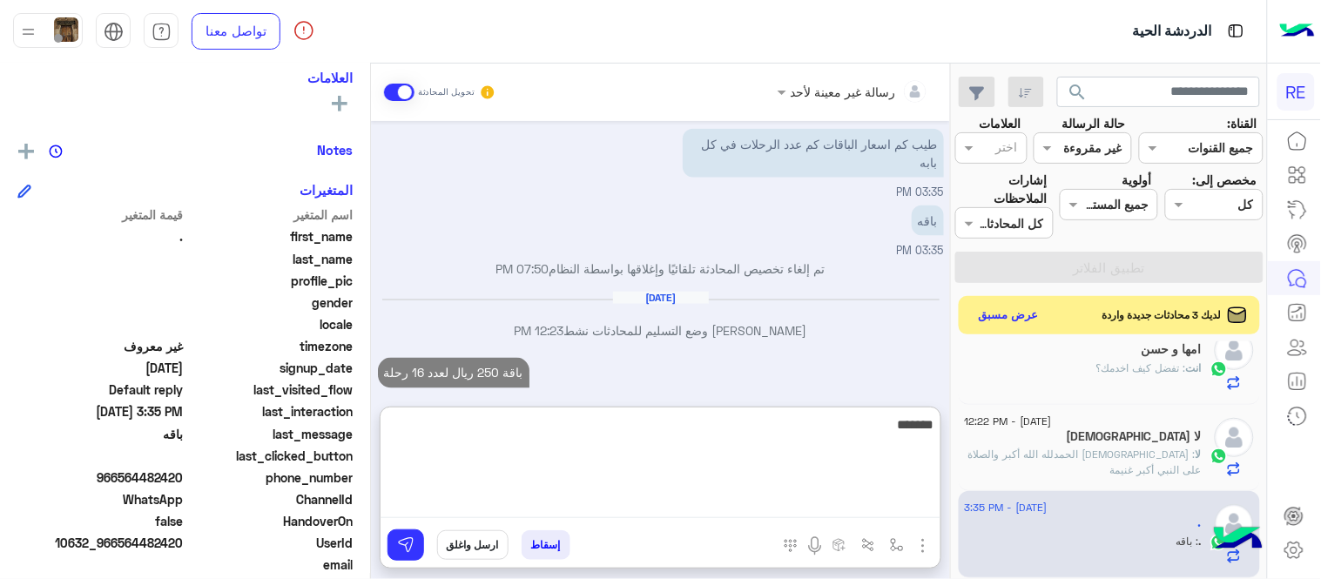
scroll to position [653, 0]
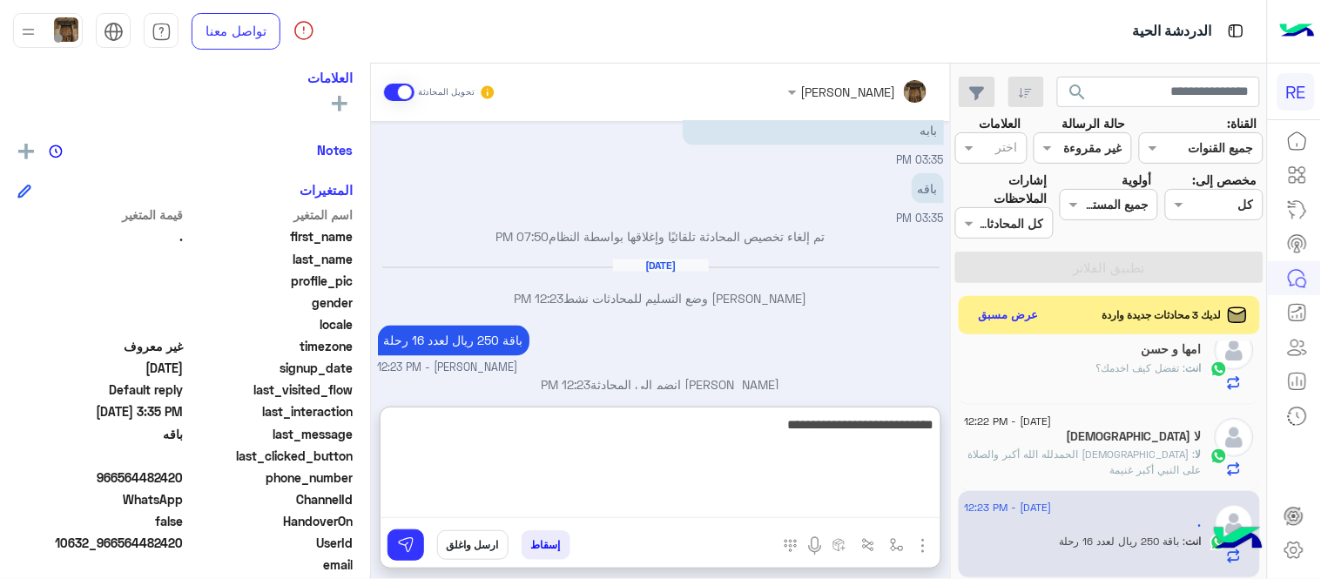
type textarea "**********"
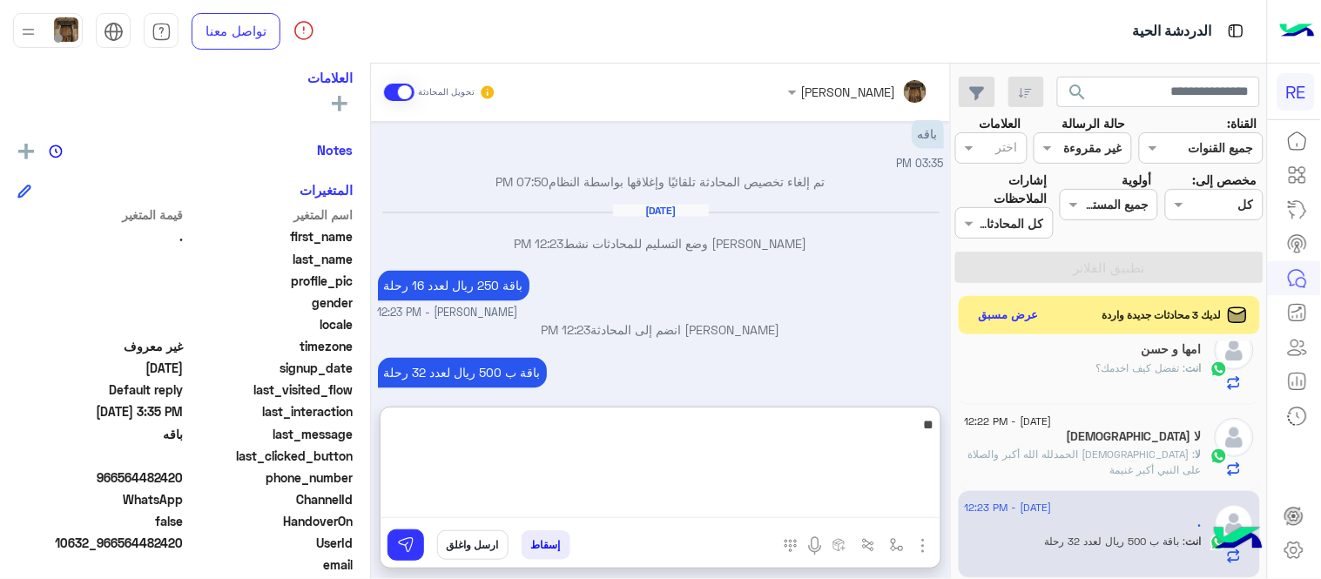
type textarea "*"
type textarea "**********"
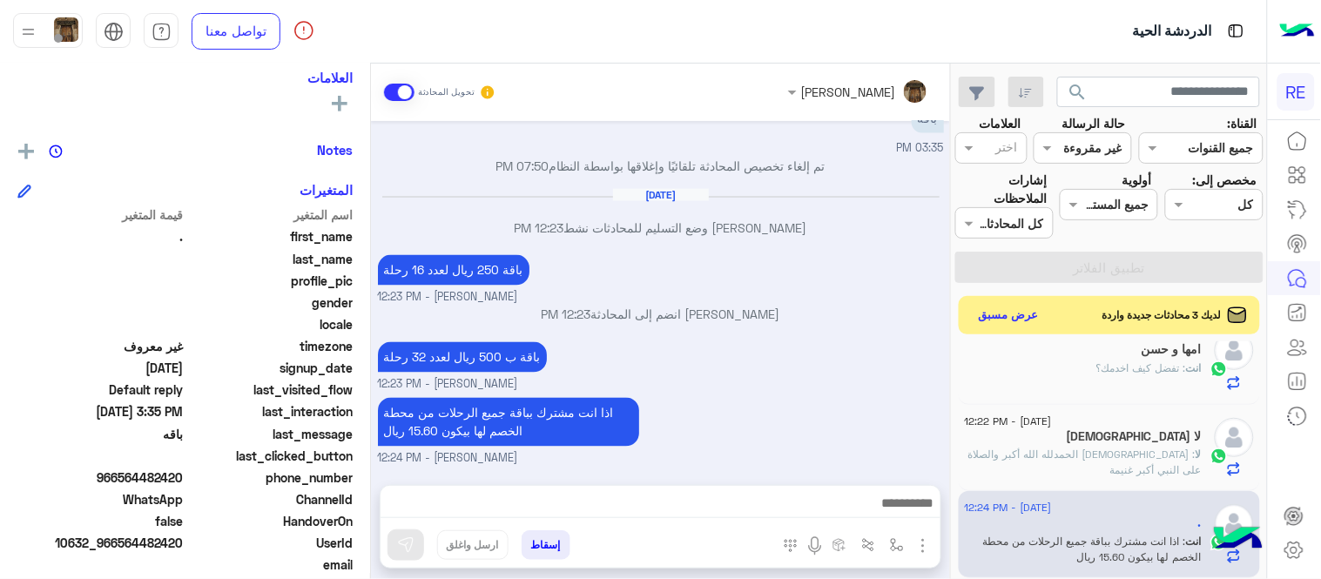
scroll to position [703, 0]
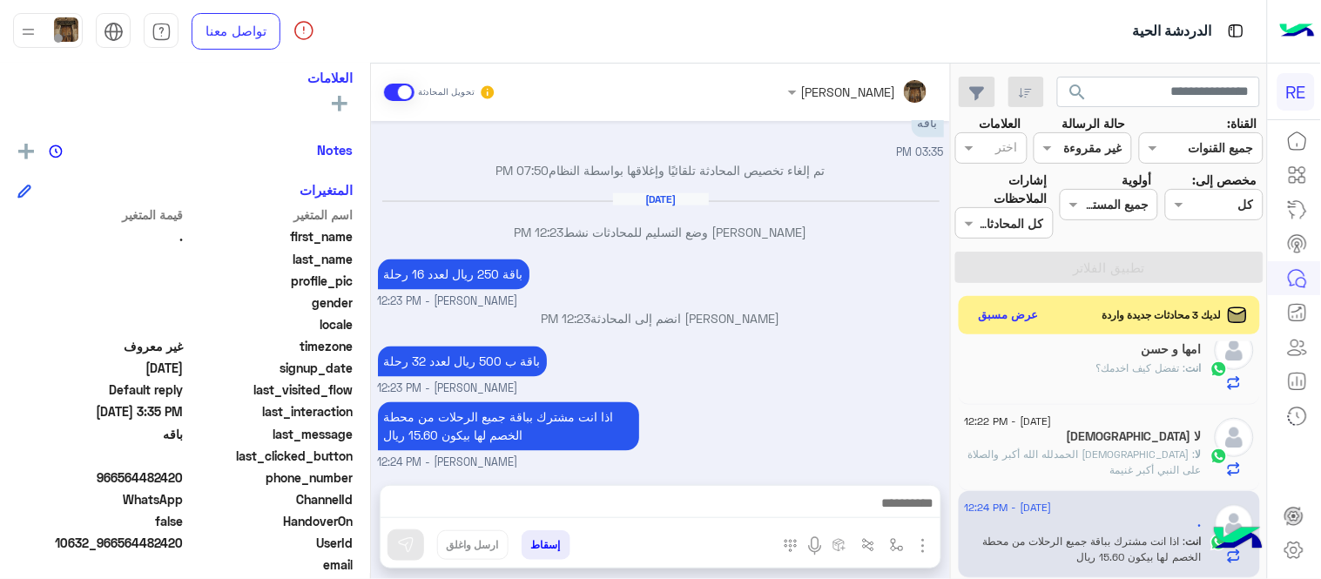
click at [683, 302] on div "[DATE] تم تحميل التطبيق والتسجيل فيه من 08:07 PM فضلًا زوّدنا برقم الجوال المسج…" at bounding box center [660, 294] width 579 height 346
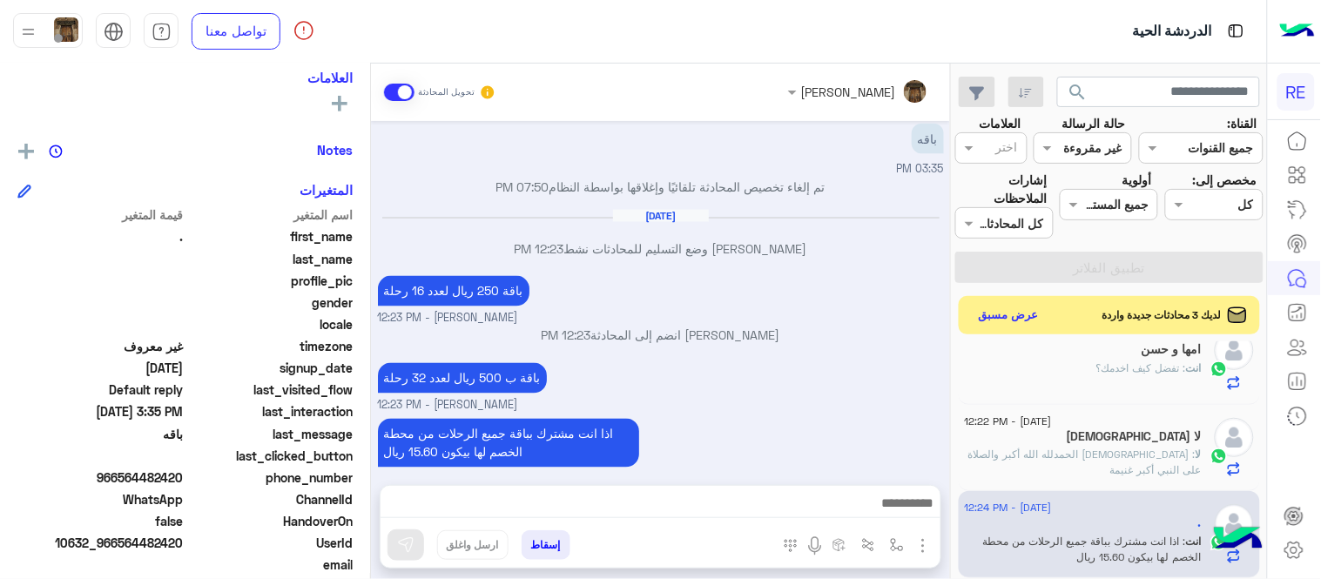
scroll to position [0, 0]
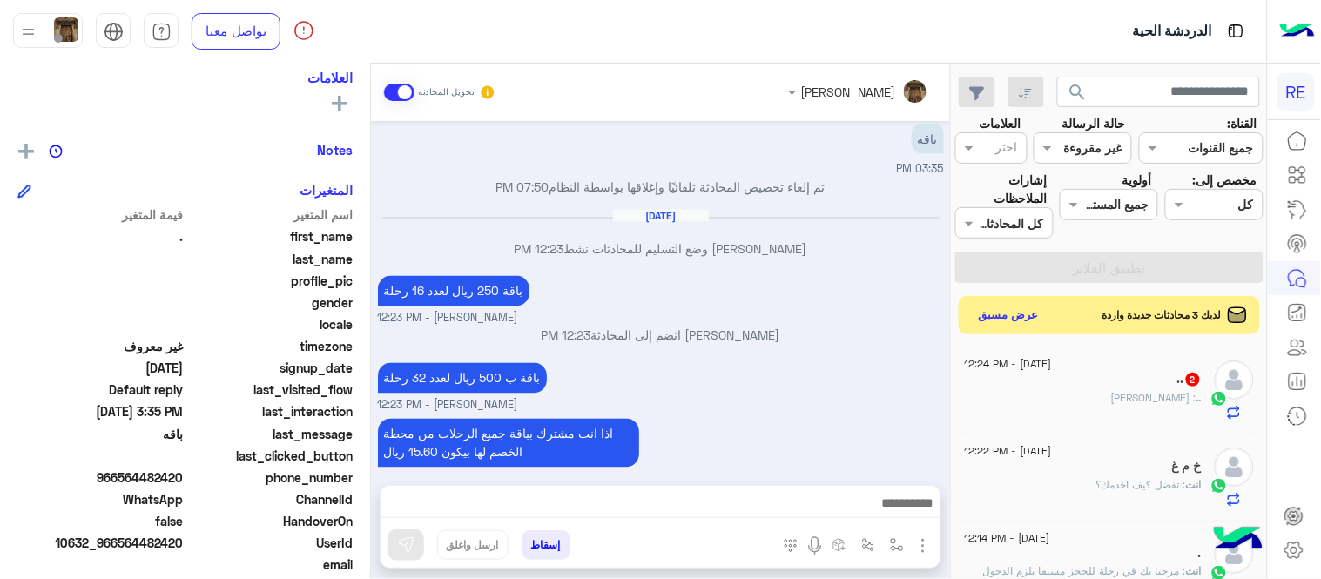
click at [1062, 374] on div ".. 2" at bounding box center [1083, 381] width 237 height 18
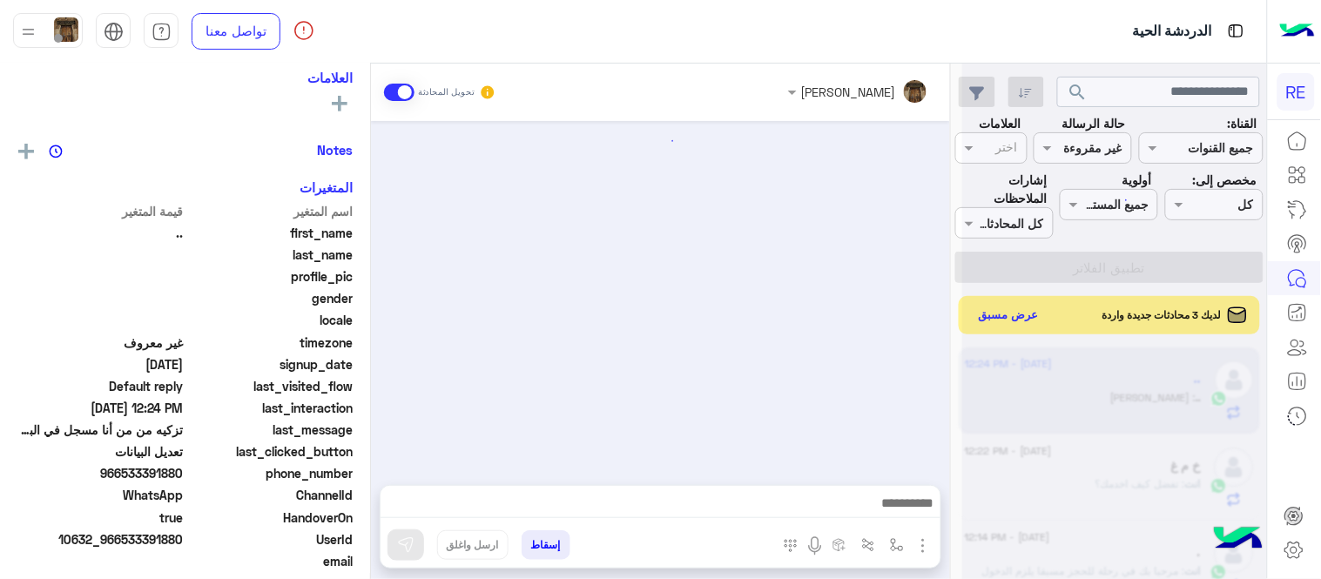
scroll to position [275, 0]
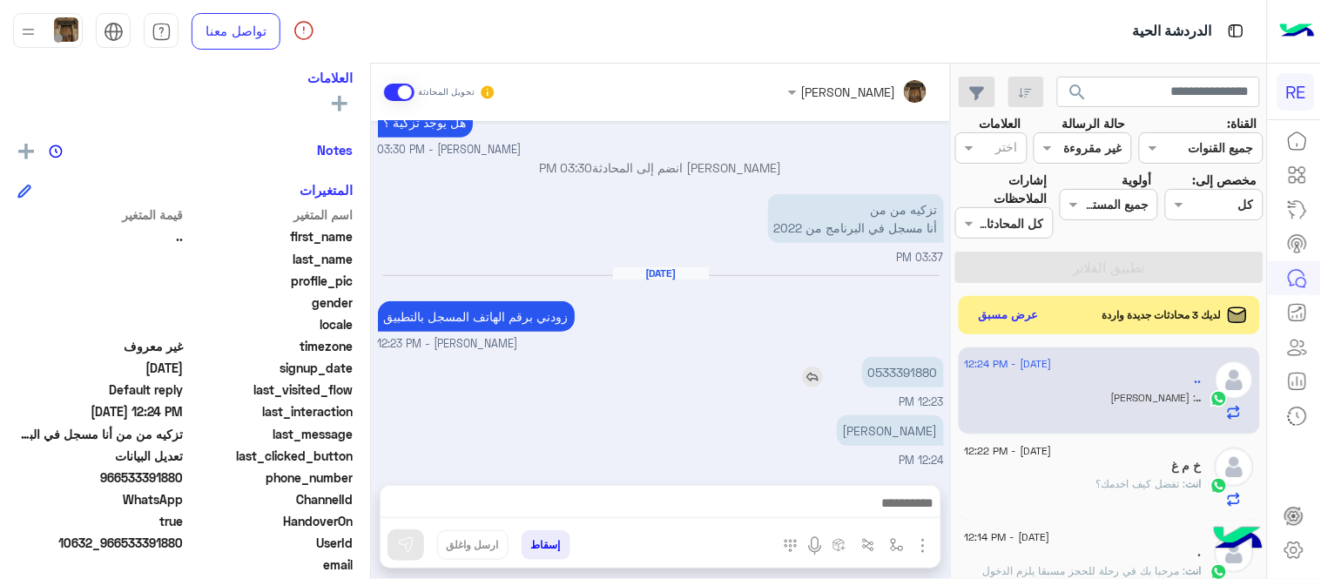
click at [918, 369] on p "0533391880" at bounding box center [903, 372] width 82 height 30
copy p "0533391880"
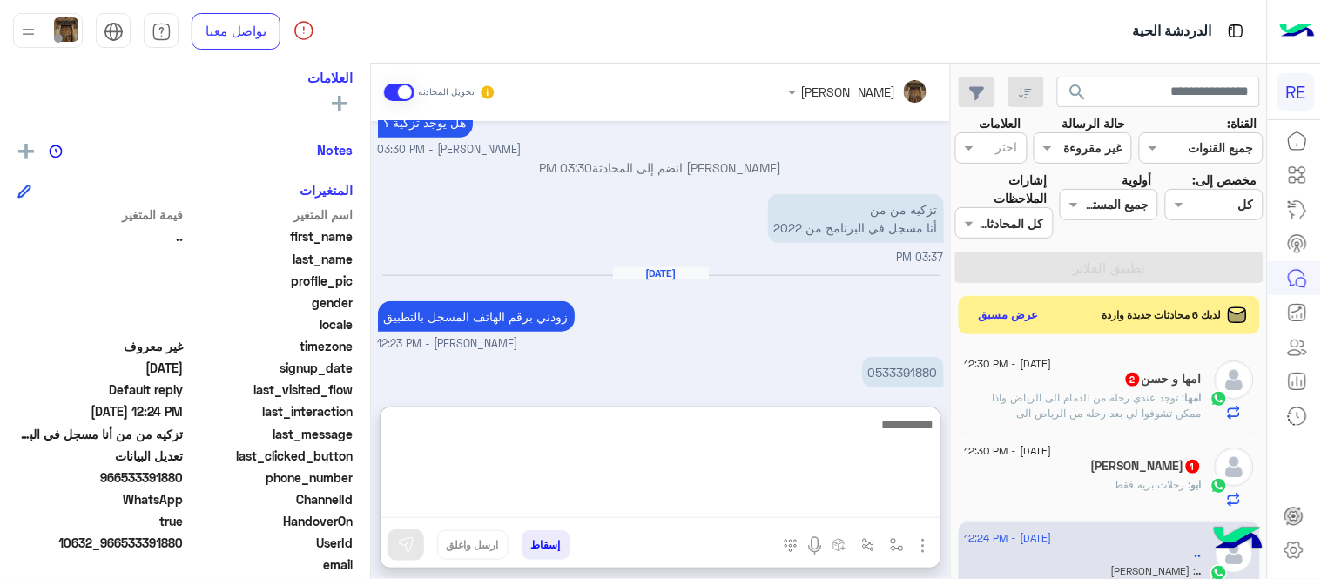
click at [843, 501] on textarea at bounding box center [660, 466] width 560 height 104
type textarea "**********"
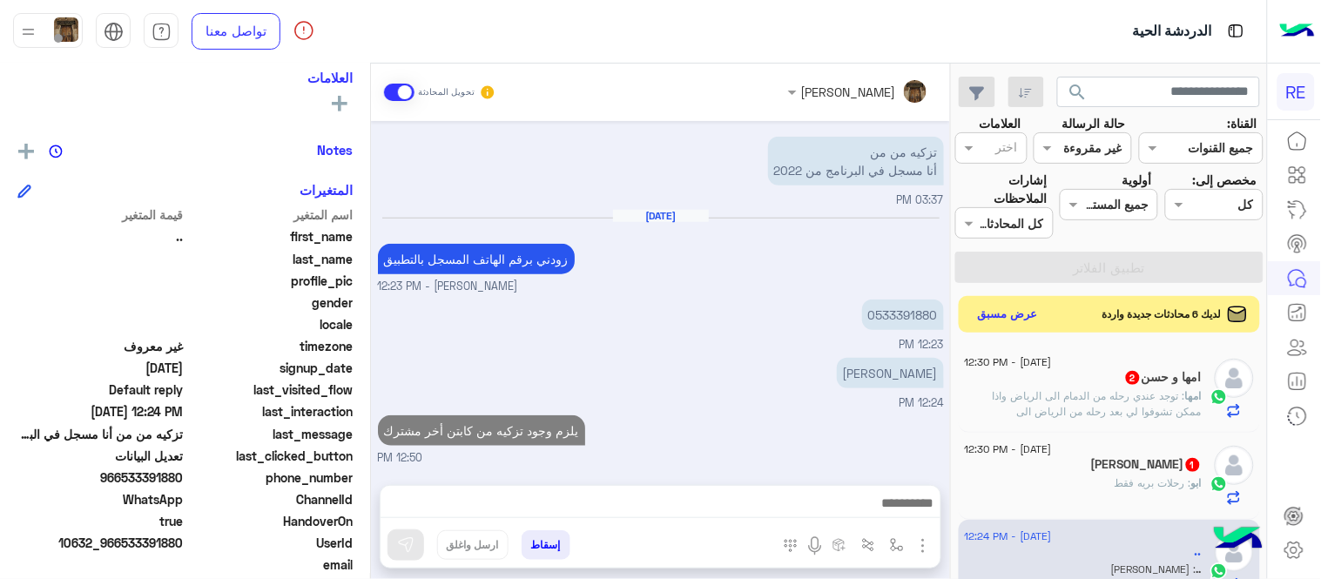
scroll to position [331, 0]
click at [993, 313] on button "عرض مسبق" at bounding box center [1008, 315] width 73 height 24
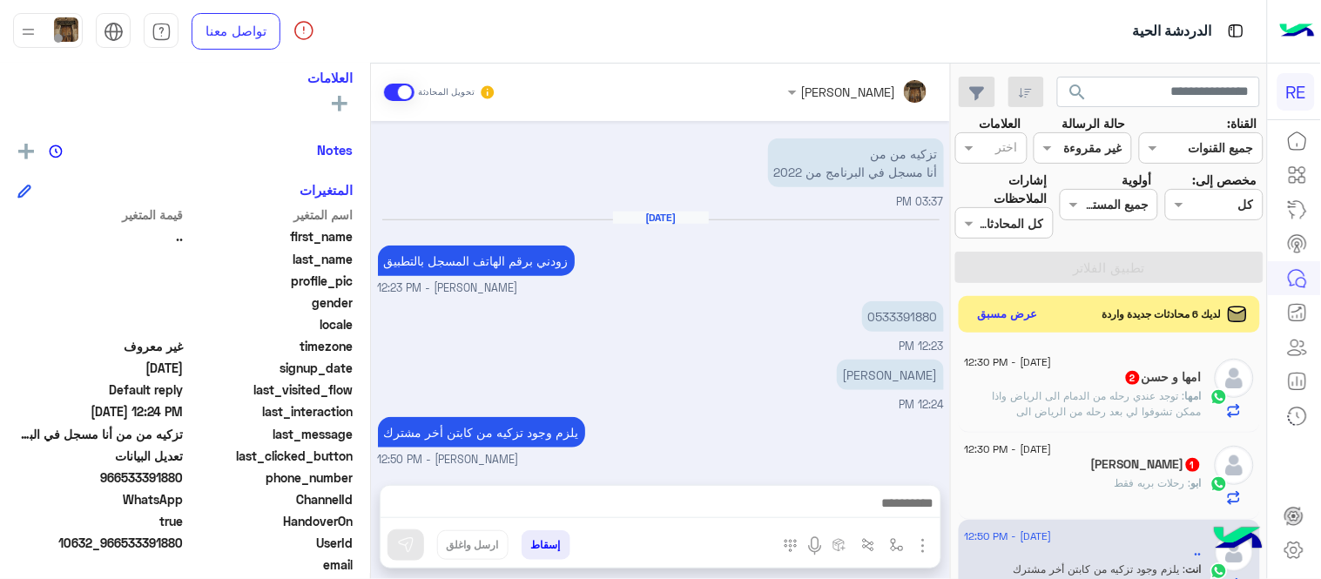
click at [993, 313] on button "عرض مسبق" at bounding box center [1008, 315] width 73 height 24
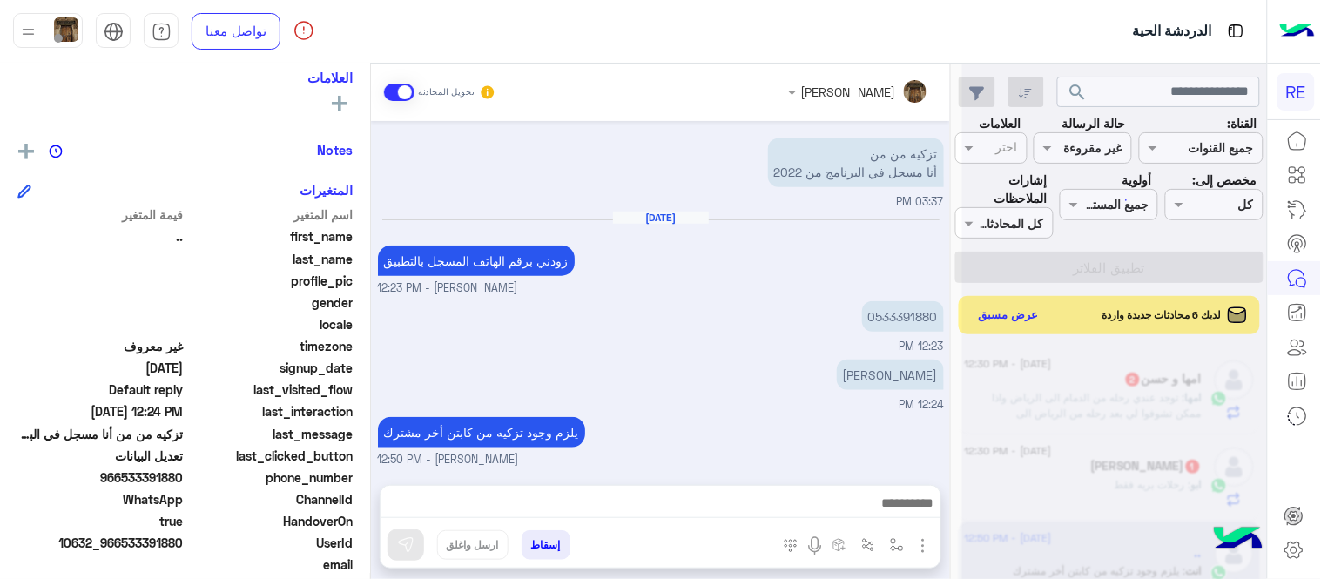
click at [860, 250] on div "[DATE] زودني برقم الهاتف المسجل بالتطبيق [PERSON_NAME] - 12:23 PM" at bounding box center [661, 254] width 566 height 86
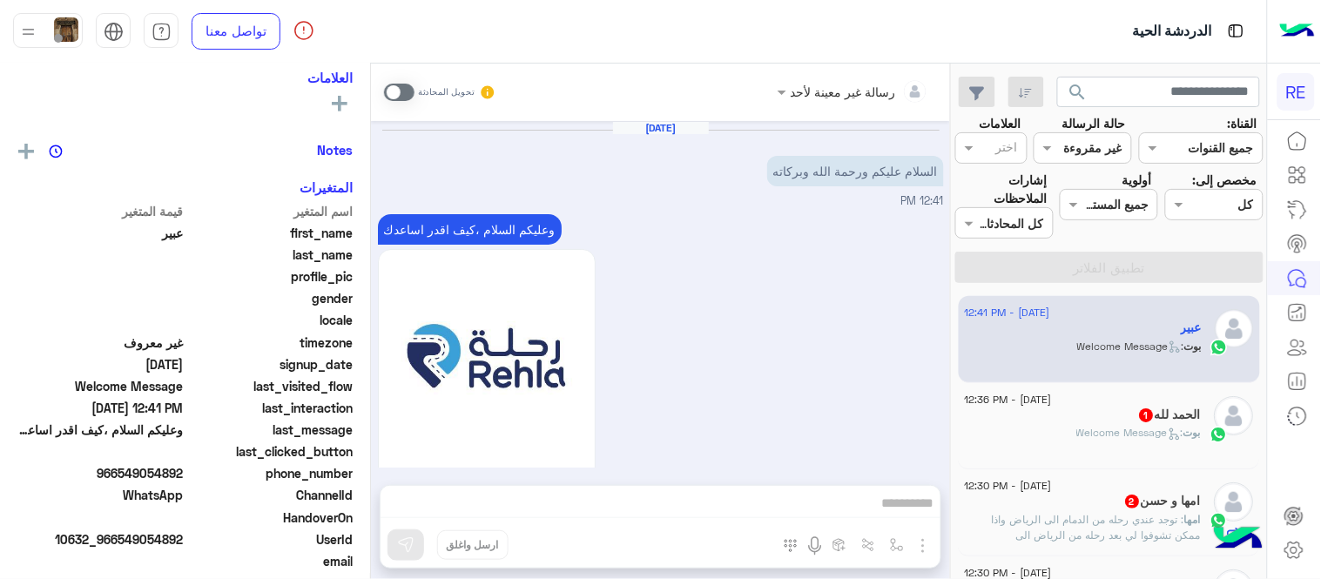
scroll to position [205, 0]
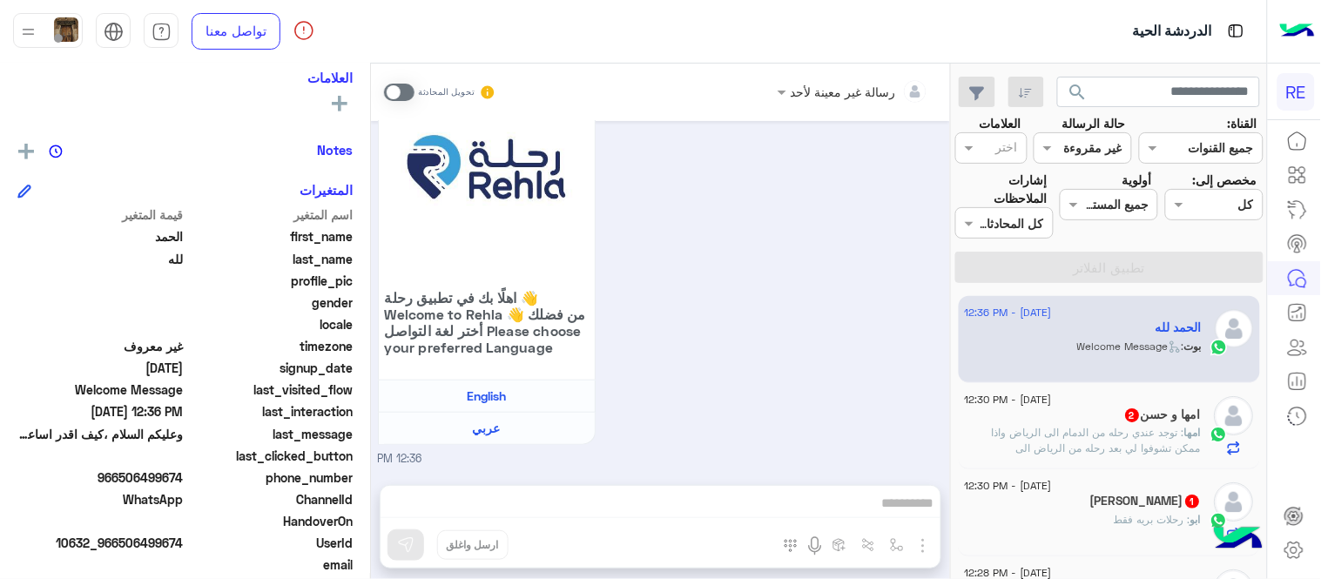
drag, startPoint x: 958, startPoint y: 317, endPoint x: 909, endPoint y: 326, distance: 49.5
click at [909, 326] on mat-drawer-container "search القناة: القناه جميع القنوات حالة الرسالة القناه غير مقروءة العلامات اختر…" at bounding box center [633, 325] width 1267 height 522
click at [909, 326] on div "وعليكم السلام ،كيف اقدر اساعدك اهلًا بك في تطبيق رحلة 👋 Welcome to Rehla 👋 من ف…" at bounding box center [661, 244] width 566 height 447
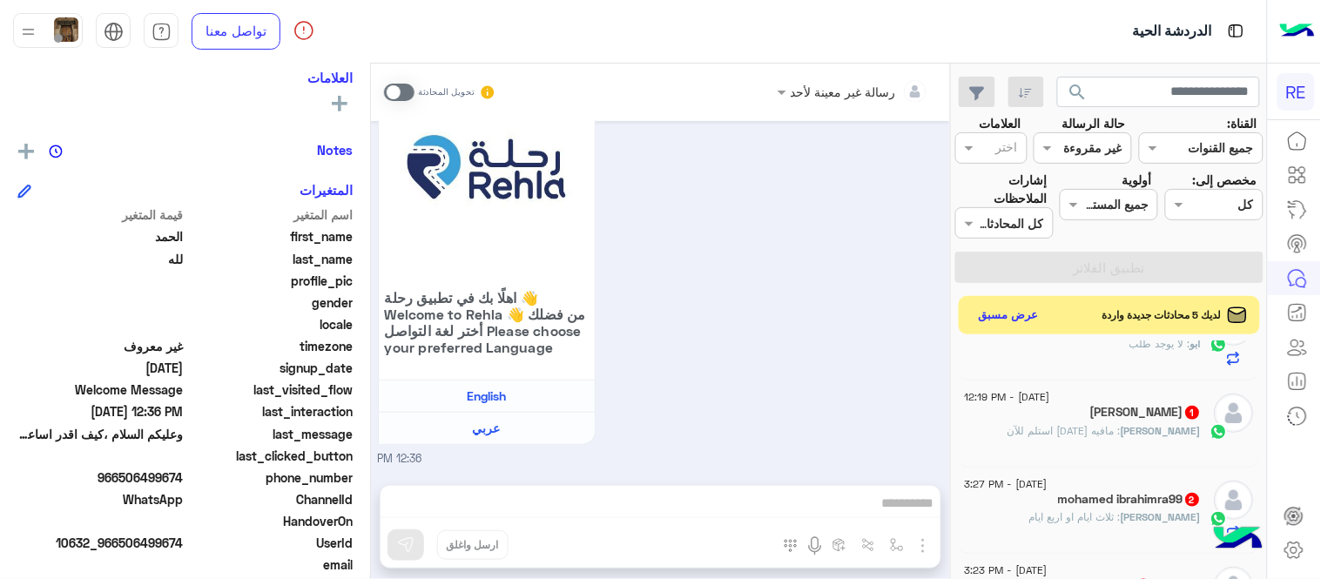
scroll to position [393, 0]
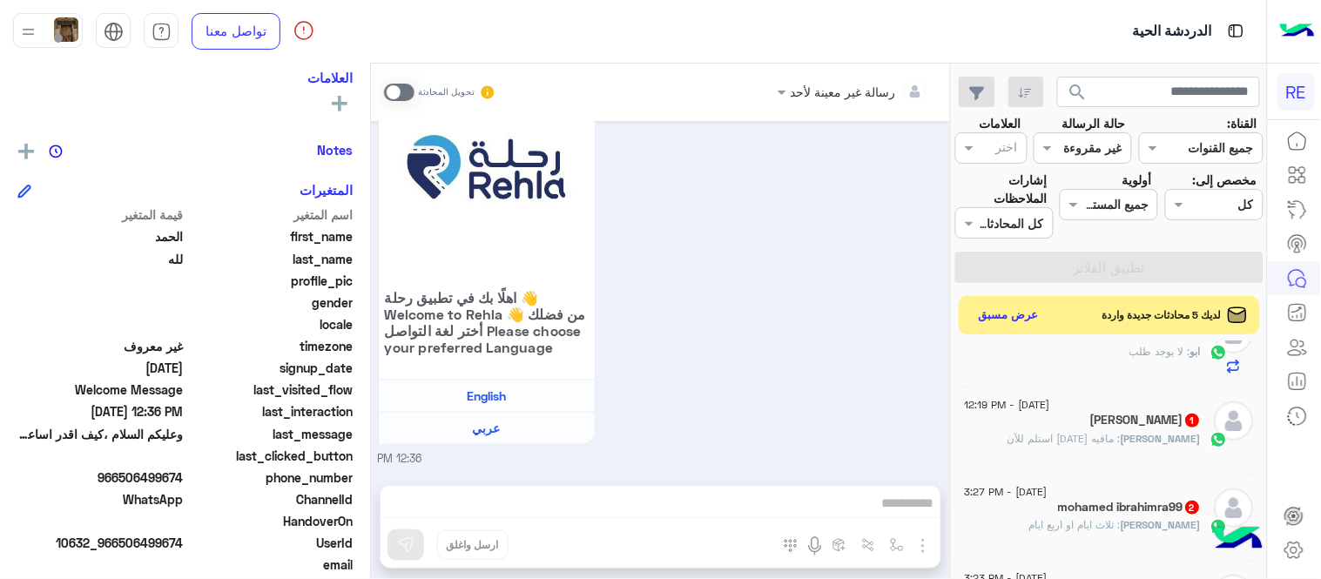
click at [404, 87] on span at bounding box center [399, 92] width 30 height 17
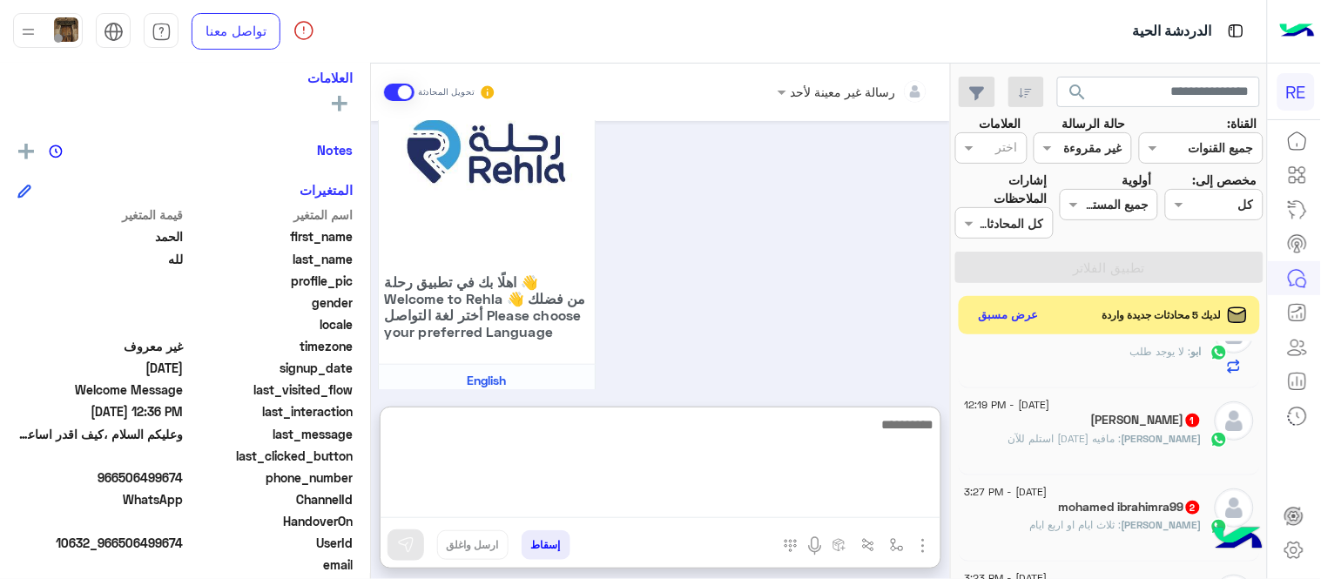
scroll to position [237, 0]
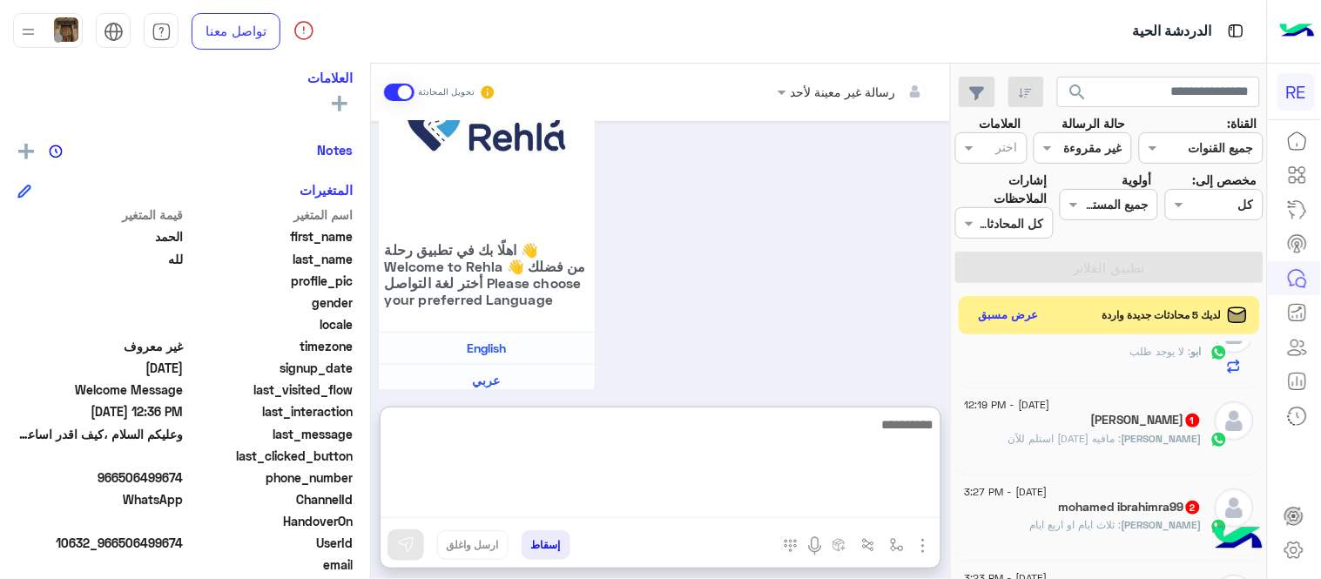
click at [723, 500] on textarea at bounding box center [660, 466] width 560 height 104
type textarea "**********"
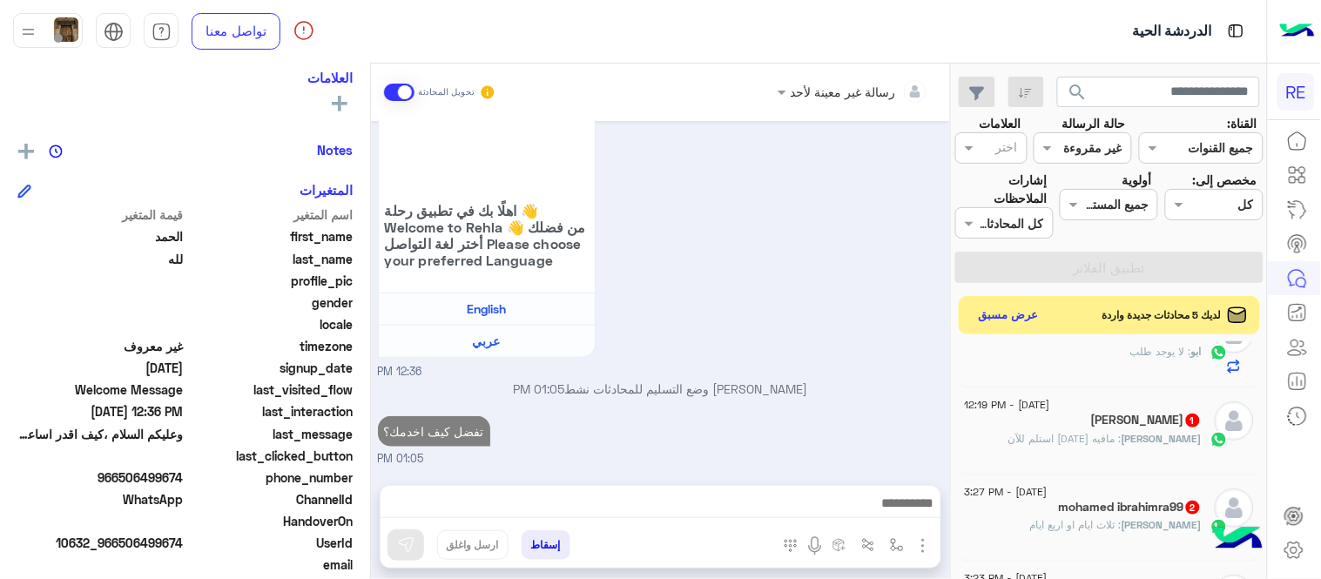
click at [819, 325] on div "[DATE] السلام عليكم 12:36 PM وعليكم السلام ،كيف اقدر اساعدك اهلًا بك في تطبيق ر…" at bounding box center [660, 294] width 579 height 346
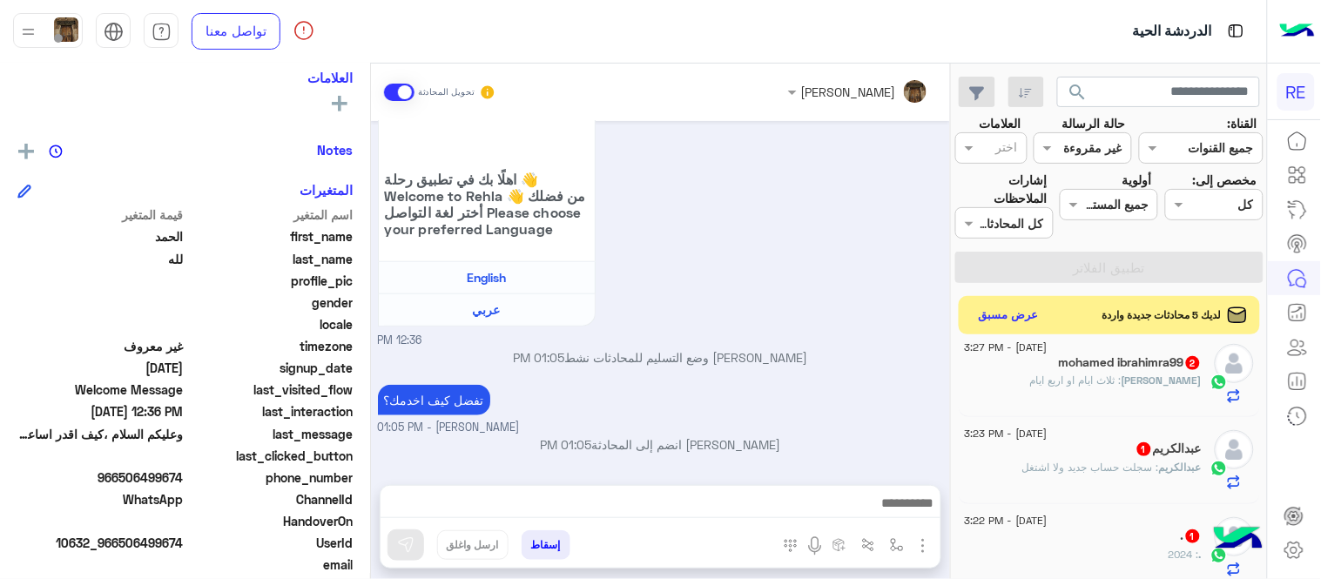
scroll to position [553, 0]
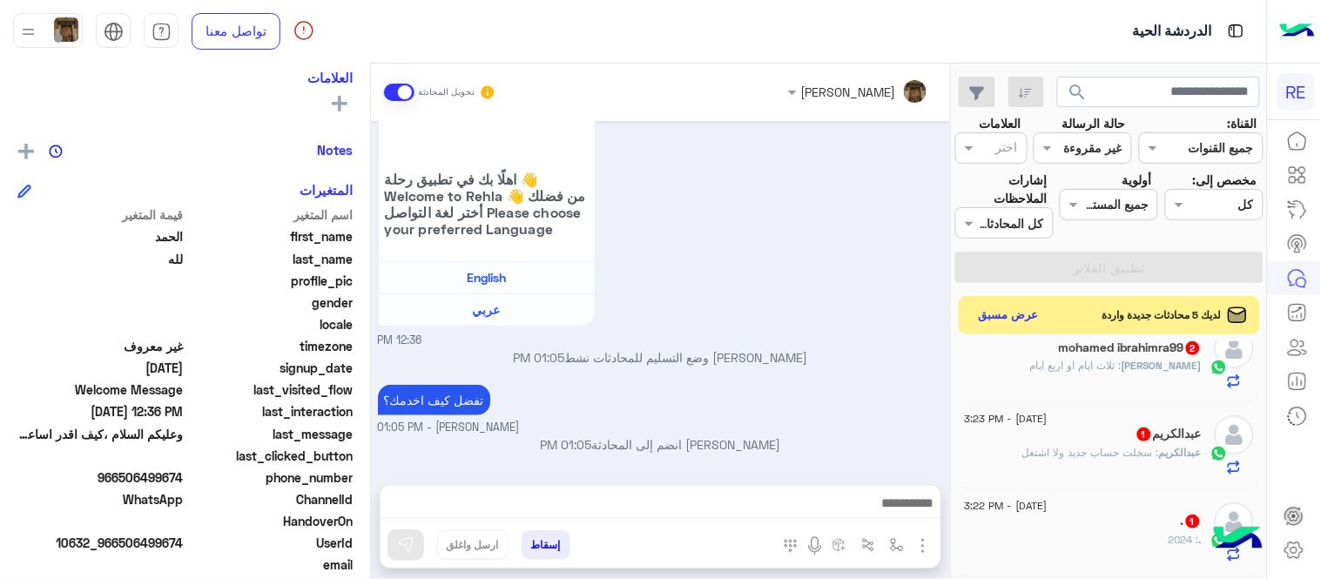
click at [1012, 456] on div "[PERSON_NAME] : سجلت حساب جديد ولا اشتغل" at bounding box center [1083, 460] width 237 height 30
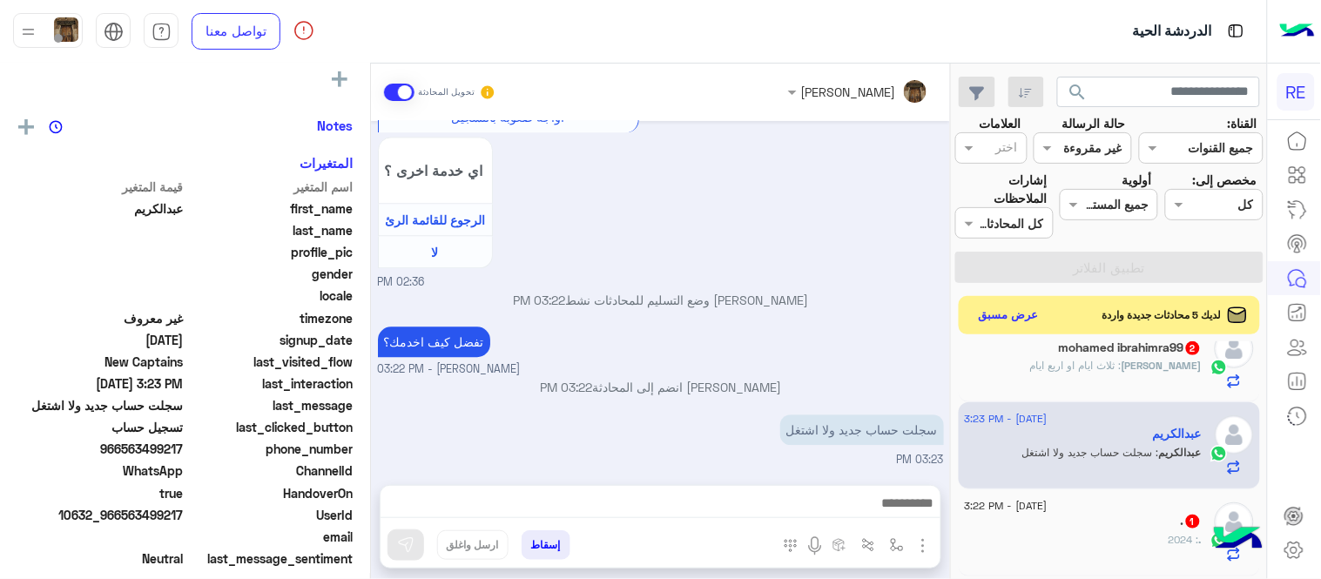
scroll to position [293, 0]
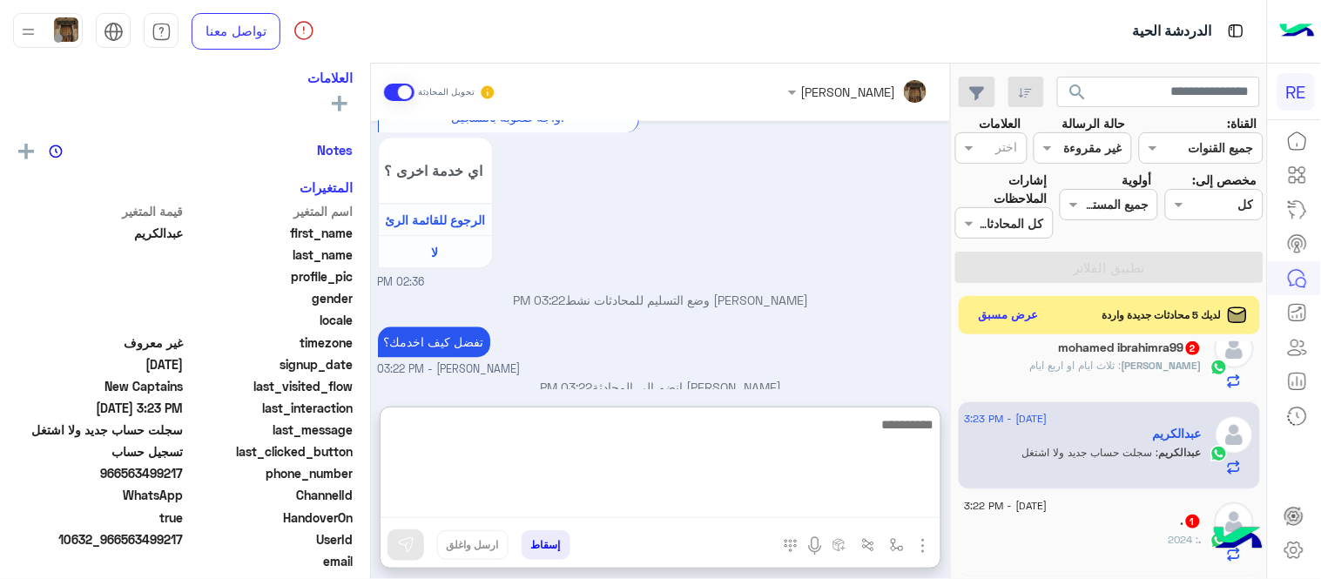
click at [669, 512] on textarea at bounding box center [660, 466] width 560 height 104
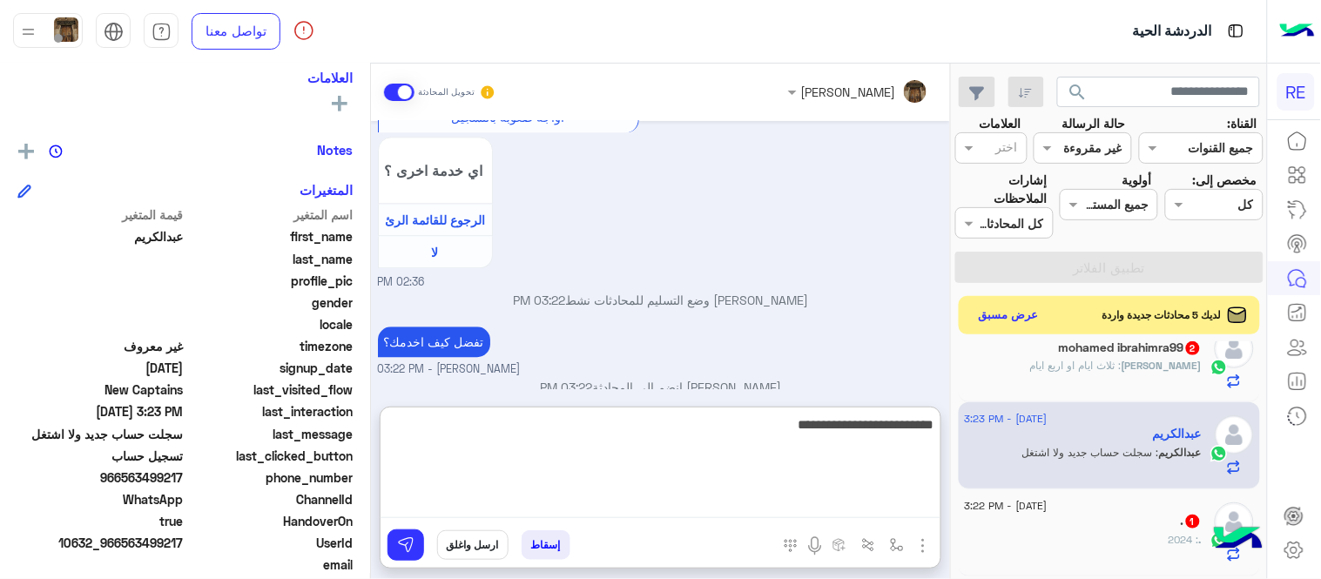
type textarea "**********"
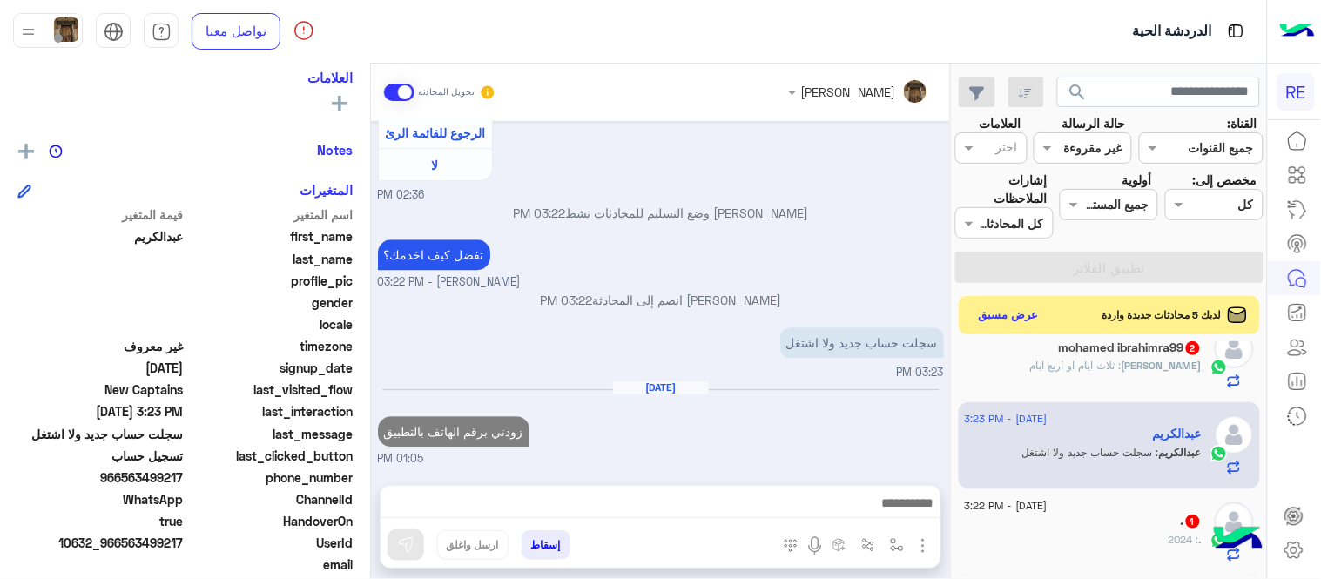
click at [803, 366] on div "[DATE] عربي 02:35 PM هل أنت ؟ كابتن 👨🏻‍✈️ عميل 🧳 رحال (مرشد مرخص) 🏖️ 02:35 PM ك…" at bounding box center [660, 294] width 579 height 346
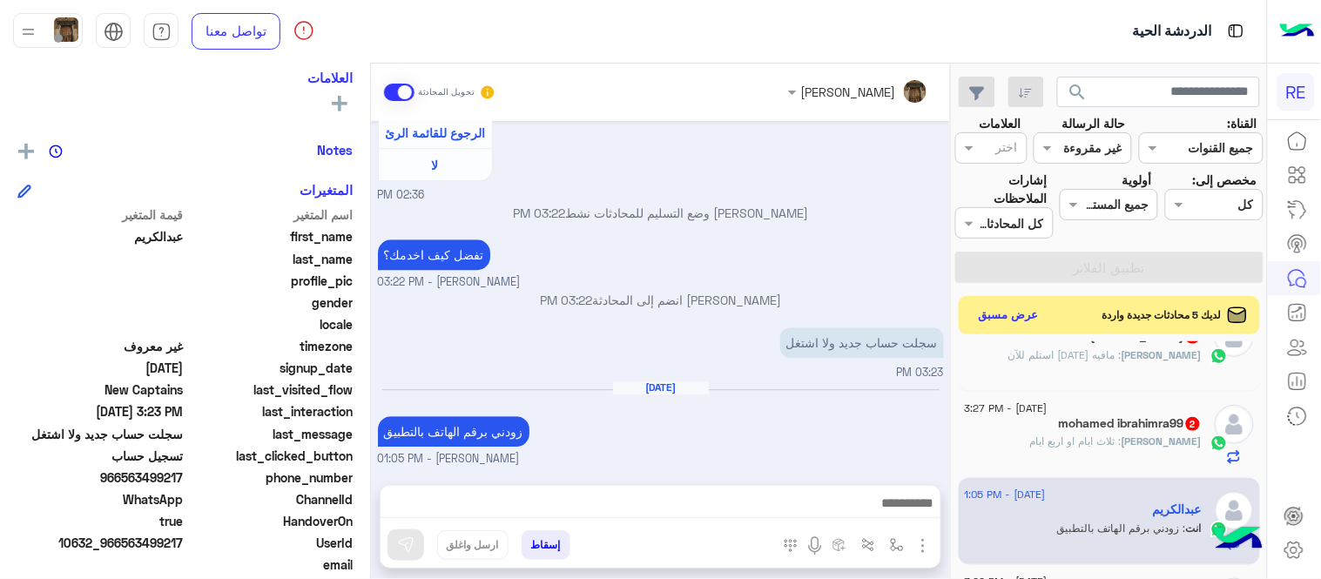
scroll to position [470, 0]
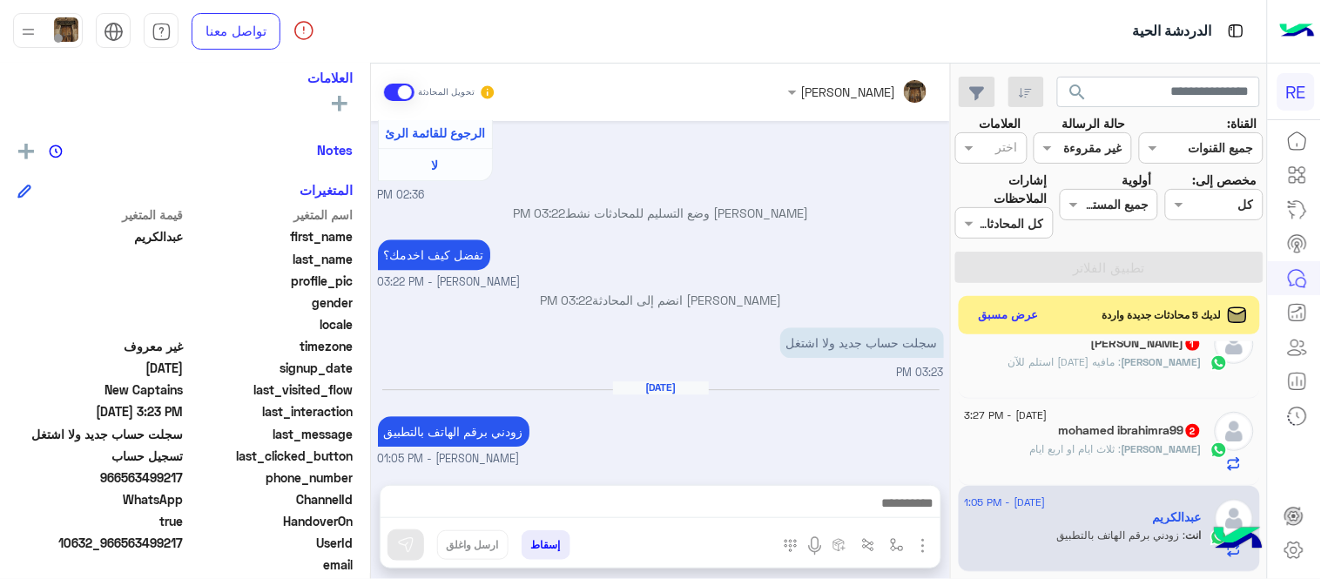
click at [833, 428] on div "[DATE] زودني برقم الهاتف بالتطبيق [PERSON_NAME] - 01:05 PM" at bounding box center [661, 423] width 566 height 86
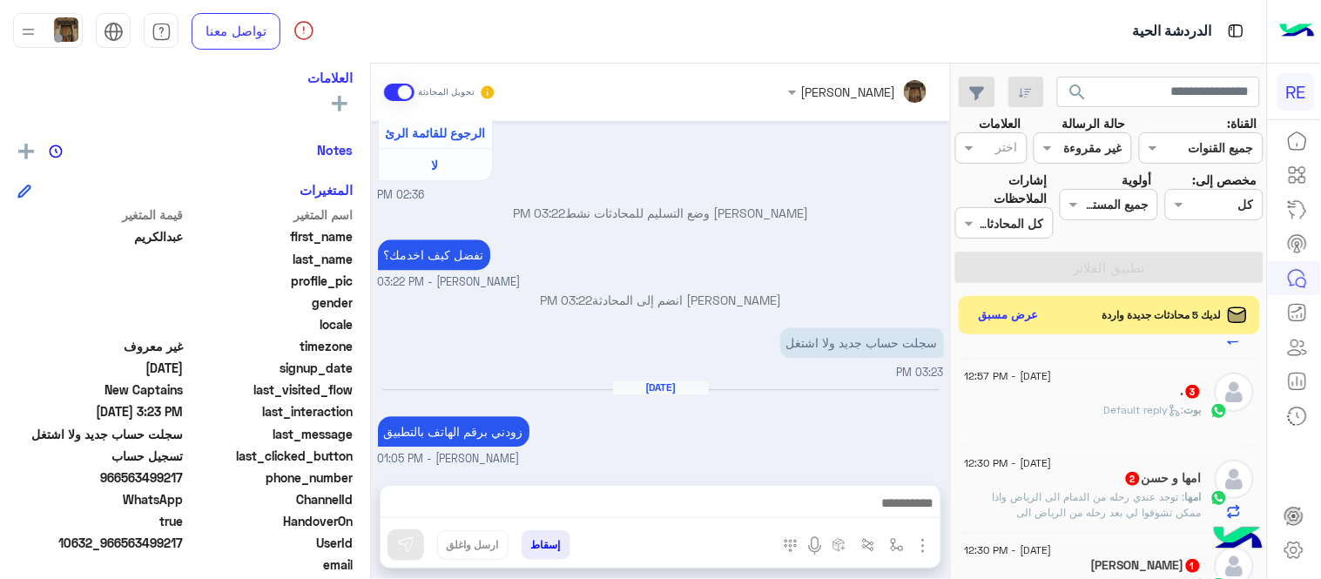
scroll to position [0, 0]
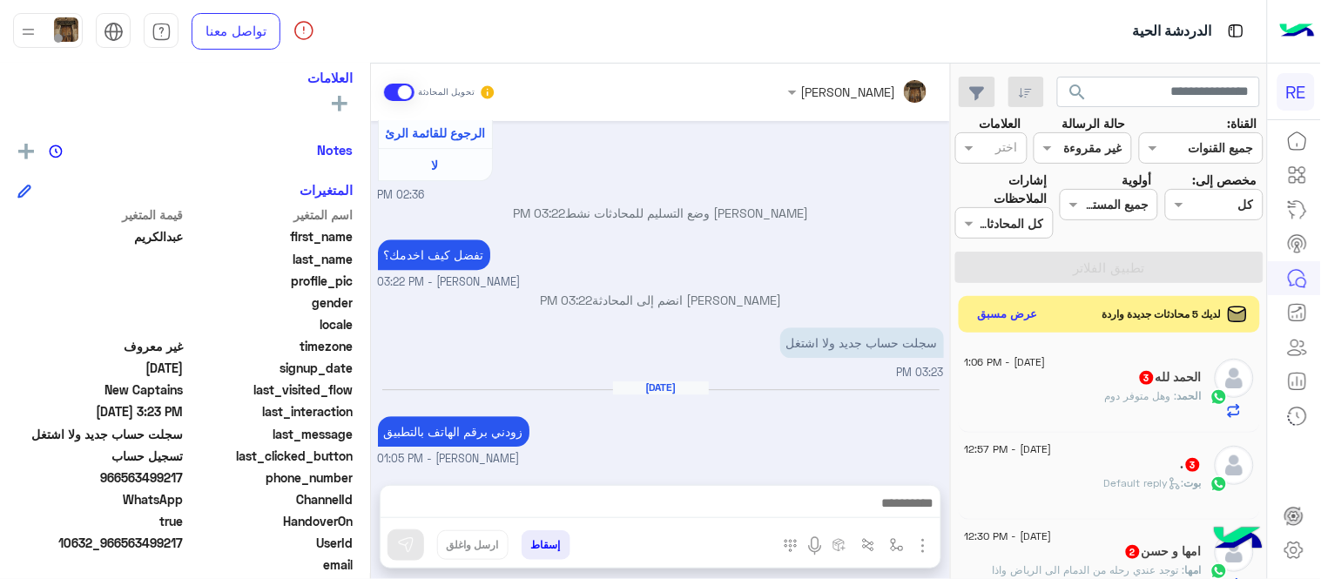
click at [989, 322] on button "عرض مسبق" at bounding box center [1008, 315] width 73 height 24
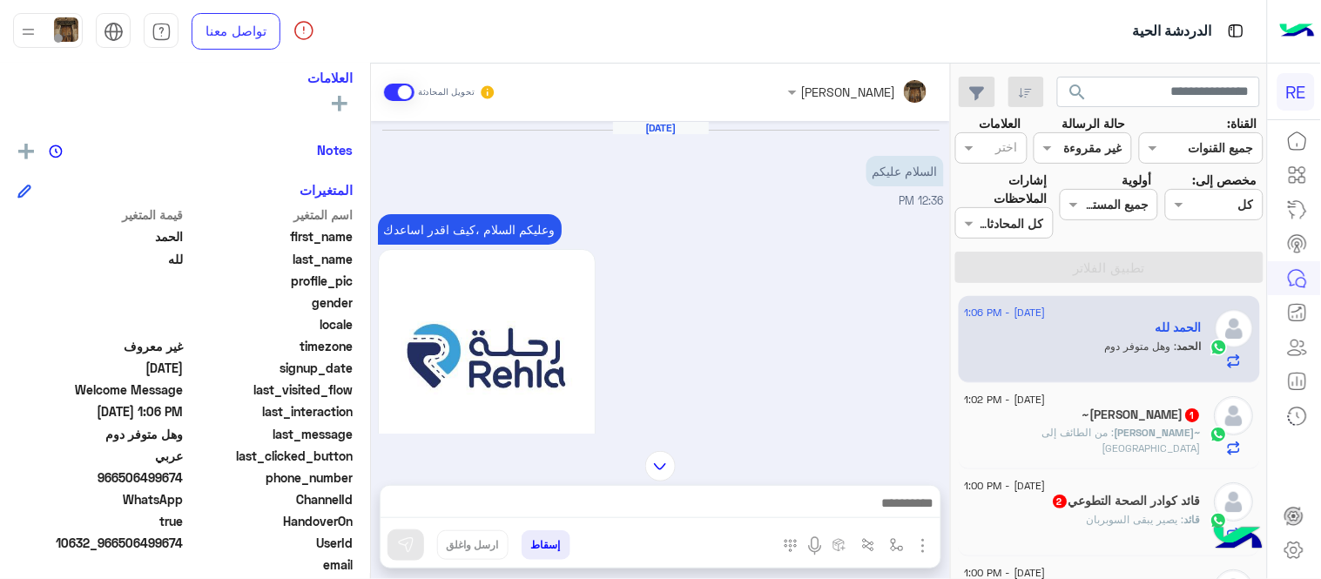
click at [658, 480] on img at bounding box center [660, 466] width 30 height 30
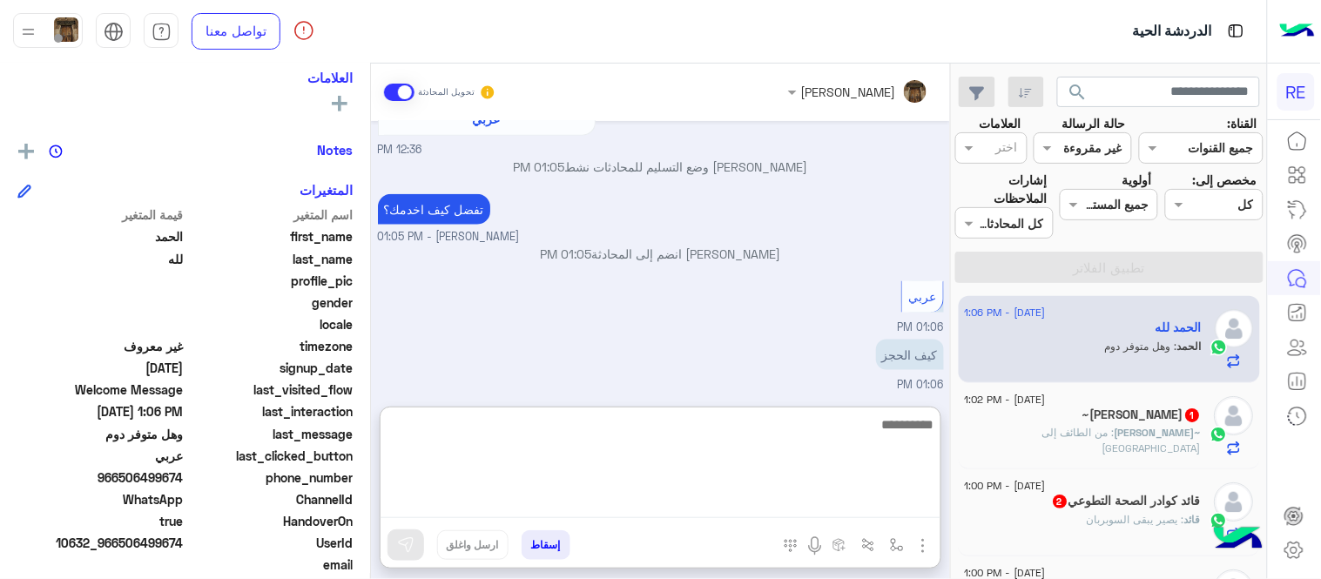
click at [792, 503] on textarea at bounding box center [660, 466] width 560 height 104
click at [891, 425] on textarea "**********" at bounding box center [660, 466] width 560 height 104
type textarea "**********"
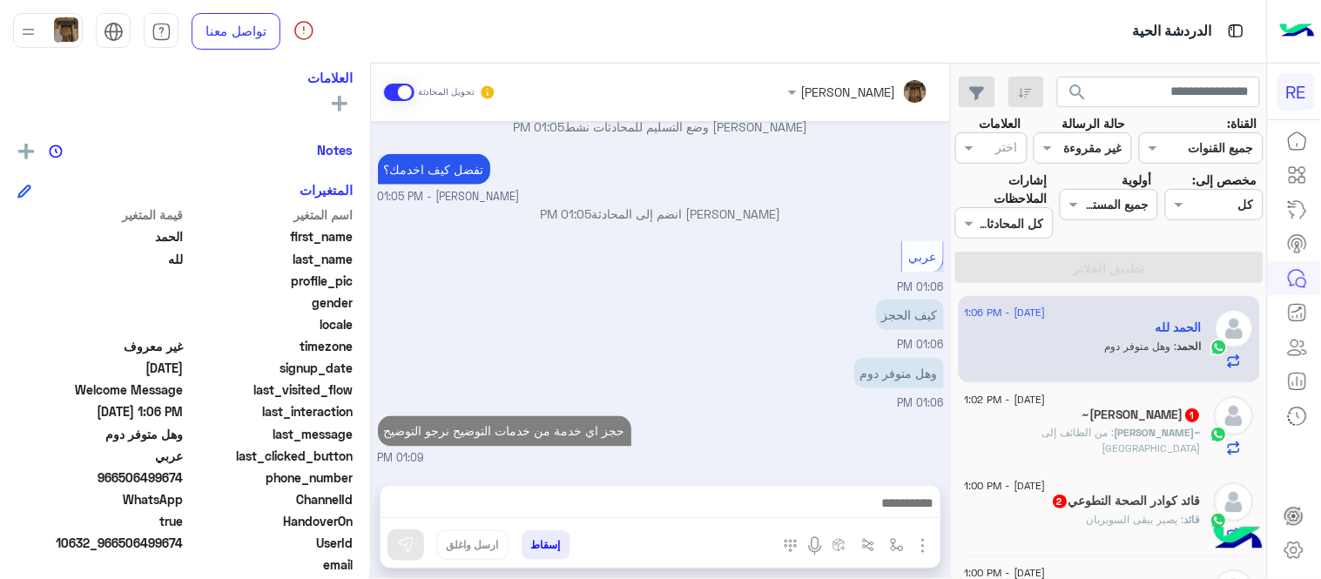
click at [905, 370] on div "[DATE] السلام عليكم 12:36 PM وعليكم السلام ،كيف اقدر اساعدك اهلًا بك في تطبيق ر…" at bounding box center [660, 294] width 579 height 346
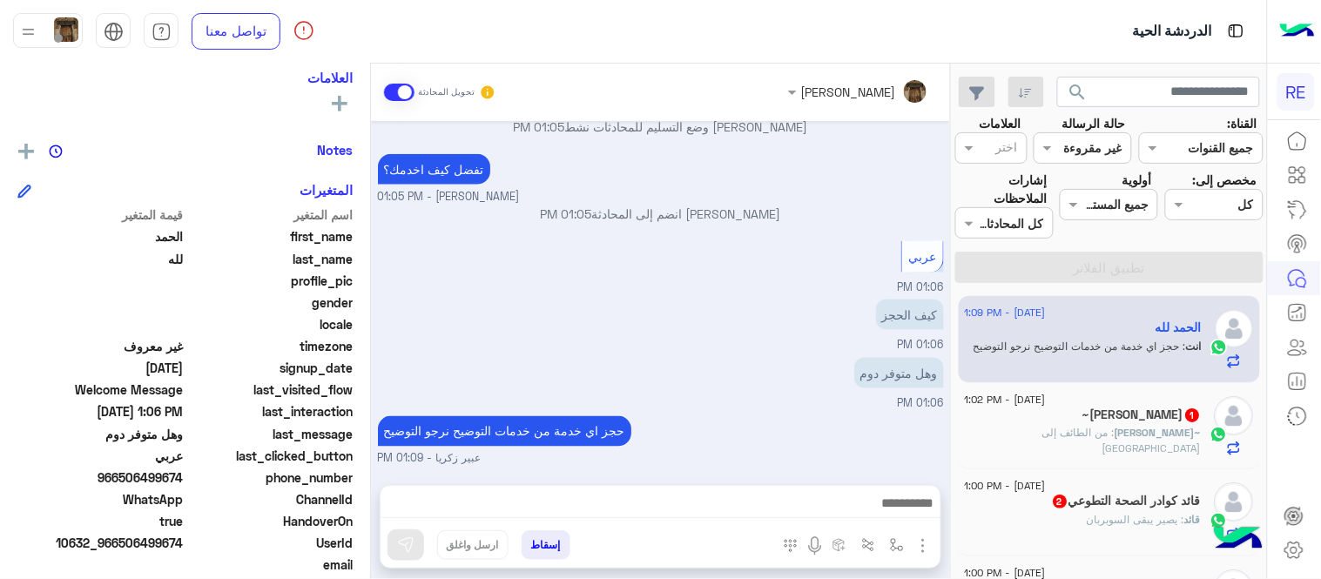
click at [1186, 421] on span "1" at bounding box center [1193, 415] width 14 height 14
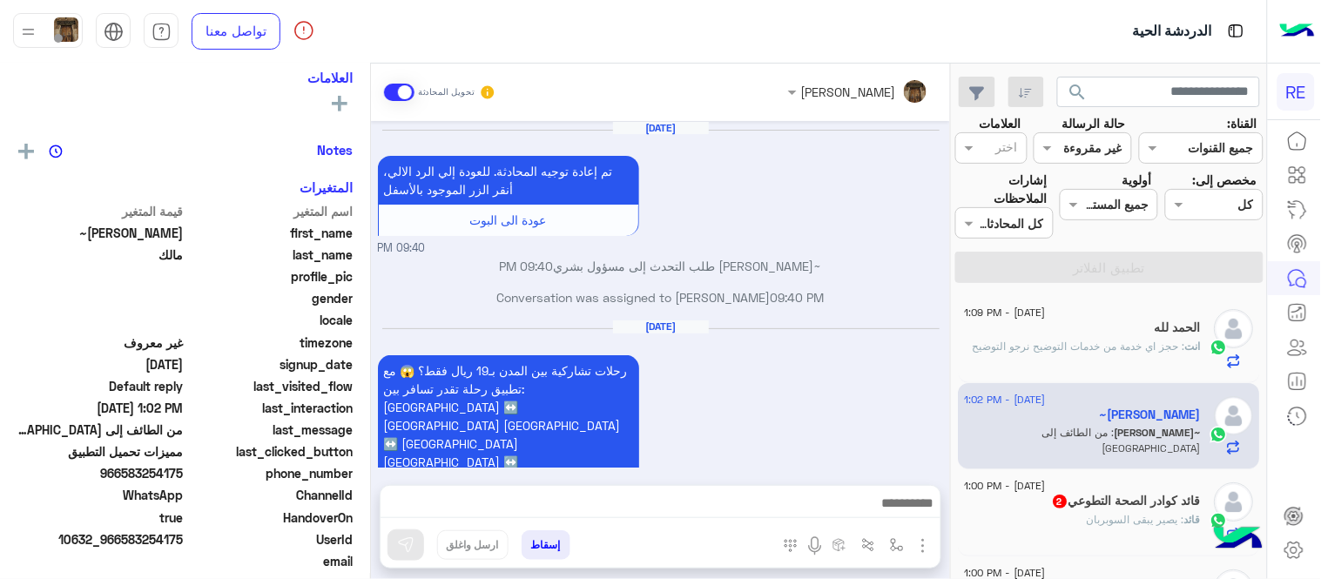
scroll to position [375, 0]
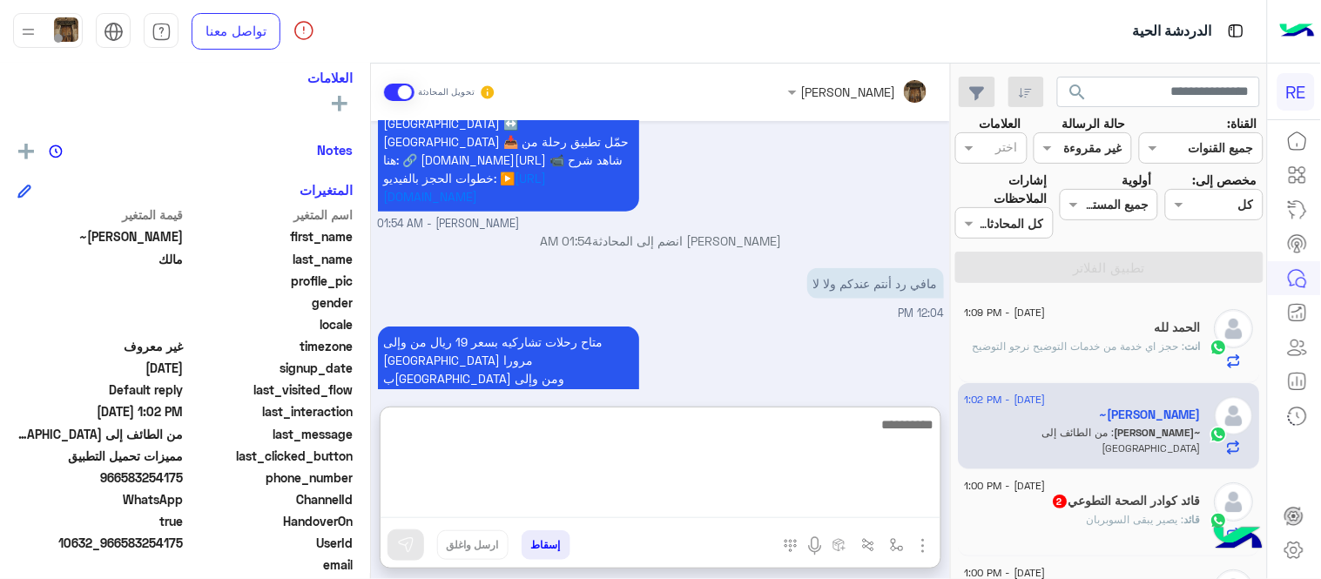
click at [651, 496] on textarea at bounding box center [660, 466] width 560 height 104
paste textarea "**********"
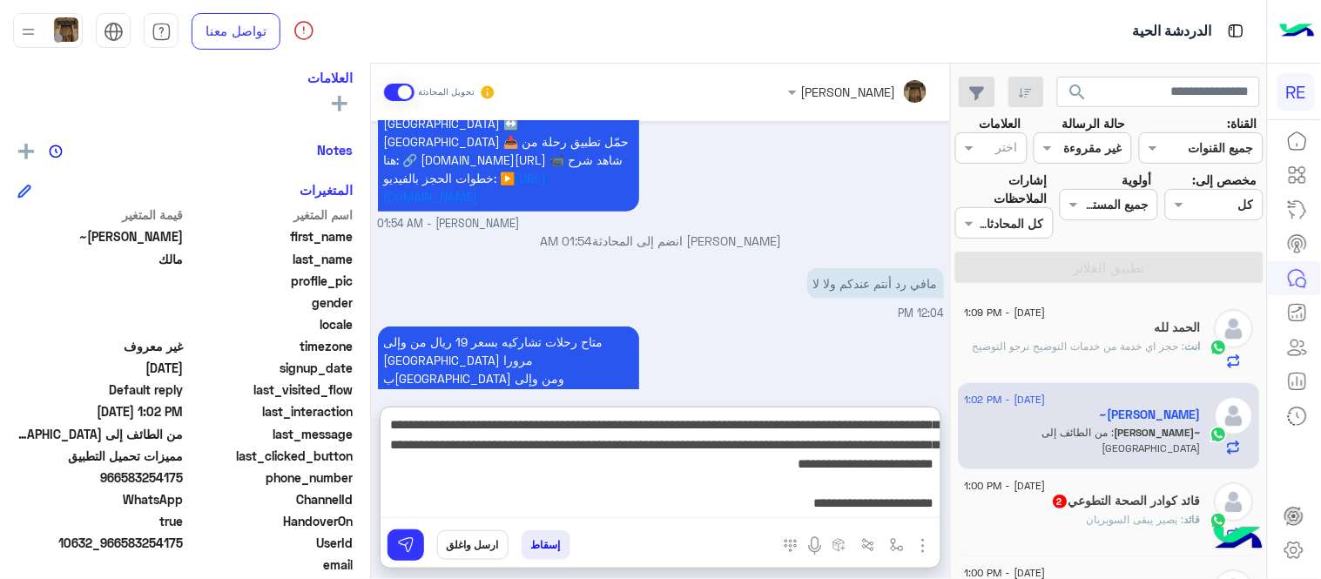
click at [575, 477] on textarea "**********" at bounding box center [660, 466] width 560 height 104
click at [562, 464] on textarea "**********" at bounding box center [660, 466] width 560 height 104
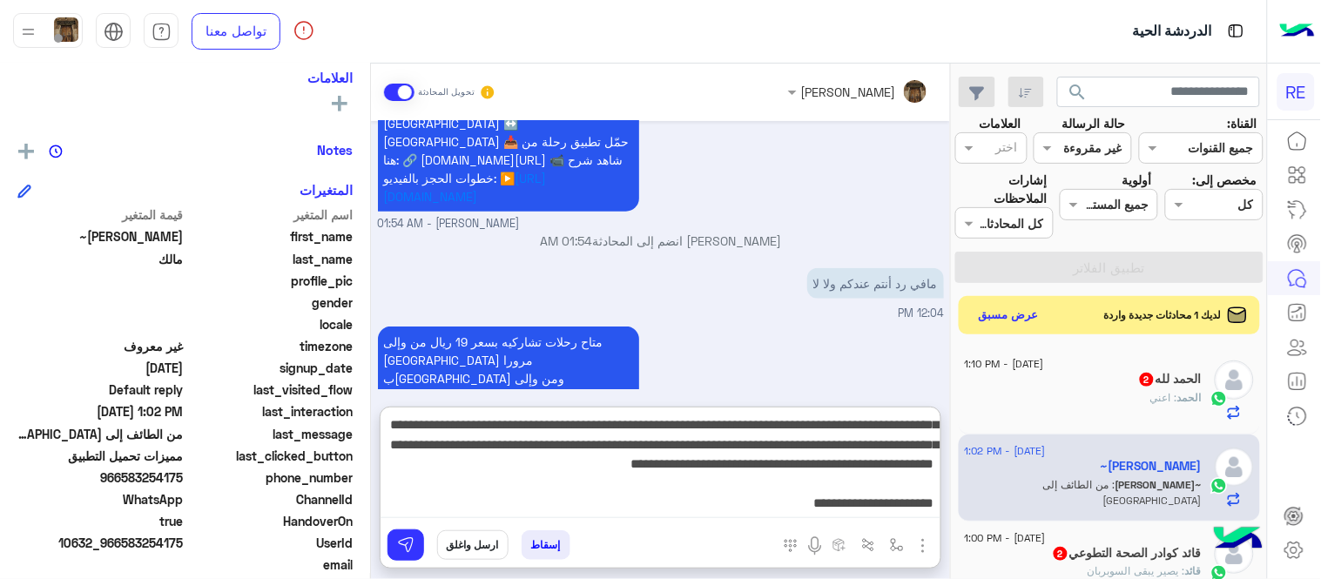
type textarea "**********"
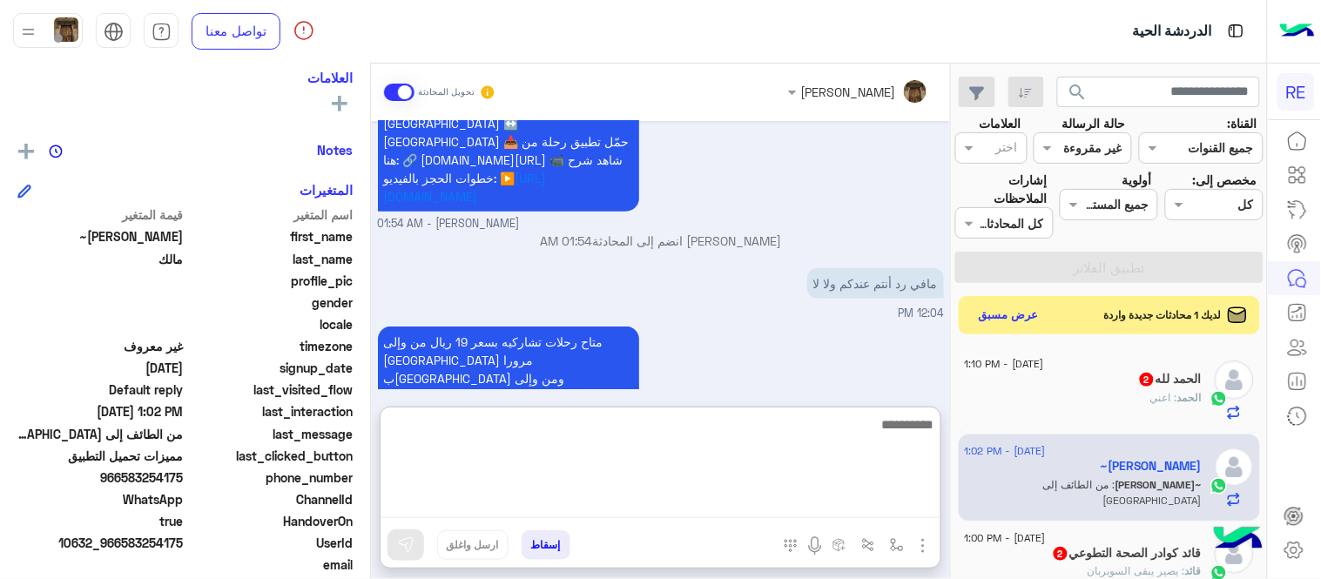
scroll to position [619, 0]
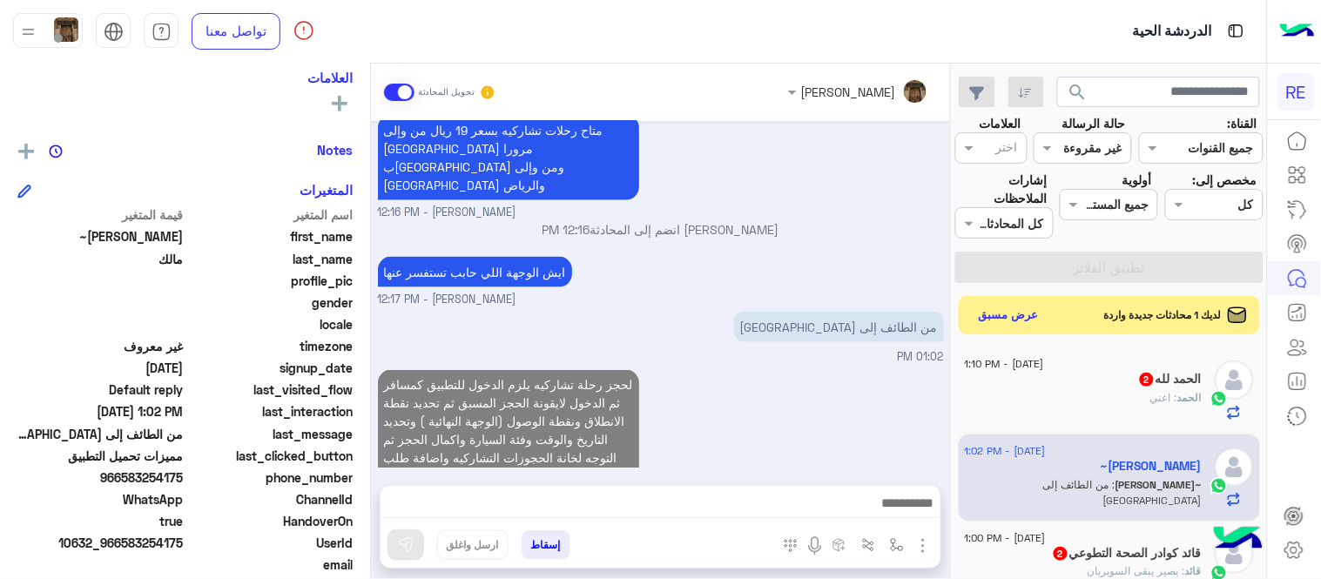
click at [819, 366] on div "لحجز رحلة تشاركيه يلزم الدخول للتطبيق كمسافر ثم الدخول لايقونة الحجز المسبق ثم …" at bounding box center [661, 448] width 566 height 165
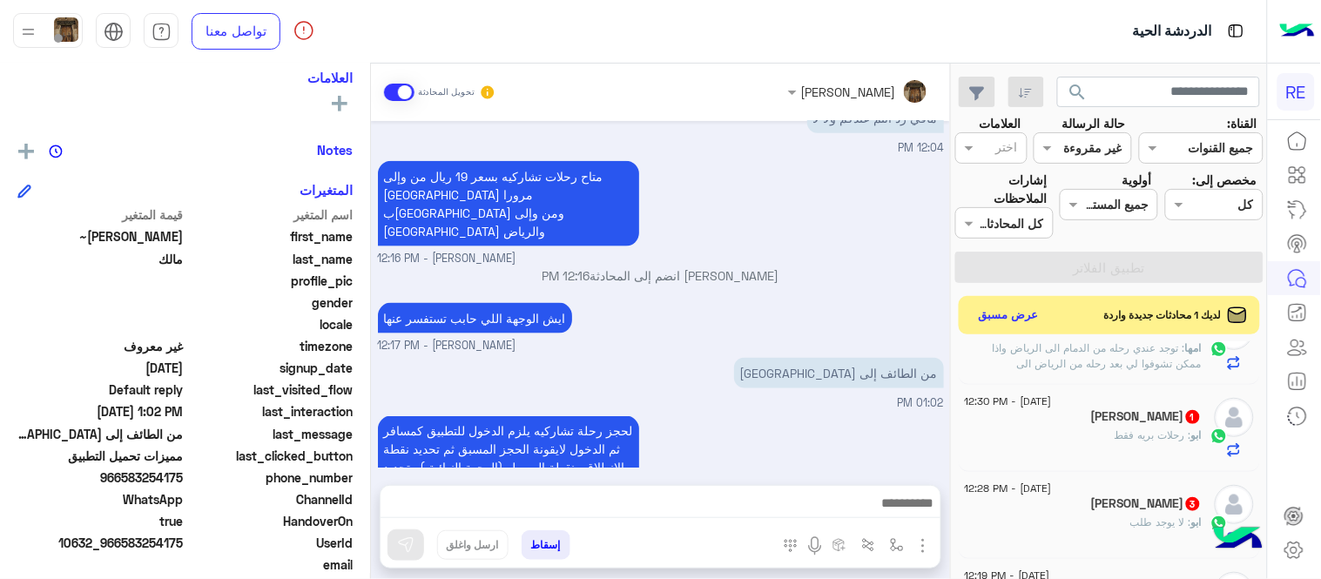
scroll to position [642, 0]
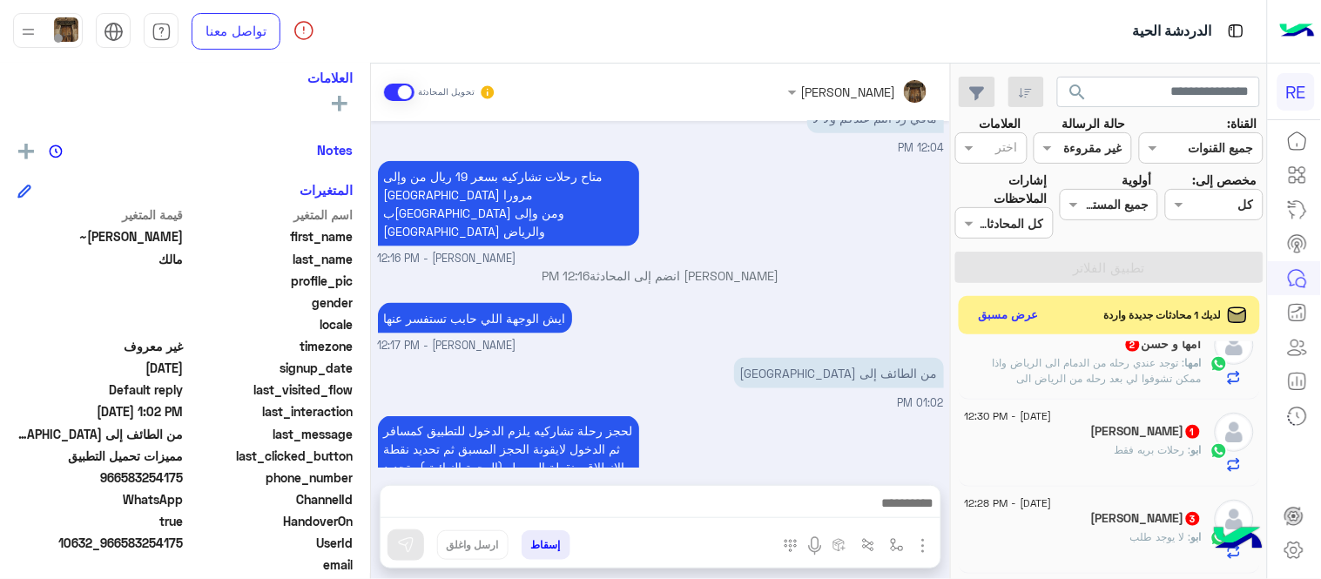
click at [1034, 446] on div "ابو : رحلات بريه فقط" at bounding box center [1083, 457] width 237 height 30
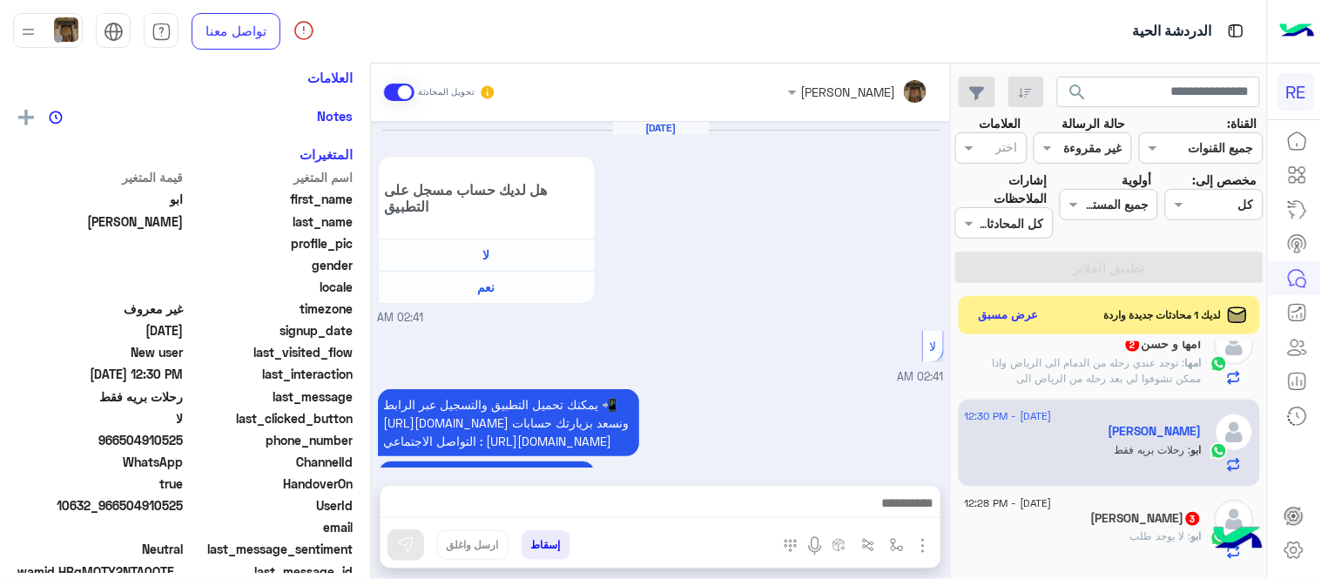
scroll to position [646, 0]
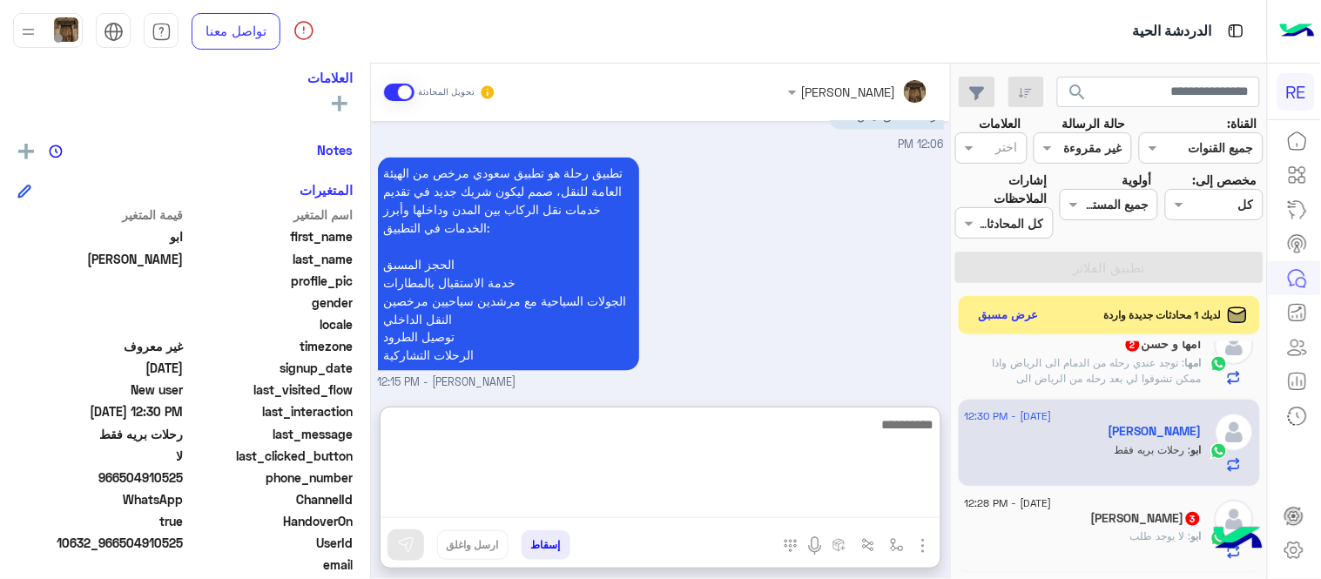
click at [831, 500] on textarea at bounding box center [660, 466] width 560 height 104
type textarea "*"
type textarea "********"
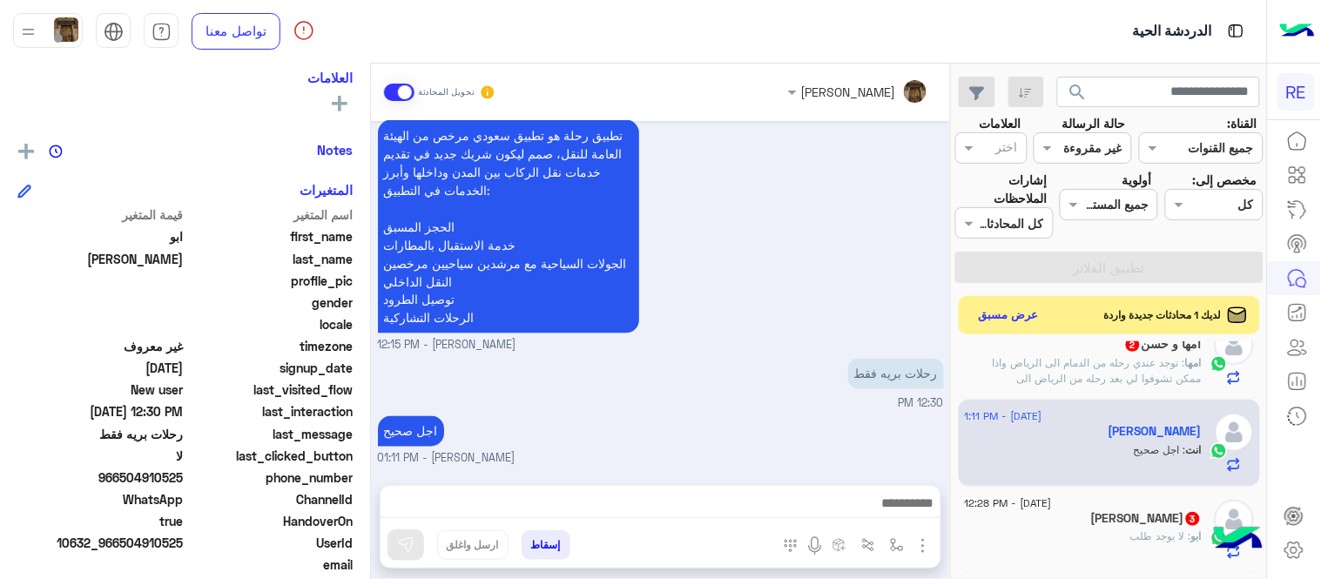
click at [885, 152] on div "تطبيق رحلة هو تطبيق سعودي مرخص من الهيئة العامة للنقل، صمم ليكون شريك جديد في ت…" at bounding box center [661, 235] width 566 height 239
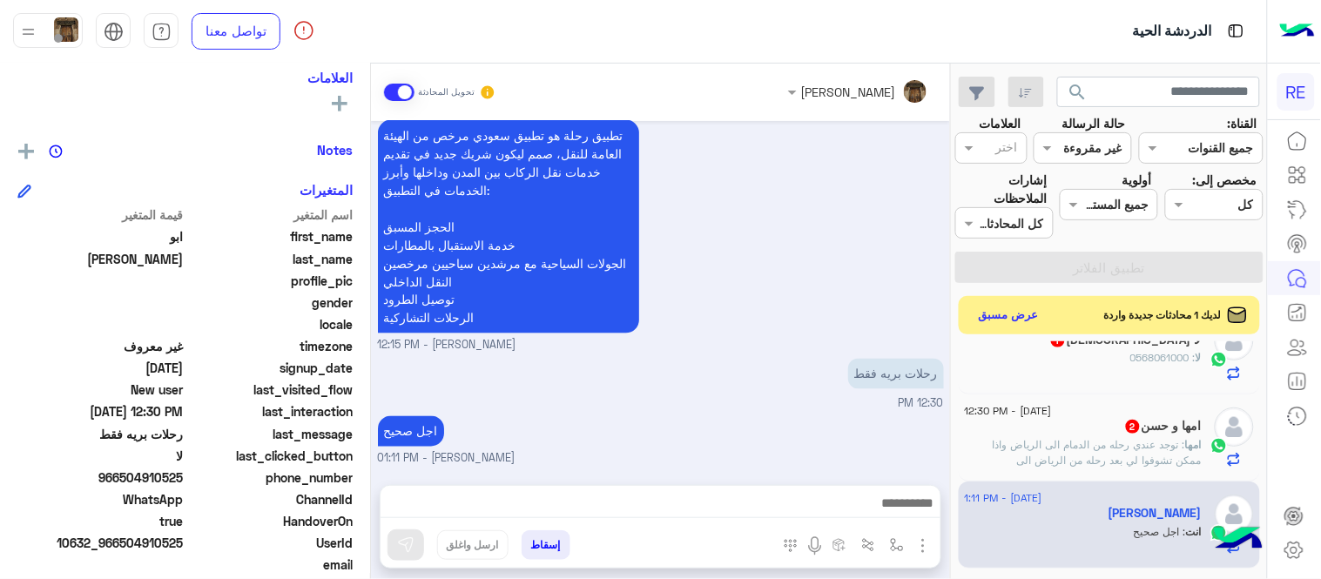
scroll to position [567, 0]
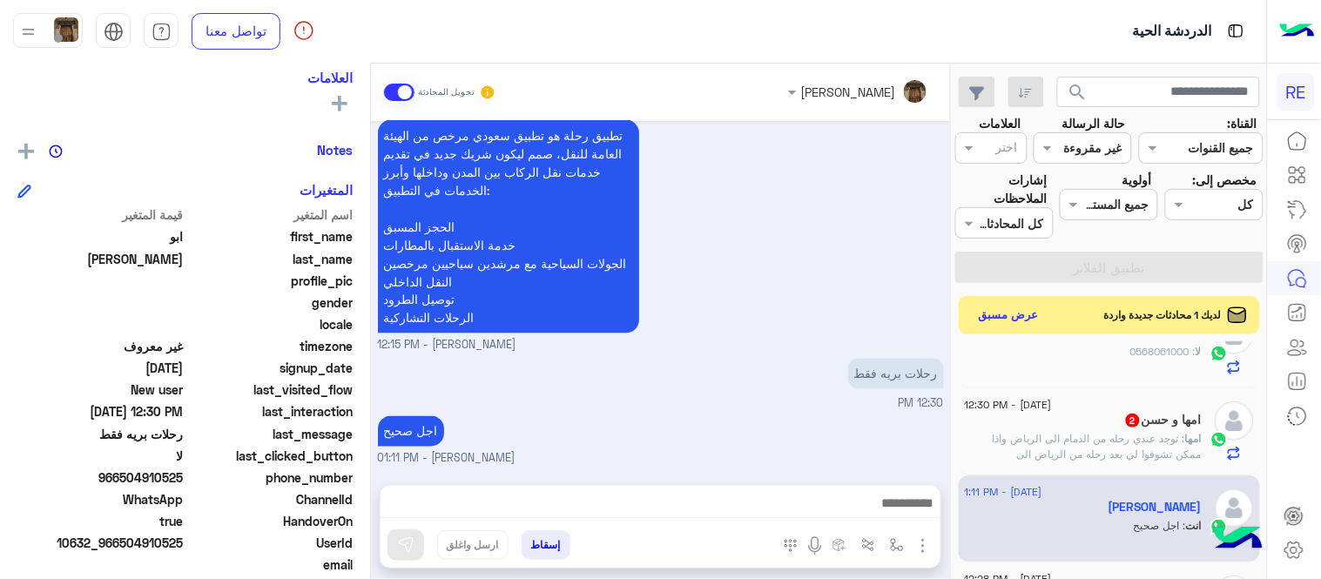
click at [1060, 439] on span ": توجد عندي رحله من الدمام الى الرياض واذا ممكن تشوفوا لي بعد رحله من الرياض ال…" at bounding box center [1096, 454] width 209 height 44
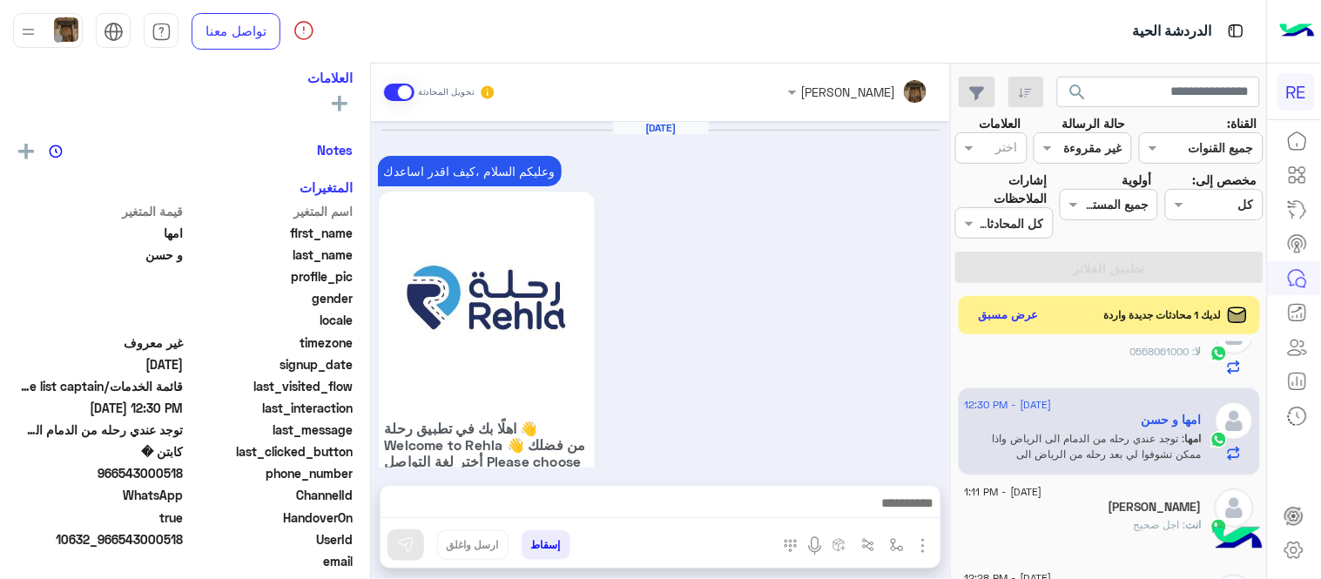
scroll to position [820, 0]
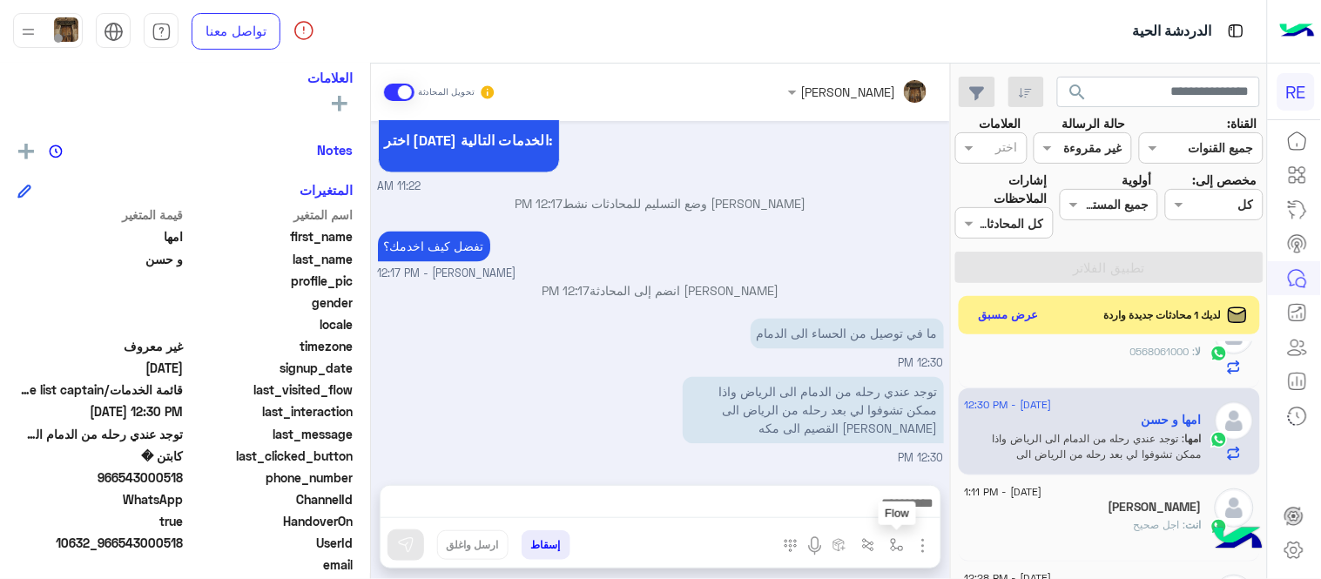
click at [908, 546] on button "button" at bounding box center [897, 544] width 29 height 29
click at [864, 511] on input "text" at bounding box center [843, 507] width 118 height 20
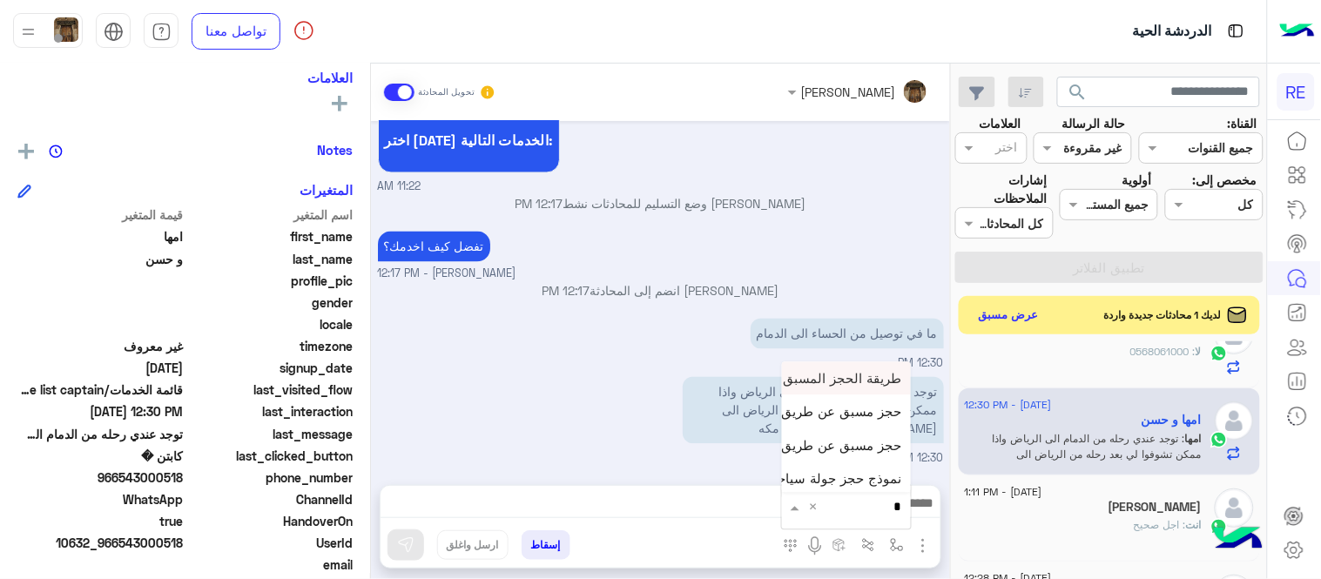
type input "**"
click at [830, 441] on span "حجز مسبق عن طريق التطبيق" at bounding box center [818, 445] width 167 height 16
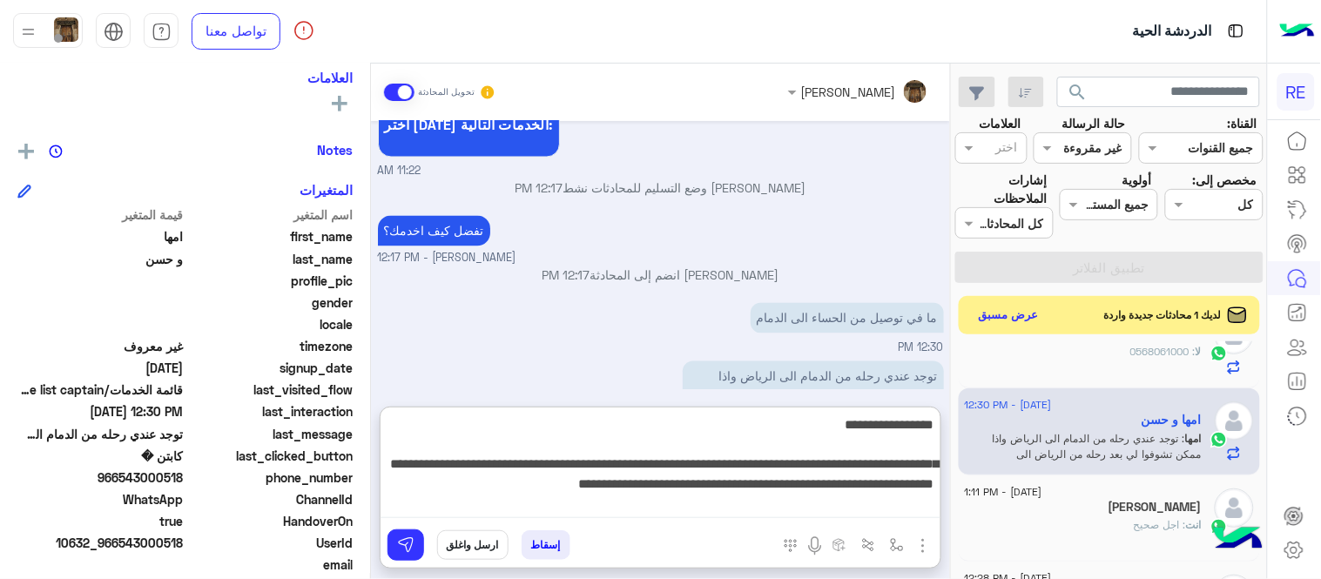
click at [629, 501] on textarea "**********" at bounding box center [660, 466] width 560 height 104
click at [456, 481] on textarea "**********" at bounding box center [660, 466] width 560 height 104
type textarea "**********"
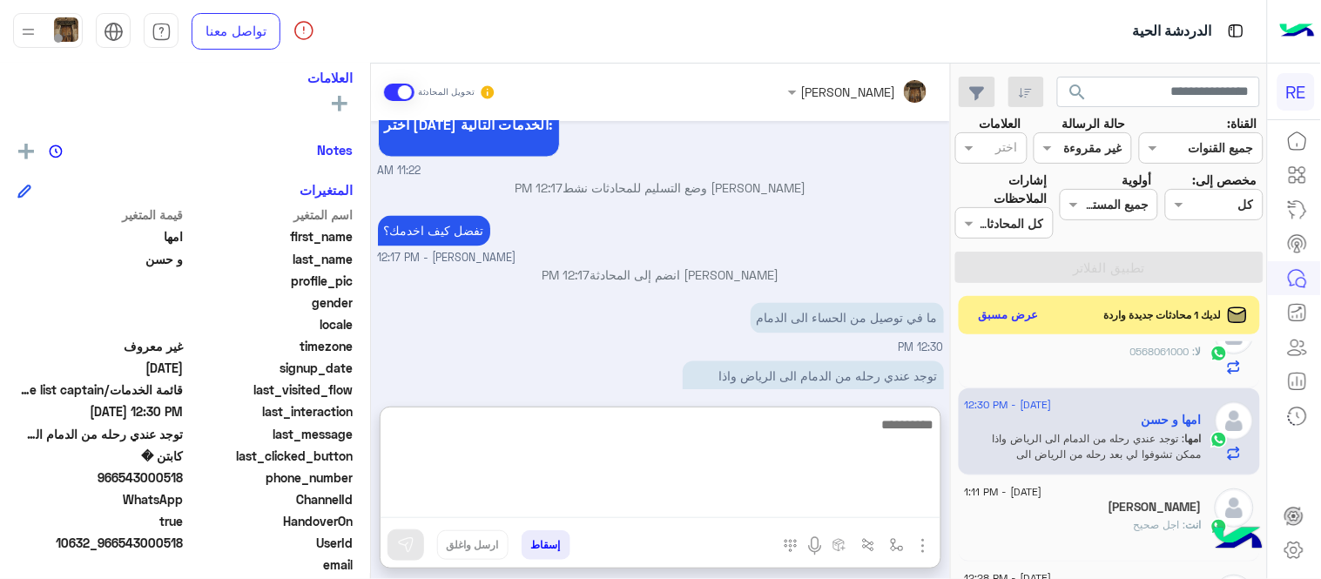
scroll to position [1046, 0]
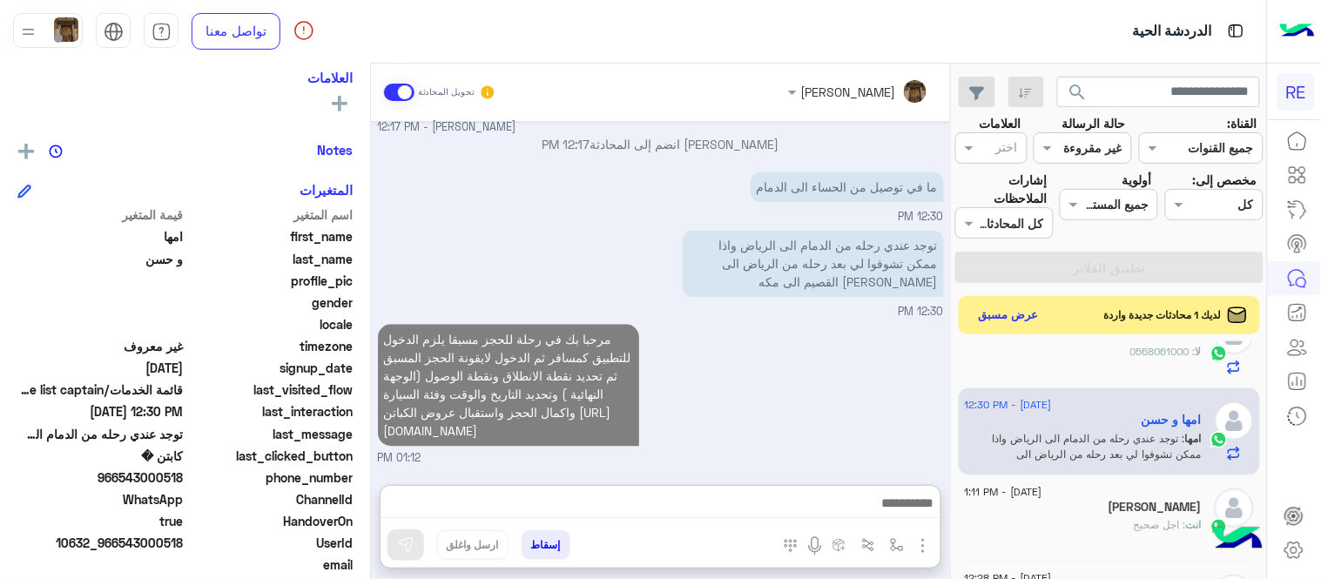
click at [756, 334] on div "مرحبا بك في رحلة للحجز مسبقا يلزم الدخول للتطبيق كمسافر ثم الدخول لايقونة الحجز…" at bounding box center [661, 393] width 566 height 147
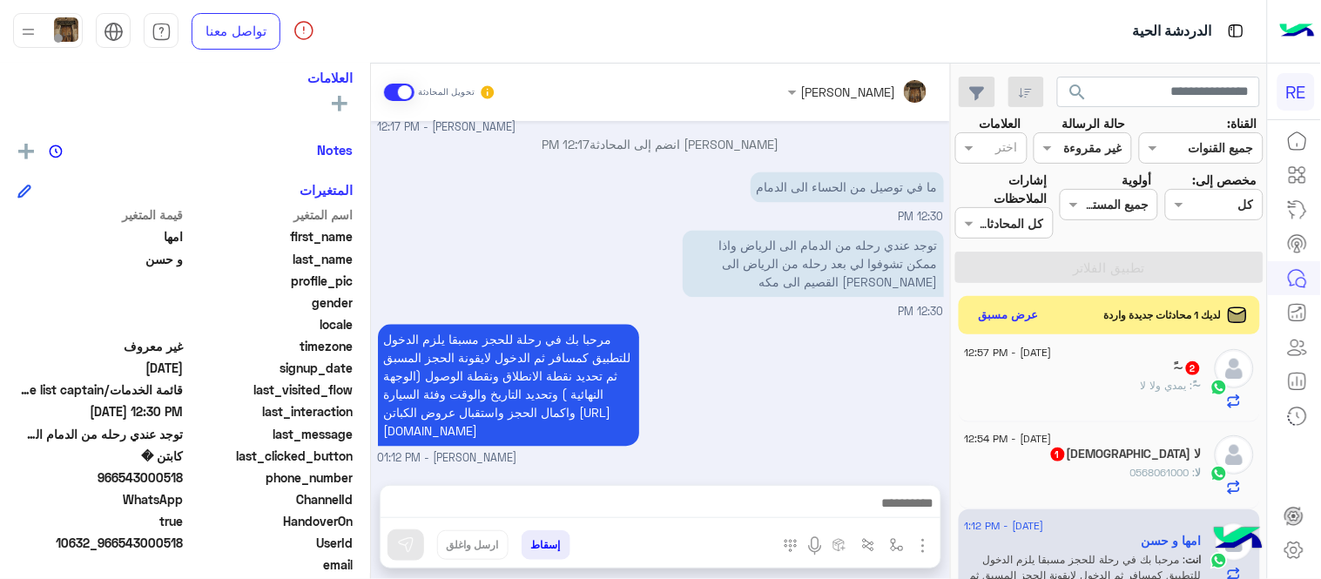
scroll to position [525, 0]
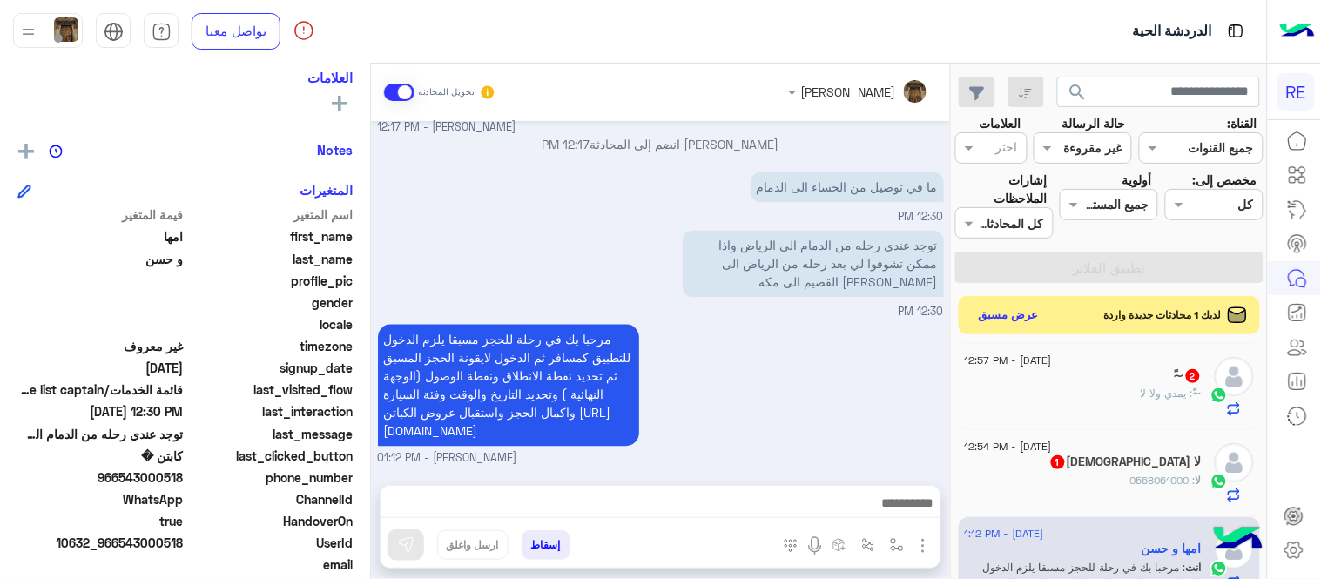
click at [1085, 470] on div "لا [DEMOGRAPHIC_DATA] 1" at bounding box center [1083, 463] width 237 height 18
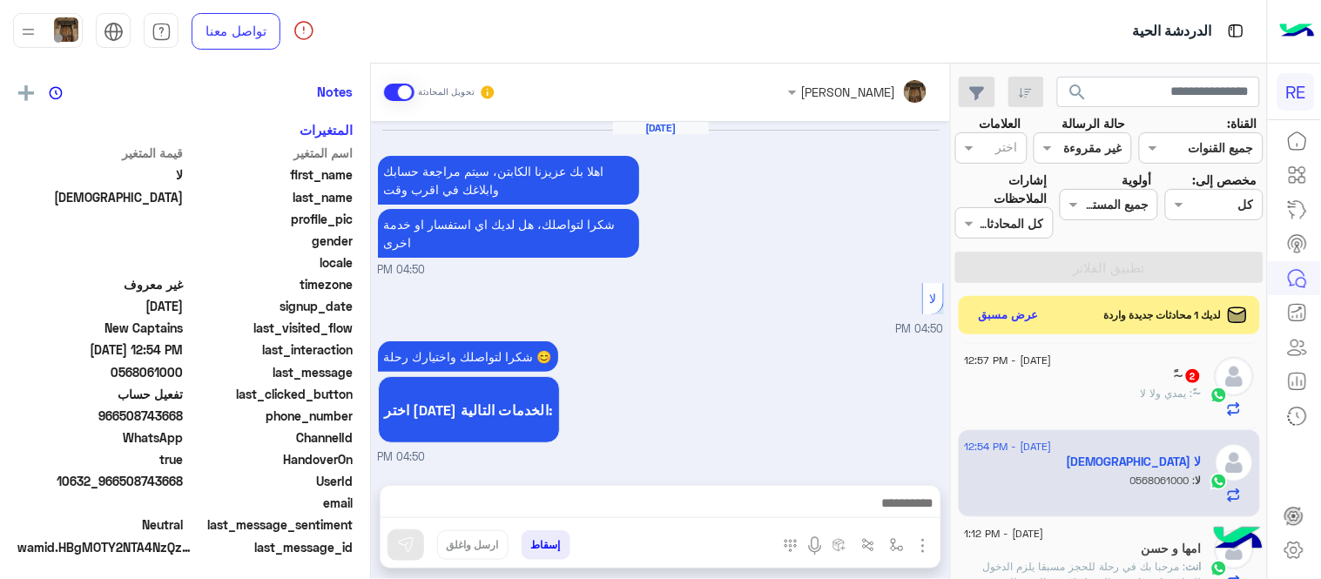
scroll to position [293, 0]
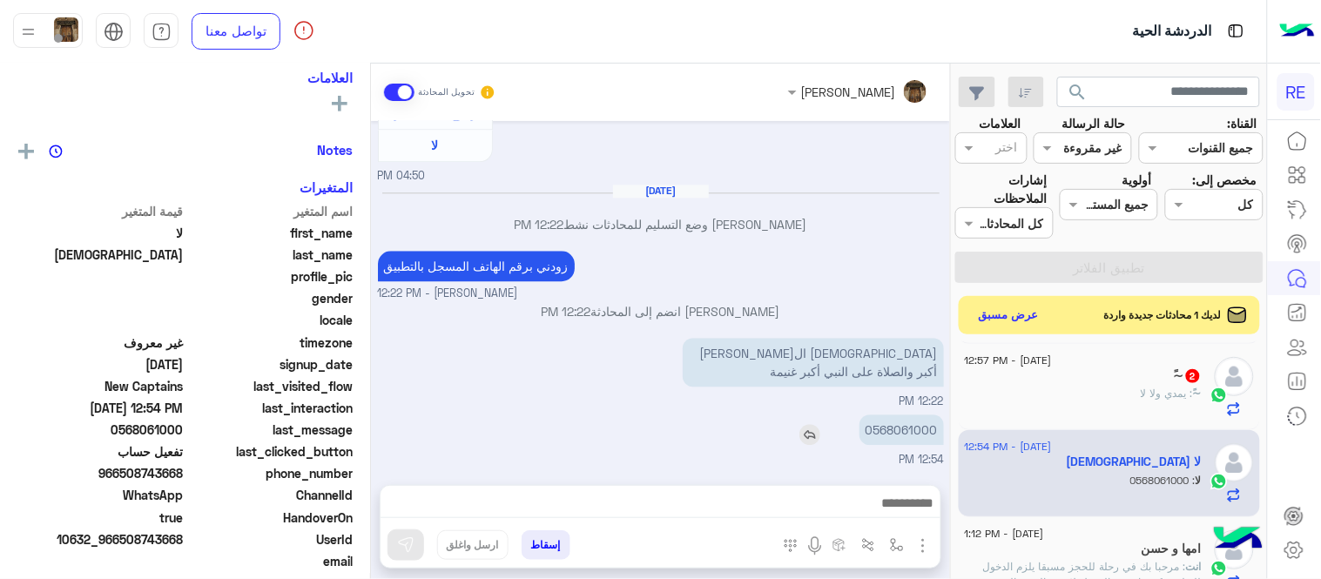
click at [900, 429] on p "0568061000" at bounding box center [901, 429] width 84 height 30
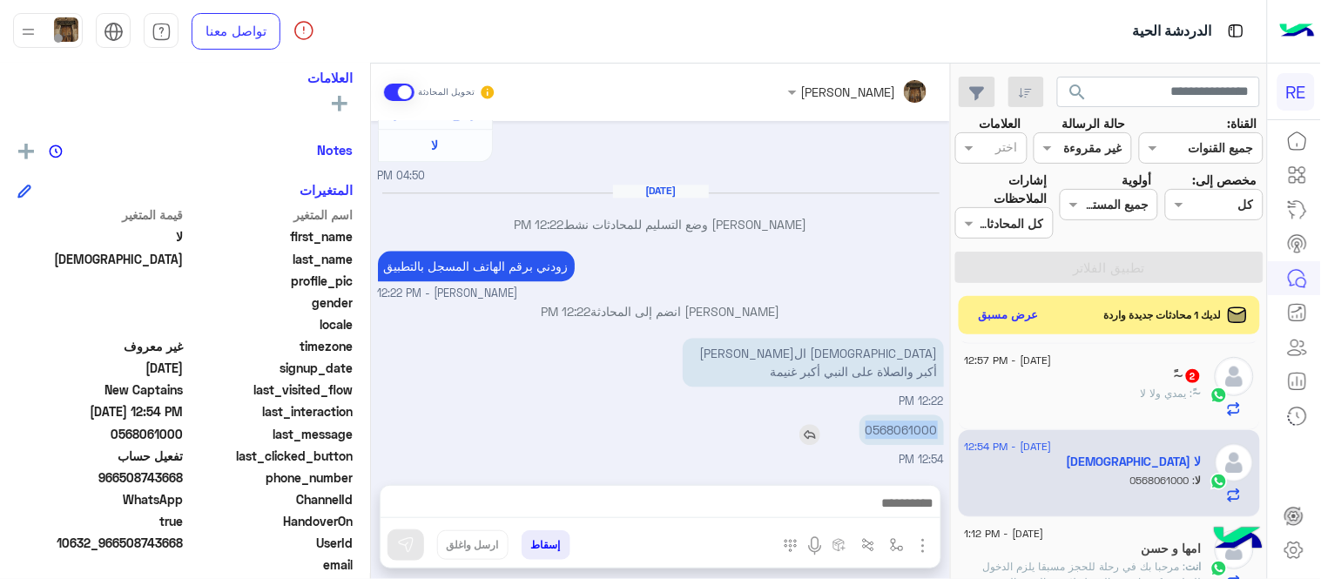
copy p "0568061000"
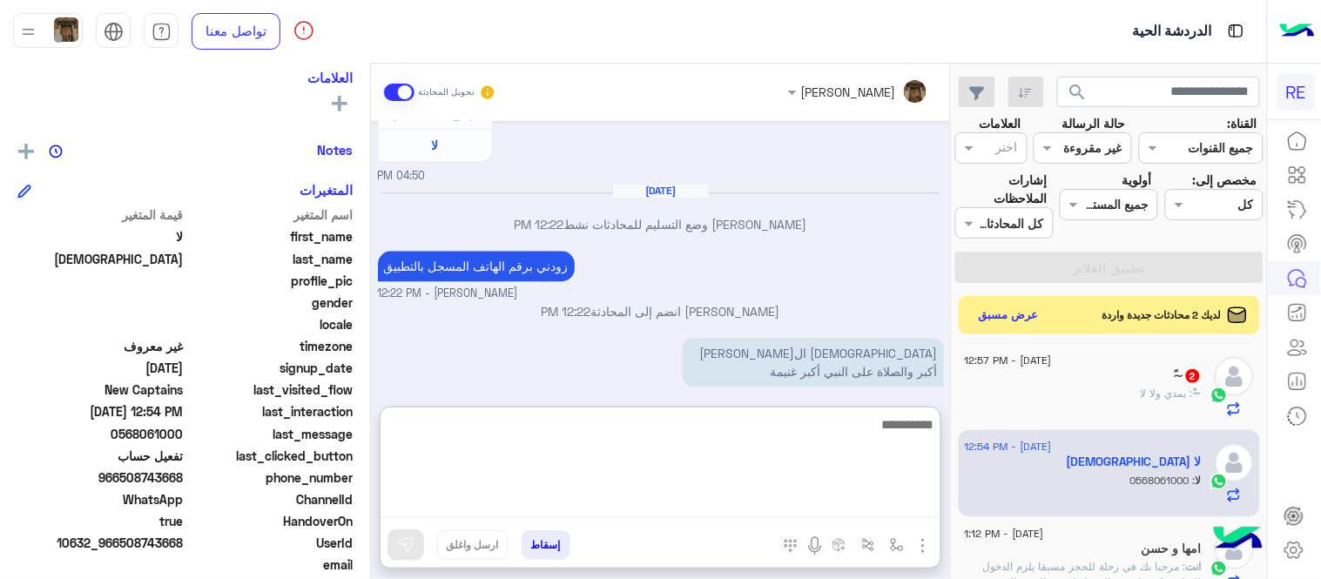
click at [795, 505] on textarea at bounding box center [660, 466] width 560 height 104
type textarea "**********"
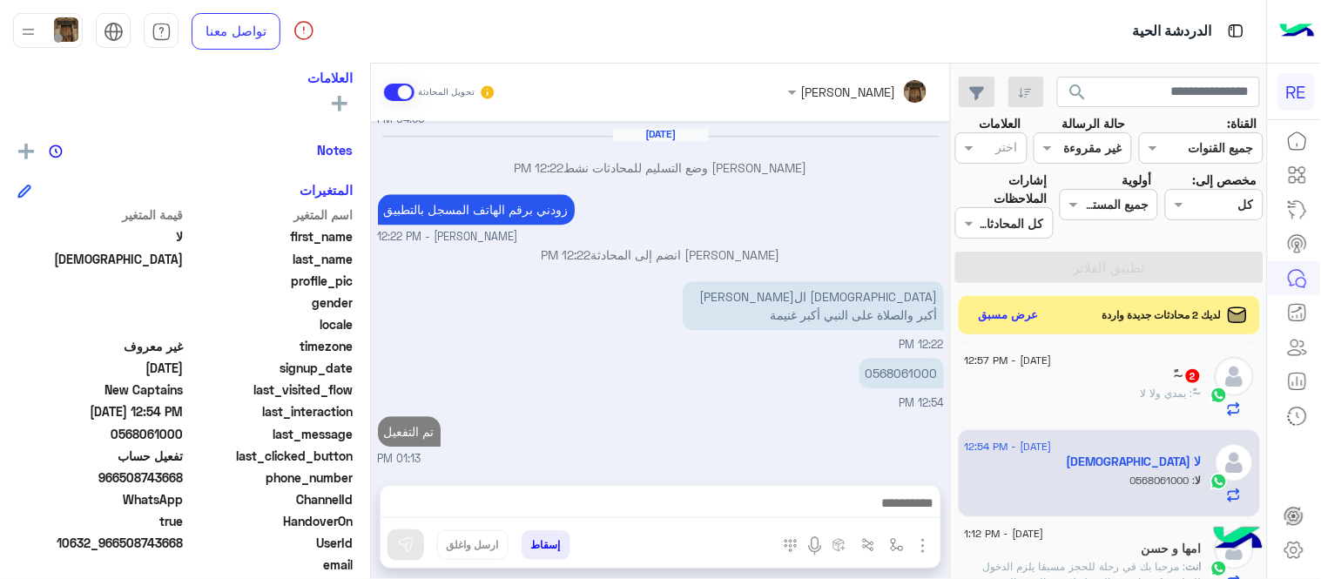
click at [879, 399] on div "[PERSON_NAME] تحويل المحادثة [DATE] اهلا بك عزيزنا الكابتن، سيتم مراجعة حسابك و…" at bounding box center [660, 325] width 579 height 522
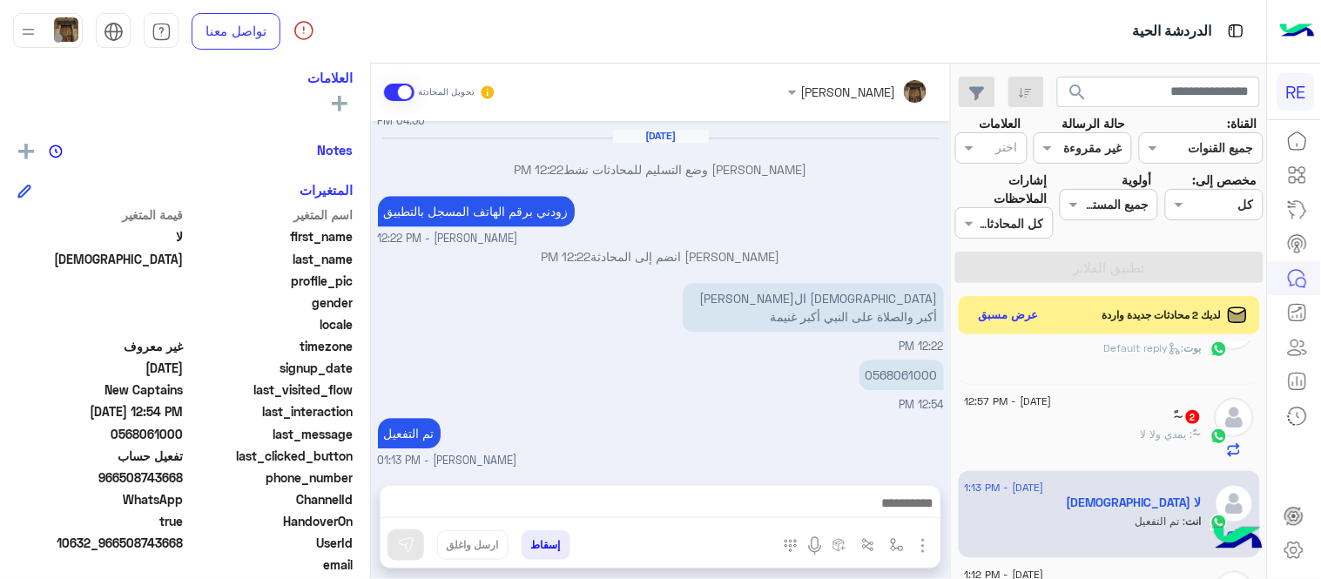
scroll to position [476, 0]
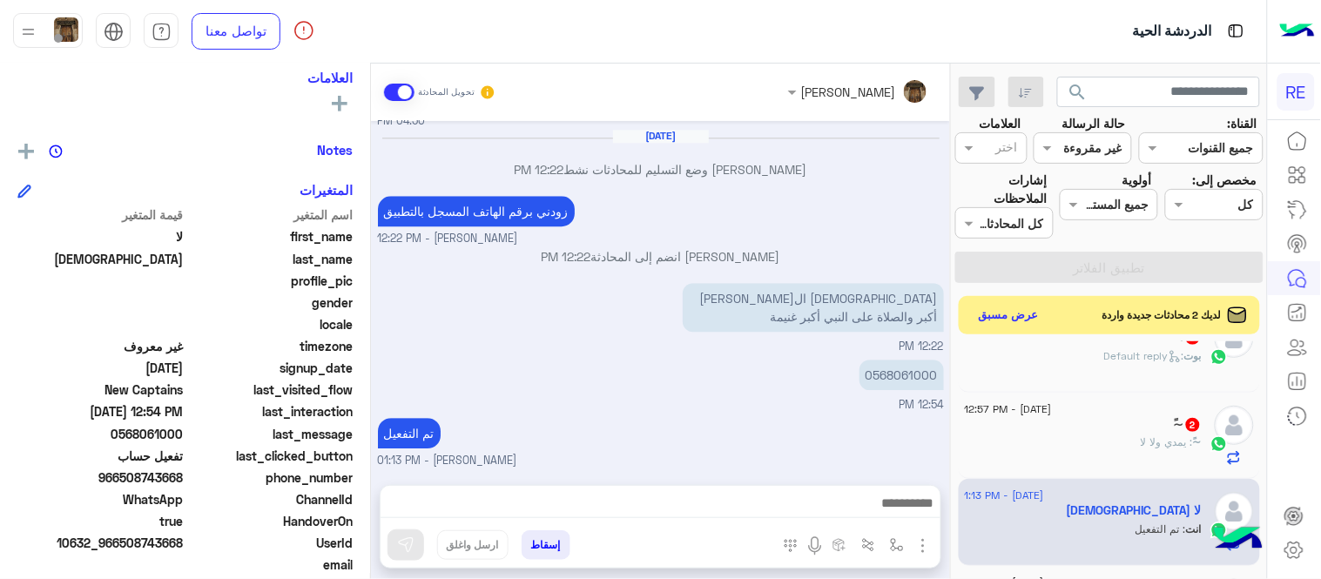
click at [1075, 451] on div "~ً : ‏يمدي ولا لا" at bounding box center [1083, 449] width 237 height 30
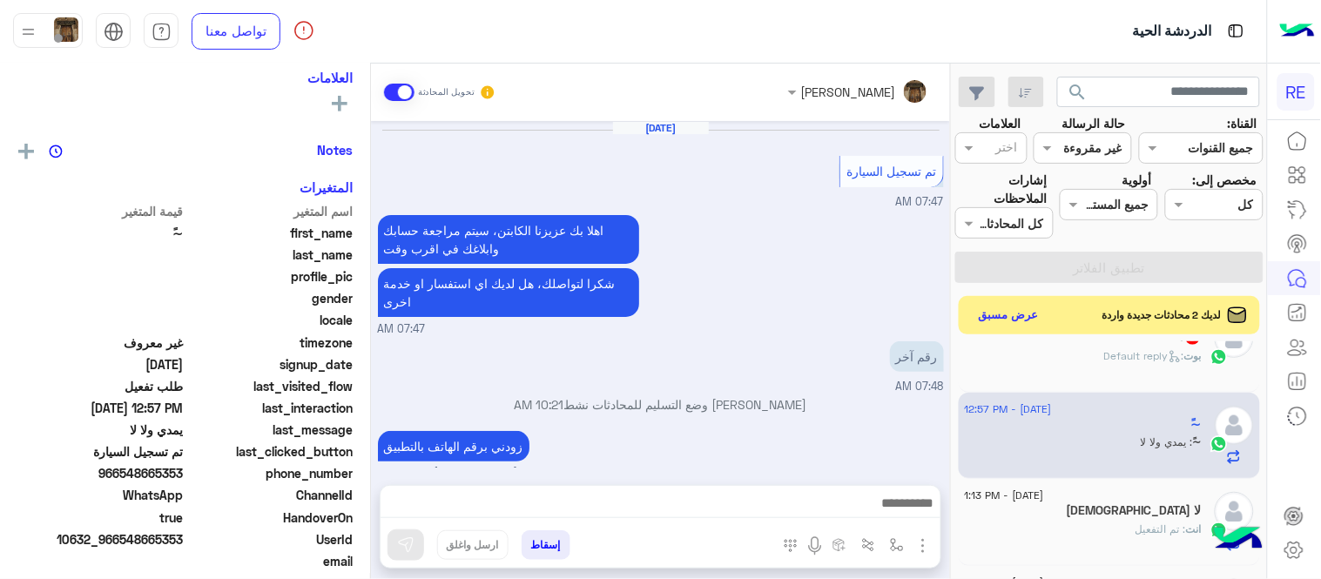
scroll to position [275, 0]
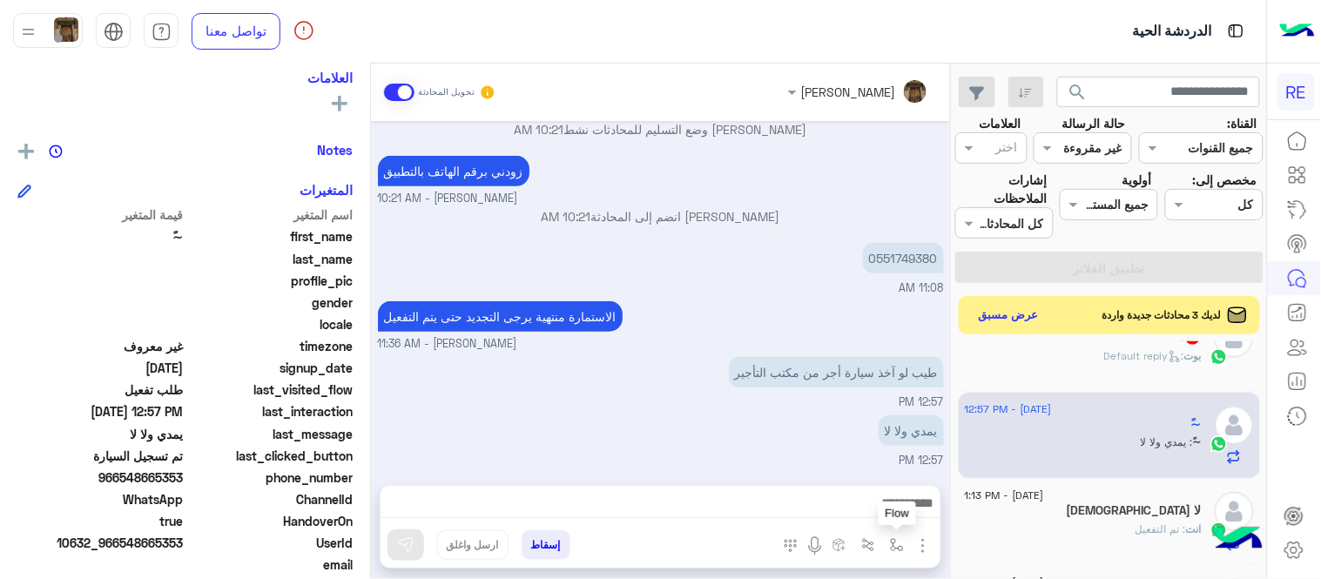
click at [895, 534] on button "button" at bounding box center [897, 544] width 29 height 29
click at [883, 530] on button "button" at bounding box center [897, 544] width 29 height 29
click at [895, 534] on button "button" at bounding box center [897, 544] width 29 height 29
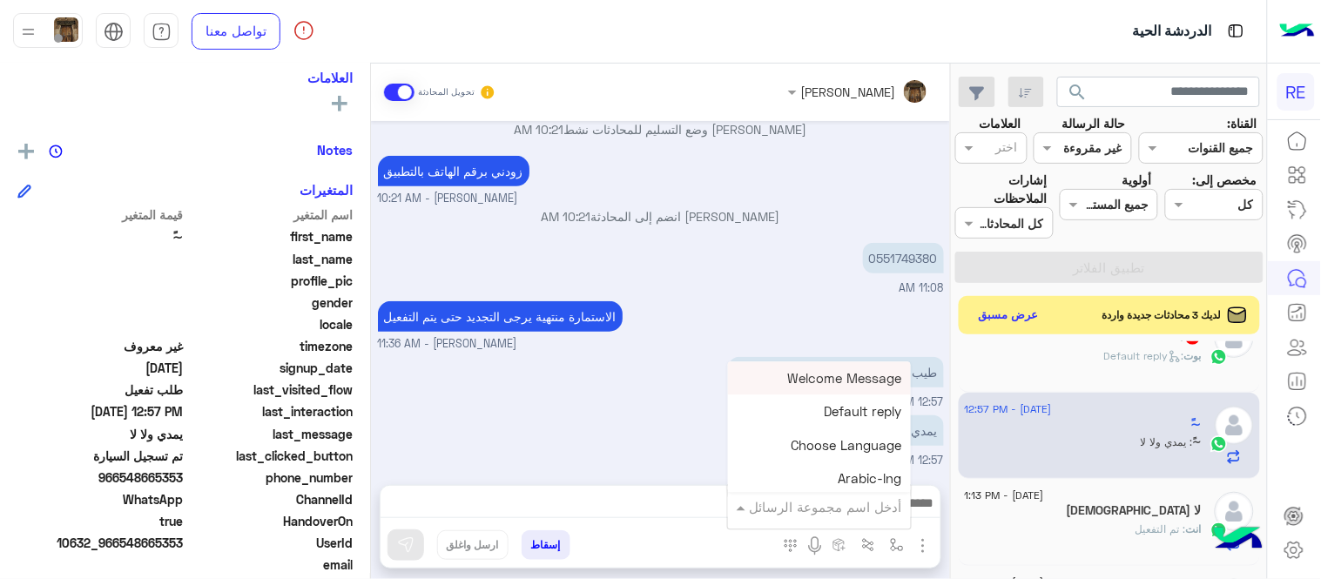
click at [850, 514] on input "text" at bounding box center [843, 507] width 118 height 20
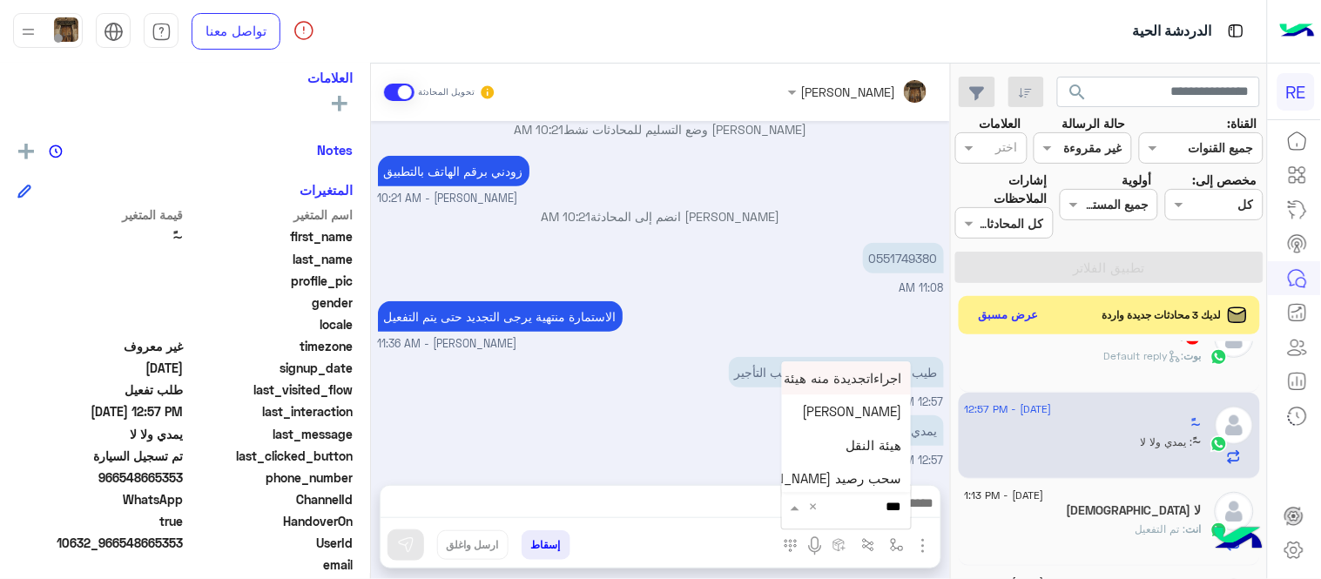
type input "****"
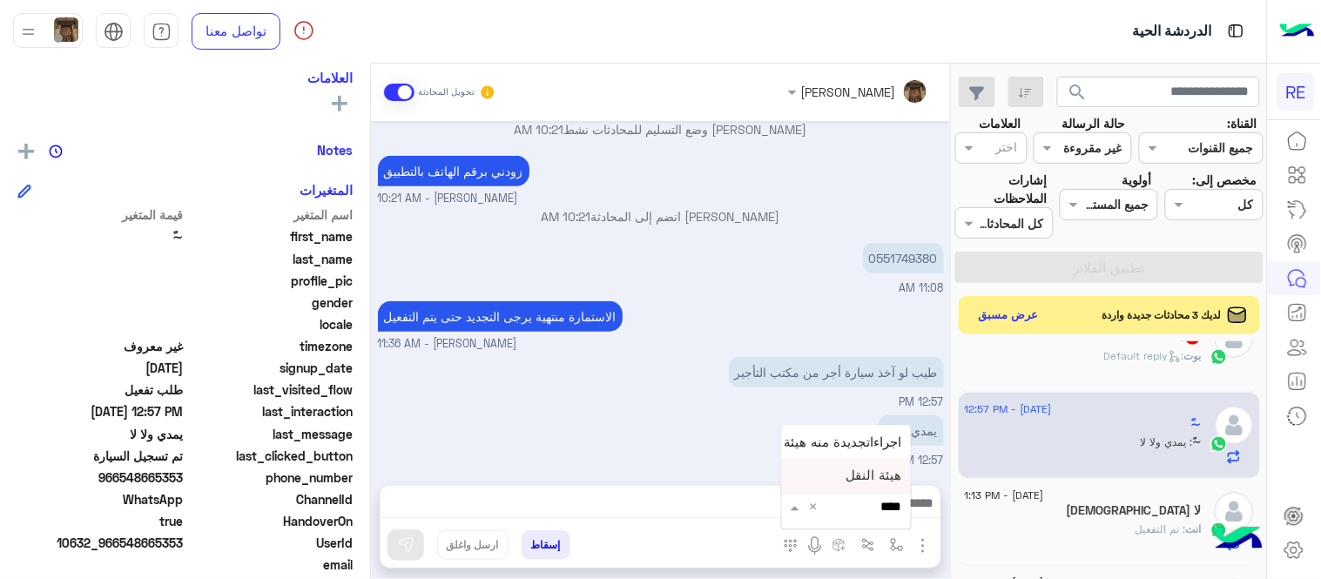
click at [851, 474] on span "هيئة النقل" at bounding box center [874, 475] width 56 height 16
type textarea "**********"
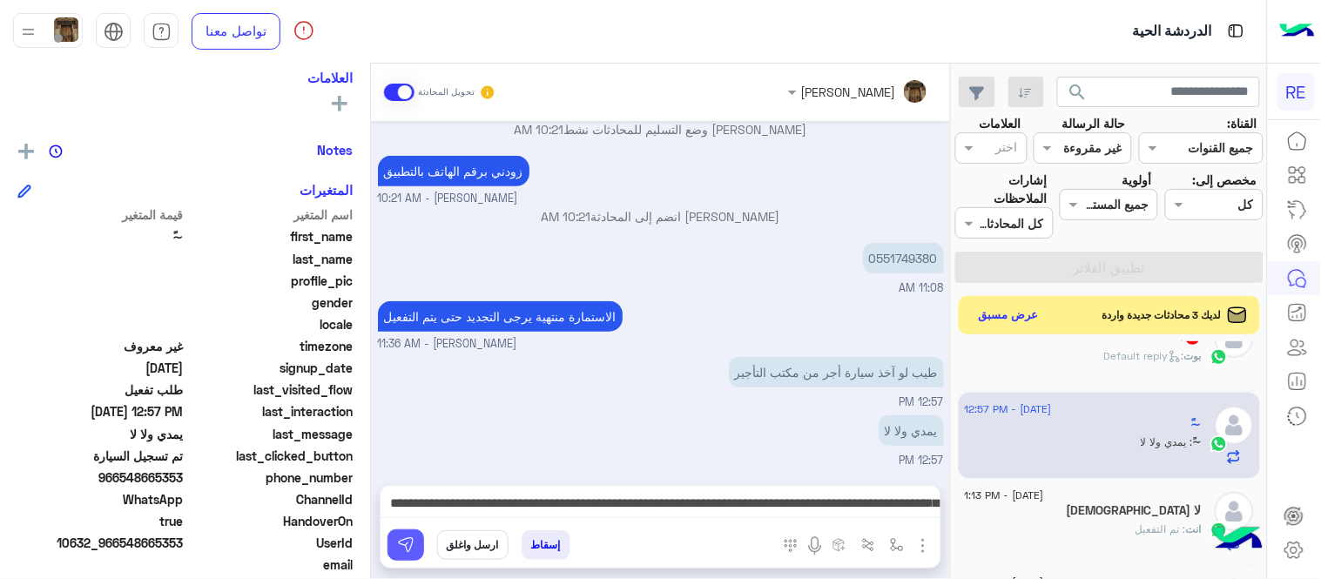
click at [409, 533] on button at bounding box center [405, 544] width 37 height 31
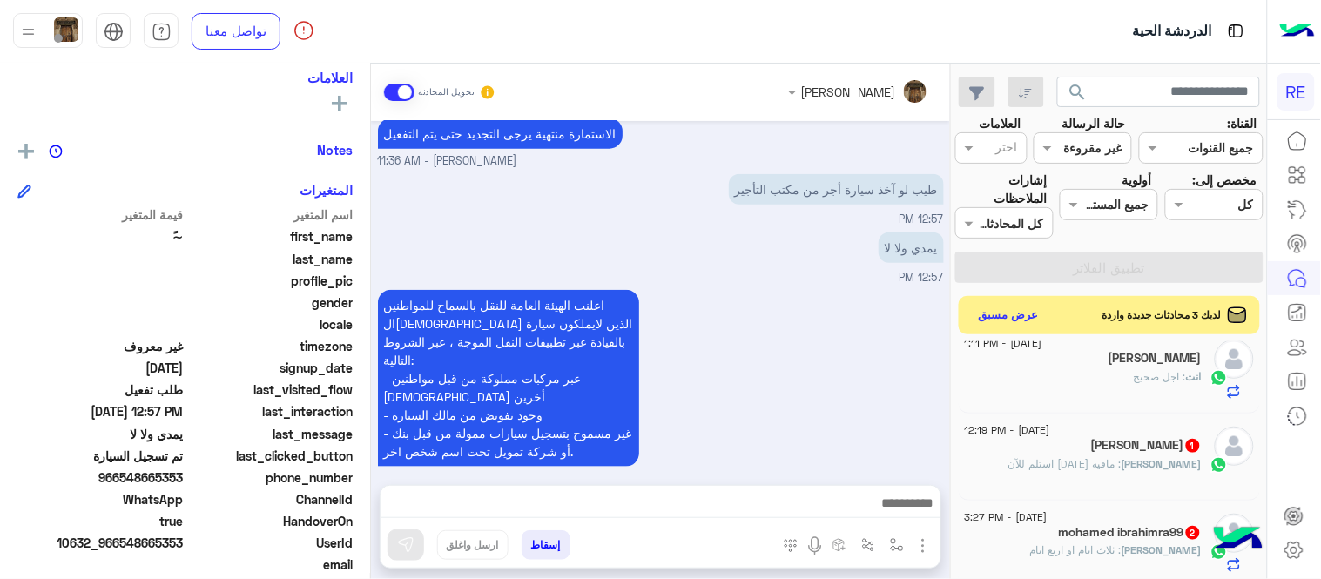
scroll to position [808, 0]
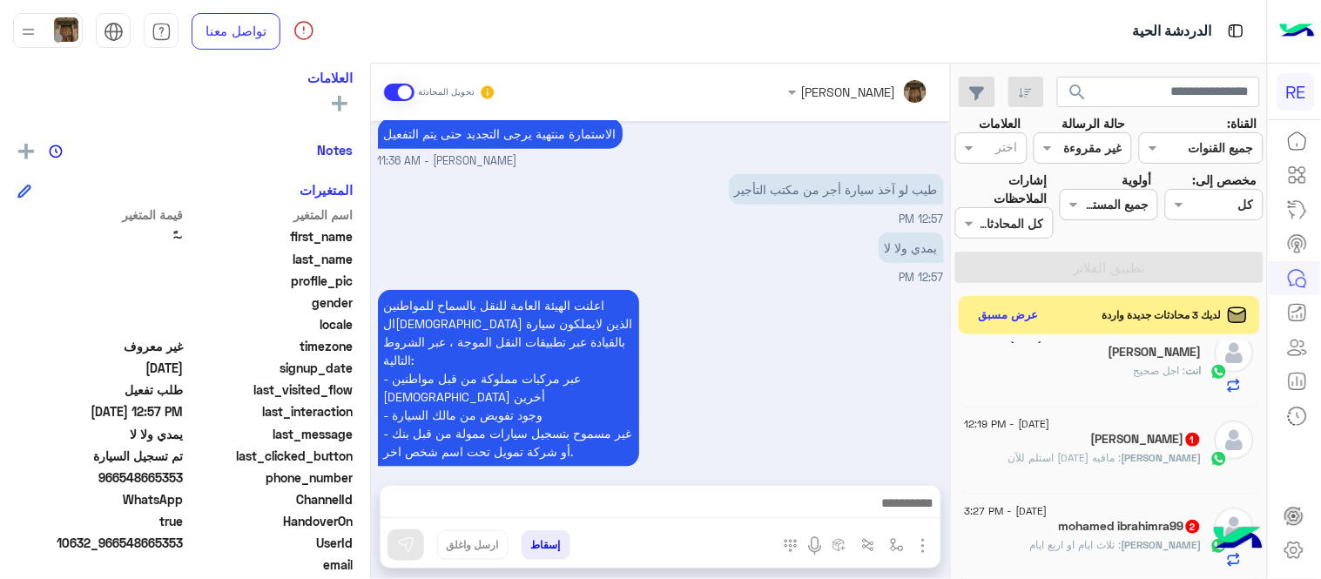
click at [1073, 467] on div "[PERSON_NAME] : مافيه [DATE] استلم للآن" at bounding box center [1083, 465] width 237 height 30
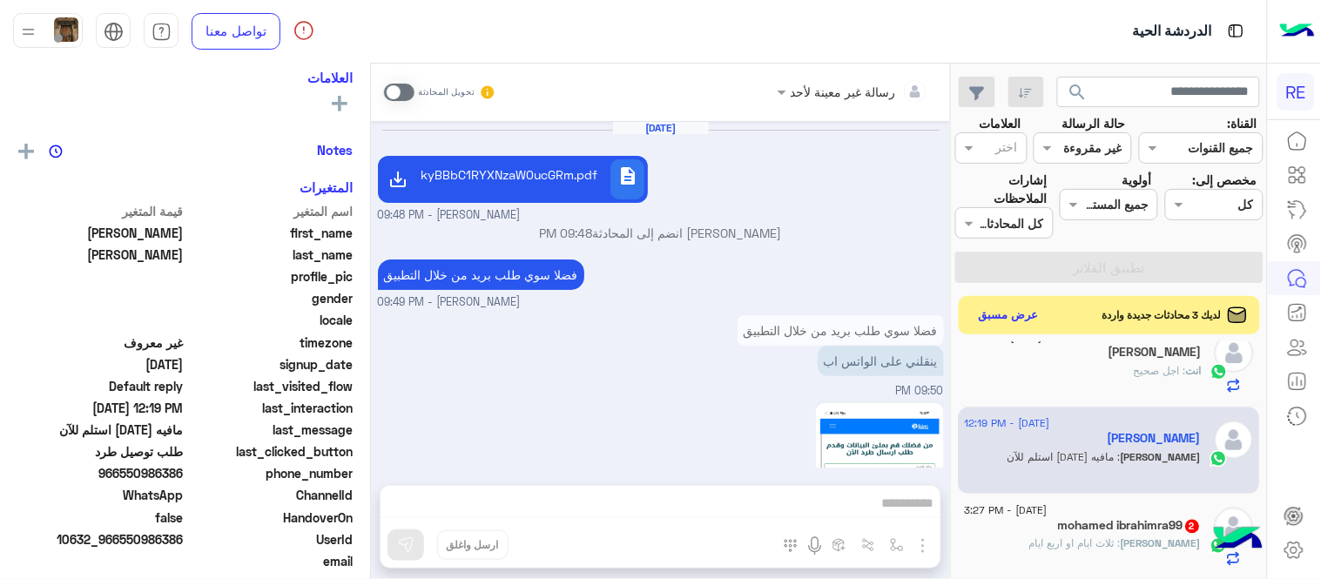
scroll to position [589, 0]
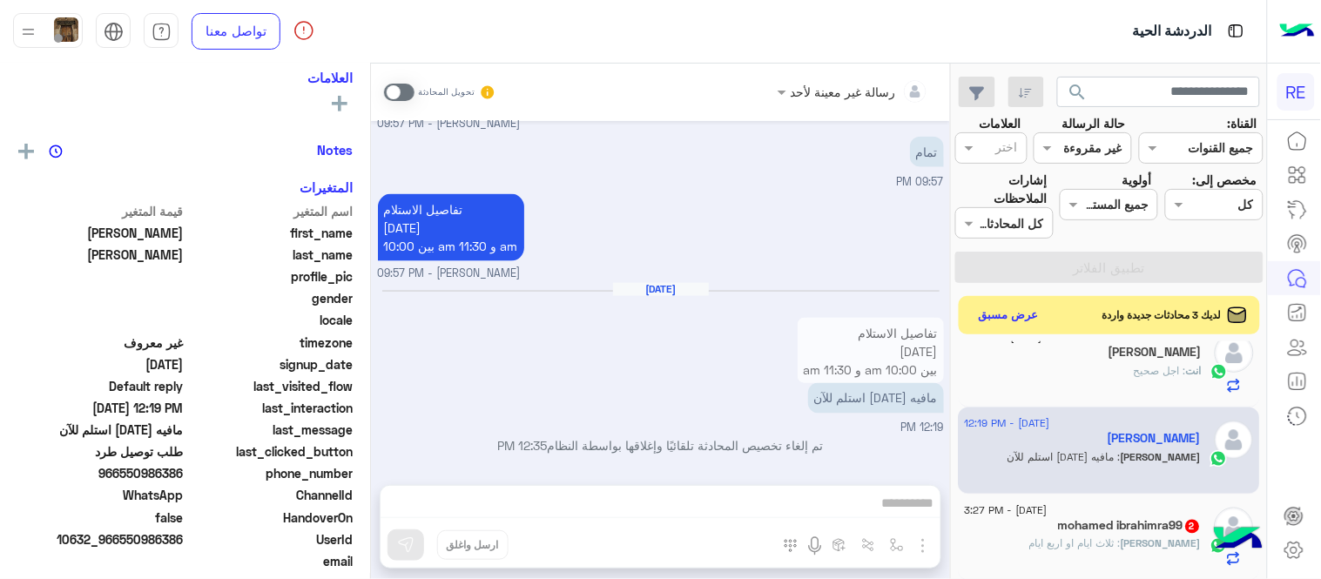
click at [832, 498] on div "رسالة غير معينة لأحد تحويل المحادثة [DATE] description TWFra2FoIOKAkyBBbC1RYXNz…" at bounding box center [660, 325] width 579 height 522
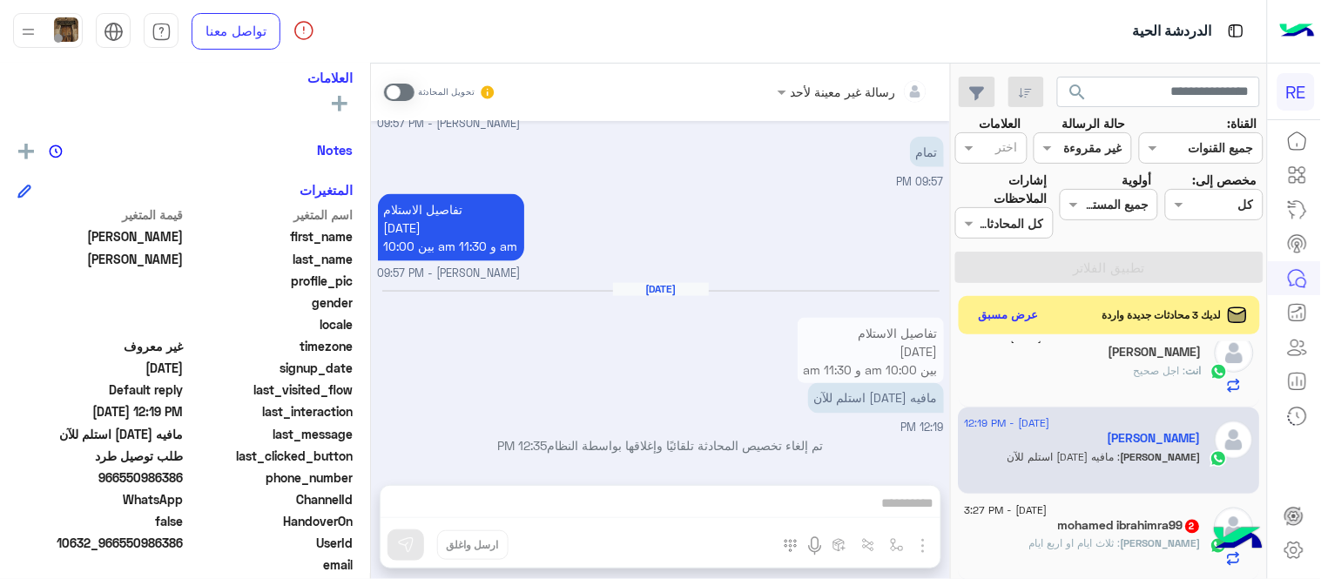
click at [823, 488] on div "رسالة غير معينة لأحد تحويل المحادثة [DATE] description TWFra2FoIOKAkyBBbC1RYXNz…" at bounding box center [660, 325] width 579 height 522
click at [401, 101] on div "تحويل المحادثة" at bounding box center [440, 92] width 112 height 31
click at [394, 93] on span at bounding box center [399, 92] width 30 height 17
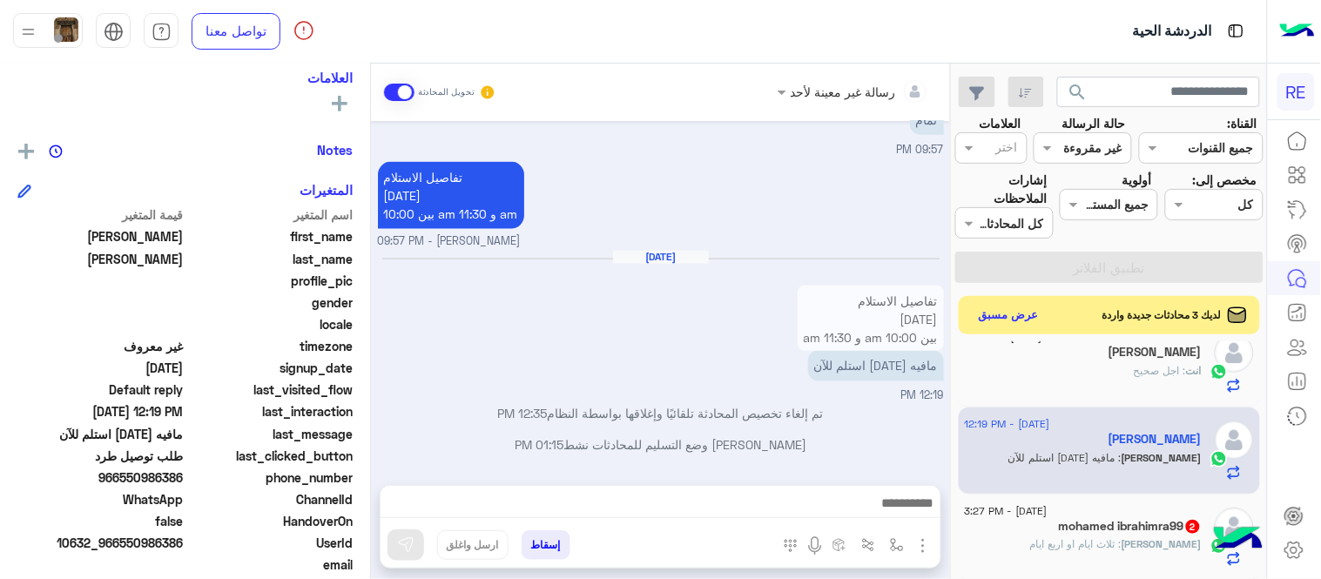
click at [584, 474] on div "رسالة غير معينة لأحد تحويل المحادثة [DATE] description TWFra2FoIOKAkyBBbC1RYXNz…" at bounding box center [660, 325] width 579 height 522
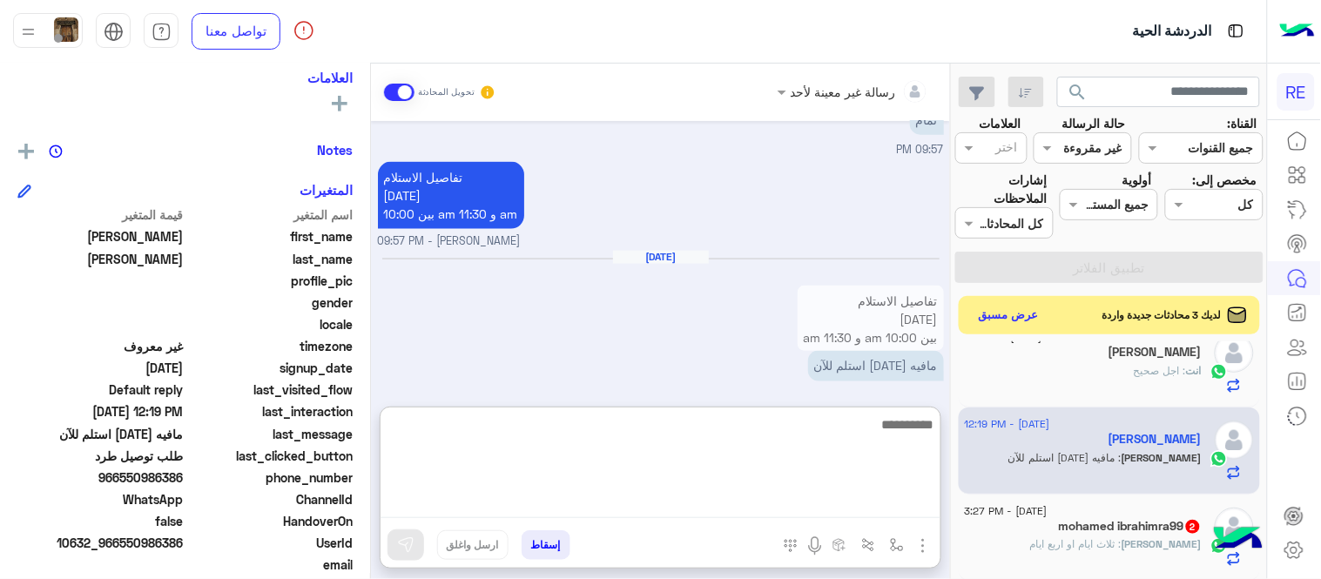
click at [629, 500] on textarea at bounding box center [660, 466] width 560 height 104
type textarea "**********"
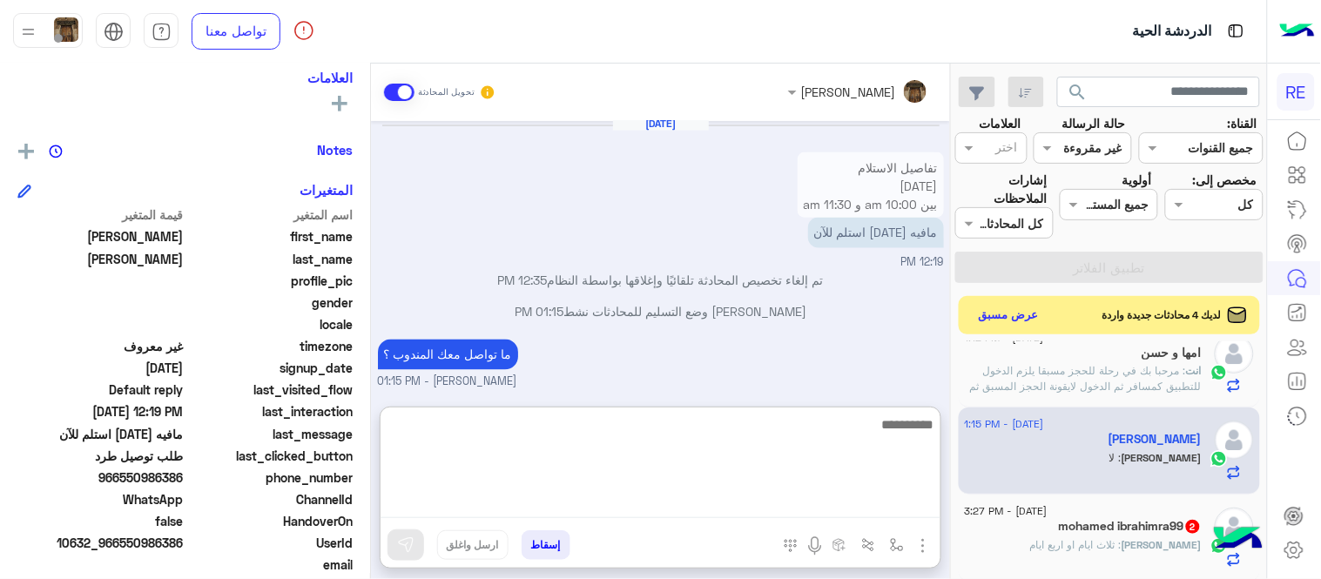
scroll to position [766, 0]
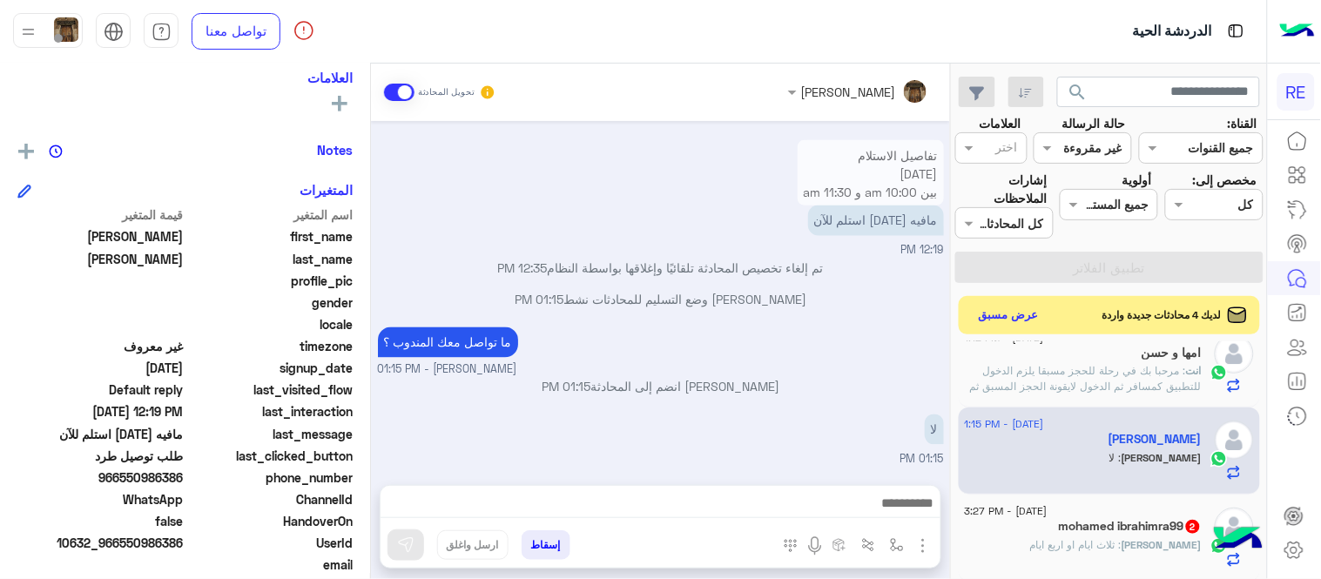
click at [871, 309] on div "[PERSON_NAME] وضع التسليم للمحادثات نشط 01:15 PM" at bounding box center [661, 306] width 566 height 31
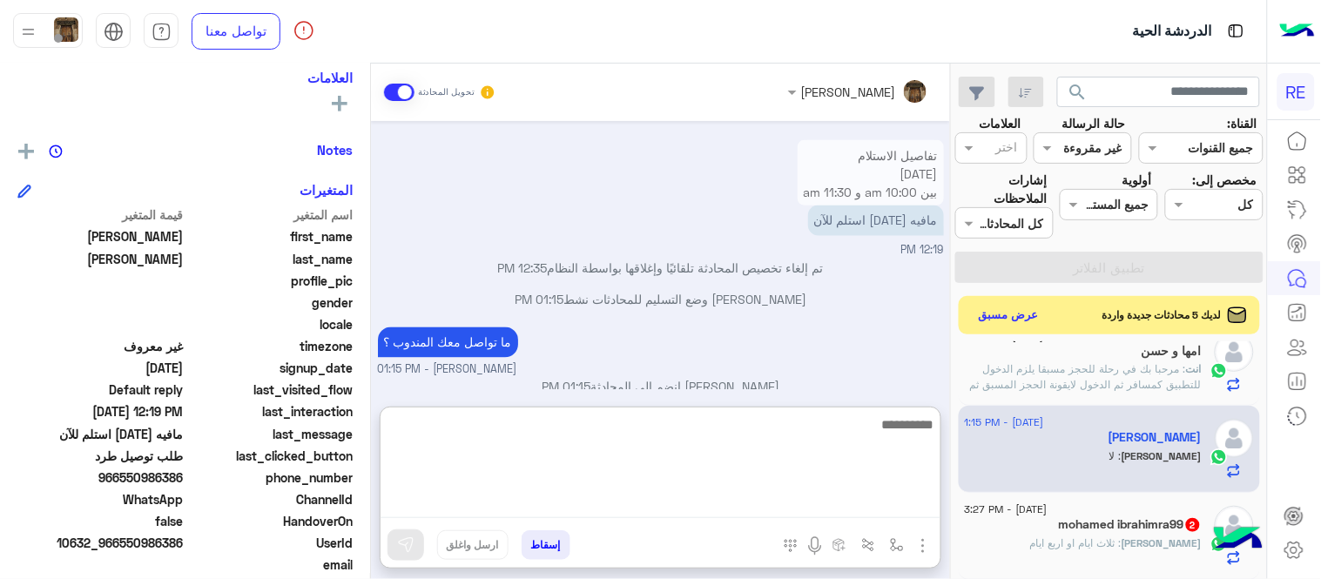
click at [882, 498] on textarea at bounding box center [660, 466] width 560 height 104
type textarea "**********"
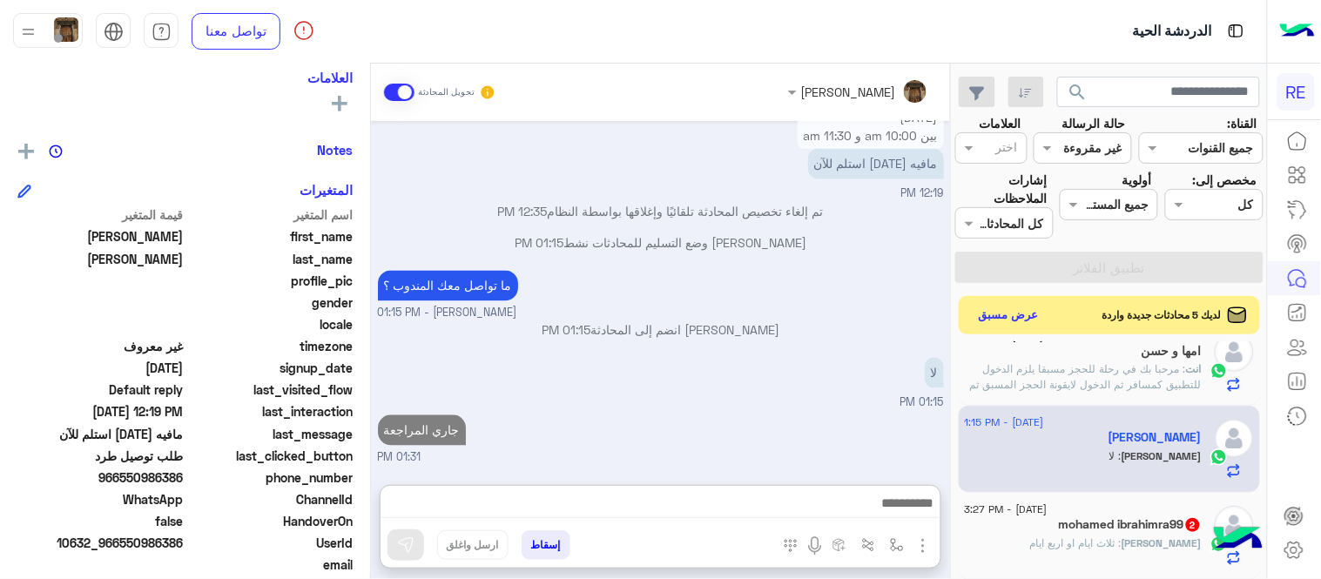
click at [1084, 151] on input "text" at bounding box center [1102, 148] width 40 height 18
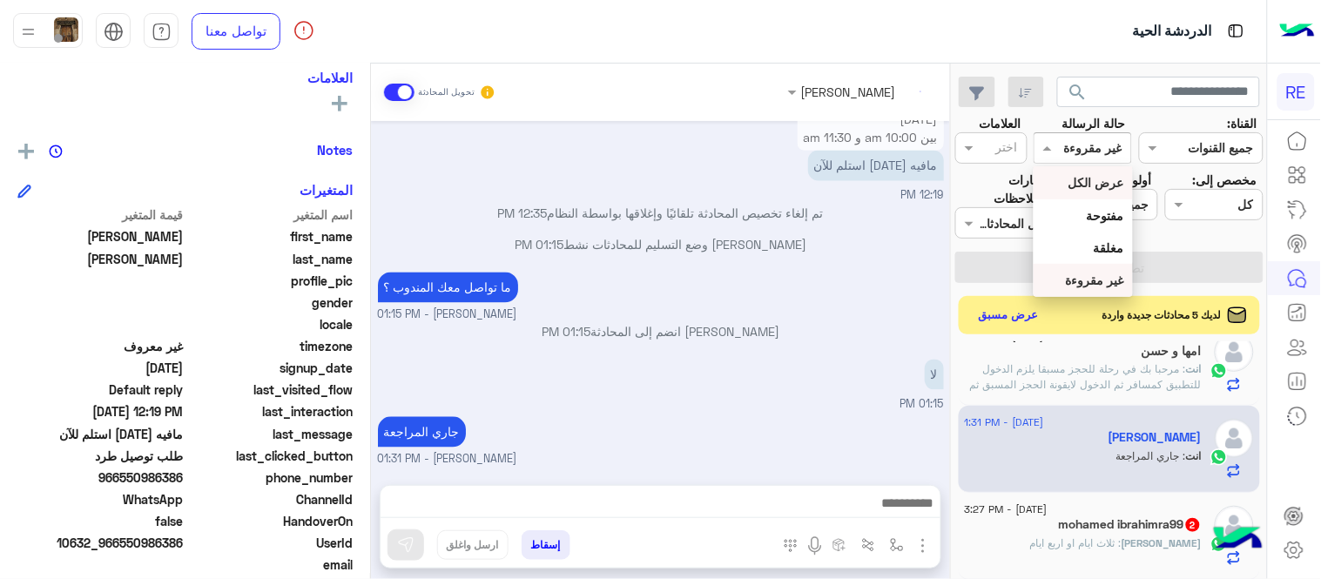
click at [1092, 184] on b "عرض الكل" at bounding box center [1096, 182] width 56 height 15
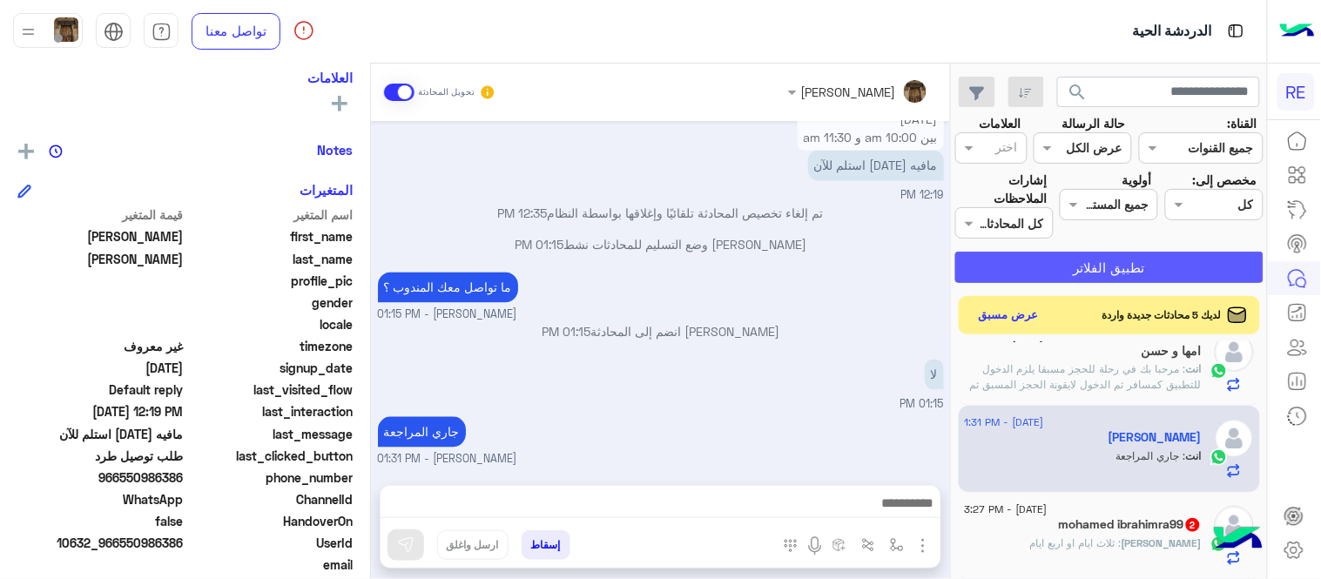
click at [1059, 264] on button "تطبيق الفلاتر" at bounding box center [1109, 267] width 308 height 31
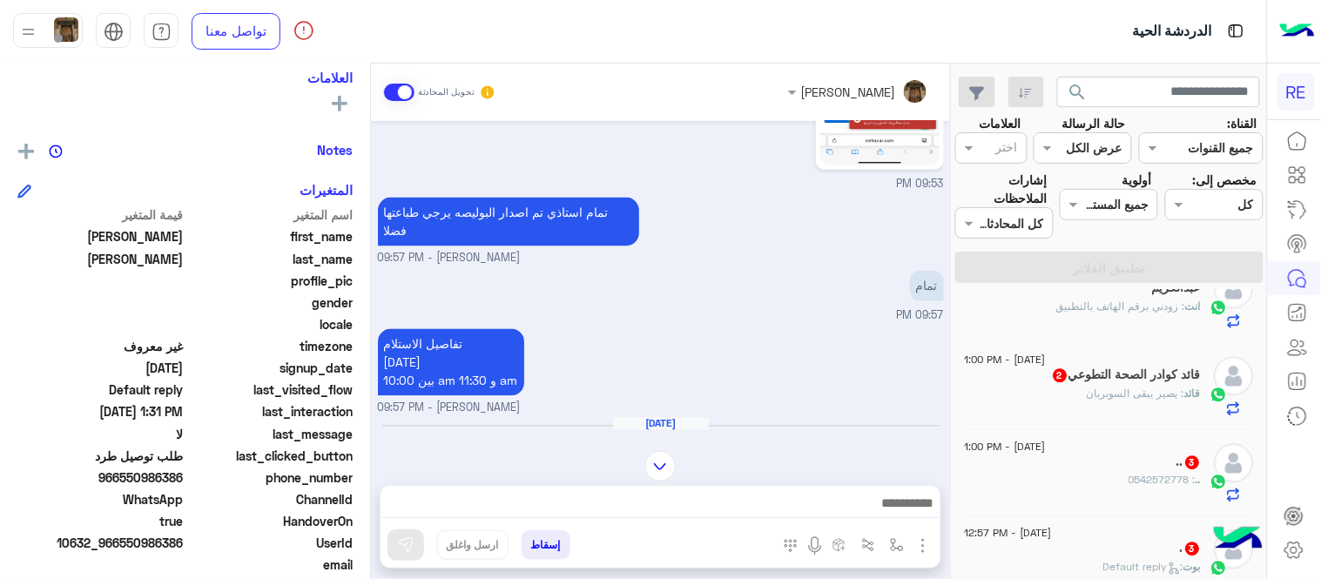
scroll to position [1175, 0]
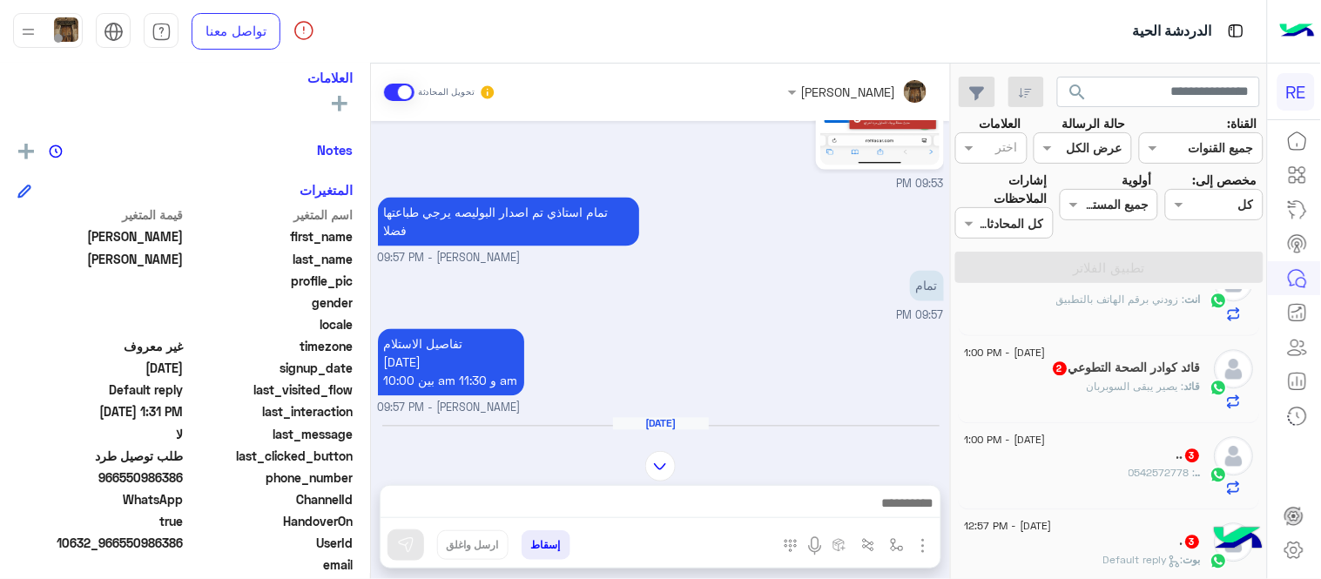
click at [1031, 386] on div "قائد : يصير يبقى السوبربان" at bounding box center [1083, 394] width 237 height 30
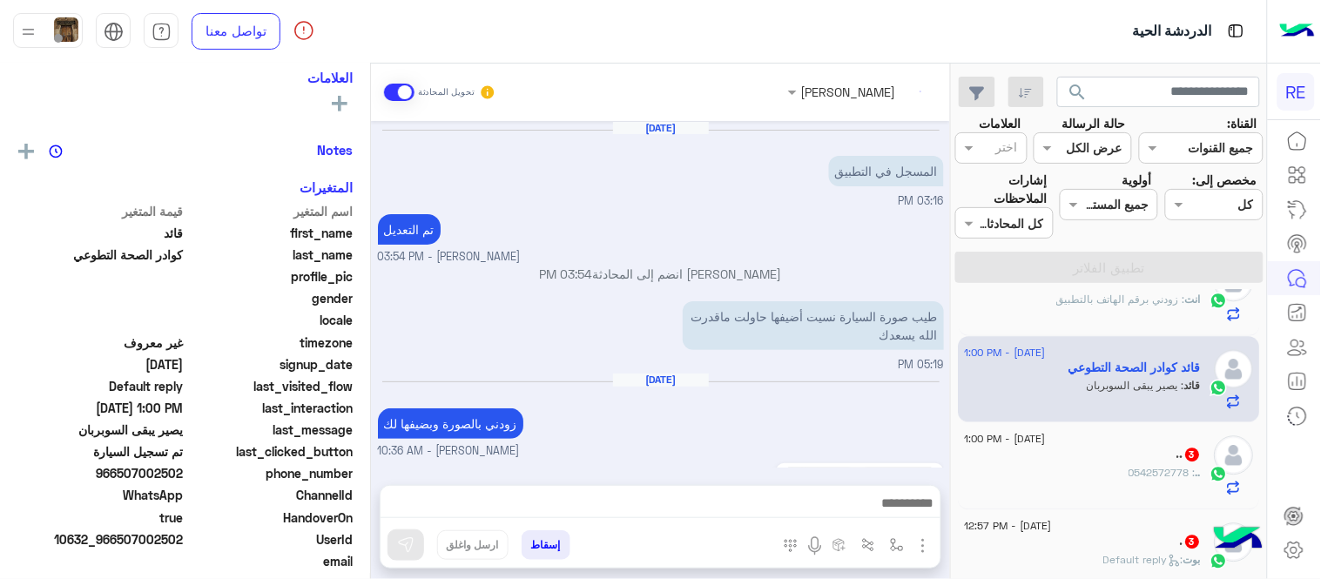
scroll to position [676, 0]
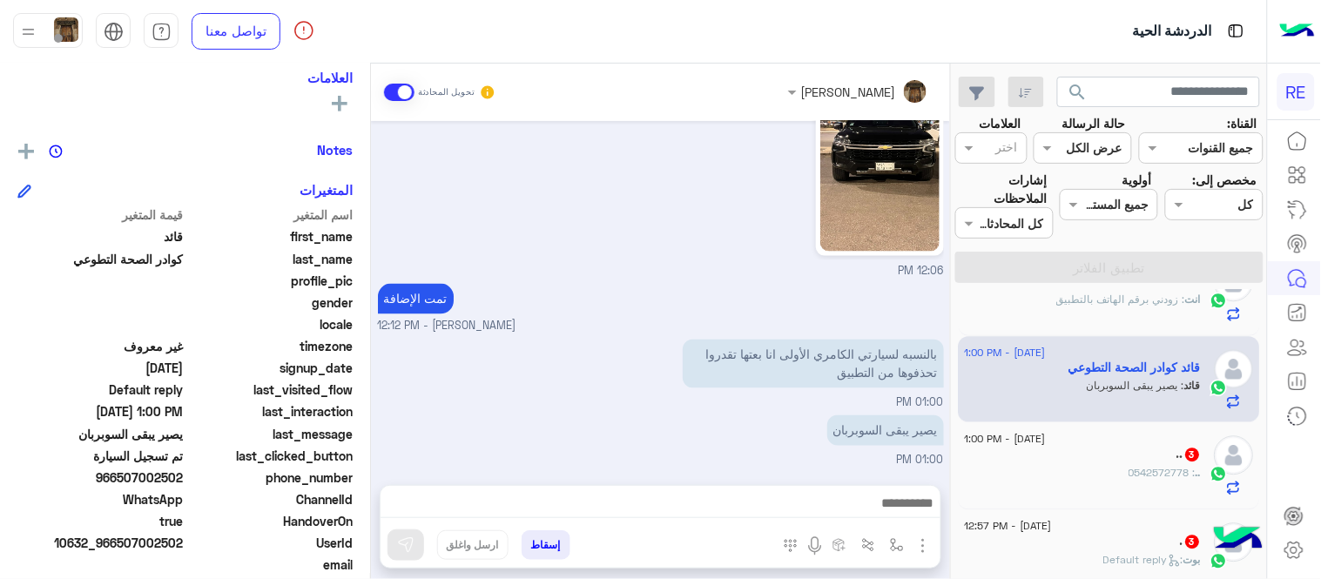
drag, startPoint x: 125, startPoint y: 471, endPoint x: 184, endPoint y: 480, distance: 59.0
click at [184, 480] on span "966507002502" at bounding box center [100, 477] width 166 height 18
copy span "507002502"
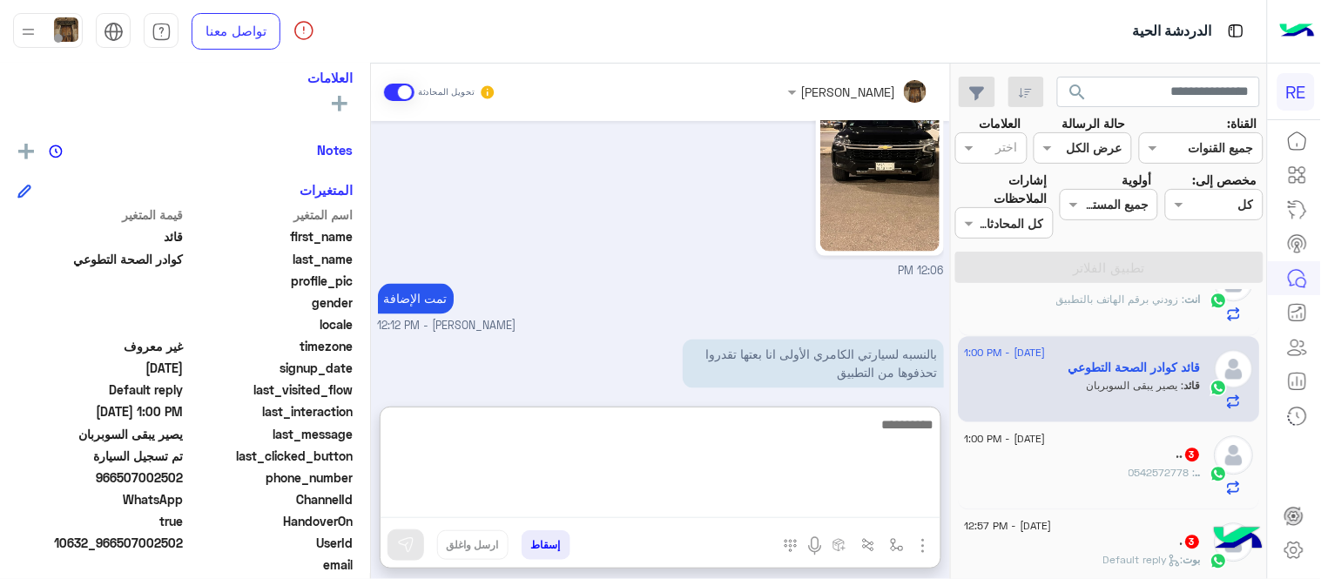
click at [684, 499] on textarea at bounding box center [660, 466] width 560 height 104
type textarea "********"
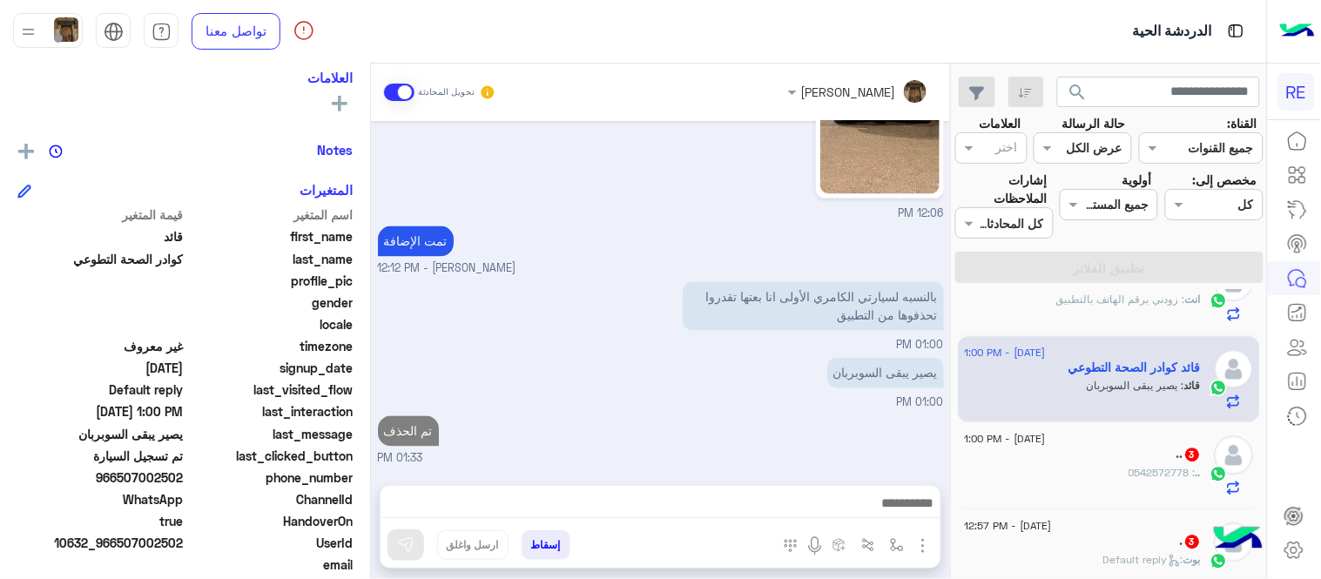
scroll to position [731, 0]
click at [756, 374] on div "[DATE] المسجل في التطبيق 03:16 PM تم التعديل [PERSON_NAME] - 03:54 PM [PERSON_N…" at bounding box center [660, 294] width 579 height 346
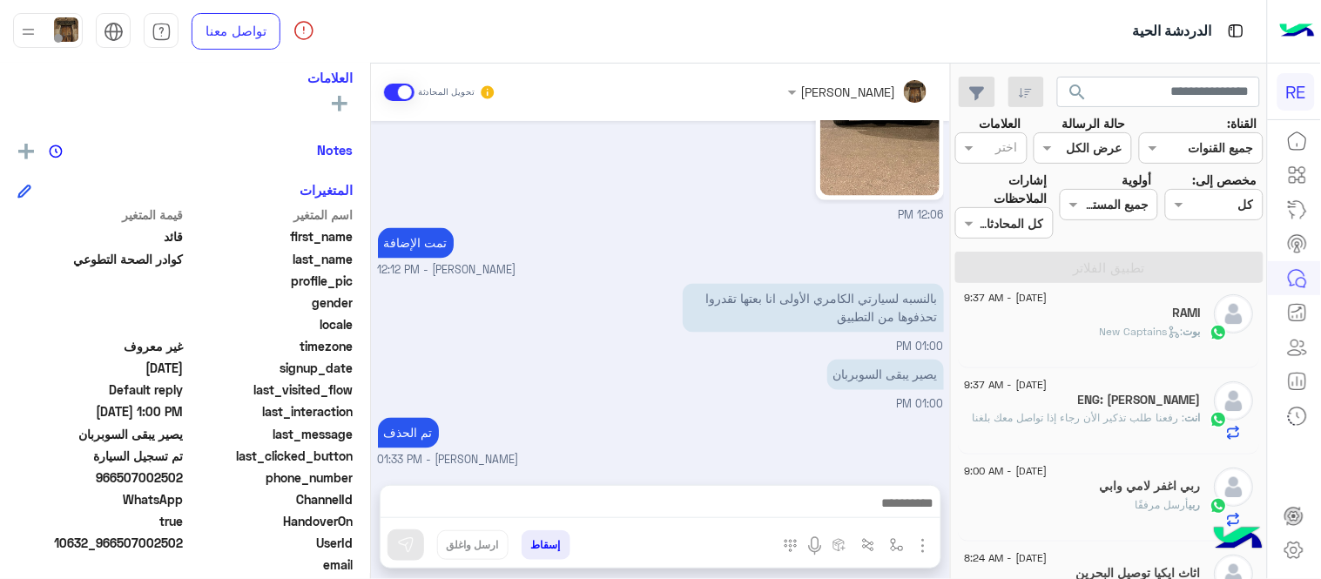
scroll to position [188, 0]
click at [1052, 411] on span ": رفعنا طلب تذكير الأن رجاء إذا تواصل معك بلغنا" at bounding box center [1079, 417] width 212 height 13
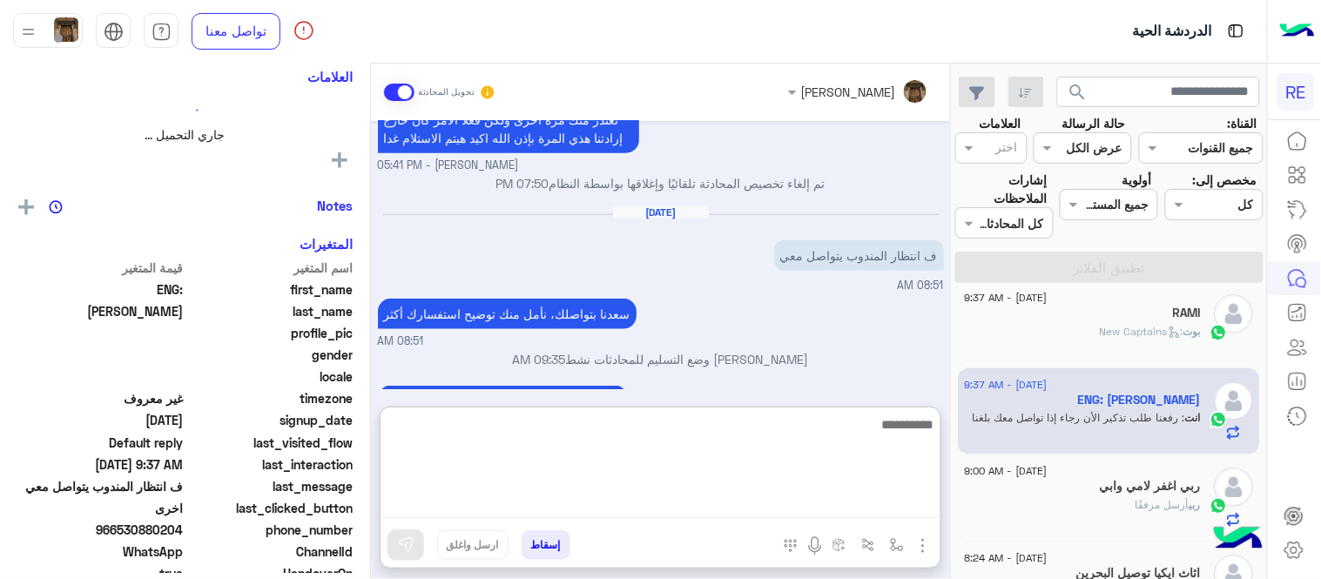
scroll to position [293, 0]
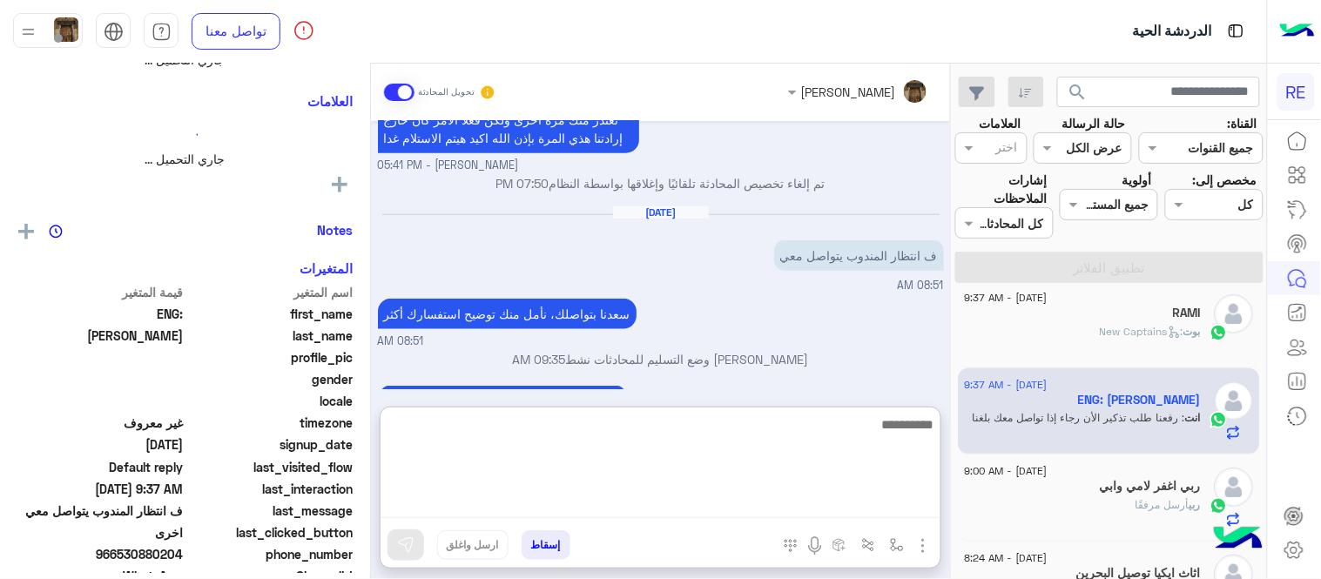
click at [754, 501] on textarea at bounding box center [660, 466] width 560 height 104
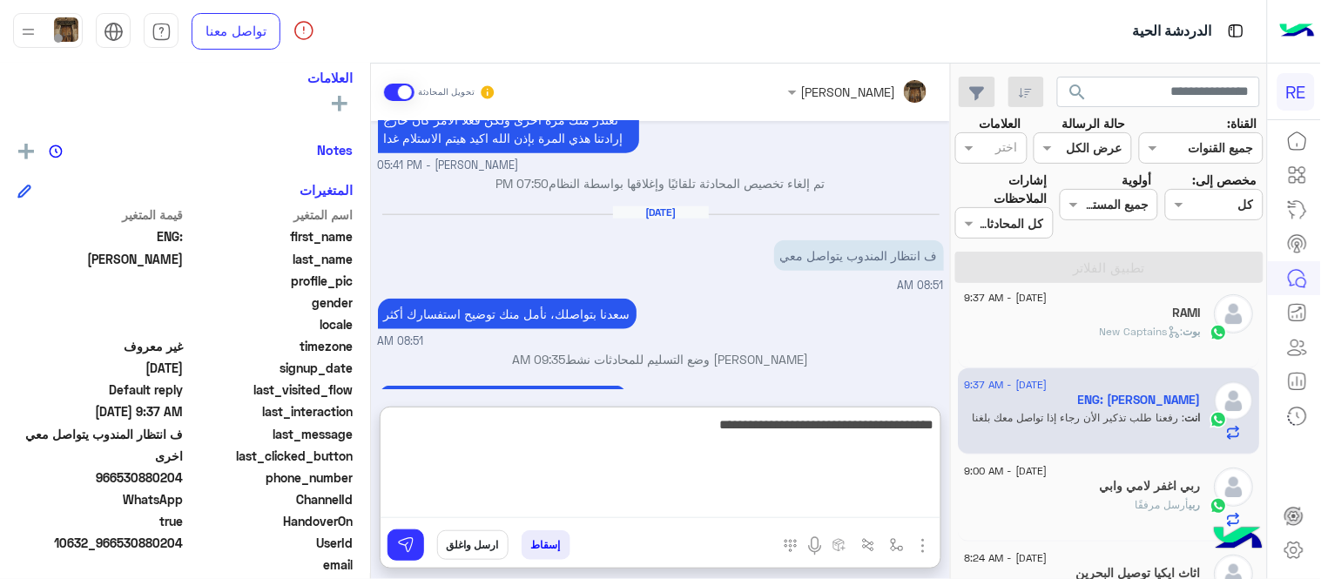
type textarea "**********"
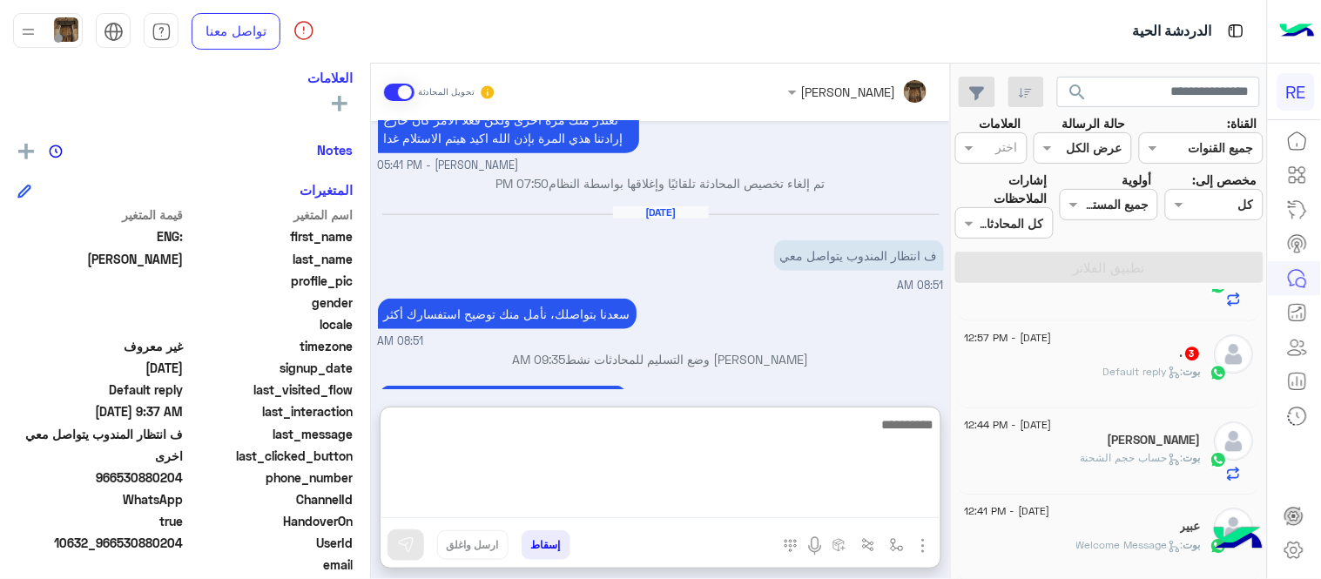
scroll to position [1380, 0]
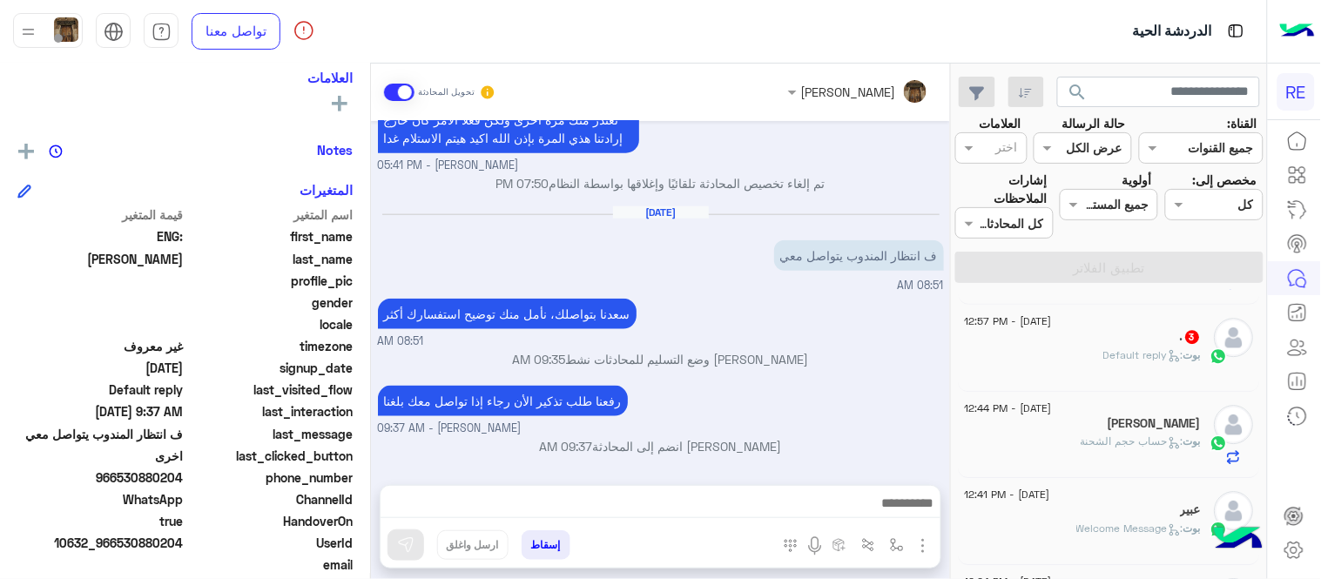
click at [1046, 534] on div "بوت : Welcome Message" at bounding box center [1083, 536] width 237 height 30
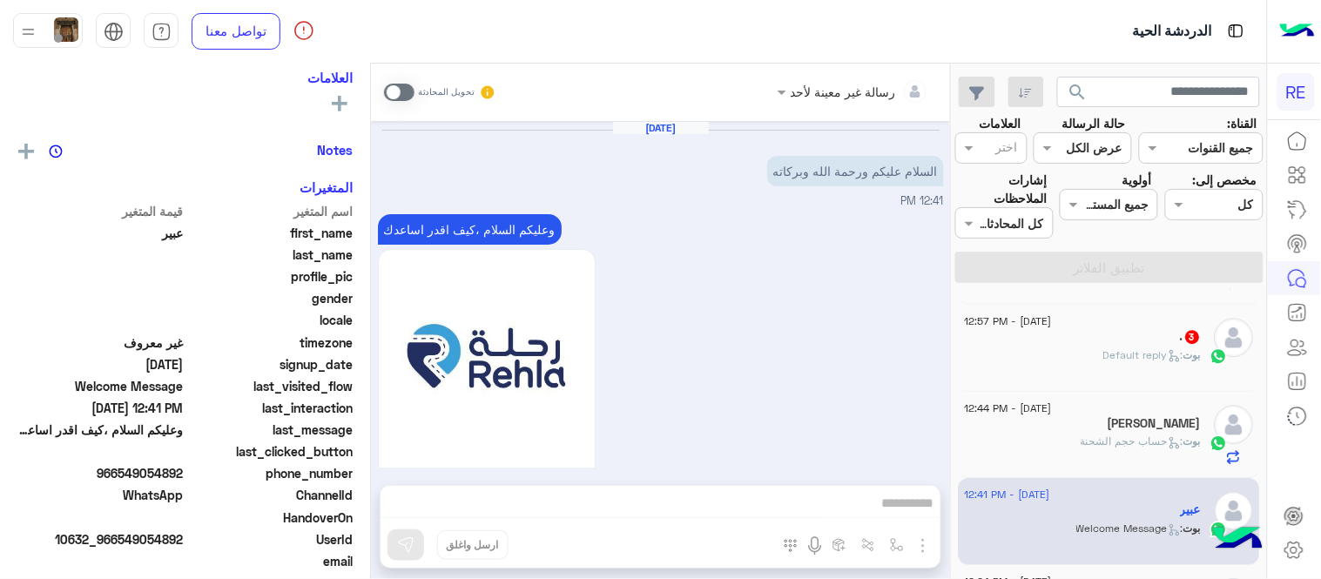
scroll to position [205, 0]
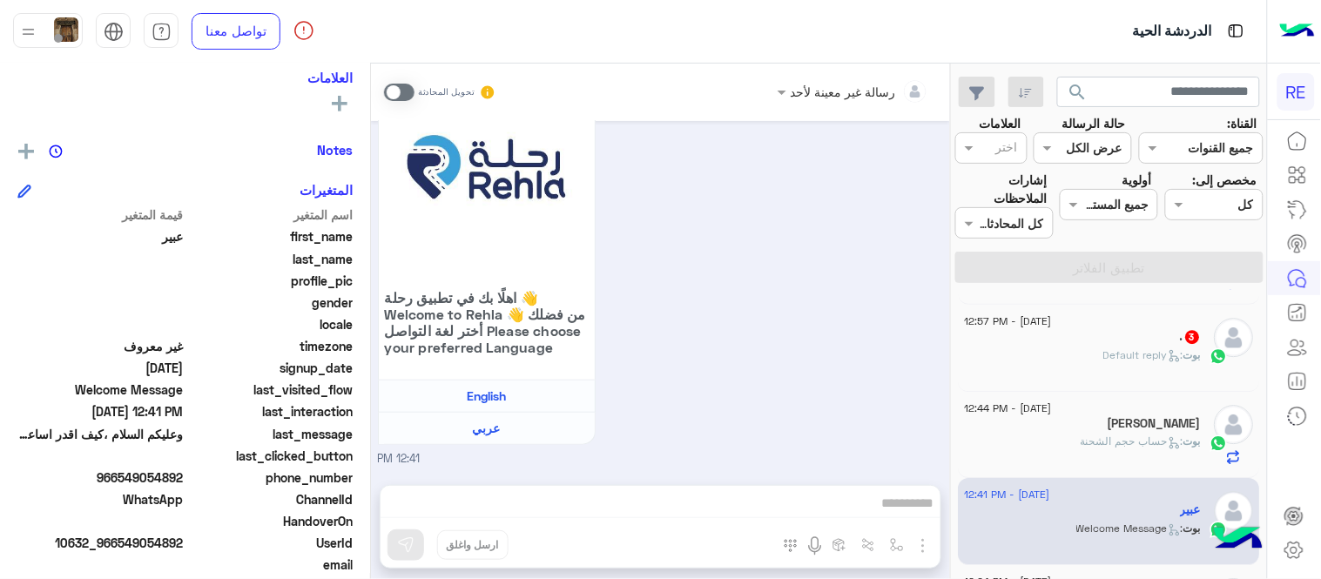
click at [397, 84] on span at bounding box center [399, 92] width 30 height 17
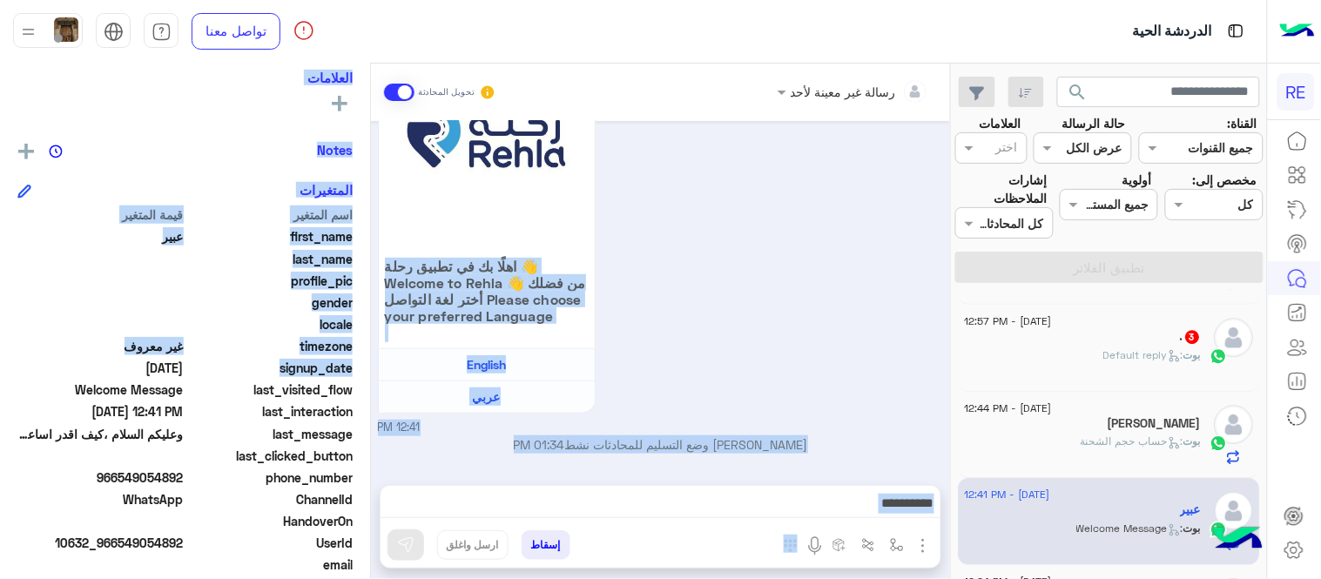
drag, startPoint x: 370, startPoint y: 360, endPoint x: 372, endPoint y: 334, distance: 26.2
click at [372, 334] on mat-drawer-container "رسالة غير معينة لأحد تحويل المحادثة [DATE] السلام عليكم ورحمة الله وبركاته 12:4…" at bounding box center [475, 325] width 950 height 522
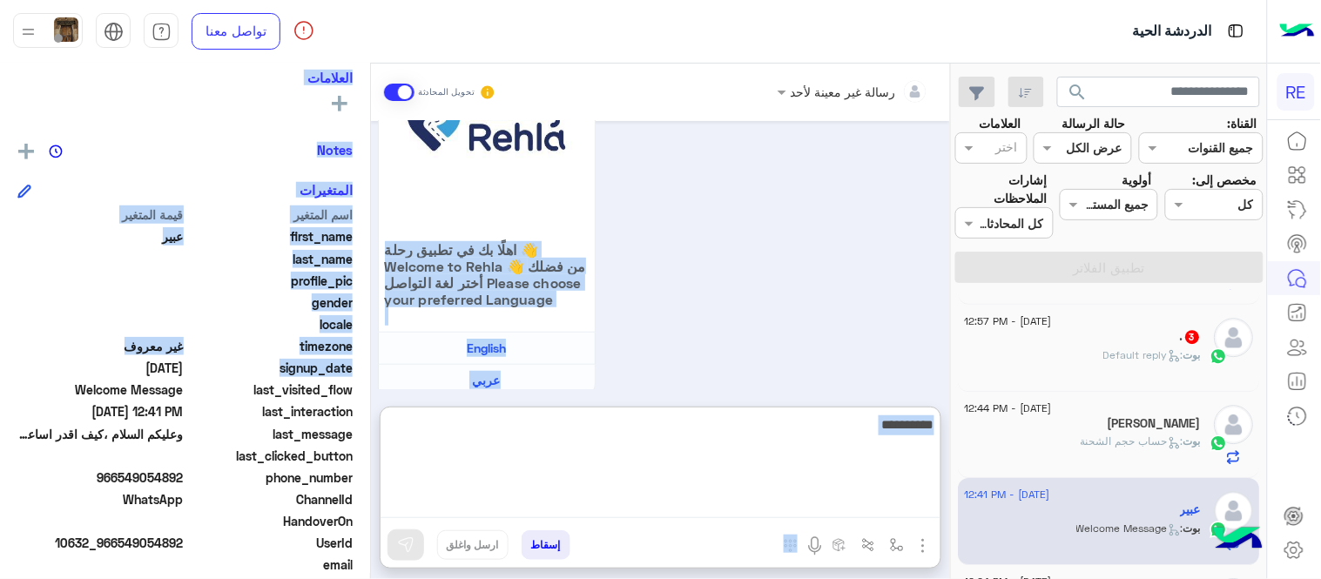
click at [454, 505] on textarea at bounding box center [660, 466] width 560 height 104
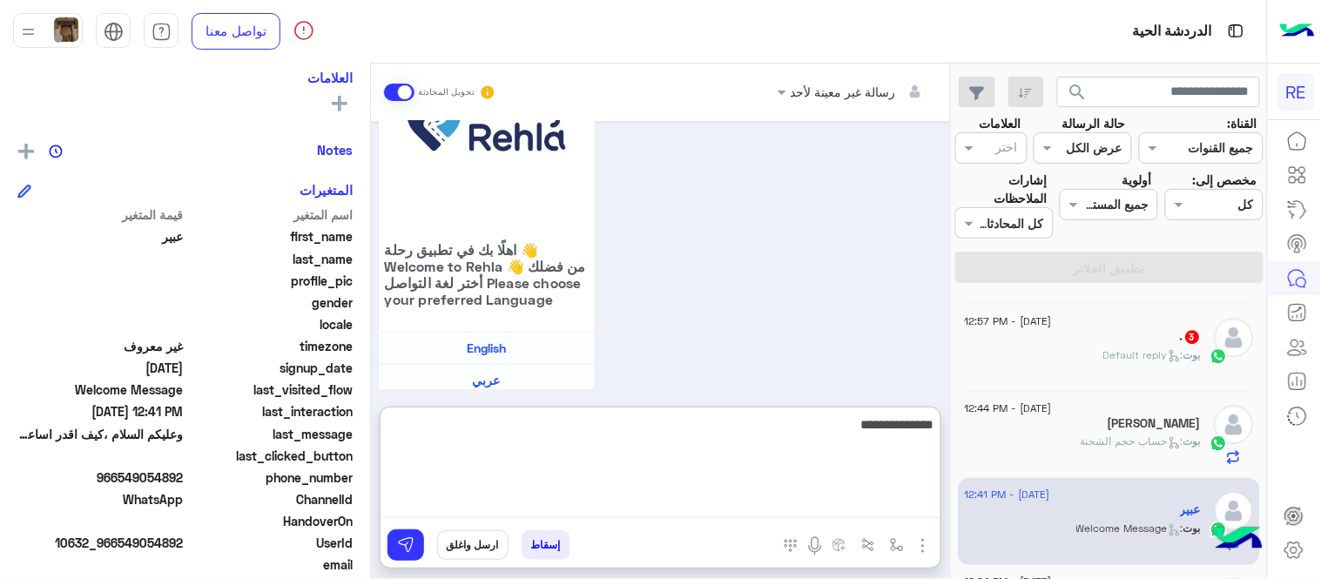
type textarea "**********"
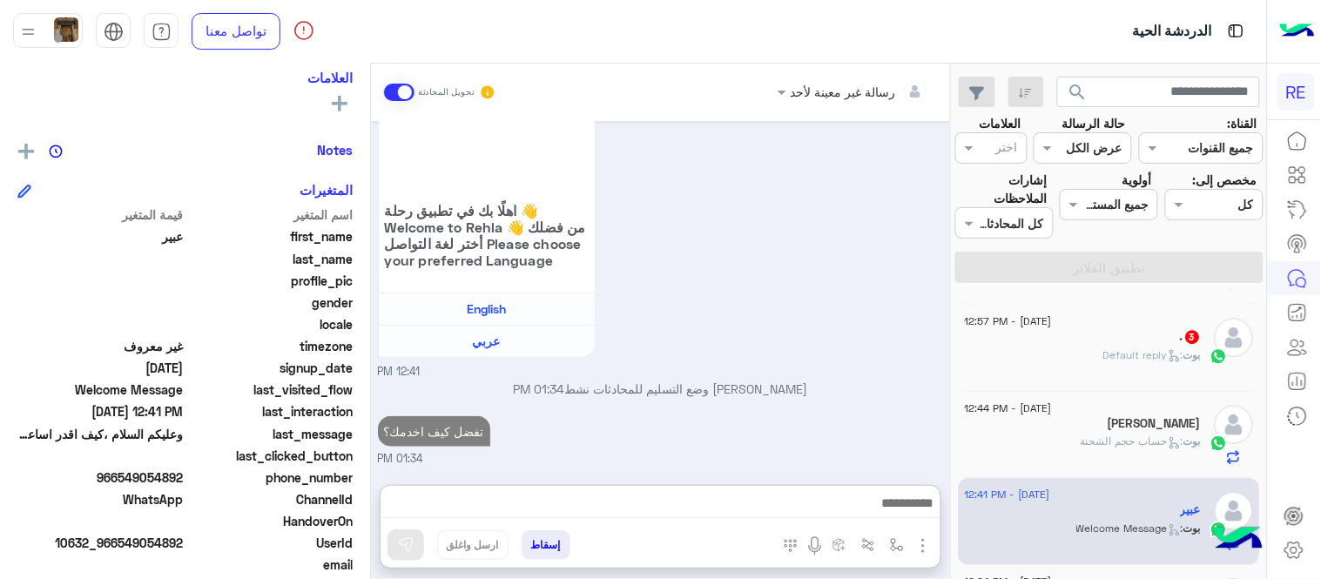
scroll to position [338, 0]
click at [1097, 367] on div "[PERSON_NAME] : Default reply" at bounding box center [1083, 362] width 237 height 30
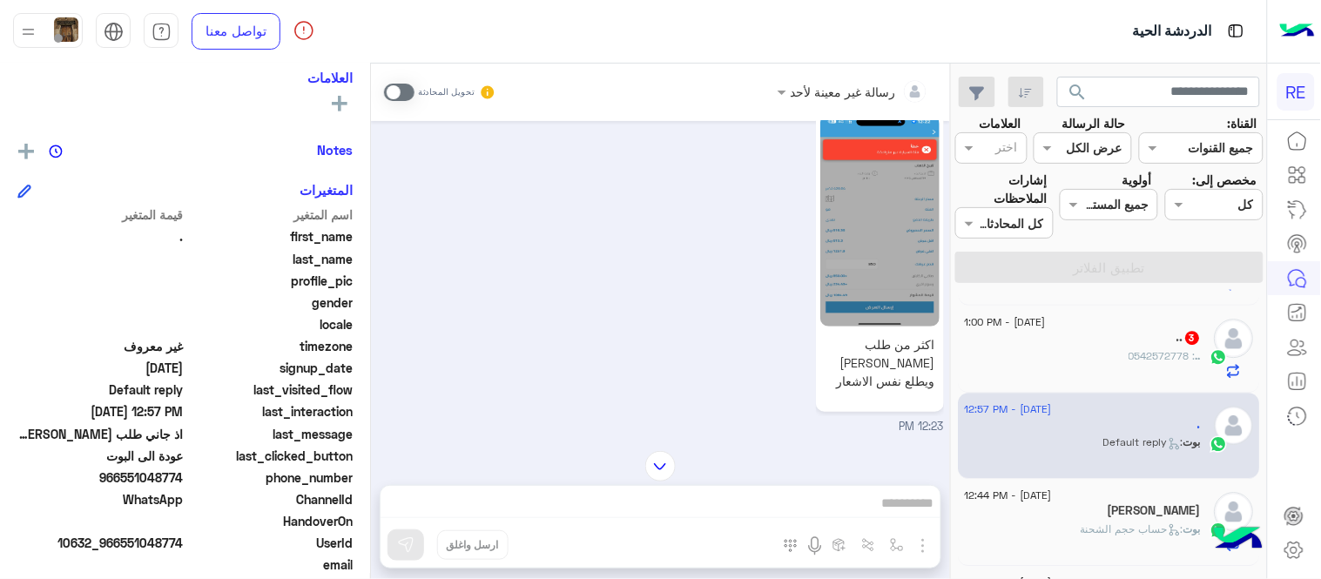
scroll to position [111, 0]
click at [904, 181] on img at bounding box center [879, 217] width 119 height 212
click at [400, 92] on span at bounding box center [399, 92] width 30 height 17
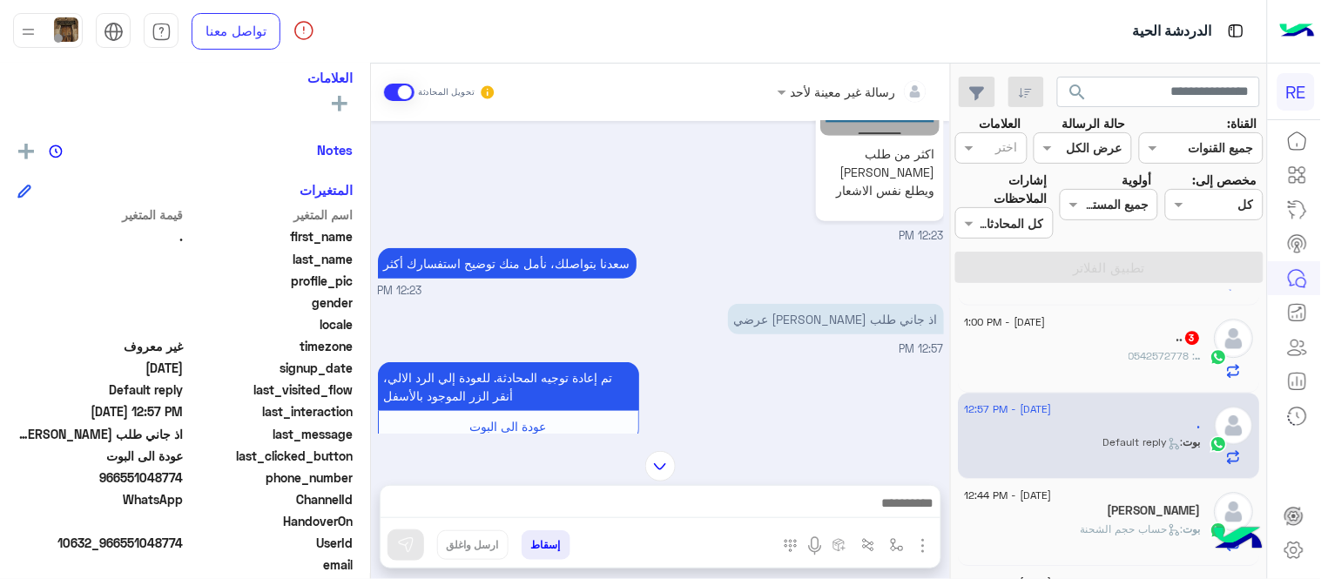
scroll to position [226, 0]
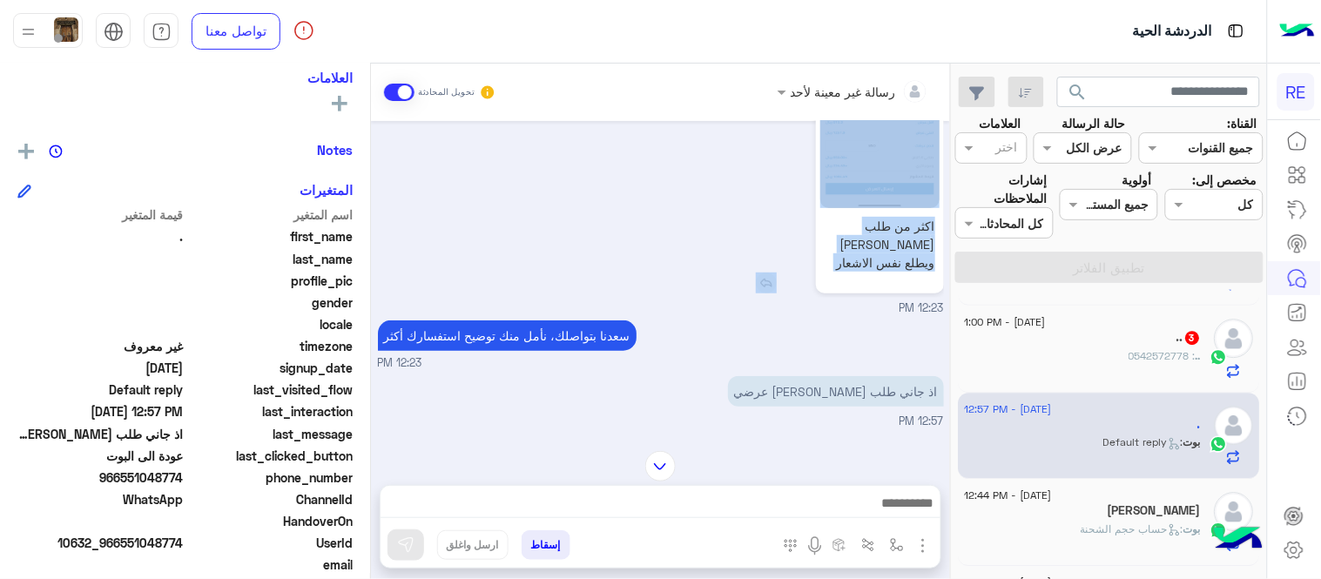
drag, startPoint x: 777, startPoint y: 263, endPoint x: 763, endPoint y: 266, distance: 14.4
click at [763, 266] on div "اكثر من طلب [PERSON_NAME] ويطلع نفس الاشعار" at bounding box center [829, 142] width 227 height 301
click at [763, 272] on img at bounding box center [766, 282] width 21 height 21
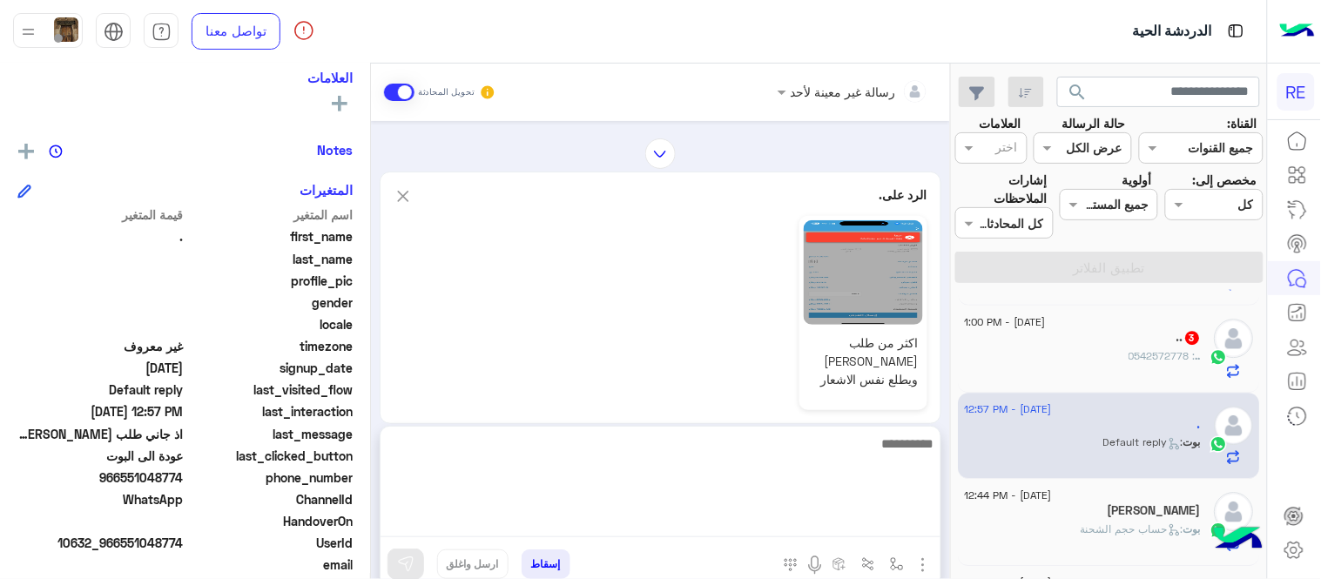
click at [768, 508] on textarea at bounding box center [660, 485] width 560 height 104
type textarea "**********"
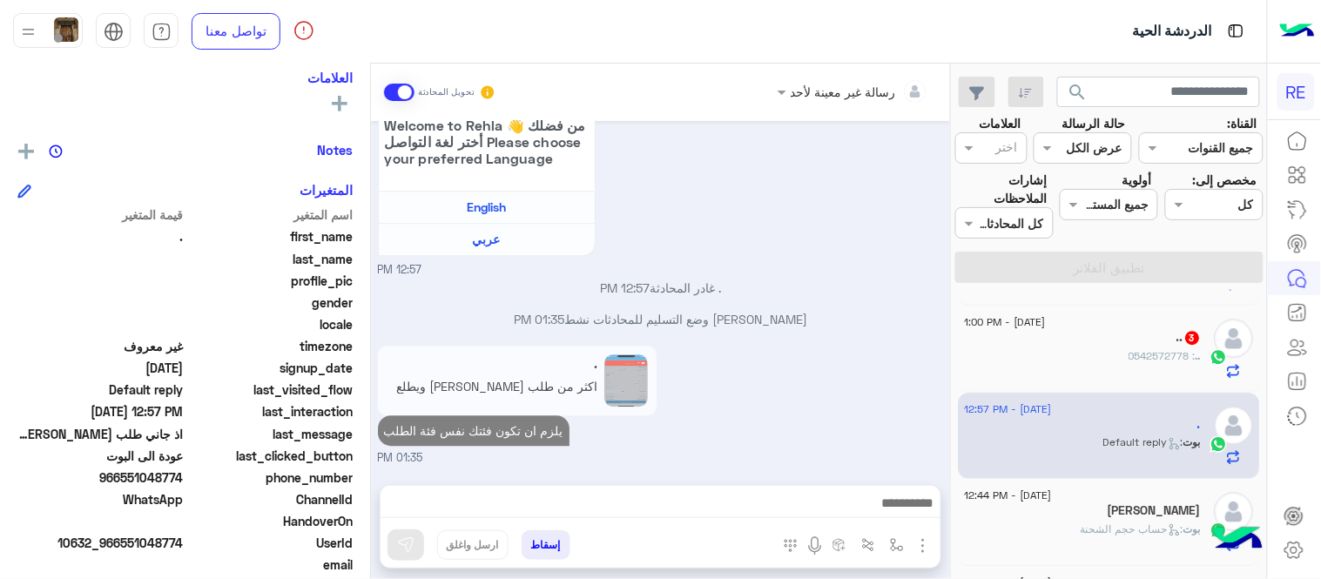
scroll to position [1014, 0]
click at [812, 390] on div "رسالة غير معينة لأحد تحويل المحادثة [DATE] تم إلغاء تخصيص المحادثة تلقائيًا وإغ…" at bounding box center [660, 325] width 579 height 522
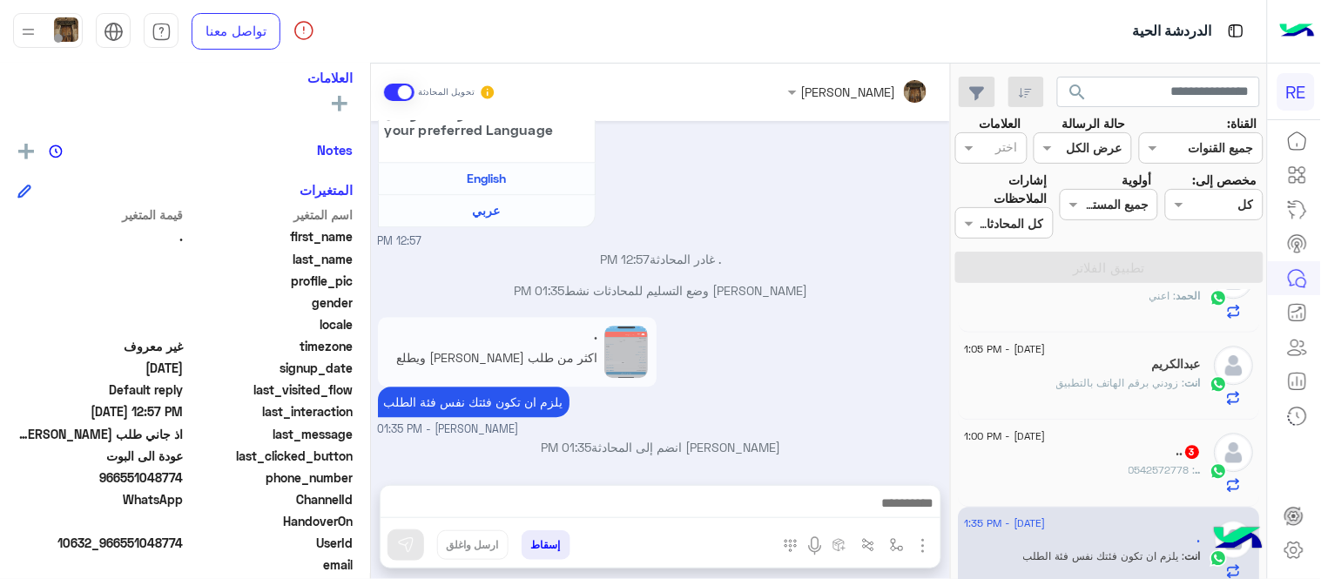
scroll to position [1248, 0]
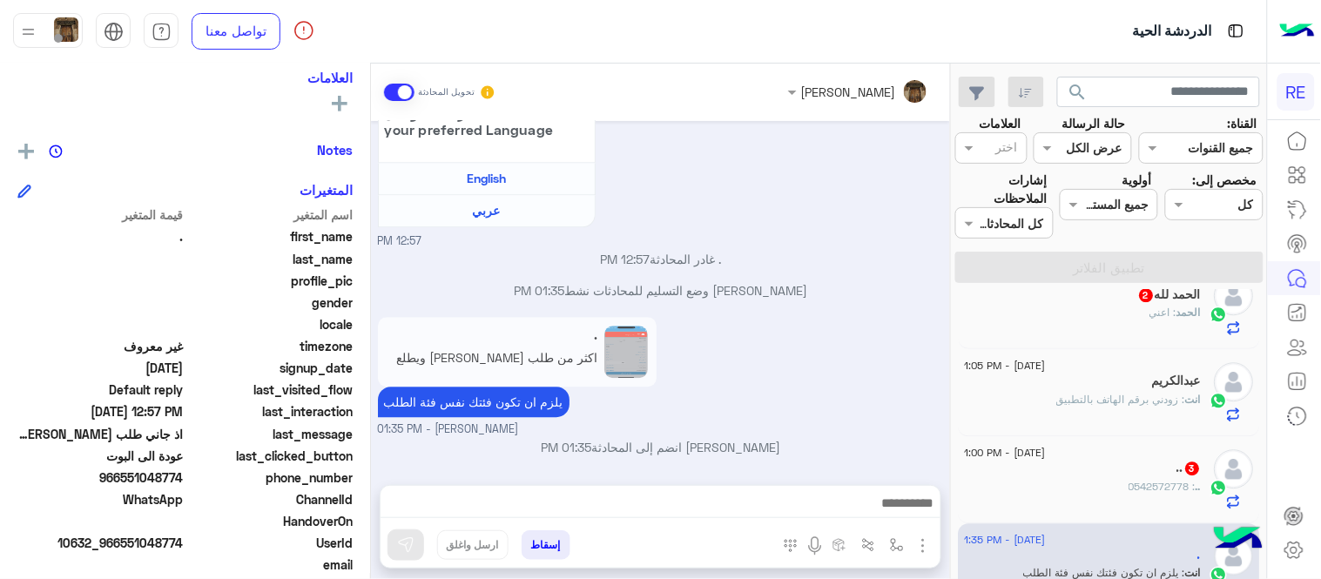
click at [1055, 494] on div ".. : 0542572778" at bounding box center [1083, 494] width 237 height 30
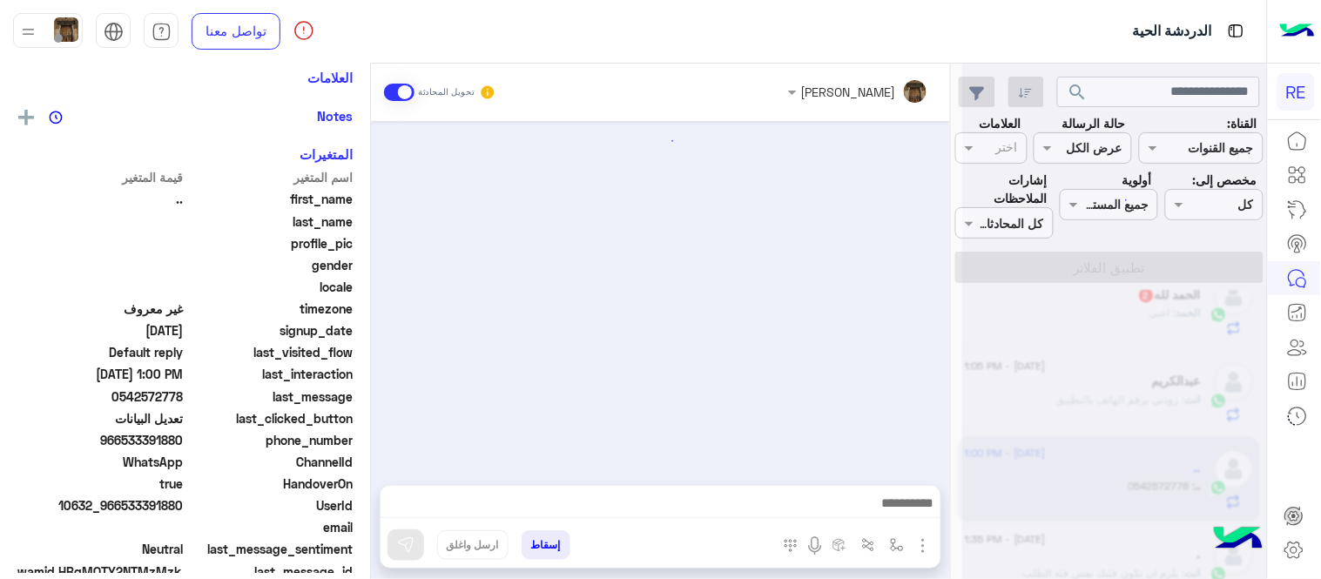
scroll to position [308, 0]
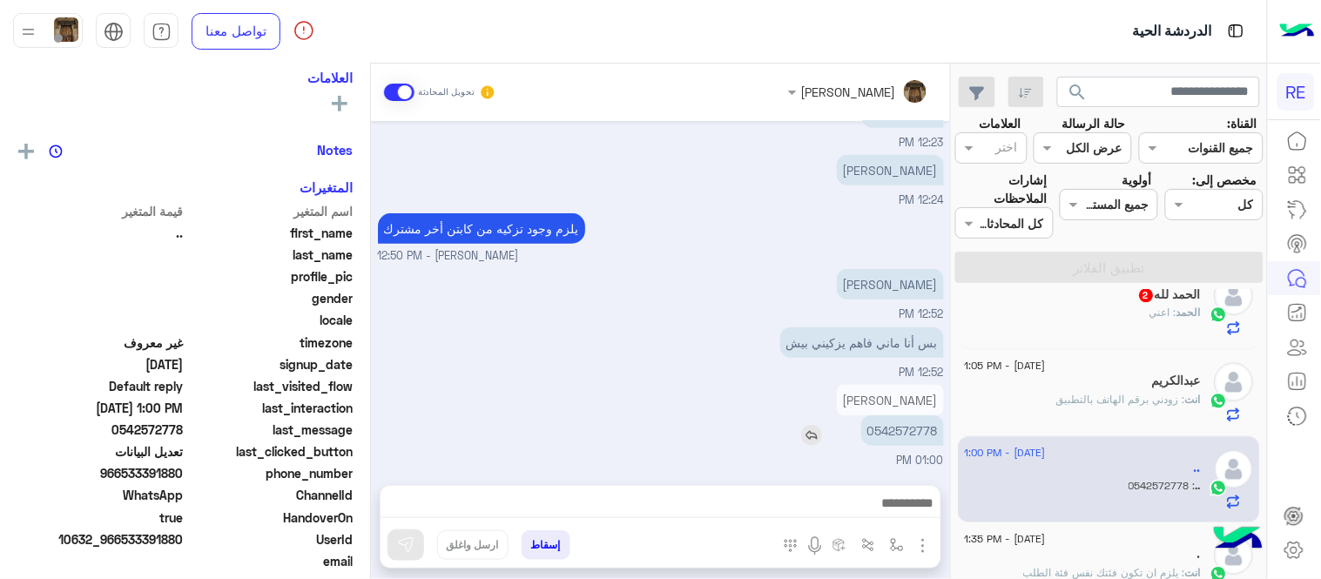
click at [894, 431] on p "0542572778" at bounding box center [902, 430] width 83 height 30
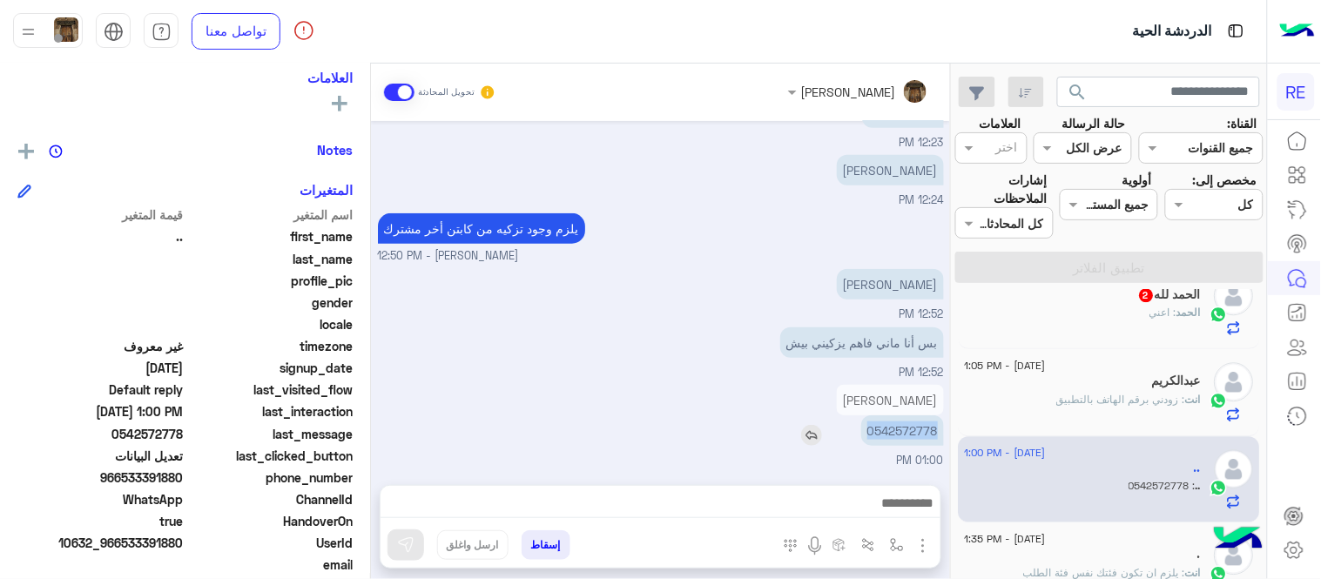
copy p "0542572778"
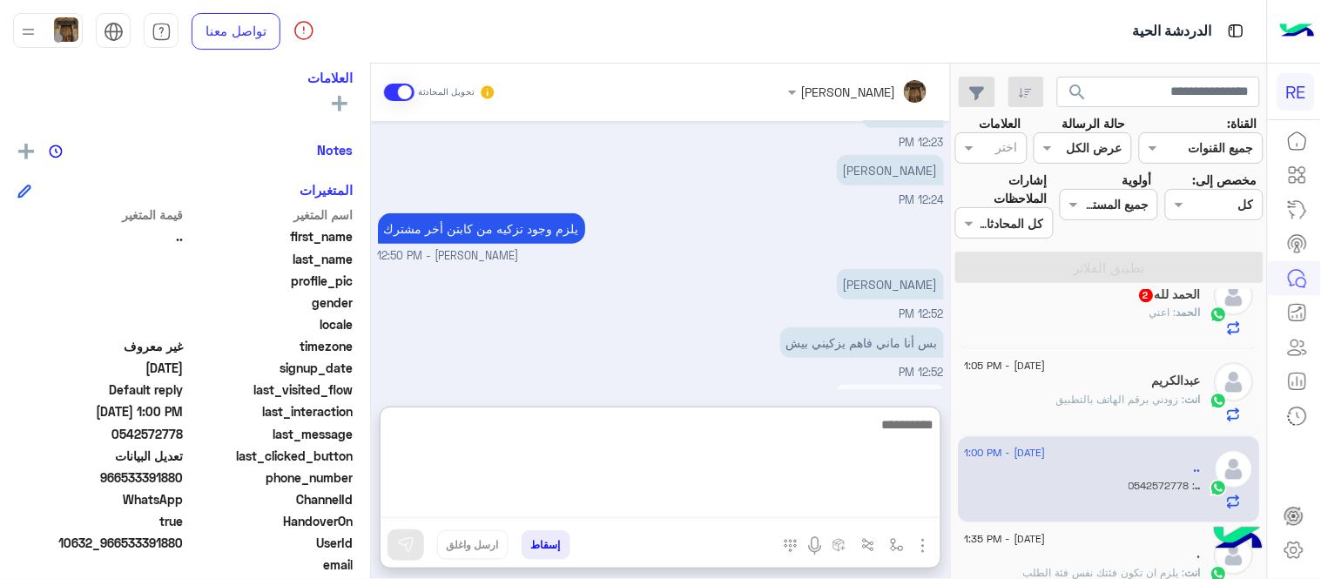
click at [785, 506] on textarea at bounding box center [660, 466] width 560 height 104
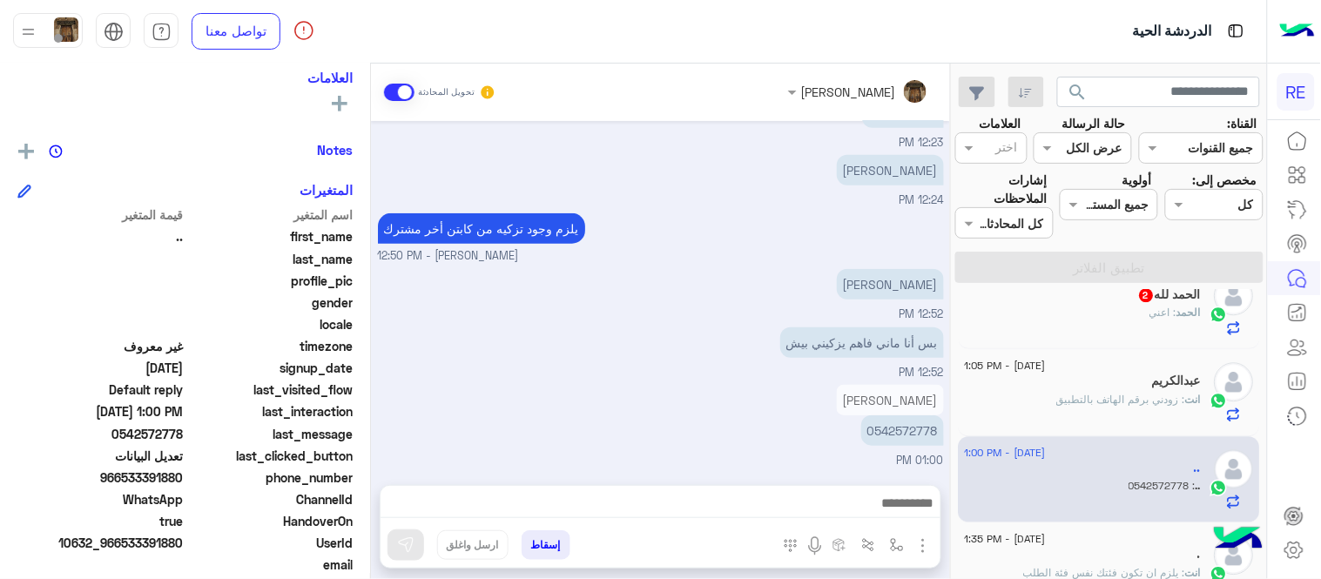
click at [799, 301] on div "[PERSON_NAME] 12:52 PM" at bounding box center [661, 294] width 566 height 58
click at [884, 423] on p "0542572778" at bounding box center [902, 430] width 83 height 30
copy p "0542572778"
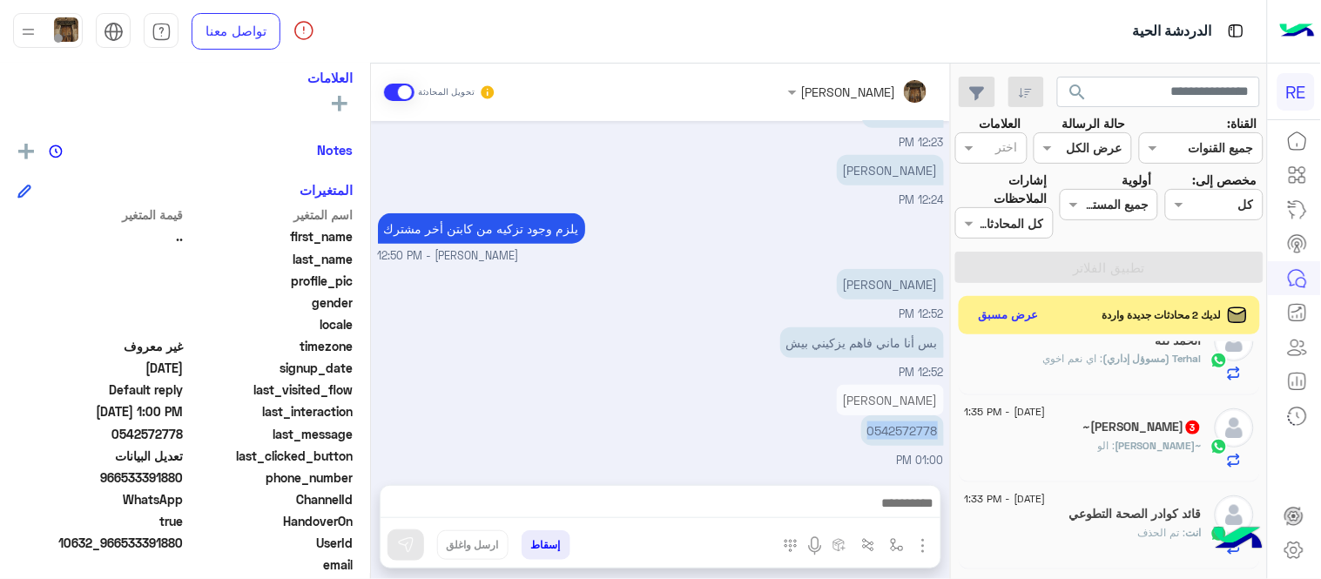
scroll to position [393, 0]
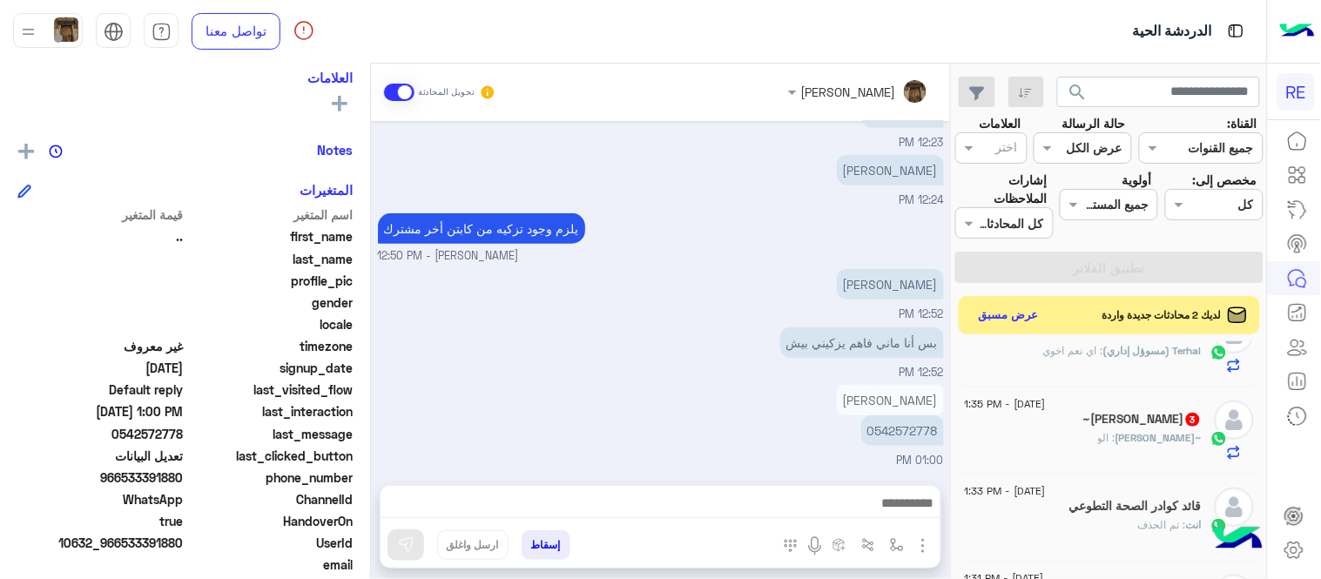
click at [1064, 424] on div "~[PERSON_NAME] 3" at bounding box center [1083, 421] width 237 height 18
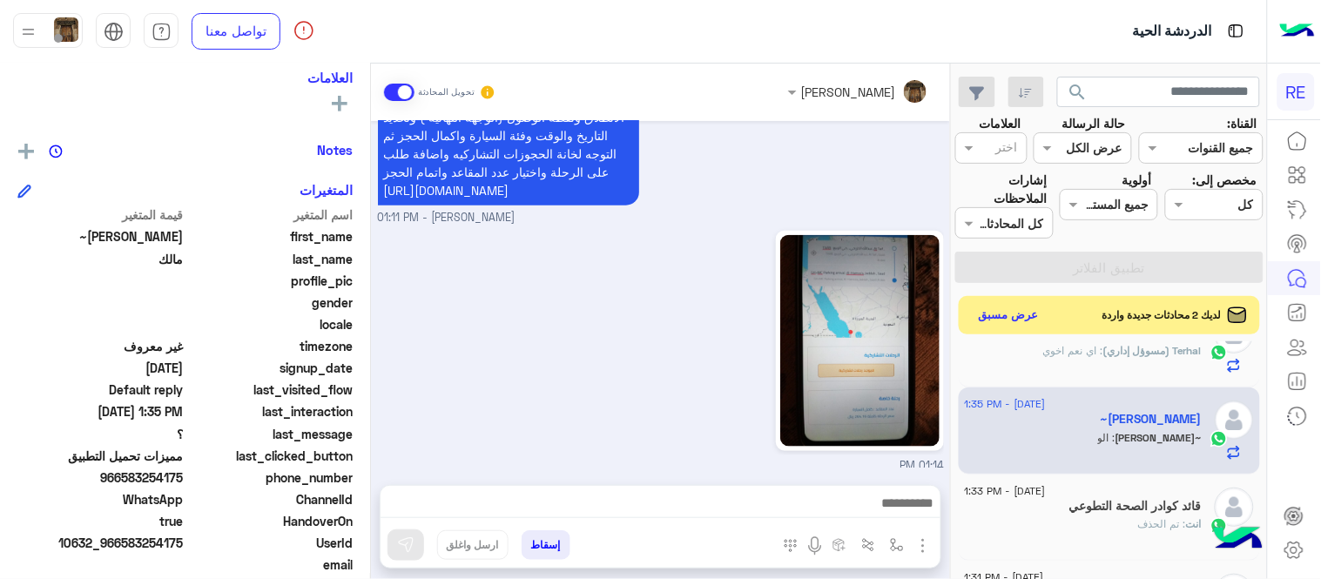
scroll to position [488, 0]
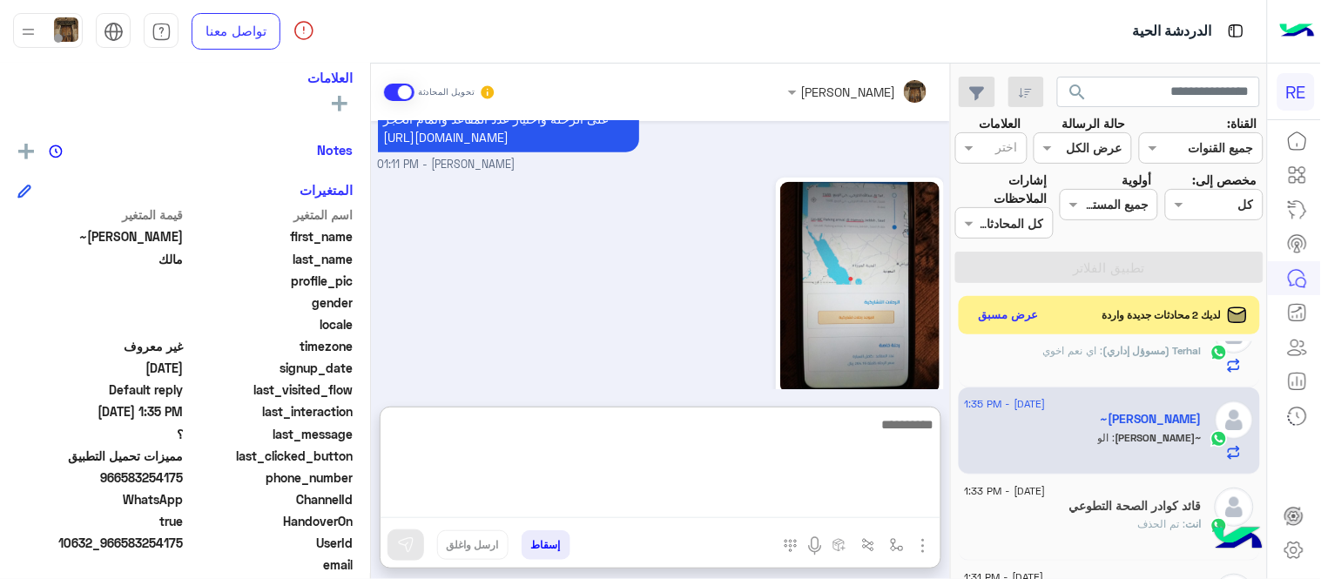
click at [818, 499] on textarea at bounding box center [660, 466] width 560 height 104
type textarea "**********"
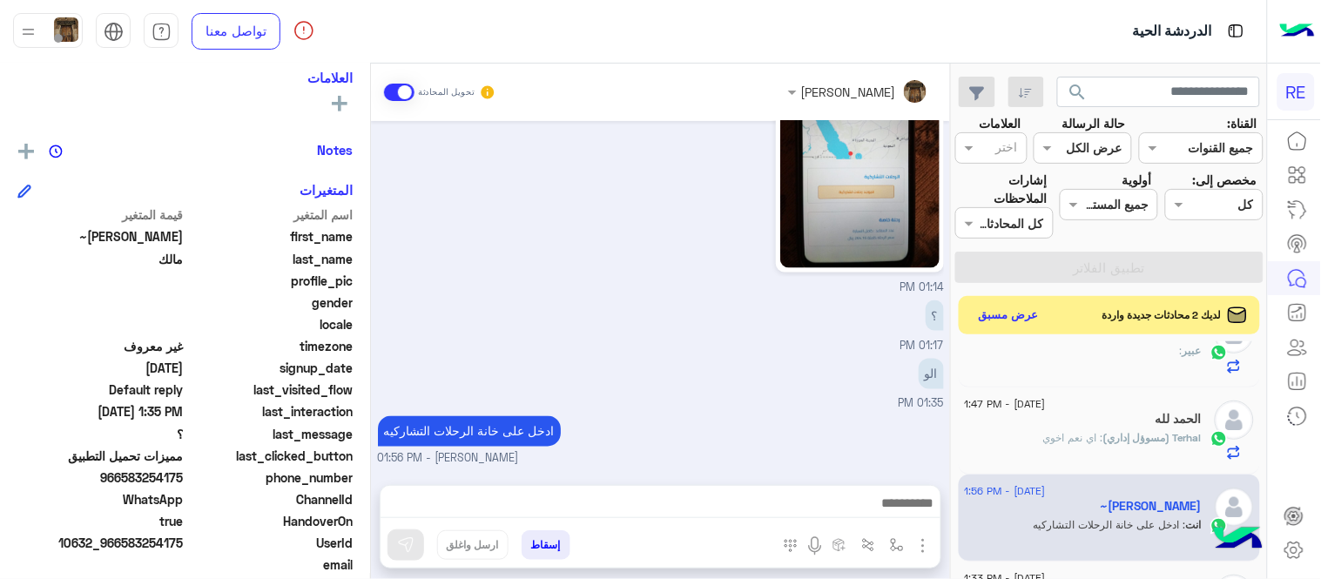
click at [839, 353] on div "[DATE] [PERSON_NAME] انضم إلى المحادثة 01:54 AM مافي رد أنتم عندكم ولا لا 12:04…" at bounding box center [660, 294] width 579 height 346
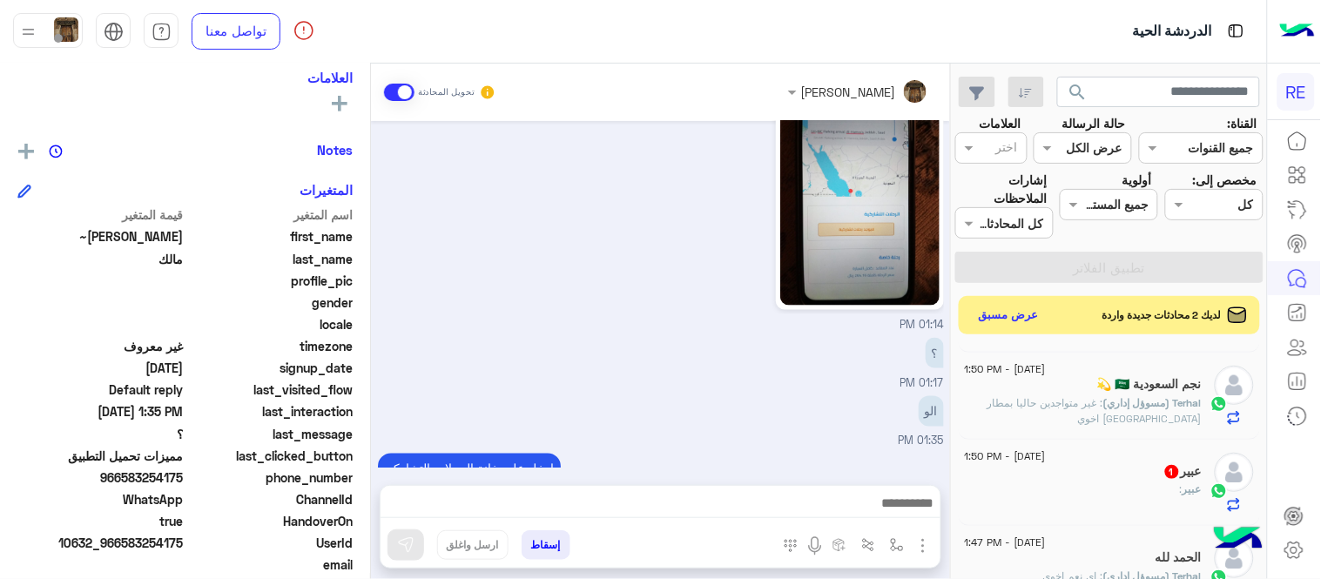
scroll to position [372, 0]
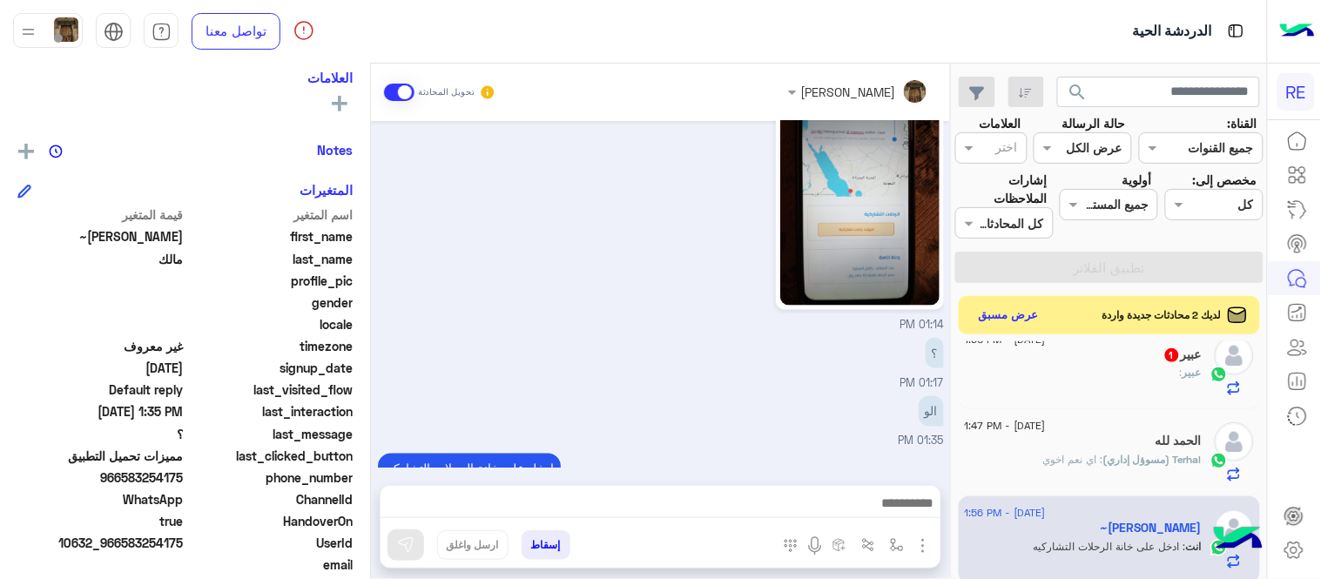
click at [1099, 369] on div "عبير :" at bounding box center [1083, 380] width 237 height 30
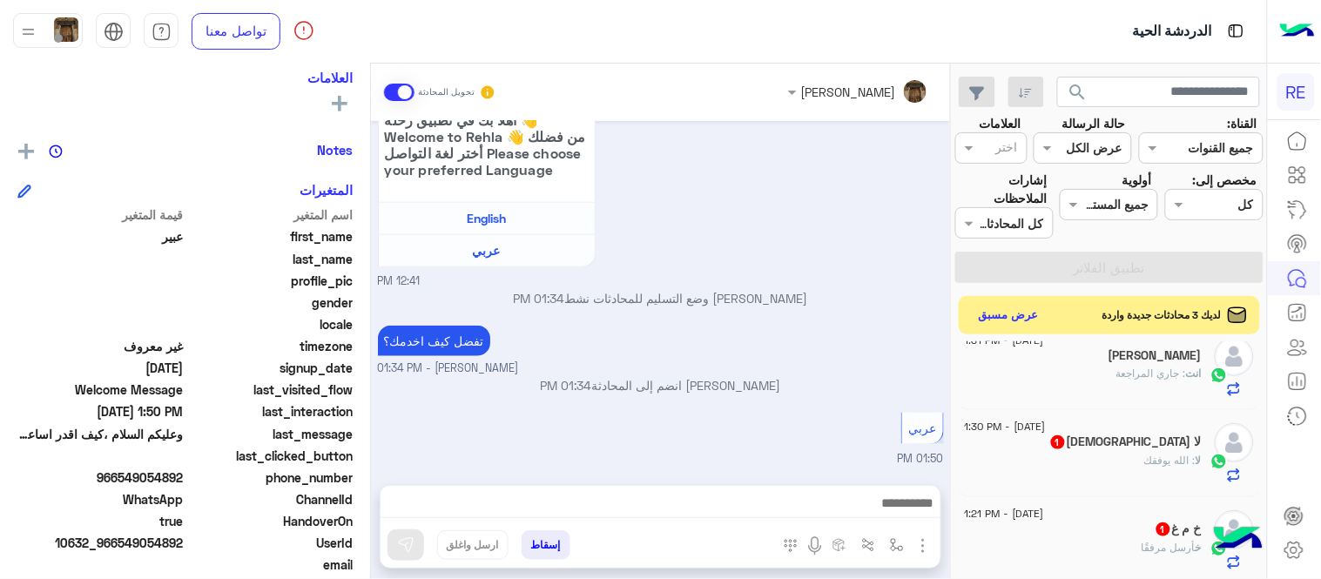
scroll to position [718, 0]
click at [1074, 454] on div "لا : الله يوفقك" at bounding box center [1083, 467] width 237 height 30
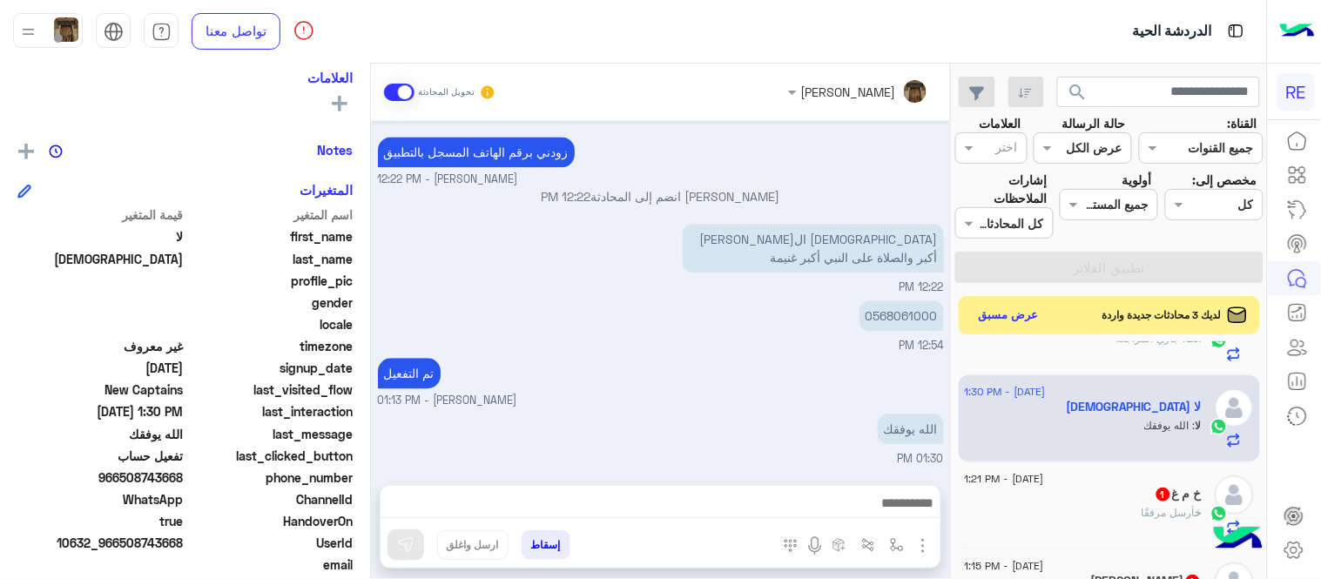
scroll to position [772, 0]
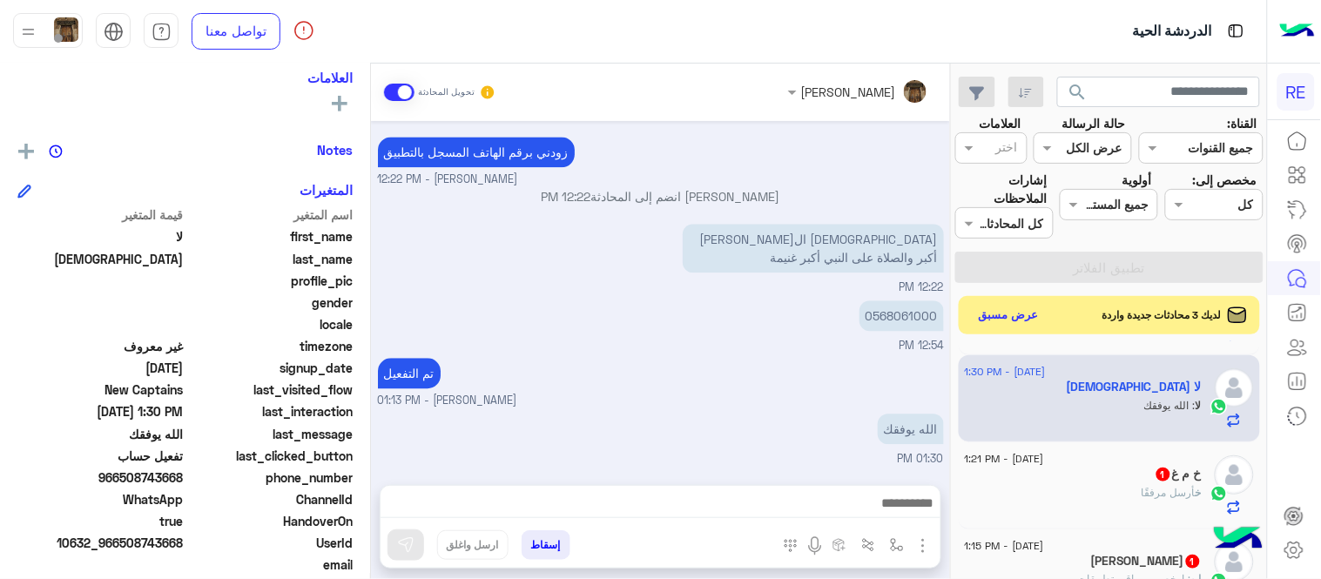
click at [1055, 470] on div "خ م غ 1" at bounding box center [1083, 476] width 237 height 18
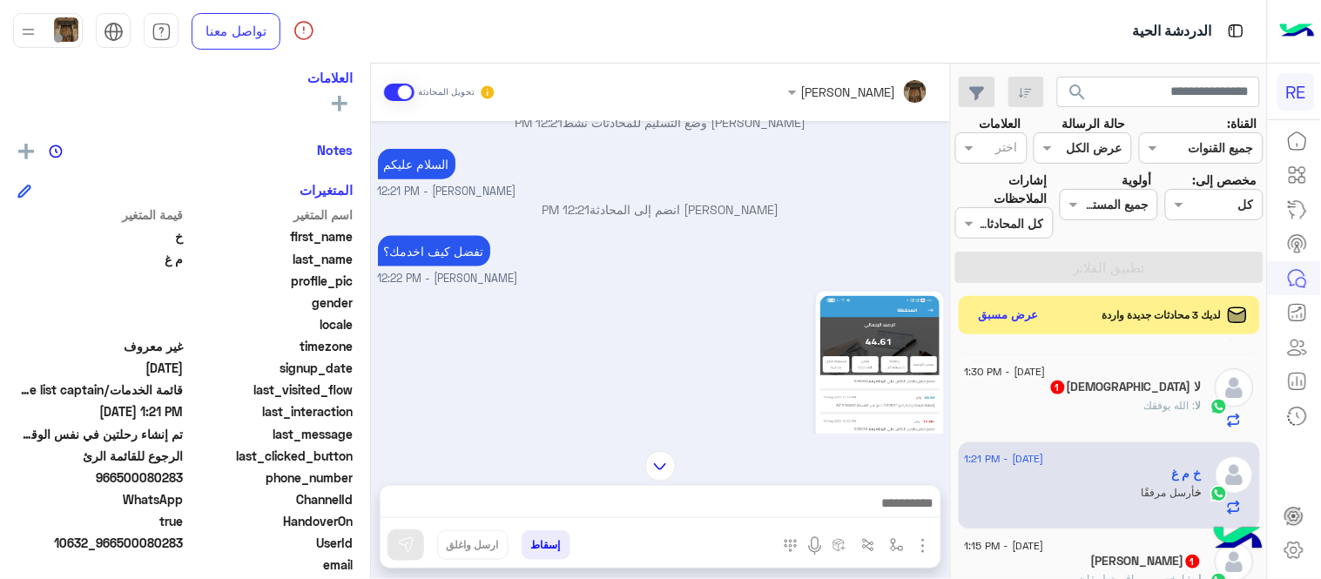
scroll to position [735, 0]
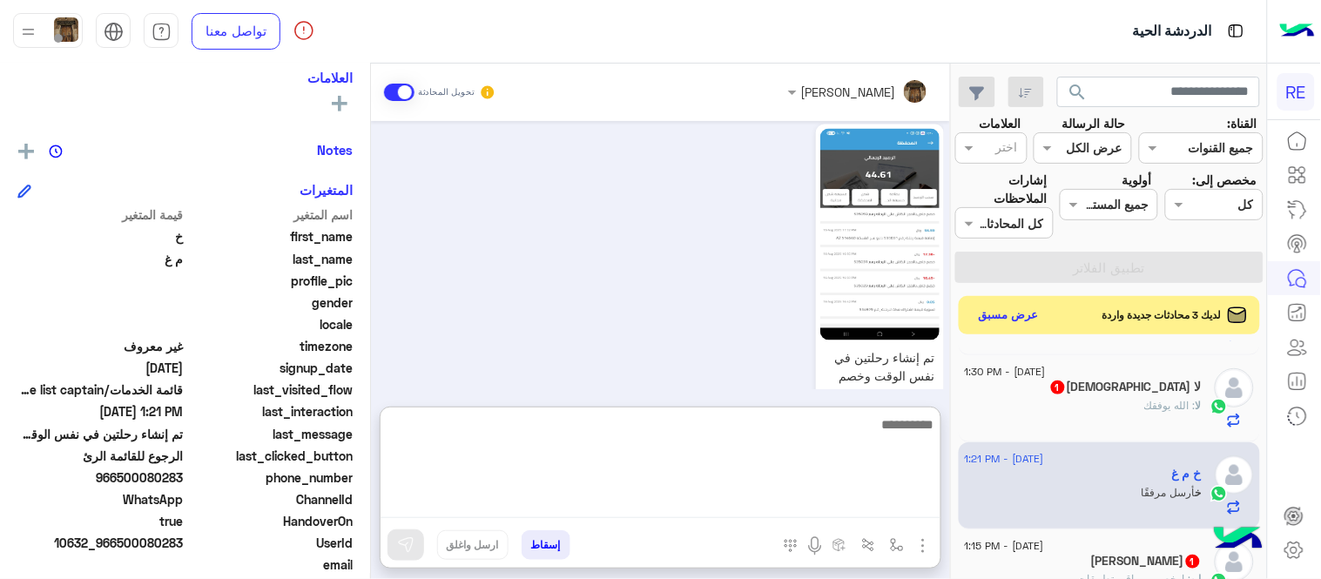
click at [803, 501] on textarea at bounding box center [660, 466] width 560 height 104
type textarea "**********"
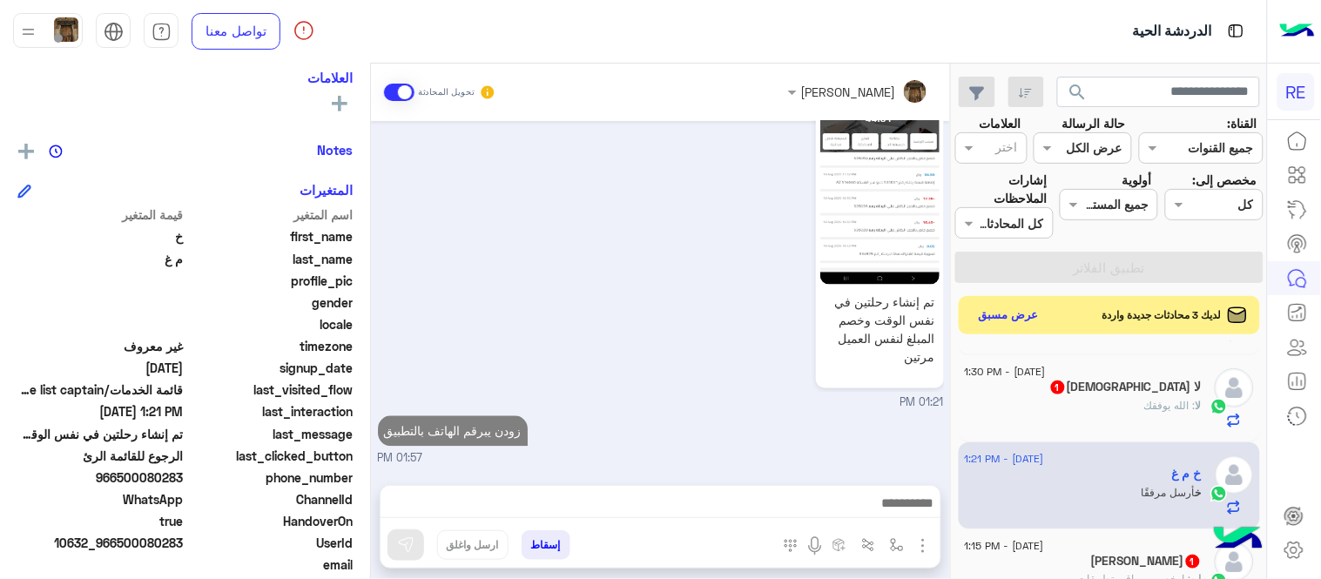
scroll to position [811, 0]
click at [1138, 423] on div "لا : الله يوفقك" at bounding box center [1083, 413] width 237 height 30
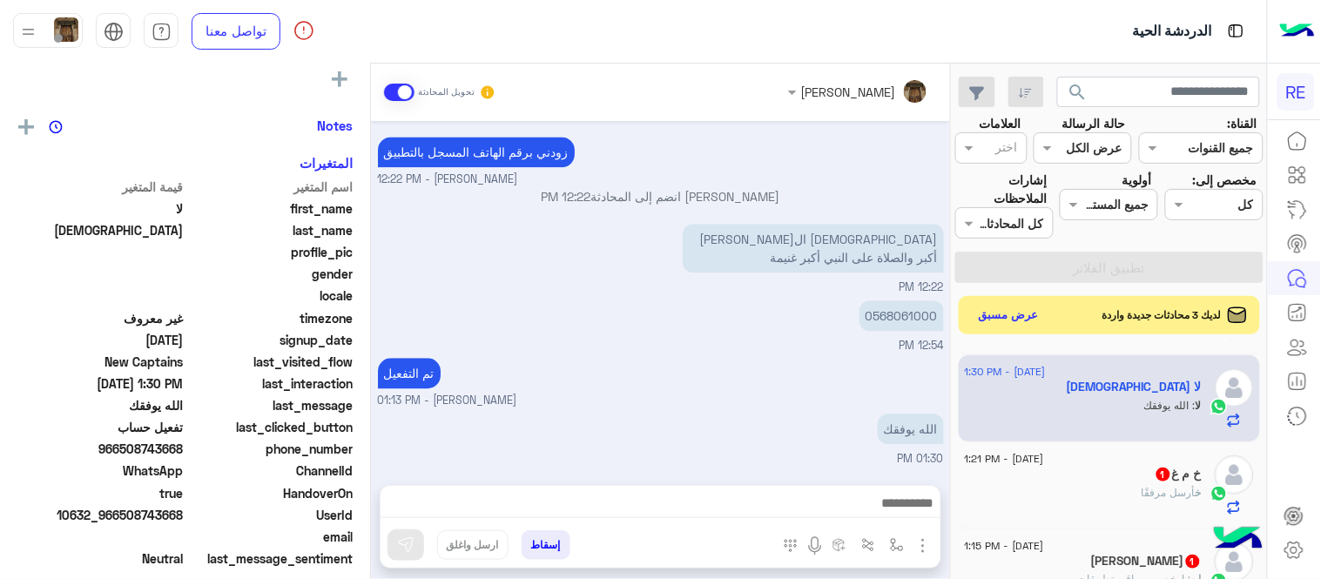
scroll to position [293, 0]
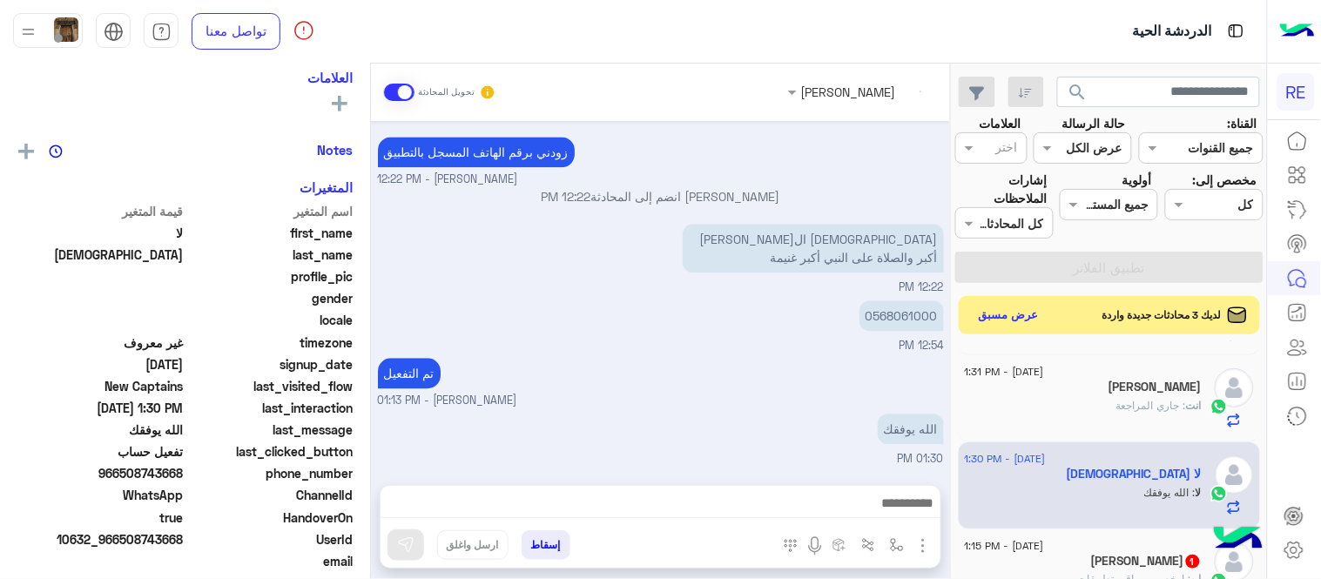
click at [1033, 485] on div "لا : الله يوفقك" at bounding box center [1083, 500] width 237 height 30
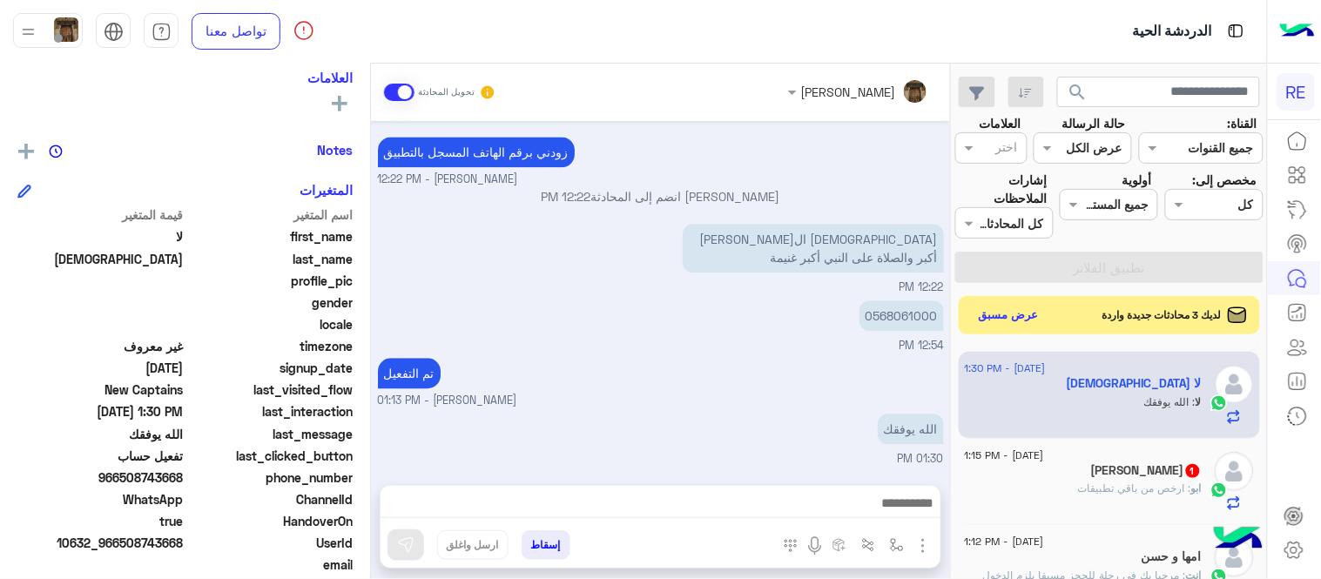
scroll to position [869, 0]
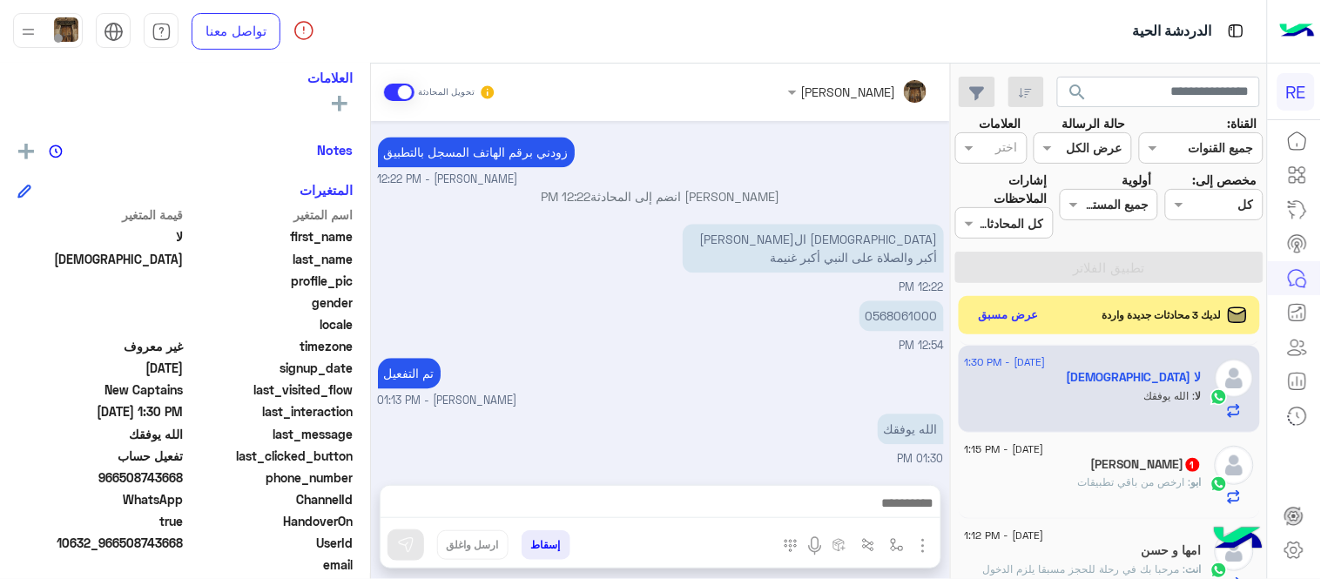
click at [1076, 463] on div "[PERSON_NAME] 1" at bounding box center [1083, 466] width 237 height 18
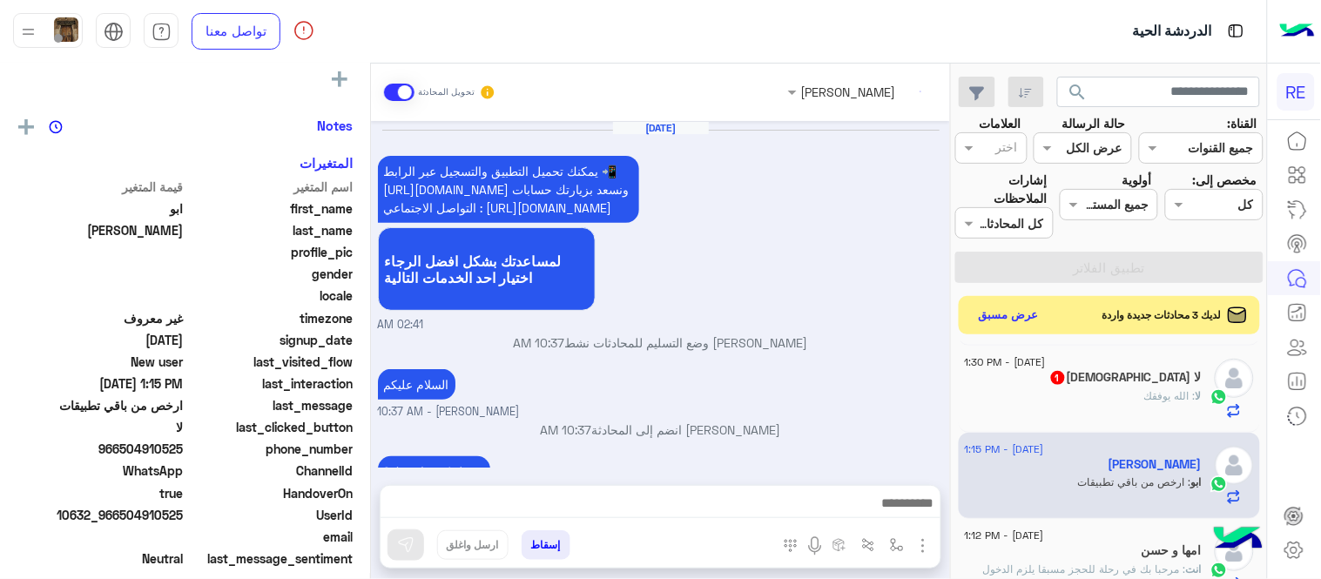
scroll to position [293, 0]
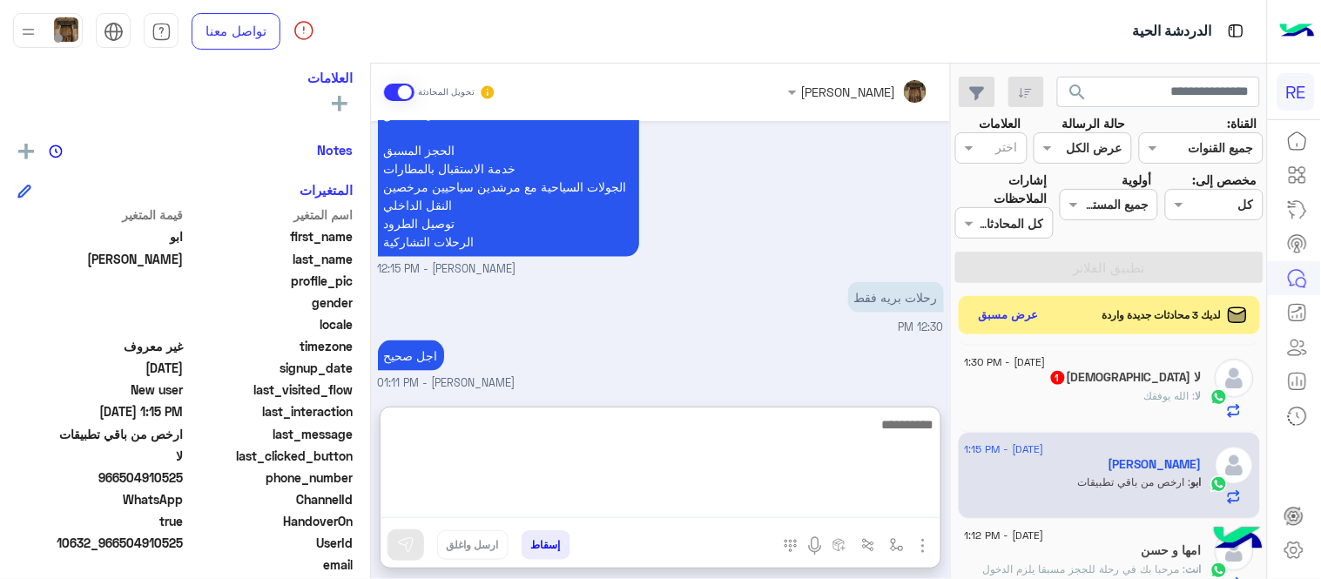
click at [837, 501] on textarea at bounding box center [660, 466] width 560 height 104
type textarea "**********"
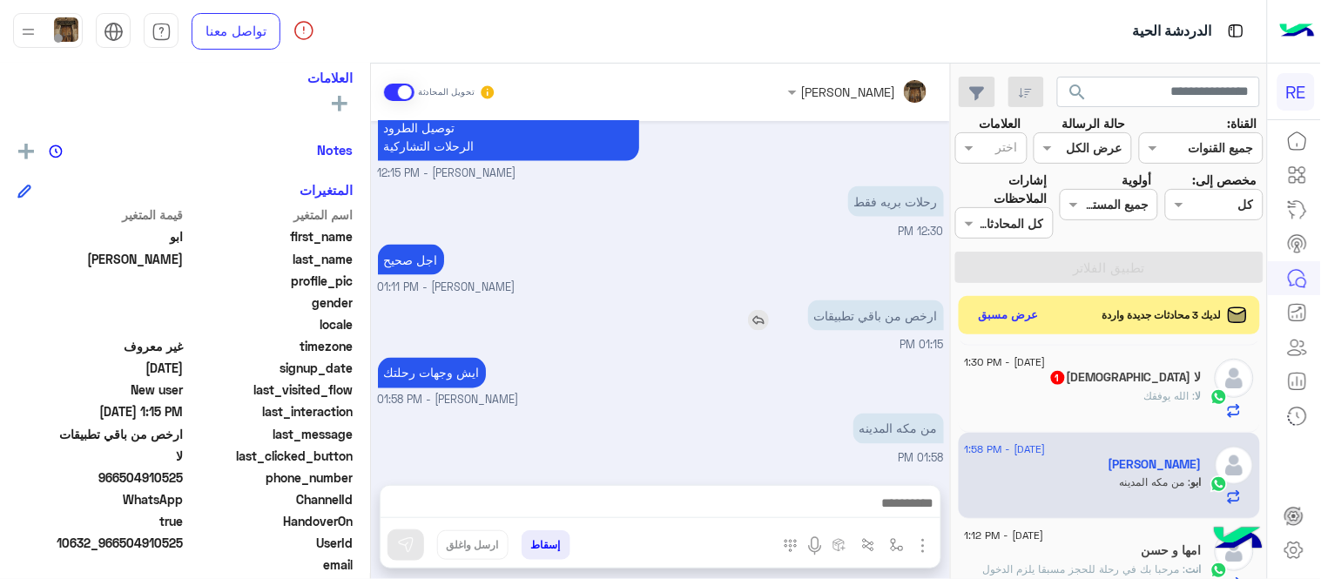
click at [778, 300] on div "ارخص من باقي تطبيقات" at bounding box center [826, 315] width 235 height 30
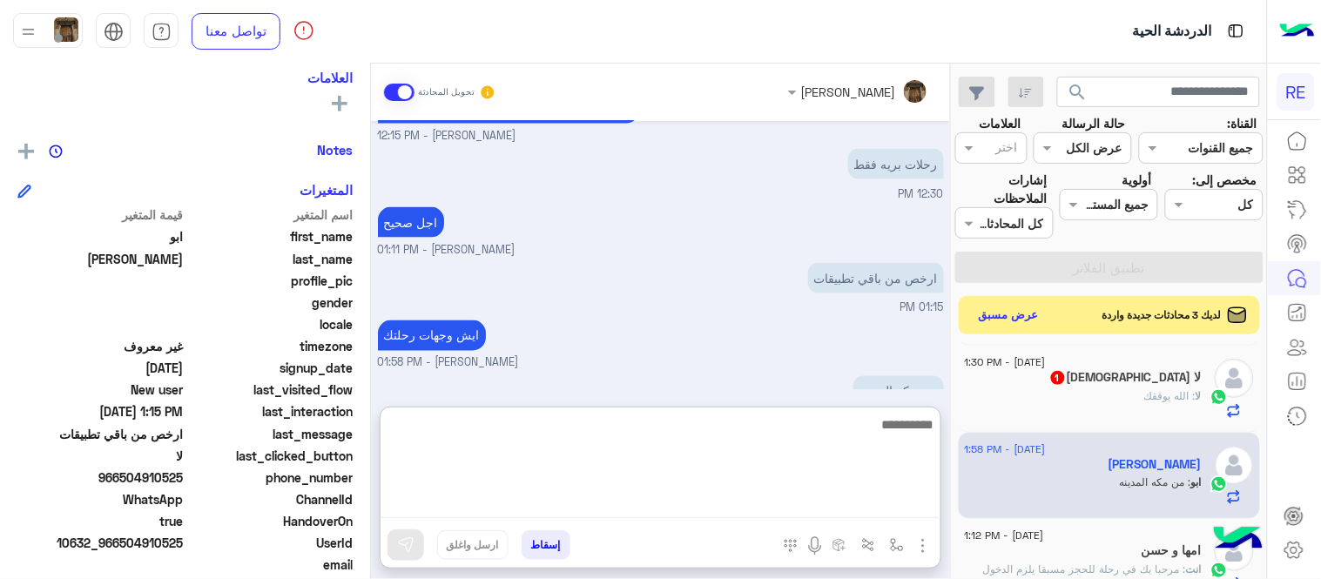
click at [778, 505] on textarea at bounding box center [660, 466] width 560 height 104
click at [934, 436] on textarea "**********" at bounding box center [660, 466] width 560 height 104
click at [668, 428] on textarea "**********" at bounding box center [660, 466] width 560 height 104
type textarea "**********"
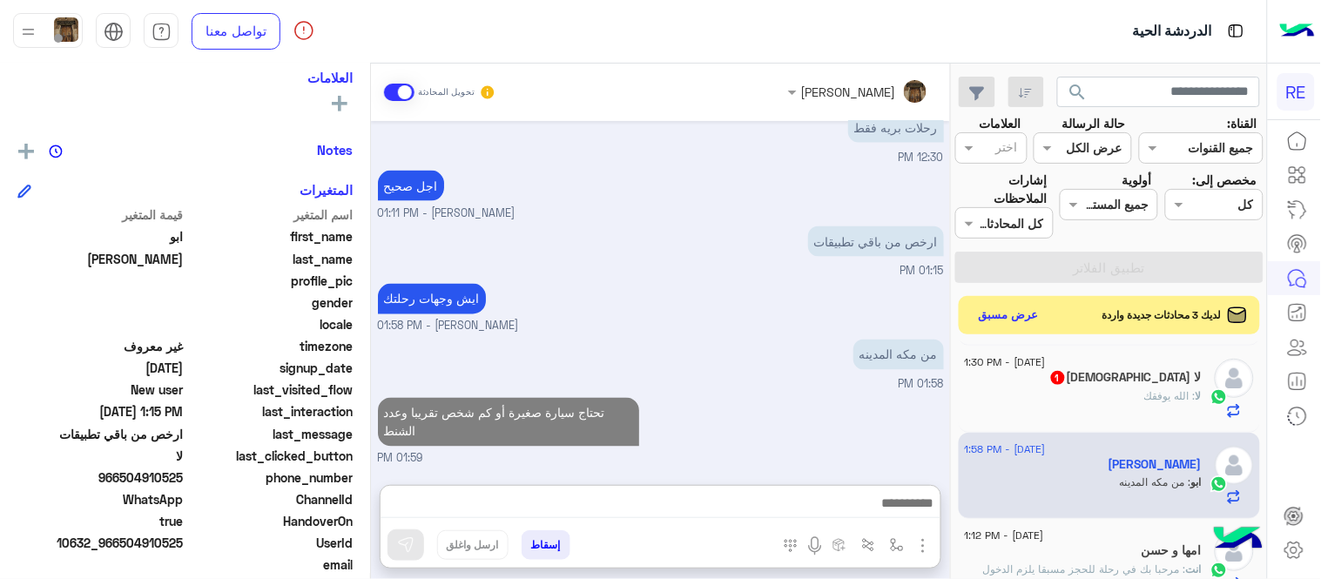
scroll to position [743, 0]
click at [1112, 393] on div "لا : الله يوفقك" at bounding box center [1083, 403] width 237 height 30
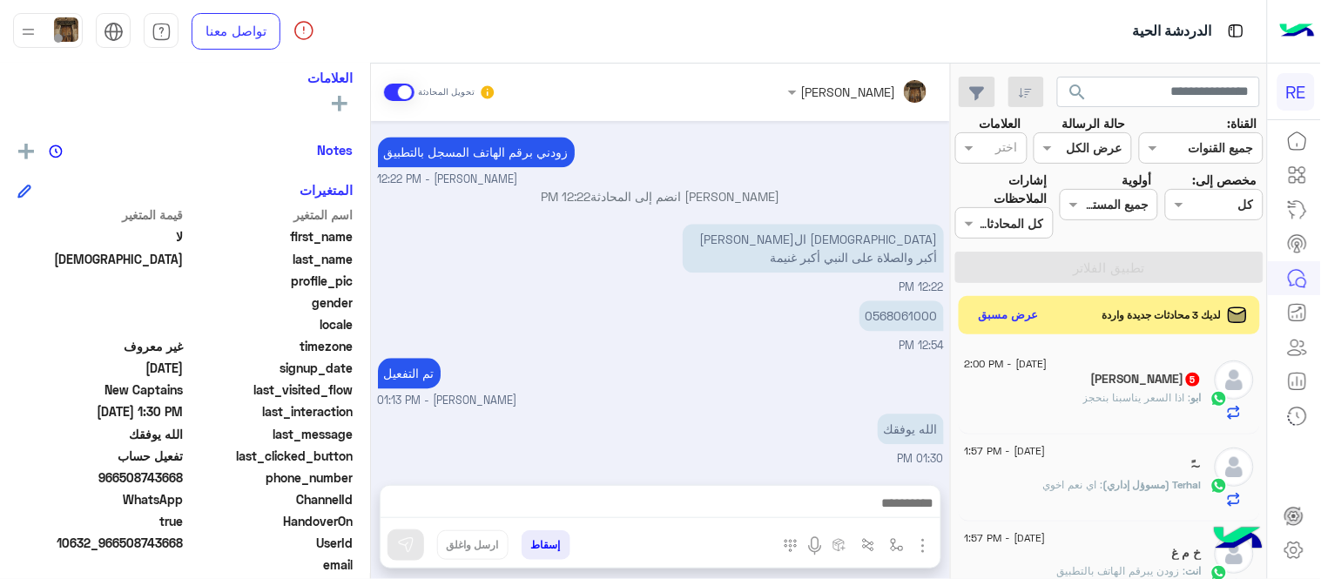
click at [1092, 380] on div "[PERSON_NAME] 5" at bounding box center [1083, 381] width 237 height 18
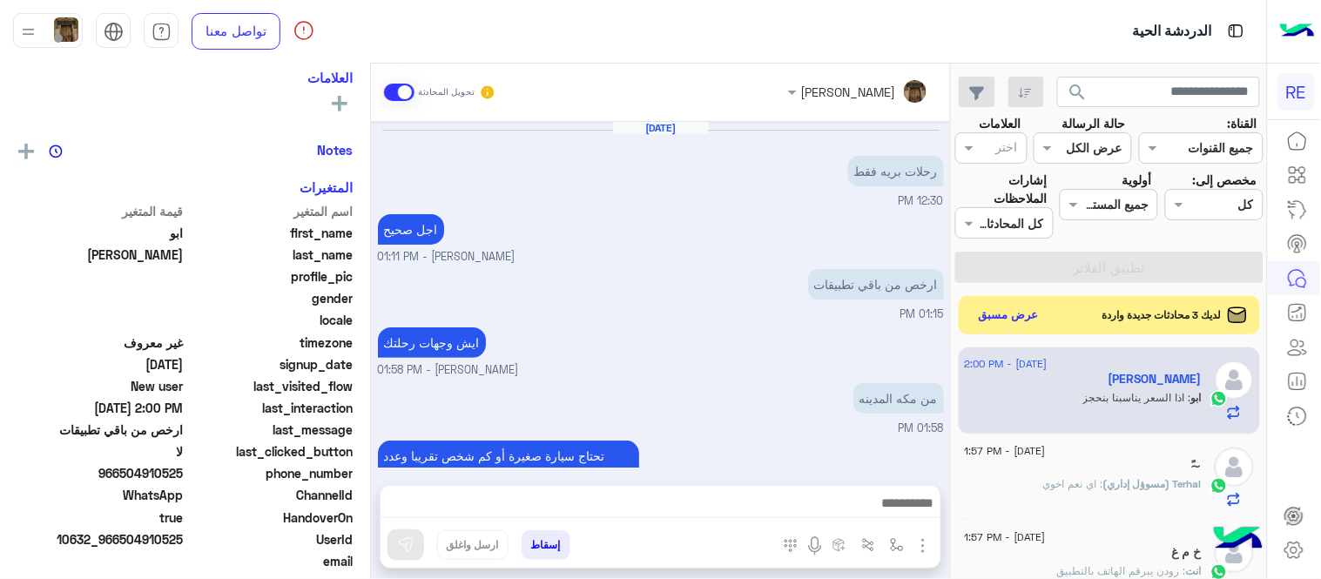
scroll to position [273, 0]
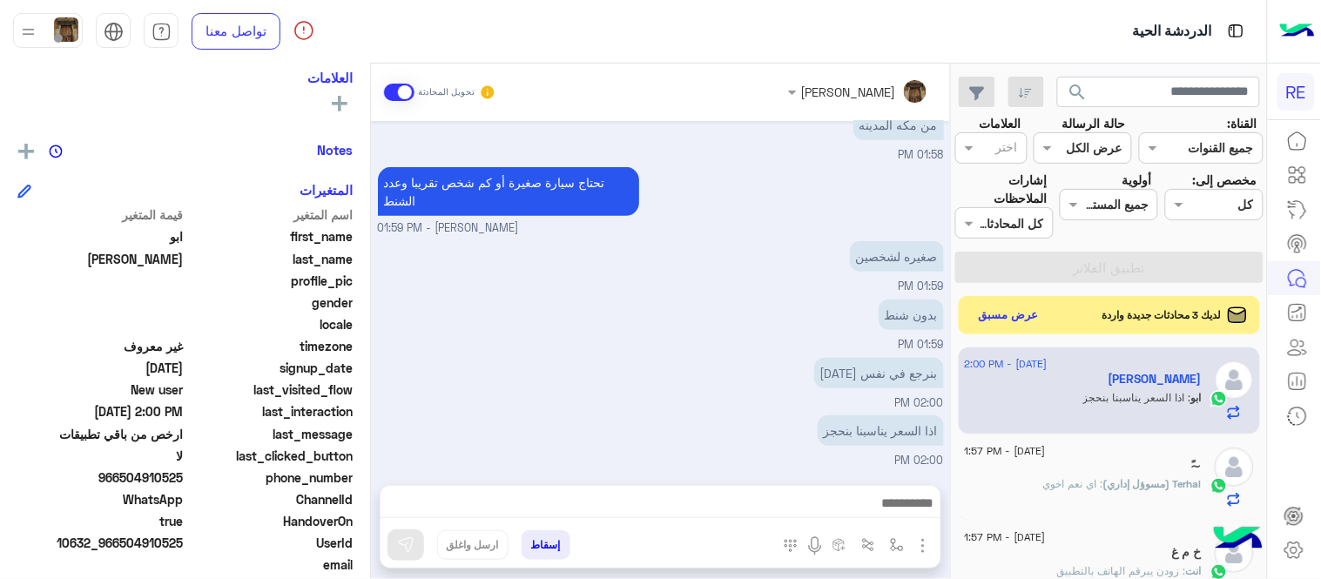
click at [666, 340] on div "بدون شنط 01:59 PM" at bounding box center [661, 324] width 566 height 58
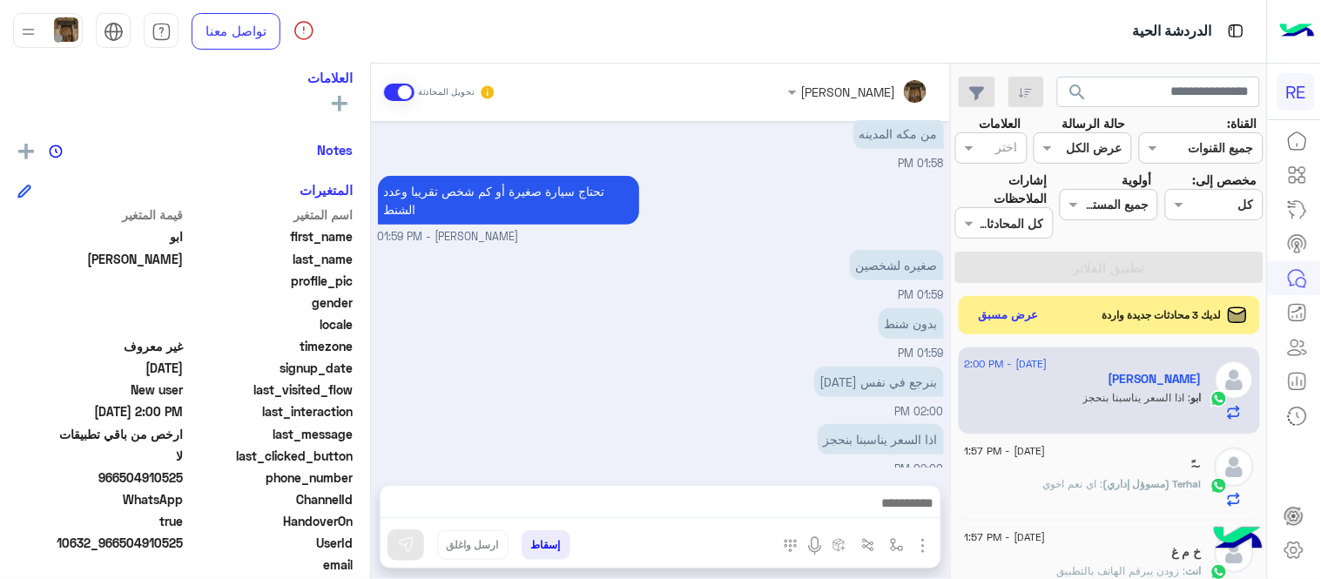
scroll to position [261, 0]
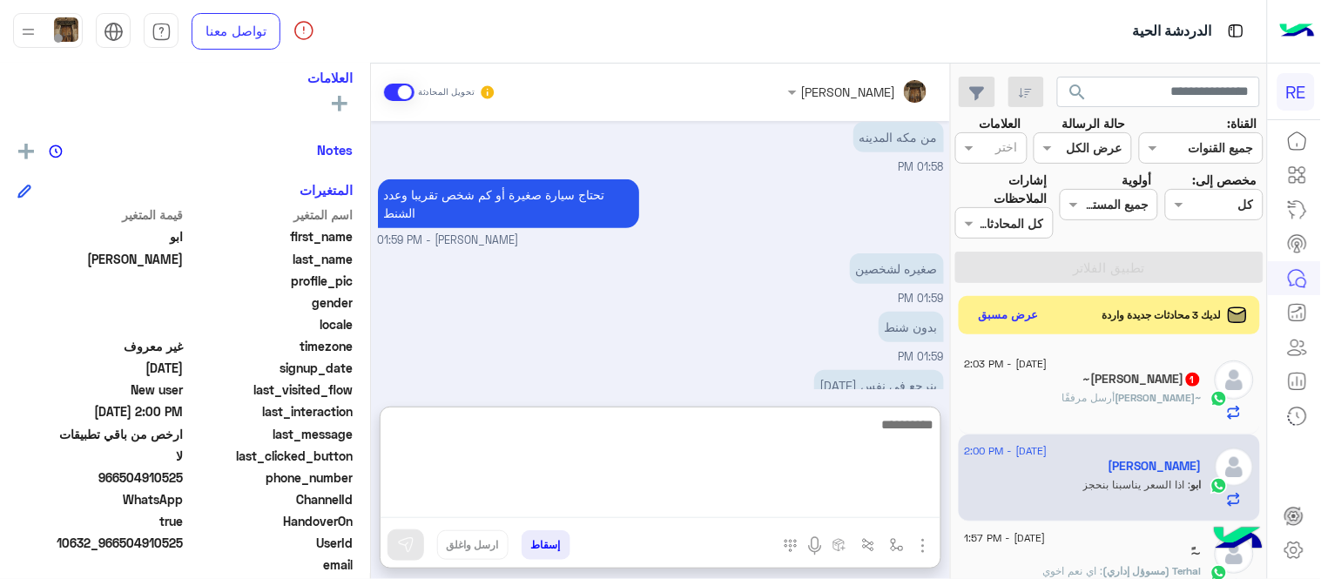
click at [755, 499] on textarea at bounding box center [660, 466] width 560 height 104
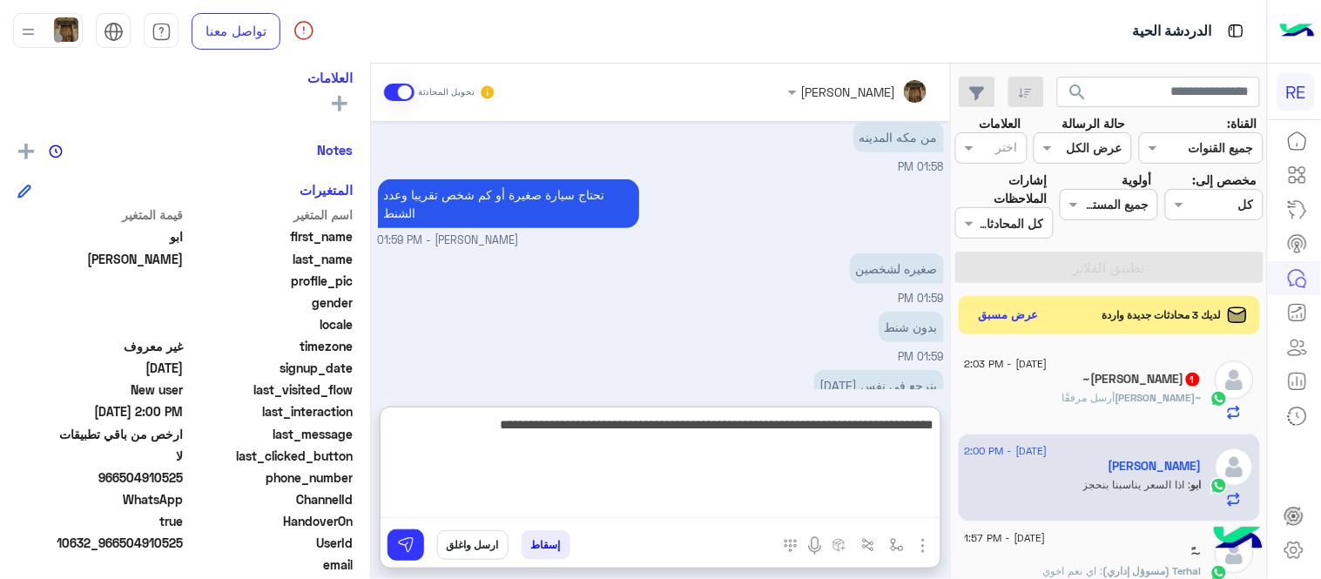
drag, startPoint x: 824, startPoint y: 432, endPoint x: 664, endPoint y: 432, distance: 160.2
click at [664, 432] on textarea "**********" at bounding box center [660, 466] width 560 height 104
drag, startPoint x: 768, startPoint y: 431, endPoint x: 488, endPoint y: 448, distance: 280.9
click at [488, 448] on textarea "**********" at bounding box center [660, 466] width 560 height 104
type textarea "**********"
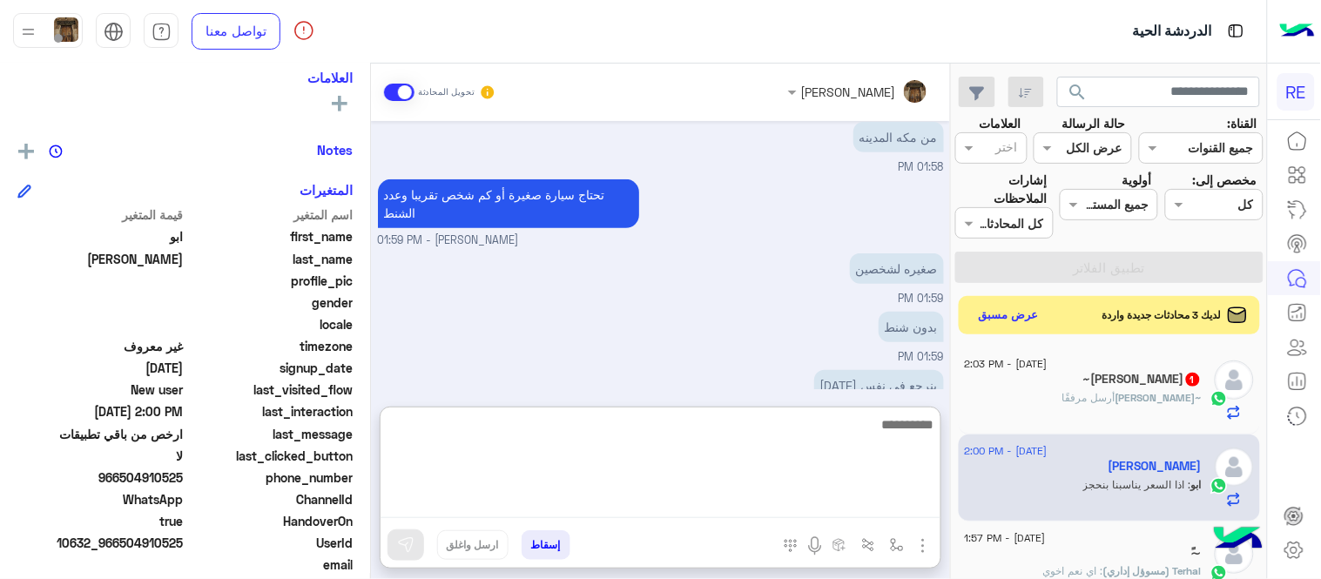
scroll to position [407, 0]
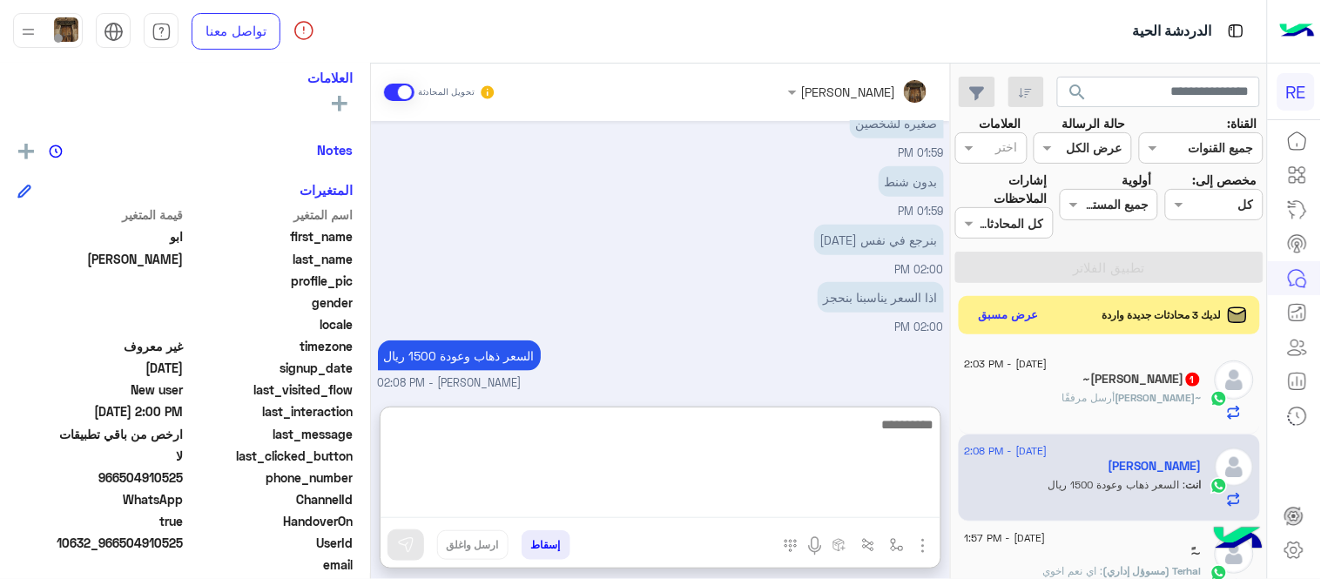
click at [621, 421] on textarea at bounding box center [660, 466] width 560 height 104
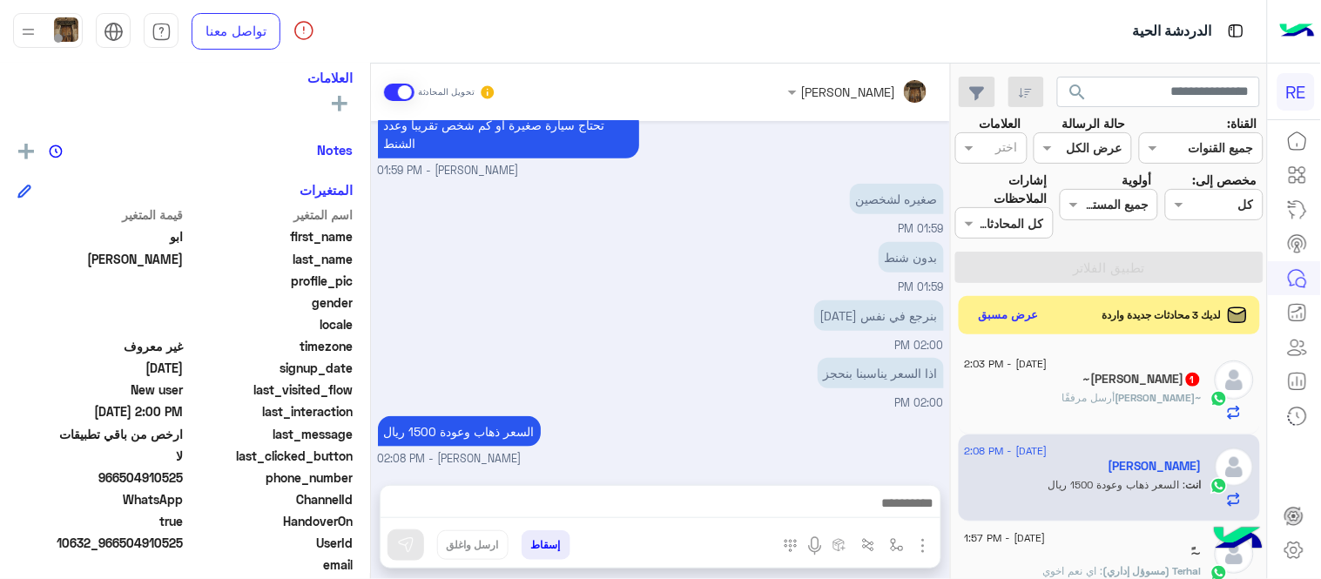
scroll to position [328, 0]
click at [686, 369] on div "[DATE] رحلات بريه فقط 12:30 PM اجل صحيح [PERSON_NAME] - 01:11 PM ارخص من باقي ت…" at bounding box center [660, 294] width 579 height 346
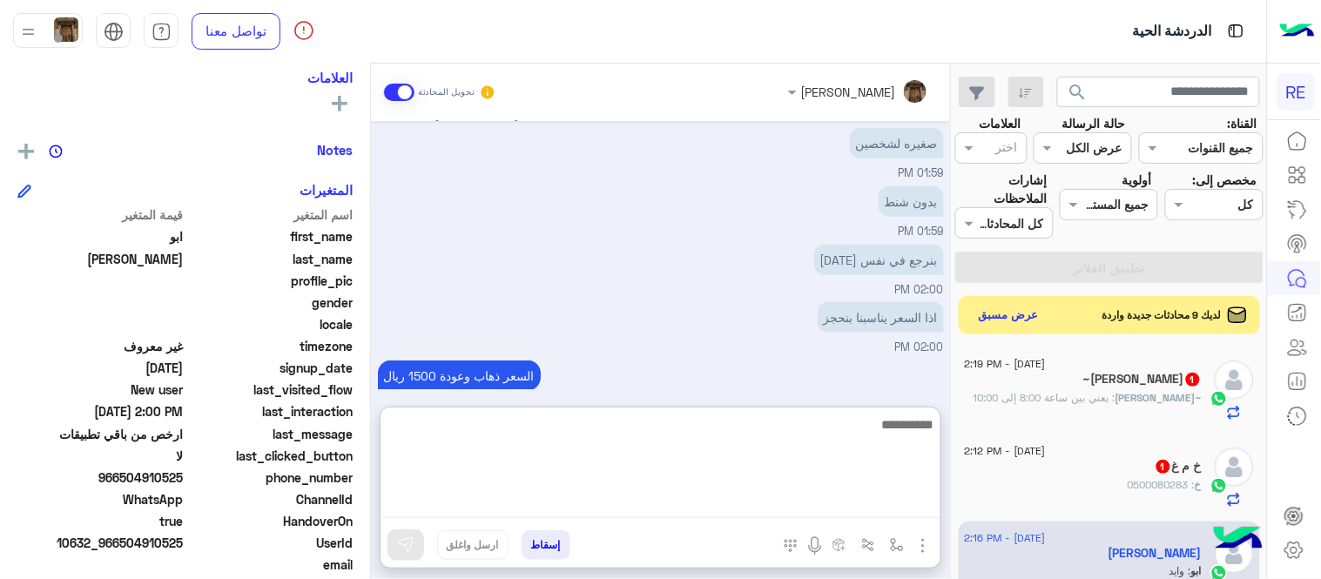
scroll to position [407, 0]
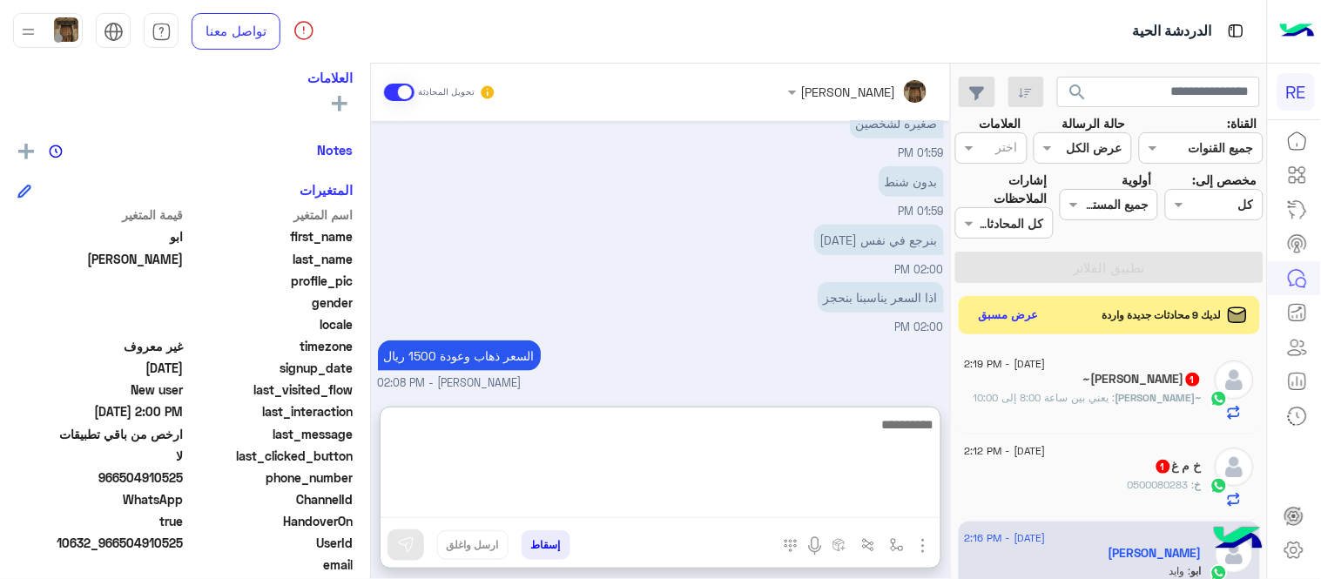
click at [807, 514] on textarea at bounding box center [660, 466] width 560 height 104
type textarea "**********"
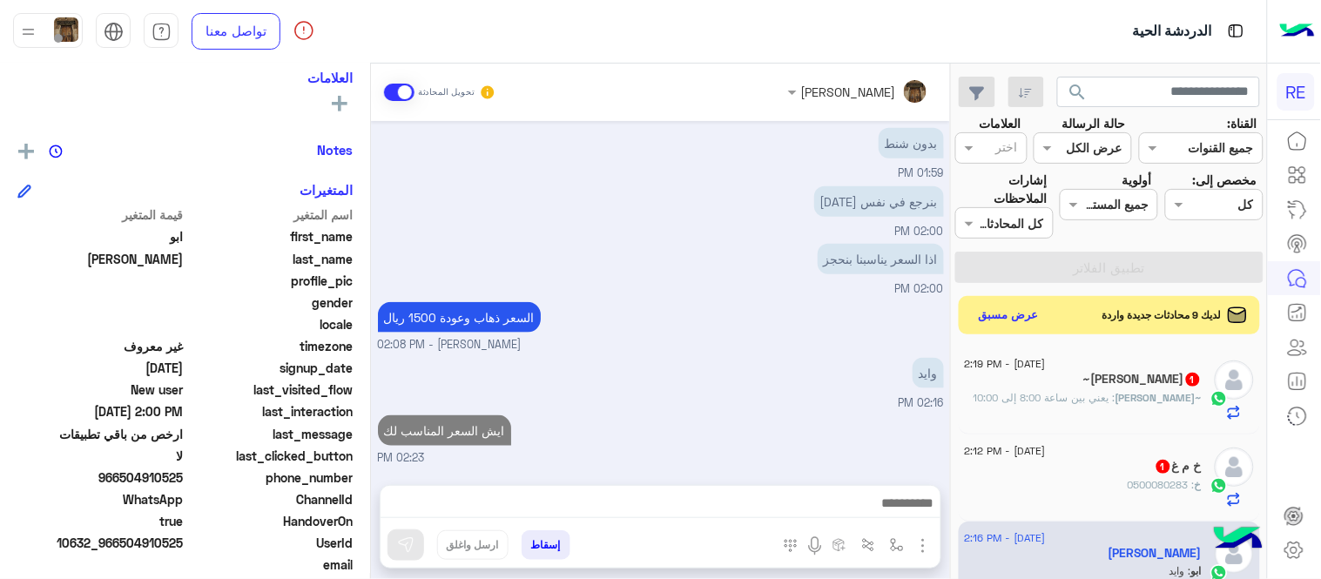
scroll to position [441, 0]
click at [864, 350] on div "[DATE] رحلات بريه فقط 12:30 PM اجل صحيح [PERSON_NAME] - 01:11 PM ارخص من باقي ت…" at bounding box center [660, 294] width 579 height 346
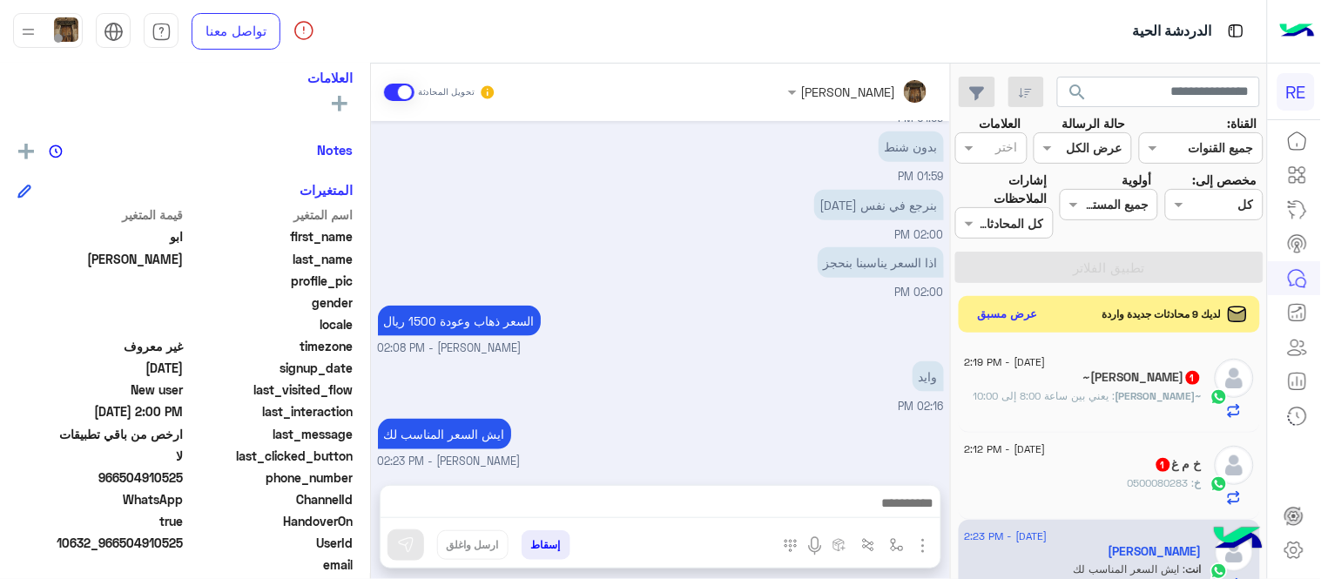
click at [1008, 323] on button "عرض مسبق" at bounding box center [1008, 315] width 73 height 24
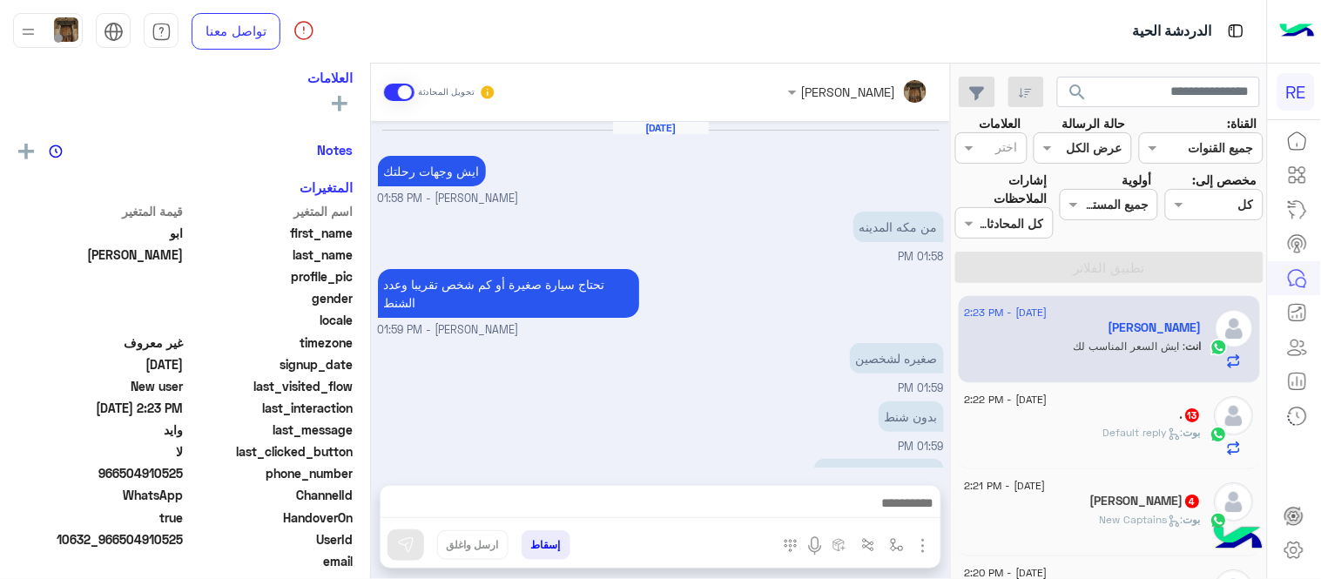
scroll to position [271, 0]
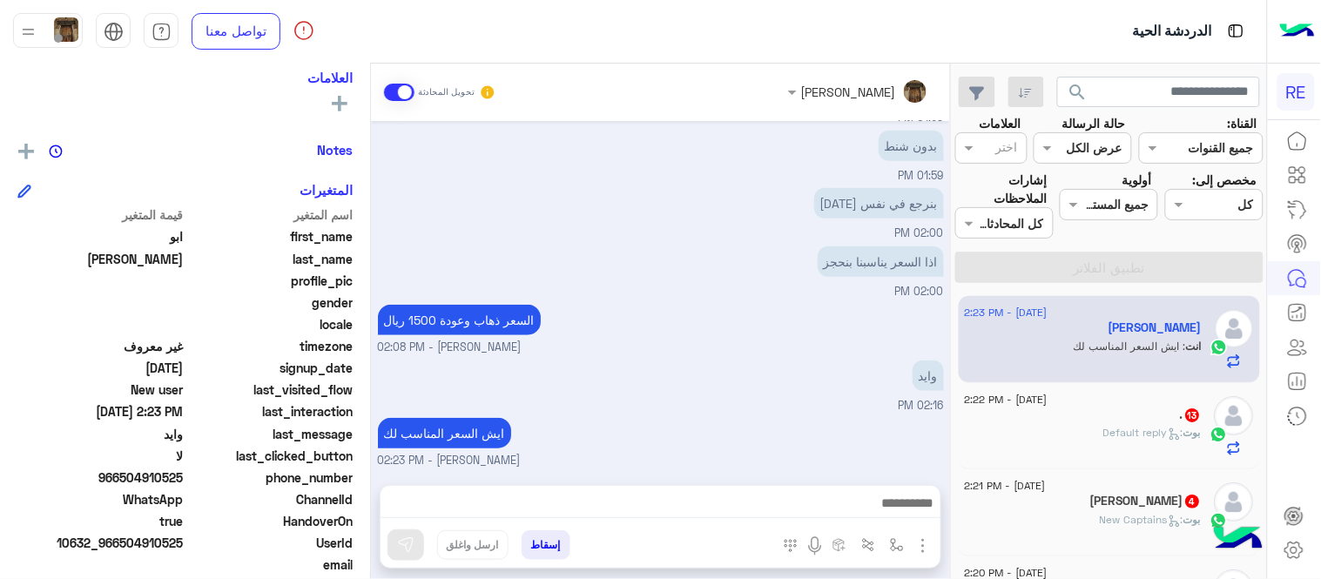
click at [1036, 418] on div ". 13" at bounding box center [1083, 416] width 237 height 18
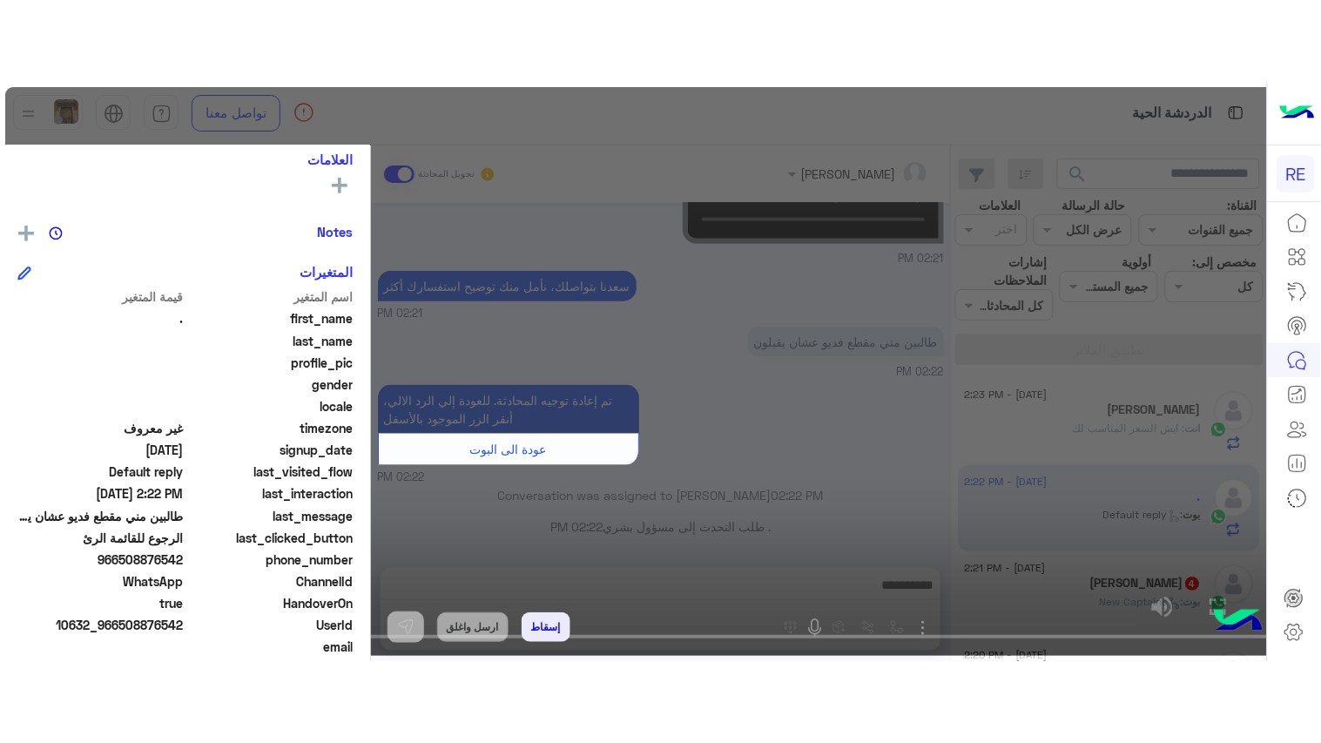
scroll to position [193, 0]
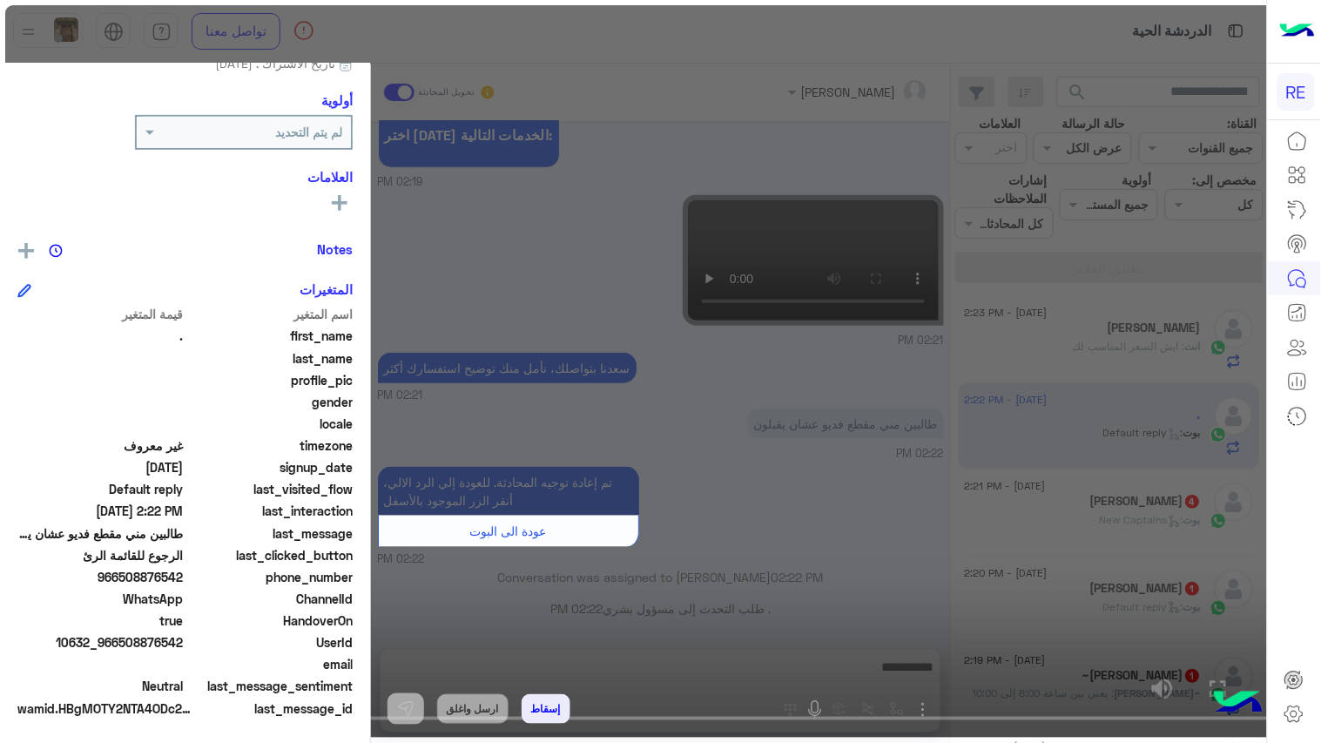
click at [416, 486] on video at bounding box center [660, 371] width 1321 height 743
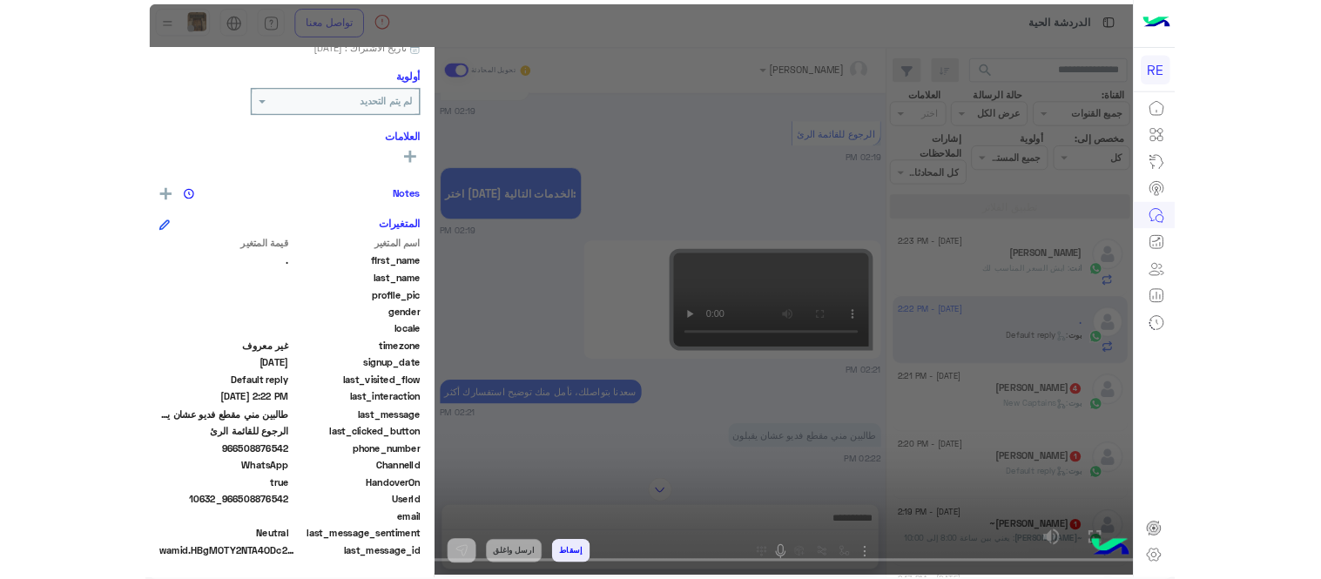
scroll to position [0, 0]
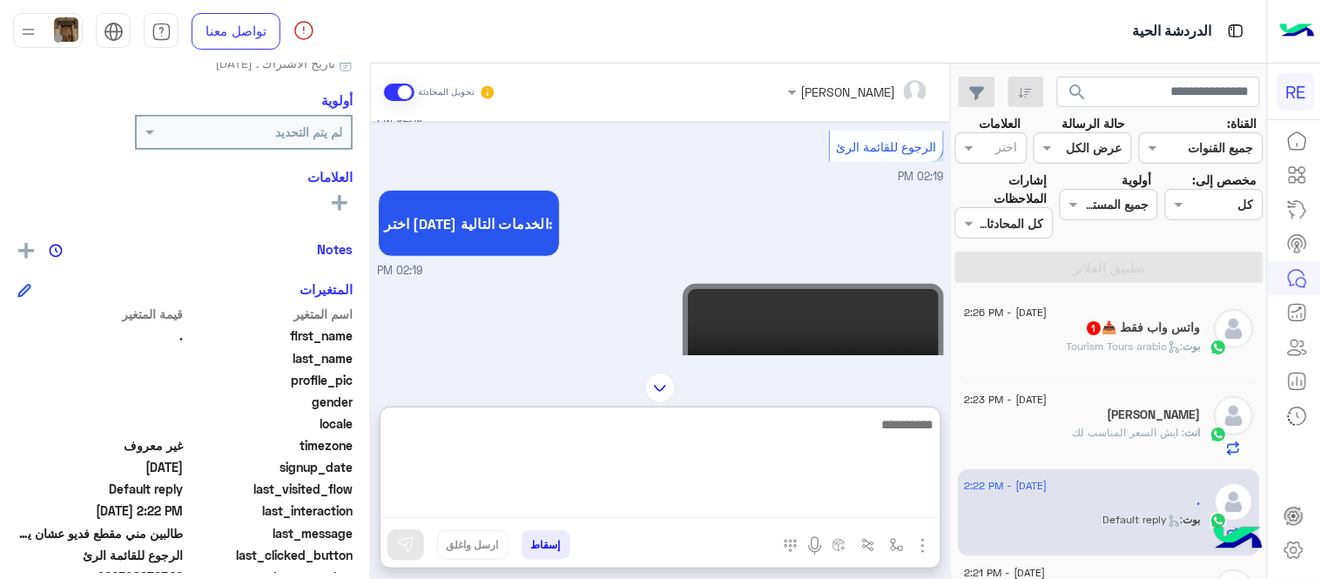
click at [519, 505] on textarea at bounding box center [660, 466] width 560 height 104
type textarea "**********"
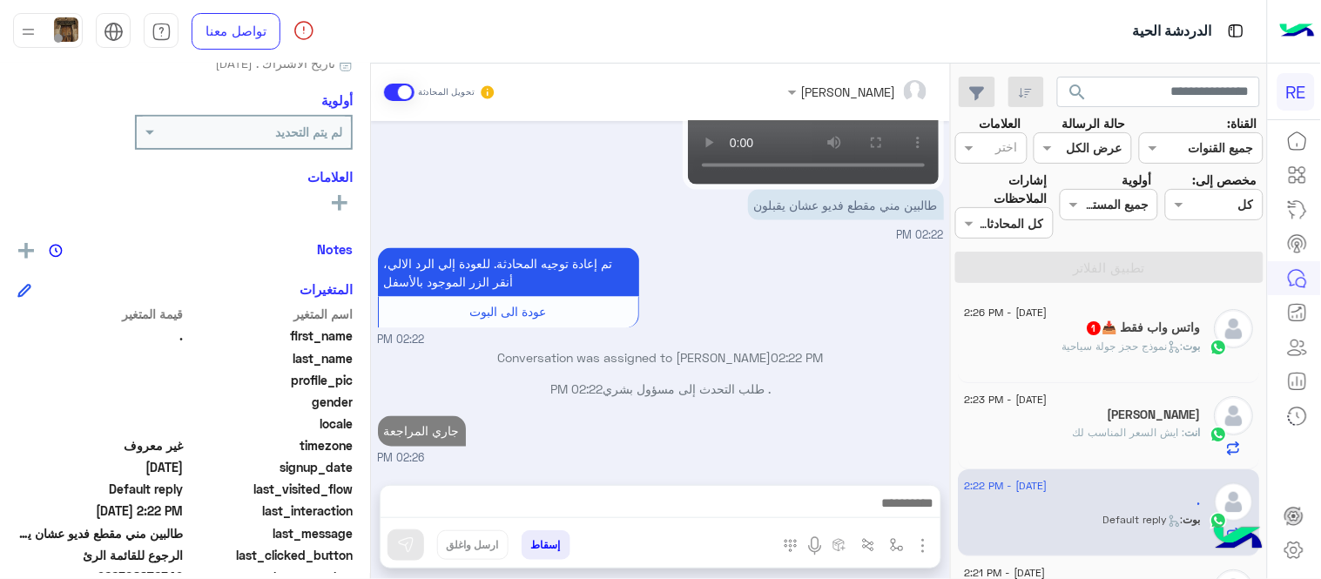
scroll to position [680, 0]
click at [770, 322] on div "[DATE] التحويل للموظف 02:19 PM اي خدمة اخرى ؟ الرجوع للقائمة الرئ لا 02:19 PM ا…" at bounding box center [660, 294] width 579 height 346
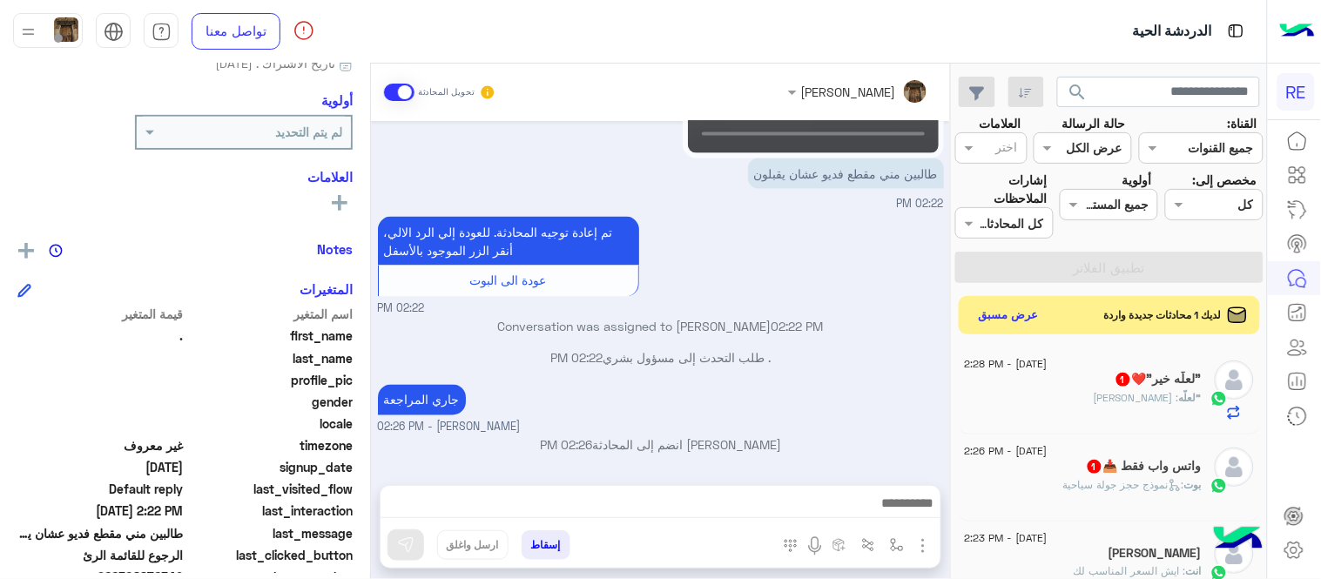
scroll to position [769, 0]
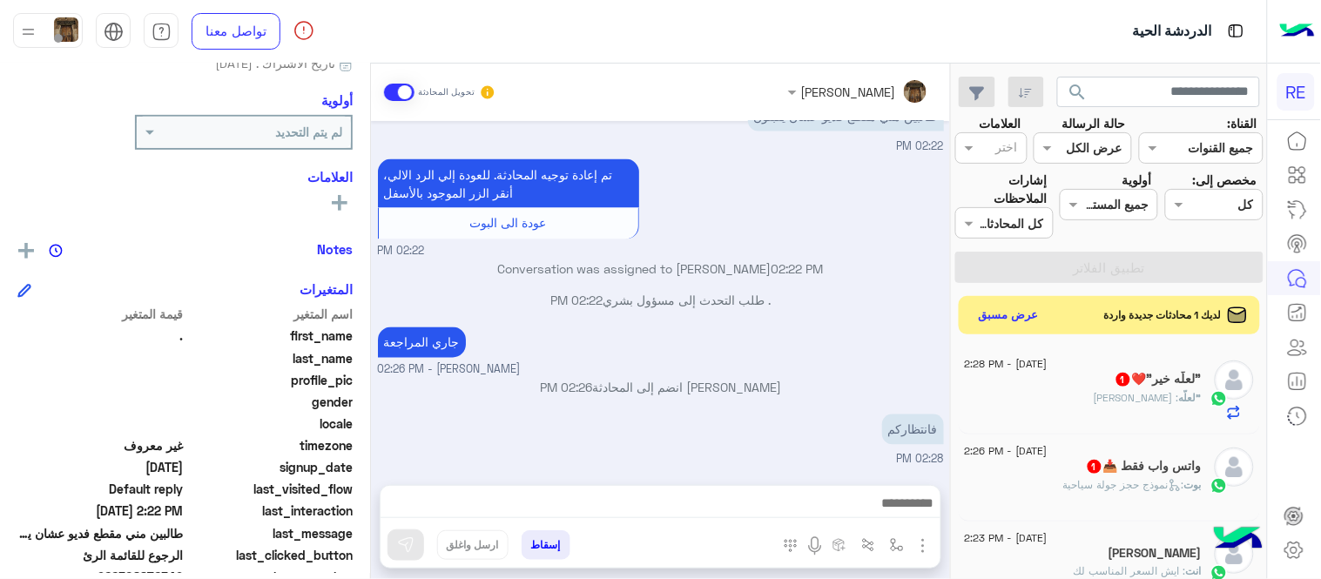
click at [1033, 394] on div ""لعلّه : [PERSON_NAME]" at bounding box center [1083, 405] width 237 height 30
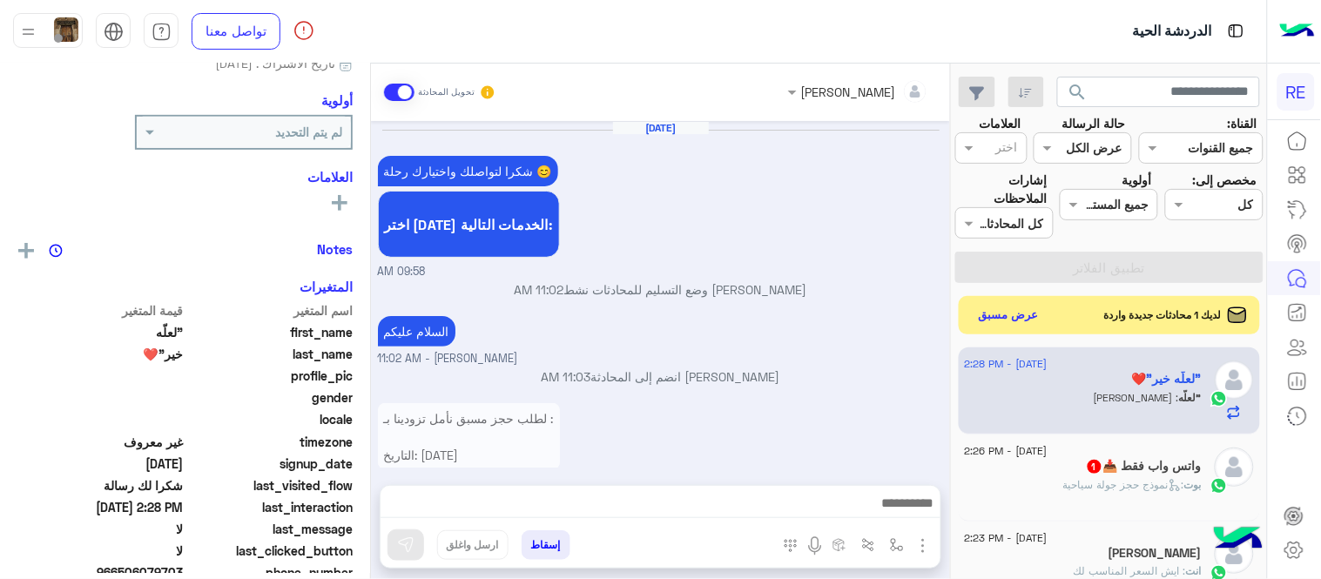
scroll to position [311, 0]
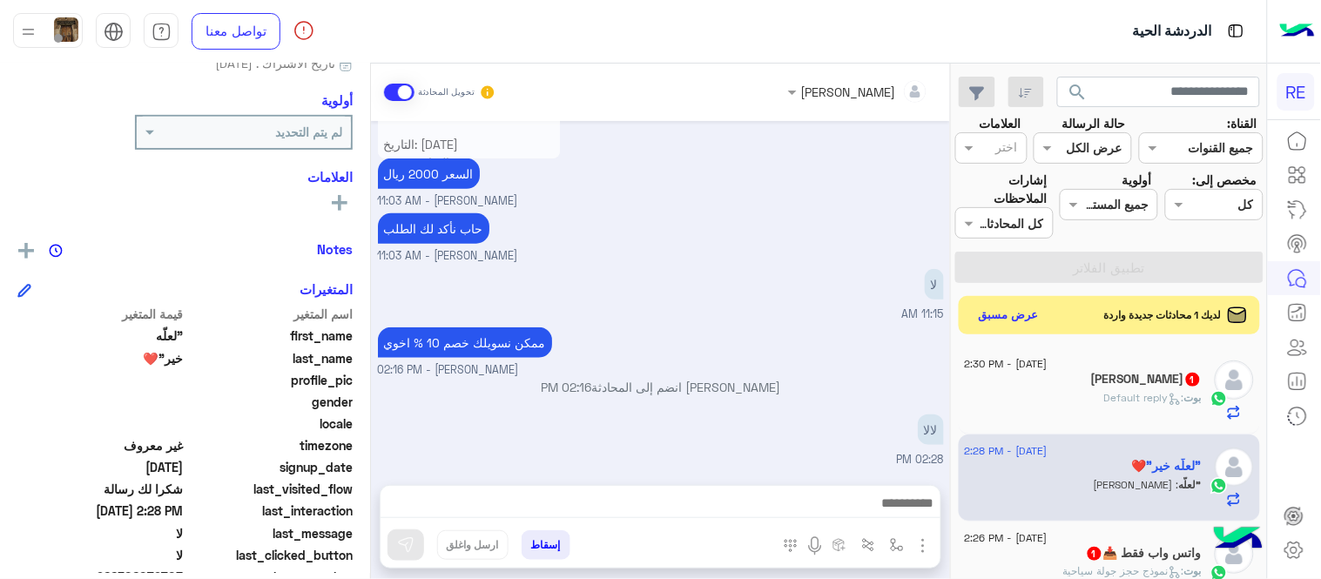
click at [789, 393] on p "[PERSON_NAME] انضم إلى المحادثة 02:16 PM" at bounding box center [661, 387] width 566 height 18
click at [1021, 315] on button "عرض مسبق" at bounding box center [1008, 315] width 73 height 24
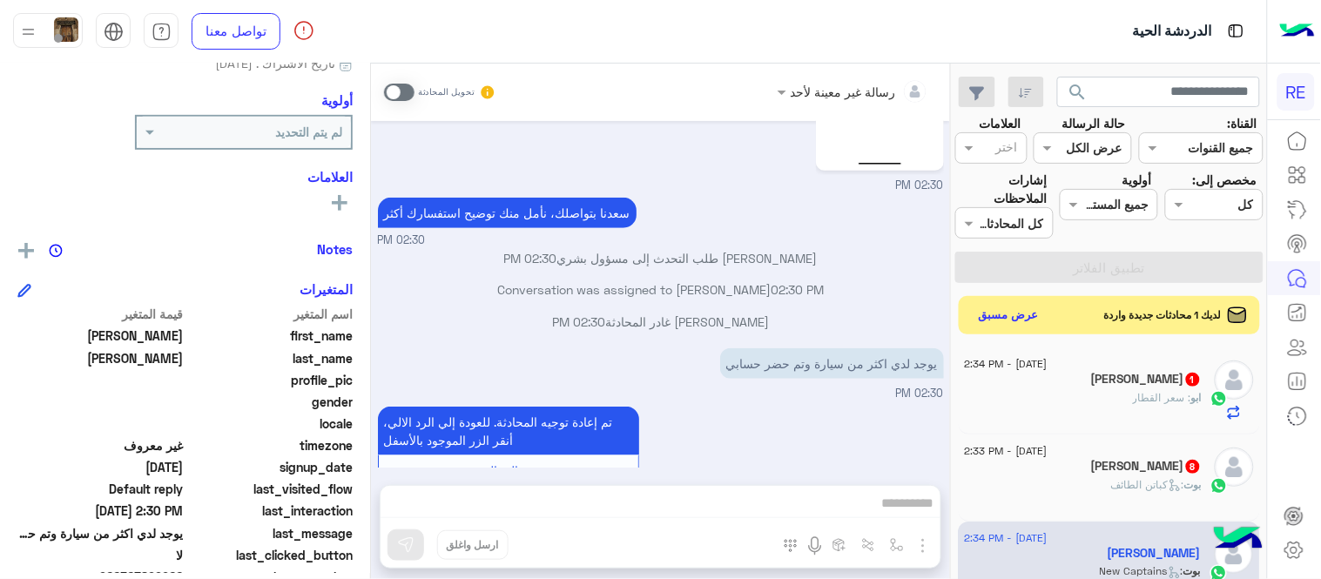
scroll to position [2161, 0]
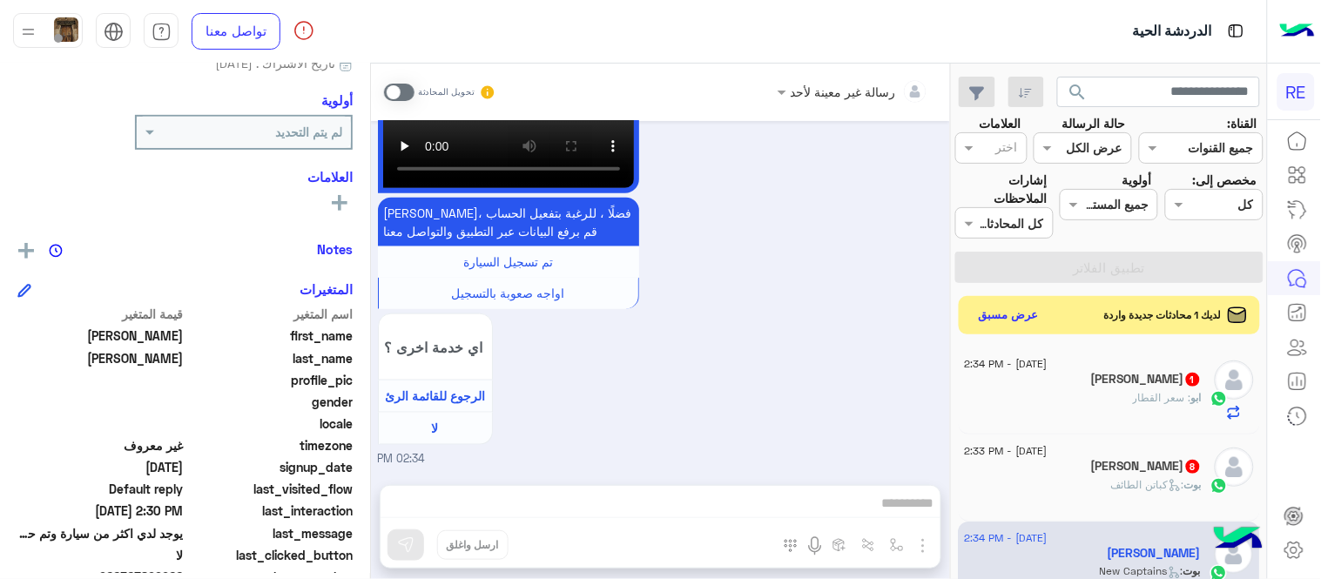
click at [785, 481] on div "رسالة غير معينة لأحد تحويل المحادثة [DATE] تم إعادة توجيه المحادثة. للعودة إلي …" at bounding box center [660, 325] width 579 height 522
click at [1071, 390] on div "ابو : سعر القطار" at bounding box center [1083, 405] width 237 height 30
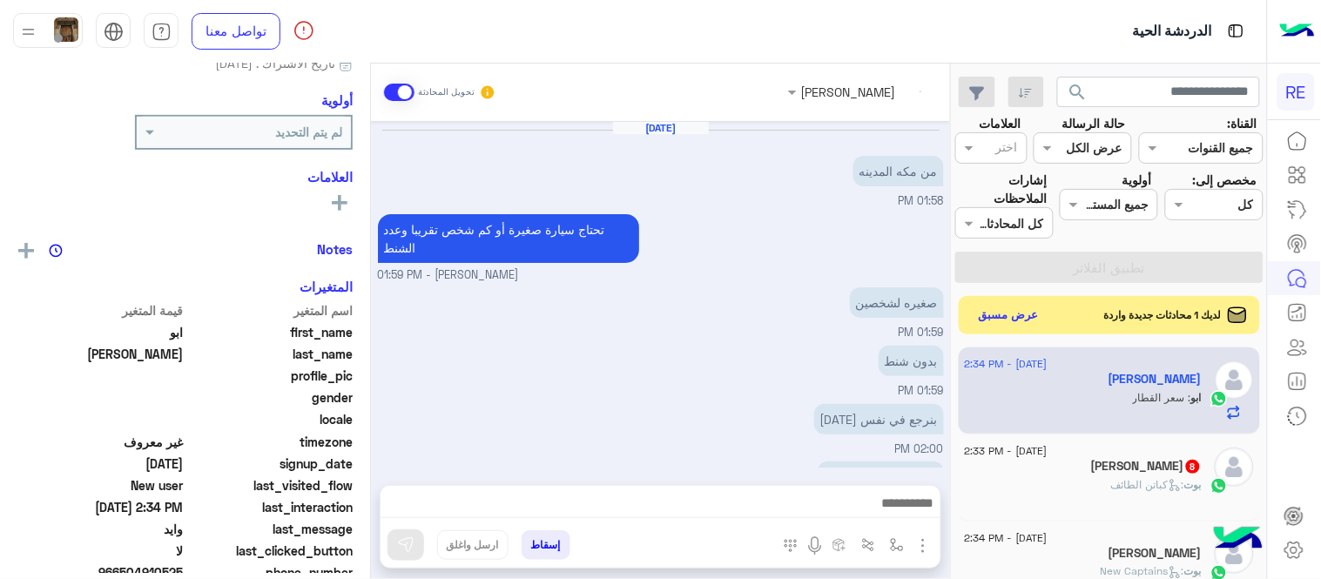
scroll to position [273, 0]
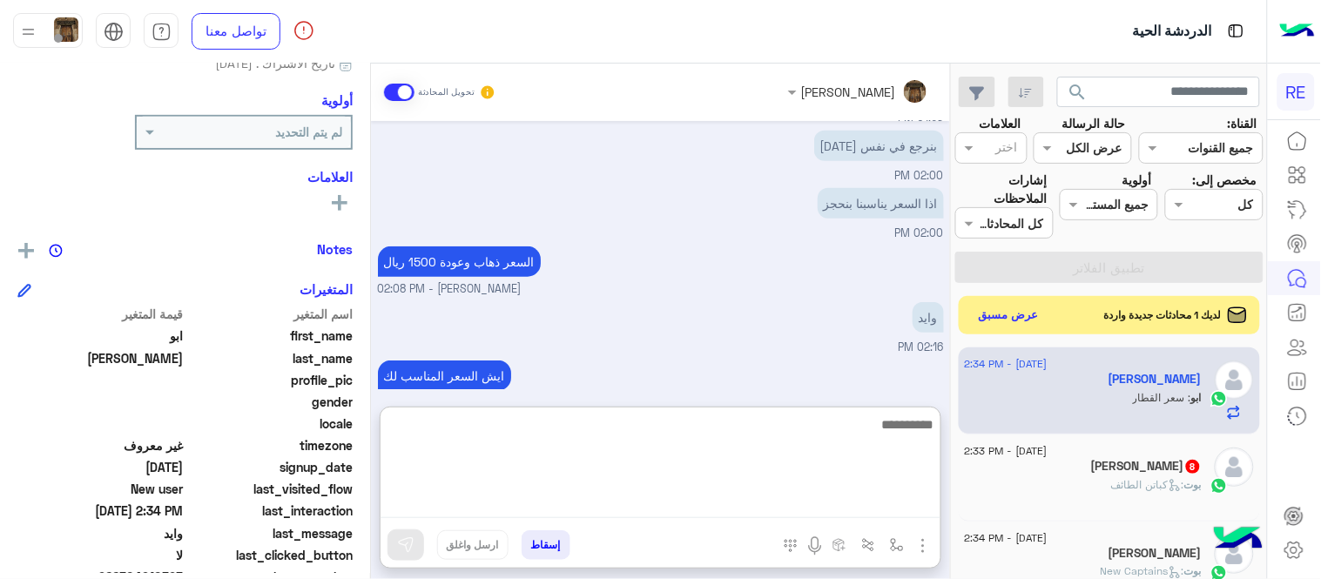
click at [770, 508] on textarea at bounding box center [660, 466] width 560 height 104
type textarea "**********"
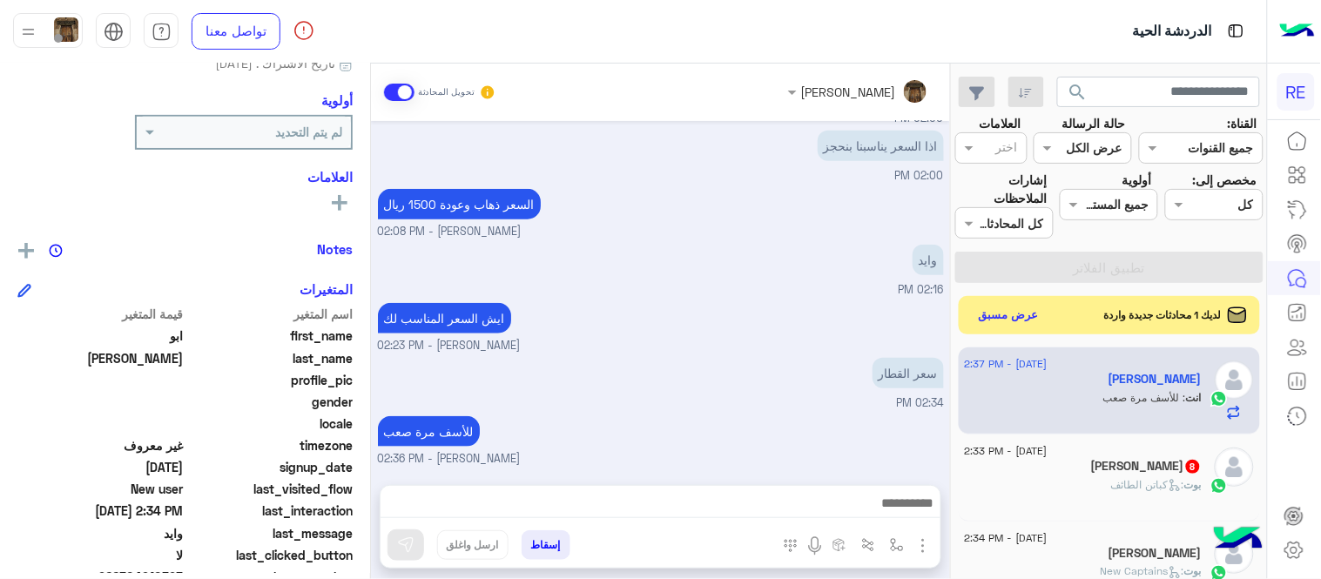
scroll to position [328, 0]
click at [691, 301] on div "[DATE] من مكه المدينه 01:58 PM تحتاج سيارة صغيرة أو كم شخص تقريبا وعدد الشنط [P…" at bounding box center [660, 294] width 579 height 346
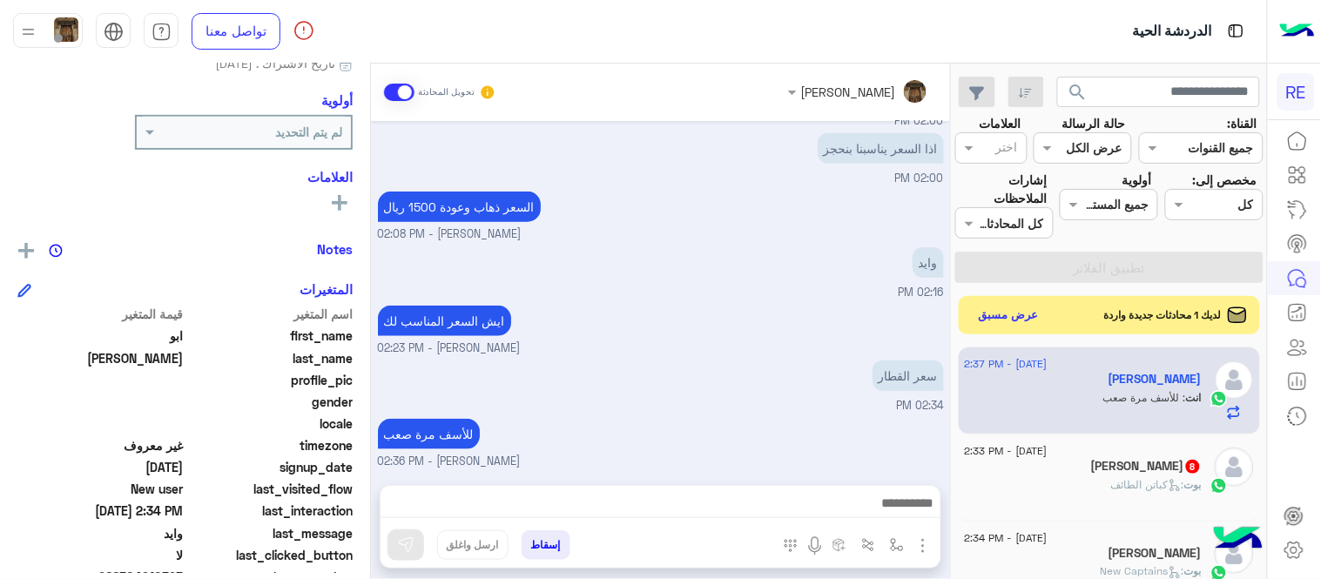
click at [676, 326] on div "ايش السعر المناسب لك [PERSON_NAME] - 02:23 PM" at bounding box center [661, 329] width 566 height 56
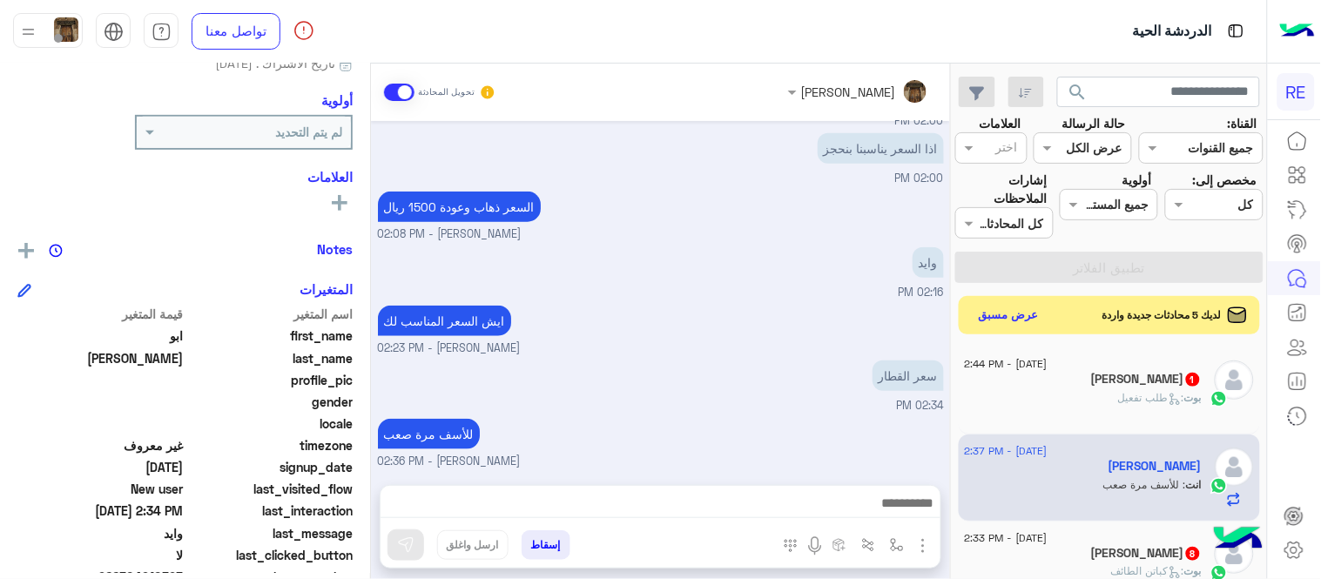
click at [707, 320] on div "ايش السعر المناسب لك [PERSON_NAME] - 02:23 PM" at bounding box center [661, 329] width 566 height 56
click at [676, 434] on div "للأسف مرة صعب [PERSON_NAME] - 02:36 PM" at bounding box center [661, 442] width 566 height 56
click at [1012, 325] on button "عرض مسبق" at bounding box center [1008, 315] width 73 height 24
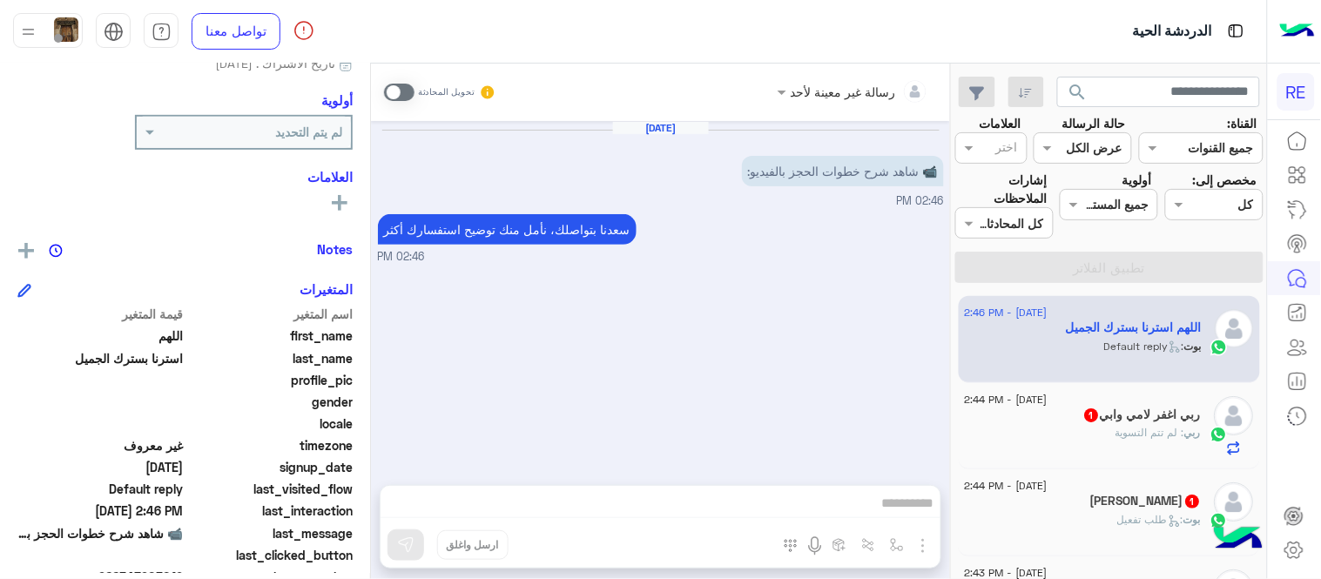
click at [397, 84] on span at bounding box center [399, 92] width 30 height 17
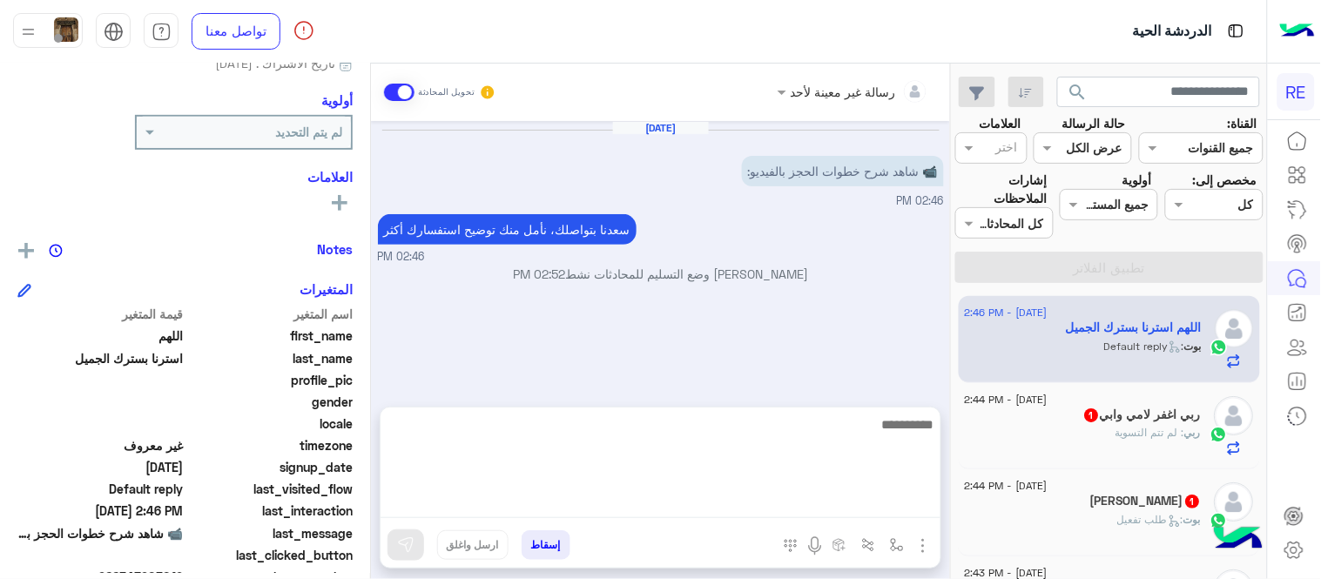
click at [562, 501] on textarea at bounding box center [660, 466] width 560 height 104
paste textarea "**********"
type textarea "**********"
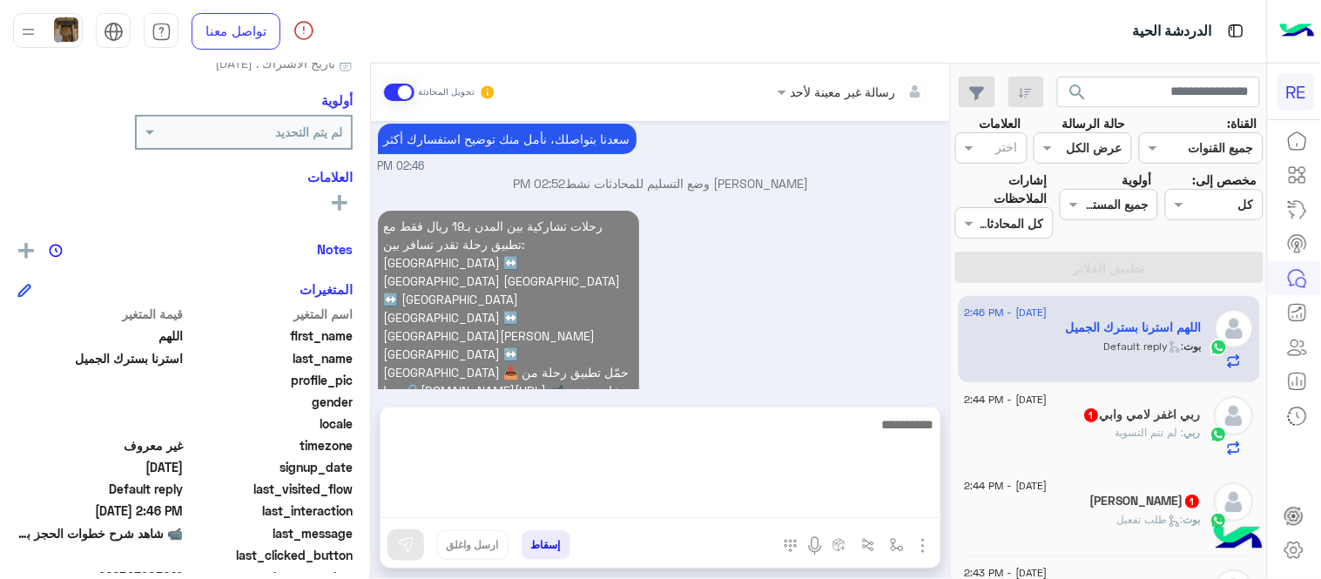
click at [868, 355] on div "رحلات تشاركية بين المدن بـ19 ريال فقط مع تطبيق رحلة تقدر تسافر بين: [GEOGRAPHIC…" at bounding box center [661, 334] width 566 height 257
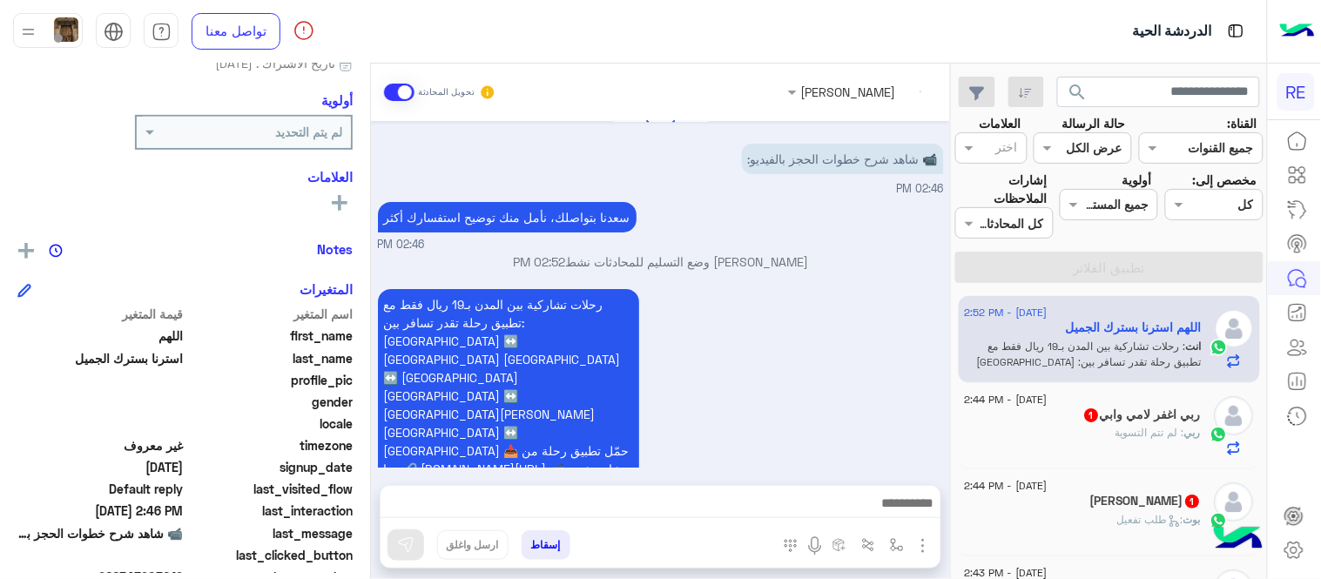
scroll to position [44, 0]
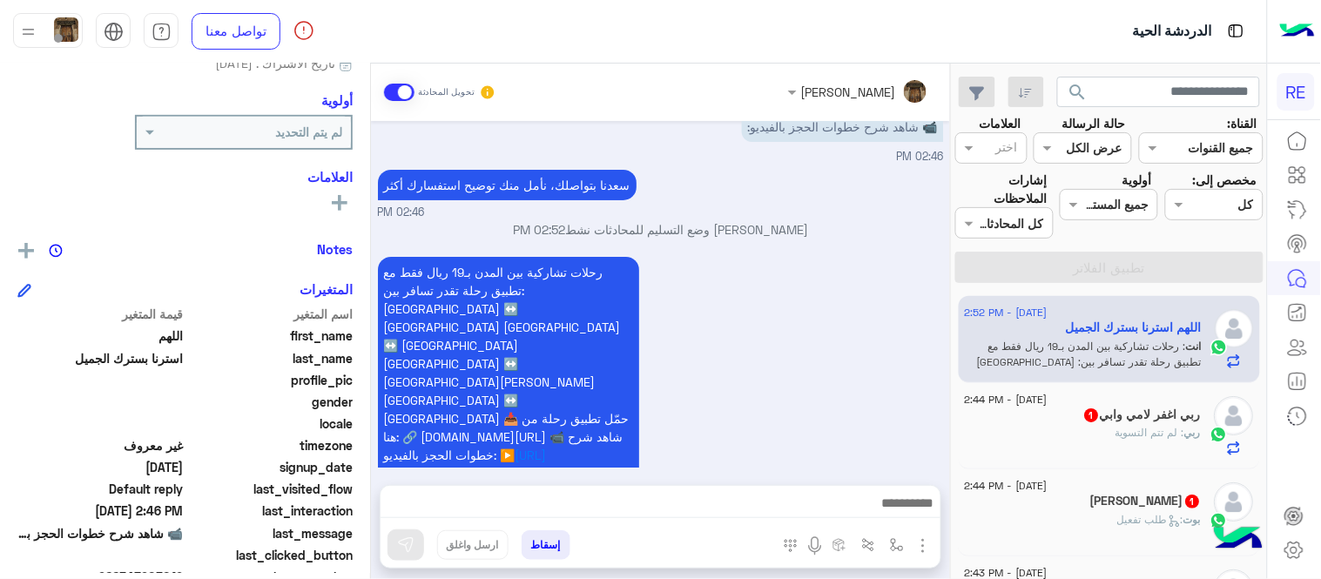
click at [1046, 406] on span "[DATE] - 2:44 PM" at bounding box center [1006, 400] width 83 height 16
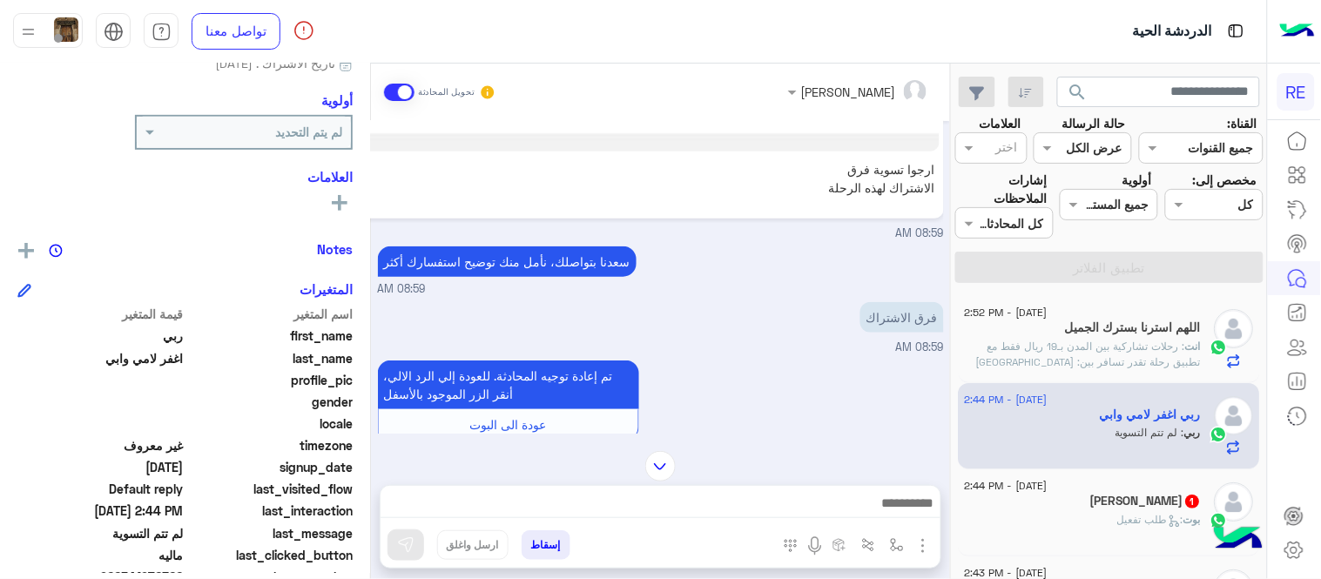
scroll to position [603, 0]
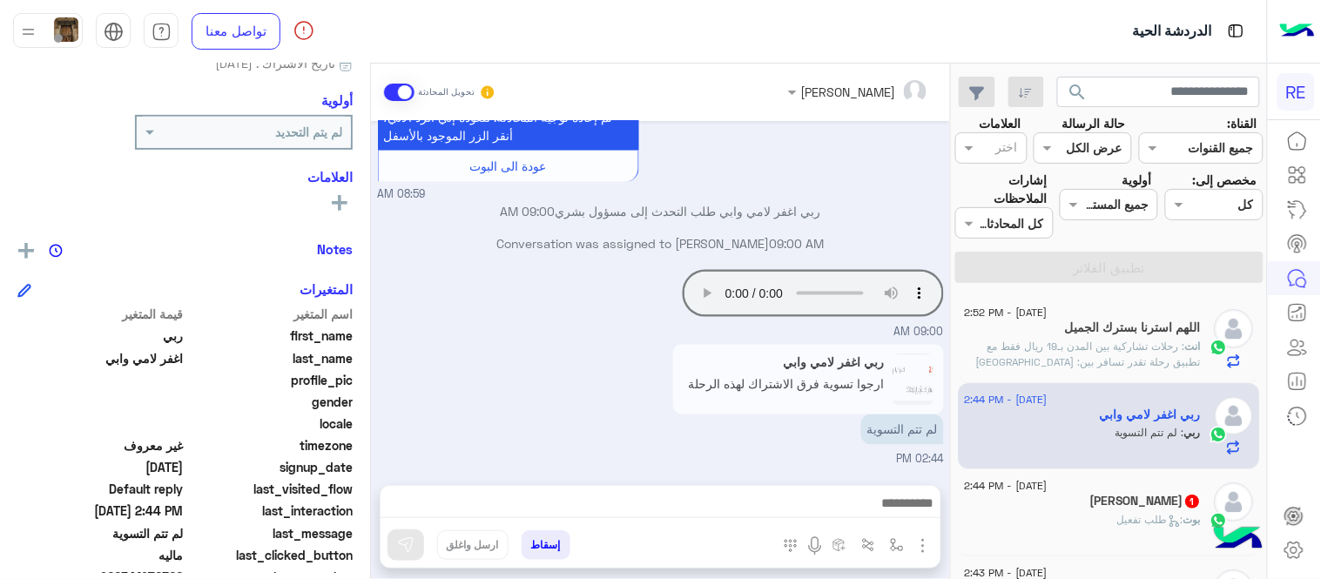
click at [839, 508] on textarea at bounding box center [660, 505] width 560 height 26
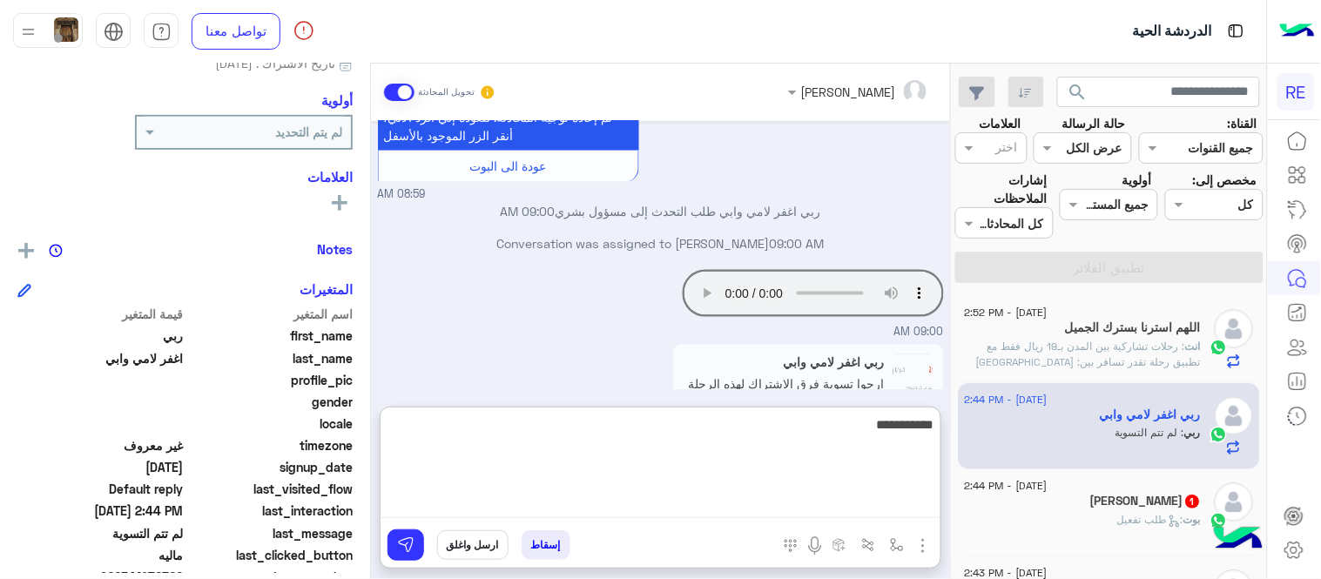
type textarea "**********"
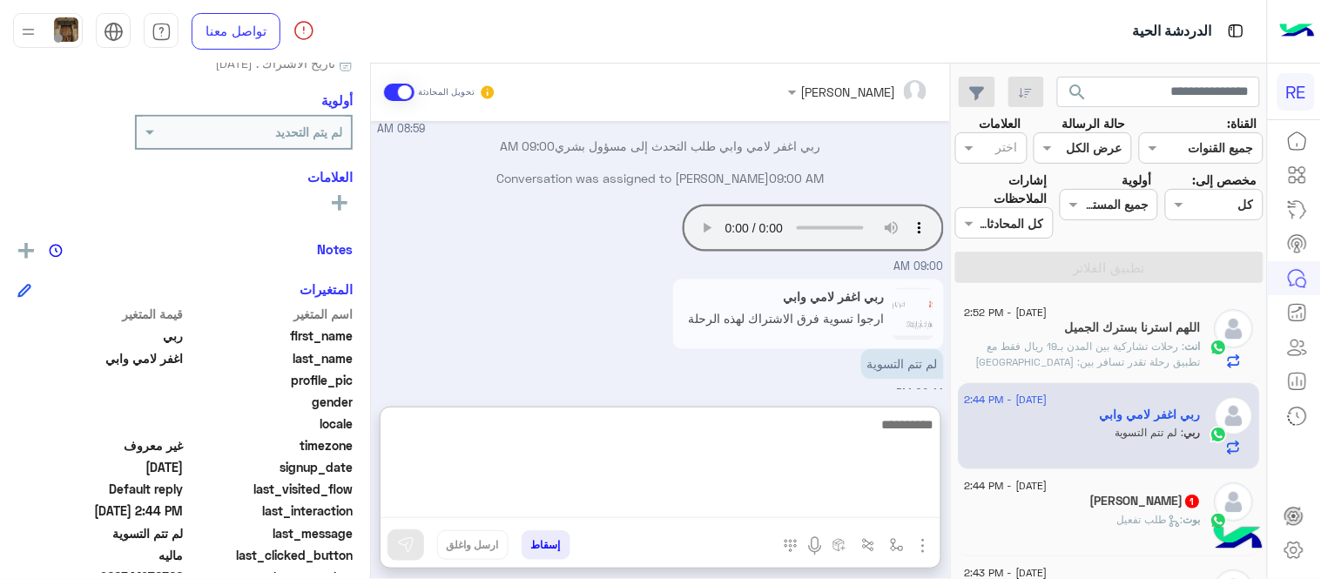
click at [795, 379] on div "[DATE] ربي اغفر لامي وابي طلب التحدث إلى مسؤول بشري 09:20 PM [DATE] تم إلغاء تخ…" at bounding box center [660, 255] width 579 height 268
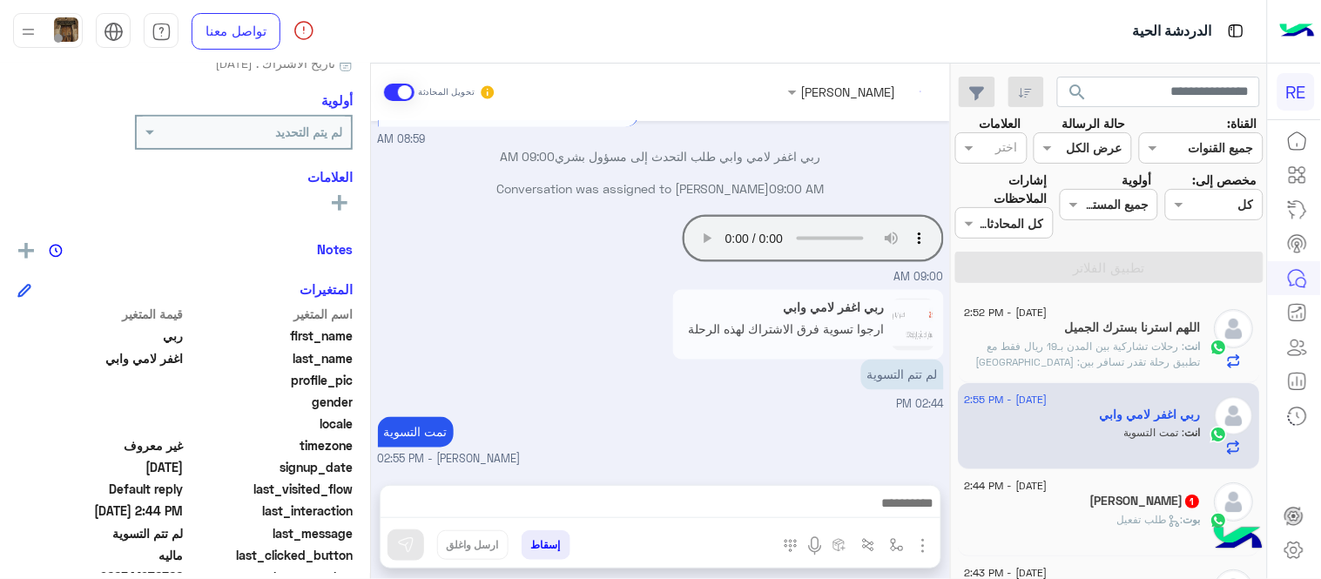
scroll to position [690, 0]
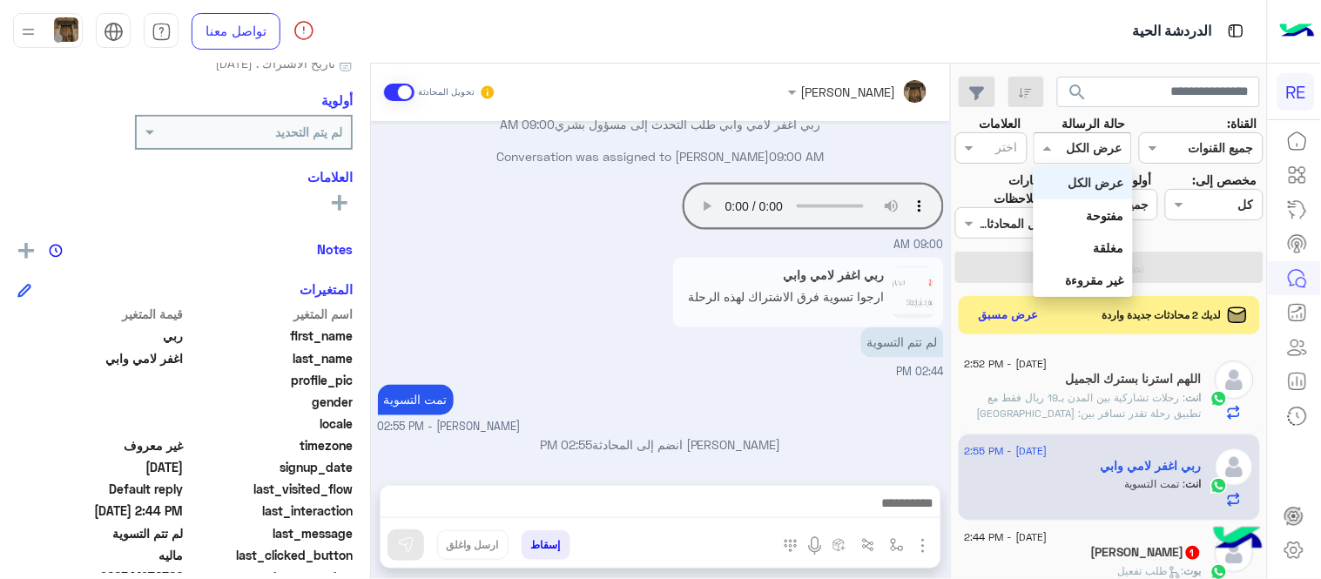
click at [1092, 148] on input "text" at bounding box center [1102, 148] width 40 height 18
click at [1085, 268] on div "غير مقروءة" at bounding box center [1082, 280] width 98 height 32
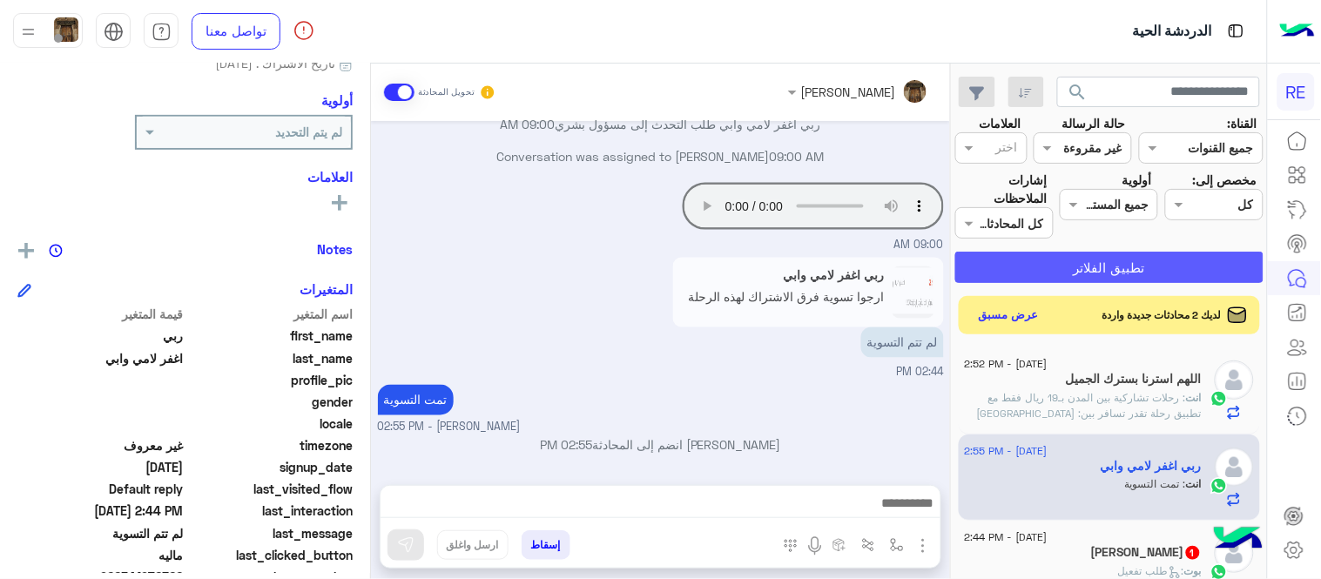
click at [1085, 268] on button "تطبيق الفلاتر" at bounding box center [1109, 267] width 308 height 31
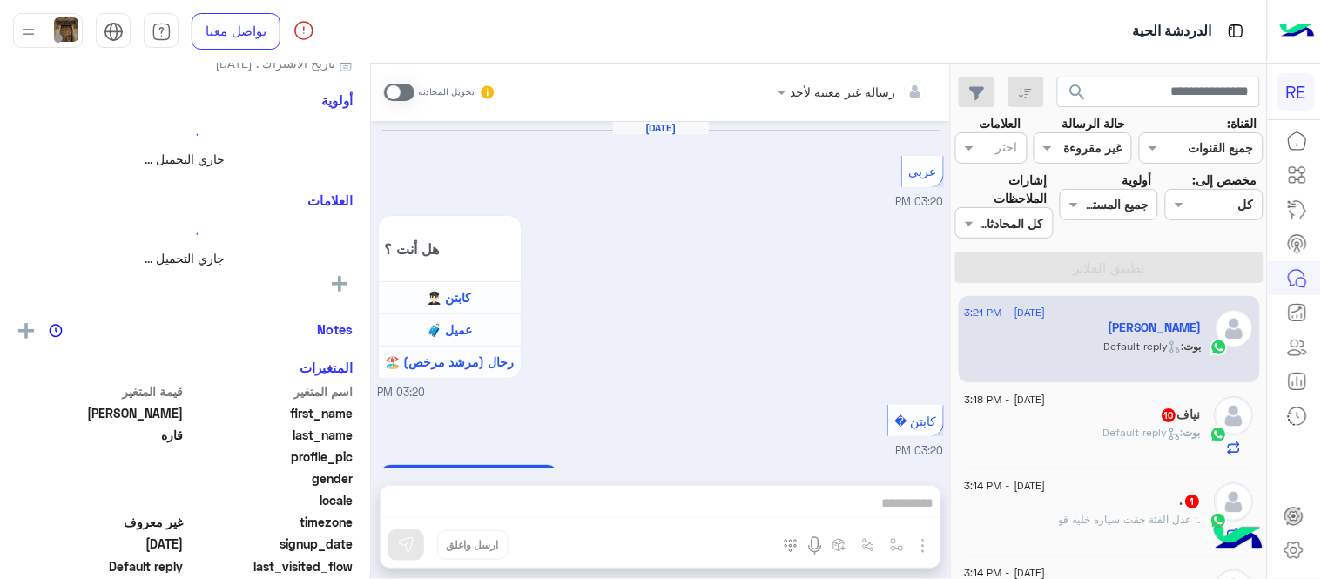
scroll to position [1382, 0]
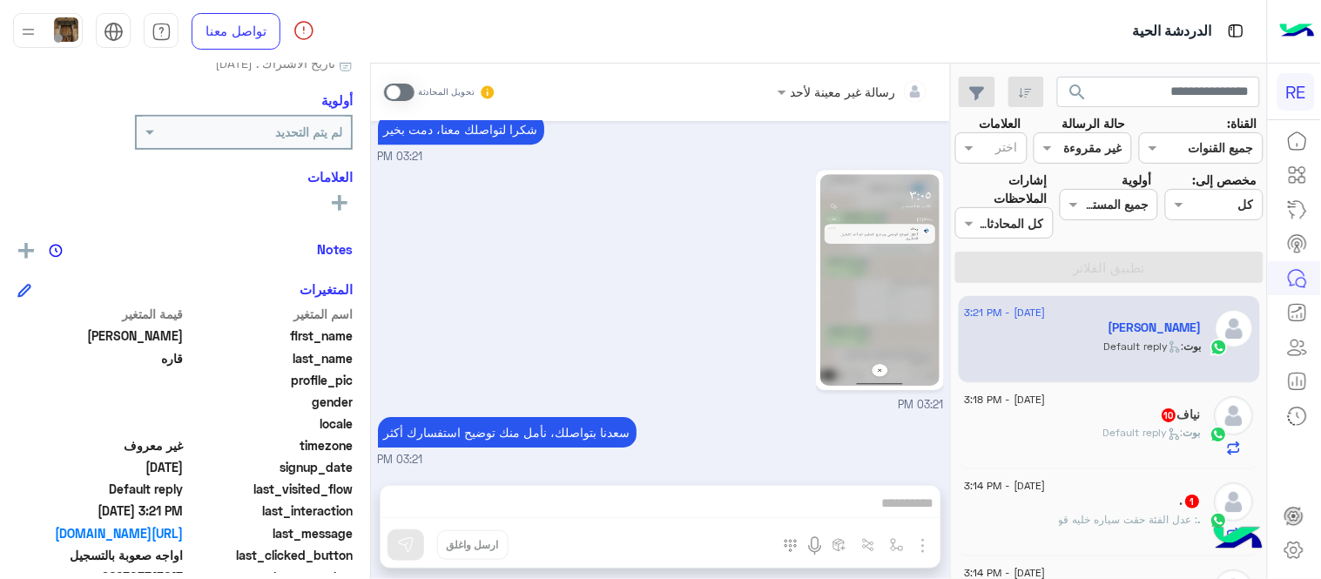
click at [932, 287] on img at bounding box center [879, 280] width 119 height 212
click at [390, 84] on span at bounding box center [399, 92] width 30 height 17
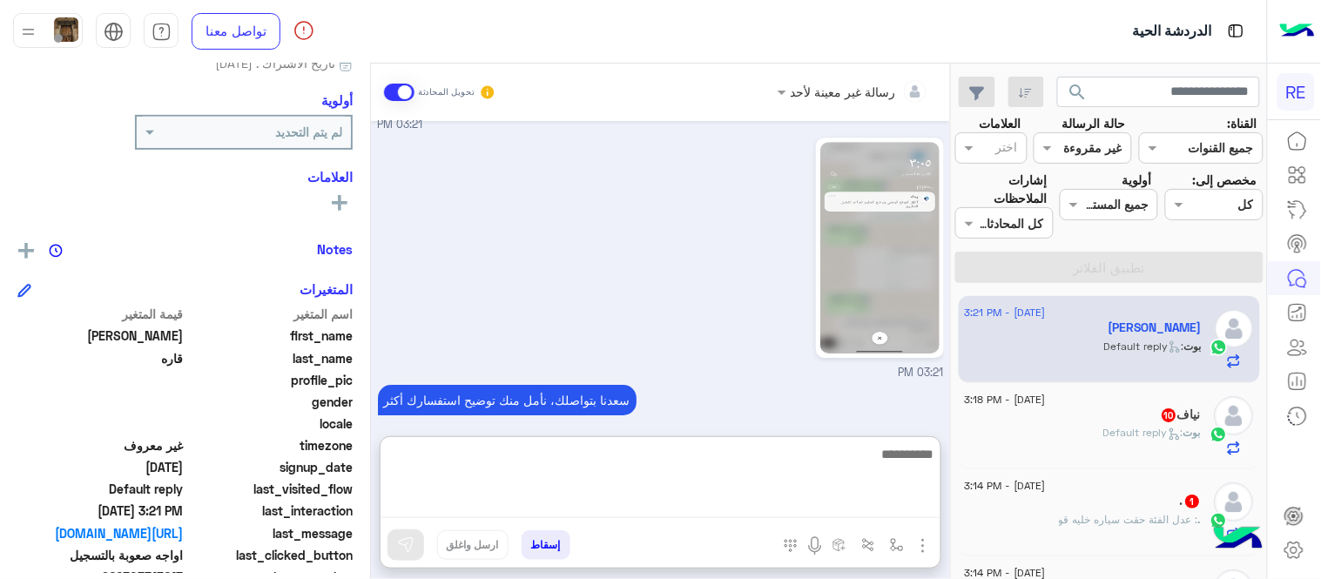
click at [790, 512] on textarea at bounding box center [660, 480] width 560 height 75
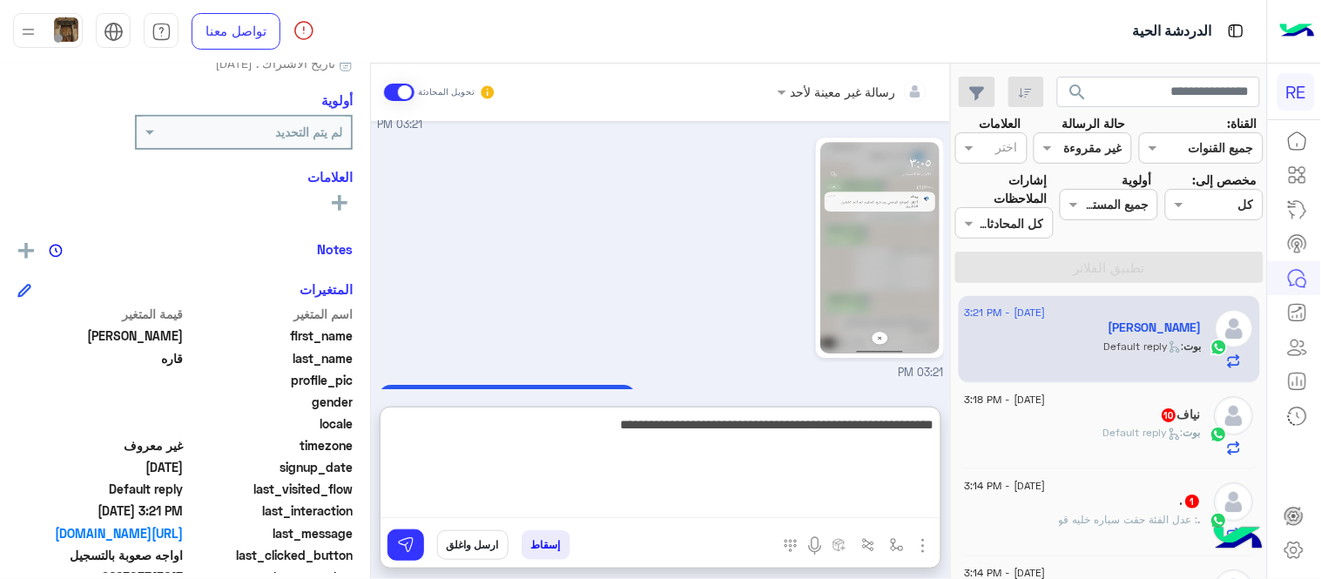
type textarea "**********"
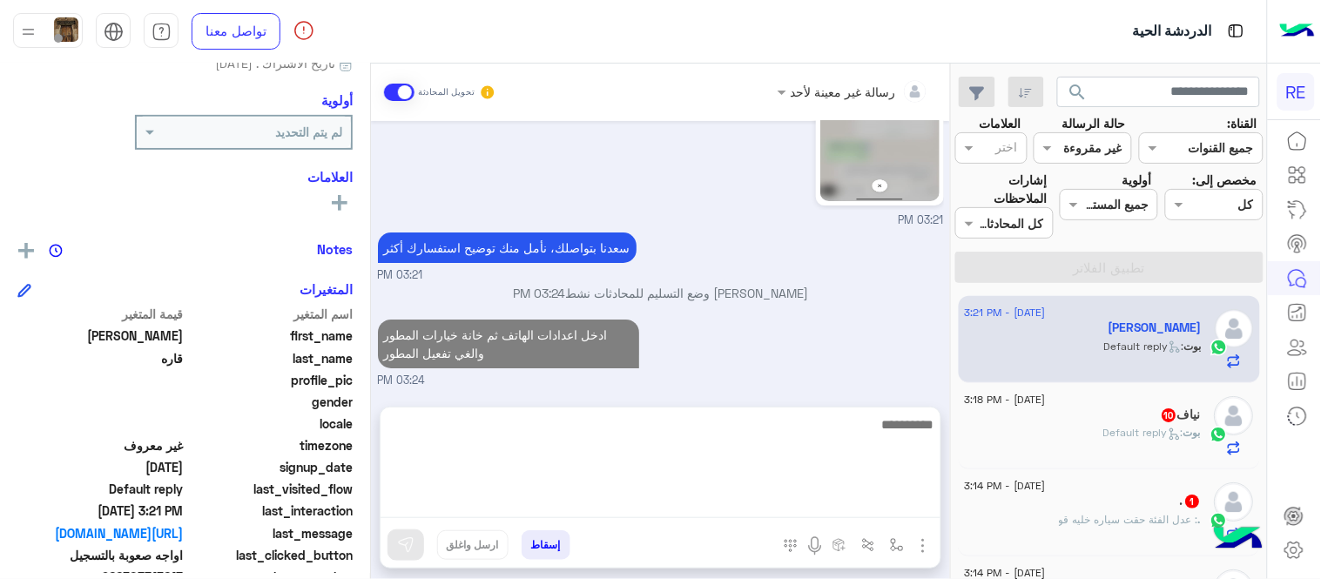
click at [833, 362] on div "[DATE] عربي 03:20 PM هل أنت ؟ كابتن 👨🏻‍✈️ عميل 🧳 رحال (مرشد مرخص) 🏖️ 03:20 PM ك…" at bounding box center [660, 255] width 579 height 268
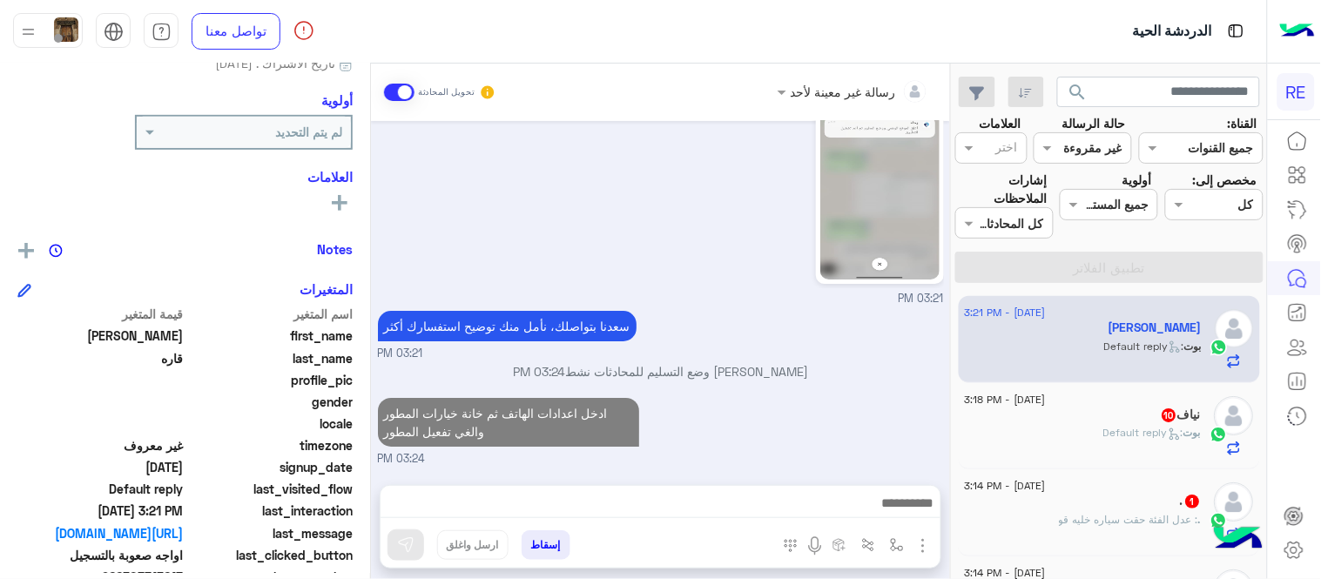
click at [1098, 407] on div "نياف 10" at bounding box center [1083, 416] width 237 height 18
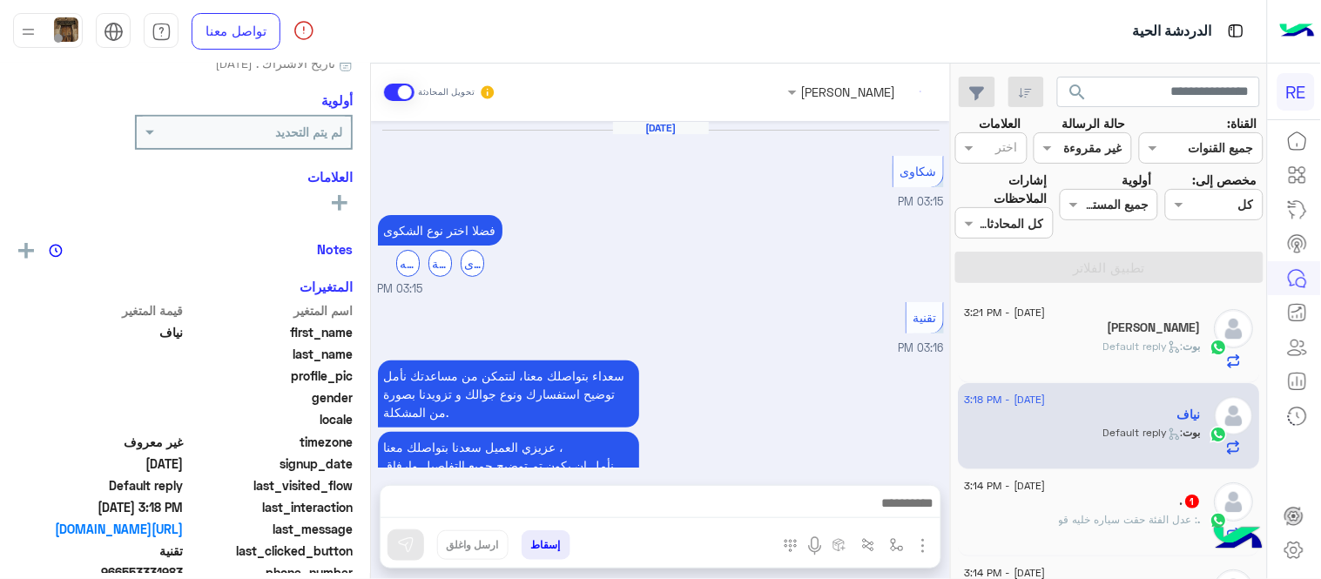
scroll to position [775, 0]
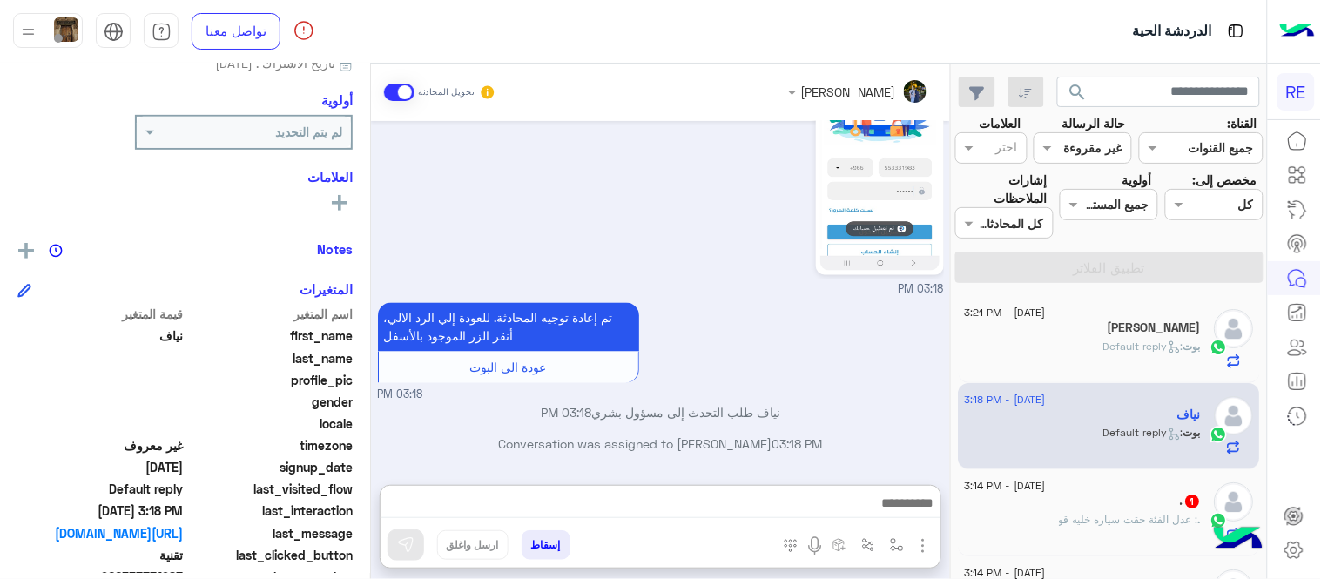
click at [706, 494] on textarea at bounding box center [660, 505] width 560 height 26
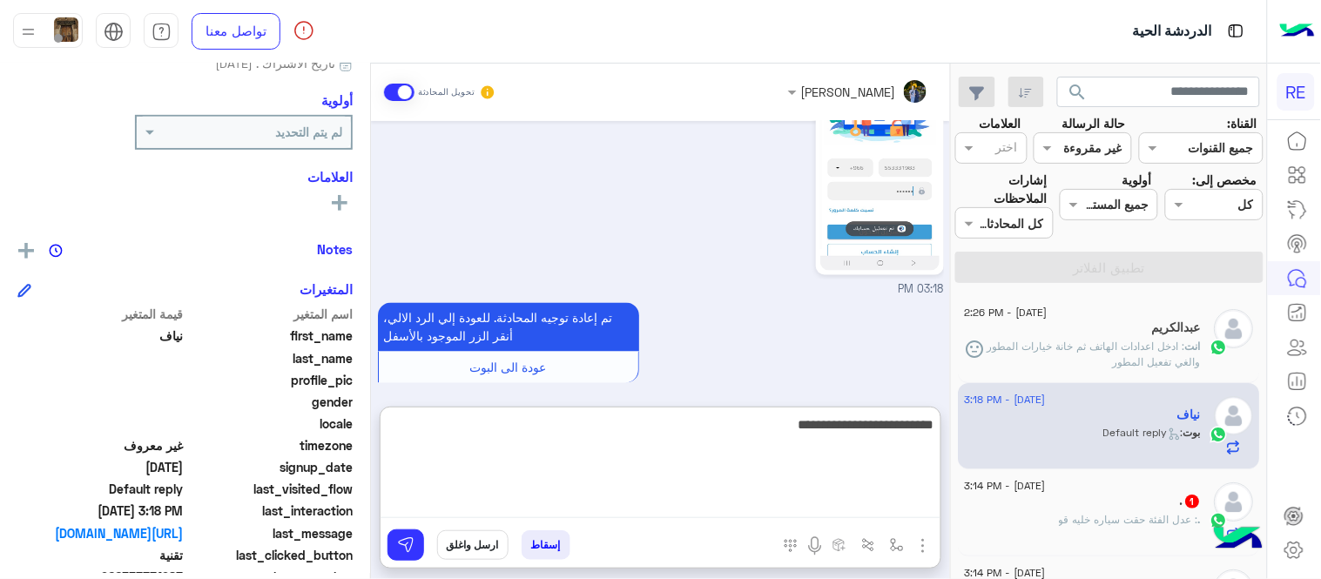
type textarea "**********"
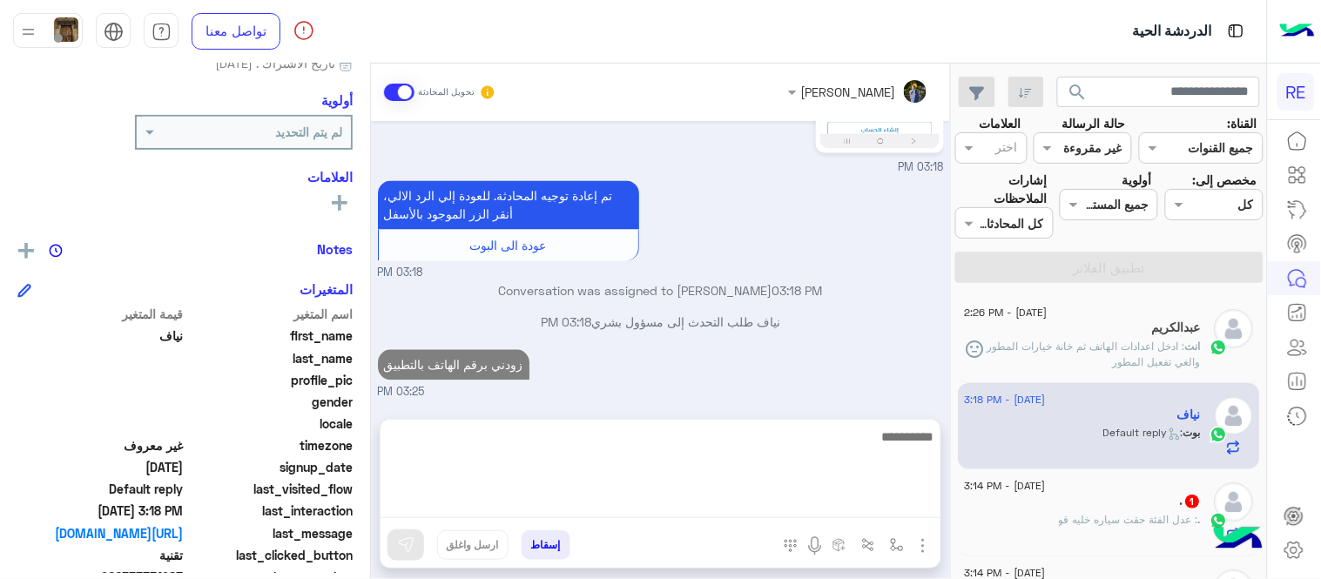
scroll to position [830, 0]
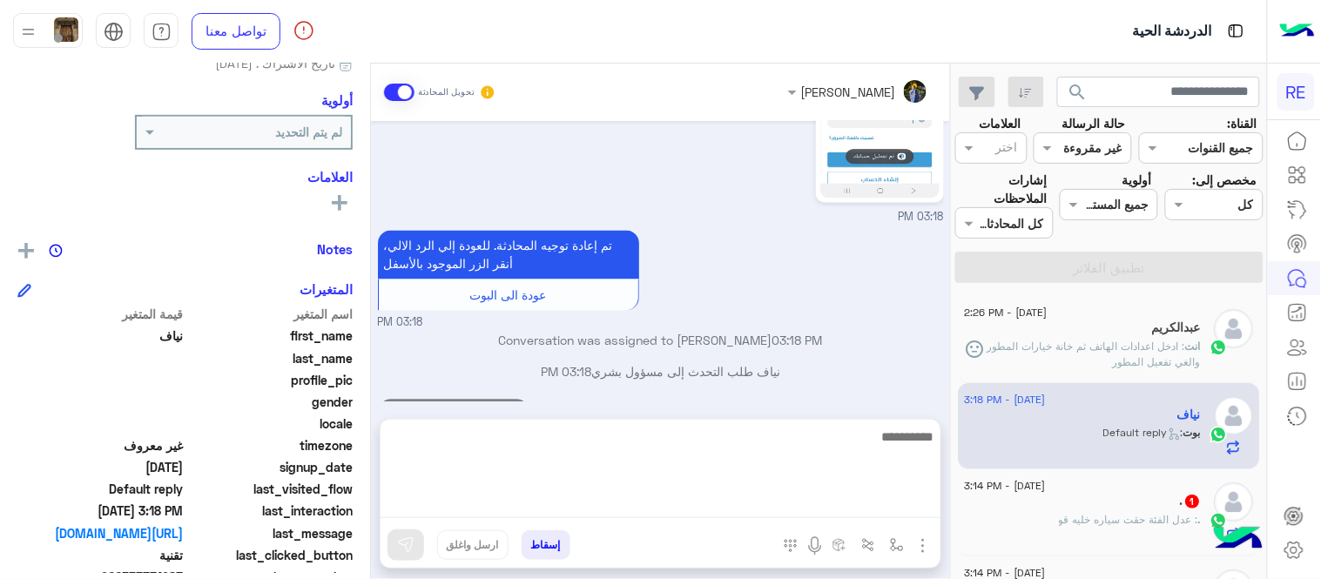
click at [860, 345] on div "[DATE] شكاوى 03:15 PM فضلا اختر نوع الشكوى ماليه تقنية اخرى 03:15 PM تقنية 03:1…" at bounding box center [660, 261] width 579 height 280
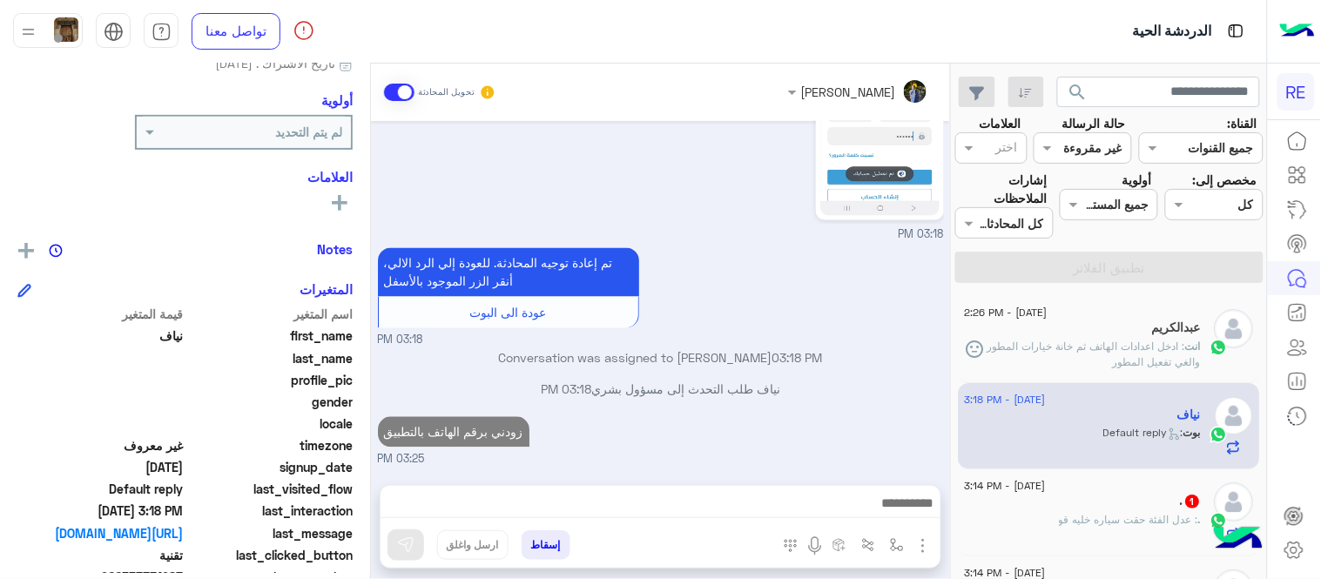
scroll to position [862, 0]
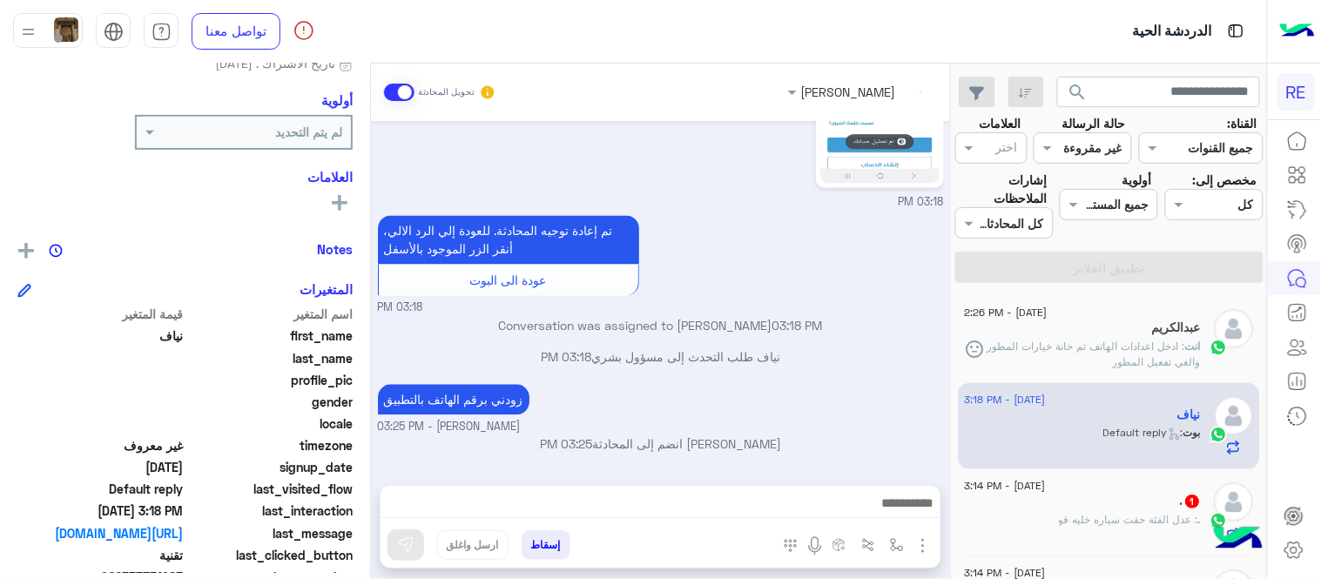
click at [949, 299] on div "[DATE] شكاوى 03:15 PM فضلا اختر نوع الشكوى ماليه تقنية اخرى 03:15 PM تقنية 03:1…" at bounding box center [660, 294] width 579 height 346
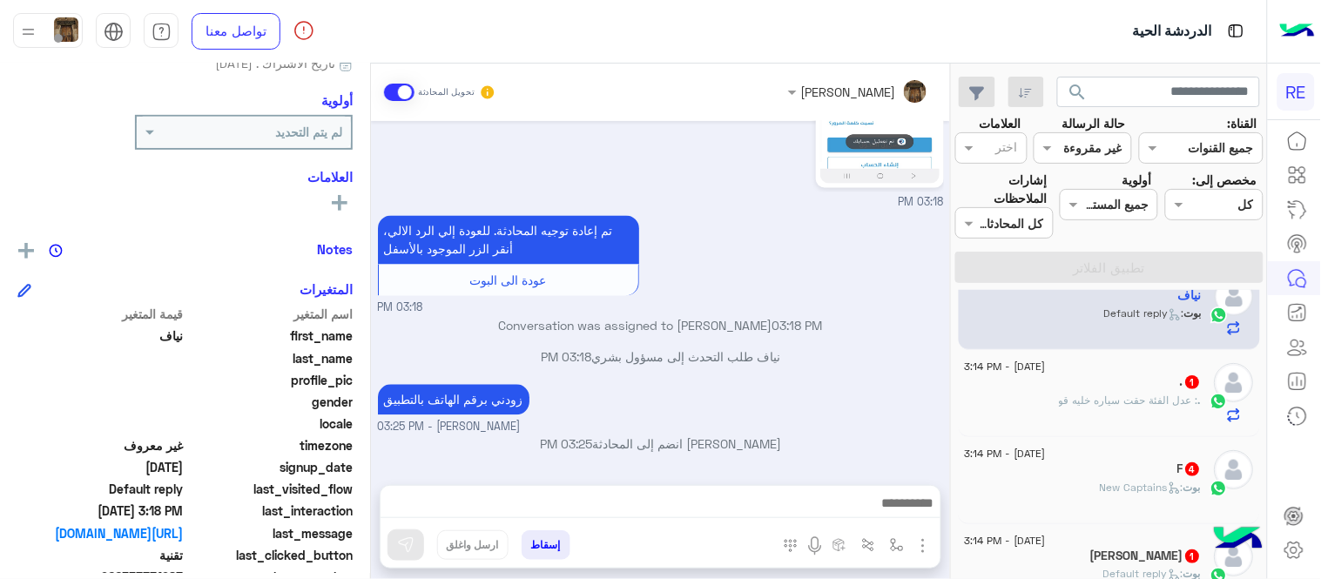
scroll to position [126, 0]
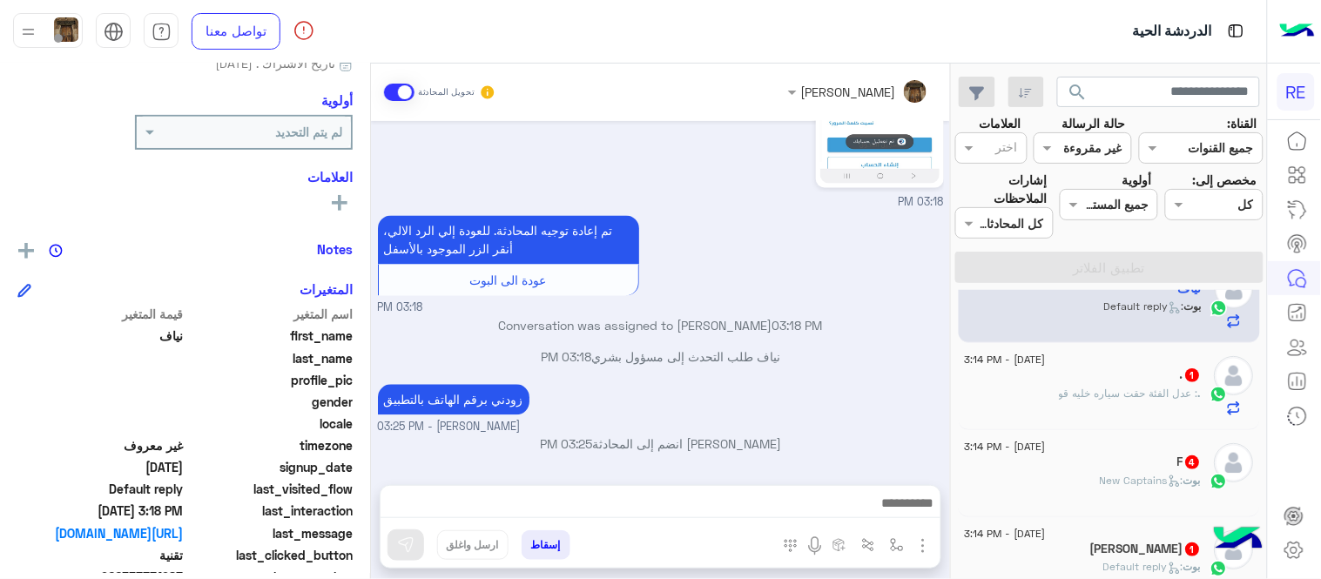
click at [1023, 353] on span "[DATE] - 3:14 PM" at bounding box center [1005, 360] width 81 height 16
click at [1068, 378] on div ". 1" at bounding box center [1083, 376] width 237 height 18
click at [1031, 369] on div ". 1" at bounding box center [1083, 376] width 237 height 18
click at [1144, 392] on span ": عدل الفئة حقت سياره خليه قو" at bounding box center [1128, 393] width 139 height 13
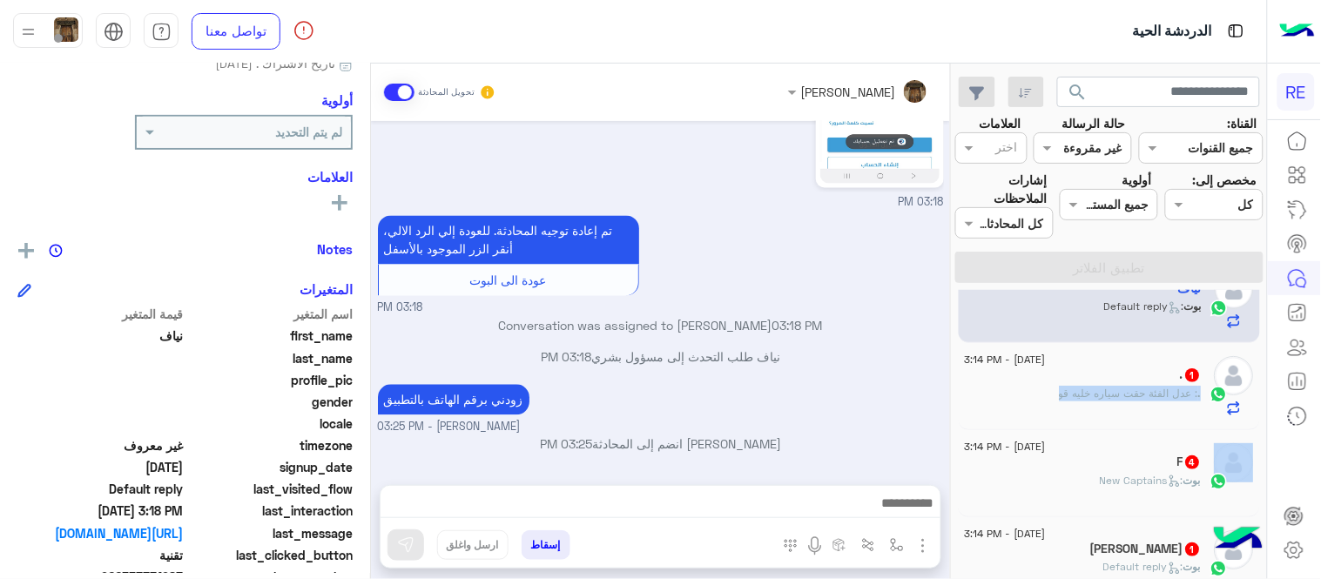
click at [1144, 392] on span ": عدل الفئة حقت سياره خليه قو" at bounding box center [1128, 393] width 139 height 13
click at [980, 396] on div ". : عدل الفئة حقت سياره خليه قو" at bounding box center [1083, 401] width 237 height 30
click at [832, 397] on div "زودني برقم الهاتف بالتطبيق [PERSON_NAME] - 03:25 PM" at bounding box center [661, 408] width 566 height 56
drag, startPoint x: 832, startPoint y: 397, endPoint x: 1098, endPoint y: 387, distance: 265.7
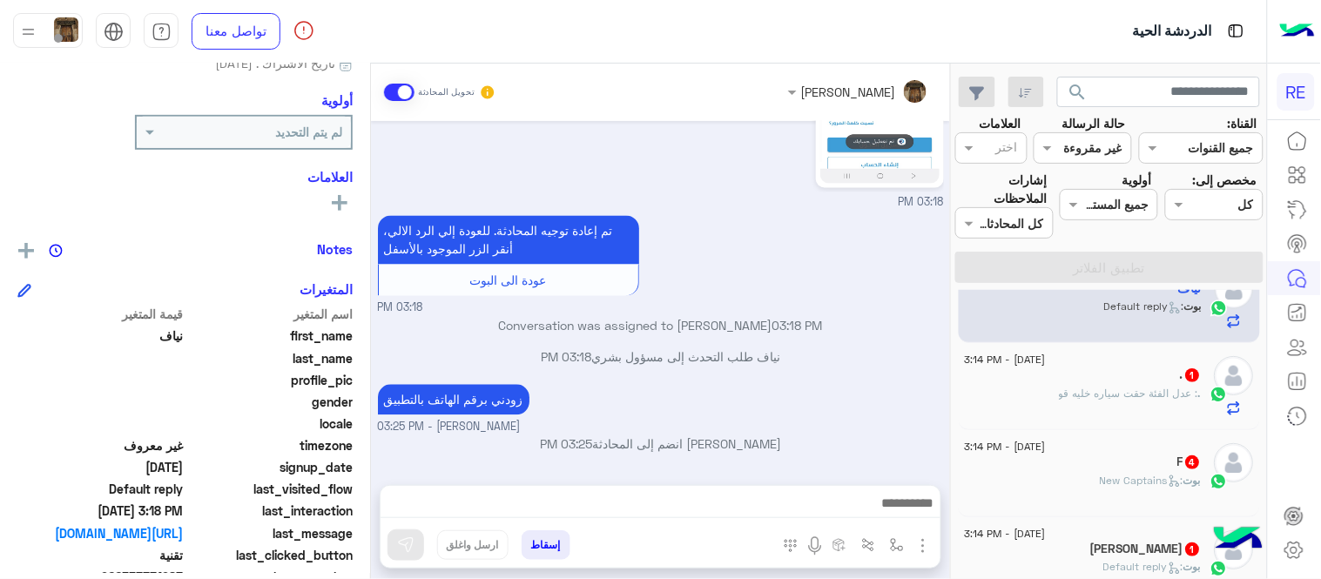
click at [1098, 387] on span ": عدل الفئة حقت سياره خليه قو" at bounding box center [1128, 393] width 139 height 13
click at [1106, 460] on div "F 4" at bounding box center [1083, 463] width 237 height 18
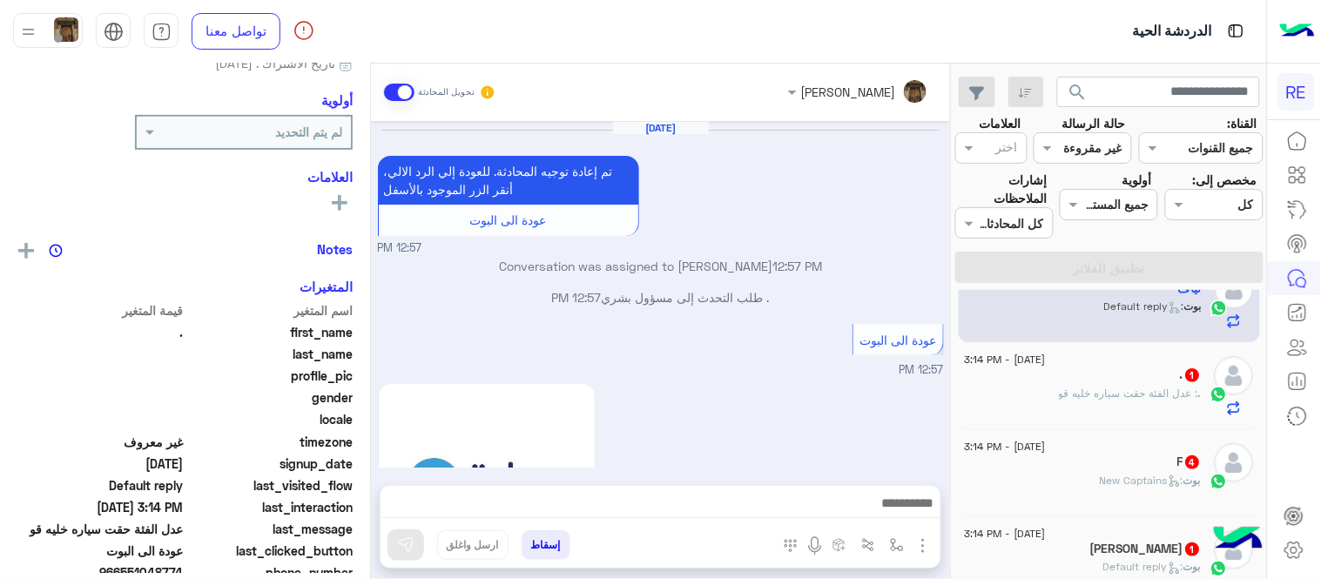
scroll to position [618, 0]
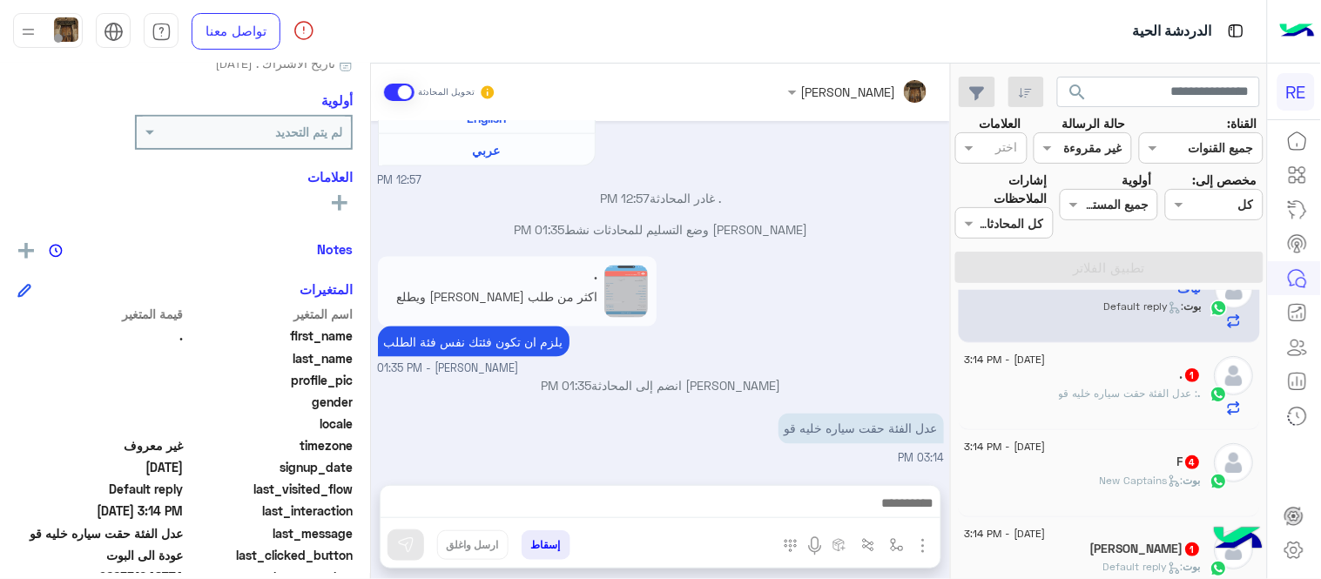
click at [1042, 376] on div ". 1" at bounding box center [1083, 376] width 237 height 18
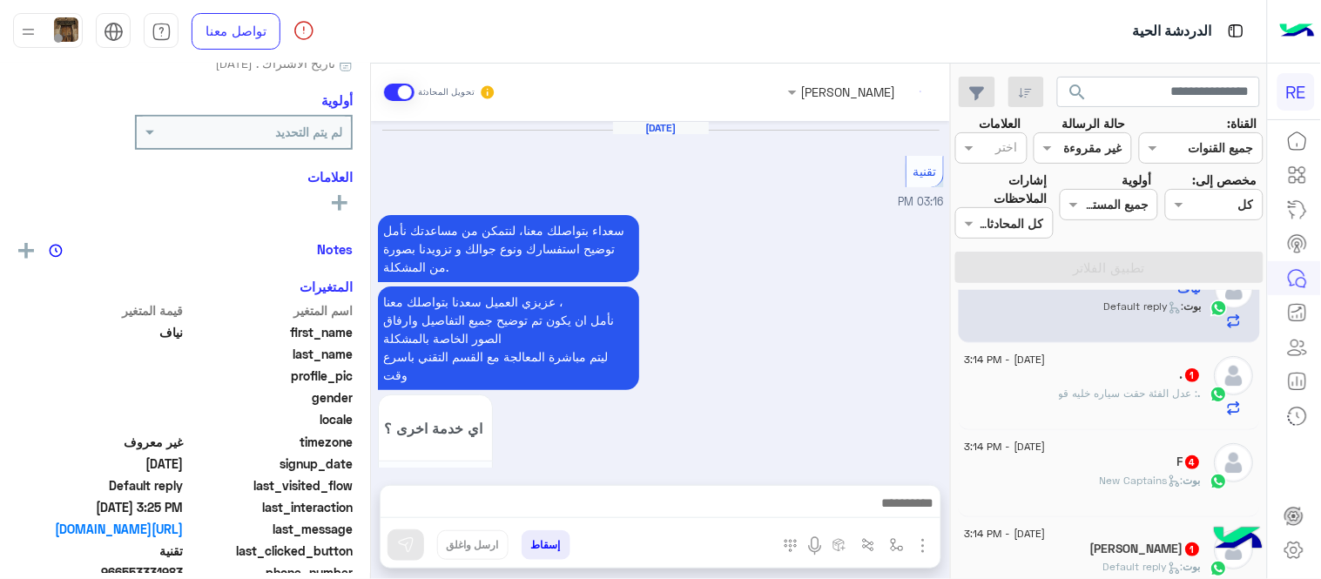
scroll to position [716, 0]
